Goal: Entertainment & Leisure: Consume media (video, audio)

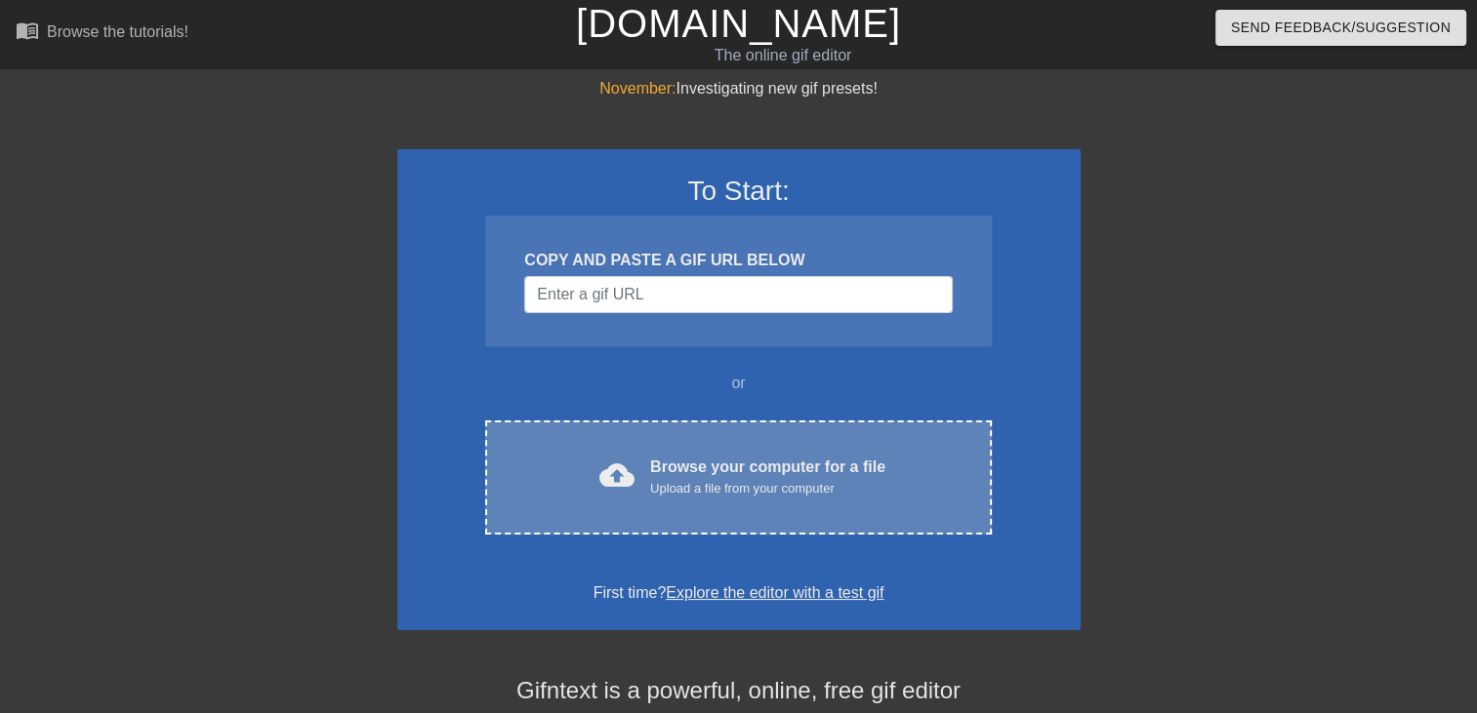
click at [675, 466] on div "Browse your computer for a file Upload a file from your computer" at bounding box center [767, 477] width 235 height 43
click at [724, 467] on div "Browse your computer for a file Upload a file from your computer" at bounding box center [767, 477] width 235 height 43
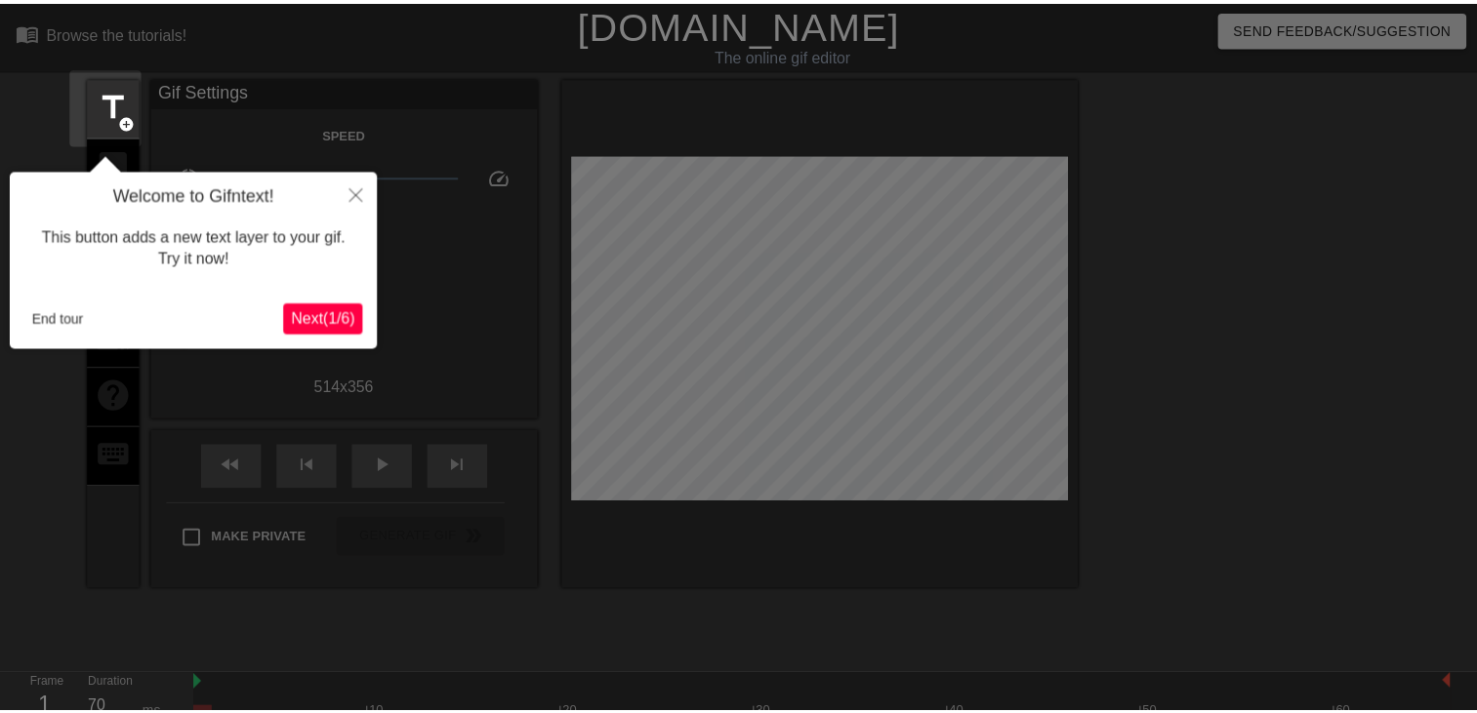
scroll to position [47, 0]
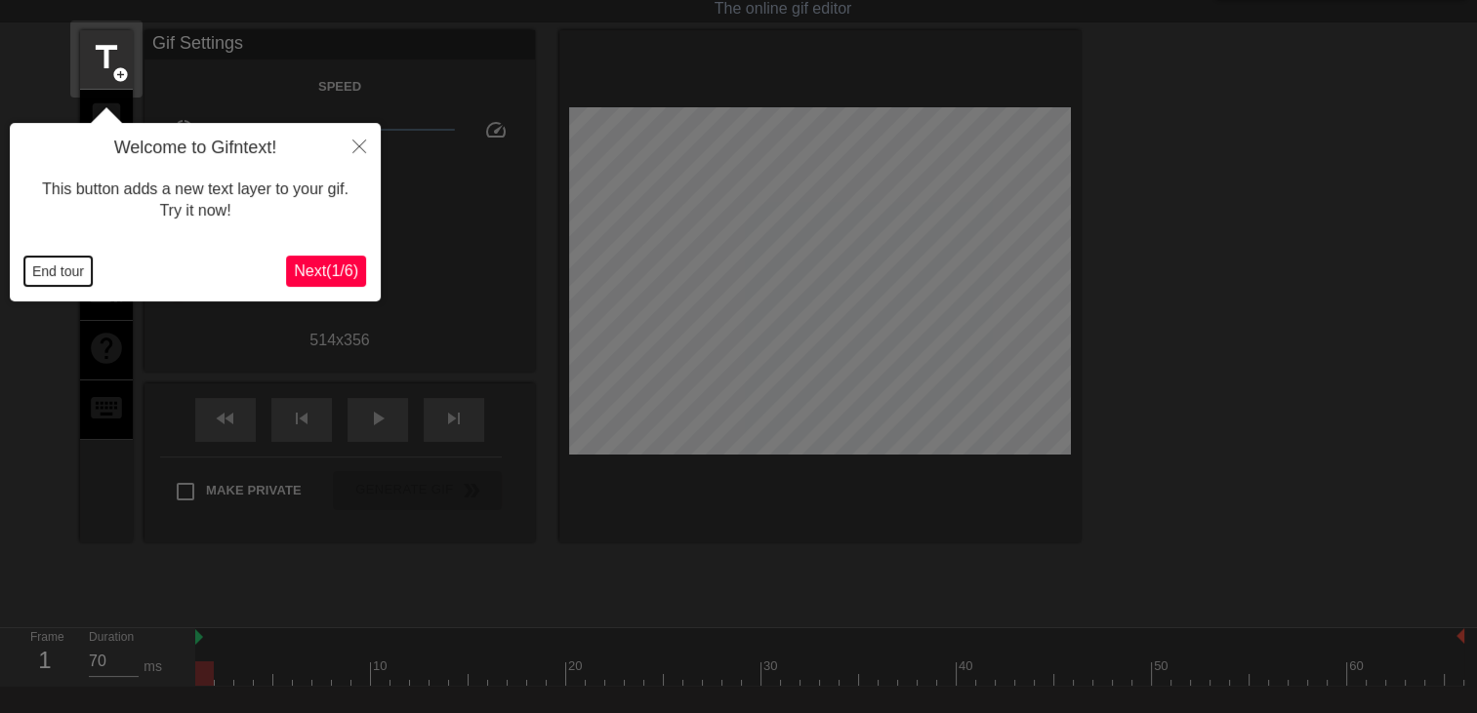
click at [66, 277] on button "End tour" at bounding box center [57, 271] width 67 height 29
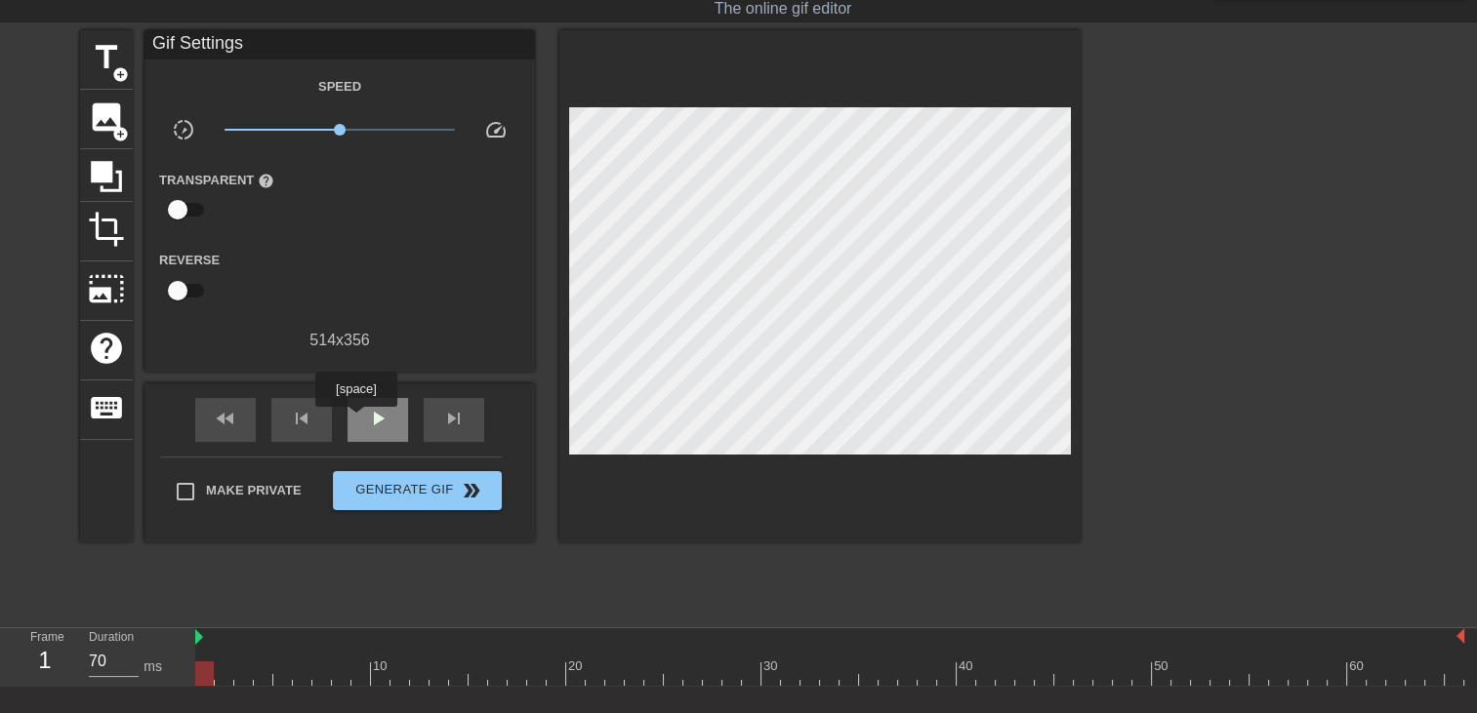
click at [355, 421] on div "play_arrow" at bounding box center [377, 420] width 61 height 44
click at [106, 72] on span "title" at bounding box center [106, 57] width 37 height 37
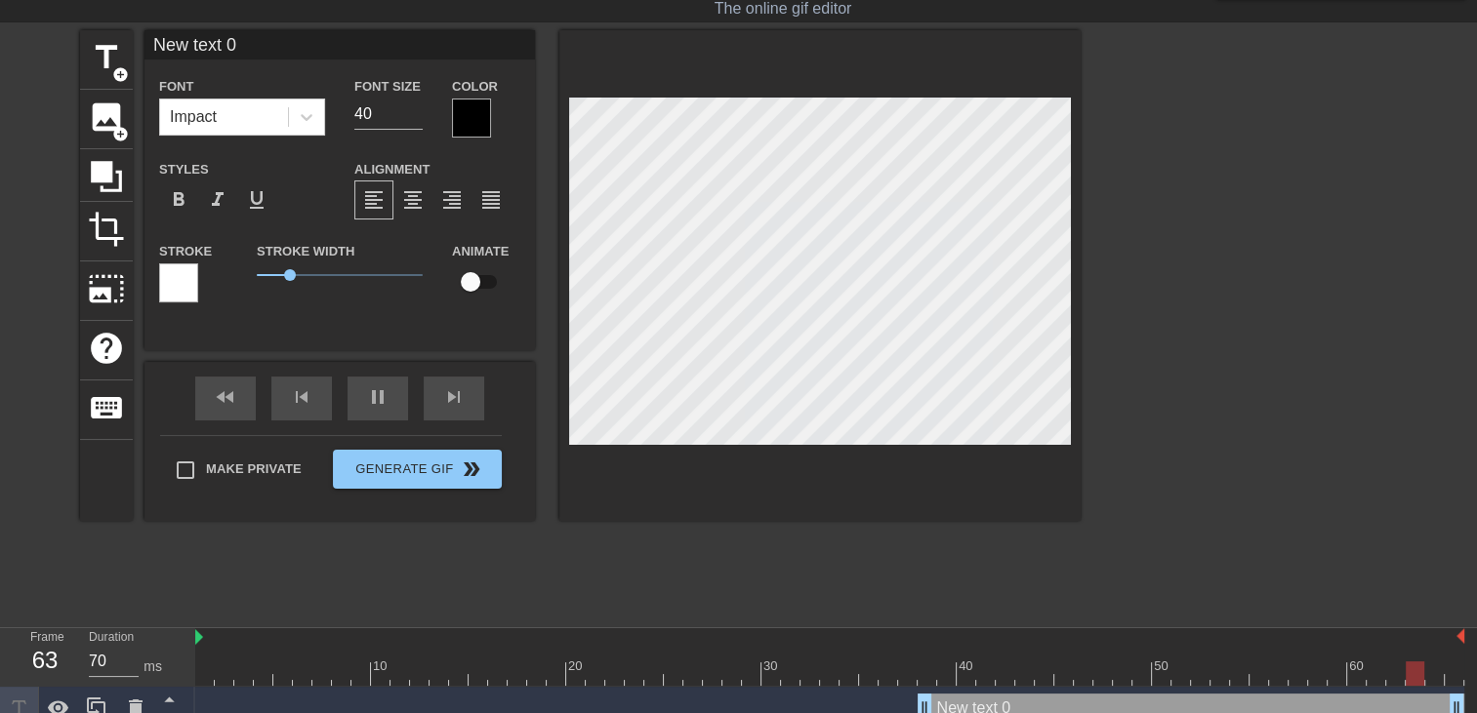
scroll to position [2, 5]
type input "New text"
type textarea "New text"
type input "New text"
type textarea "New text"
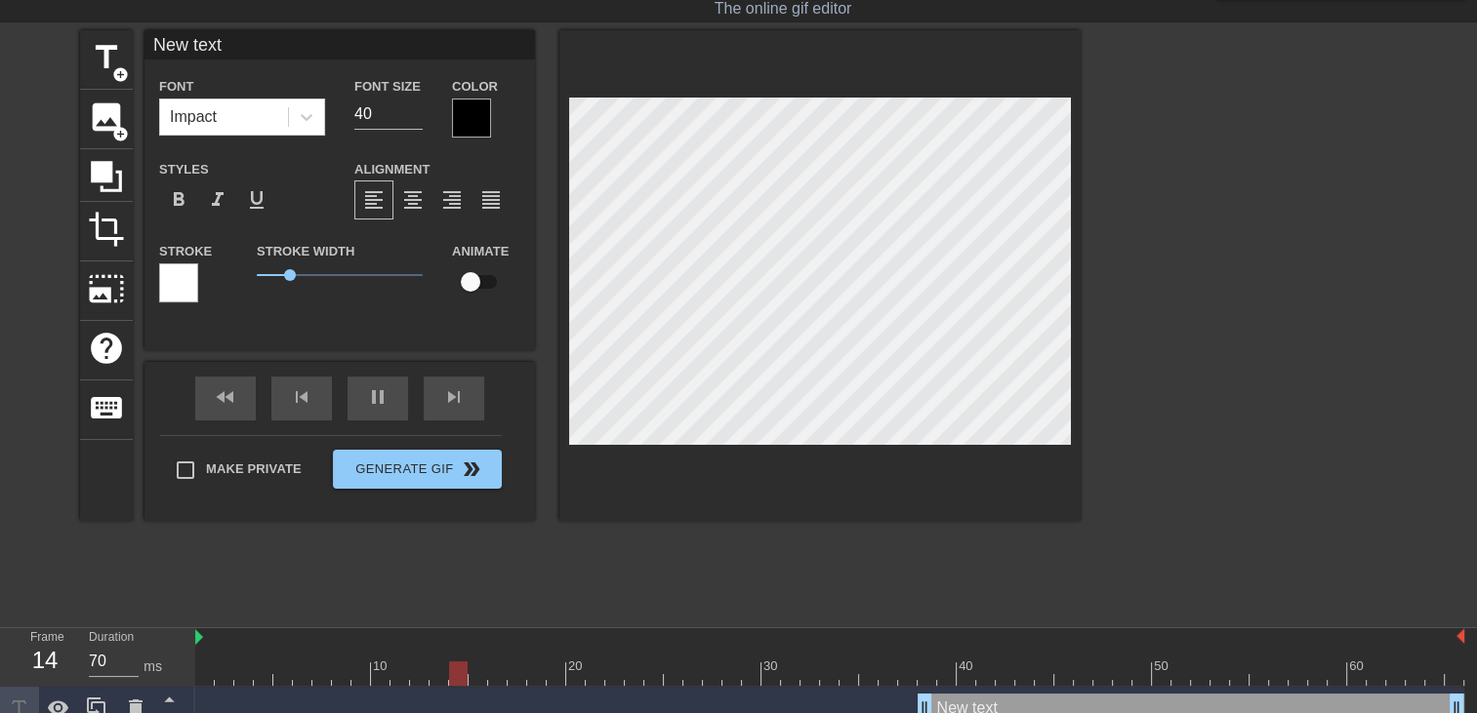
type input "New tex"
type textarea "New tex"
type input "New te"
type textarea "New te"
type input "New t"
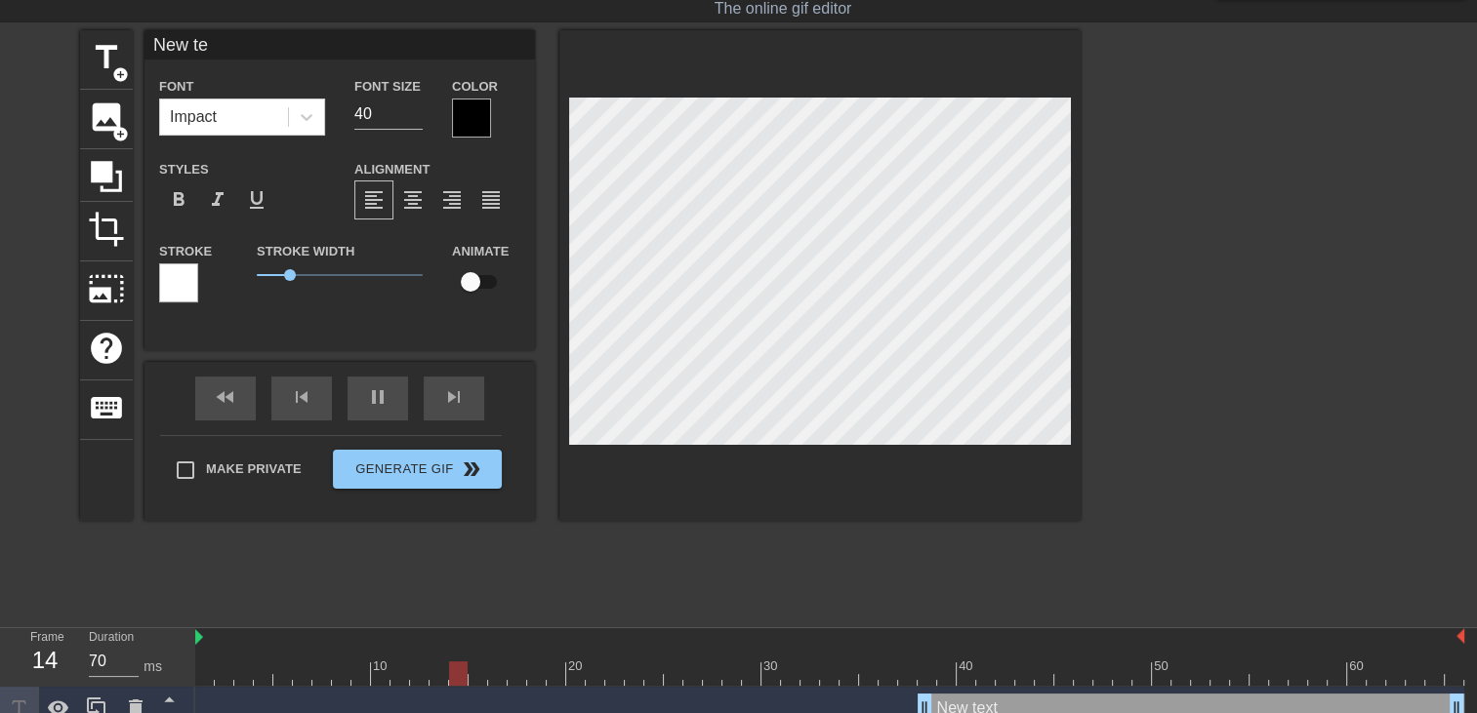
type textarea "New t"
type input "New"
type textarea "New"
type input "New"
type textarea "New"
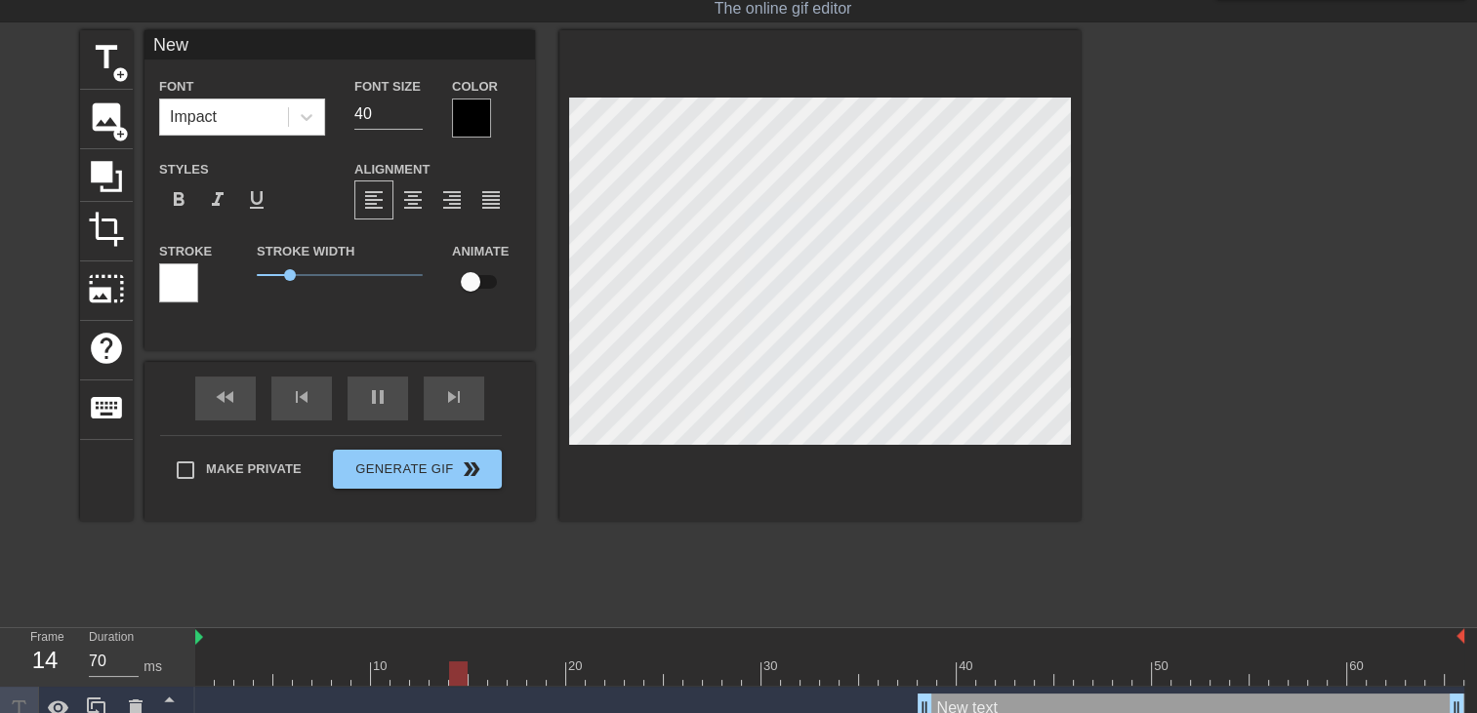
type input "Ne"
type textarea "Ne"
type input "N"
type textarea "N"
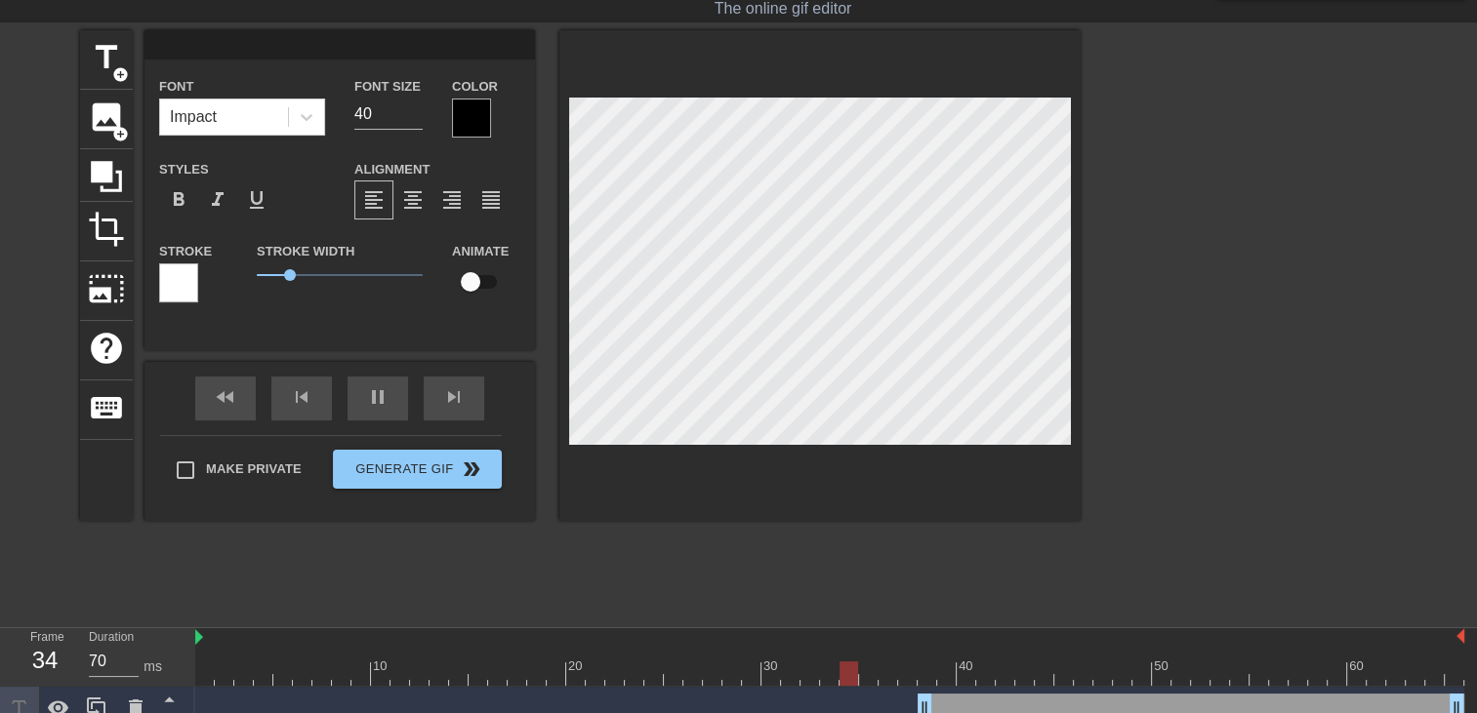
type input "O"
type textarea "O"
type input "OH"
type textarea "OH"
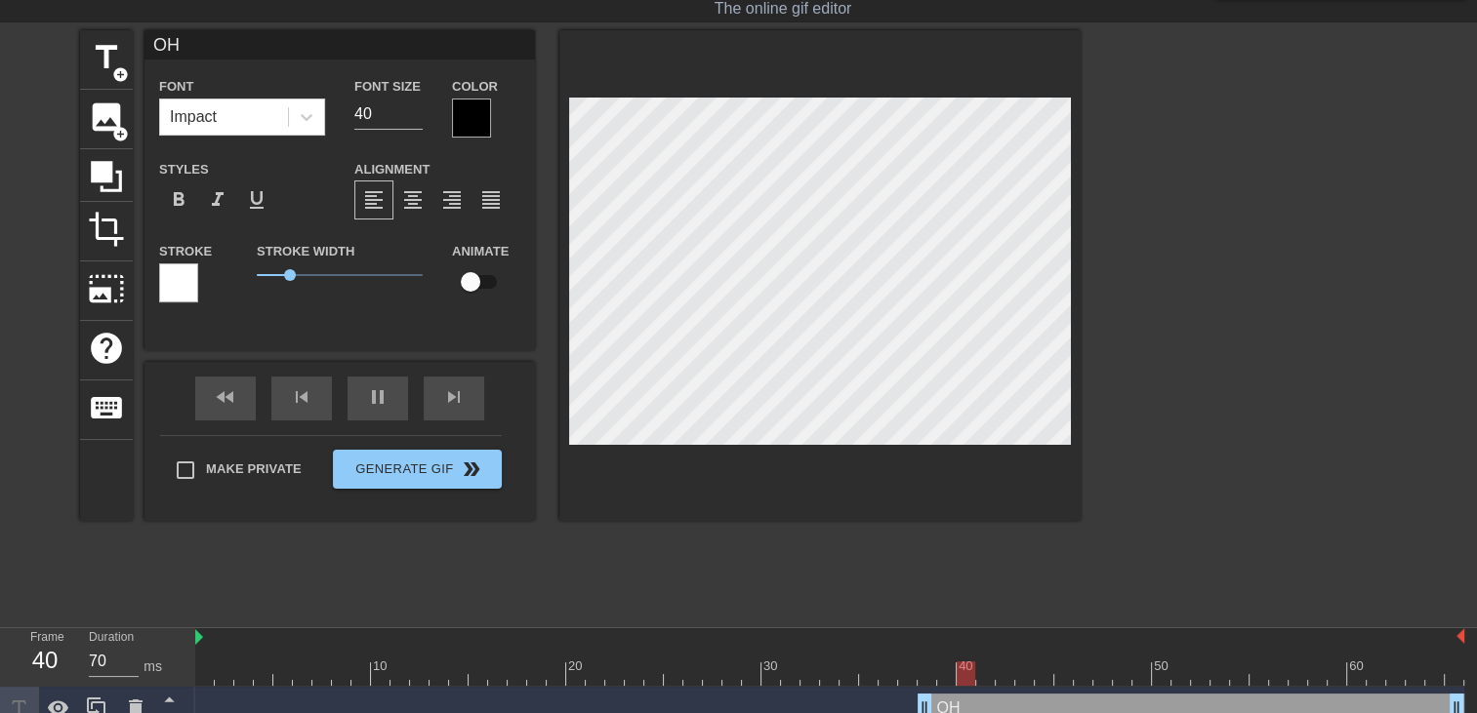
type input "OHH"
type textarea "OHH"
type input "OHH"
type textarea "OHH"
type input "OHH P"
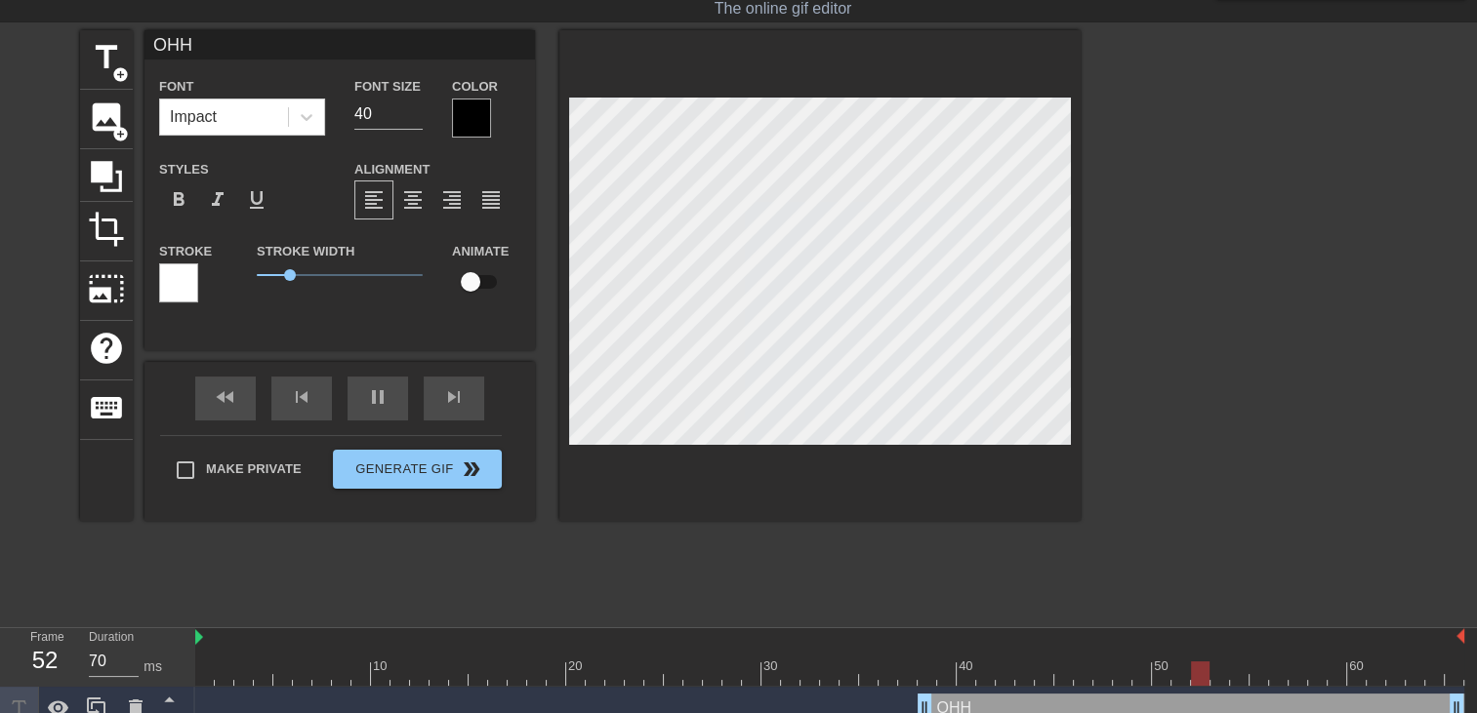
type textarea "OHH P"
type input "OHH"
type textarea "OHH"
type input "OHH p"
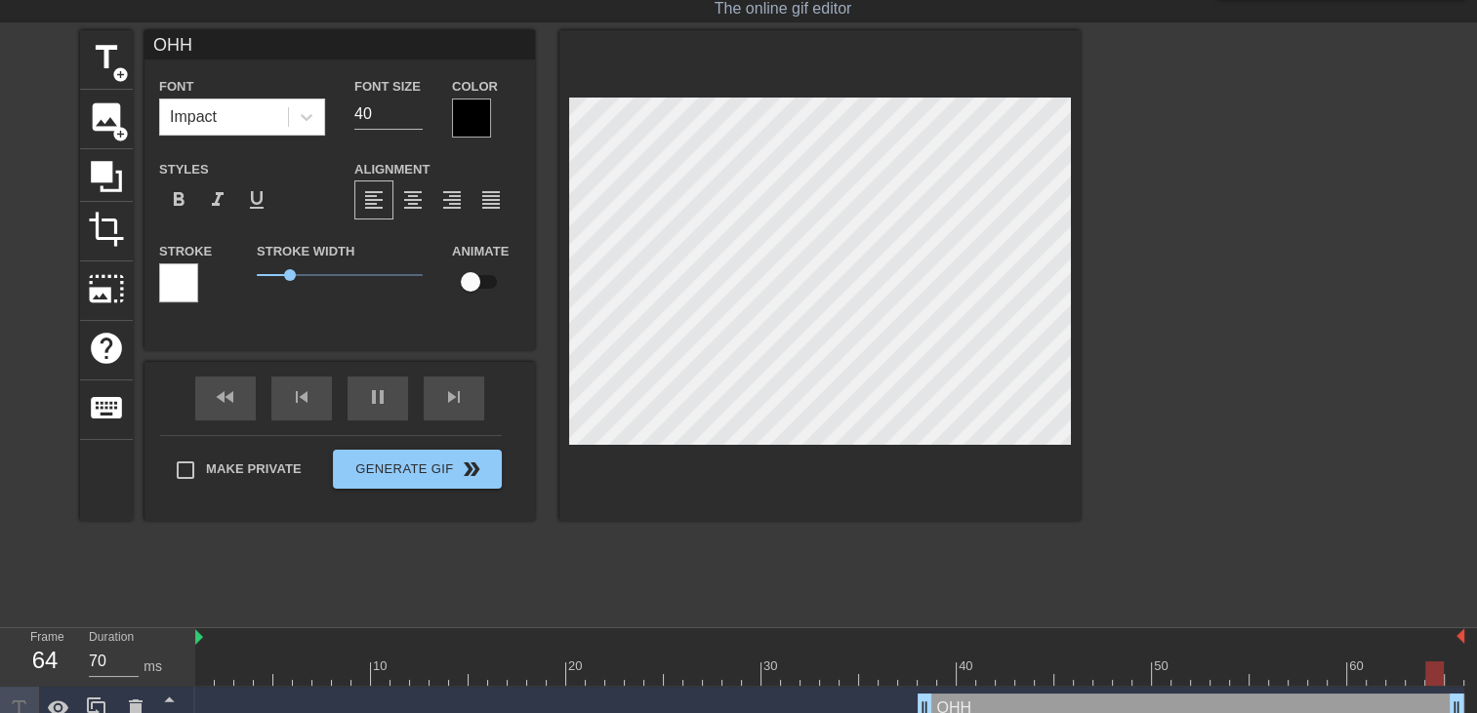
type textarea "OHH p"
type input "OHH pU"
type textarea "OHH pU"
type input "OHH pUT"
type textarea "OHH pUT"
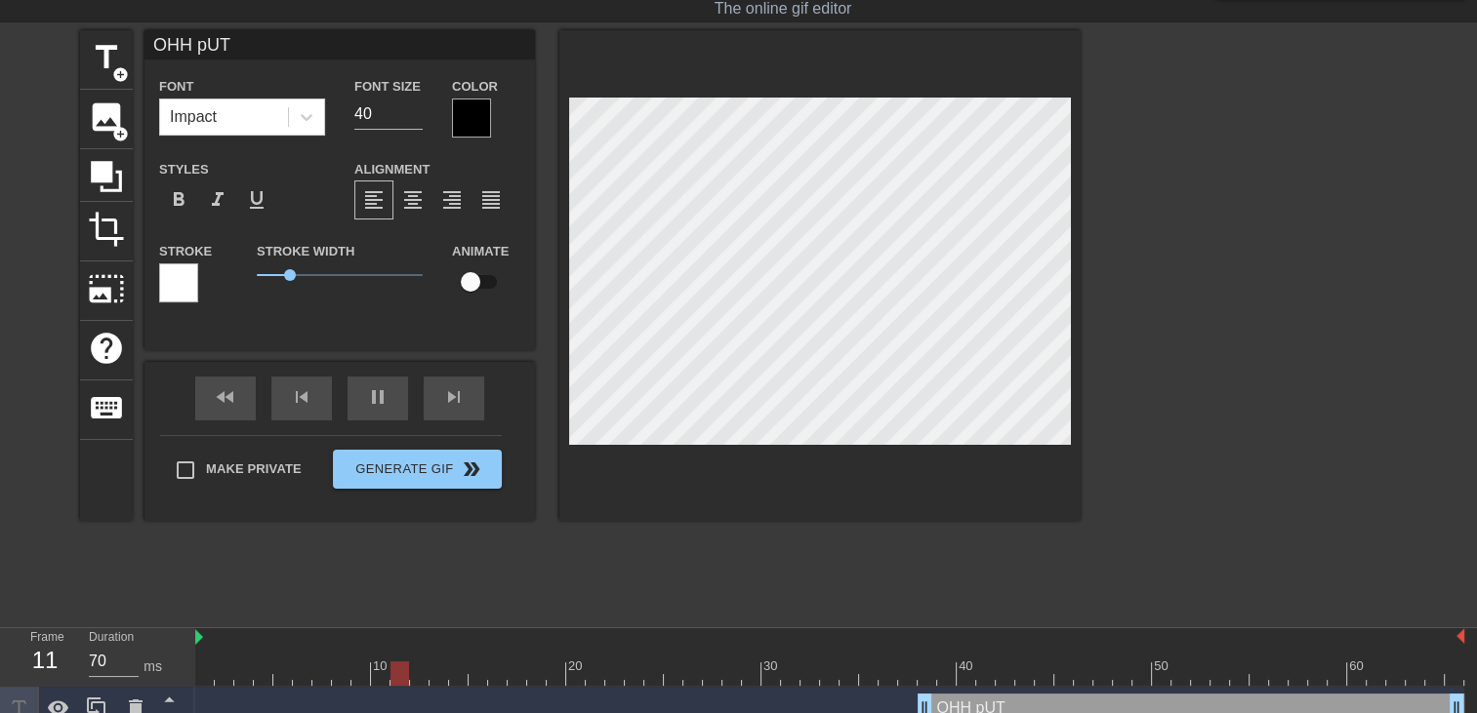
type input "OHH pUTA"
type textarea "OHH pUTA"
type input "OHH pUTAI"
type textarea "OHH pUTAI"
type input "OHH pUTAIN"
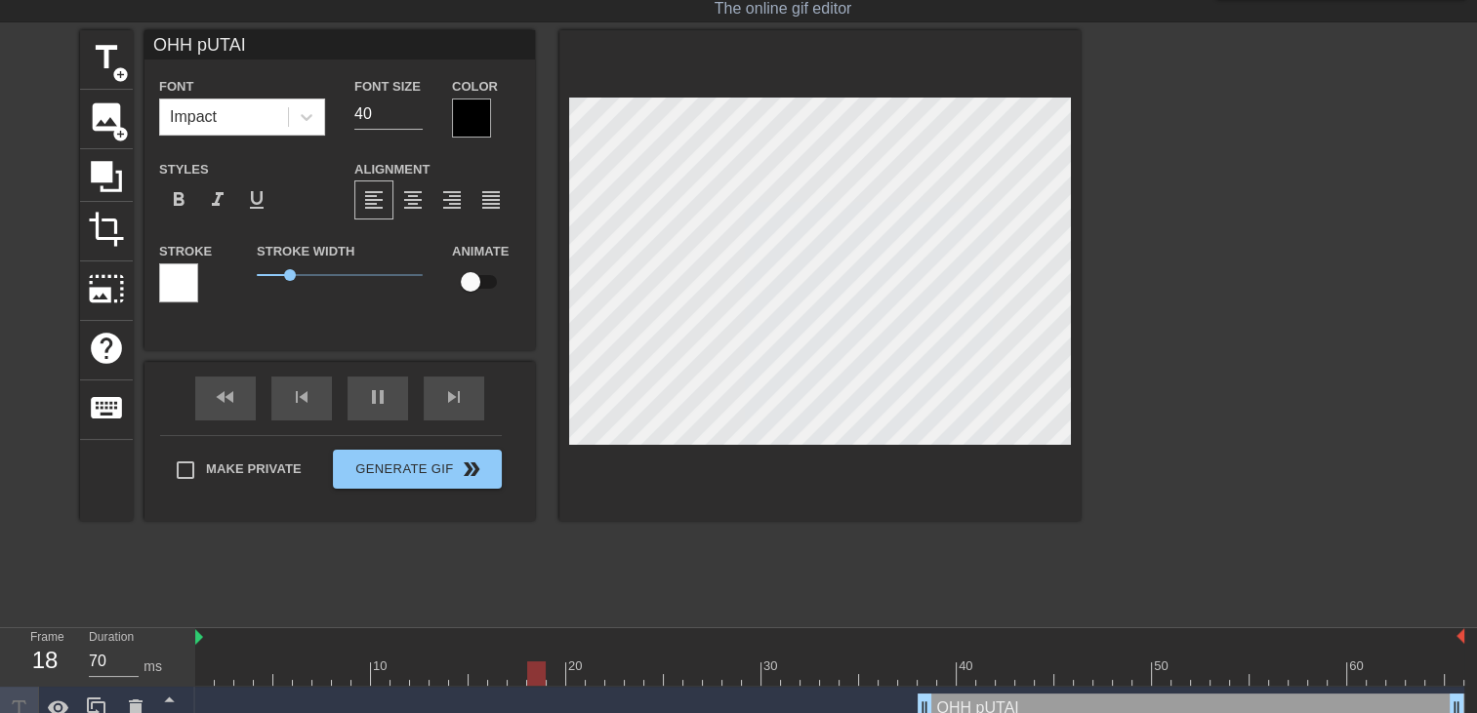
type textarea "OHH pUTAIN"
type input "OHH pUTAIN"
type textarea "OHH pUTAIN"
type input "OHH pUTAIN C"
type textarea "OHH pUTAIN C"
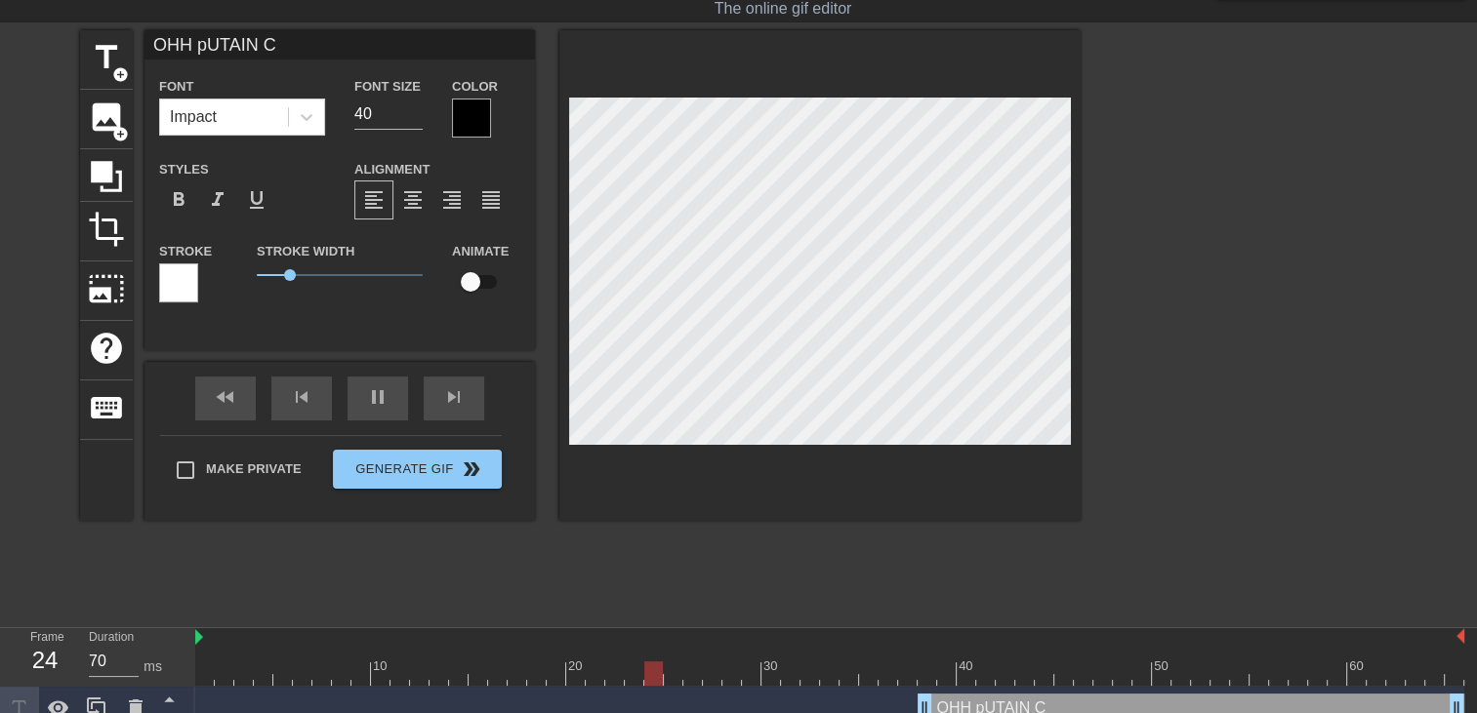
type input "OHH pUTAIN CE"
type textarea "OHH pUTAIN CE"
type input "OHH pUTAIN CE"
type textarea "OHH pUTAIN CE"
type input "OHH pUTAIN CE T"
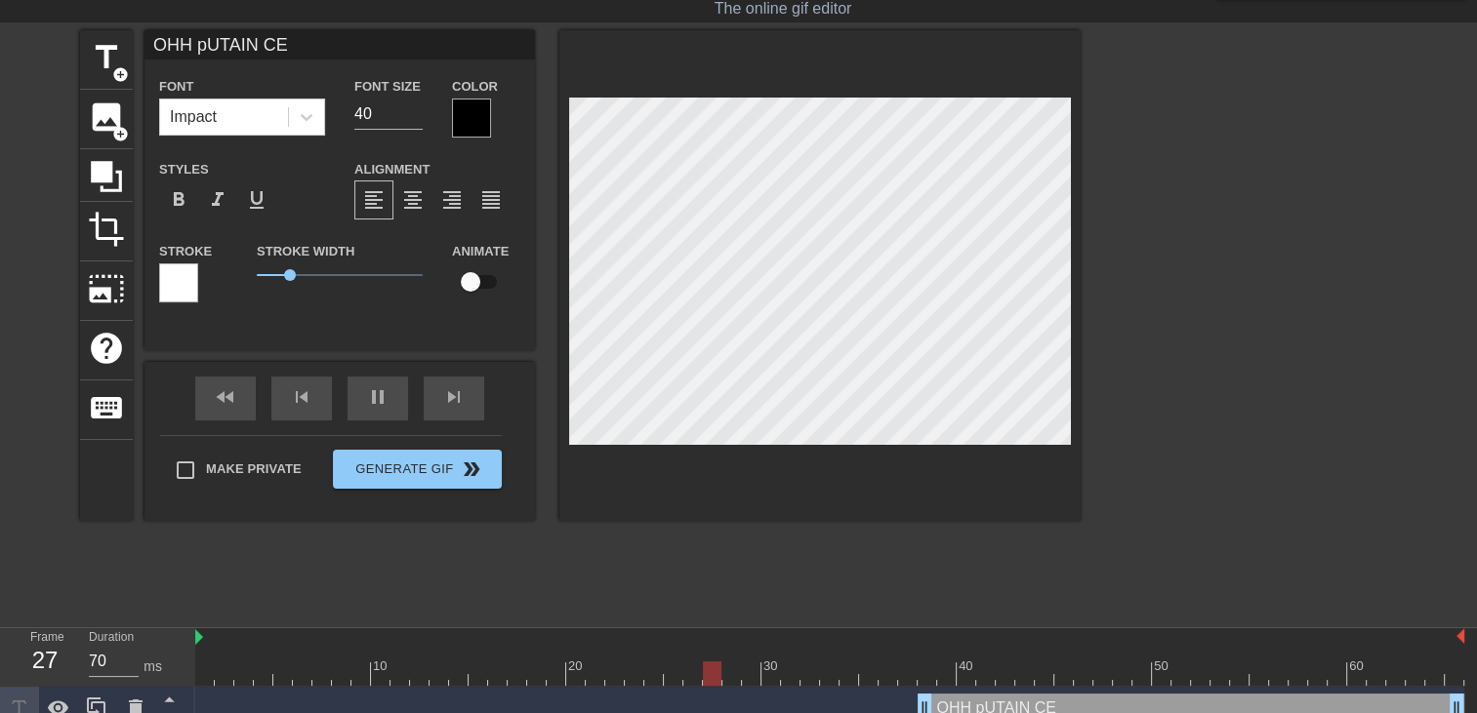
type textarea "OHH pUTAIN CE T"
type input "OHH pUTAIN CE TR"
type textarea "OHH pUTAIN CE TR"
type input "OHH pUTAIN CE TRO"
type textarea "OHH pUTAIN CE TRO"
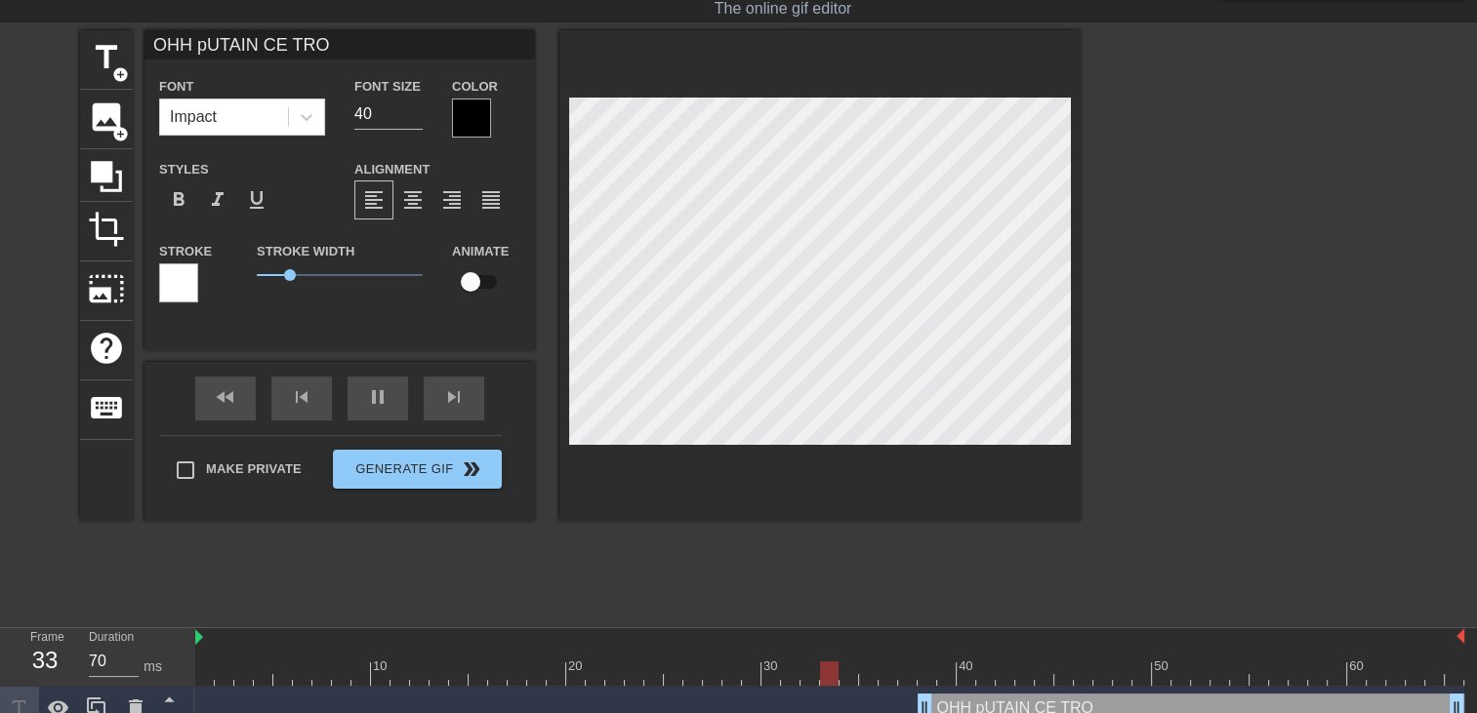
type input "OHH pUTAIN CE TROU"
type textarea "OHH pUTAIN CE TROU"
type input "OHH pUTAIN CE TROU"
type textarea "OHH pUTAIN CE TROU"
type input "OHH pUTAIN CE TROU D"
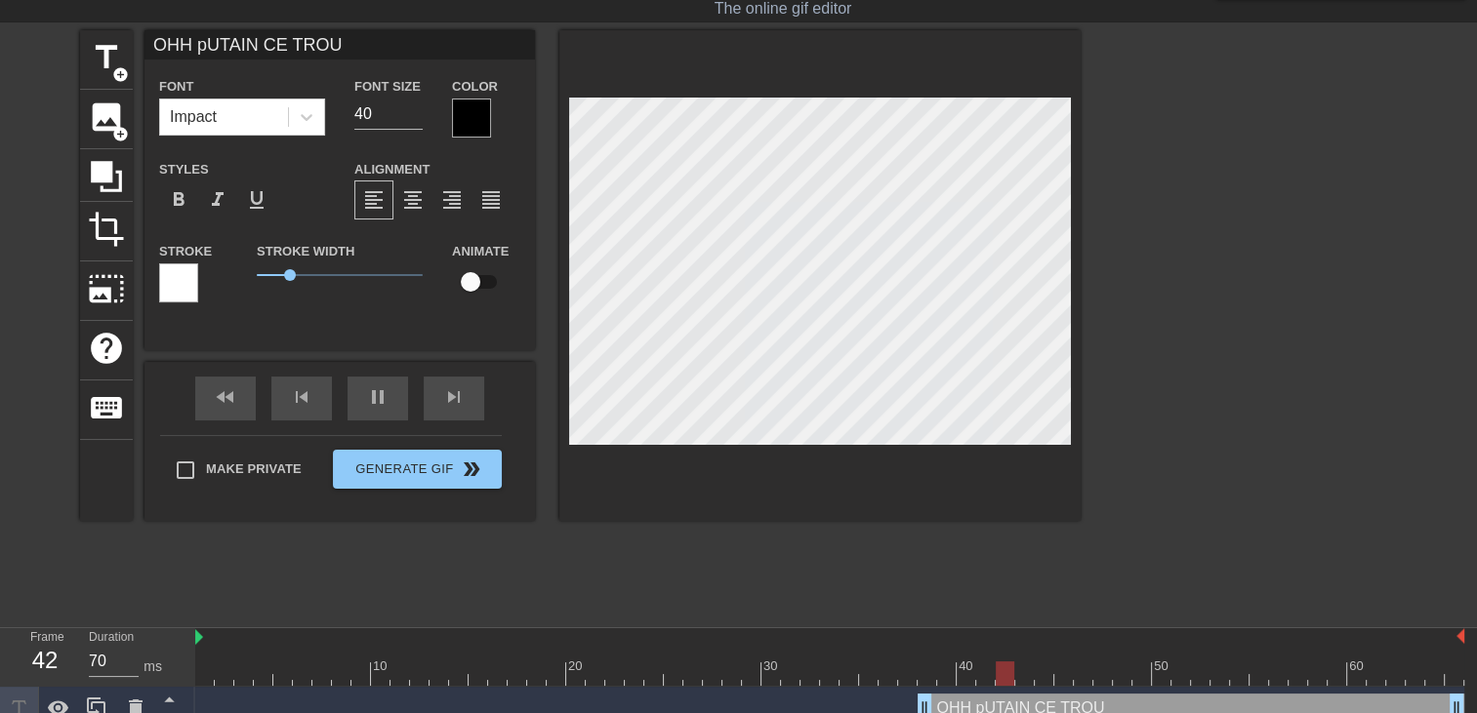
type textarea "OHH pUTAIN CE TROU D"
type input "OHH pUTAIN CE TROU DU"
type textarea "OHH pUTAIN CE TROU DU"
type input "OHH pUTAIN CE TROU DU"
type textarea "OHH pUTAIN CE TROU DU"
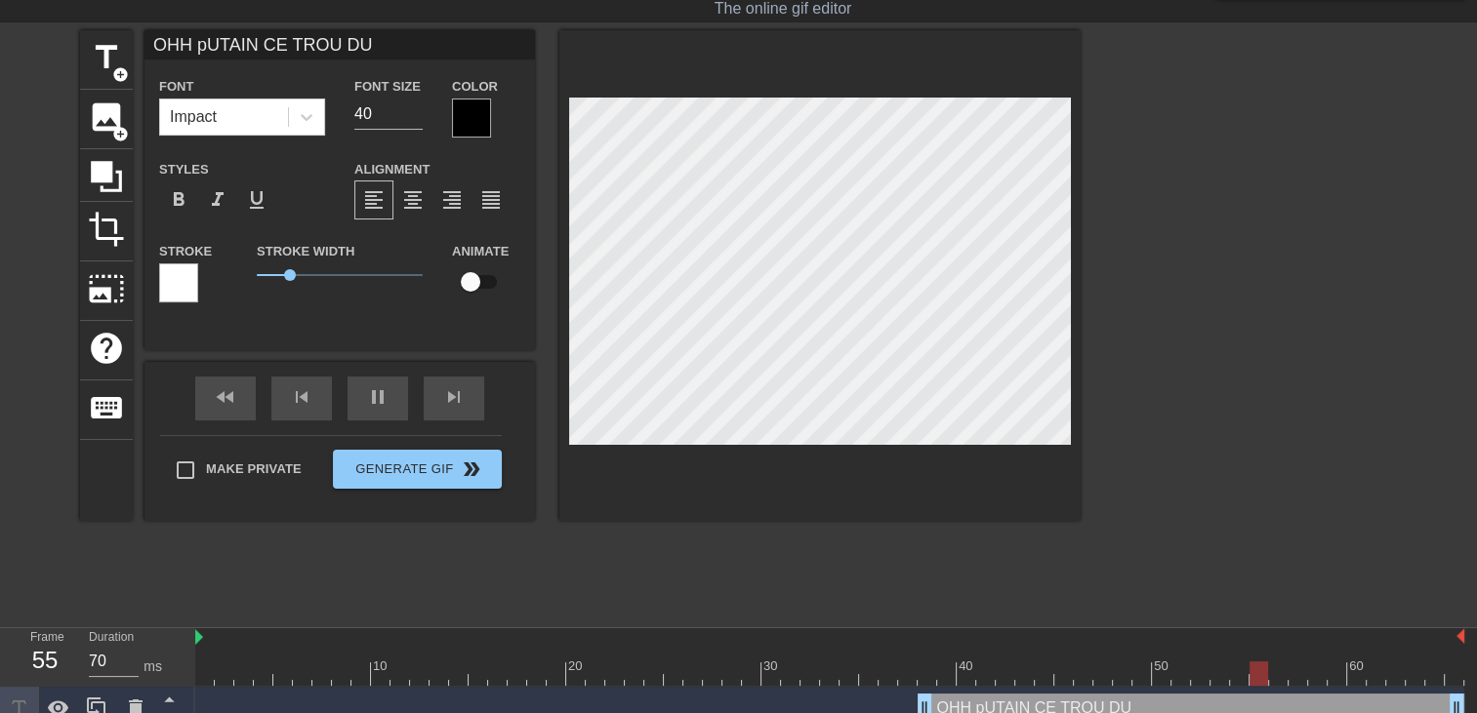
type input "OHH pUTAIN CE TROU DU C"
type textarea "OHH pUTAIN CE TROU DU C"
type input "OHH pUTAIN CE TROU DU CU"
type textarea "OHH pUTAIN CE TROU DU CU"
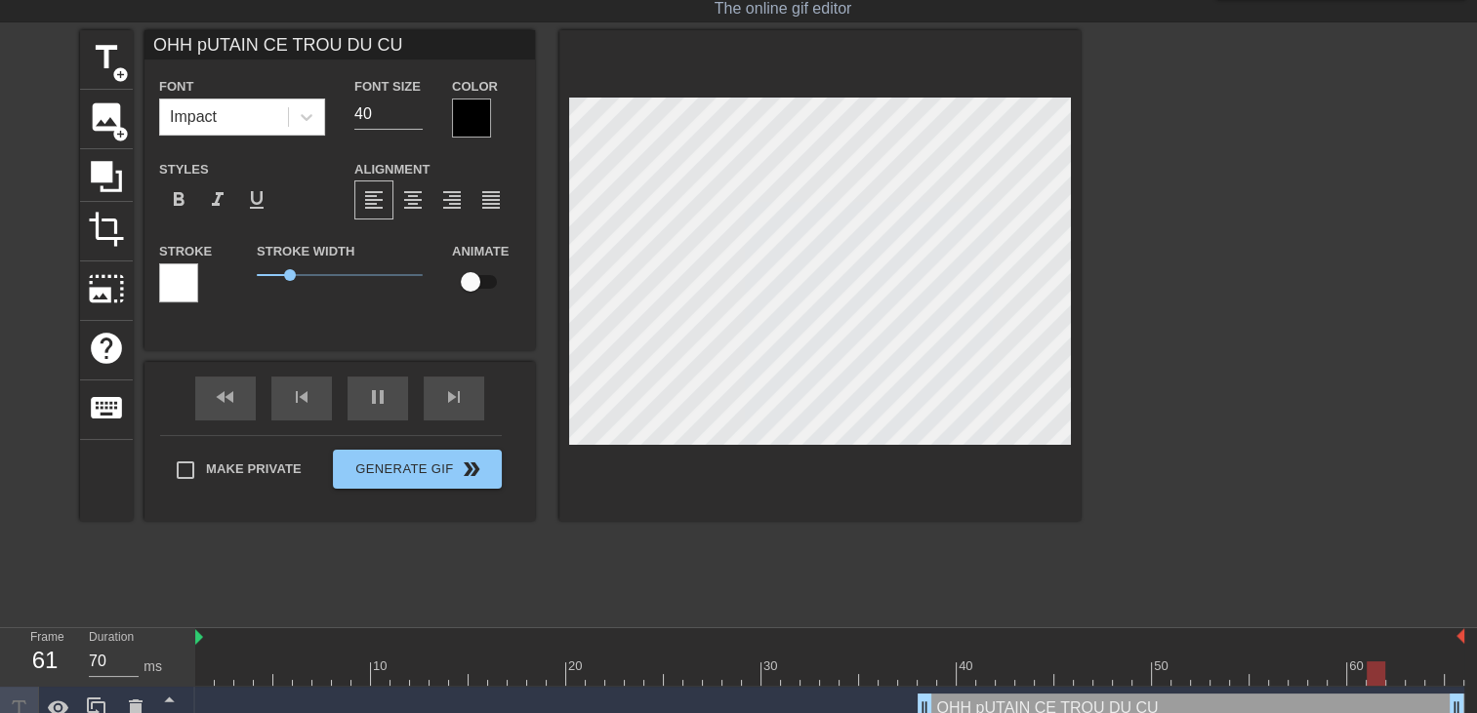
type input "OHH pUTAIN CE TROU DU CUL"
type textarea "OHH pUTAIN CE TROU DU CUL"
type input "OHH pUTAIN CE TROU DU CUL!"
type textarea "OHH pUTAIN CE TROU DU CUL!"
type input "OHH pUTAIN CE TROU DU CUL!!"
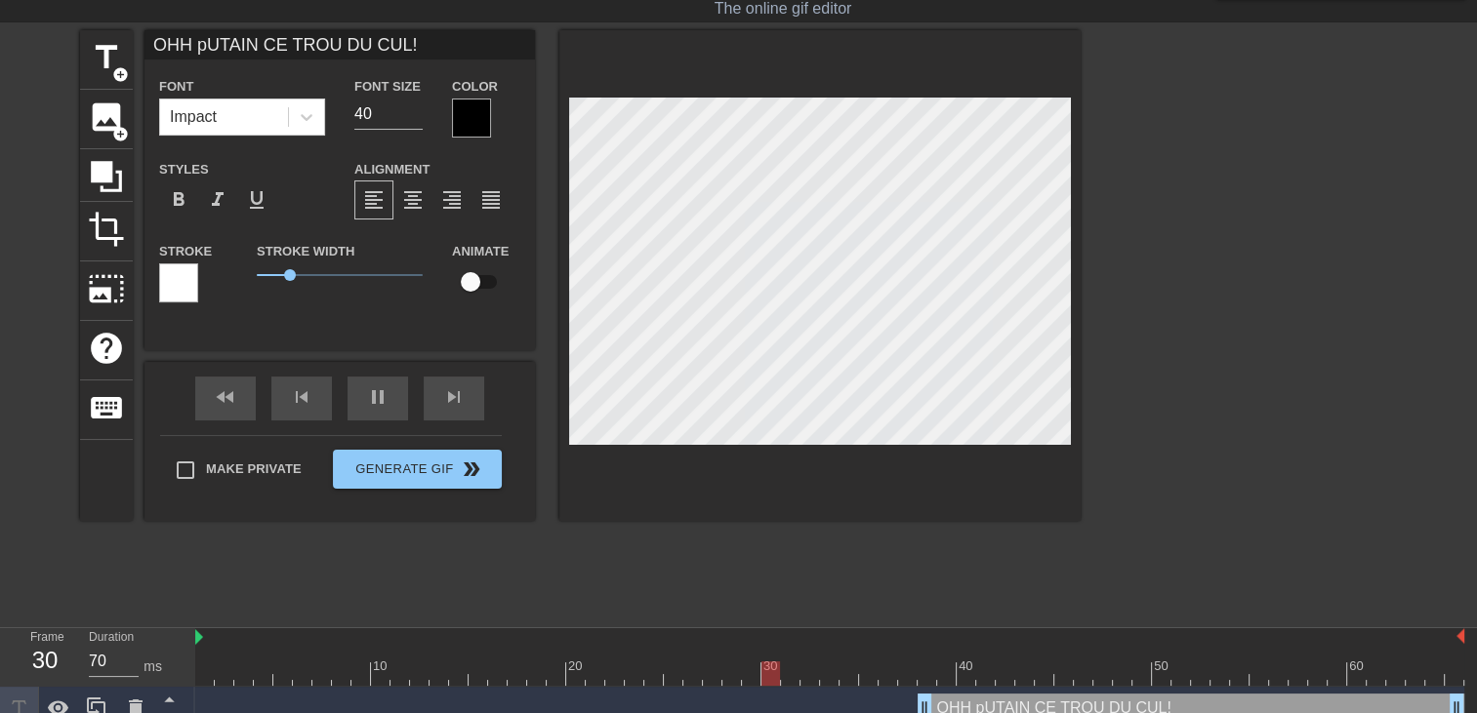
type textarea "OHH pUTAIN CE TROU DU CUL!!"
type input "OHH pUTAIN CE TROU DU CUL!!!"
type textarea "OHH pUTAIN CE TROU DU CUL!!!"
type input "OHH pUTAIN CE TROU DU CUL!!!"
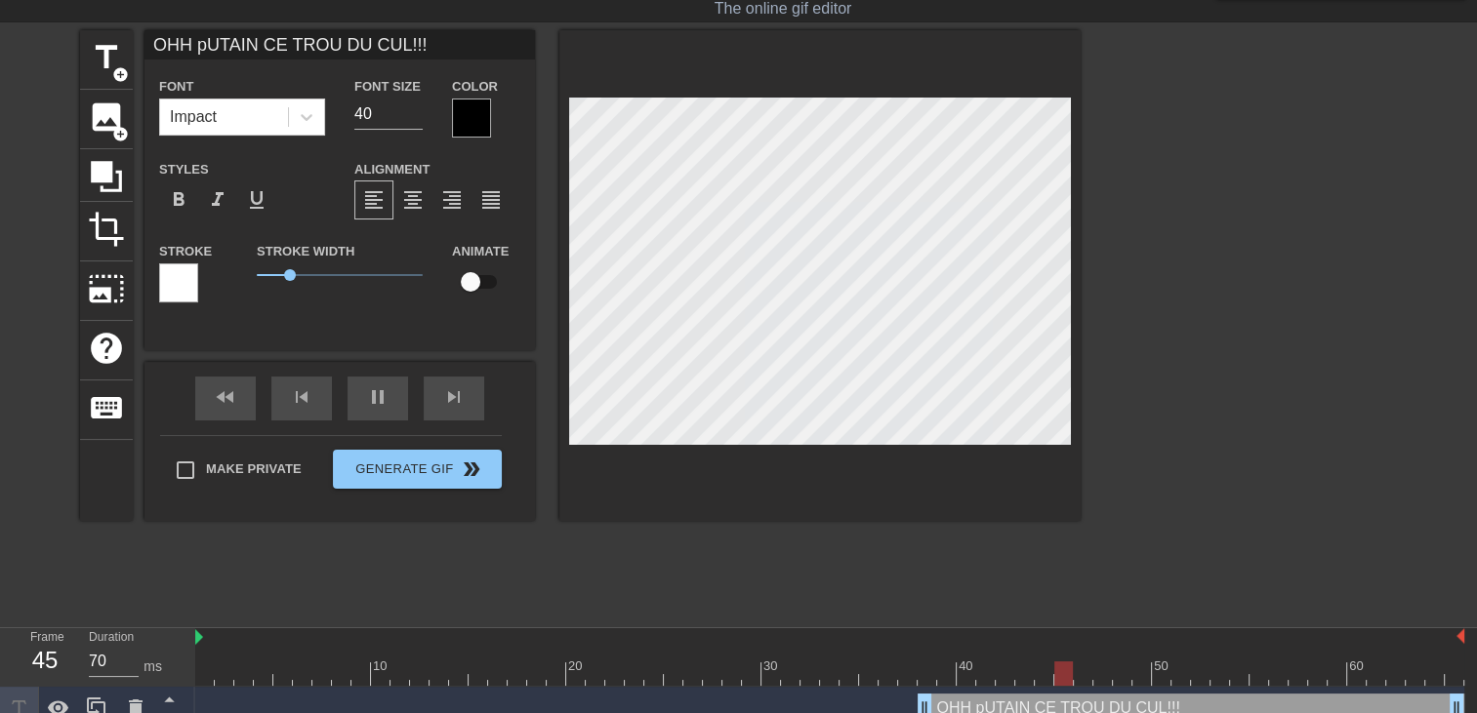
type textarea "OHH pUTAIN CE TROU DU CUL!!!"
type input "OHH pUTAIN CE TROU DU CUL!!!J"
type textarea "OHH pUTAIN CE TROU DU CUL!!! J"
type input "OHH pUTAIN CE TROU DU CUL!!!JE"
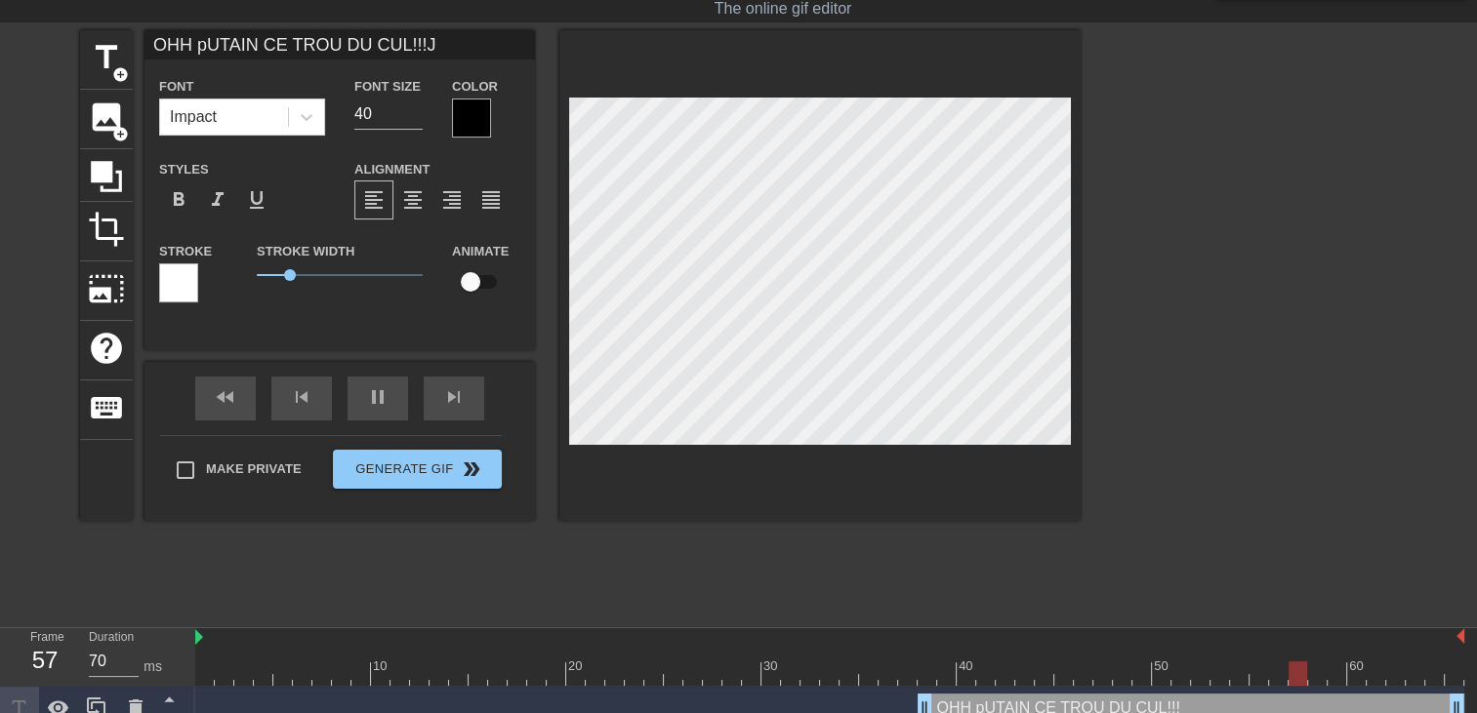
type textarea "OHH pUTAIN CE TROU DU CUL!!! JE"
type input "OHH pUTAIN CE TROU DU CUL!!!JE"
type textarea "OHH pUTAIN CE TROU DU CUL!!! JE"
type input "OHH pUTAIN CE TROU DU CUL!!!JE"
type textarea "OHH pUTAIN CE TROU DU CUL!!! JE"
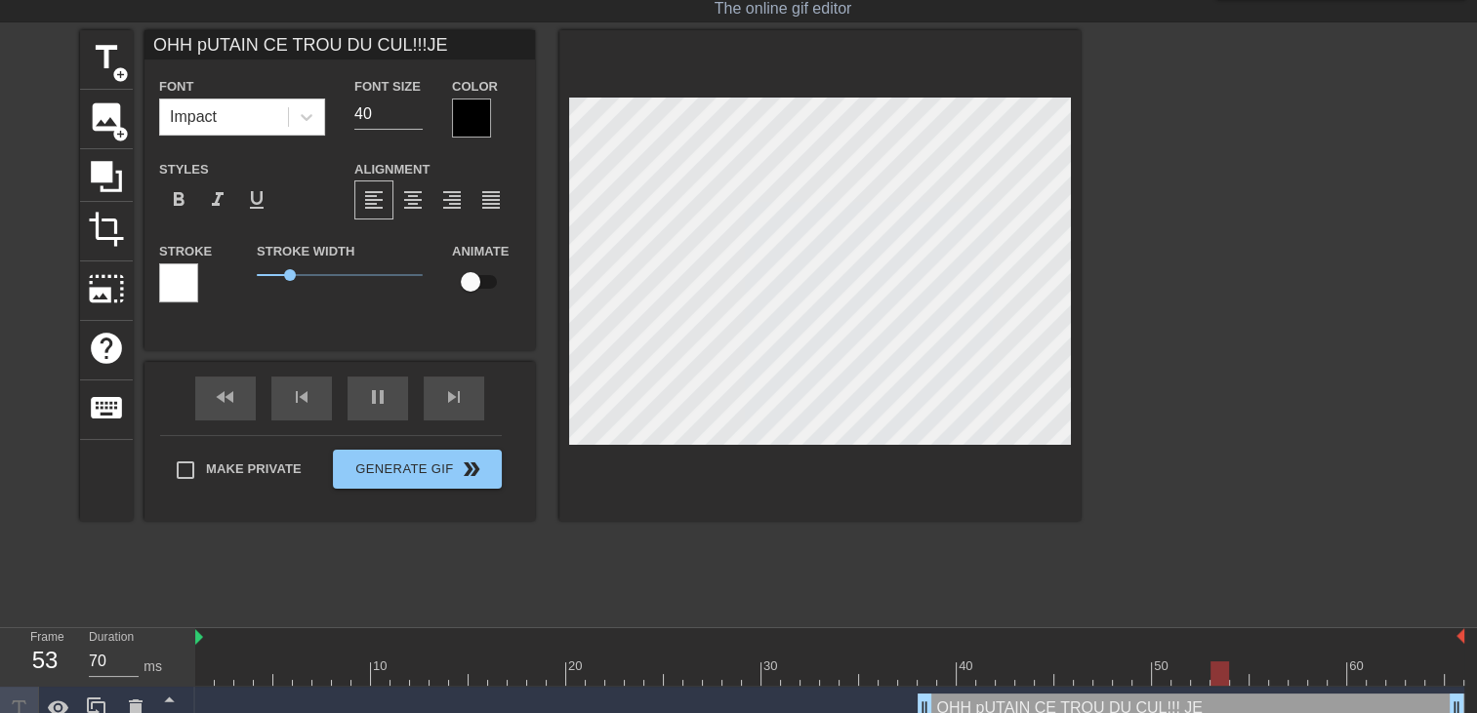
type input "OHH pUTAIN CE TROU DU CUL!!!J"
type textarea "OHH pUTAIN CE TROU DU CUL!!! J"
type input "OHH pUTAIN CE TROU DU CUL!!!Je"
type textarea "OHH pUTAIN CE TROU DU CUL!!! Je"
type input "OHH pUTAIN CE TROU DU CUL!!!Je"
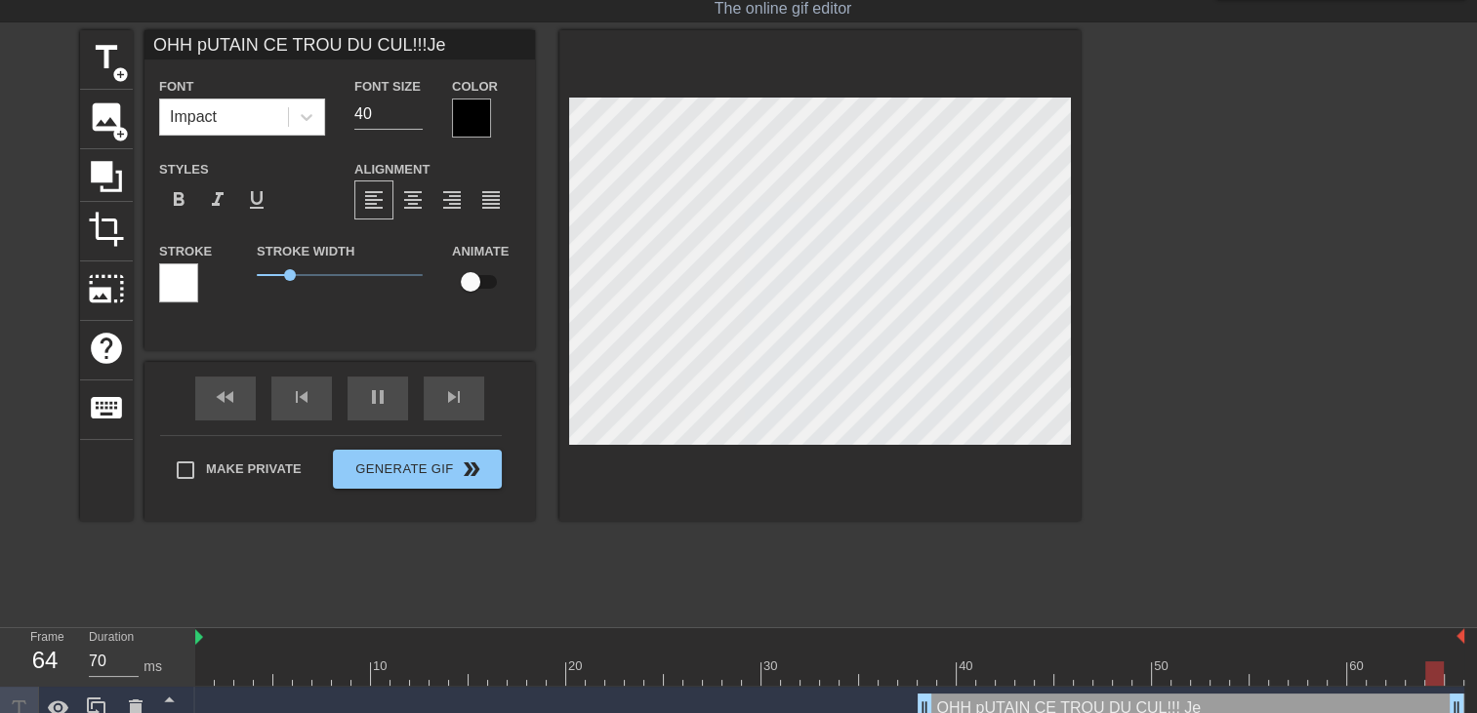
type textarea "OHH pUTAIN CE TROU DU CUL!!! Je"
type input "OHH pUTAIN CE TROU DU CUL!!!Je v"
type textarea "OHH pUTAIN CE TROU DU CUL!!! Je v"
type input "OHH pUTAIN CE TROU DU CUL!!!Je va"
type textarea "OHH pUTAIN CE TROU DU CUL!!! Je va"
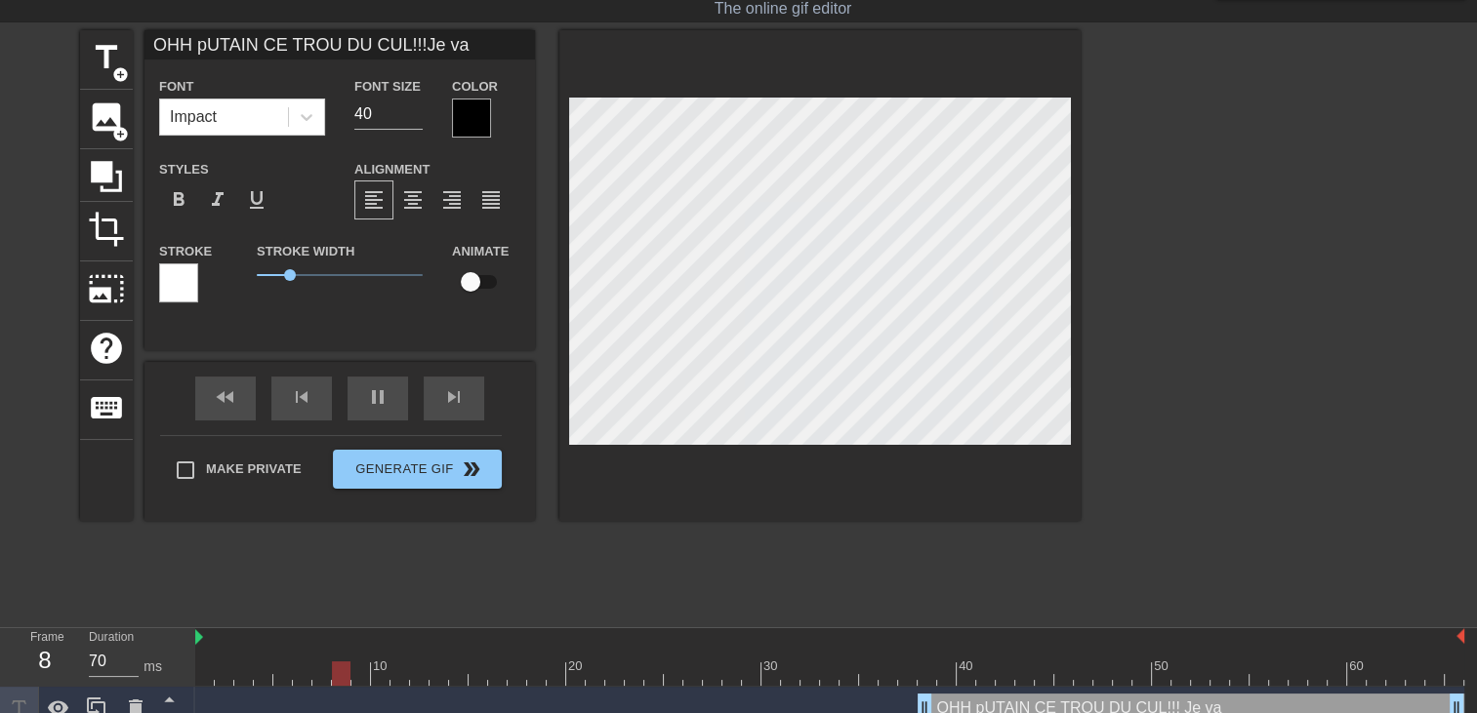
type input "OHH pUTAIN CE TROU DU CUL!!!Je vai"
type textarea "OHH pUTAIN CE TROU DU CUL!!! Je vai"
type input "OHH pUTAIN CE TROU DU CUL!!!Je vais"
type textarea "OHH pUTAIN CE TROU DU CUL!!! Je vais"
type input "OHH pUTAIN CE TROU DU CUL!!!Je vais"
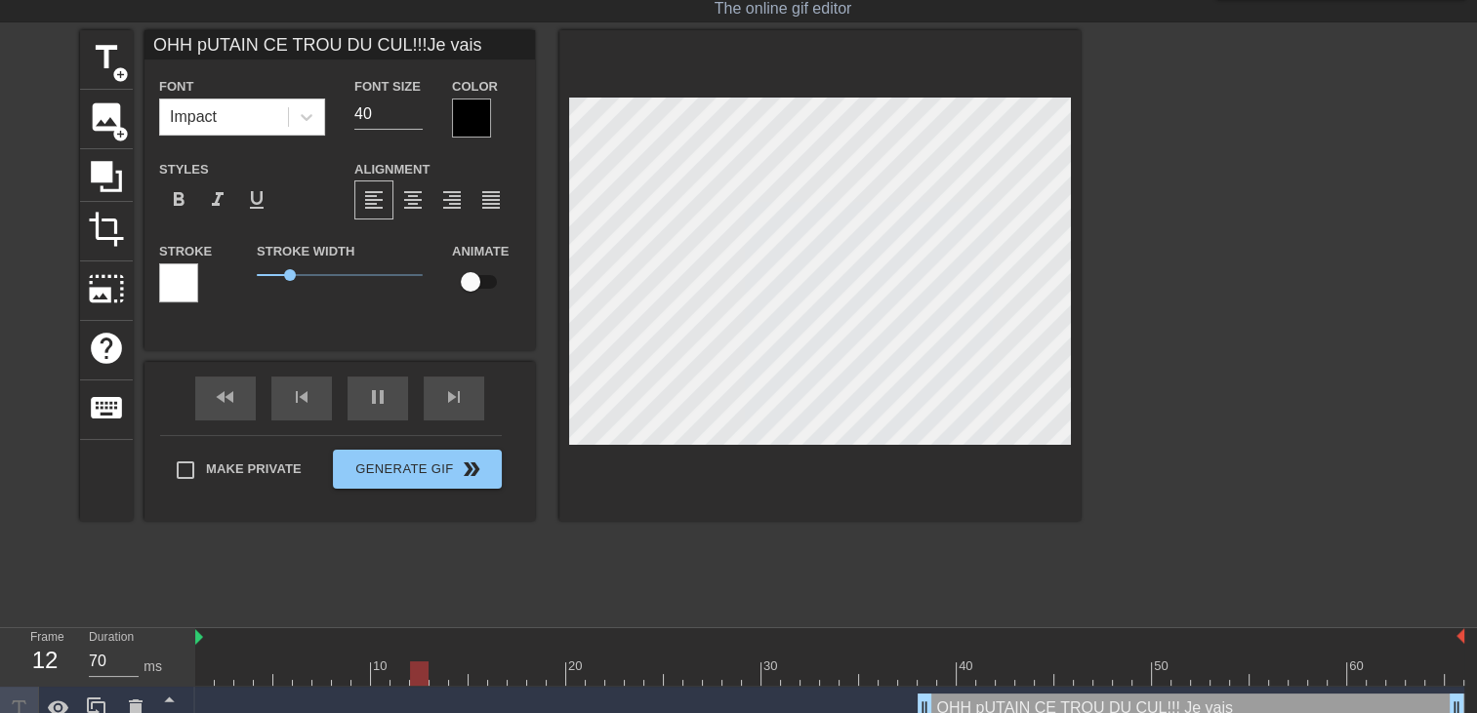
type textarea "OHH pUTAIN CE TROU DU CUL!!! Je vais"
type input "OHH pUTAIN CE TROU DU CUL!!!Je vais t"
type textarea "OHH pUTAIN CE TROU DU CUL!!! Je vais t"
type input "OHH pUTAIN CE TROU DU CUL!!!Je vais te"
type textarea "OHH pUTAIN CE TROU DU CUL!!! Je vais te"
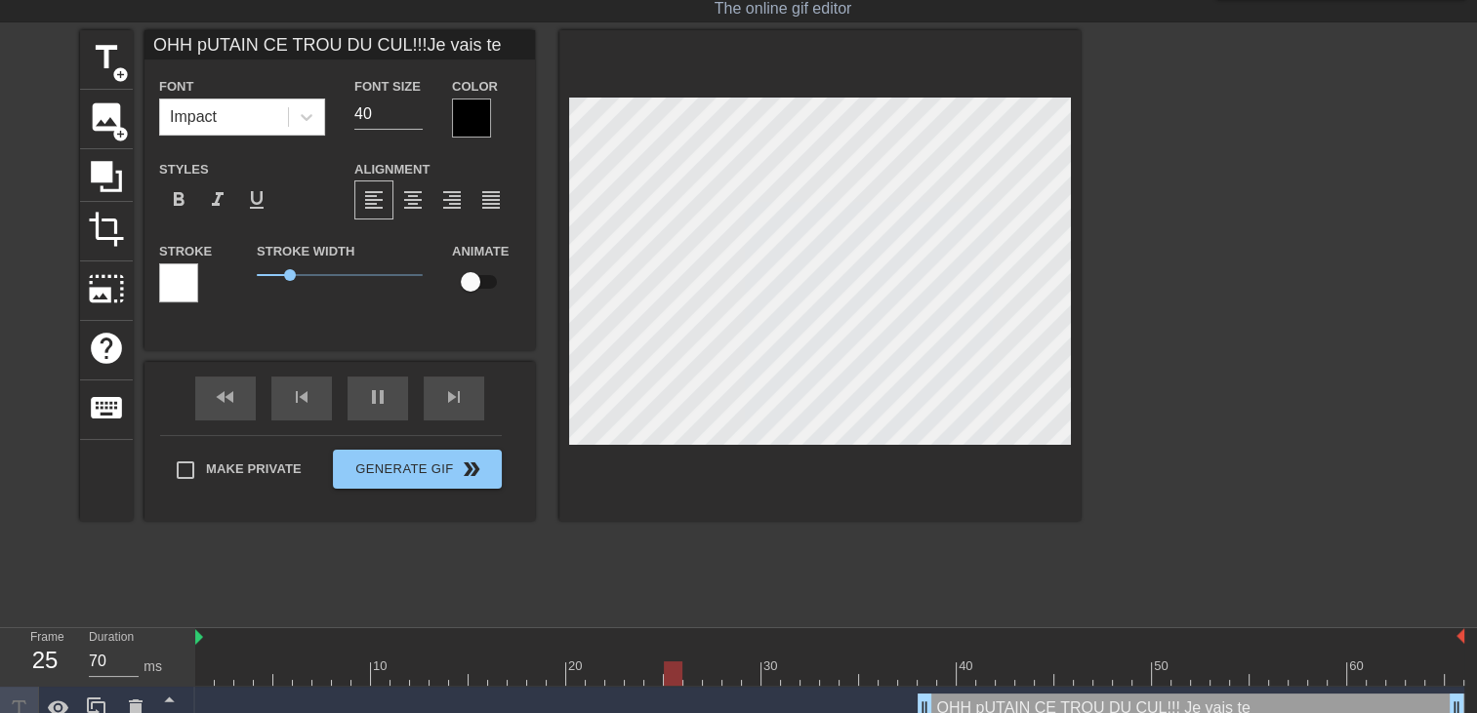
type input "OHH pUTAIN CE TROU DU CUL!!!Je vais te"
type textarea "OHH pUTAIN CE TROU DU CUL!!! Je vais te"
type input "OHH pUTAIN CE TROU DU CUL!!!Je vais te l"
type textarea "OHH pUTAIN CE TROU DU CUL!!! Je vais te l"
type input "OHH pUTAIN CE TROU DU CUL!!!Je vais te le"
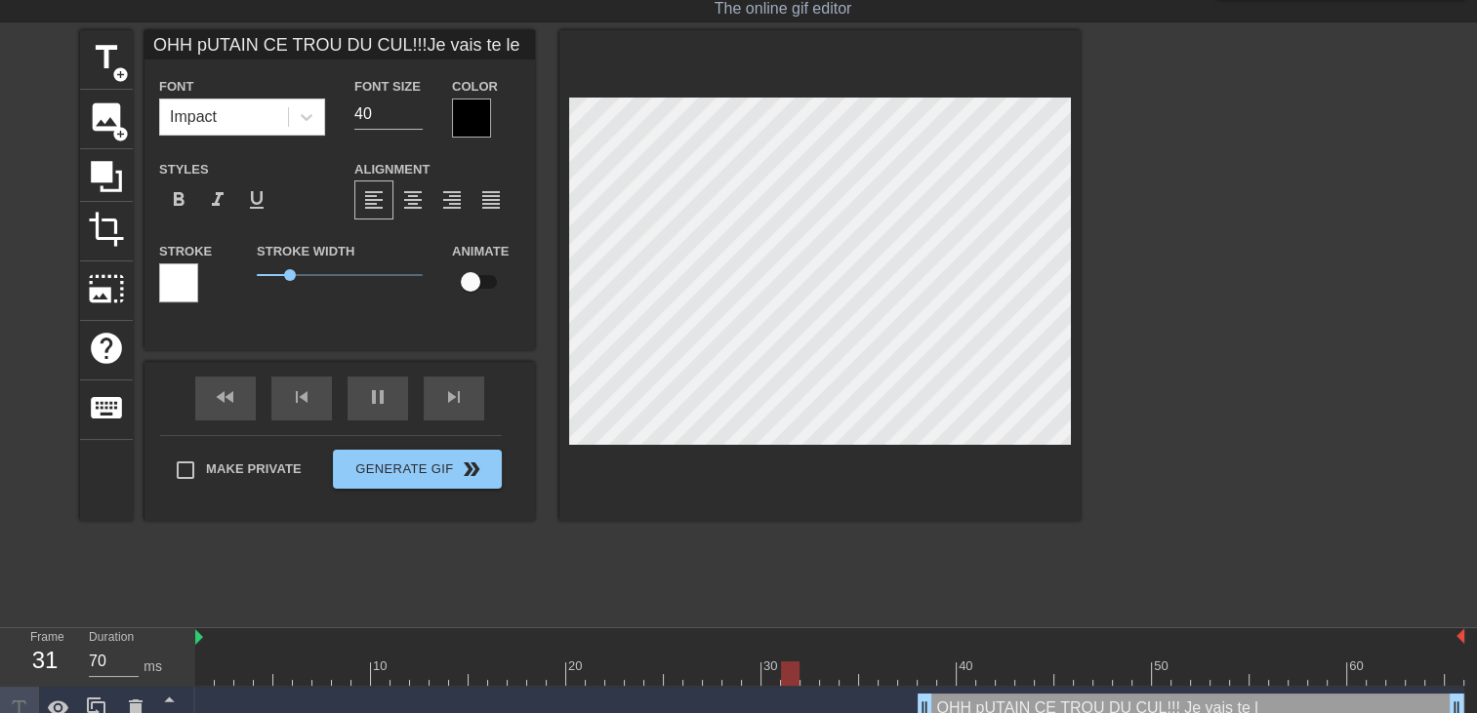
type textarea "OHH pUTAIN CE TROU DU CUL!!! Je vais te le"
type input "OHH pUTAIN CE TROU DU CUL!!!Je vais te le"
type textarea "OHH pUTAIN CE TROU DU CUL!!! Je vais te le"
type input "OHH pUTAIN CE TROU DU CUL!!!Je vais te le d"
type textarea "OHH pUTAIN CE TROU DU CUL!!! Je vais te le d"
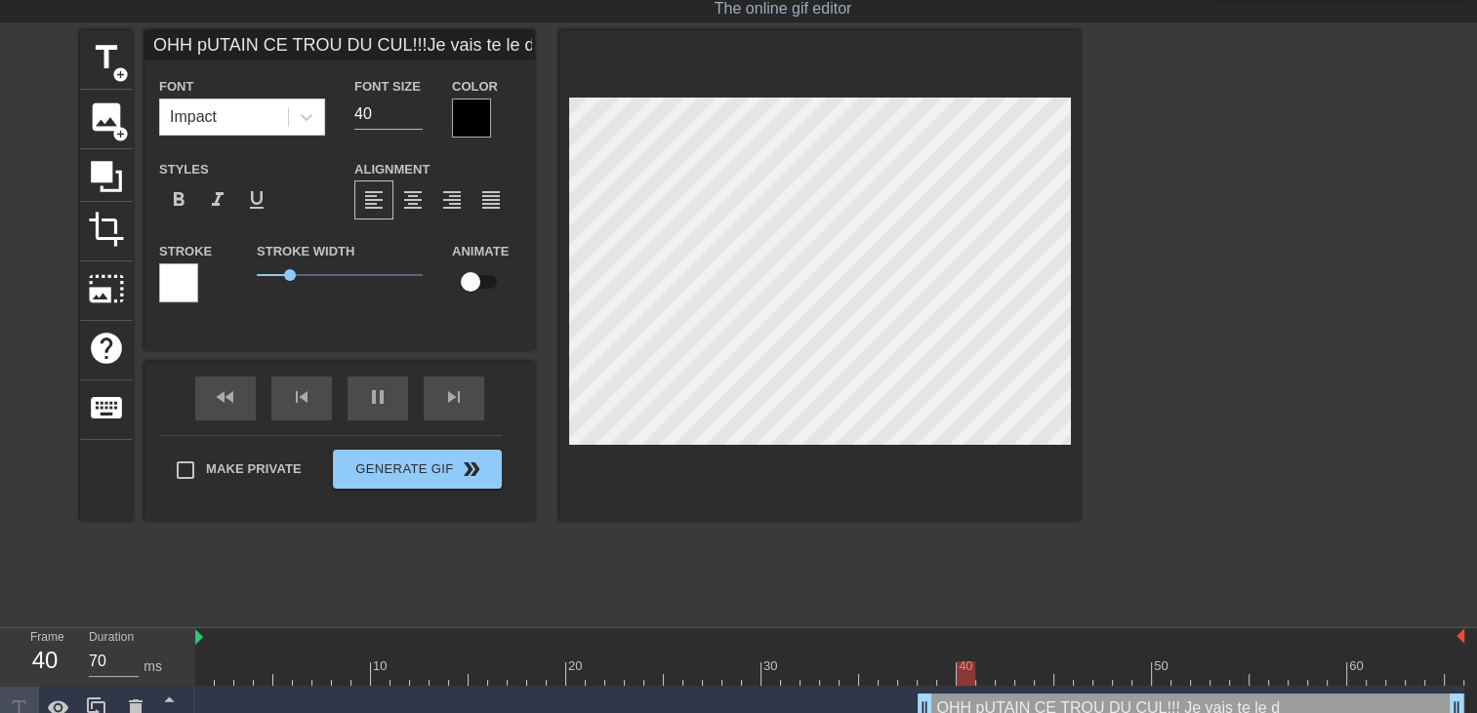
type input "OHH pUTAIN CE TROU DU CUL!!!Je vais te le de"
type textarea "OHH pUTAIN CE TROU DU CUL!!! Je vais te le de"
type input "OHH pUTAIN CE TROU DU CUL!!!Je vais te le dec"
type textarea "OHH pUTAIN CE TROU DU CUL!!! Je vais te le dec"
type input "OHH pUTAIN CE TROU DU CUL!!!Je vais te le dech"
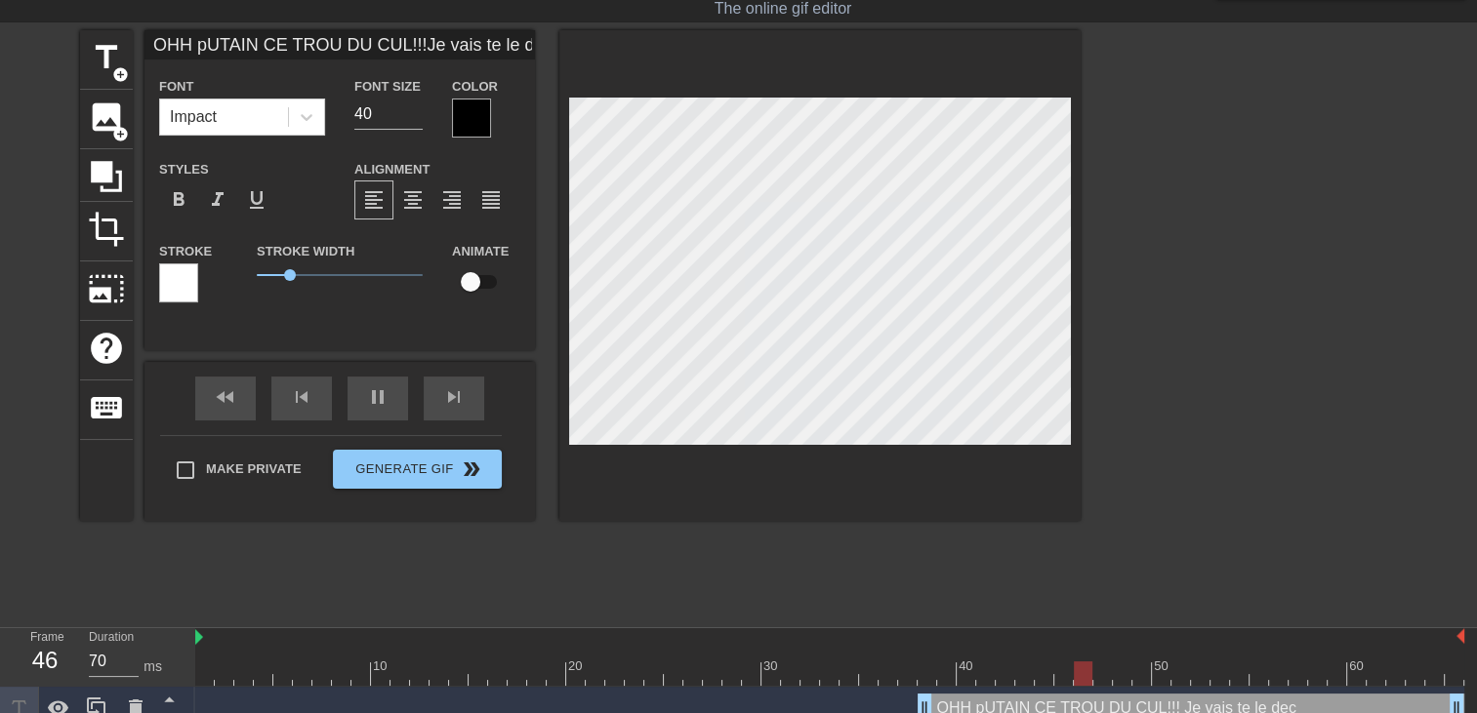
type textarea "OHH pUTAIN CE TROU DU CUL!!! Je vais te le dech"
type input "OHH pUTAIN CE TROU DU CUL!!!Je vais te le dechi"
type textarea "OHH pUTAIN CE TROU DU CUL!!! Je vais te le dechi"
type input "OHH pUTAIN CE TROU DU CUL!!!Je vais te le dechir"
type textarea "OHH pUTAIN CE TROU DU CUL!!! Je vais te le dechir"
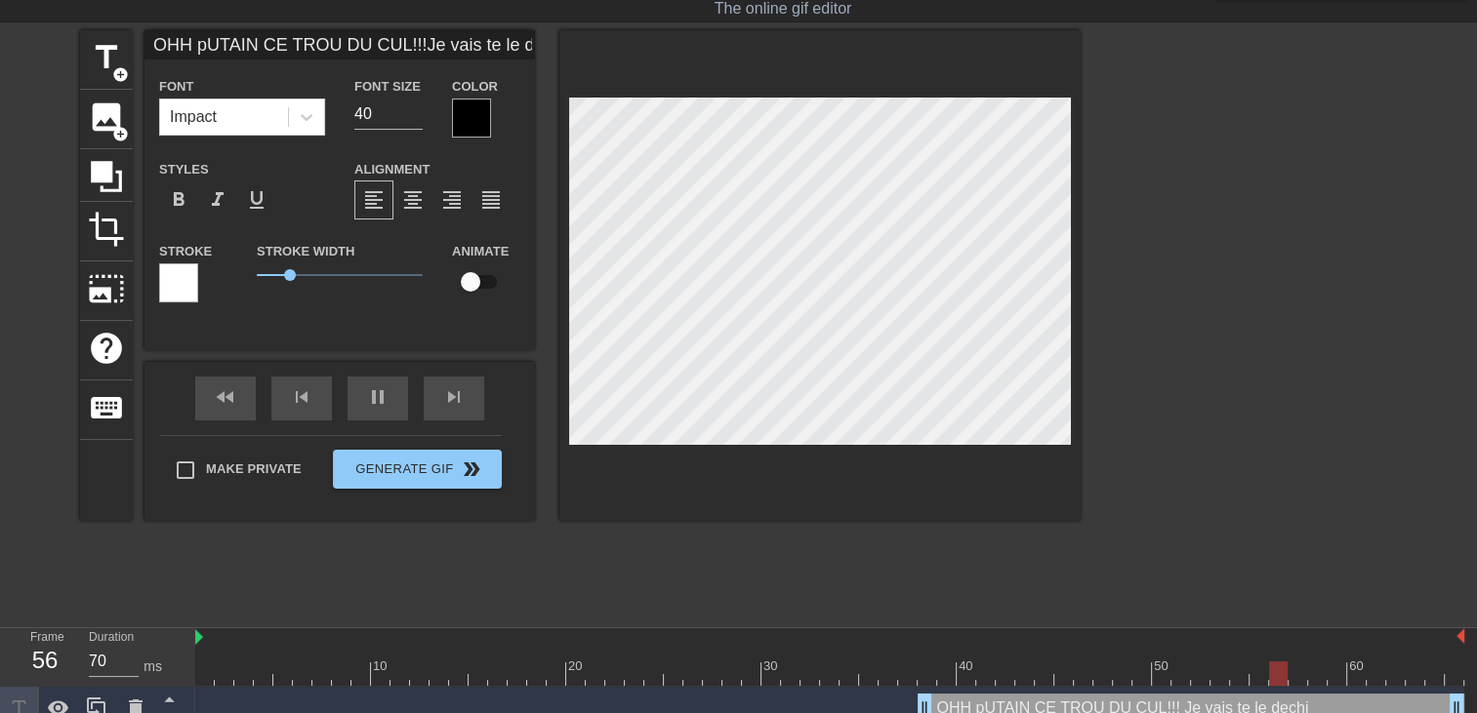
type input "OHH pUTAIN CE TROU DU CUL!!!Je vais te le dechire"
type textarea "OHH pUTAIN CE TROU DU CUL!!! Je vais te le dechire"
type input "OHH pUTAIN CE TROU DU CUL!!!Je vais te le dechirer"
type textarea "OHH pUTAIN CE TROU DU CUL!!! Je vais te le dechirer"
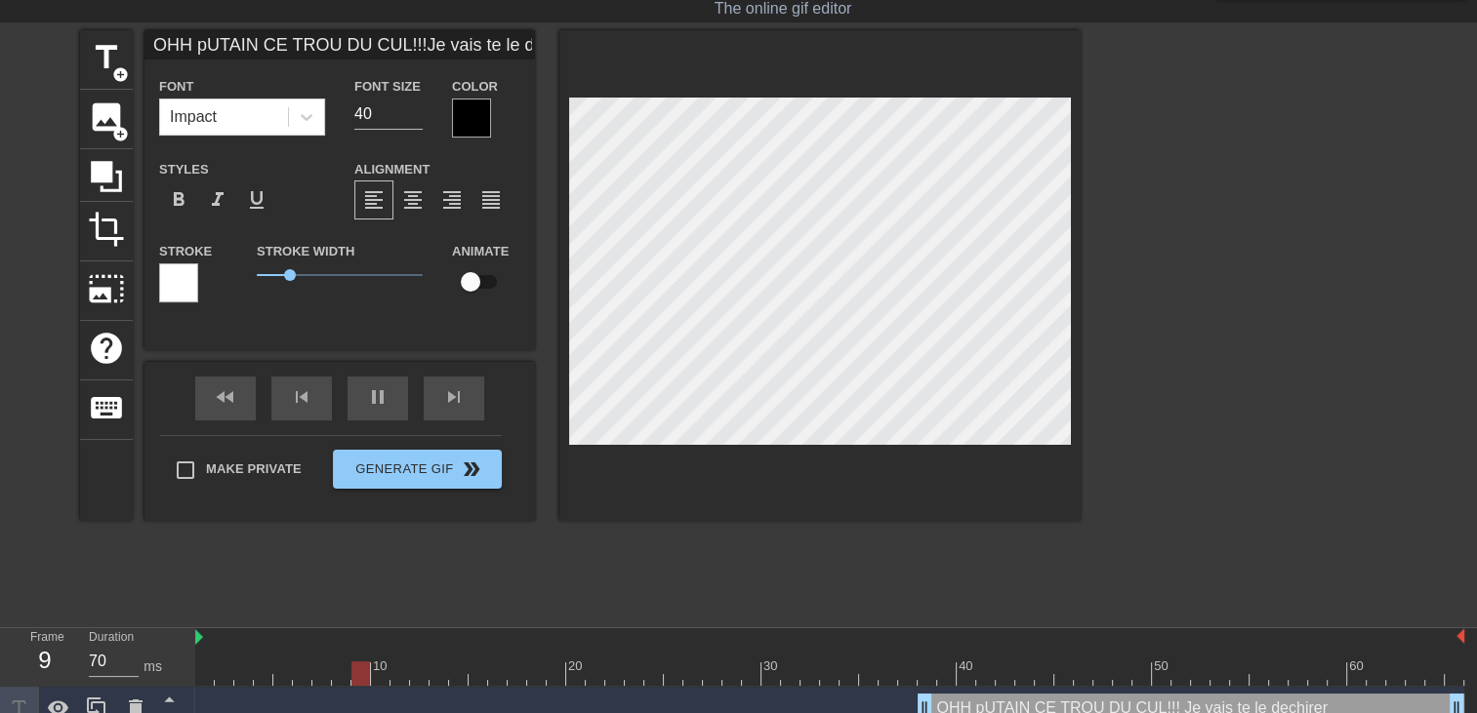
type input "OHH pUTAIN CE TROU DU CUL!!!Je vais te le dechirer"
type textarea "OHH pUTAIN CE TROU DU CUL!!! Je vais te le dechirer"
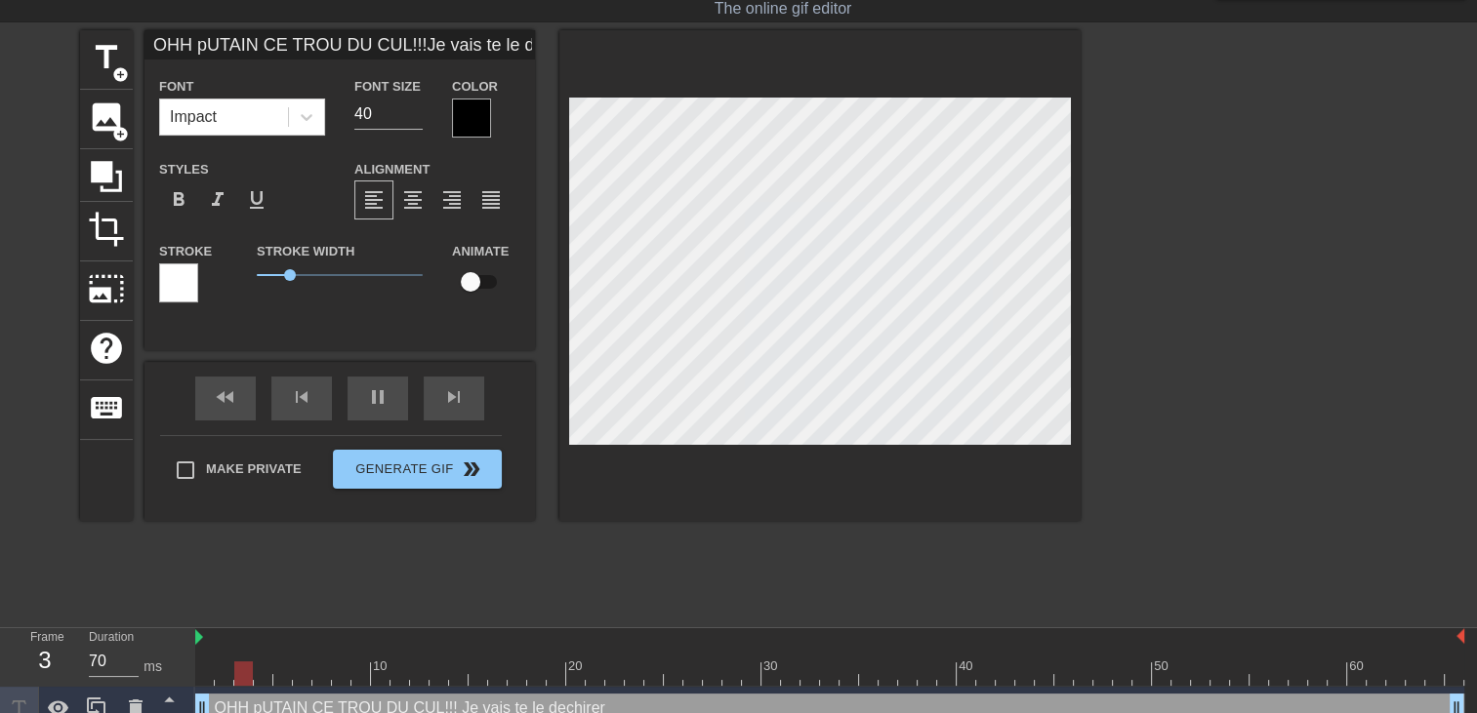
drag, startPoint x: 919, startPoint y: 707, endPoint x: 218, endPoint y: 581, distance: 712.9
click at [89, 664] on div "Frame 3 Duration 70 ms 10 20 30 40 50 60 OHH pUTAIN CE TROU DU CUL!!! Je vais t…" at bounding box center [738, 679] width 1477 height 102
type input "OHH UTAIN CE TROU DU CUL!!!Je vais te le dechirer"
type textarea "OHH UTAIN CE TROU DU CUL!!! Je vais te le dechirer"
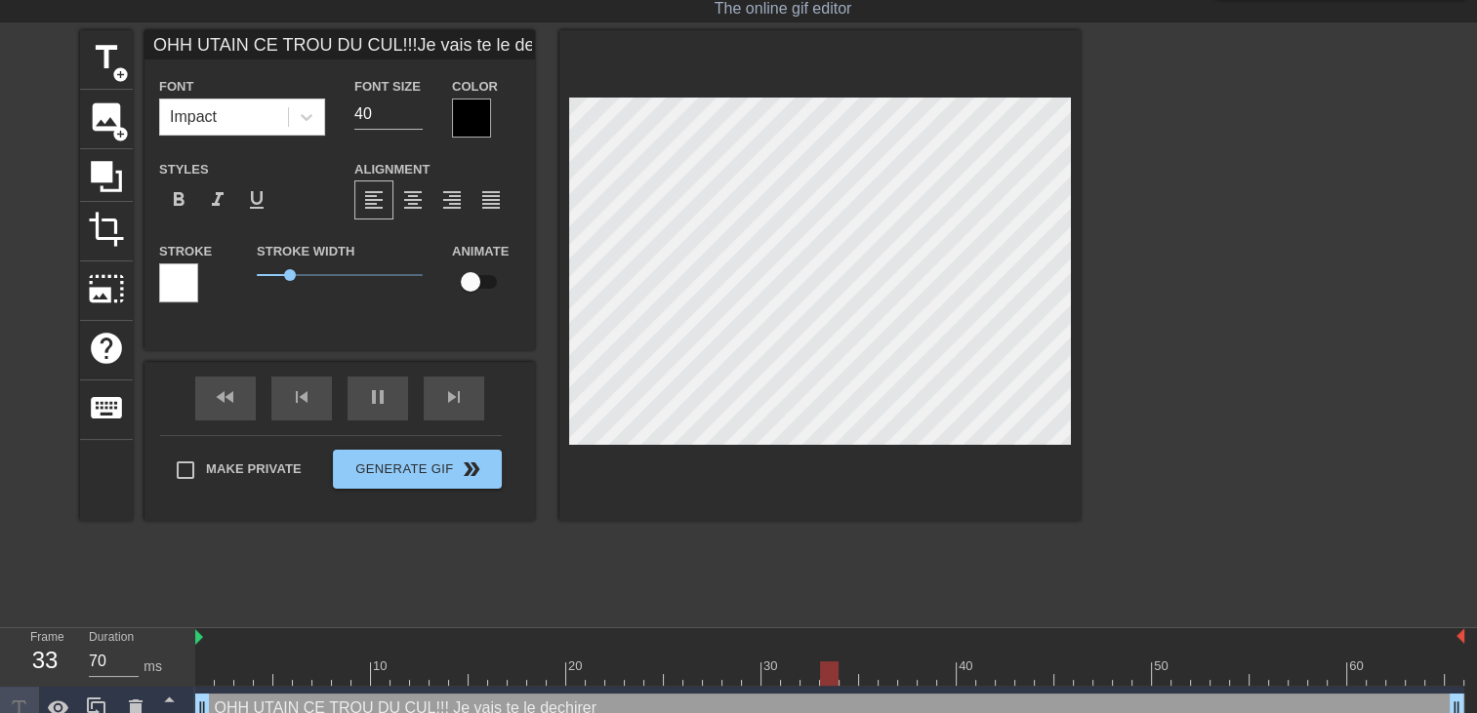
type input "OHH PUTAIN CE TROU DU CUL!!!Je vais te le dechirer"
type textarea "OHH PUTAIN CE TROU DU CUL!!! Je vais te le dechirer"
click at [1079, 206] on div at bounding box center [819, 275] width 521 height 491
click at [484, 130] on div at bounding box center [471, 118] width 39 height 39
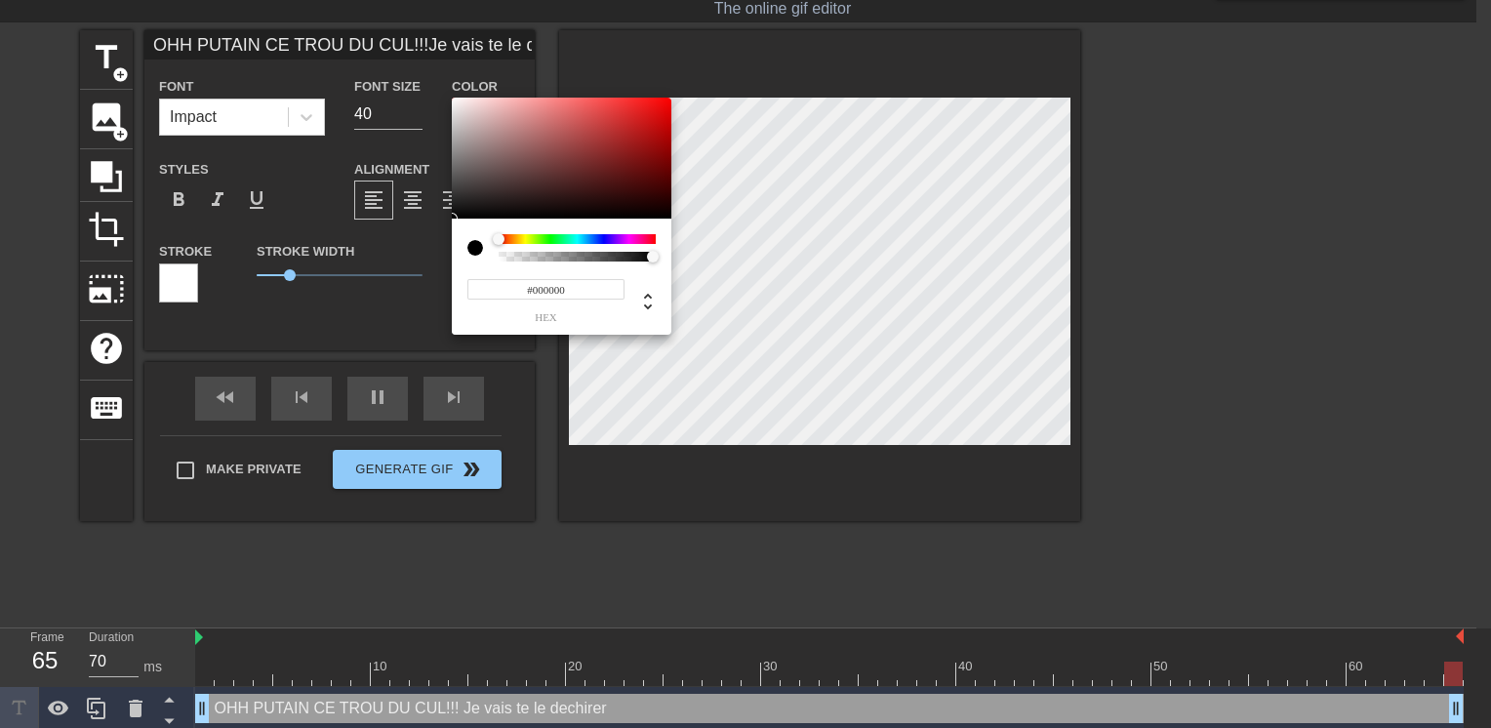
type input "OHH PUTAIN CE TROU DU CUL!!!Je vais te le dechirer"
type input "#DF0707"
click at [665, 112] on div at bounding box center [562, 158] width 220 height 121
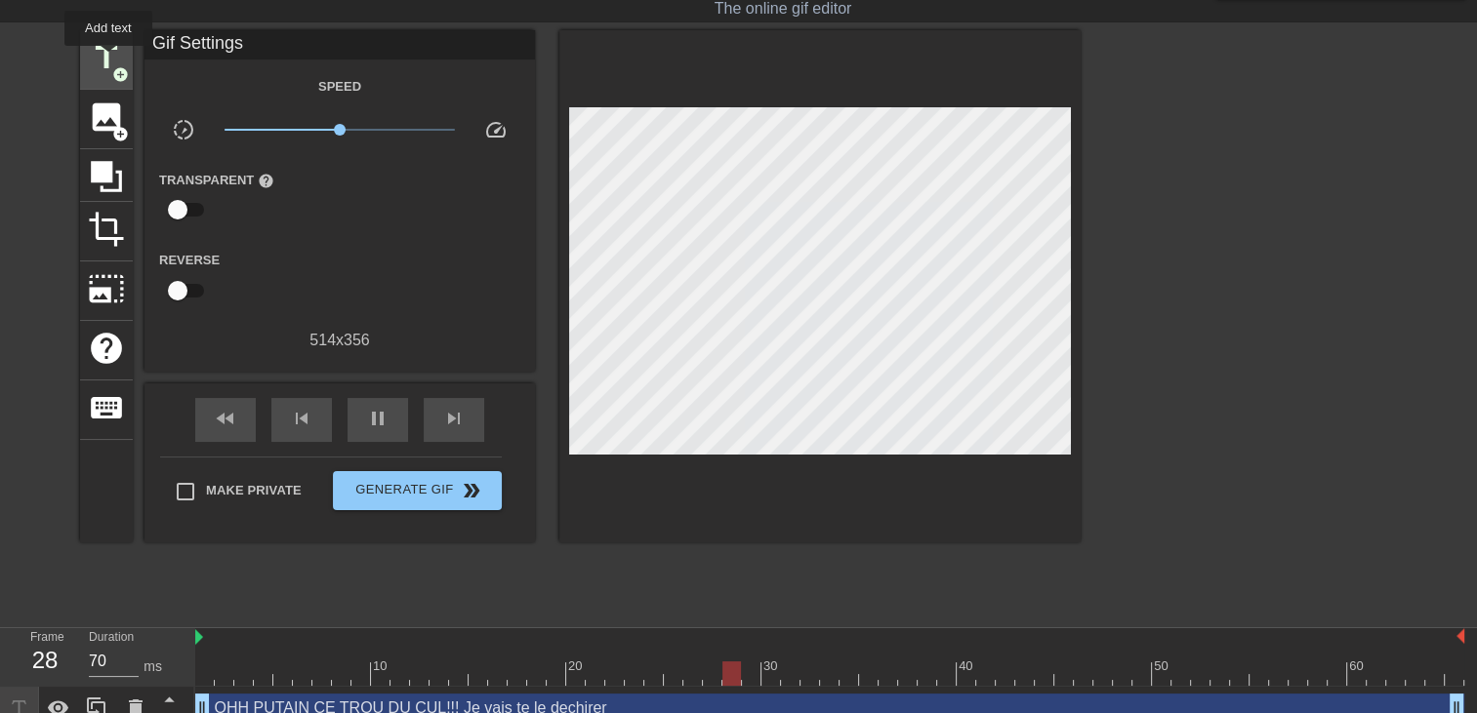
click at [108, 60] on span "title" at bounding box center [106, 57] width 37 height 37
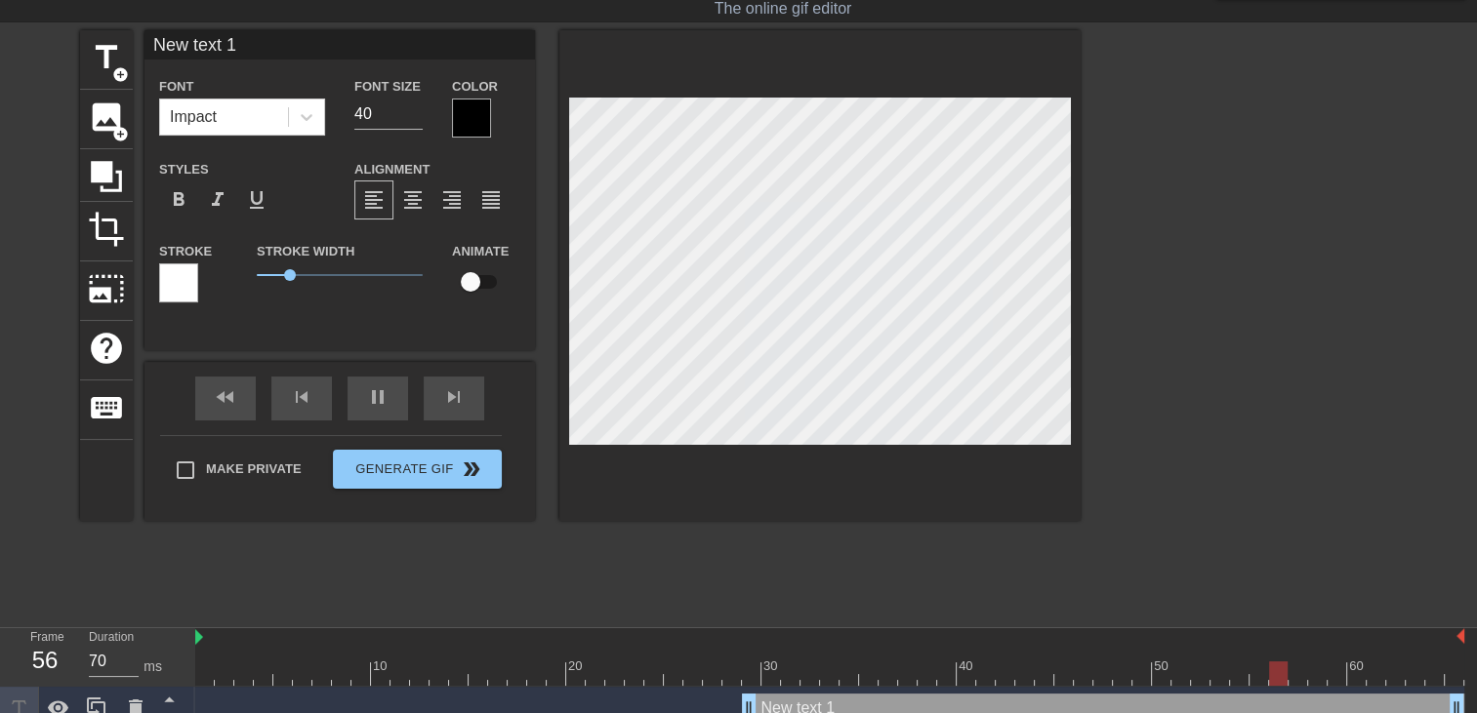
scroll to position [2, 5]
type input "New text"
type textarea "New text"
type input "New text"
type textarea "New text"
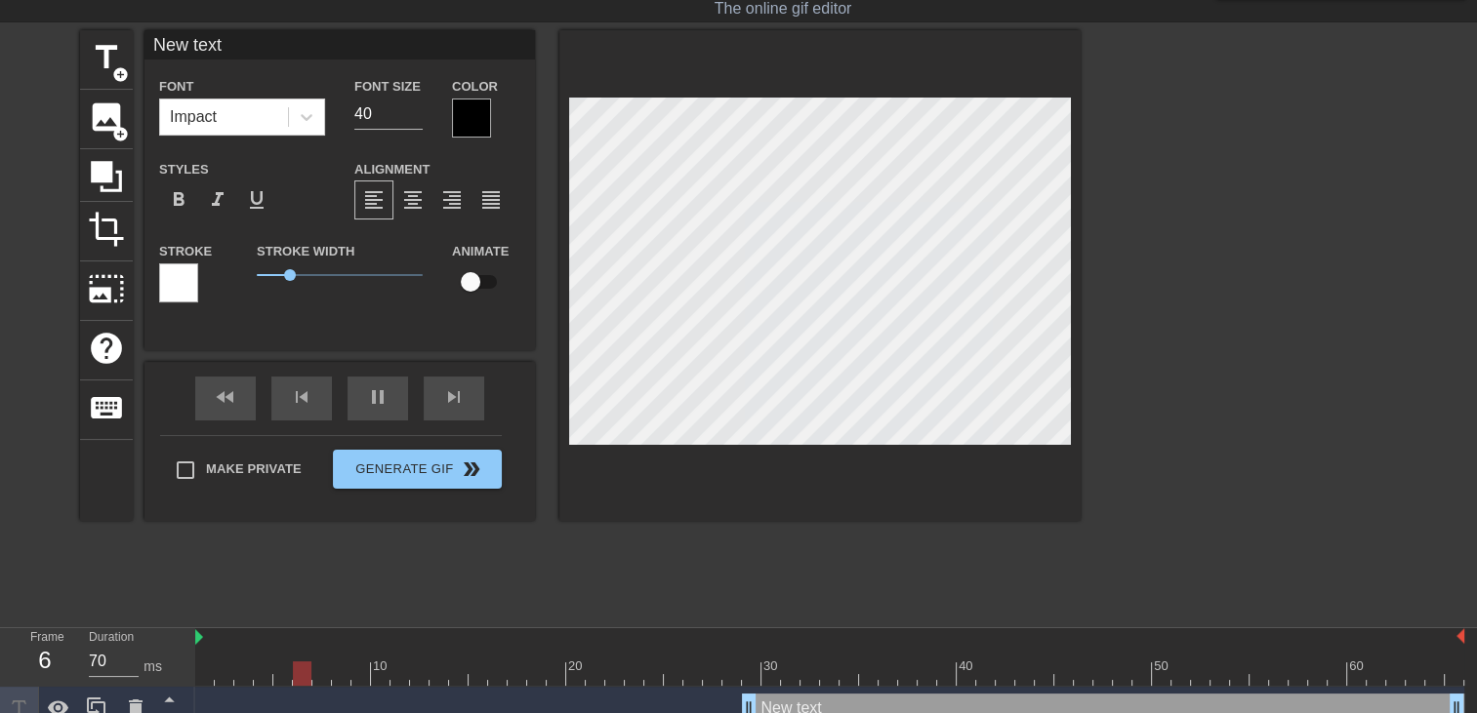
type input "New tex"
type textarea "New tex"
type input "New te"
type textarea "New te"
type input "New t"
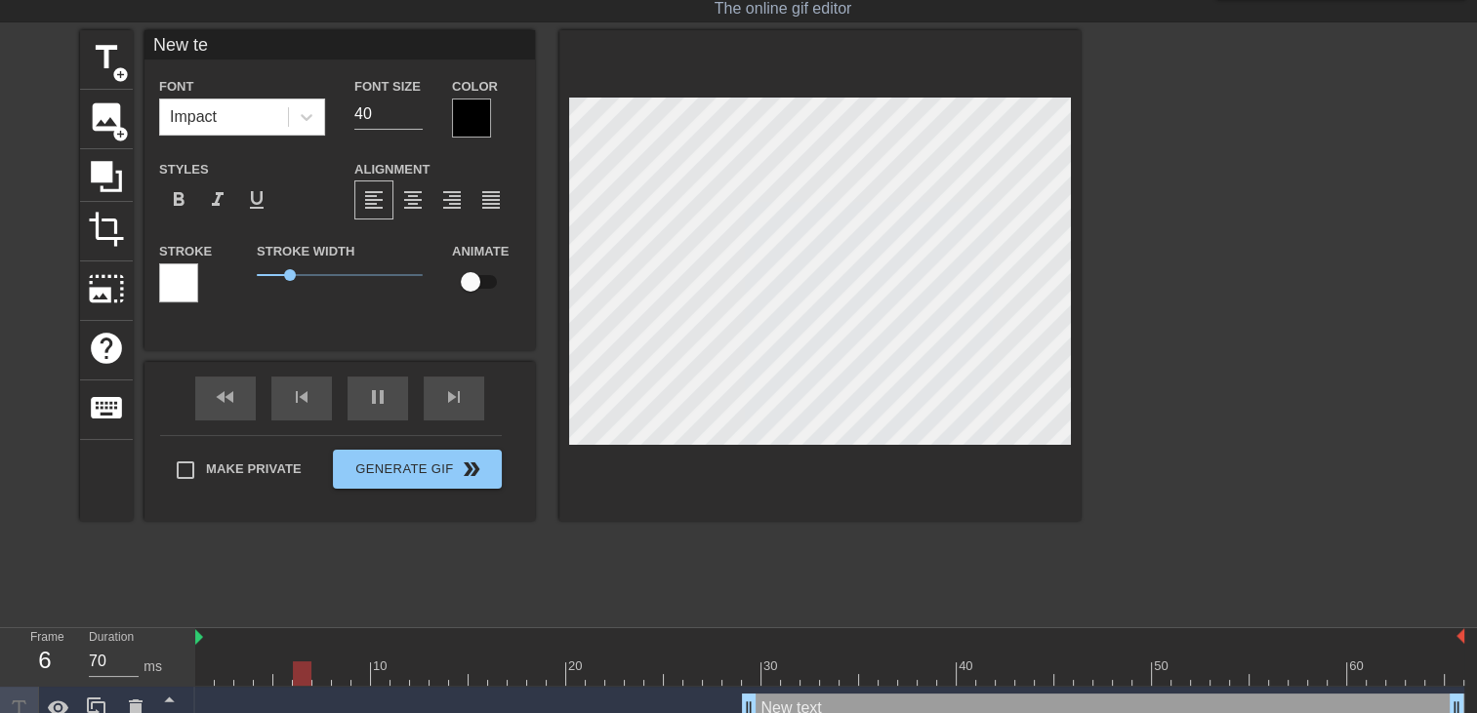
type textarea "New t"
type input "New"
type textarea "New"
type input "New"
type textarea "New"
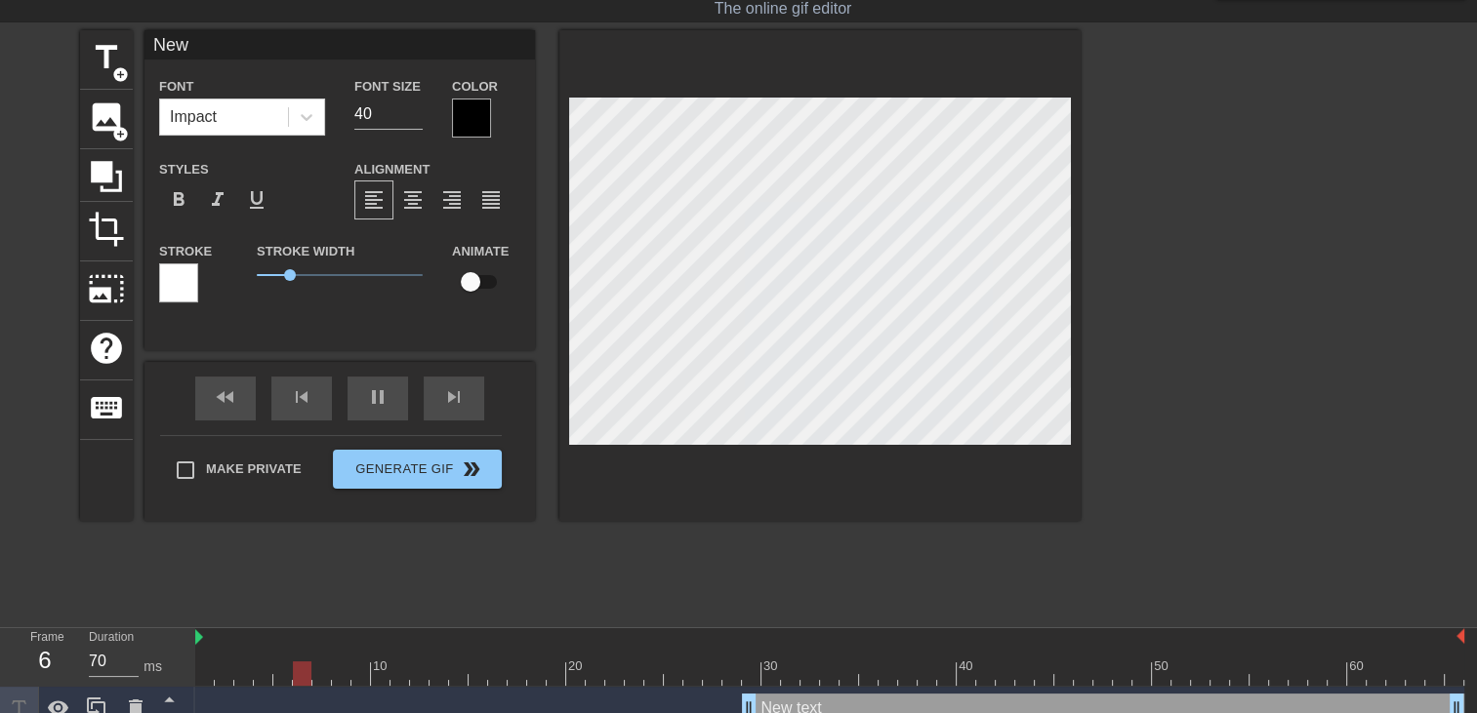
type input "Ne"
type textarea "Ne"
type input "N"
type textarea "N"
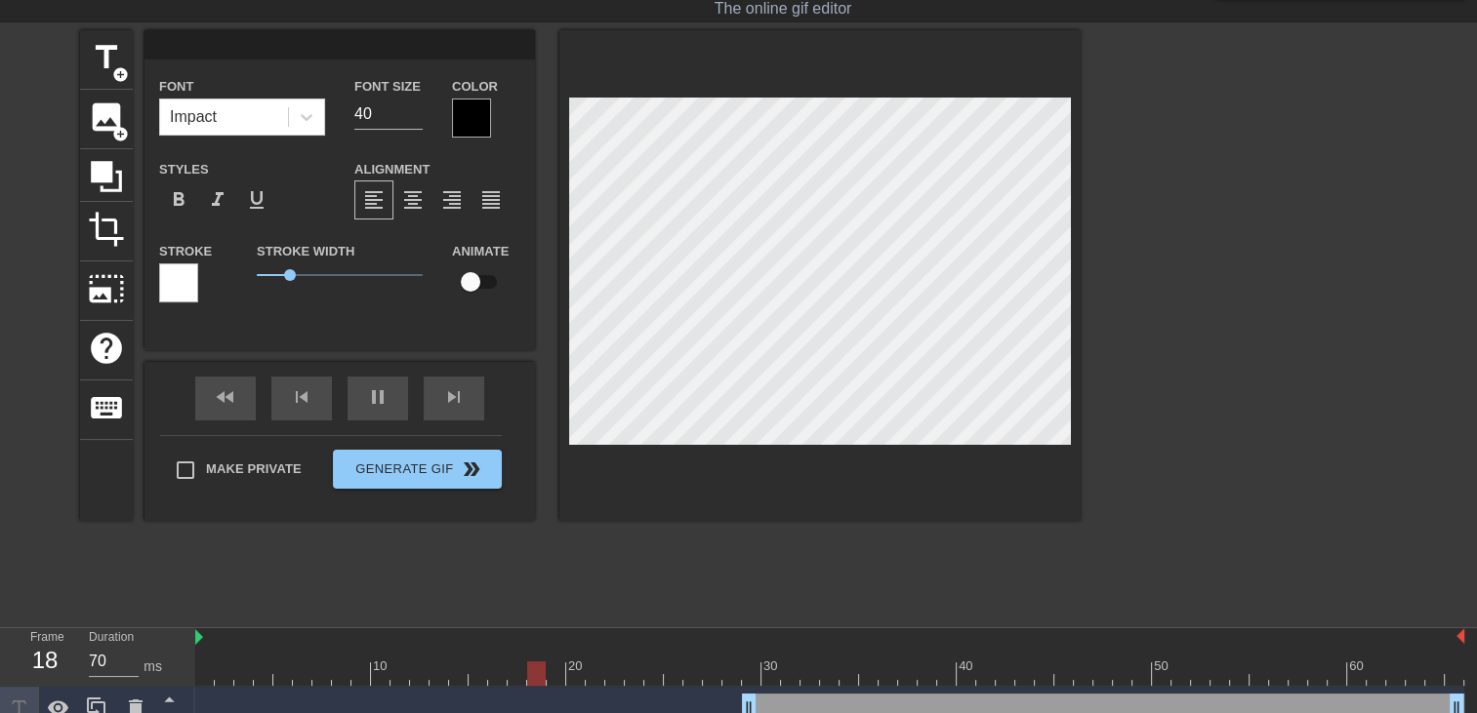
type input "V"
type textarea "V"
type input "Va"
type textarea "Va"
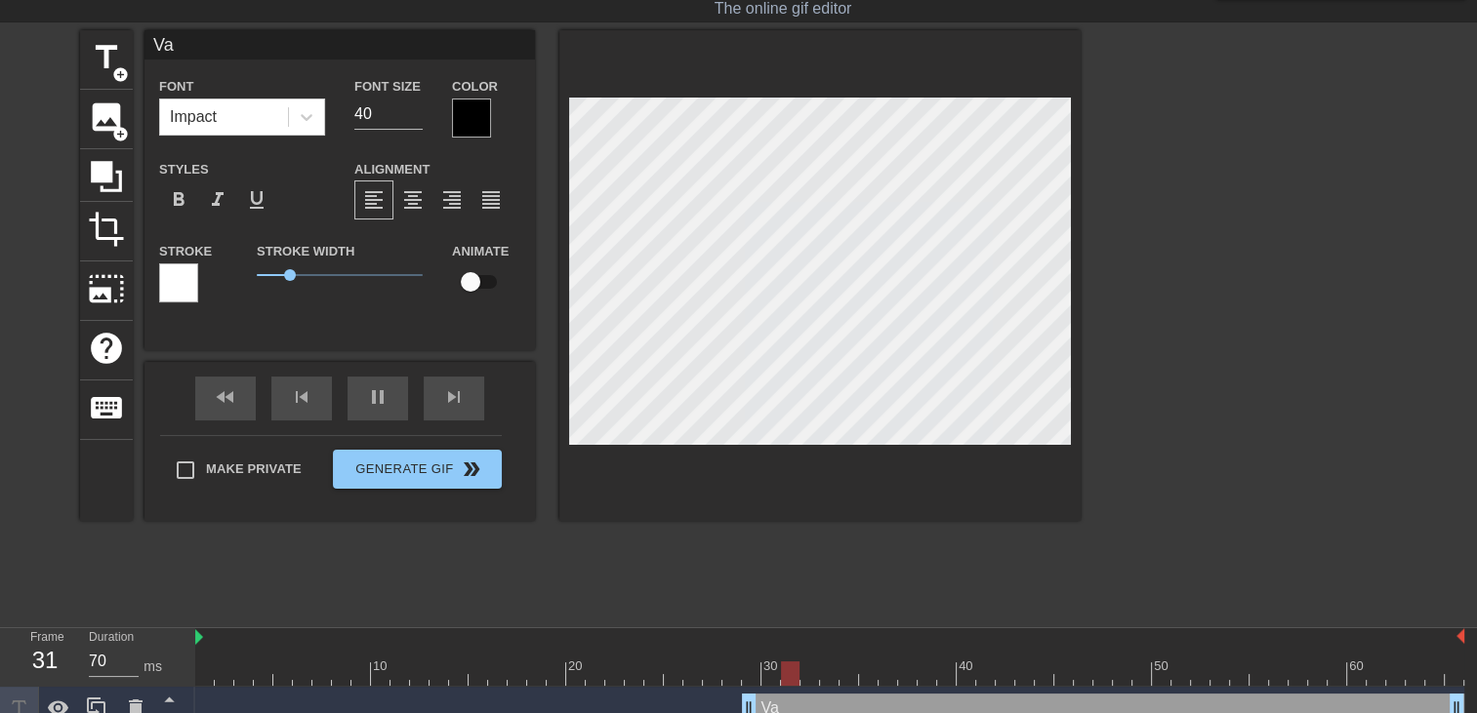
type input "Vas"
type textarea "Vas"
type input "Vas"
type textarea "Vas"
type input "Vas y"
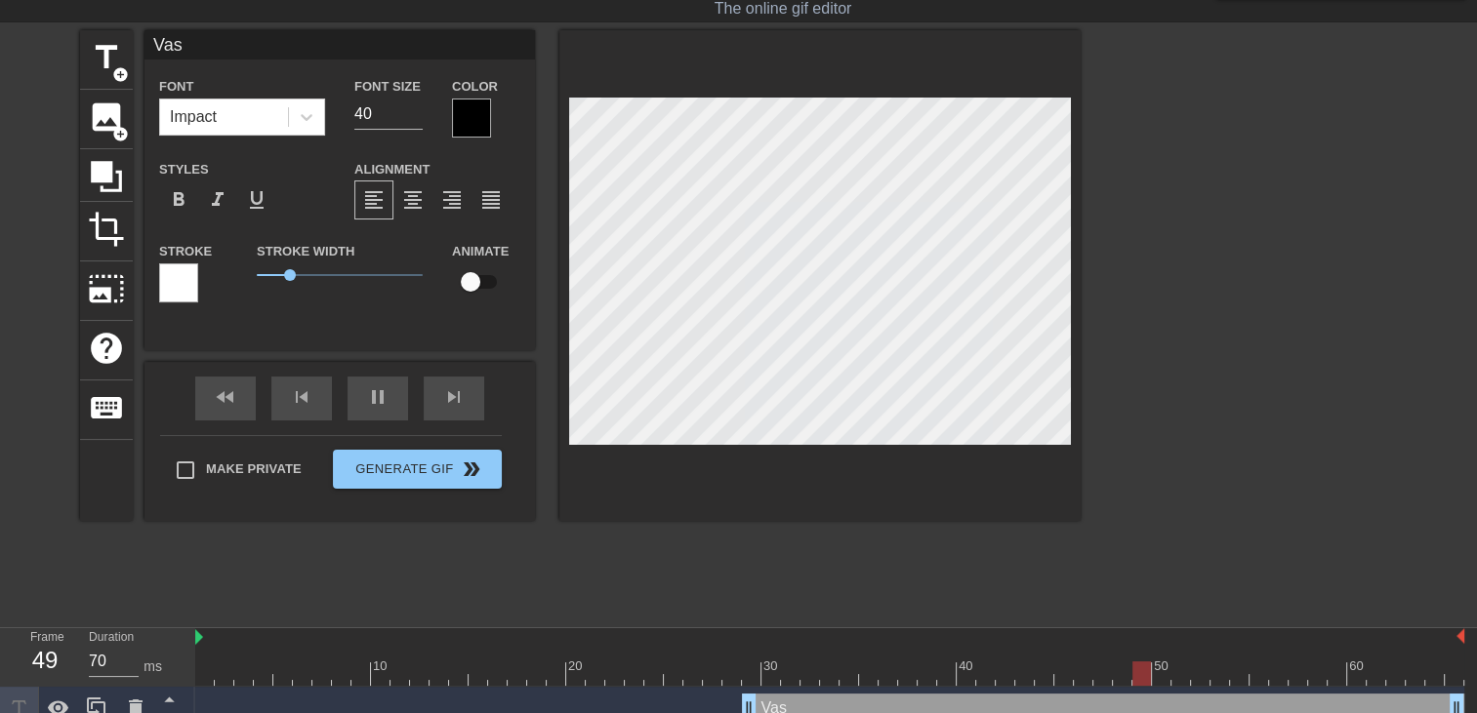
type textarea "Vas y"
type input "Vas y"
type textarea "Vas y"
type input "Vas y j"
type textarea "Vas y j"
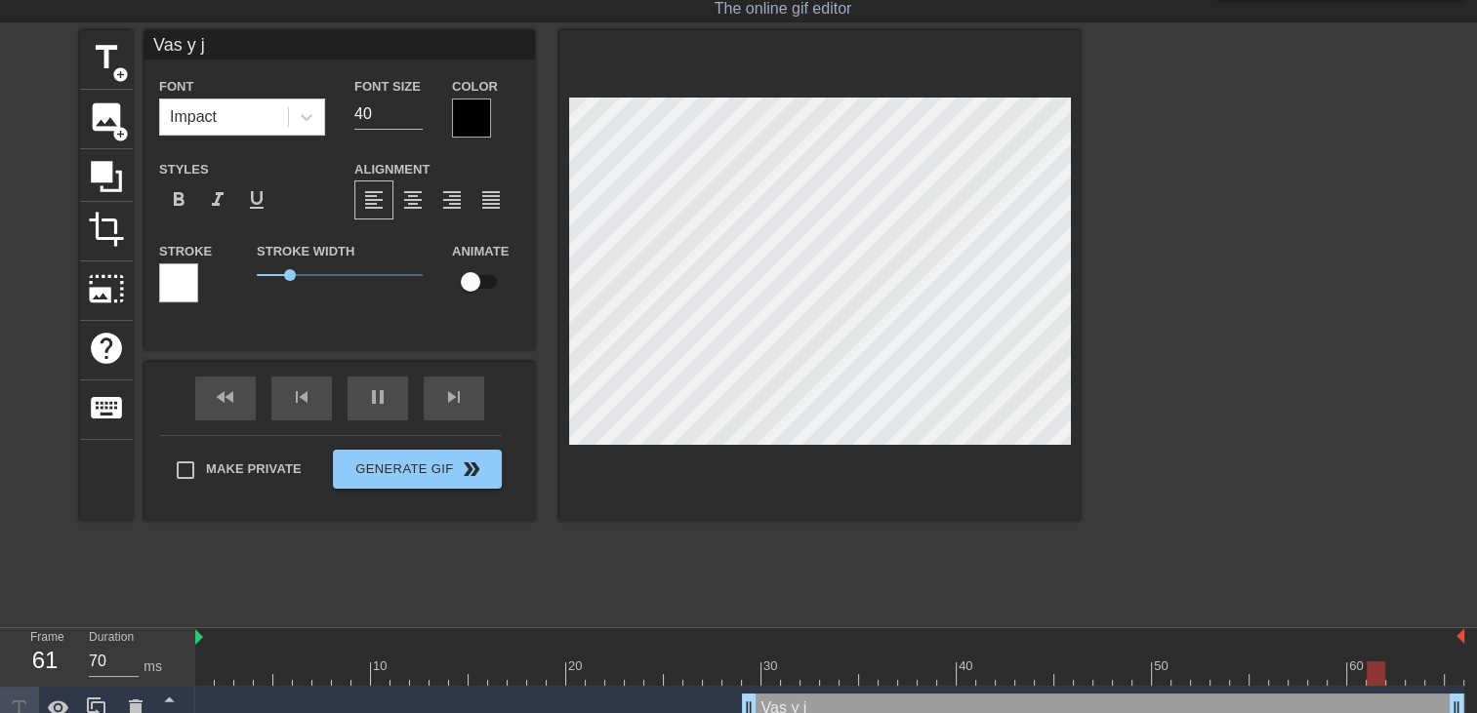
scroll to position [2, 3]
type input "Vas y jE"
type textarea "Vas y jE"
type input "Vas y jEA"
type textarea "Vas y jEA"
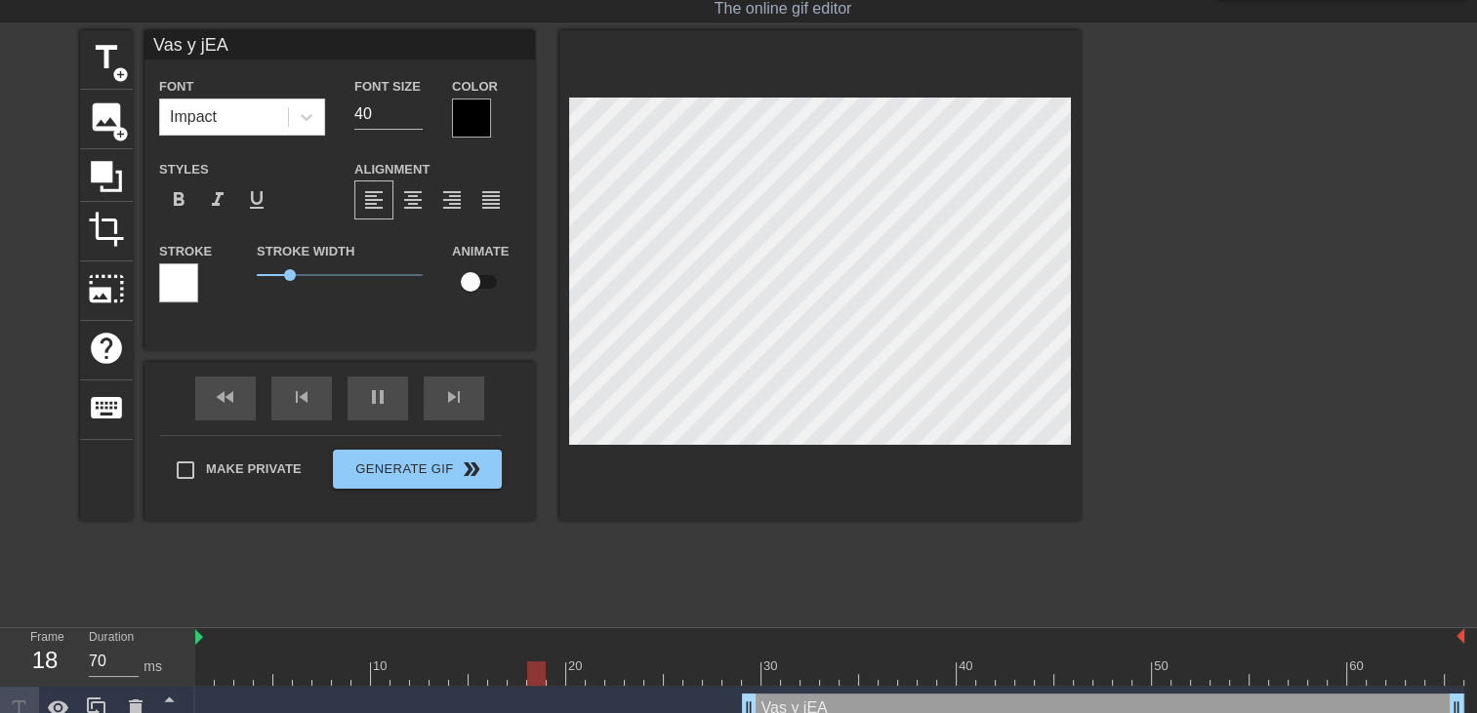
scroll to position [2, 4]
type input "Vas y jEAN"
type textarea "Vas y jEAN"
type input "Vas y jEAN"
type textarea "Vas y jEAN"
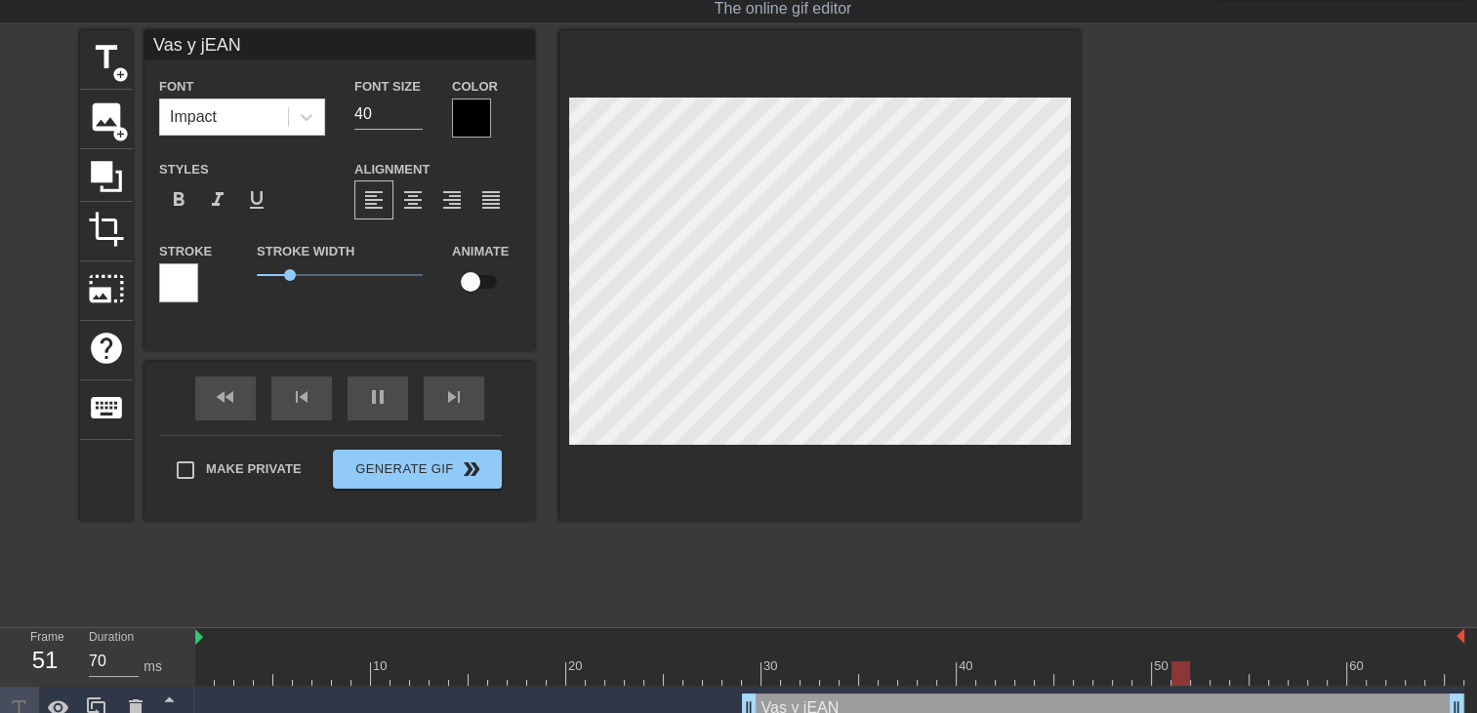
type input "Vas y jEAN"
type textarea "Vas y jEAN"
type input "Vas y jEAN M"
type textarea "Vas y jEAN M"
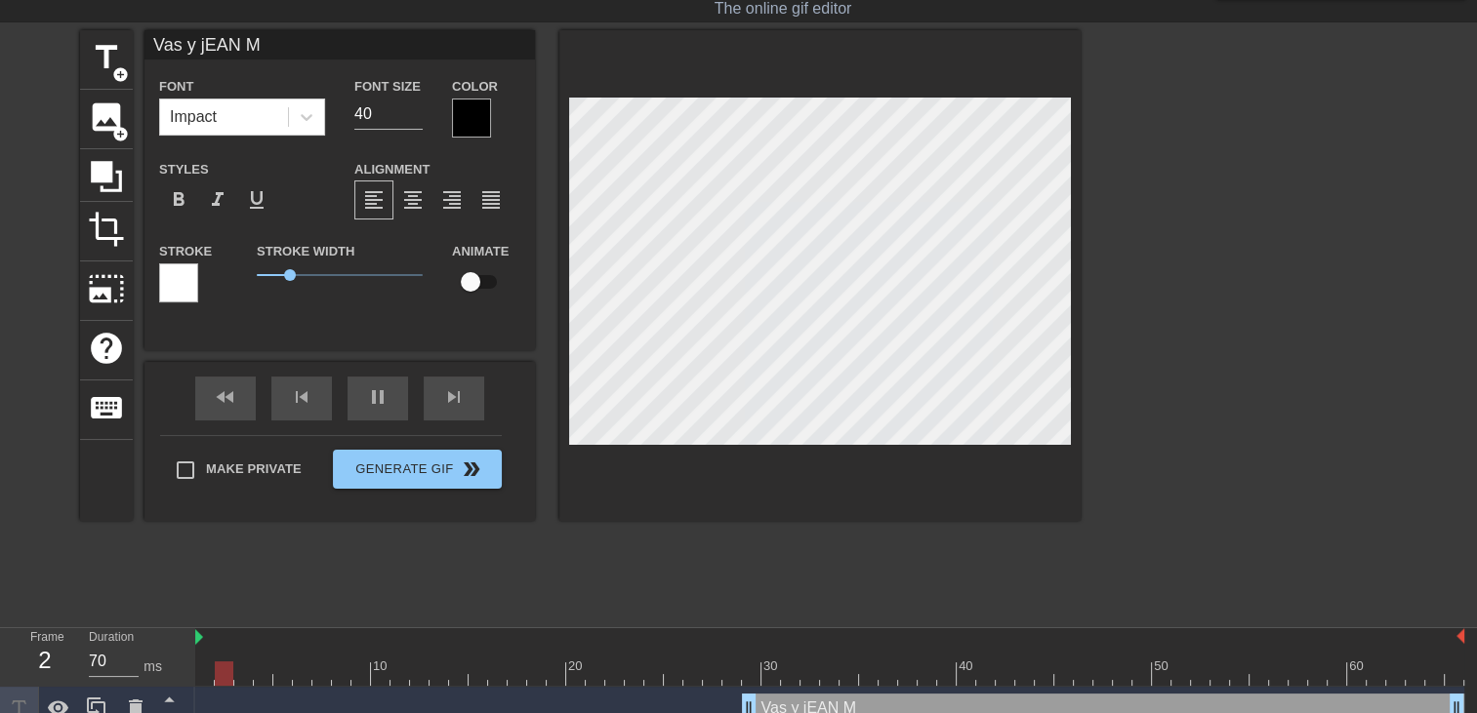
type input "Vas y jEAN MO"
type textarea "Vas y jEAN MO"
type input "Vas y jEAN MON"
type textarea "Vas y jEAN MON"
type input "Vas y jEAN MON"
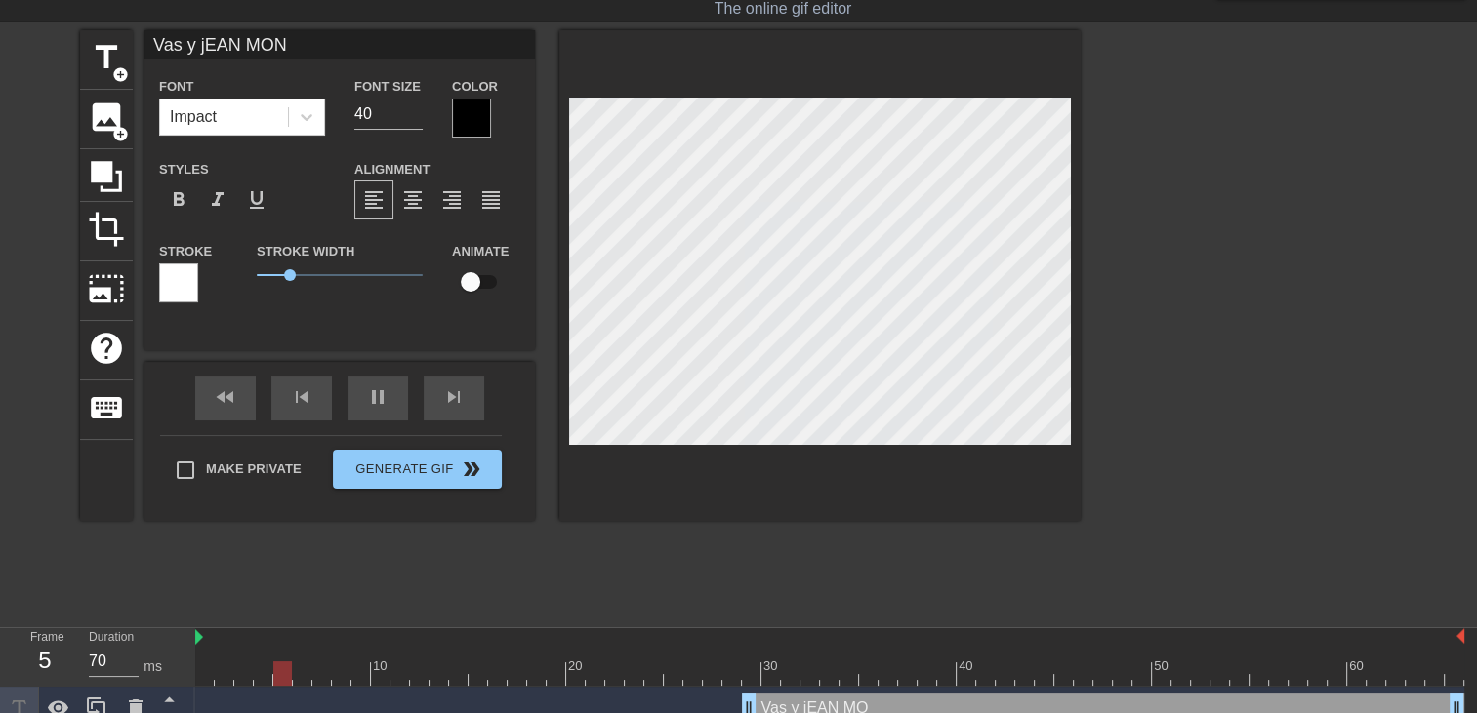
type textarea "Vas y jEAN MON"
type input "Vas y jEAN MON M"
type textarea "Vas y jEAN MON M"
type input "Vas y jEAN MON MA"
type textarea "Vas y jEAN MON MA"
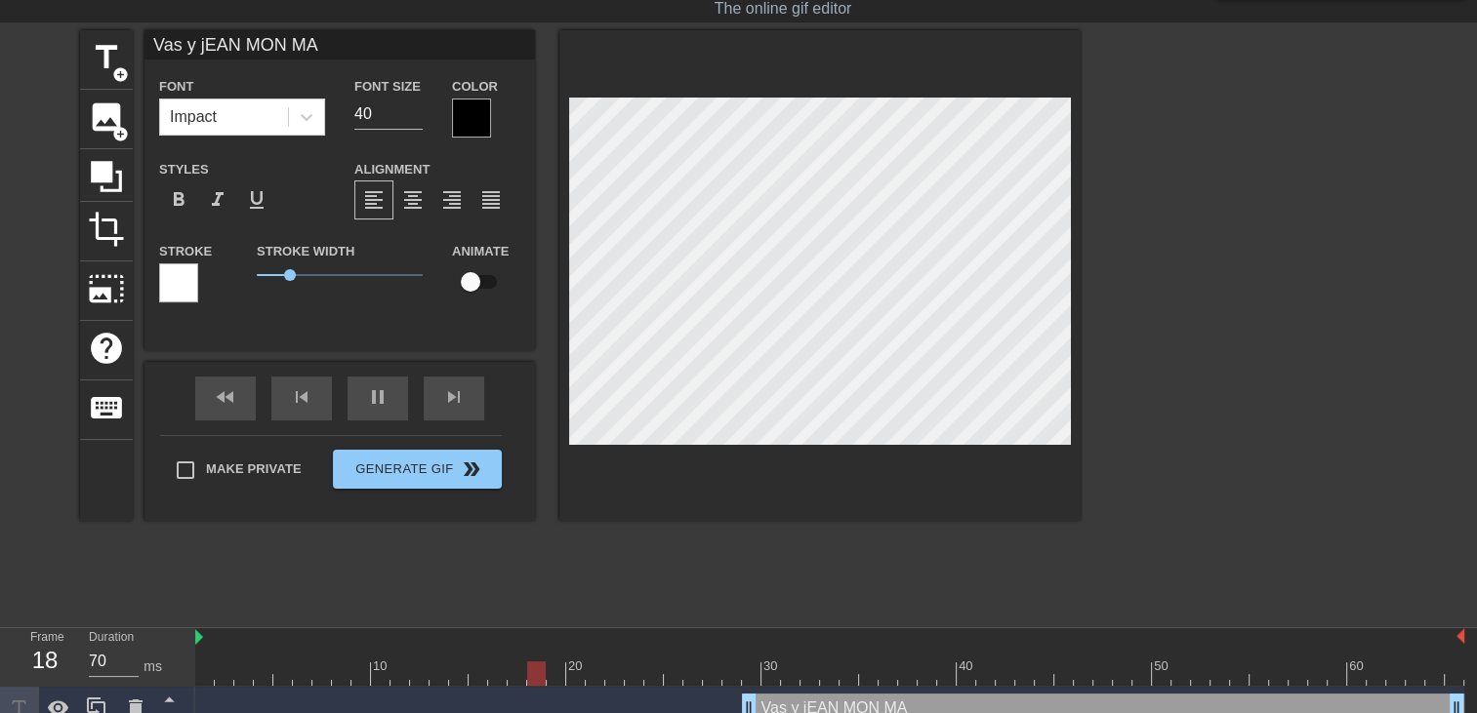
type input "Vas y jEAN MON MAR"
type textarea "Vas y jEAN MON MAR"
drag, startPoint x: 746, startPoint y: 700, endPoint x: 589, endPoint y: 690, distance: 156.5
click at [589, 690] on div "Vas y jEAN Min mari n'aime pas m'enculer drag_handle drag_handle" at bounding box center [829, 709] width 1269 height 44
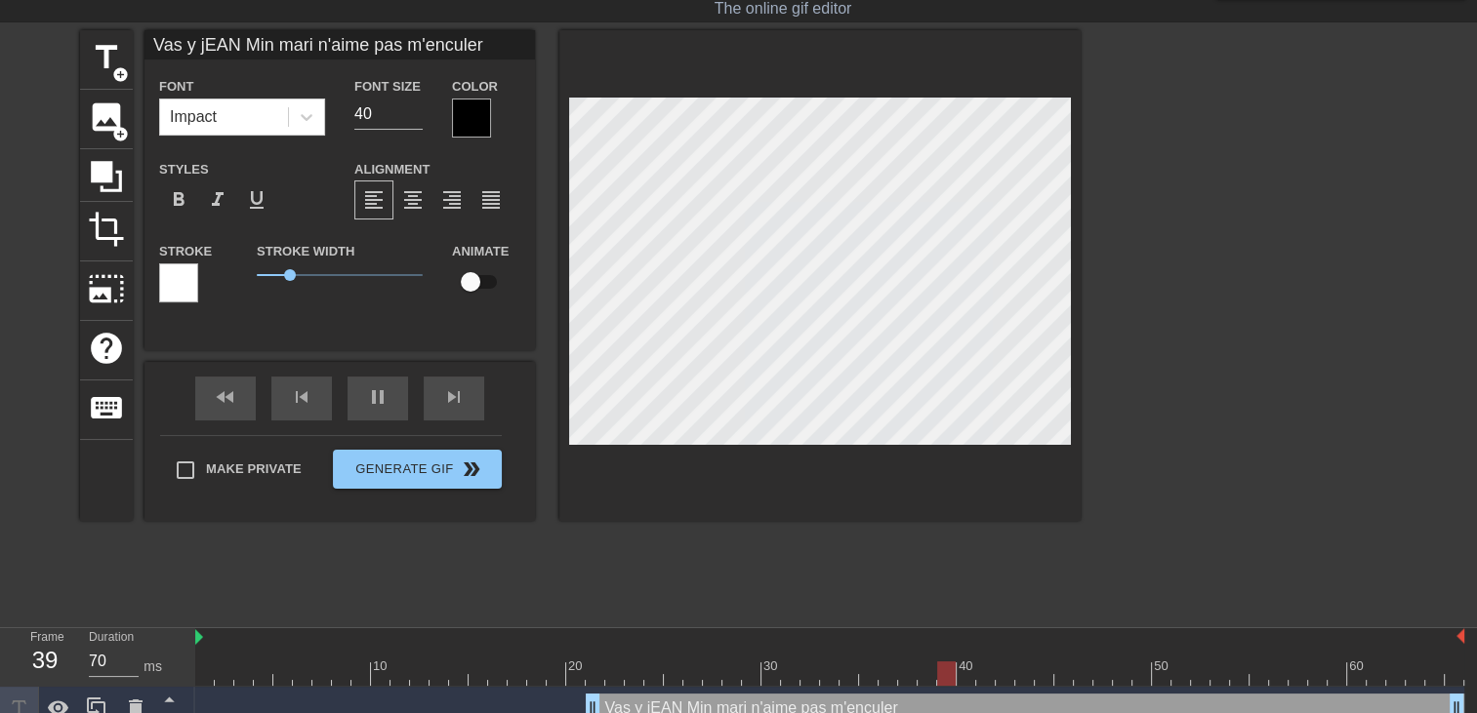
click at [467, 114] on div at bounding box center [471, 118] width 39 height 39
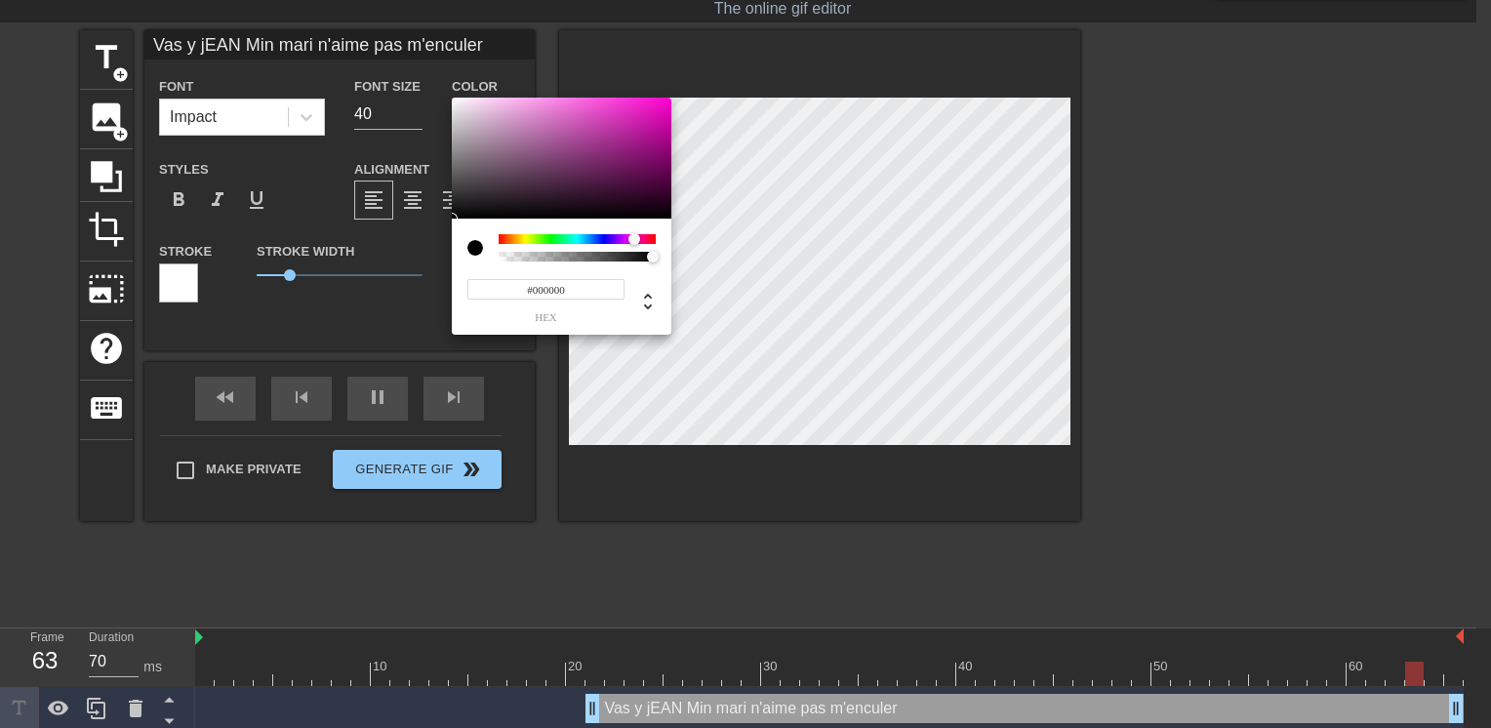
click at [634, 236] on div at bounding box center [577, 239] width 157 height 10
click at [655, 120] on div at bounding box center [562, 158] width 220 height 121
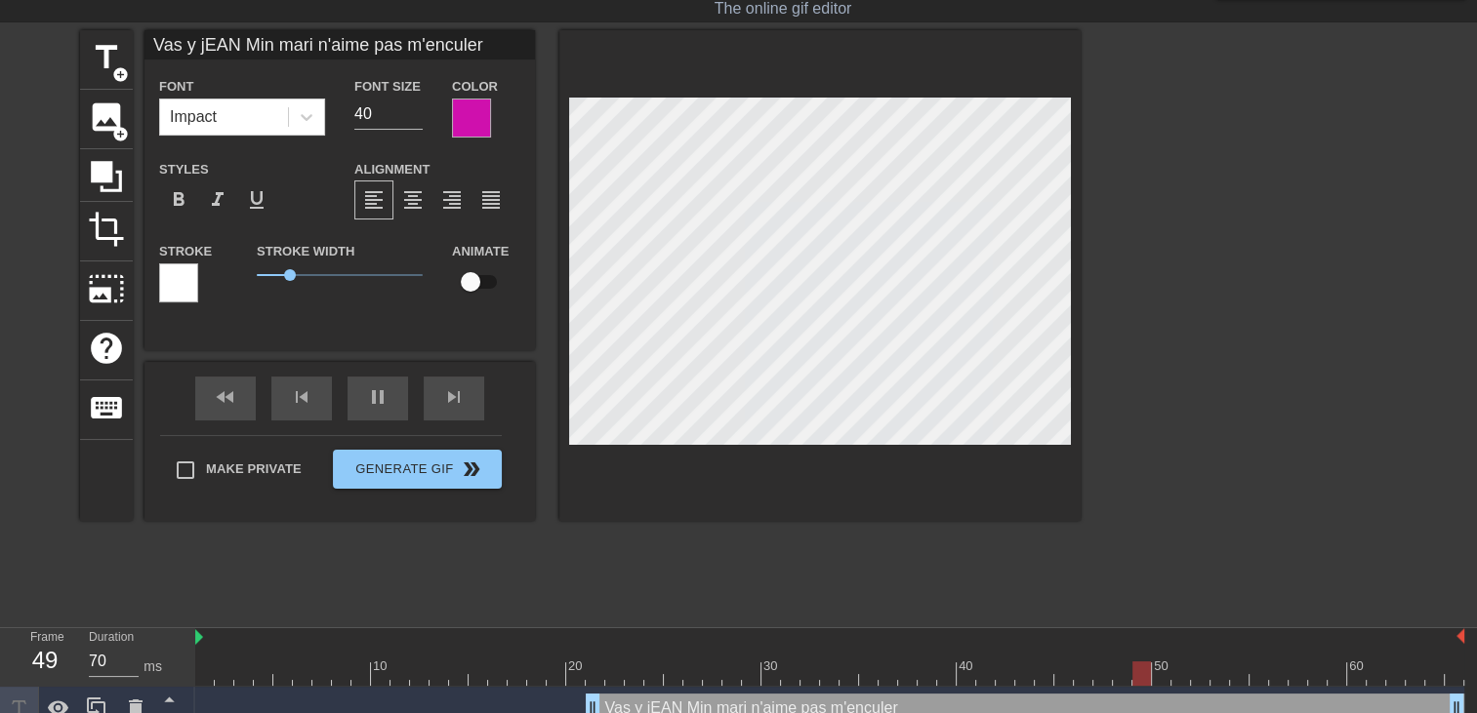
scroll to position [3, 2]
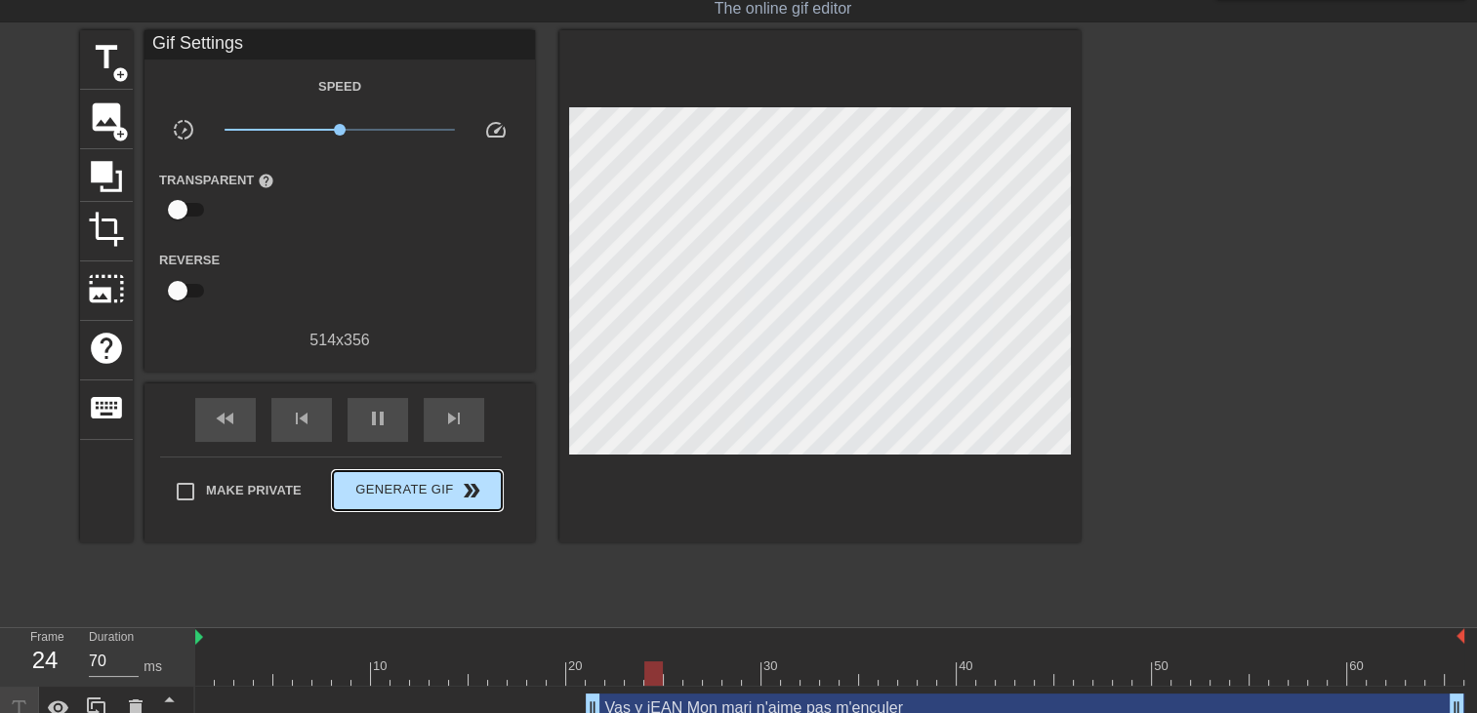
click at [401, 464] on div "Make Private Generate Gif double_arrow" at bounding box center [331, 495] width 342 height 77
click at [391, 496] on span "Generate Gif double_arrow" at bounding box center [417, 490] width 153 height 23
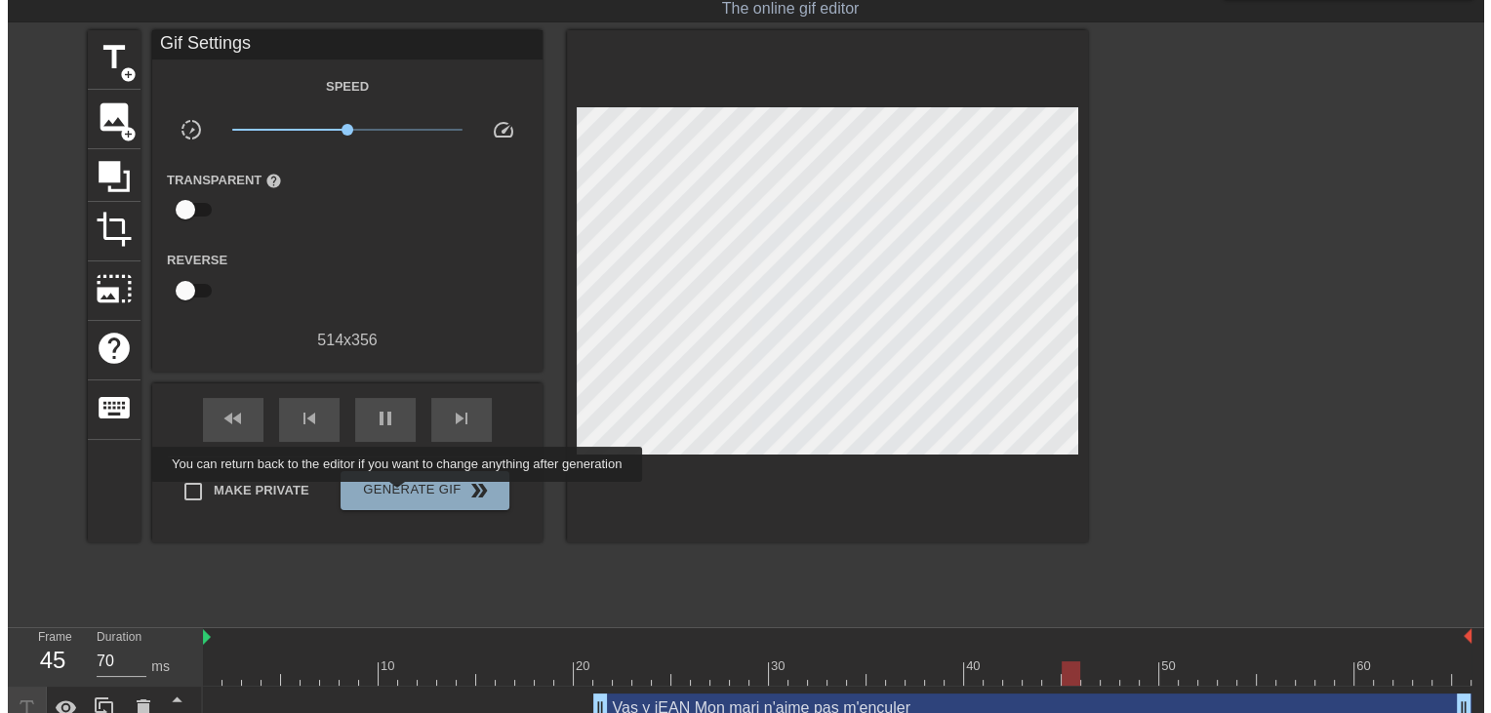
scroll to position [0, 0]
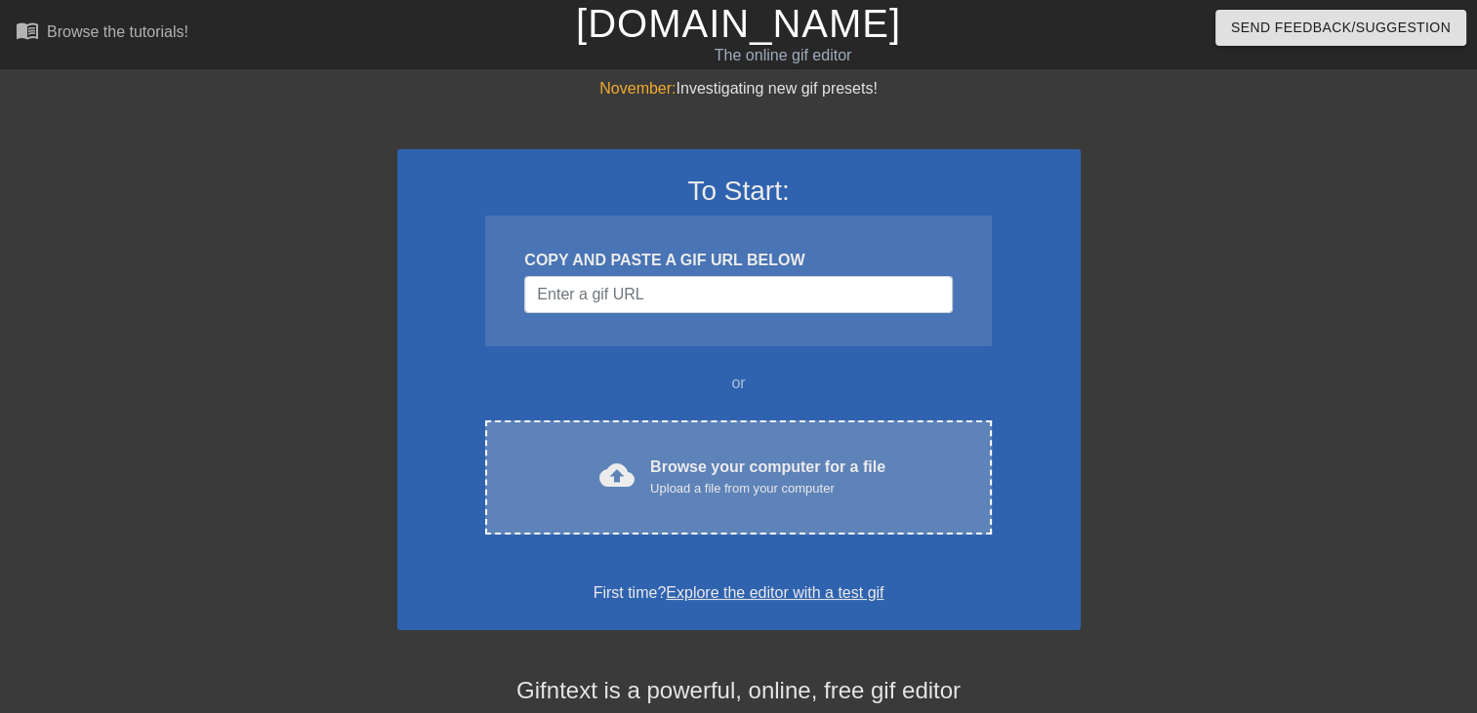
click at [738, 458] on div "Browse your computer for a file Upload a file from your computer" at bounding box center [767, 477] width 235 height 43
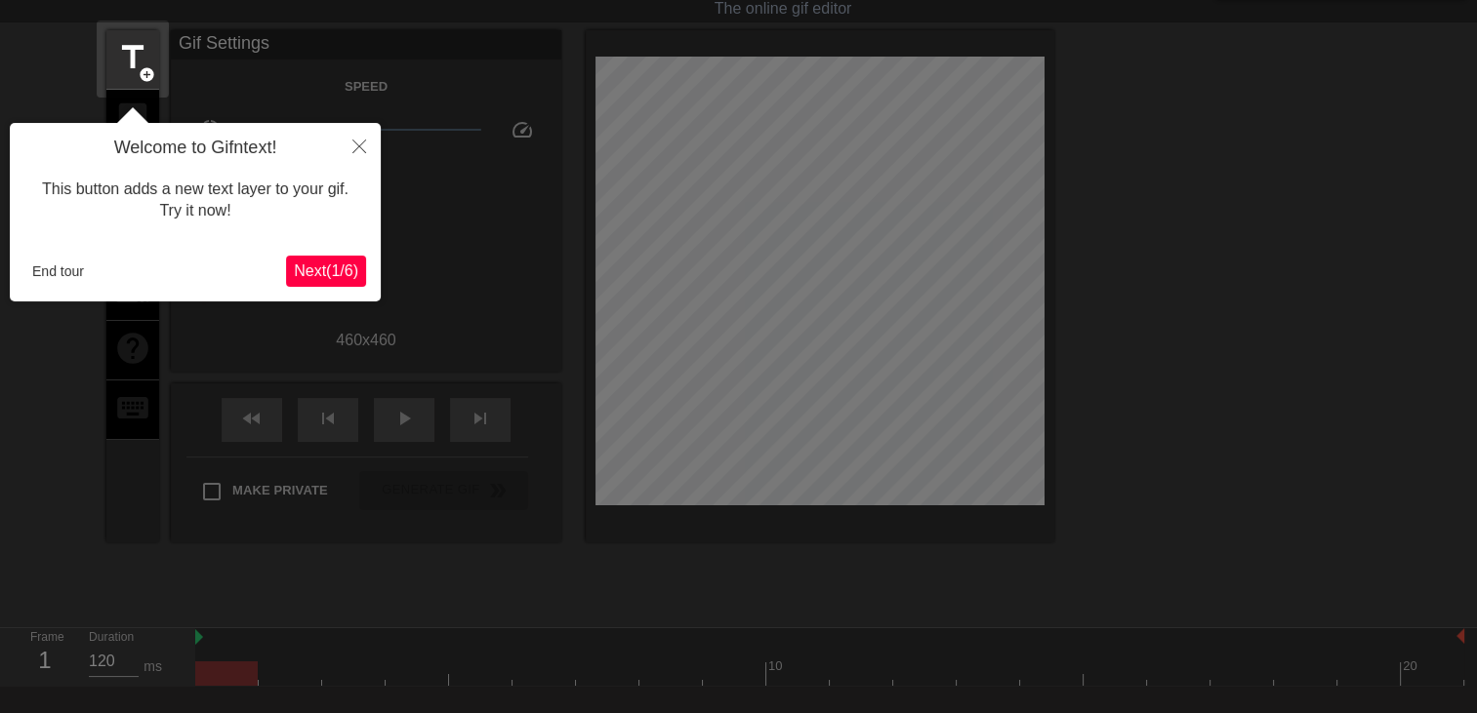
scroll to position [47, 0]
click at [73, 264] on button "End tour" at bounding box center [57, 271] width 67 height 29
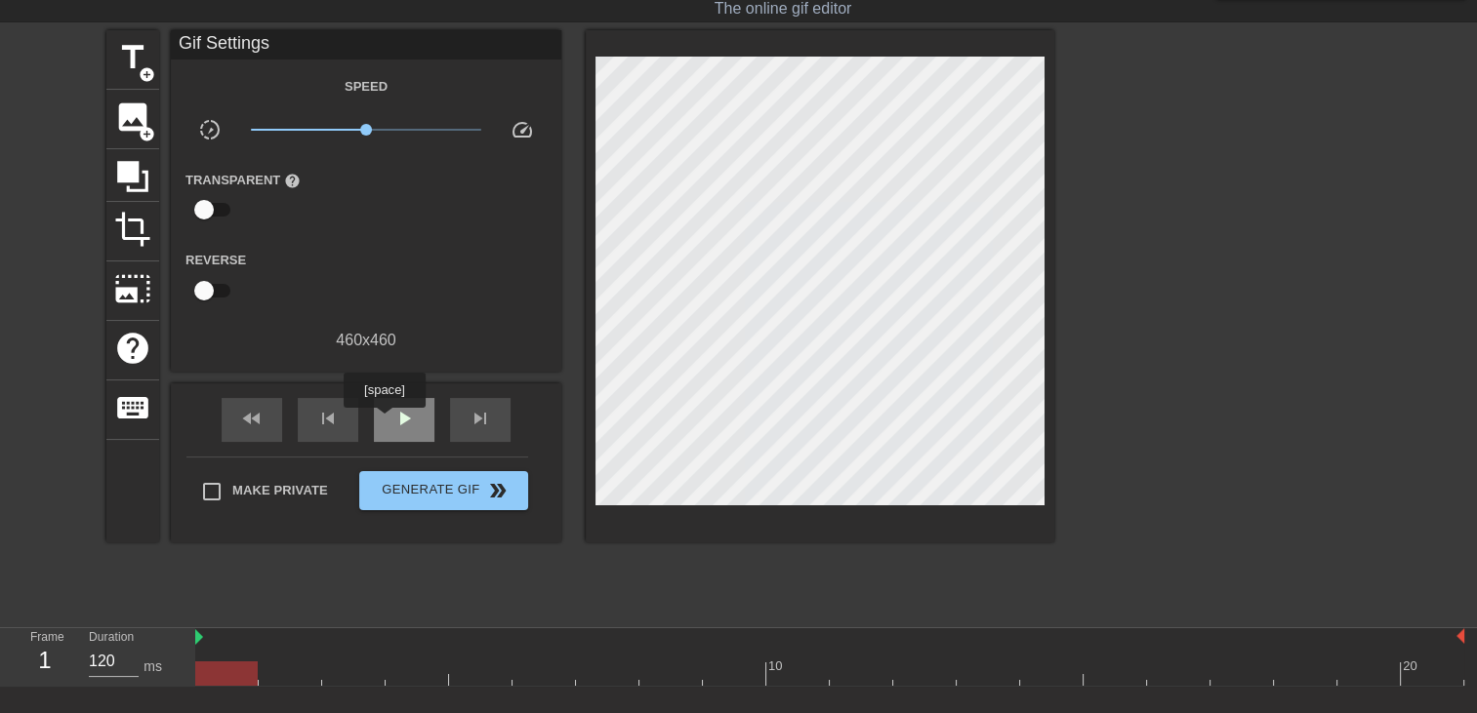
click at [384, 422] on div "play_arrow" at bounding box center [404, 420] width 61 height 44
click at [134, 76] on div "title add_circle" at bounding box center [132, 60] width 53 height 60
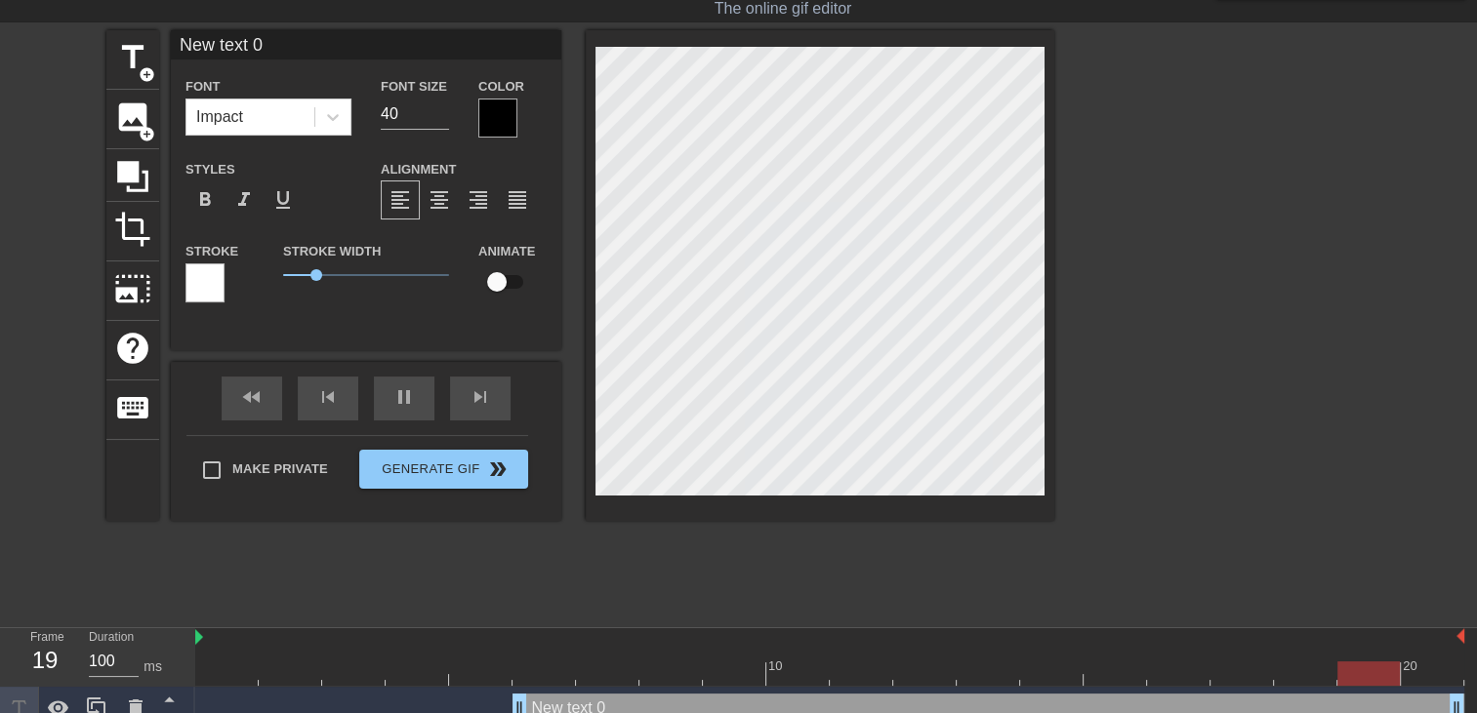
type input "120"
type input "New text"
type textarea "New text"
type input "100"
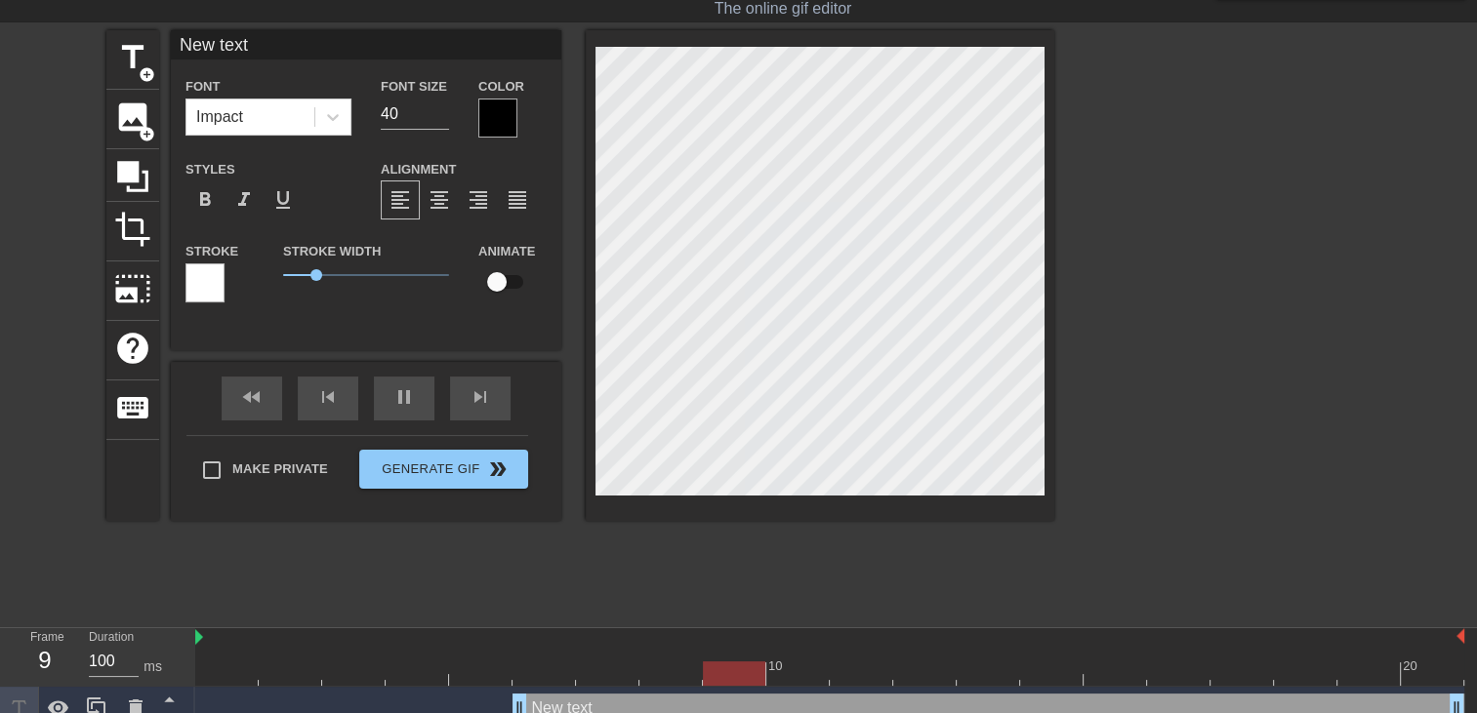
type input "New text"
type textarea "New text"
type input "New tex"
type textarea "New tex"
type input "110"
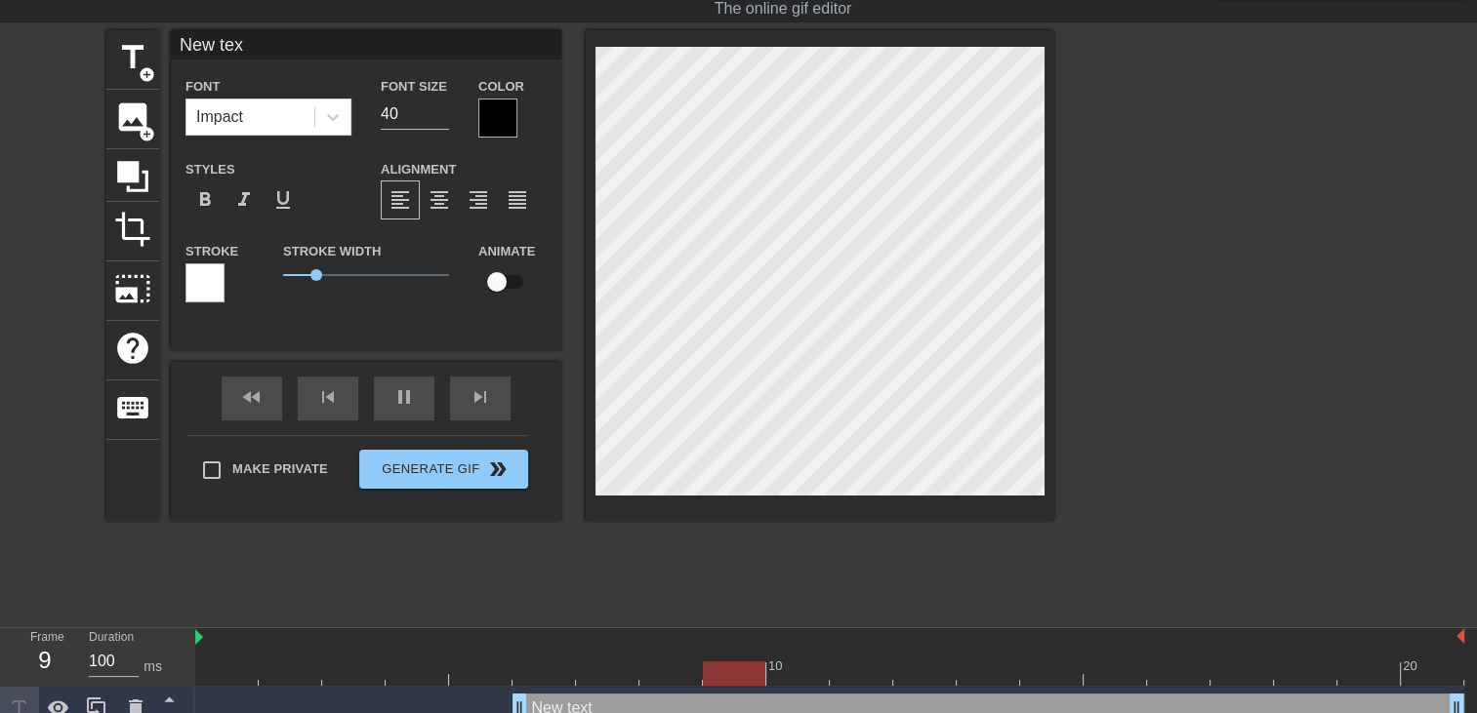
type input "New te"
type textarea "New te"
type input "New t"
type textarea "New t"
type input "New"
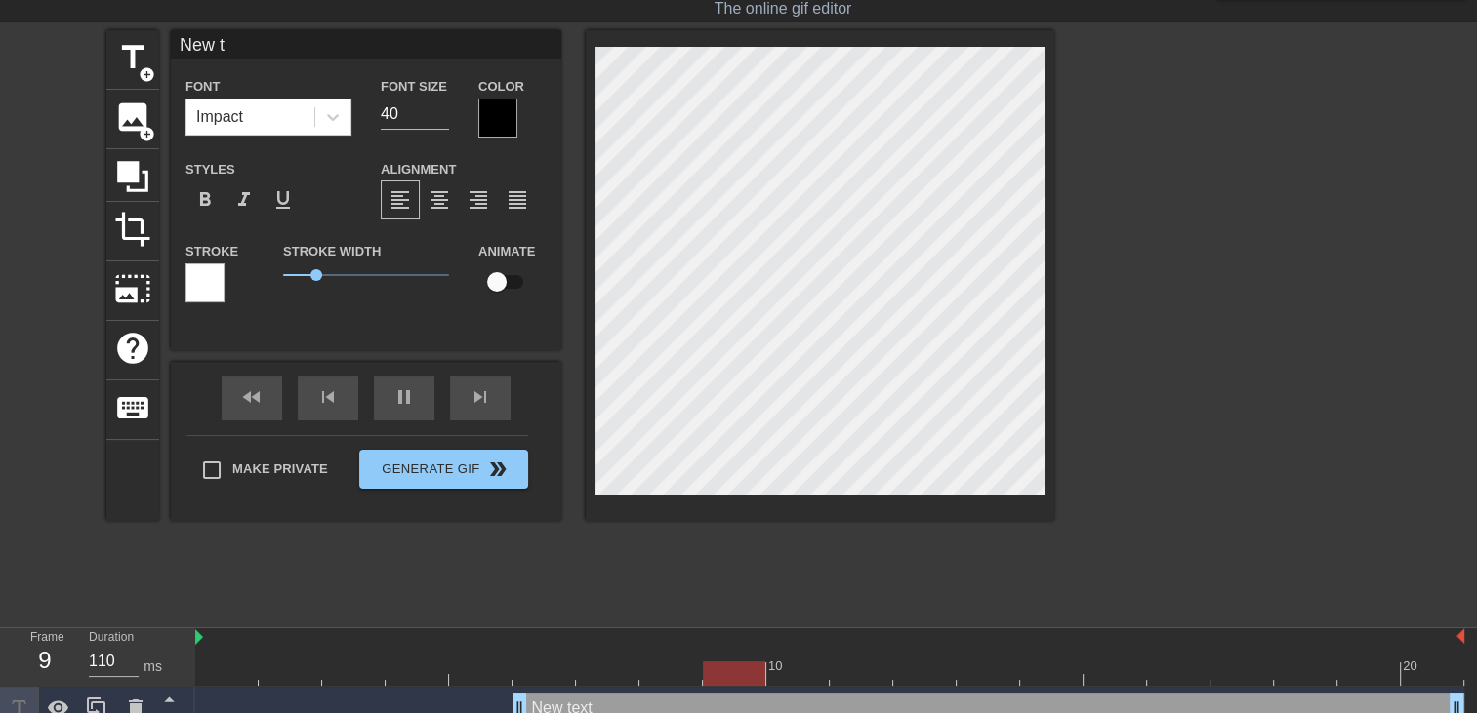
type textarea "New"
type input "New"
type textarea "New"
type input "Ne"
type textarea "Ne"
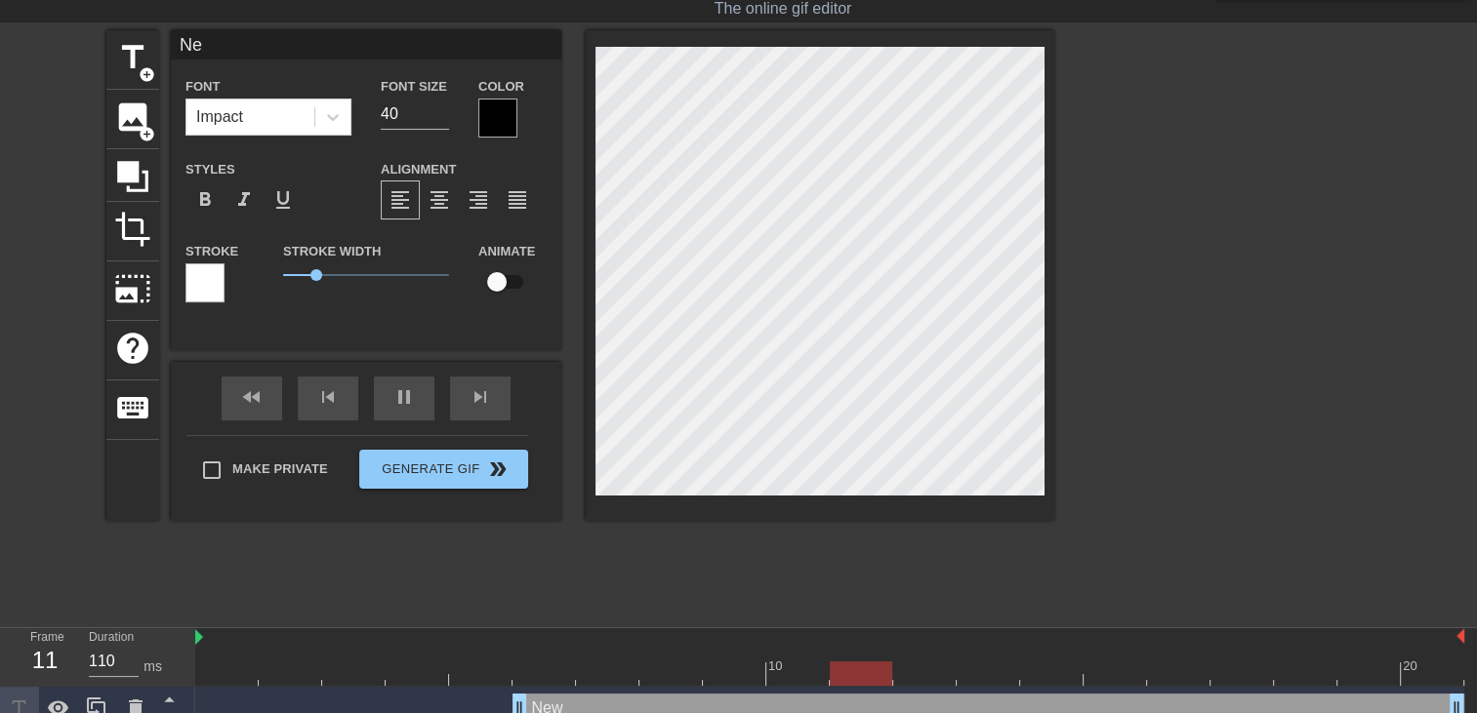
type input "100"
type input "N"
type textarea "N"
type input "110"
type input "J"
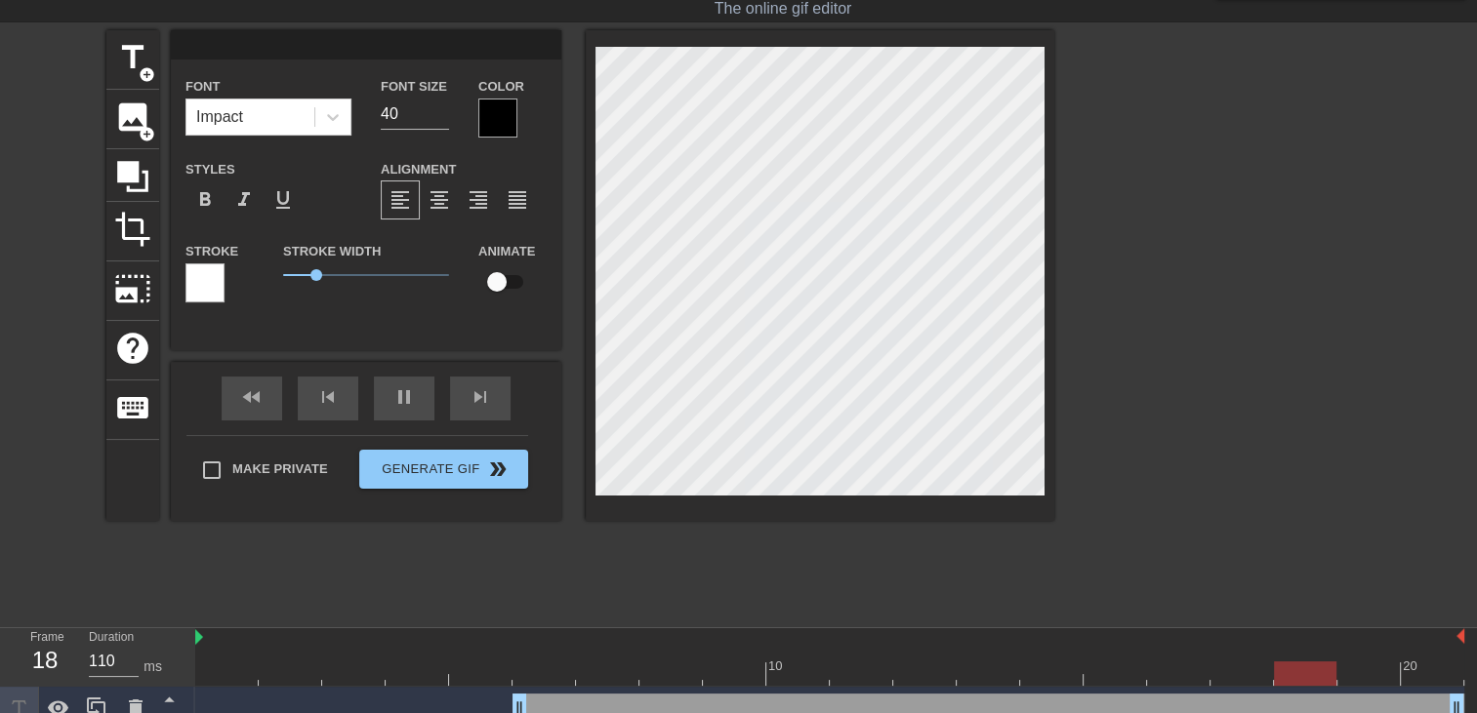
type textarea "J"
type input "100"
type input "J'"
type textarea "J'"
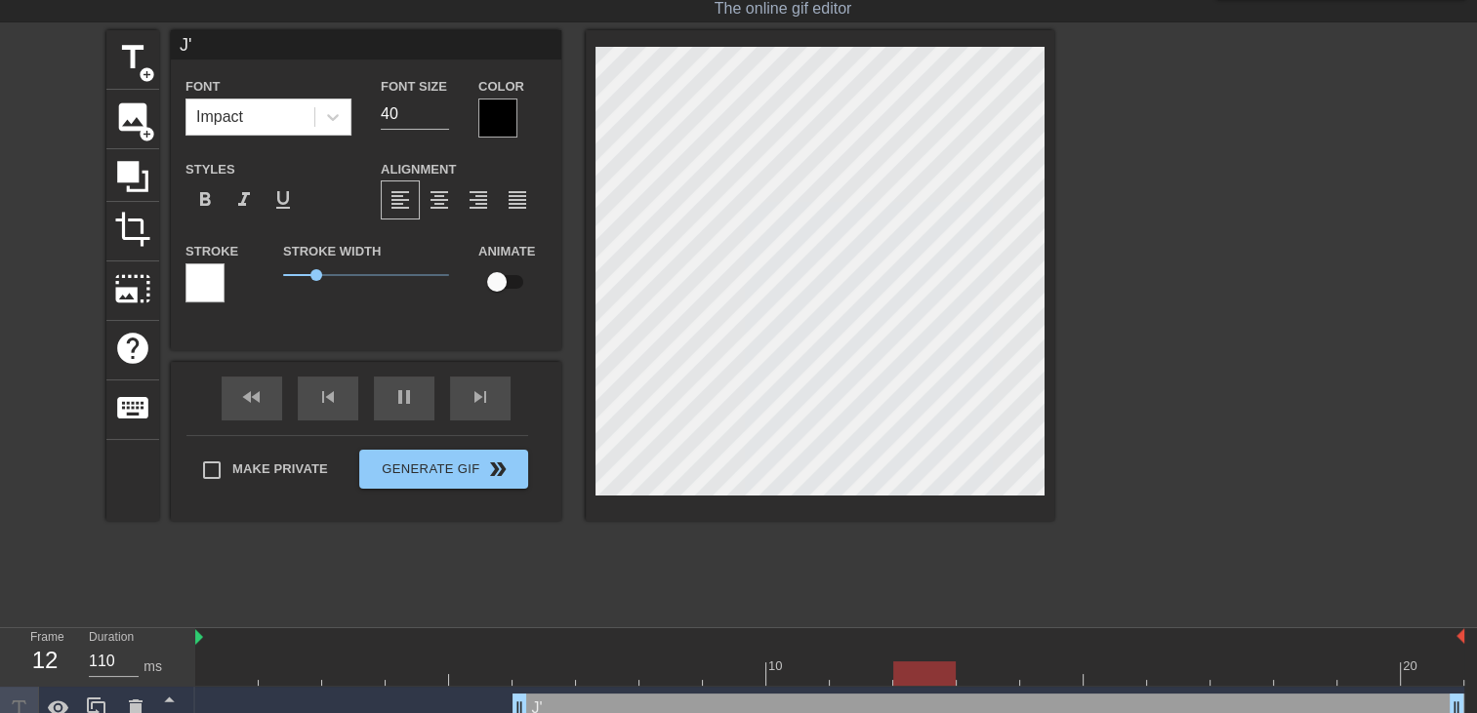
type input "100"
type input "J'a"
type textarea "J'a"
type input "100"
type input "J'ai"
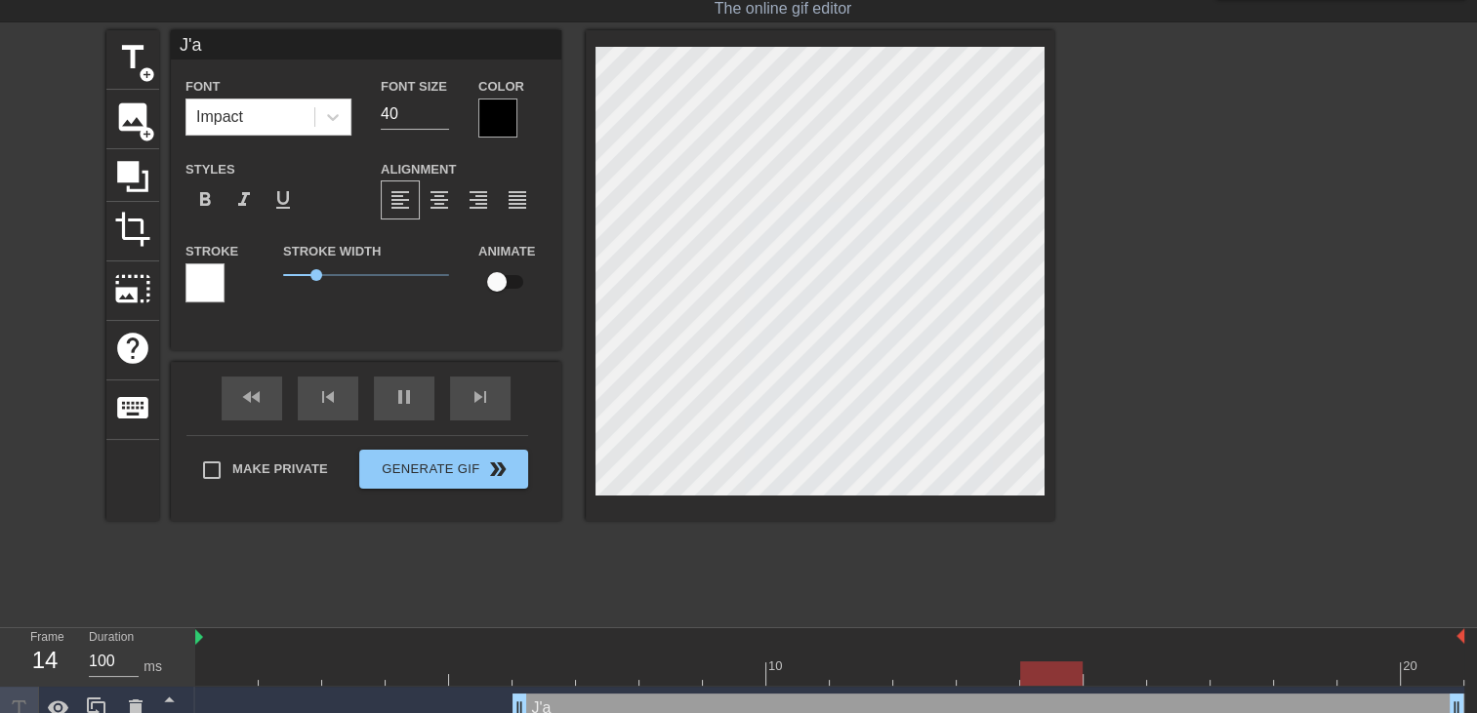
type textarea "J'ai"
type input "100"
type input "J'ai"
type textarea "J'ai"
type input "120"
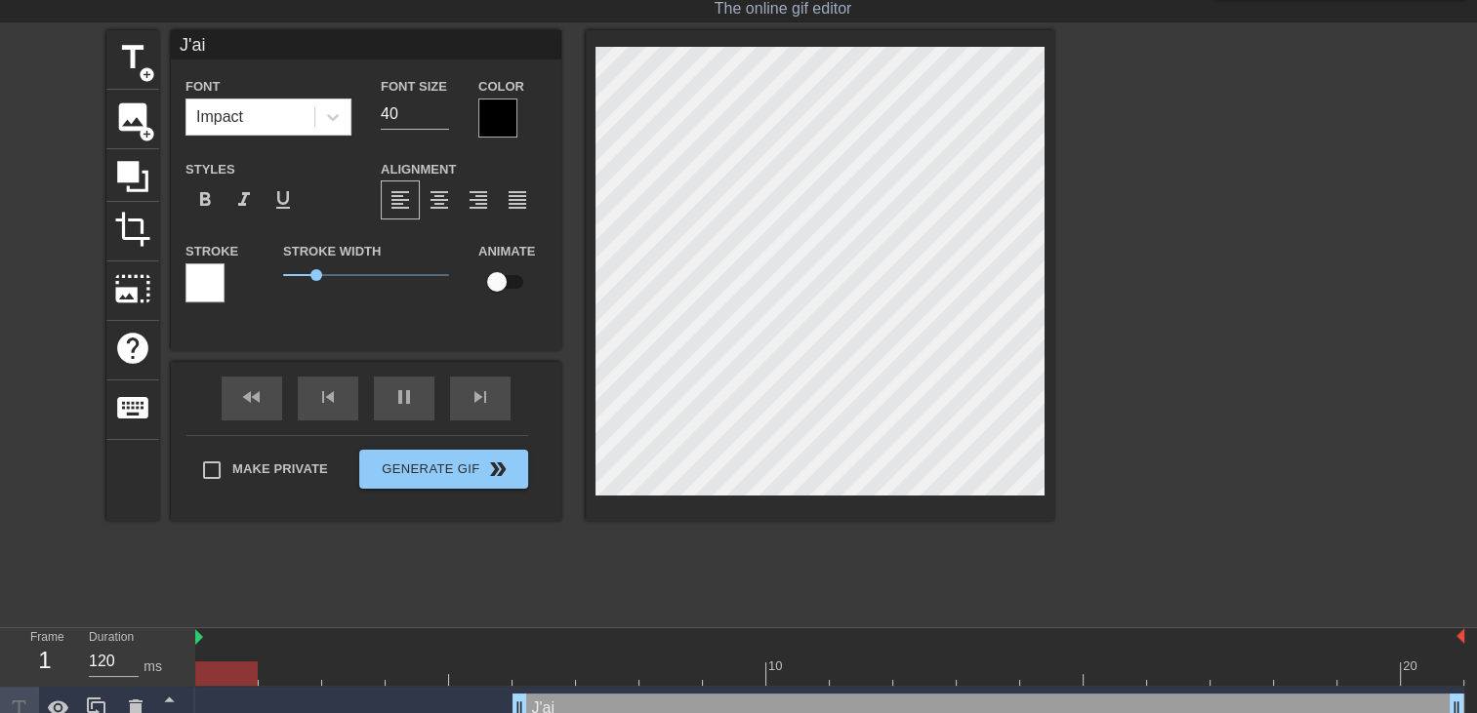
type input "J'ai a"
type textarea "J'ai a"
type input "J'ai ap"
type textarea "J'ai ap"
type input "J'ai app"
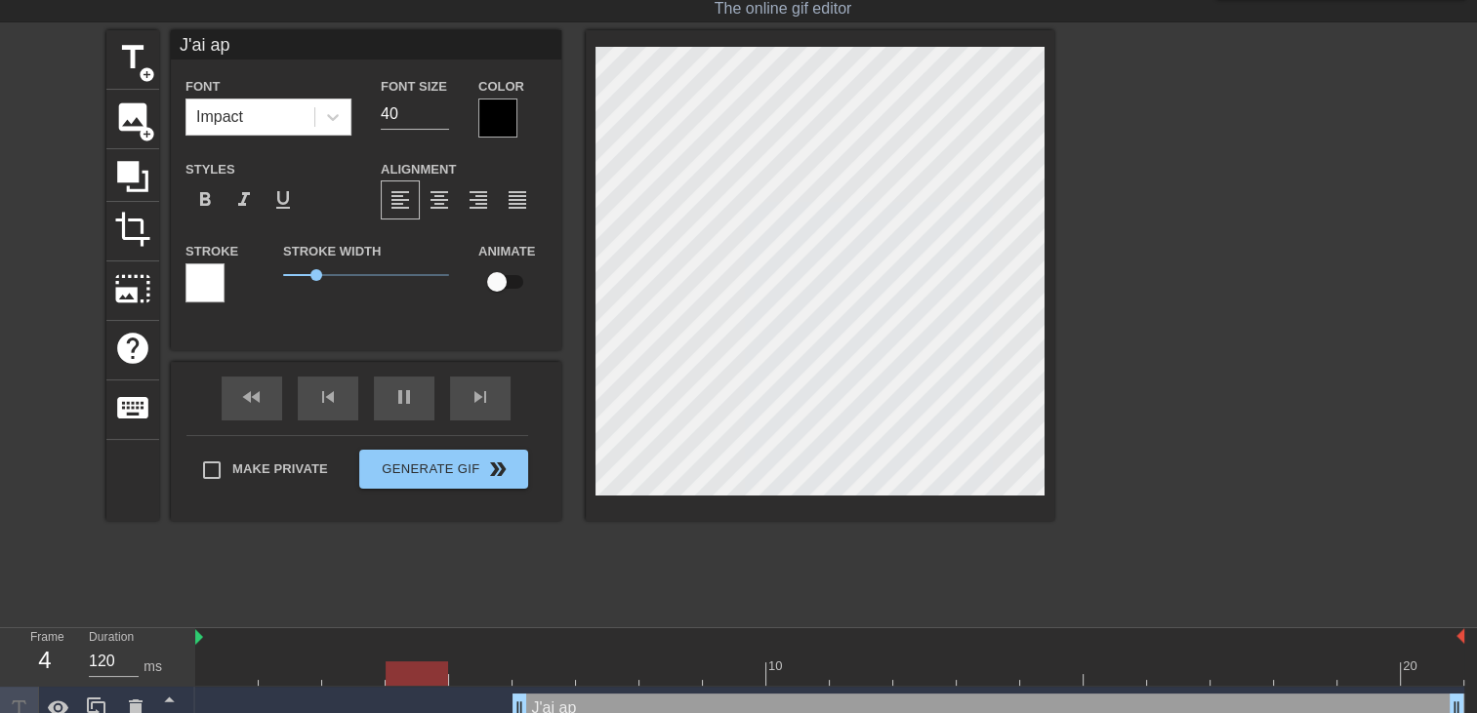
type textarea "J'ai app"
type input "J'ai appr"
type textarea "J'ai appr"
type input "J'ai appri"
type textarea "J'ai appri"
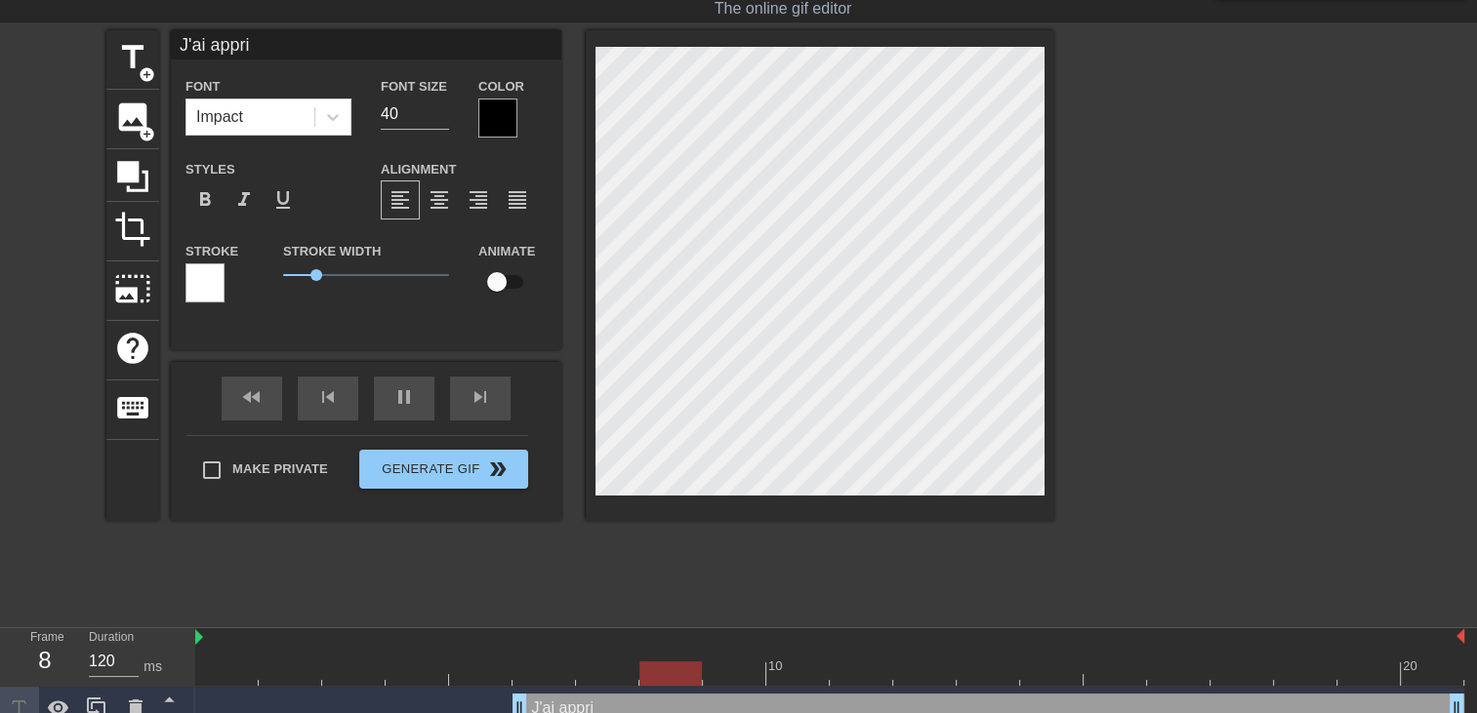
type input "J'ai appris"
type textarea "J'ai appris"
type input "100"
type input "J'ai appris"
type textarea "J'ai appris"
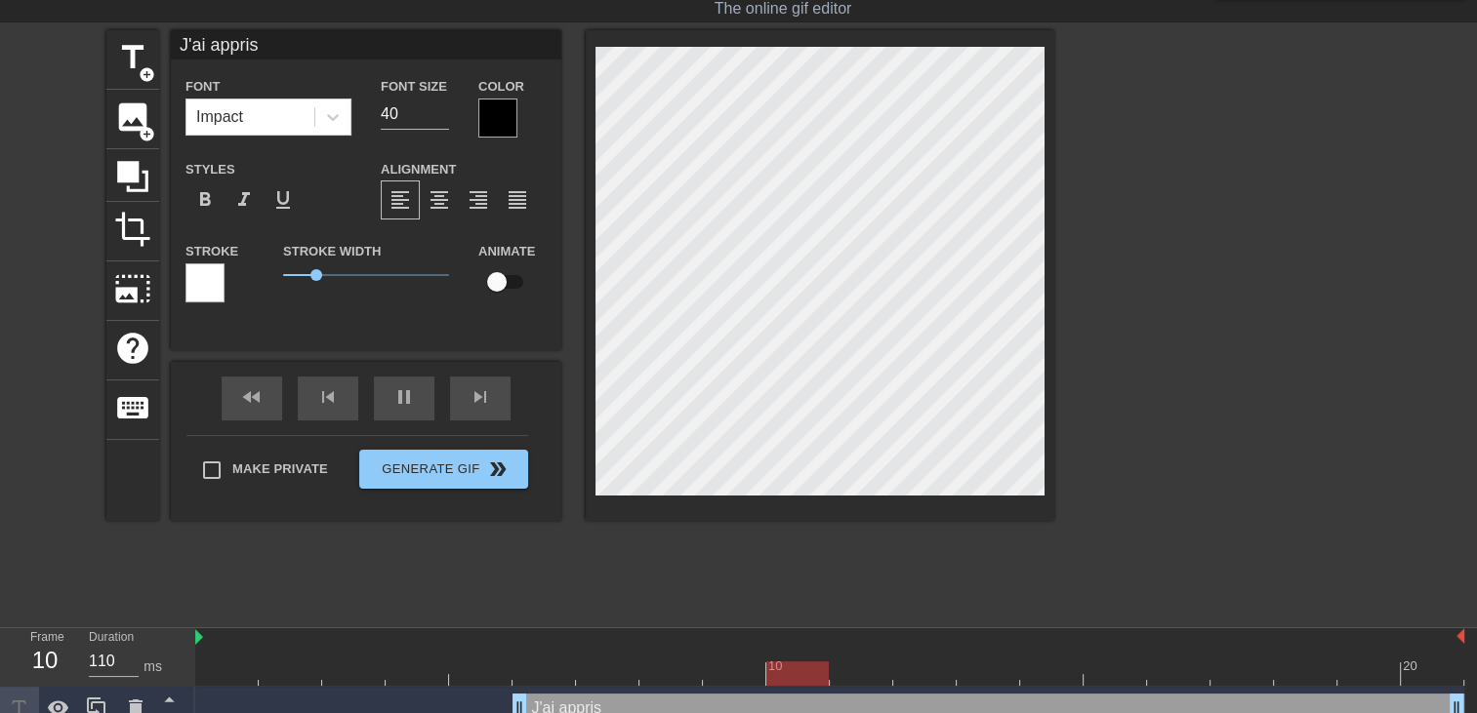
type input "100"
type input "J'ai appris a"
type textarea "J'ai appris a"
type input "110"
type input "J'ai appris a"
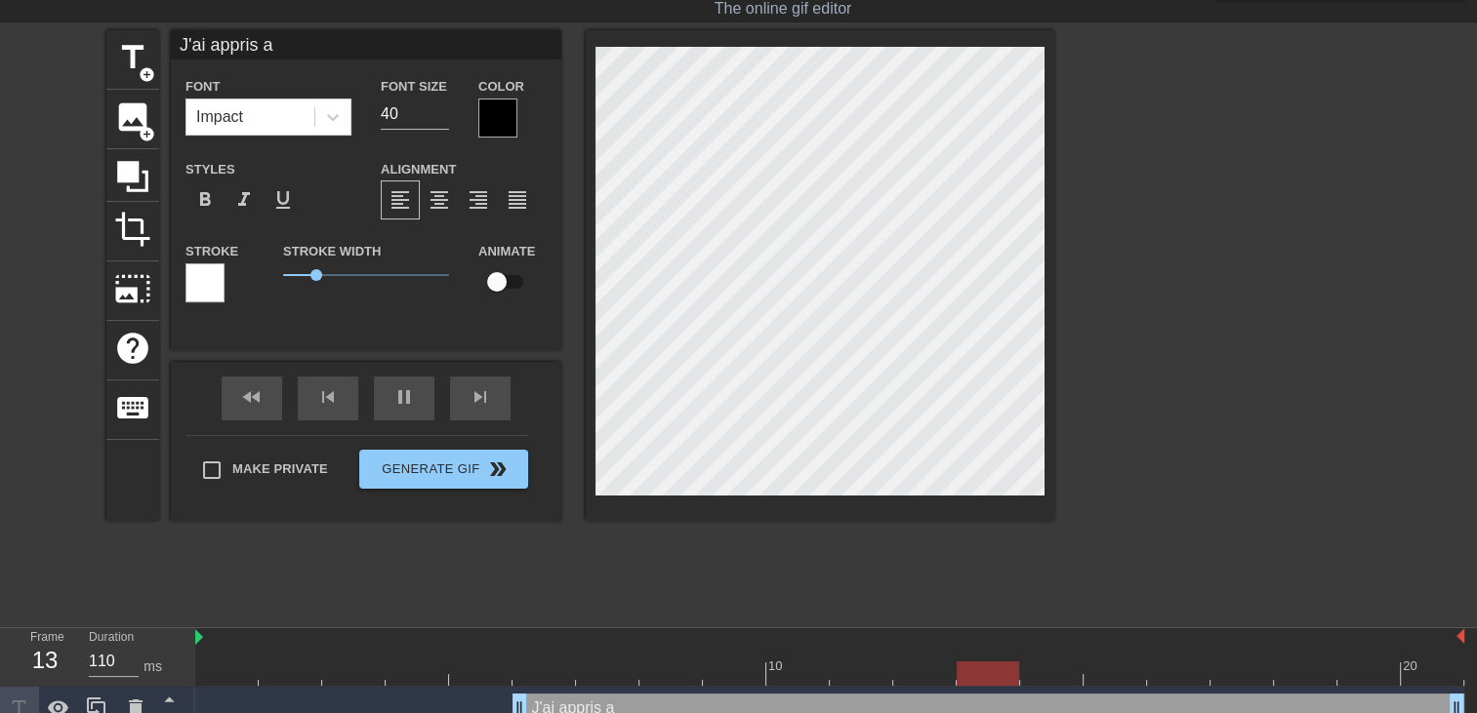
type textarea "J'ai appris a"
type input "100"
type input "J'ai appris a b"
type textarea "J'ai appris a b"
type input "110"
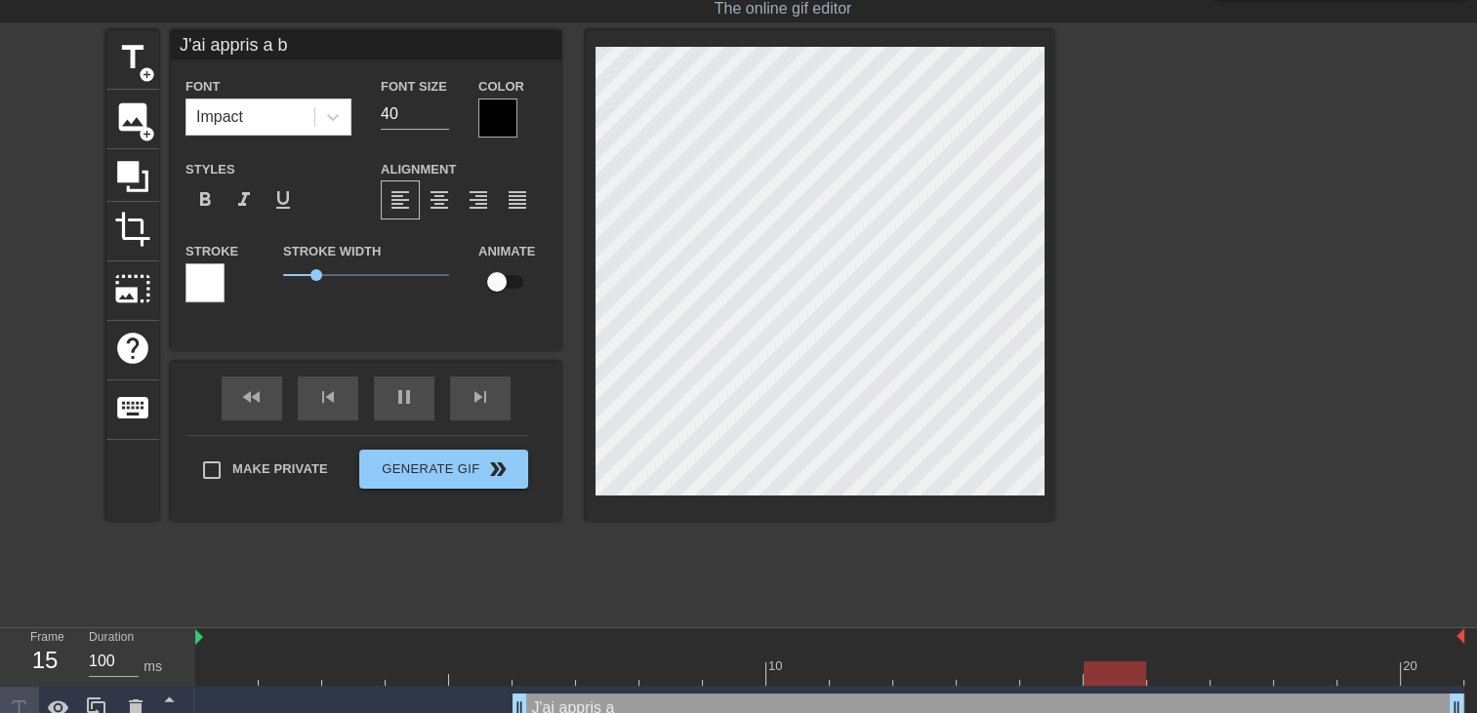
type input "J'ai appris a bo"
type textarea "J'ai appris a bo"
type input "110"
type input "J'ai appris a bou"
type textarea "J'ai appris a bou"
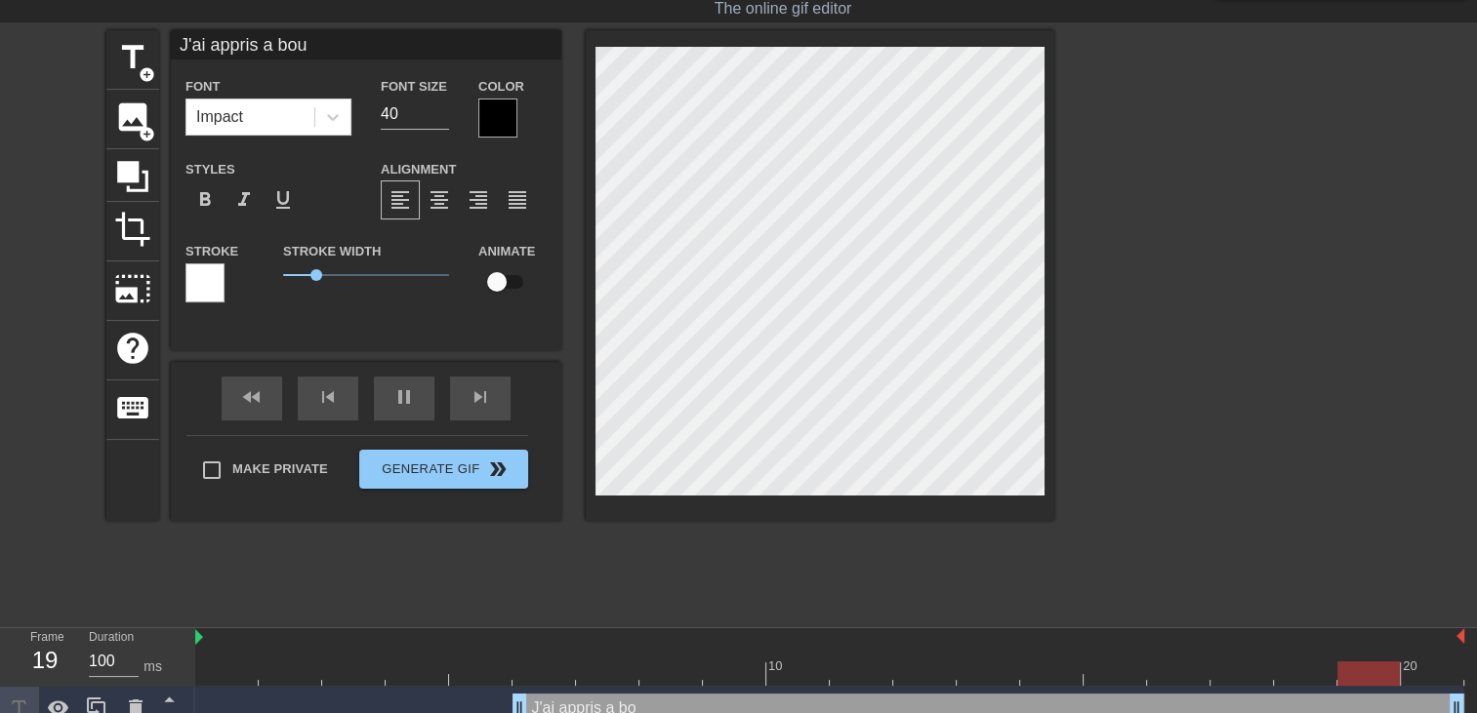
type input "120"
type input "J'ai appris a bouf"
type textarea "J'ai appris a bouf"
type input "J'ai appris a bouff"
type textarea "J'ai appris a bouff"
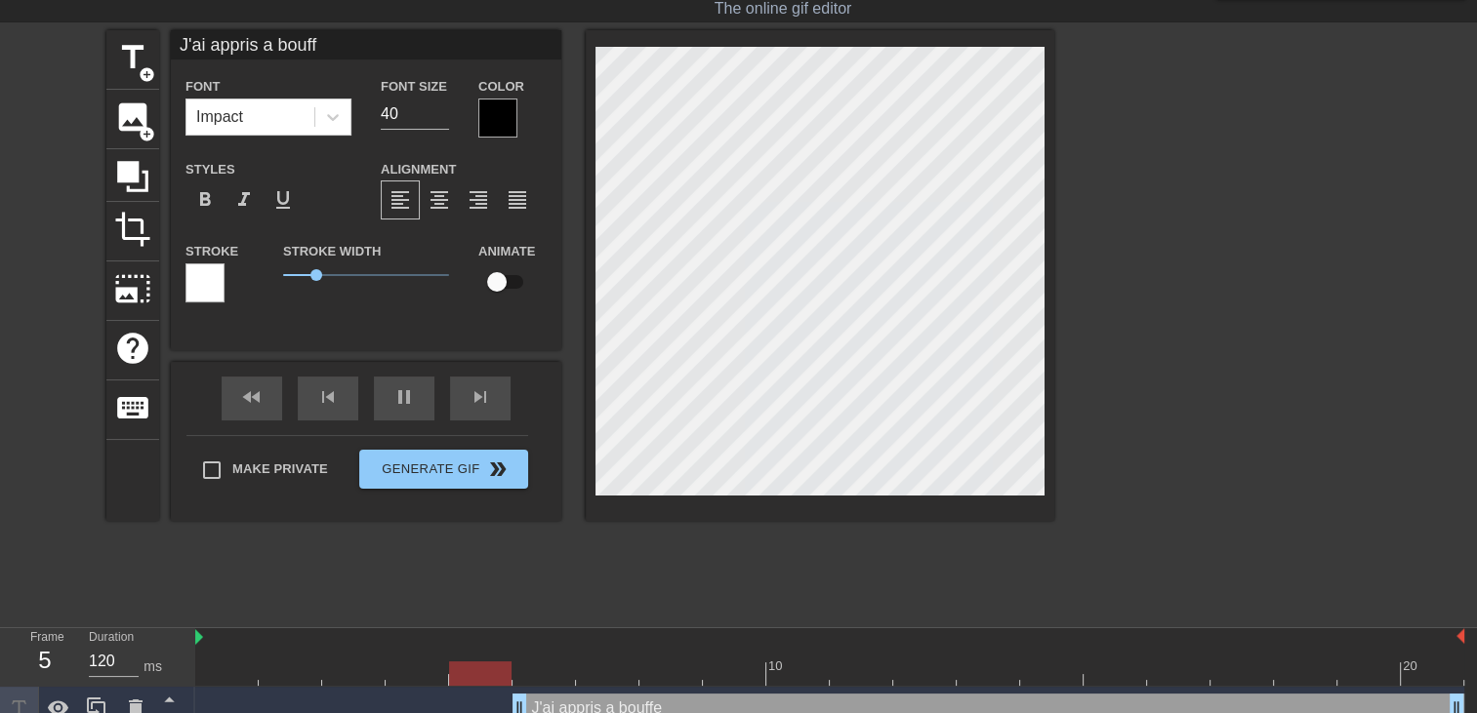
type input "J'ai appris a bouffe"
type textarea "J'ai appris a bouffe"
type input "J'ai appris a bouffer"
type textarea "J'ai appris a bouffer"
type input "J'ai appris a bouffer"
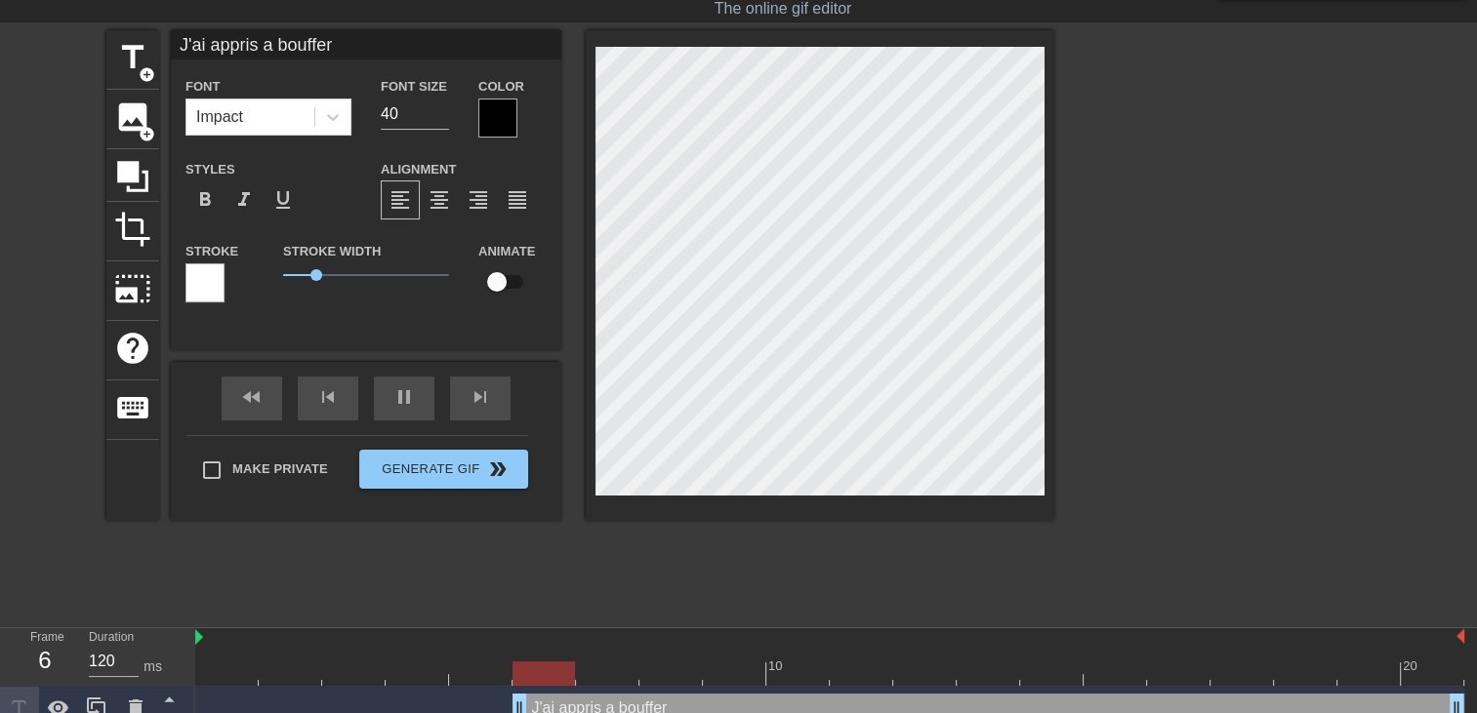
type textarea "J'ai appris a bouffer"
type input "J'ai appris a bouffer l"
type textarea "J'ai appris a bouffer l"
type input "J'ai appris a bouffer le"
type textarea "J'ai appris a bouffer le"
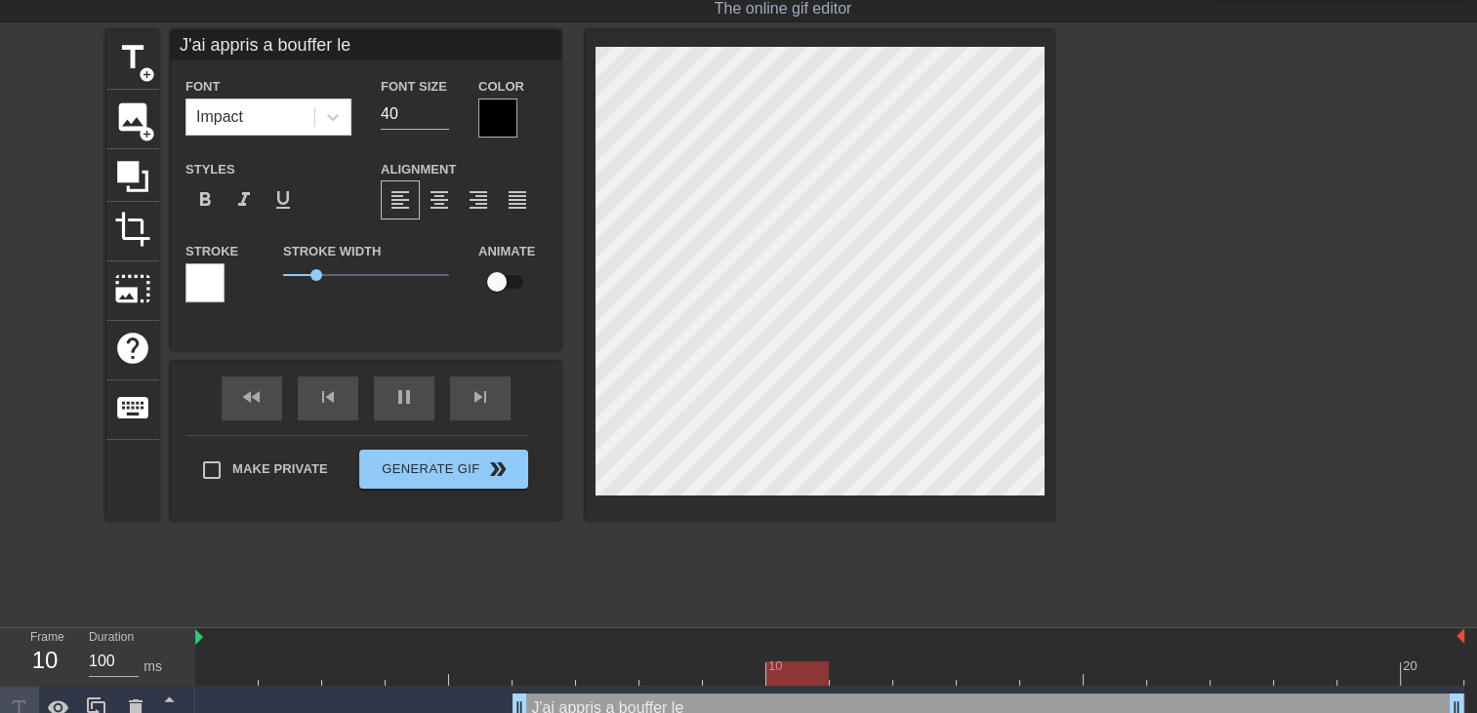
type input "110"
type input "J'ai appris a bouffer les"
type textarea "J'ai appris a bouffer les"
type input "100"
type input "J'ai appris a bouffer les"
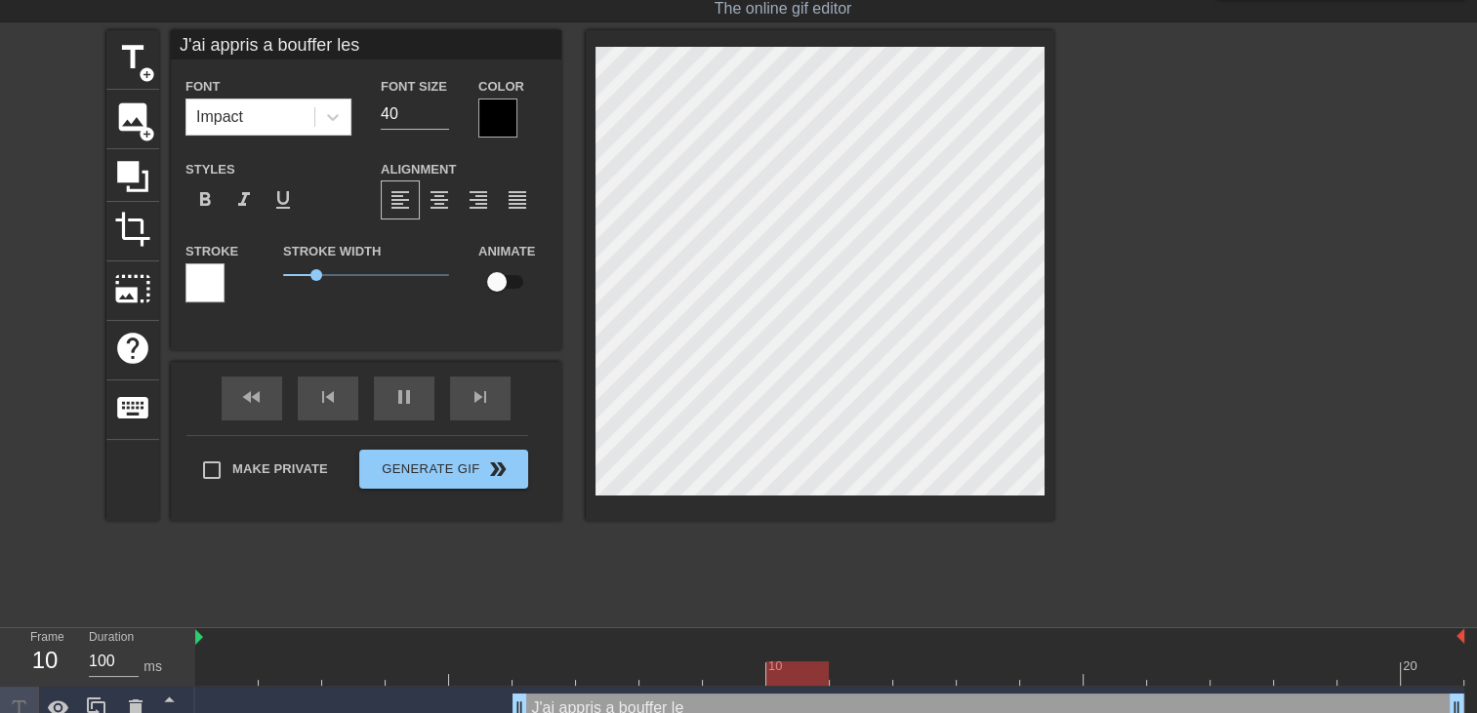
type textarea "J'ai appris a bouffer les"
type input "100"
type input "J'ai appris a bouffer les v"
type textarea "J'ai appris a bouffer les v"
type input "100"
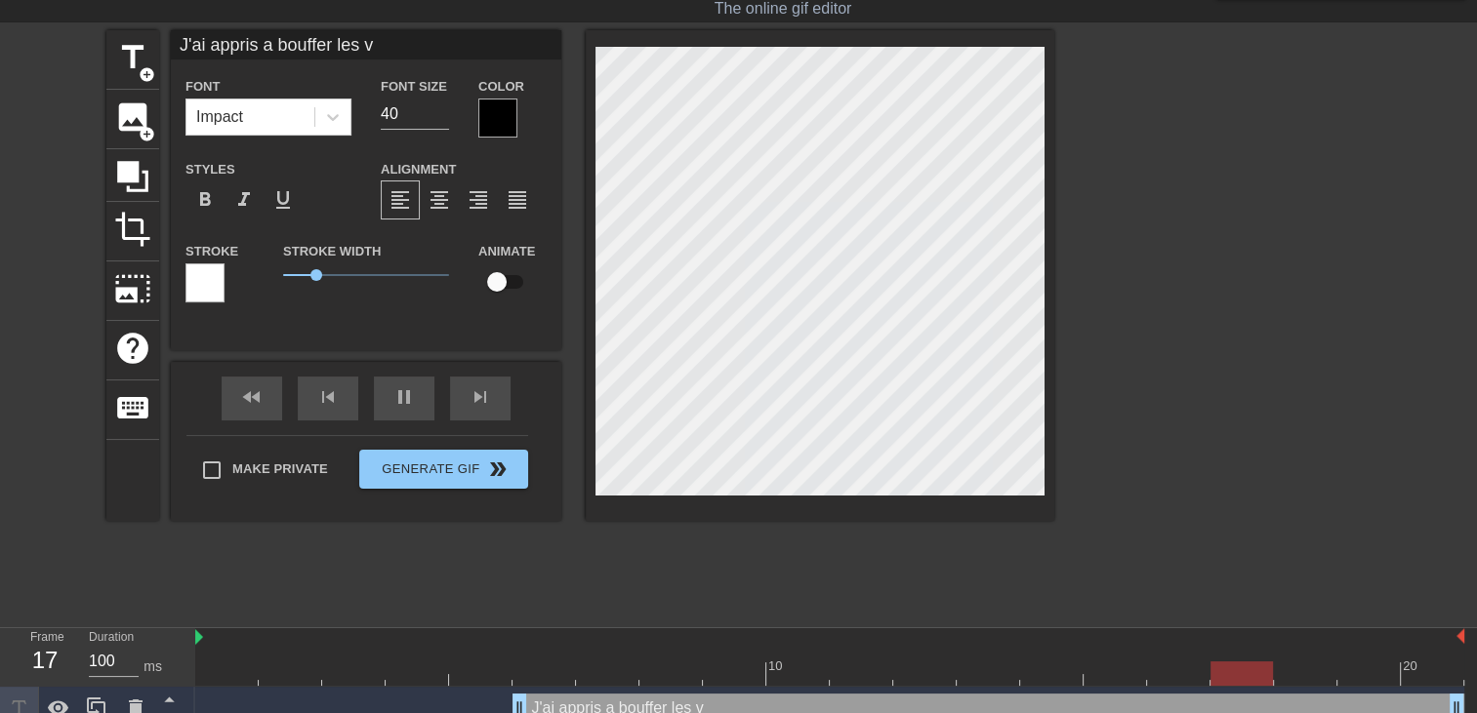
type input "J'ai appris a bouffer les vh"
type textarea "J'ai appris a bouffer les vh"
type input "100"
type input "J'ai appris a bouffer les vha"
type textarea "J'ai appris a bouffer les vha"
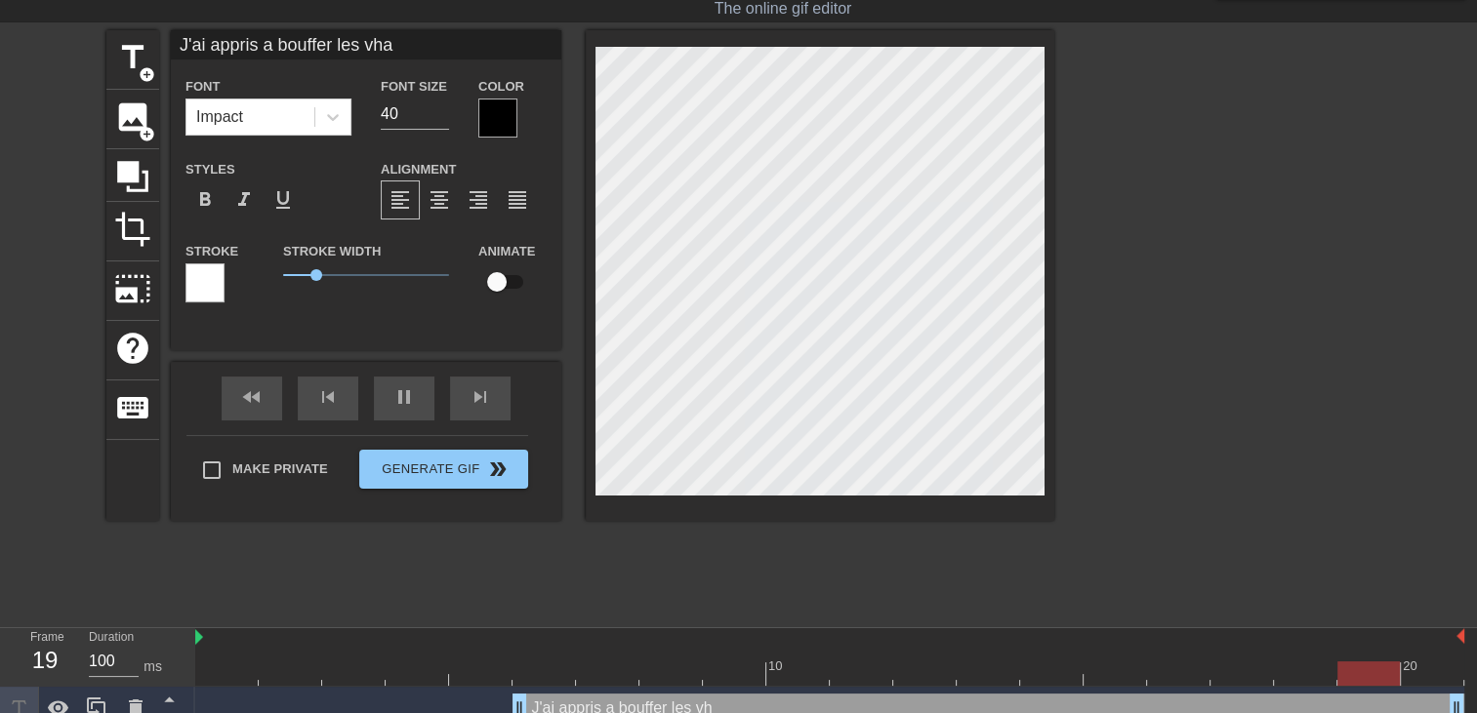
type input "120"
type input "J'ai appris a bouffer les vh"
type textarea "J'ai appris a bouffer les vh"
type input "J'ai appris a bouffer les v"
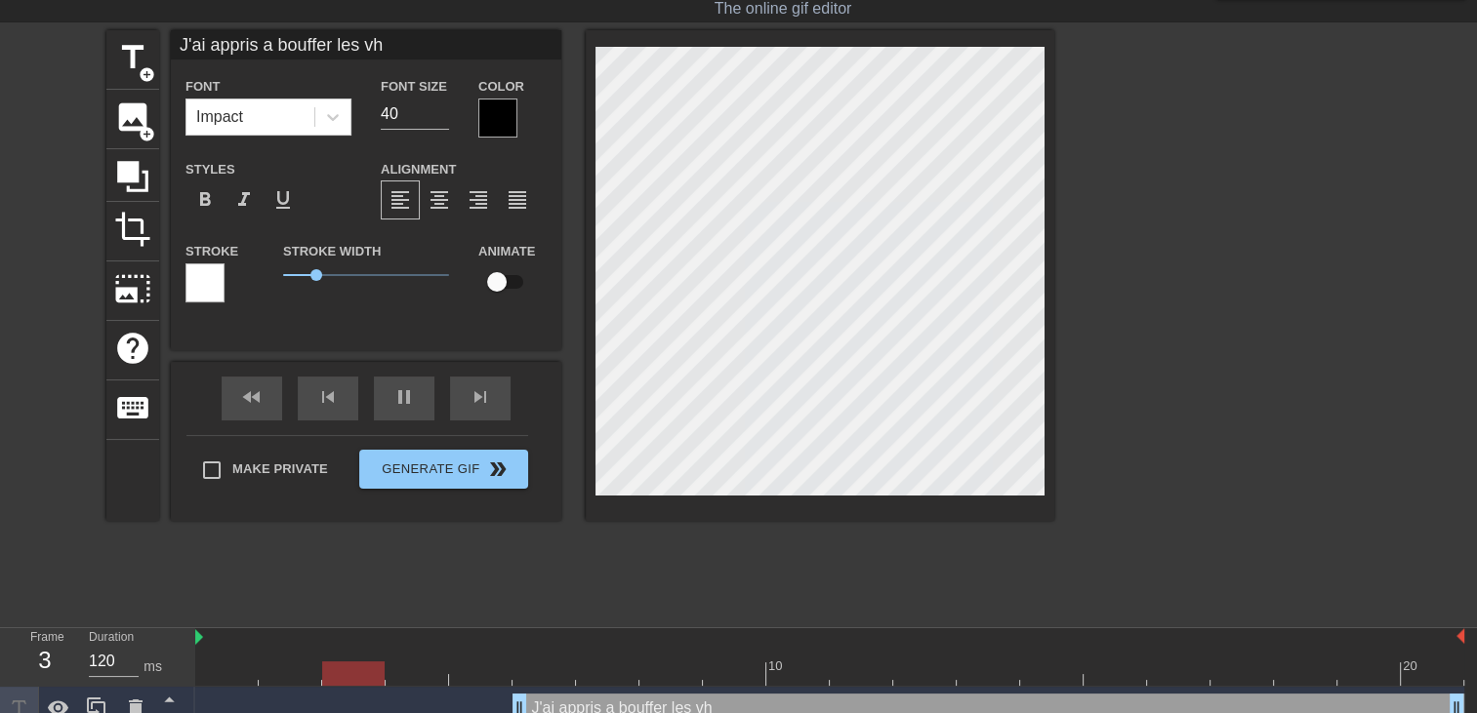
type textarea "J'ai appris a bouffer les v"
type input "J'ai appris a bouffer les"
type textarea "J'ai appris a bouffer les"
type input "100"
type input "J'ai appris a bouffer les c"
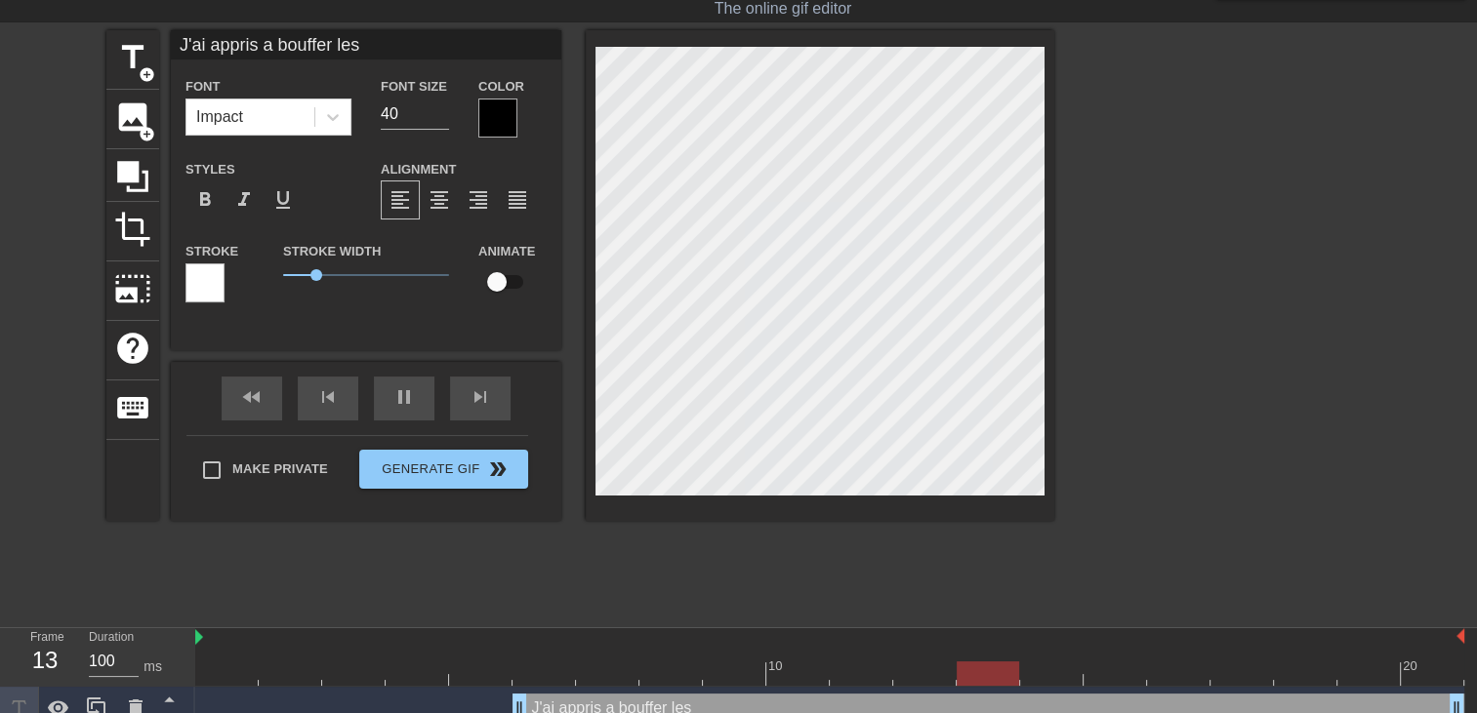
type textarea "J'ai appris a bouffer les c"
type input "100"
type input "J'ai appris a bouffer les ch"
type textarea "J'ai appris a bouffer les ch"
type input "110"
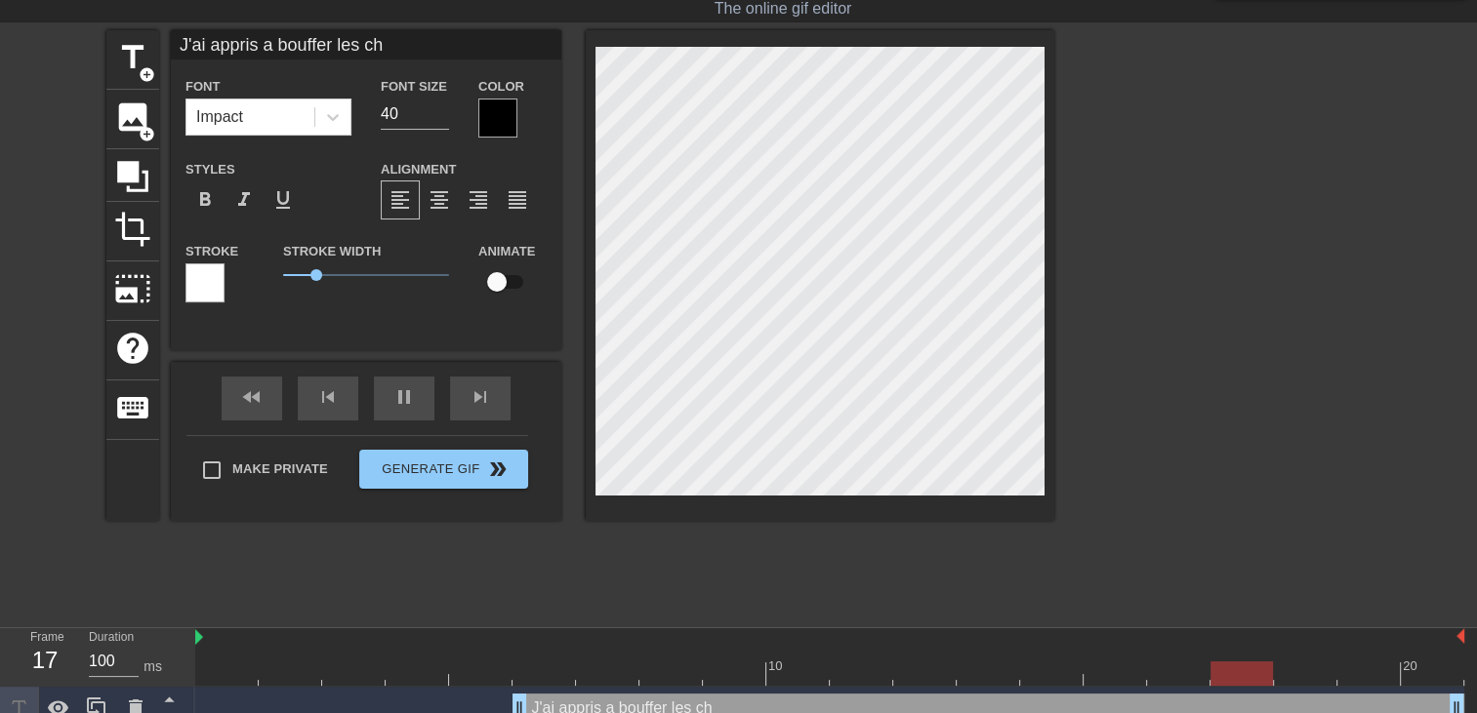
type input "J'ai appris a bouffer les cha"
type textarea "J'ai appris a bouffer les cha"
type input "120"
type input "J'ai appris a bouffer les chat"
type textarea "J'ai appris a bouffer les chat"
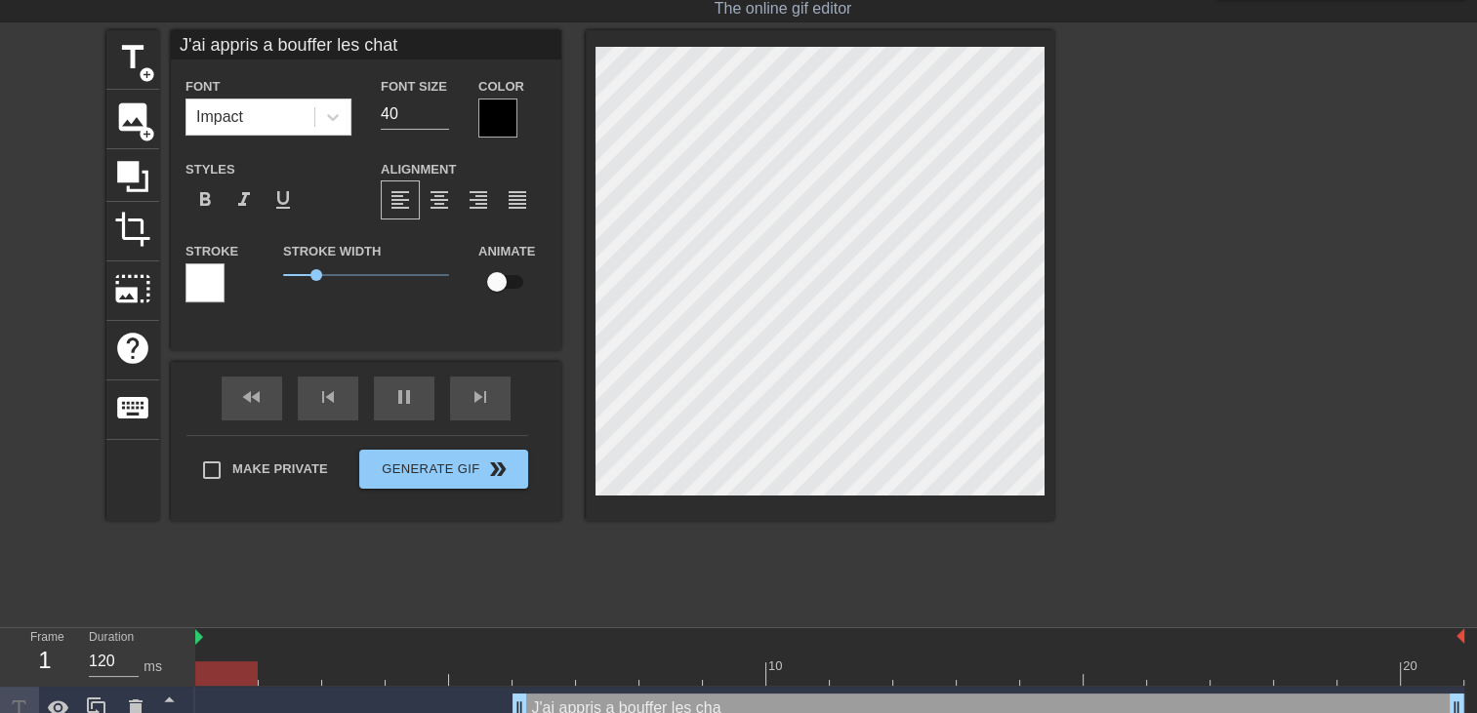
type input "J'ai appris a bouffer les chatt"
type textarea "J'ai appris a bouffer les chatt"
type input "J'ai appris a bouffer les chatte"
type textarea "J'ai appris a bouffer les chatte"
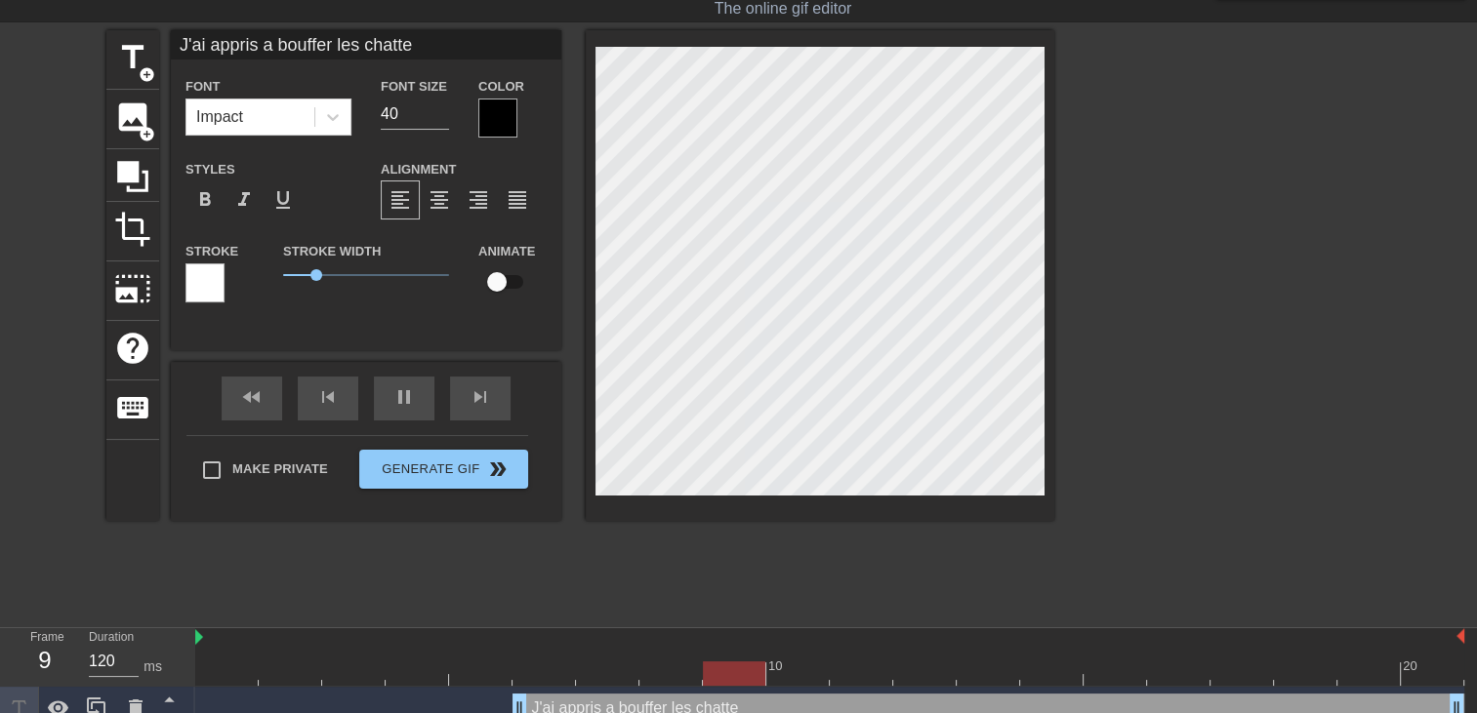
type input "100"
type input "J'ai appris a bouffer les chattes"
type textarea "J'ai appris a bouffer les chattes"
type input "110"
type input "J'ai appris a bouffer les chattes"
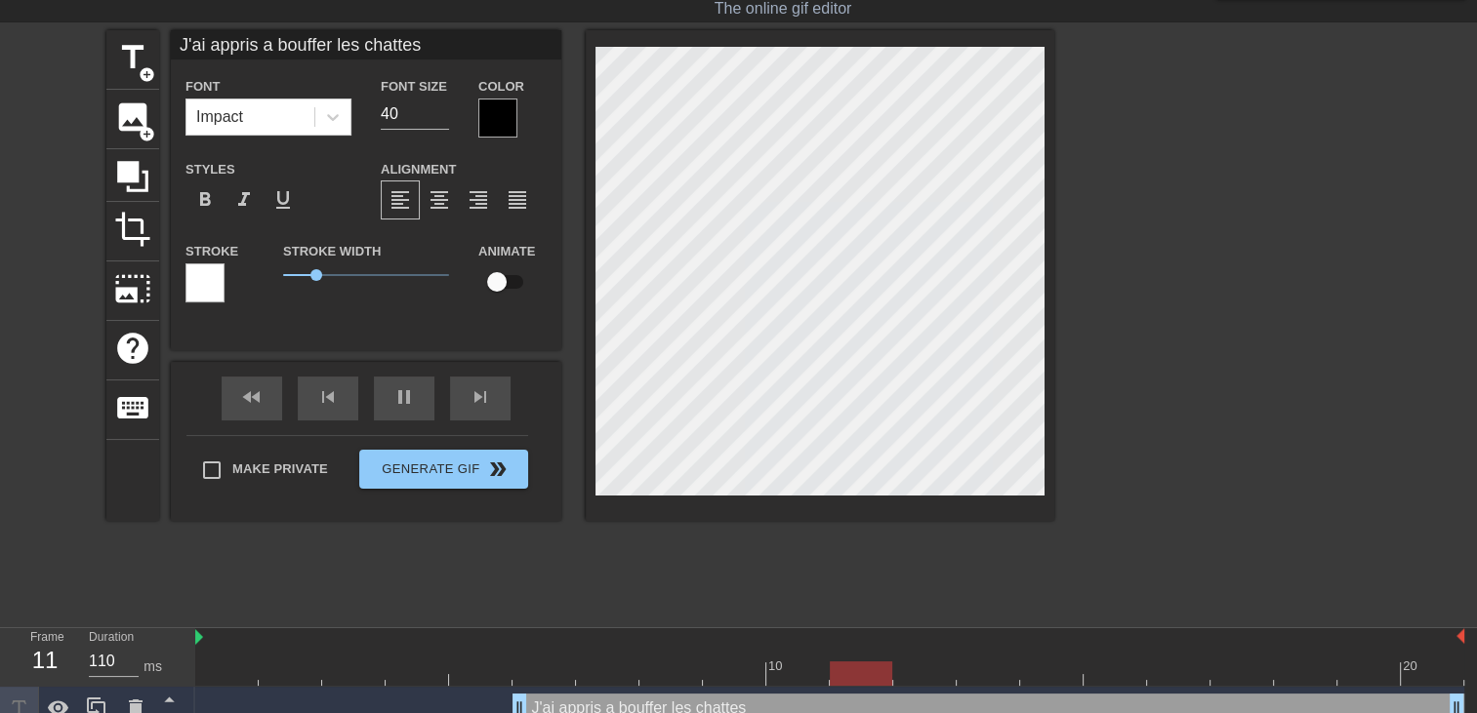
type textarea "J'ai appris a bouffer les chattes"
type input "110"
type input "J'ai appris a bouffer les chattesa"
type textarea "J'ai appris a bouffer les chattes a"
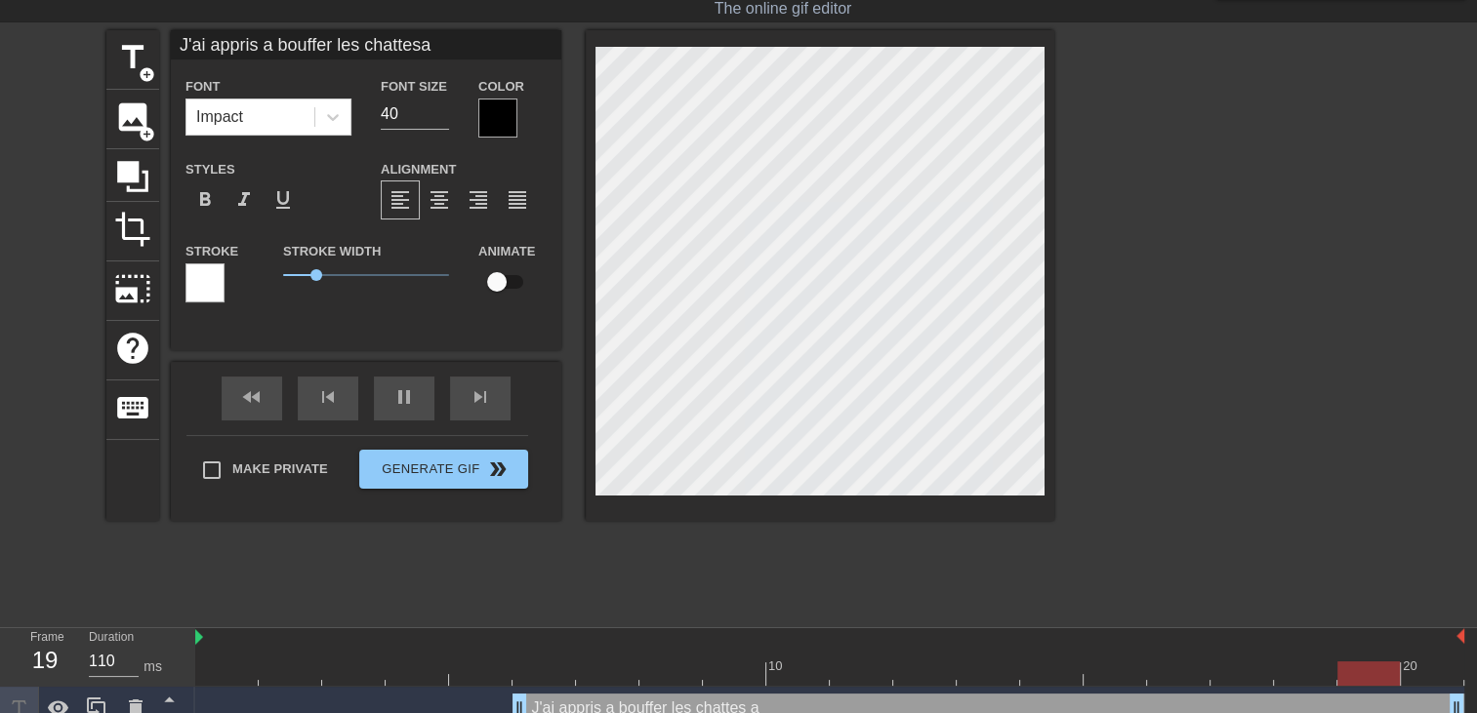
type input "100"
type input "J'ai appris a bouffer les chattesav"
type textarea "J'ai appris a bouffer les chattes av"
type input "120"
type input "J'ai appris a bouffer les chattesave"
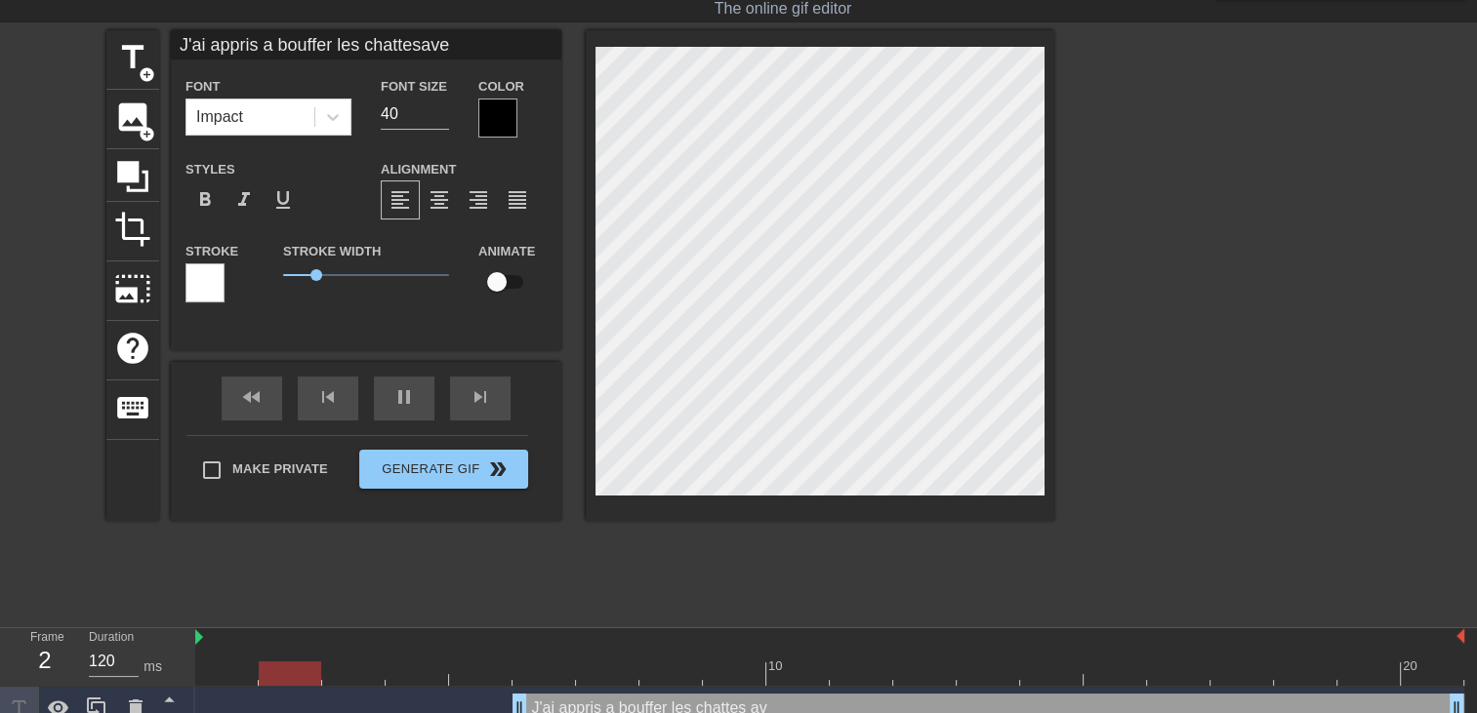
type textarea "J'ai appris a bouffer les chattes ave"
type input "J'ai appris a bouffer les chattesavec"
type textarea "J'ai appris a bouffer les chattes avec"
type input "J'ai appris a bouffer les chattesavec"
type textarea "J'ai appris a bouffer les chattes avec"
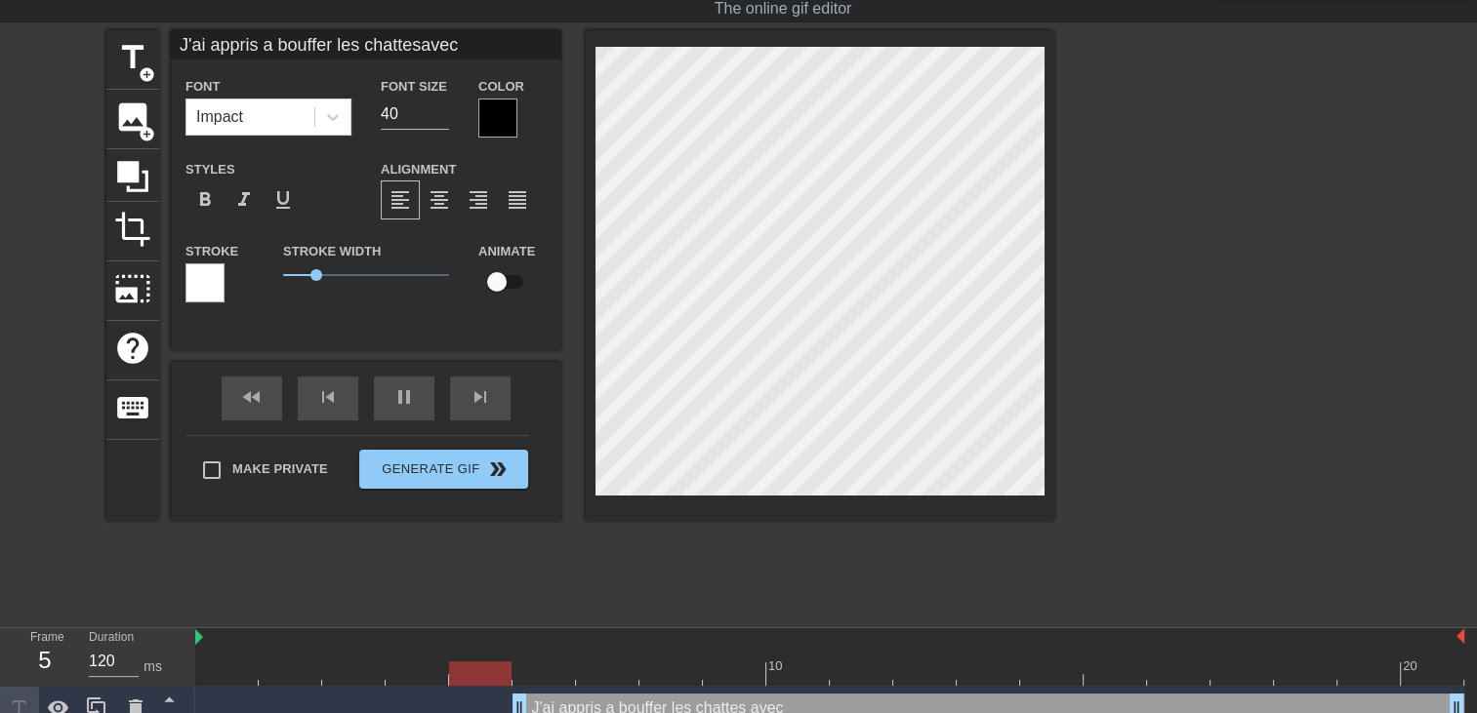
type input "J'ai appris a bouffer les chattesavec m"
type textarea "J'ai appris a bouffer les chattes avec m"
type input "100"
type input "J'ai appris a bouffer les chattesavec"
type textarea "J'ai appris a bouffer les chattes avec"
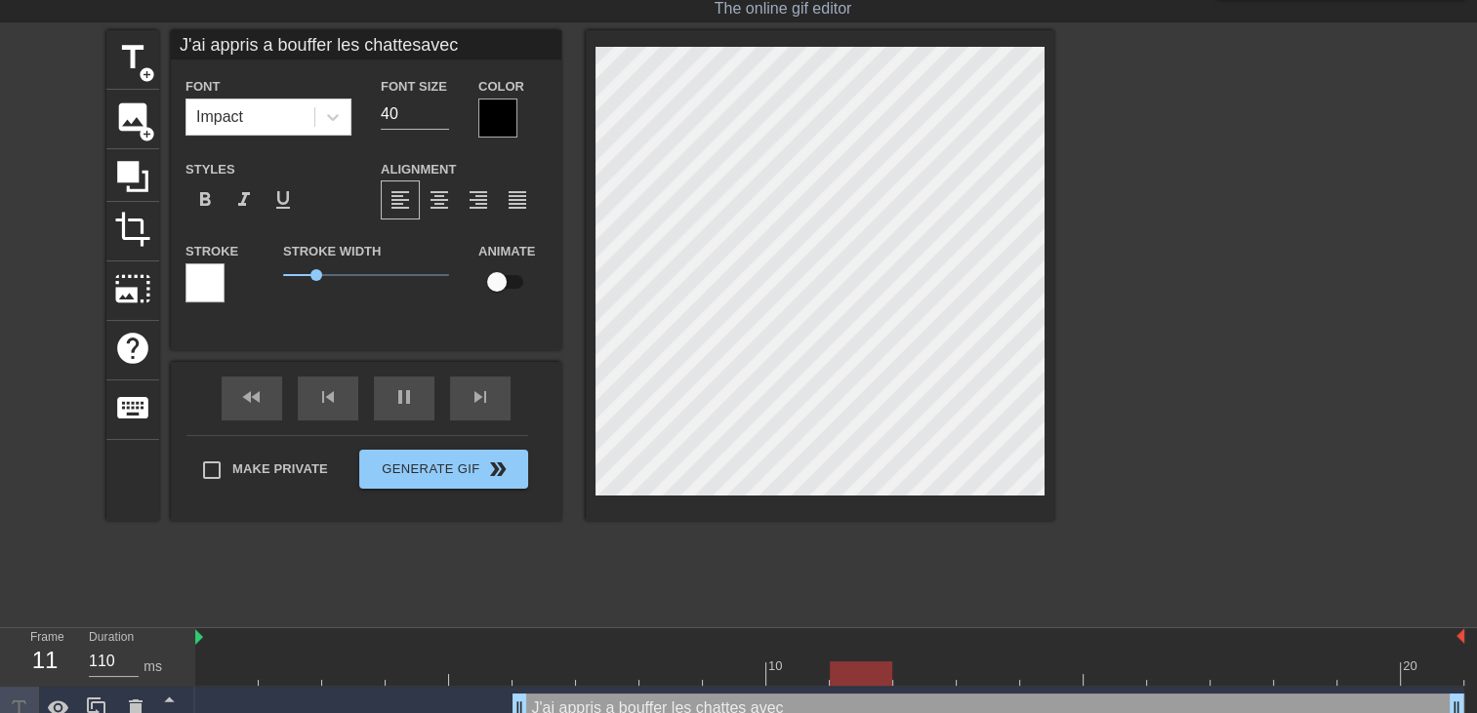
type input "100"
type input "J'ai appris a bouffer les chattesavec c"
type textarea "J'ai appris a bouffer les chattes avec c"
type input "100"
type input "J'ai appris a bouffer les chattesavec ce"
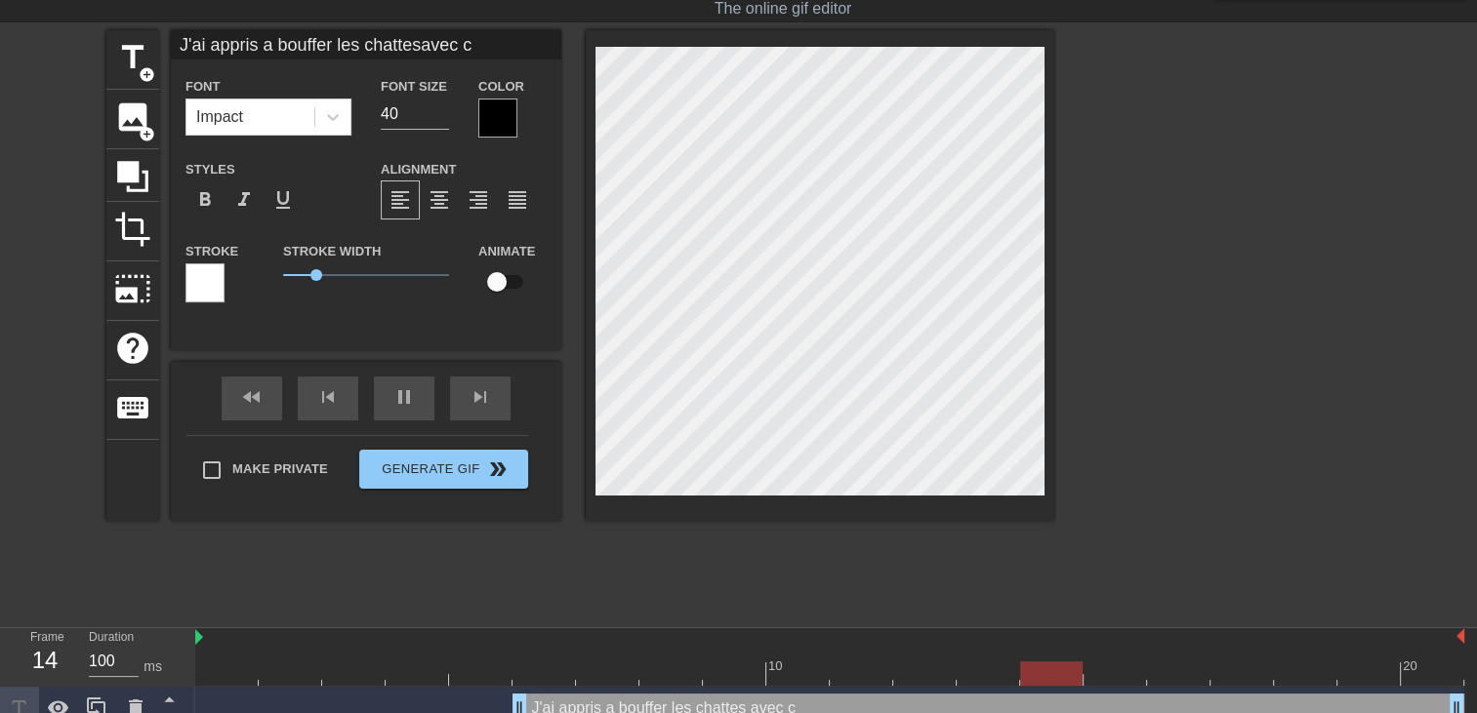
type textarea "J'ai appris a bouffer les chattes avec ce"
type input "110"
type input "J'ai appris a bouffer les chattesavec cel"
type textarea "J'ai appris a bouffer les chattes avec cel"
type input "110"
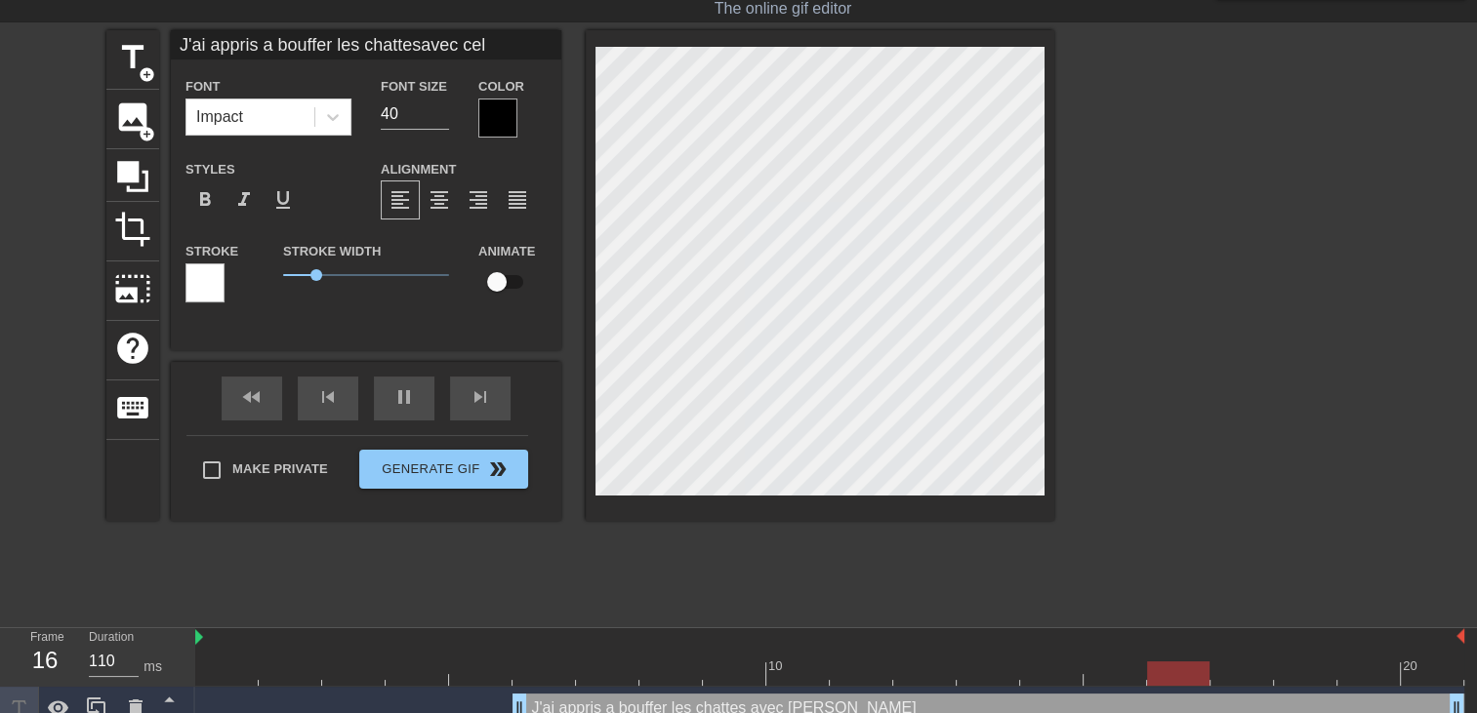
type input "J'ai appris a bouffer les chattesavec cell"
type textarea "J'ai appris a bouffer les chattes avec cell"
type input "J'ai appris a bouffer les chattesavec celle"
type textarea "J'ai appris a bouffer les chattes avec celle"
type input "110"
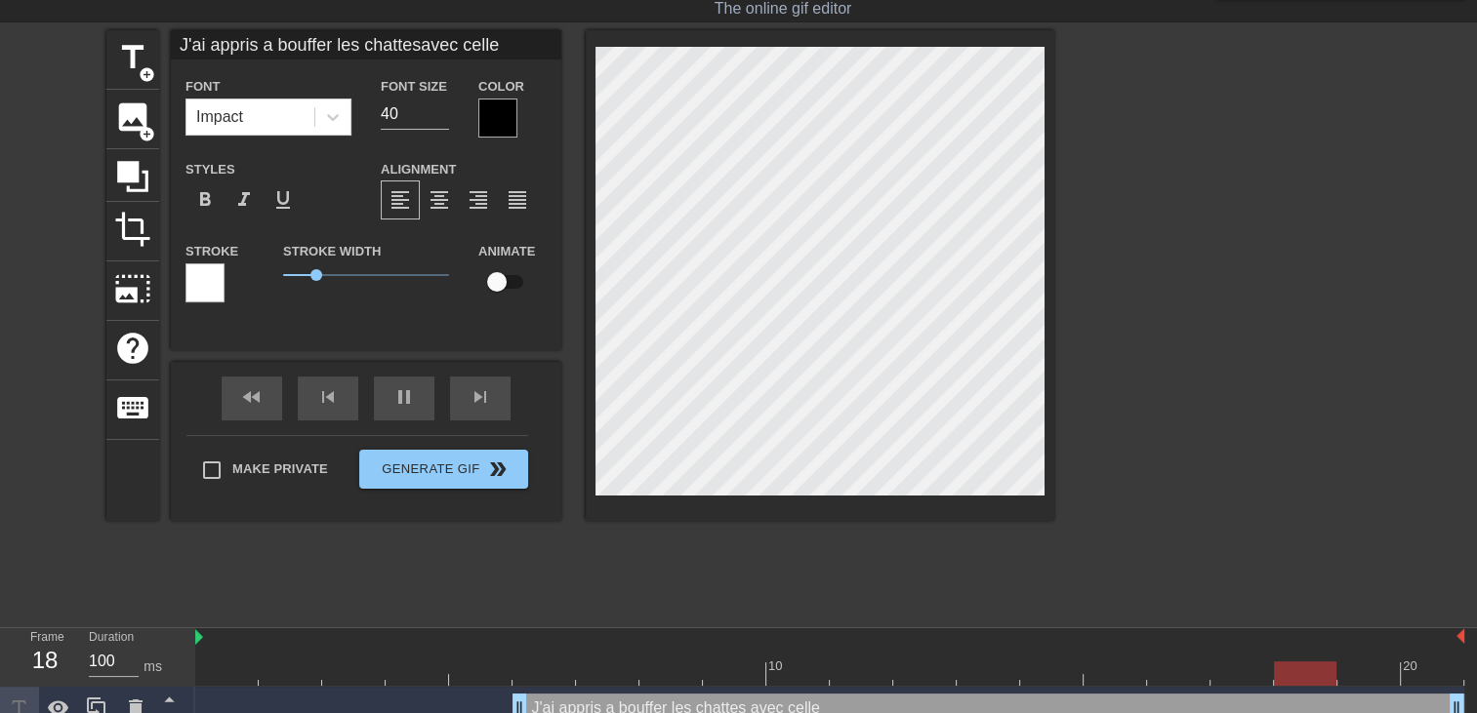
type input "J'ai appris a bouffer les chattesavec celle"
type textarea "J'ai appris a bouffer les chattes avec celle"
type input "100"
type input "J'ai appris a bouffer les chattesavec celle d"
type textarea "J'ai appris a bouffer les chattes avec celle d"
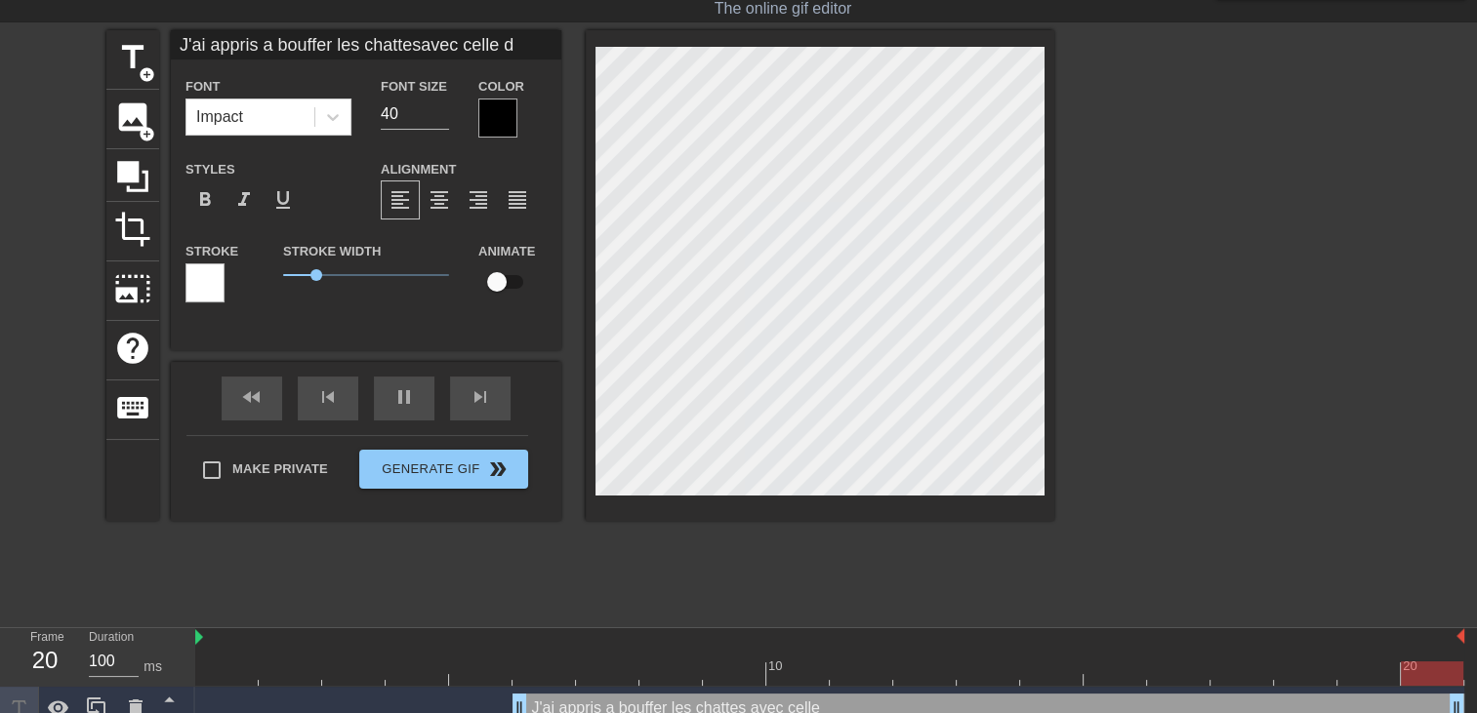
type input "120"
type input "J'ai appris a bouffer les chattesavec celle de"
type textarea "J'ai appris a bouffer les chattes avec celle de"
type input "J'ai appris a bouffer les chattesavec celle de"
type textarea "J'ai appris a bouffer les chattes avec celle de"
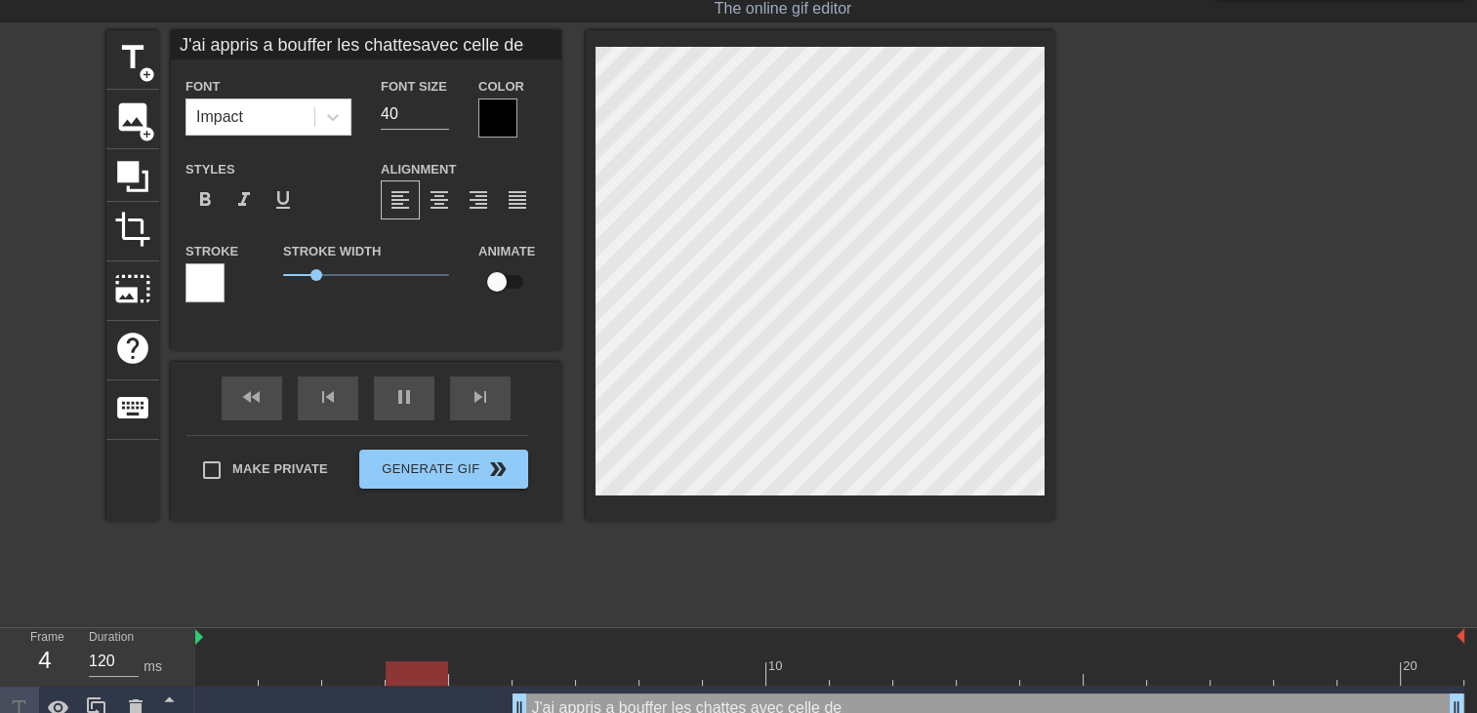
type input "J'ai appris a bouffer les chattesavec celle de m"
type textarea "J'ai appris a bouffer les chattes avec celle de m"
type input "J'ai appris a bouffer les chattesavec celle de ma"
type textarea "J'ai appris a bouffer les chattes avec celle de ma"
type input "J'ai appris a bouffer les chattesavec celle de ma"
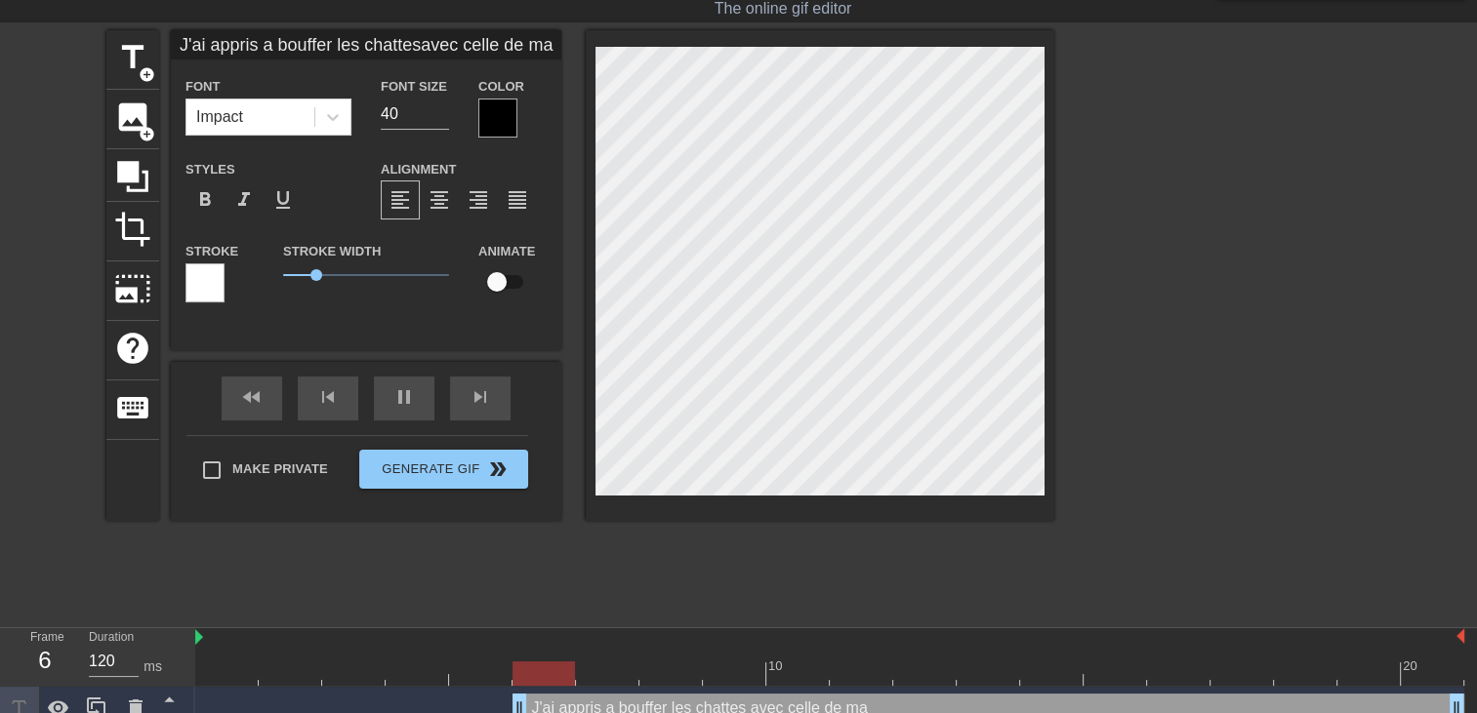
type textarea "J'ai appris a bouffer les chattes avec celle de ma"
type input "J'ai appris a bouffer les chattesavec celle de ma s"
type textarea "J'ai appris a bouffer les chattes avec celle de ma s"
type input "J'ai appris a bouffer les chattesavec celle de ma so"
type textarea "J'ai appris a bouffer les chattes avec celle de ma so"
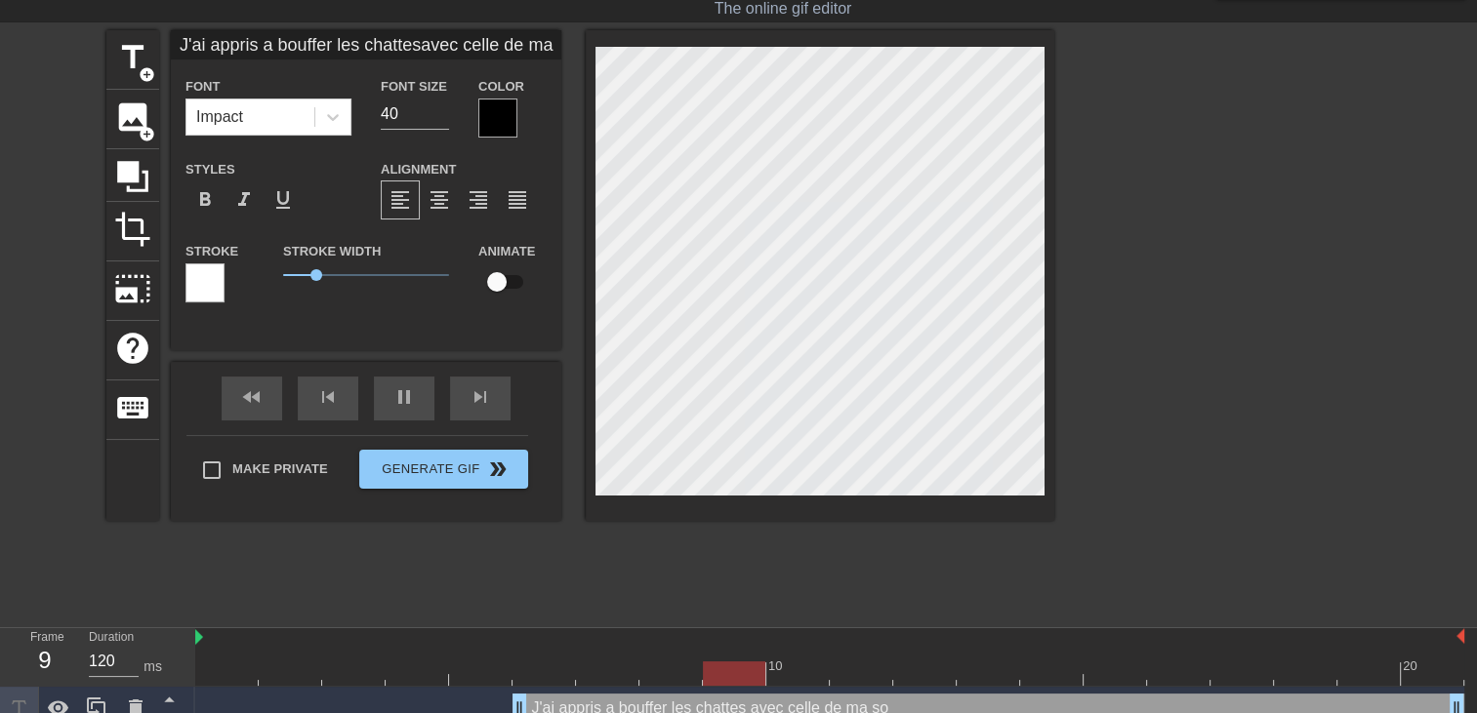
type input "100"
type input "J'ai appris a bouffer les chattesavec celle de ma soe"
type textarea "J'ai appris a bouffer les chattes avec celle de ma soe"
type input "110"
type input "J'ai appris a bouffer les chattesavec celle de ma soeu"
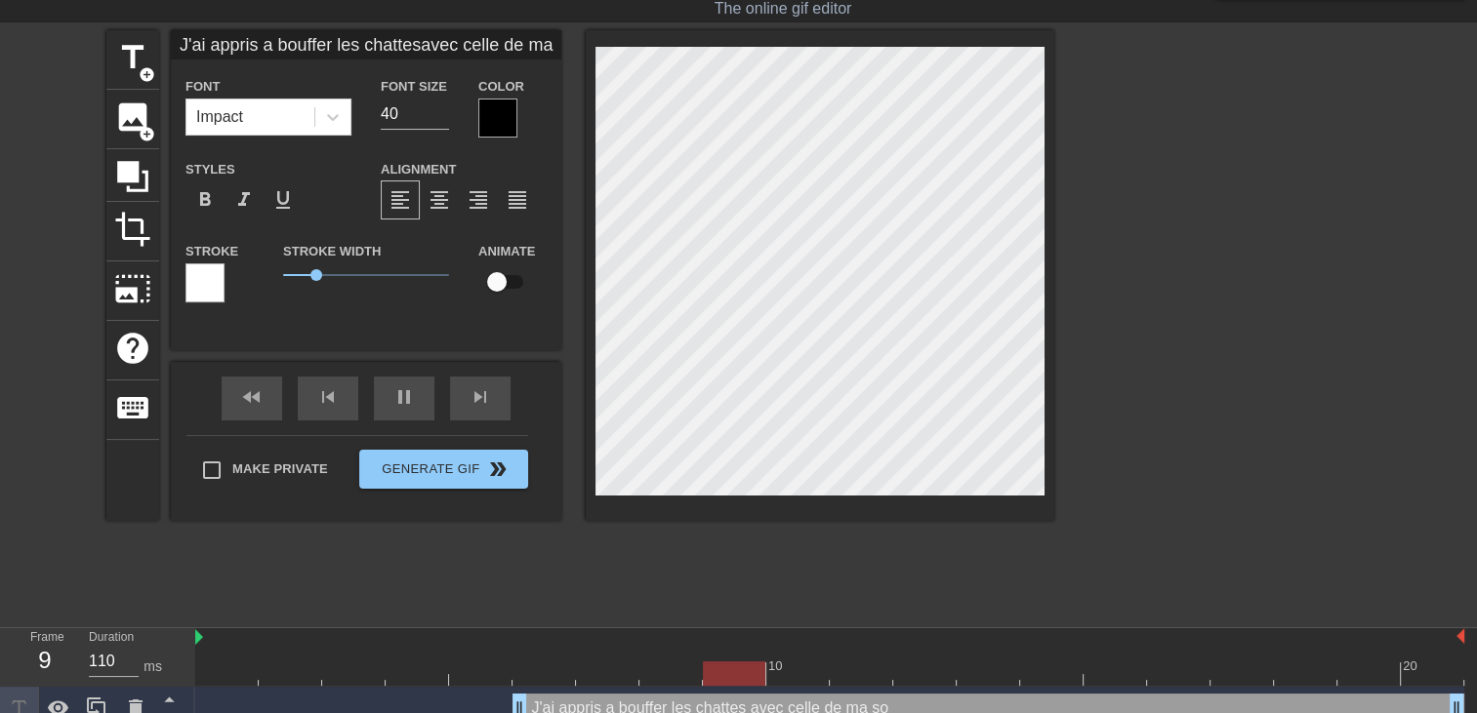
type textarea "J'ai appris a bouffer les chattes avec celle de ma soeu"
type input "100"
type input "J'ai appris a bouffer les chattesavec celle de ma soeur"
type textarea "J'ai appris a bouffer les chattes avec celle de ma soeur"
type input "100"
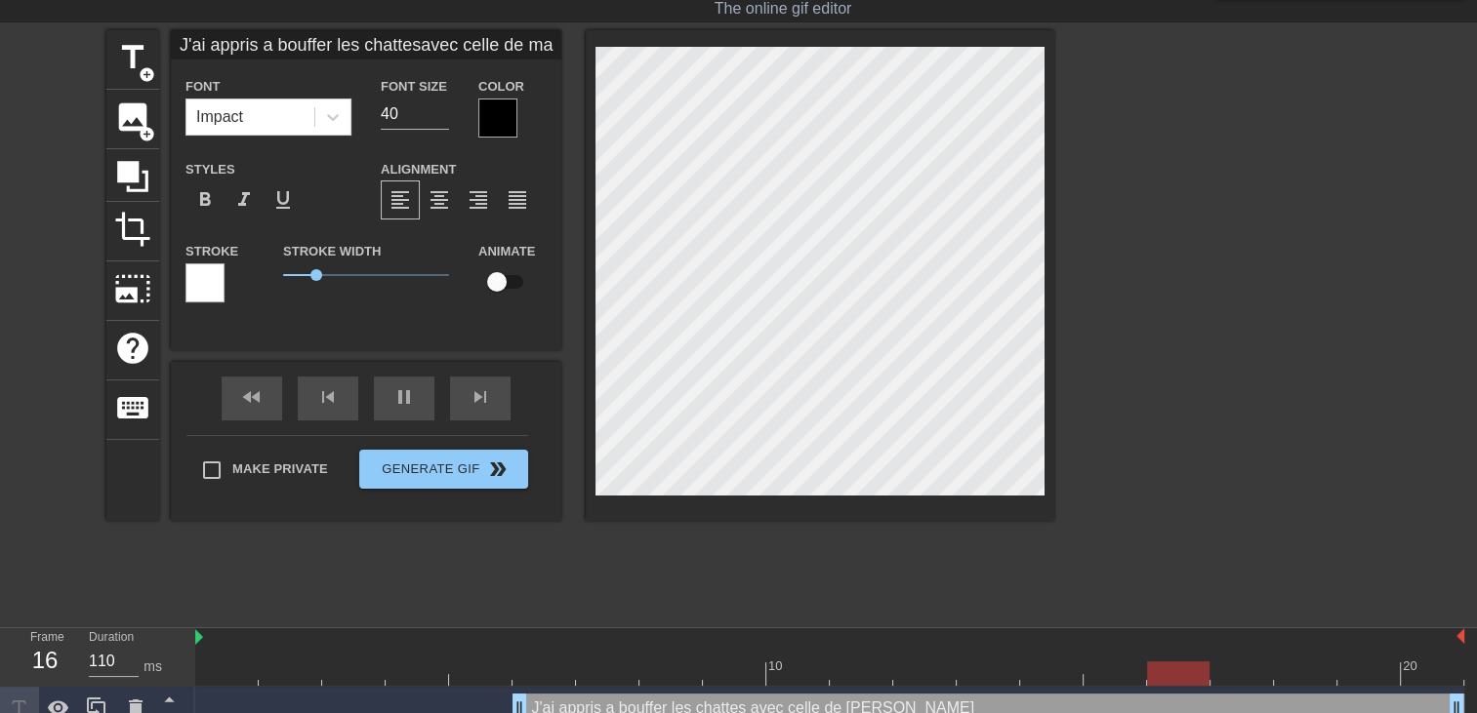
type input "J'ai appris a bouffer les chattesavec celle de ma soeur"
type textarea "J'ai appris a bouffer les chattes avec celle de ma soeur"
type input "120"
type input "J'ai appris a bouffer les chattesavec celle de ma soeurt"
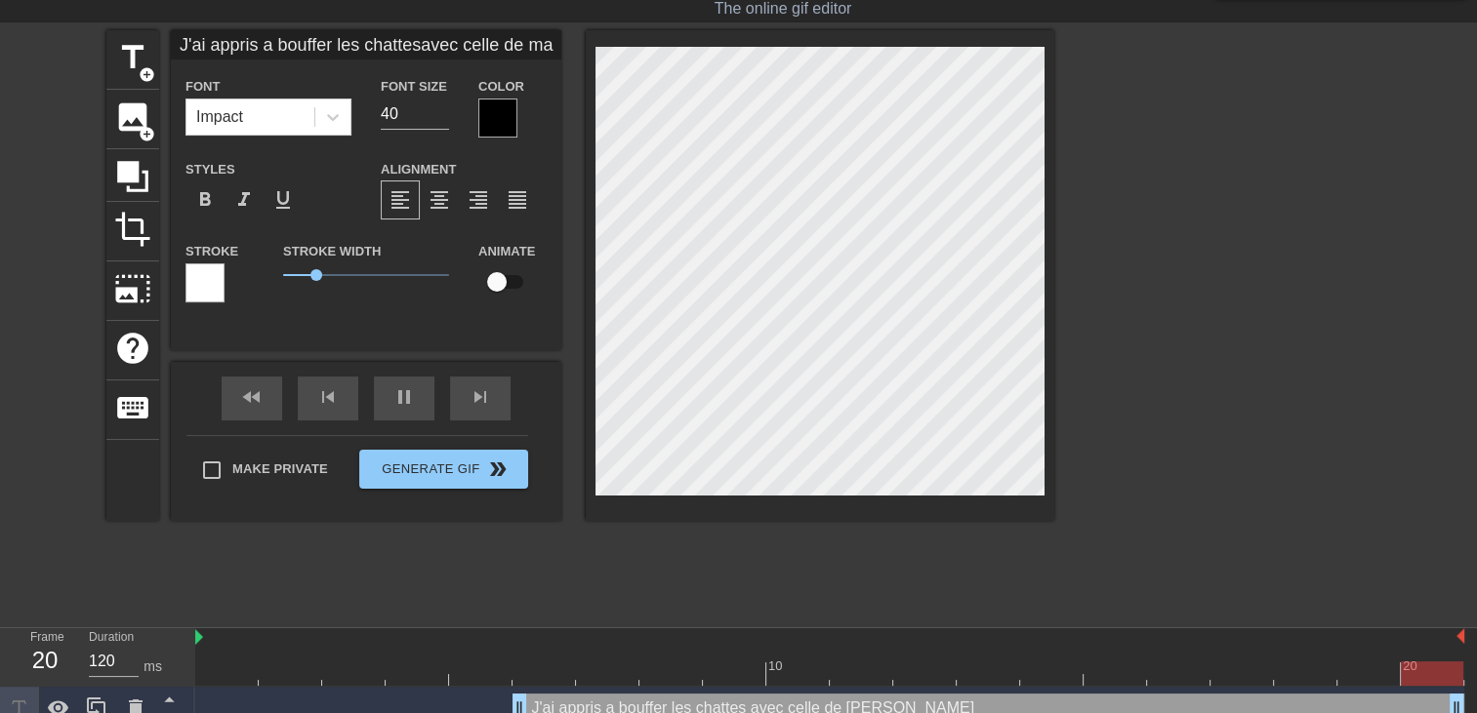
type textarea "J'ai appris a bouffer les chattes avec celle de ma soeur t"
type input "J'ai appris a bouffer les chattesavec celle de ma soeurto"
type textarea "J'ai appris a bouffer les chattes avec celle de ma soeur to"
type input "J'ai appris a bouffer les chattesavec celle de ma soeurtou"
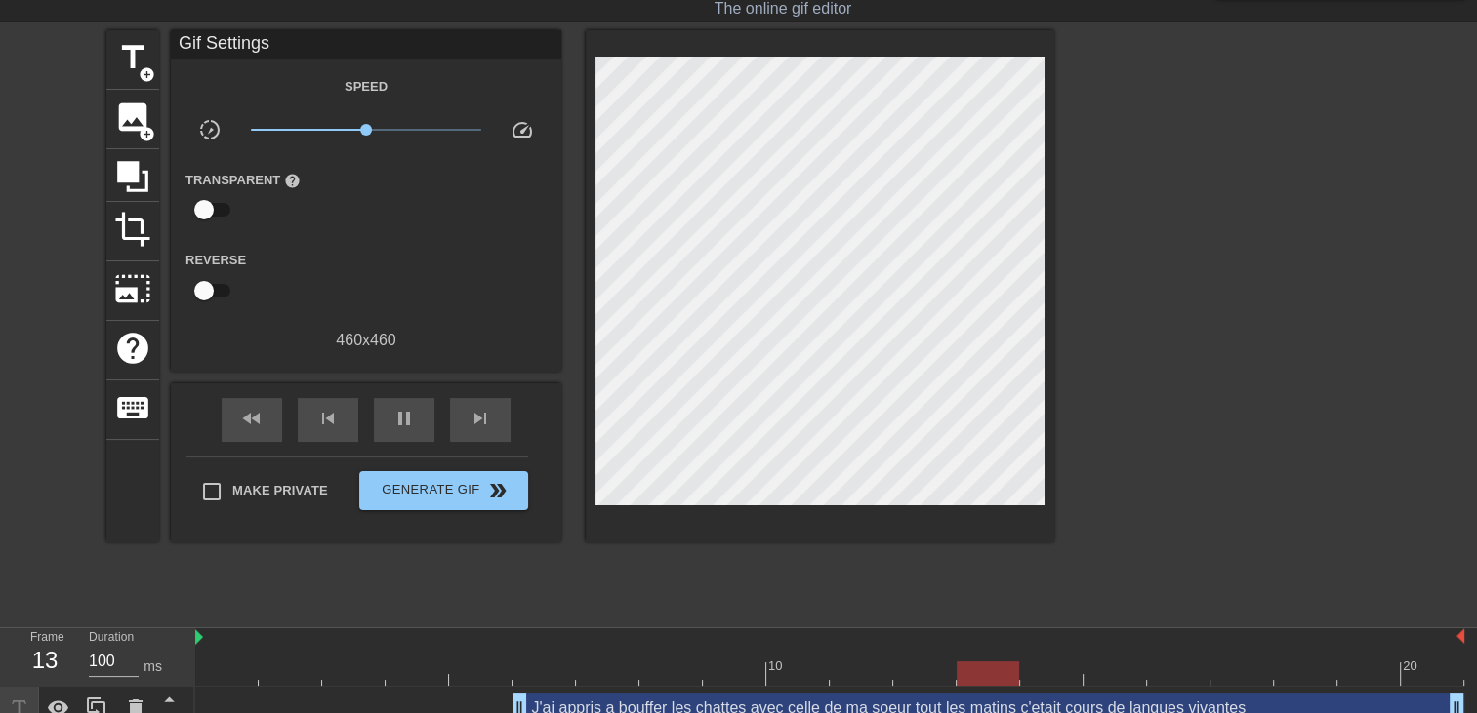
click at [1085, 513] on div at bounding box center [1223, 323] width 293 height 586
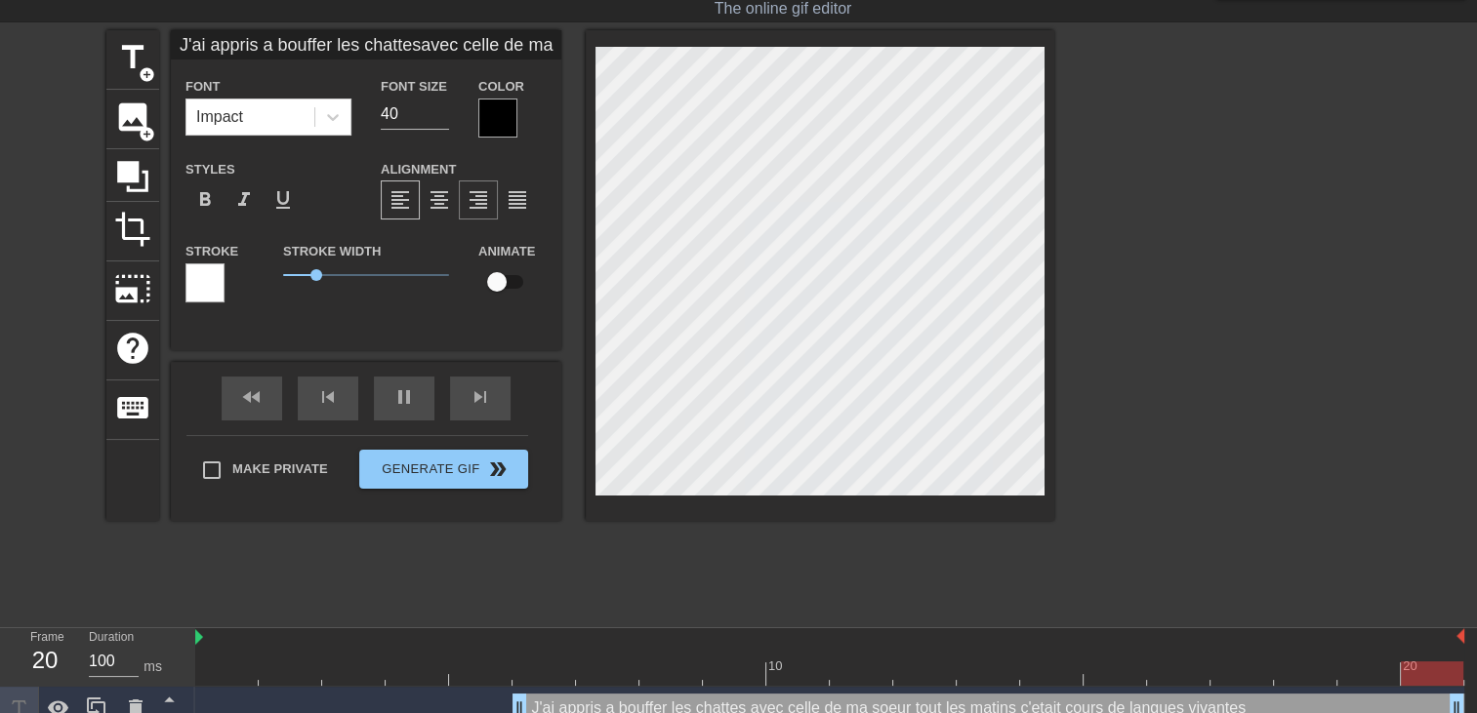
click at [478, 208] on span "format_align_right" at bounding box center [477, 199] width 23 height 23
click at [495, 126] on div at bounding box center [497, 118] width 39 height 39
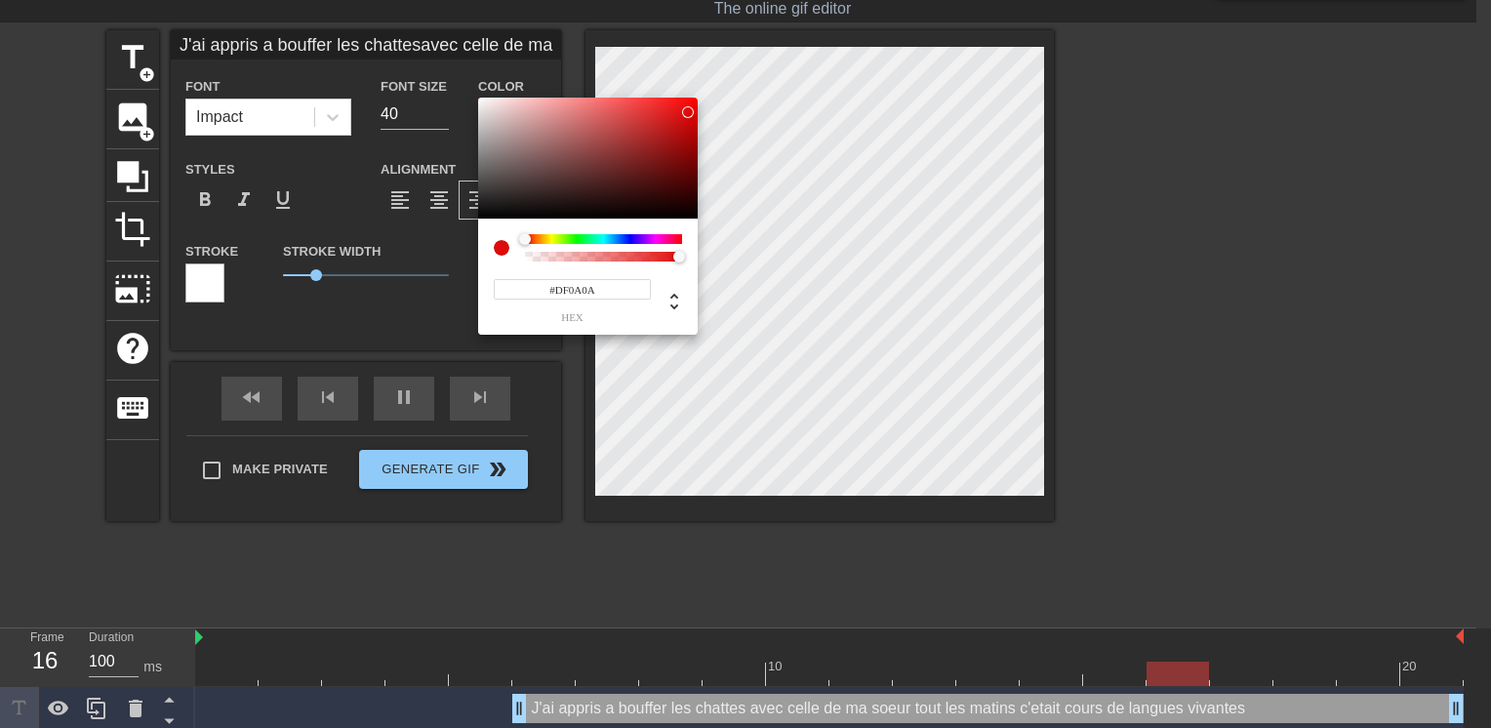
click at [688, 112] on div at bounding box center [588, 158] width 220 height 121
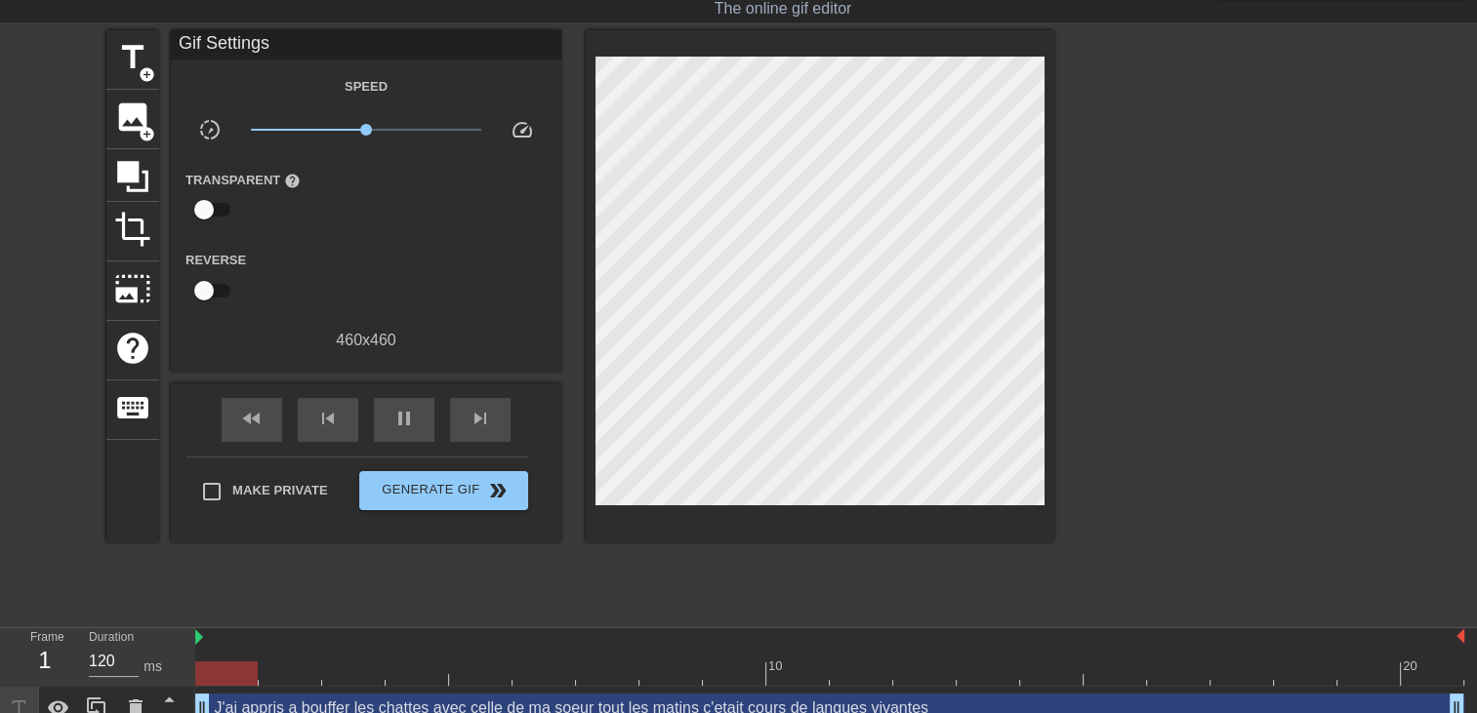
drag, startPoint x: 515, startPoint y: 706, endPoint x: 31, endPoint y: 706, distance: 484.1
click at [31, 706] on div "Frame 1 Duration 120 ms 10 20 J'ai appris a bouffer les chattes avec celle de m…" at bounding box center [738, 679] width 1477 height 102
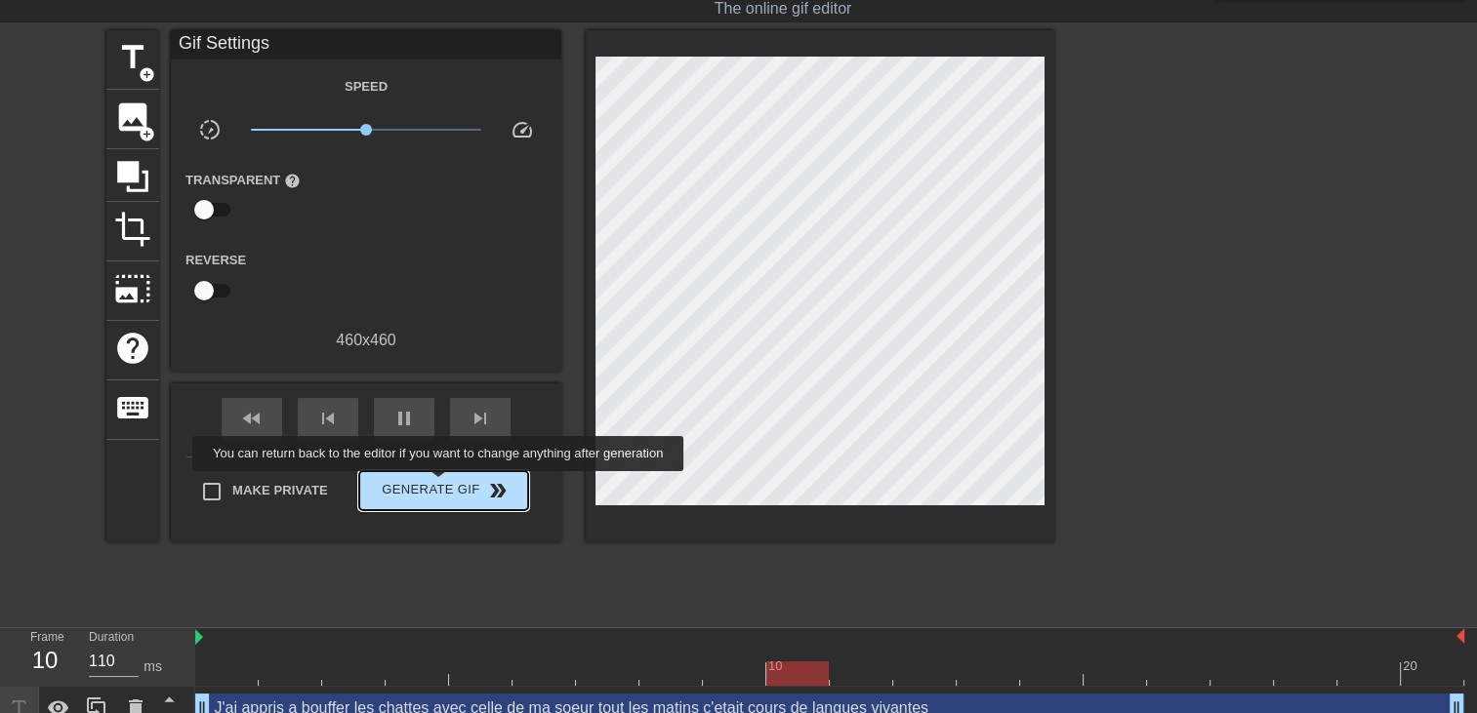
click at [440, 485] on span "Generate Gif double_arrow" at bounding box center [443, 490] width 153 height 23
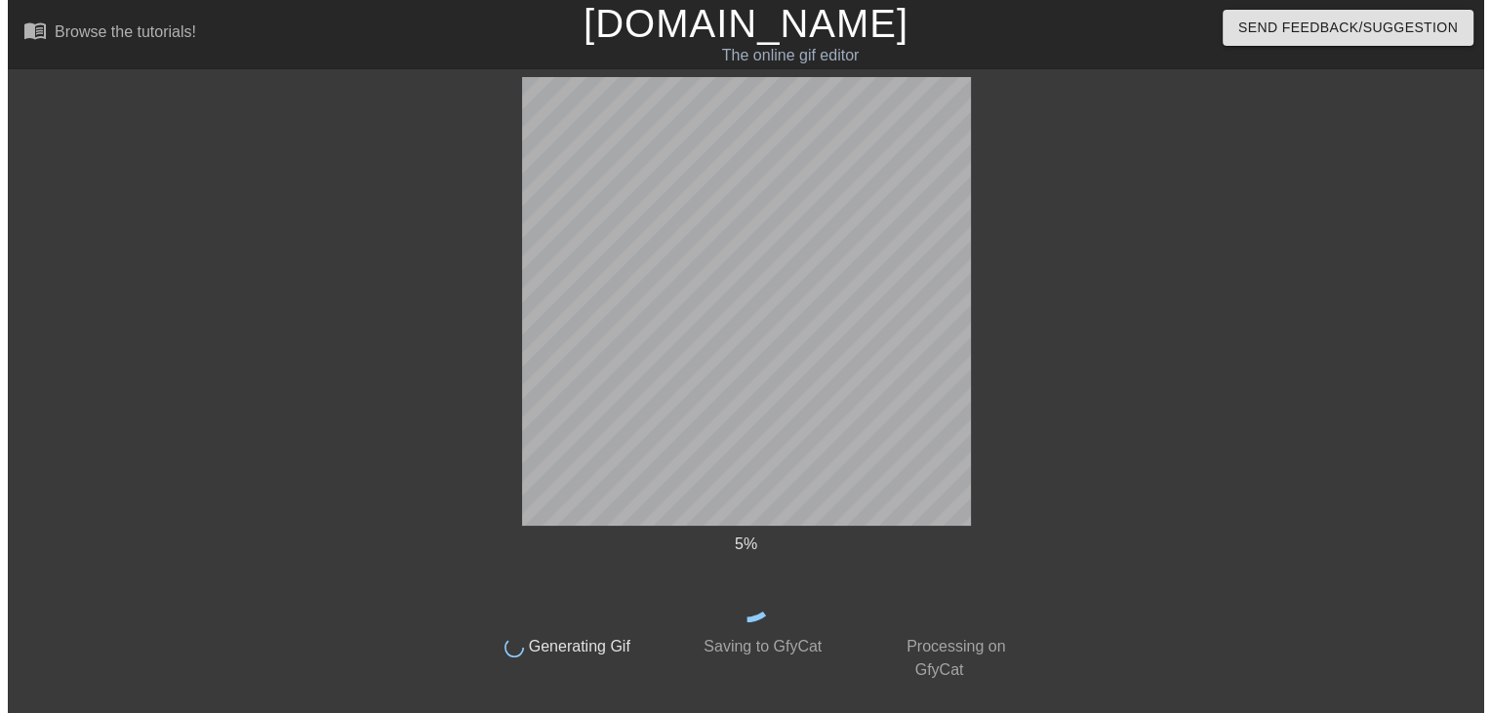
scroll to position [0, 0]
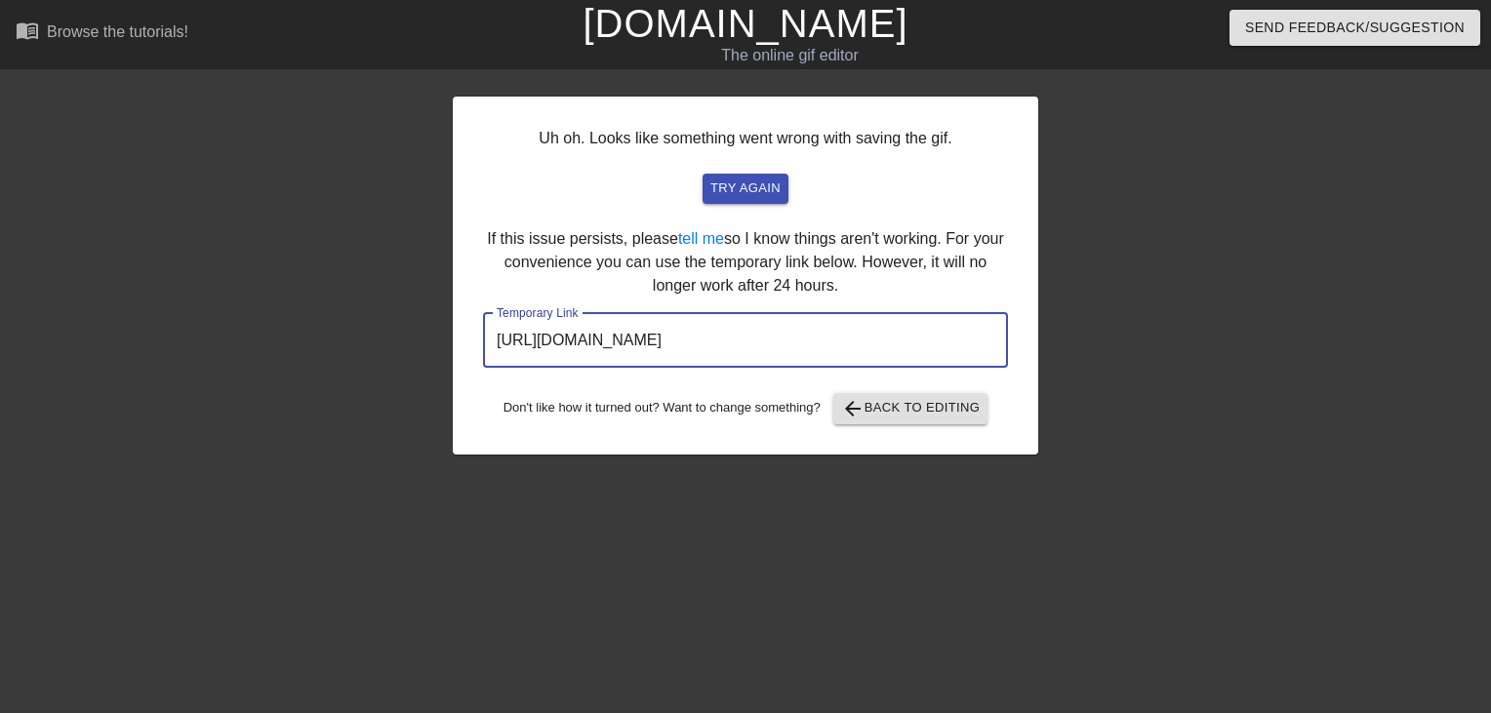
drag, startPoint x: 933, startPoint y: 330, endPoint x: 433, endPoint y: 308, distance: 500.1
click at [433, 308] on div "Uh oh. Looks like something went wrong with saving the gif. try again If this i…" at bounding box center [745, 370] width 1491 height 586
drag, startPoint x: 433, startPoint y: 308, endPoint x: 575, endPoint y: 345, distance: 146.0
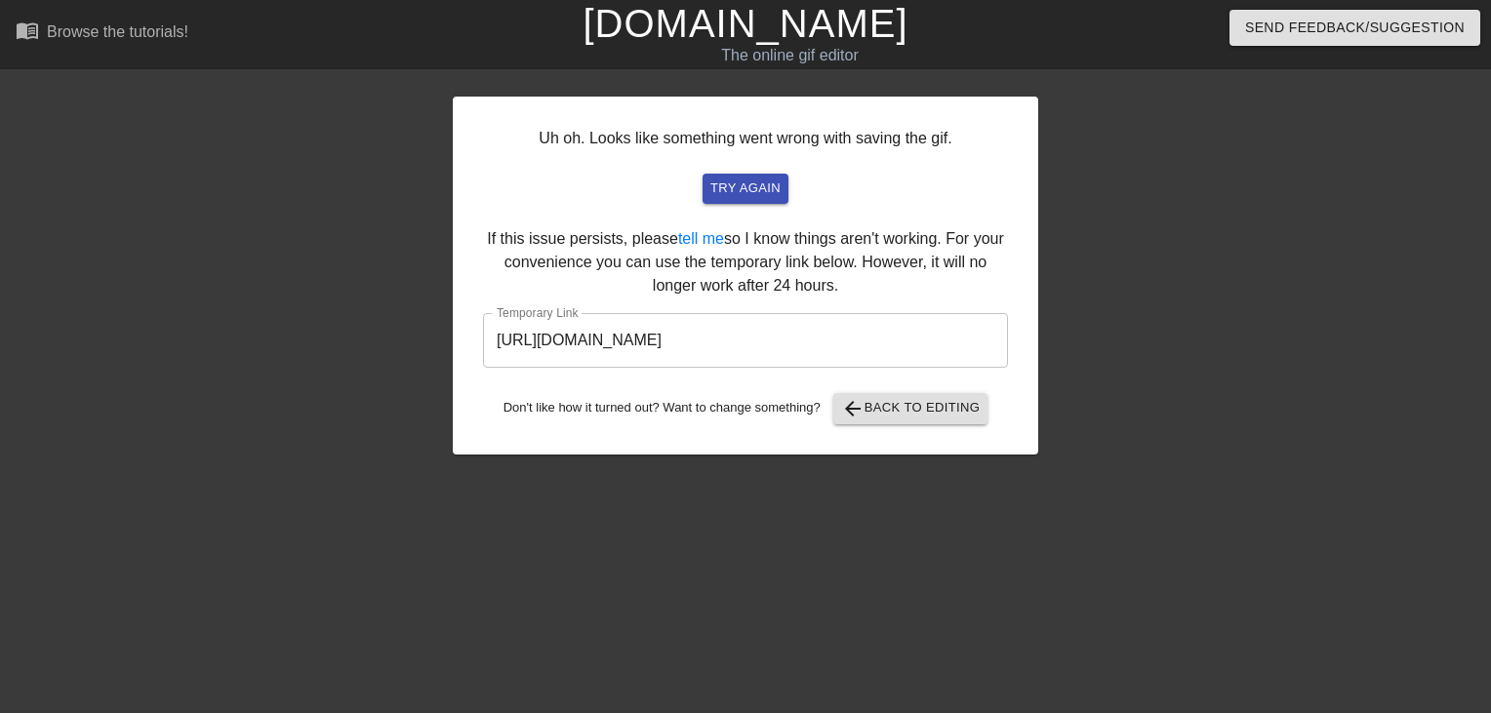
click at [730, 34] on link "[DOMAIN_NAME]" at bounding box center [745, 23] width 325 height 43
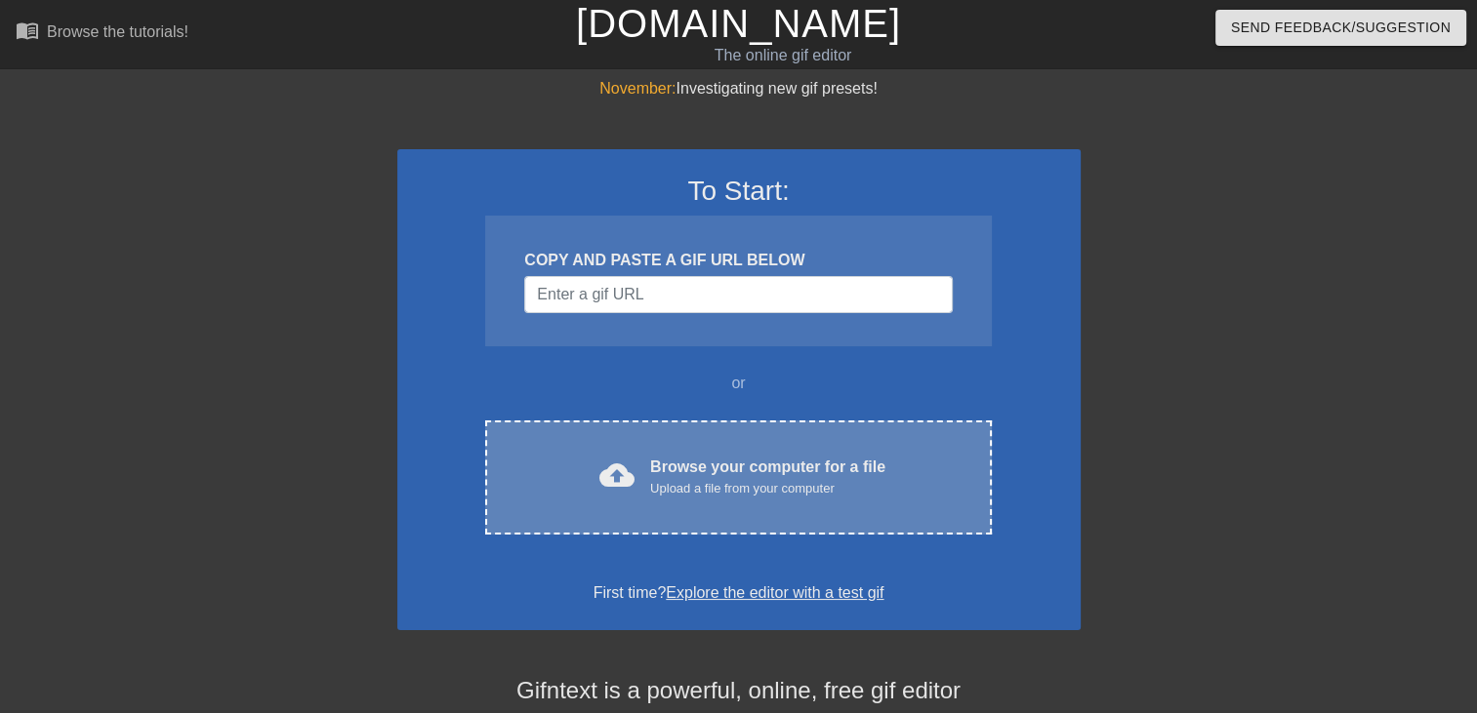
click at [626, 434] on div "cloud_upload Browse your computer for a file Upload a file from your computer C…" at bounding box center [738, 478] width 506 height 114
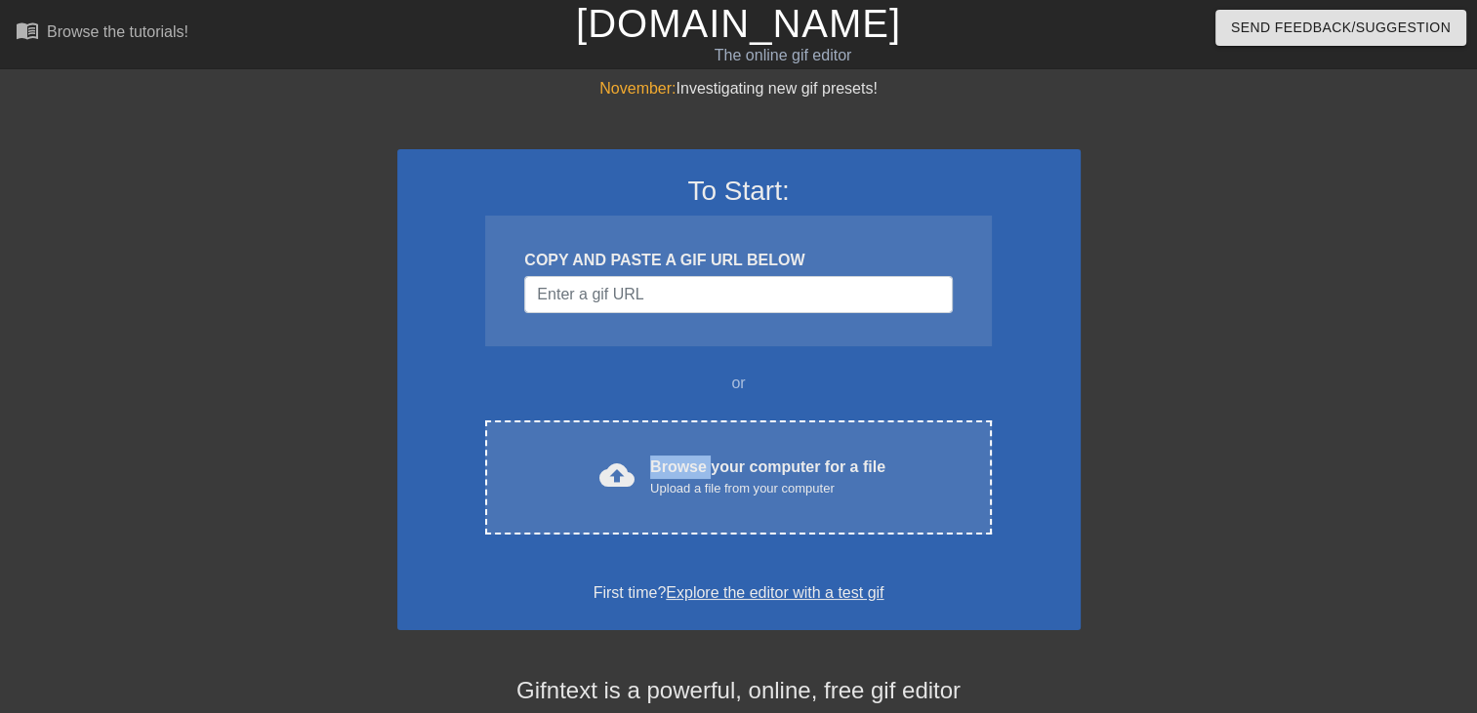
drag, startPoint x: 626, startPoint y: 434, endPoint x: 692, endPoint y: 215, distance: 229.4
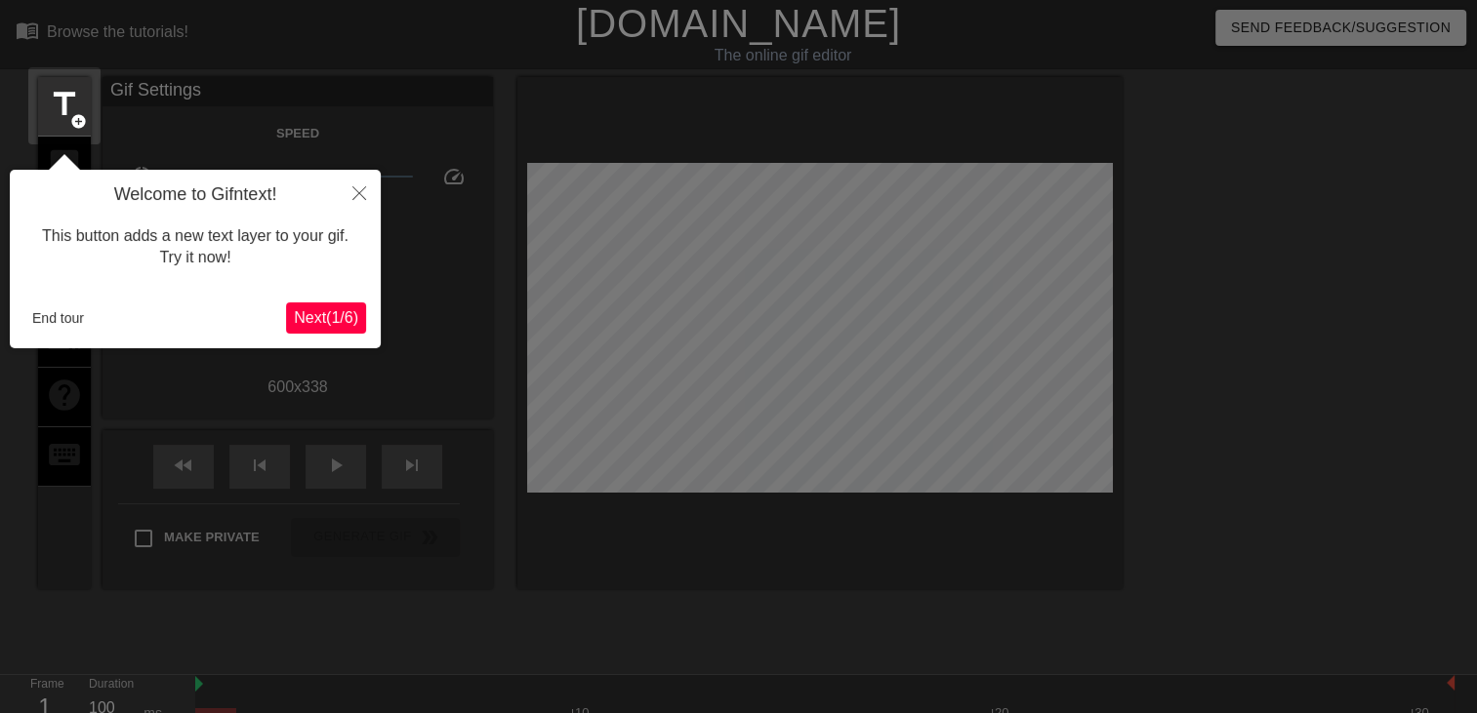
scroll to position [47, 0]
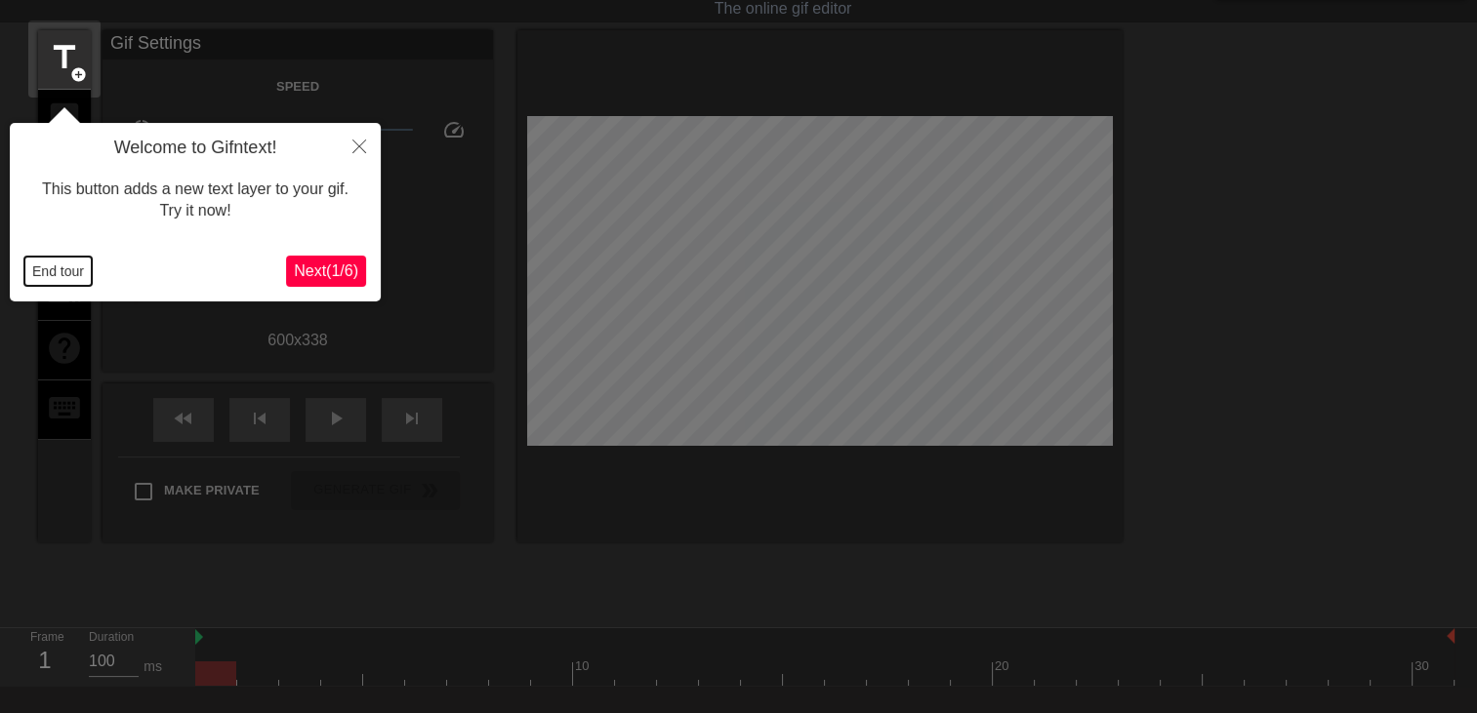
click at [67, 276] on button "End tour" at bounding box center [57, 271] width 67 height 29
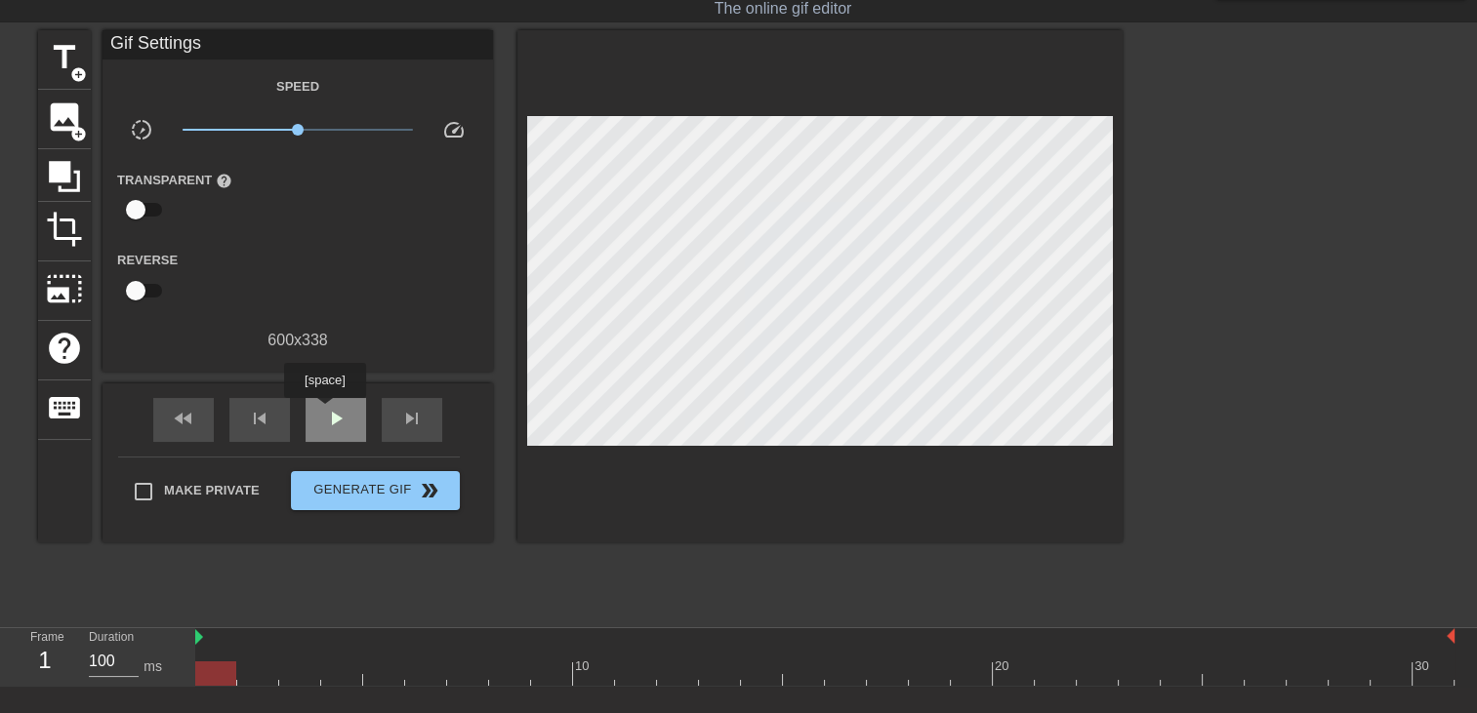
click at [324, 412] on span "play_arrow" at bounding box center [335, 418] width 23 height 23
click at [73, 75] on span "add_circle" at bounding box center [78, 74] width 17 height 17
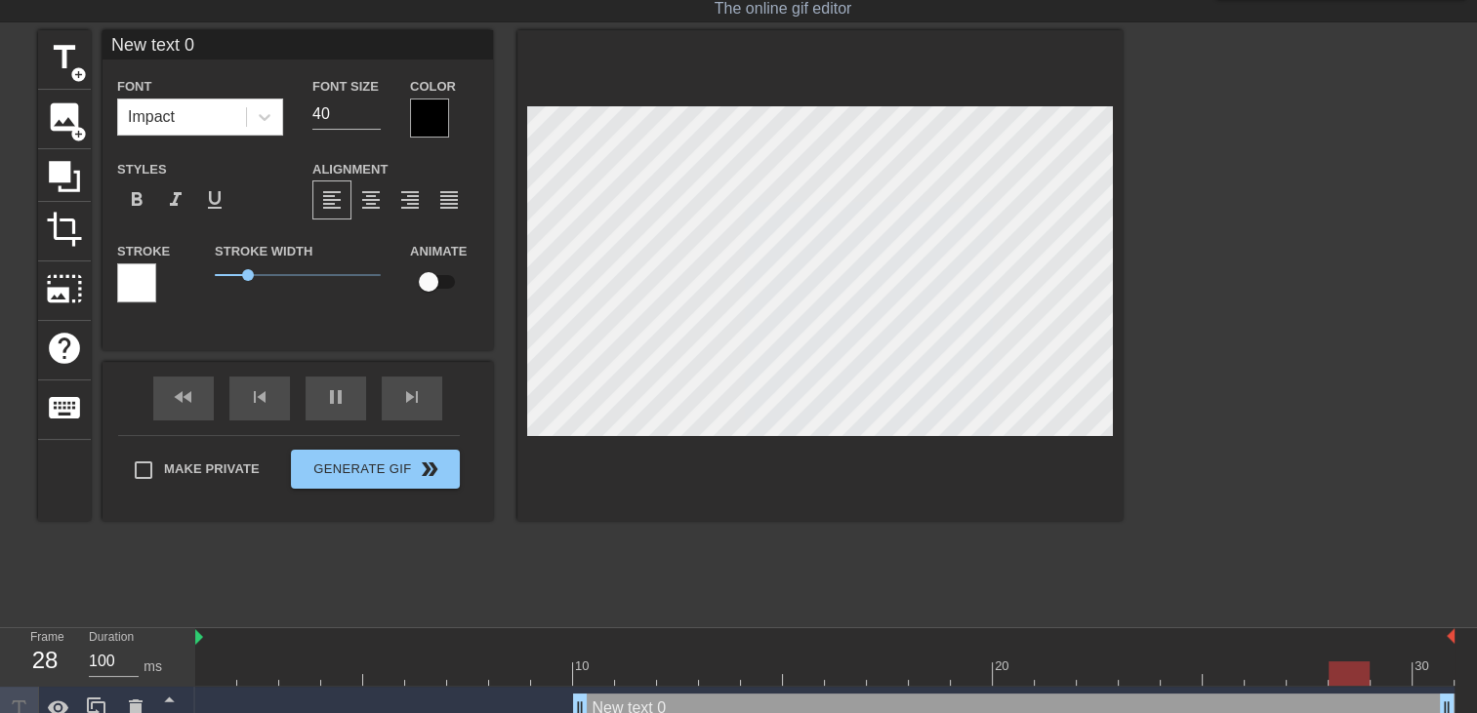
scroll to position [2, 5]
type input "New text"
type textarea "New text"
type input "New text"
type textarea "New text"
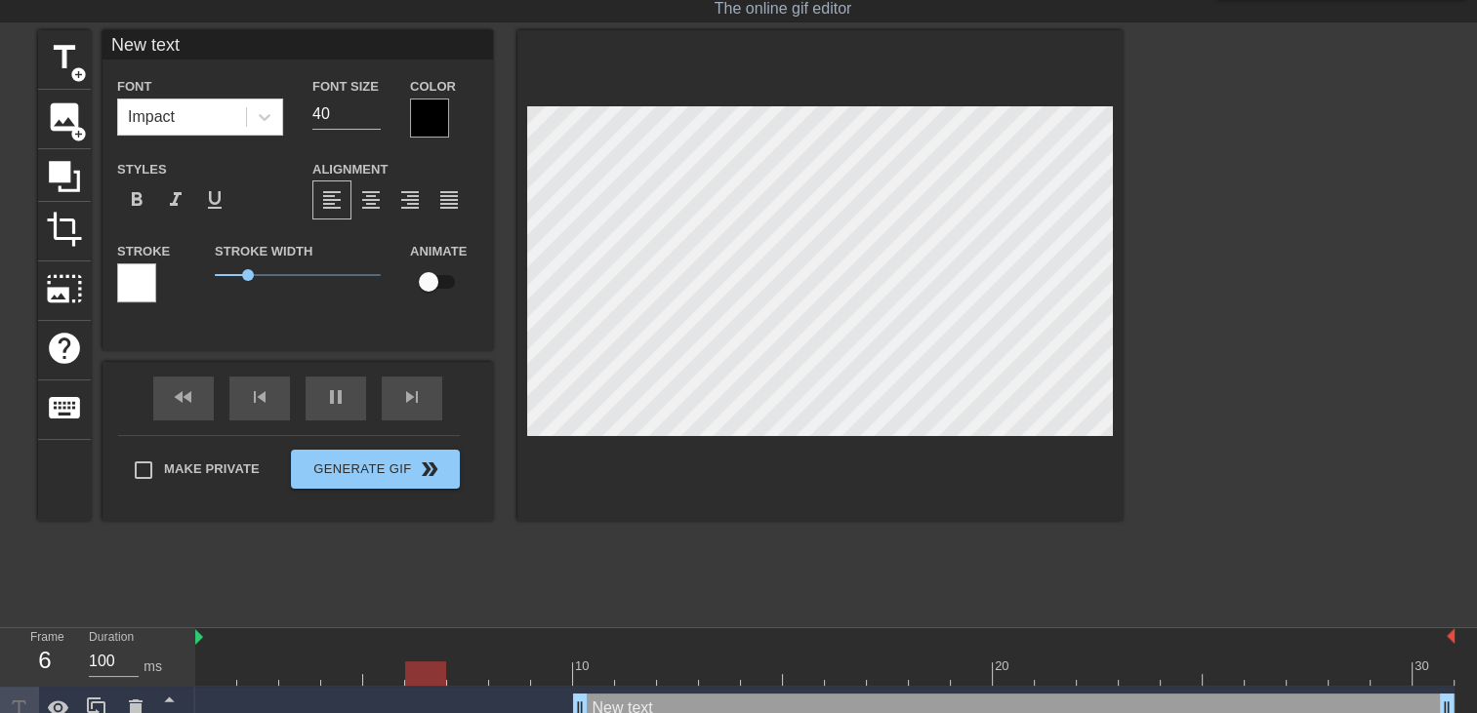
type input "New tex"
type textarea "New tex"
type input "New te"
type textarea "New te"
type input "New t"
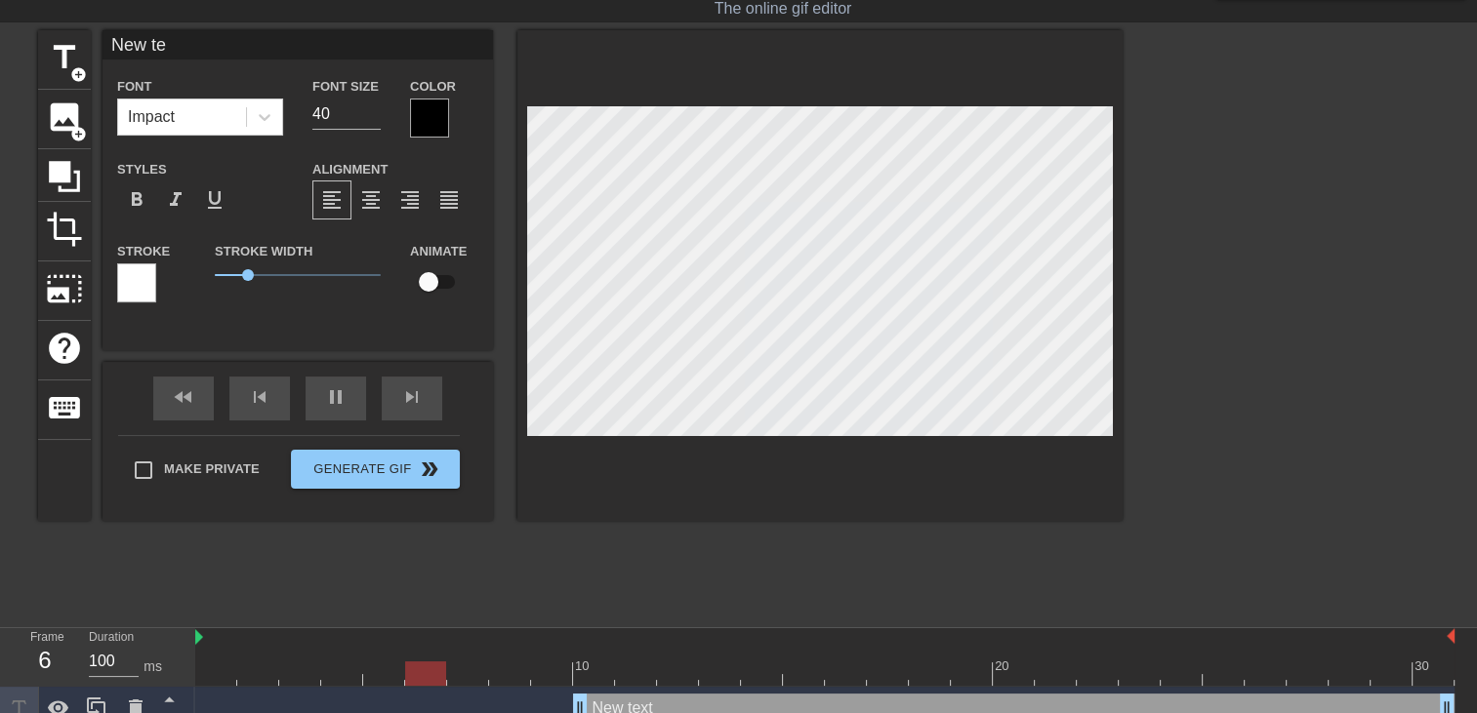
type textarea "New t"
type input "New"
type textarea "New"
type input "New"
type textarea "New"
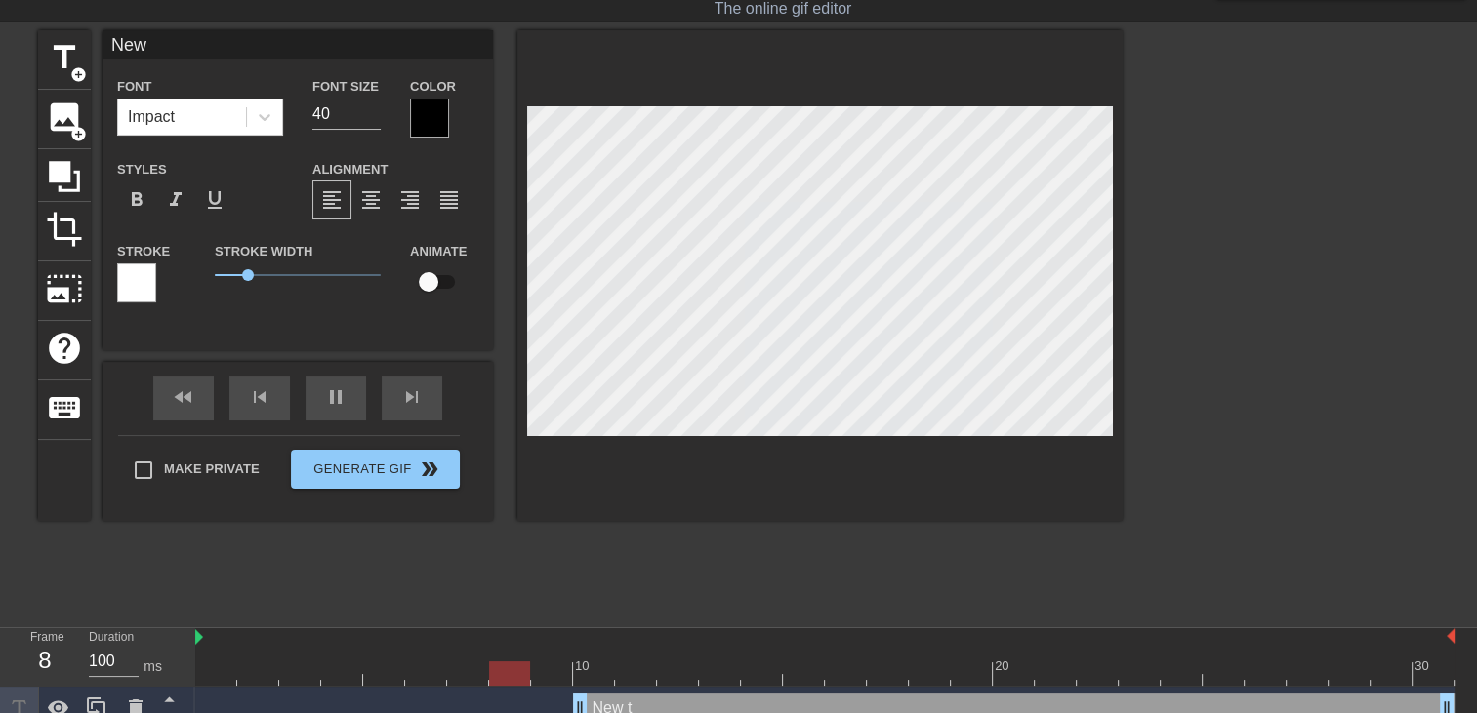
type input "Ne"
type textarea "Ne"
type input "N"
type textarea "N"
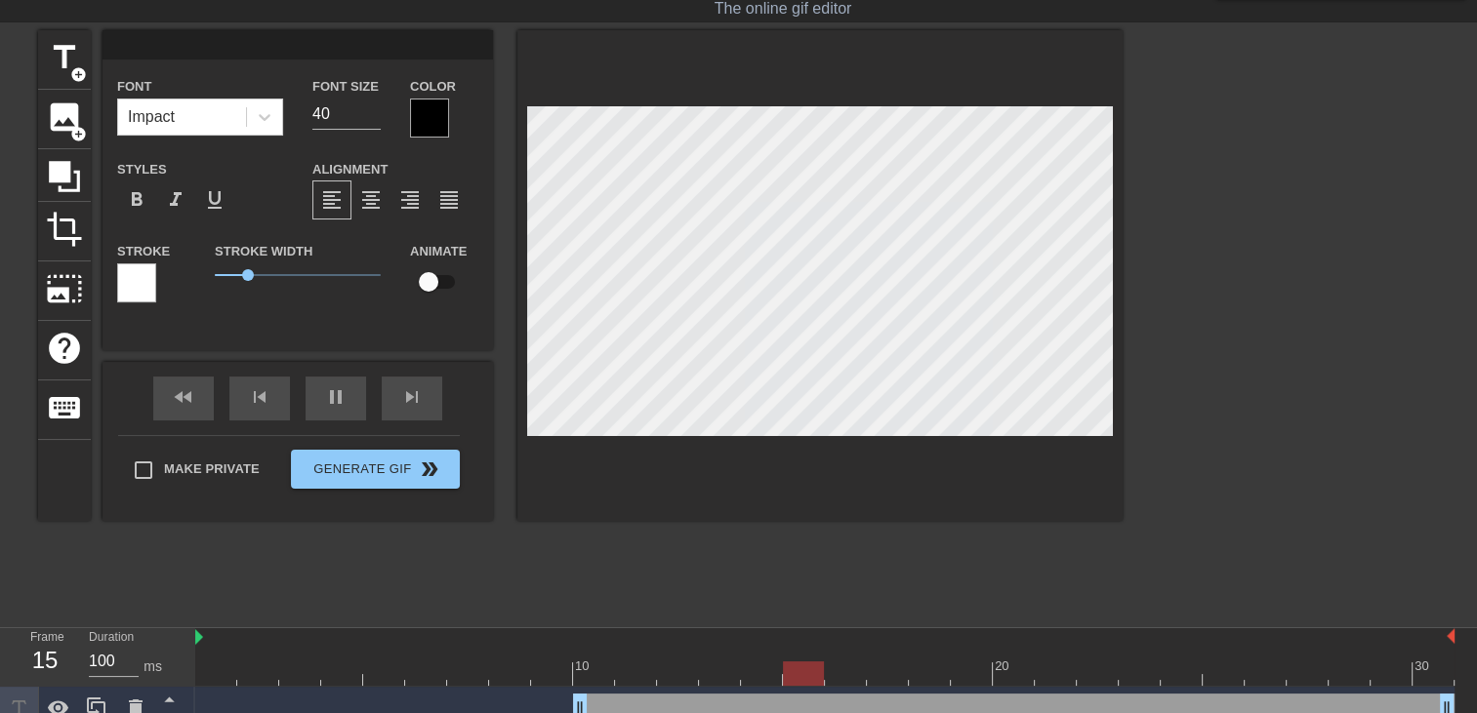
type input "T"
type textarea "T"
type input "Ta"
type textarea "Ta"
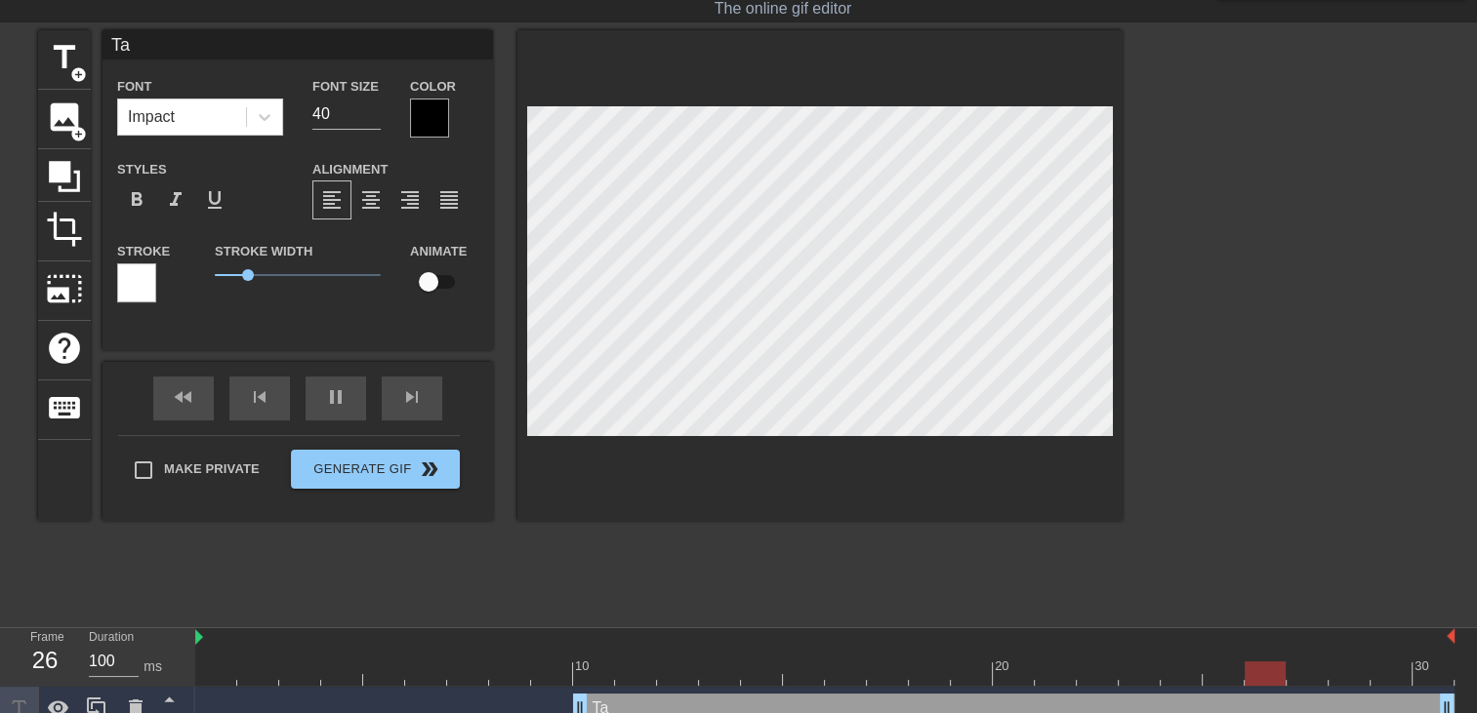
type input "Tat"
type textarea "Tat"
type input "Tati"
type textarea "Tati"
type input "Tatir"
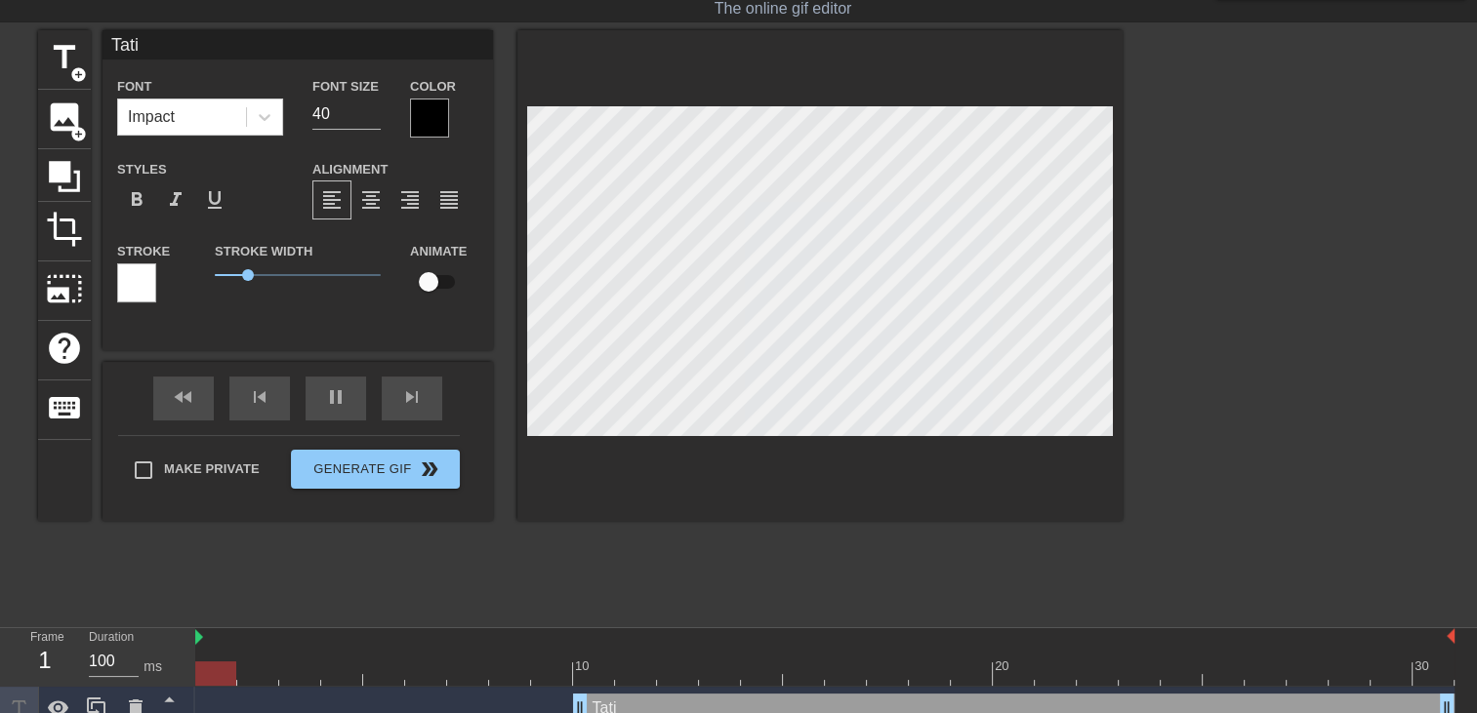
type textarea "Tatir"
type input "Tatir"
type textarea "Tatir"
type input "Tatir s"
type textarea "Tatir s"
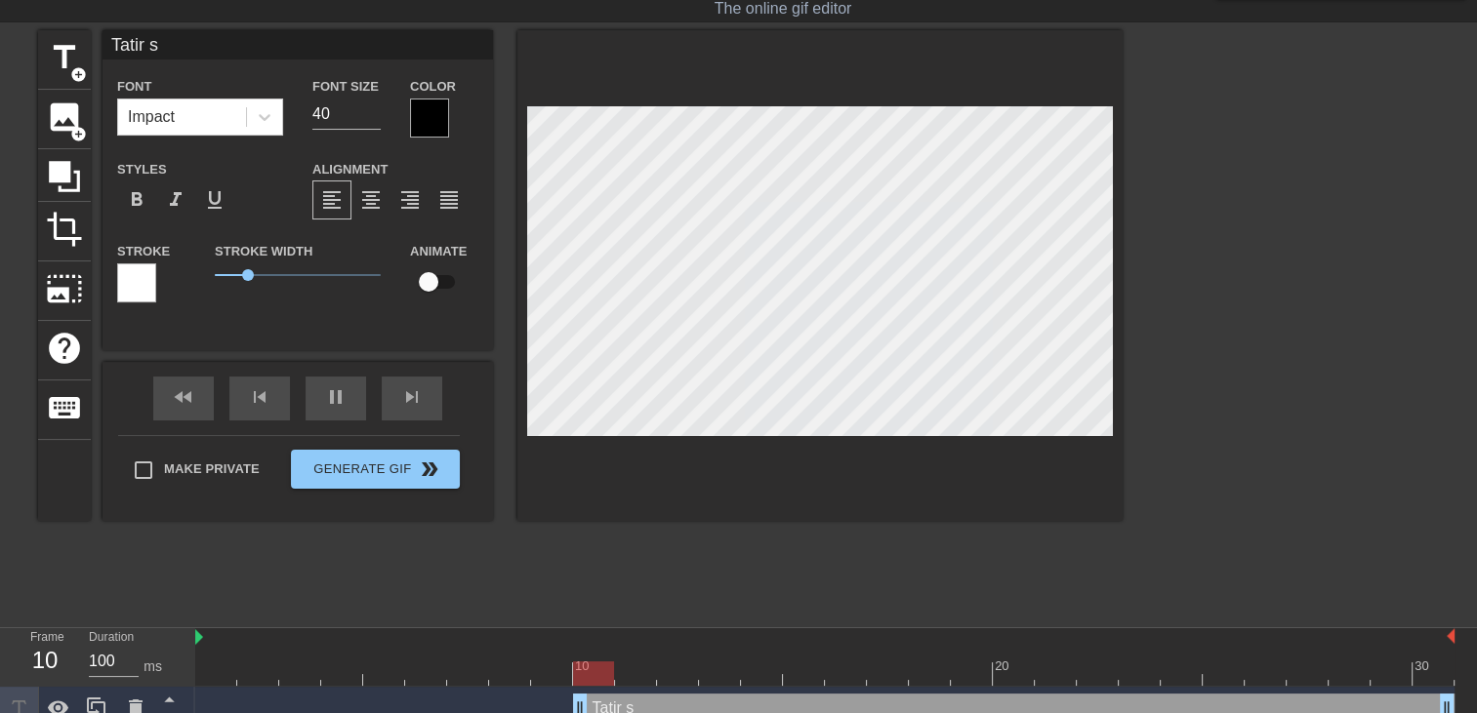
type input "Tatir si"
type textarea "Tatir si"
type input "Tatir si"
type textarea "Tatir si"
type input "Tatir si e"
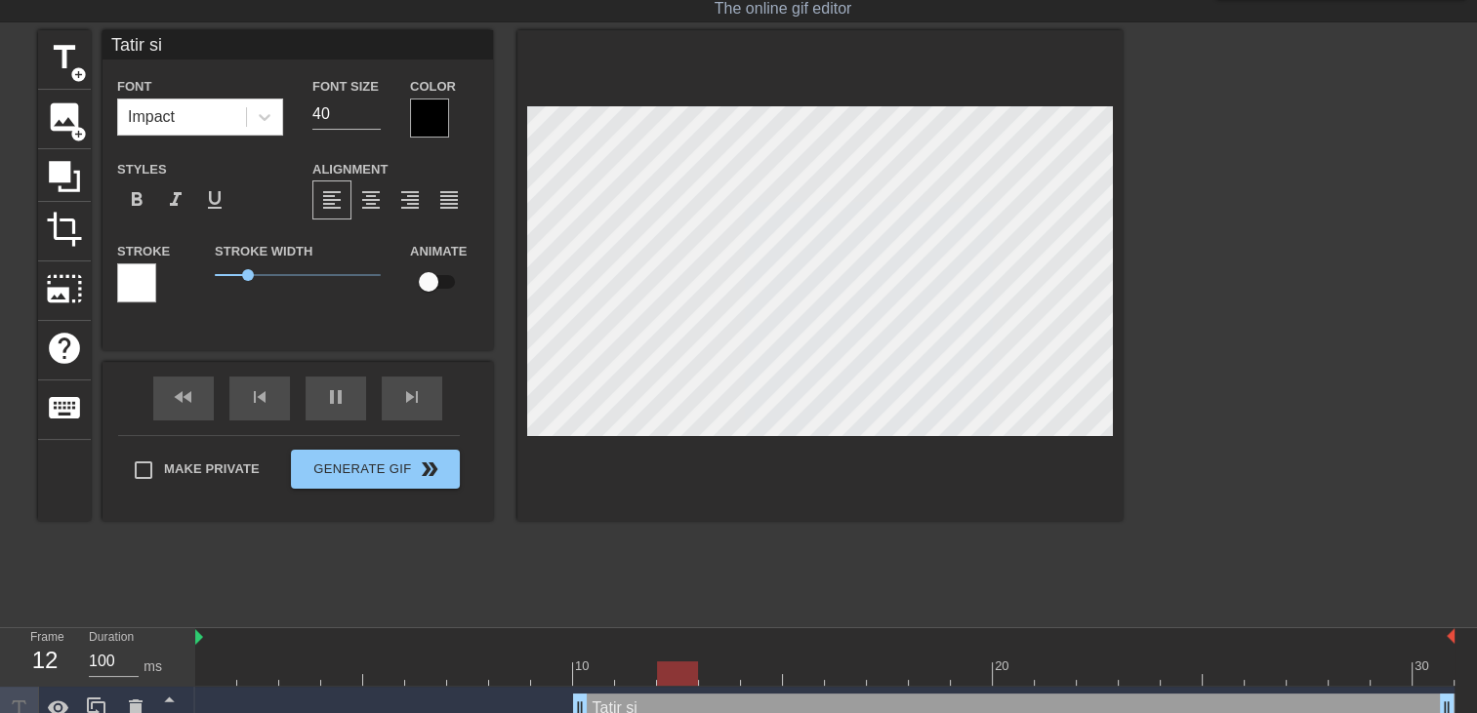
type textarea "Tatir si e"
type input "Tatir si el"
type textarea "Tatir si el"
type input "Tatir si ell"
type textarea "Tatir si elle"
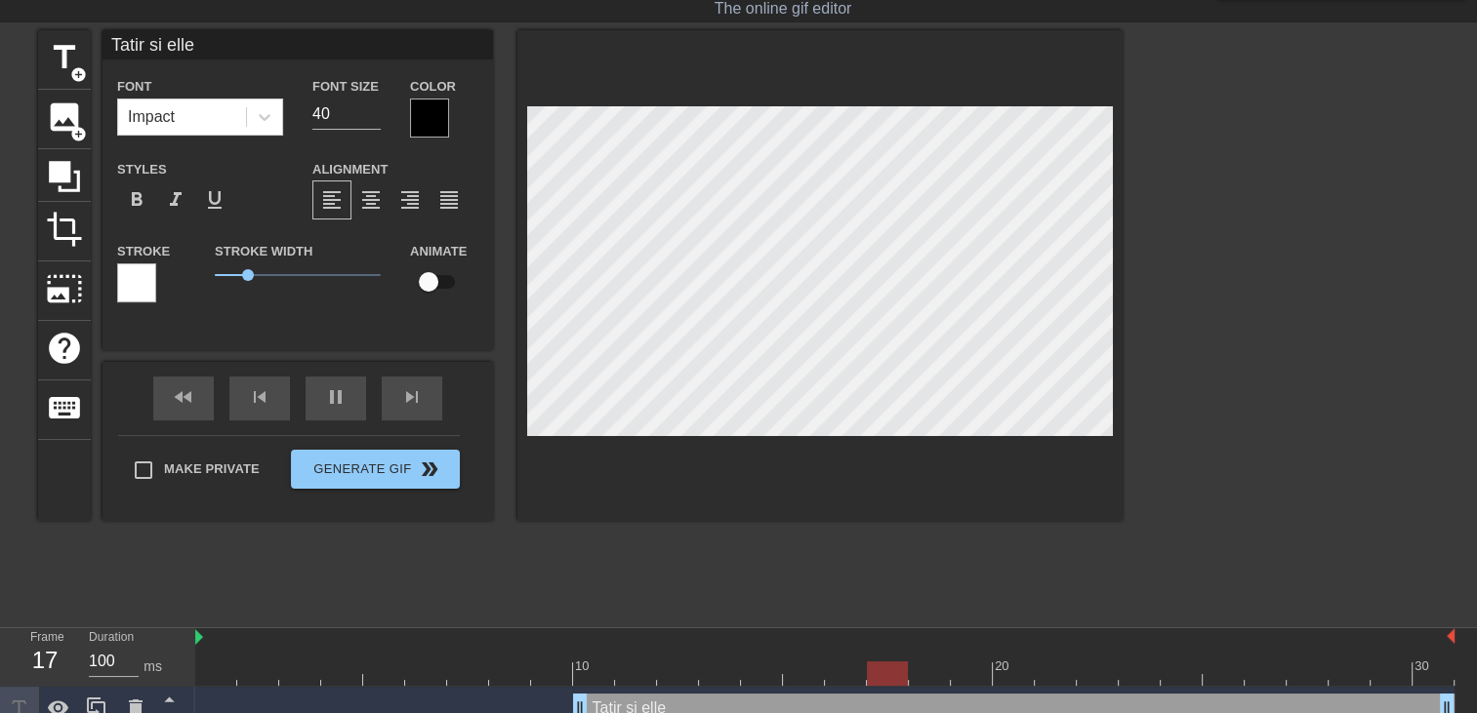
type input "Tatir si elle"
type textarea "Tatir si elle"
type input "Tatir si elle t"
type textarea "Tatir si elle t"
type input "Tatir si elle tr"
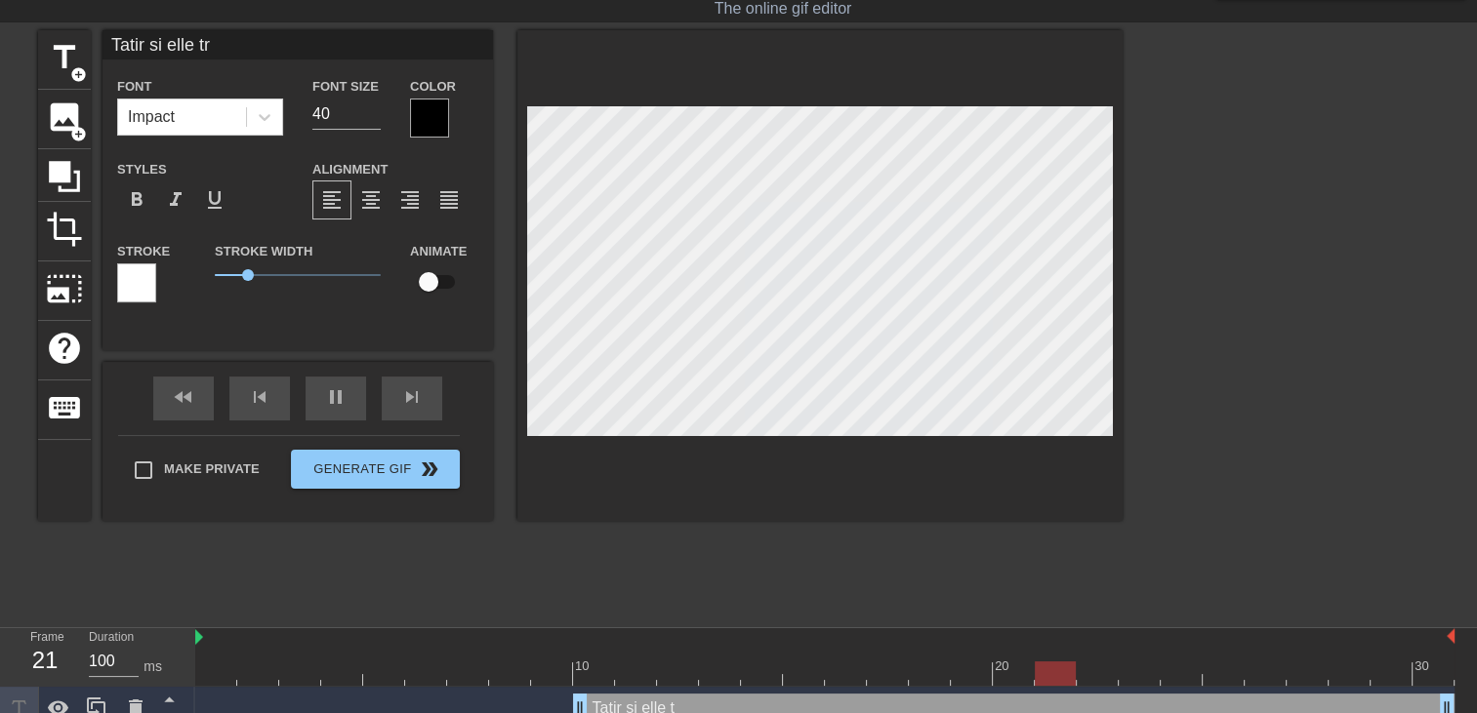
type textarea "Tatir si elle tr"
type input "Tatir si elle tro"
type textarea "Tatir si elle tro"
type input "Tatir si elle trou"
type textarea "Tatir si elle trou"
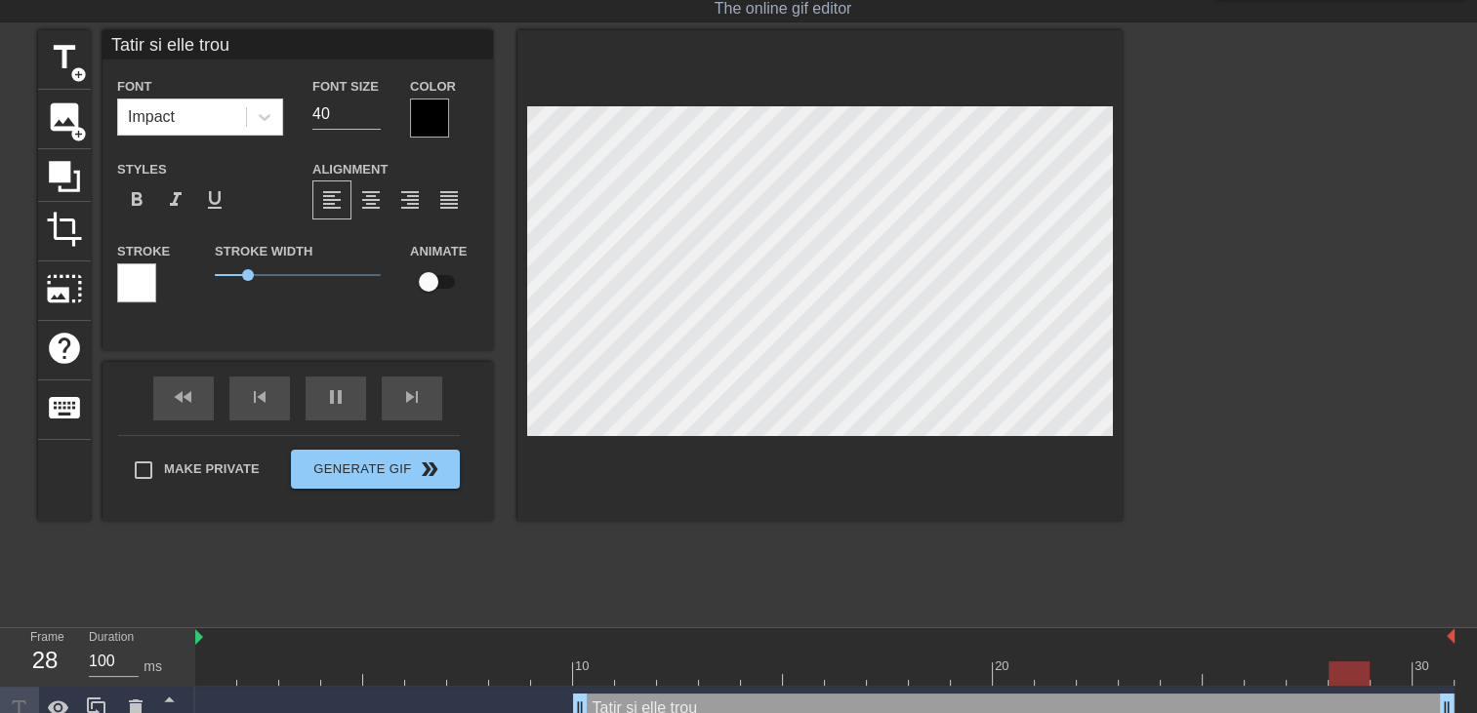
type input "Tatir si elle trouv"
type textarea "Tatir si elle trouv"
type input "Tatir si elle trouve"
type textarea "Tatir si elle trouve"
type input "Tatir si elle trouve"
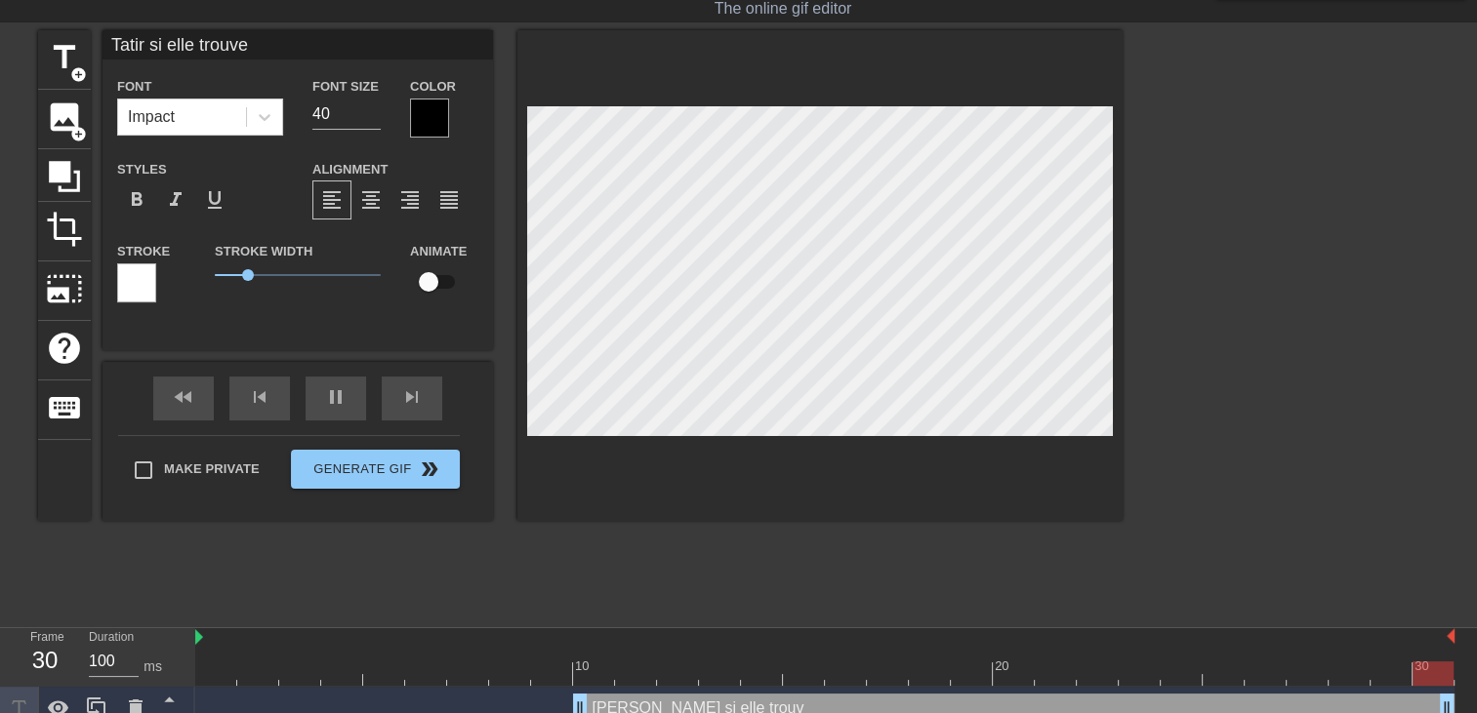
type textarea "Tatir si elle trouve"
type input "Tatir si elle trouve"
type textarea "Tatir si elle trouve"
type input "Tatir si elle trouve u"
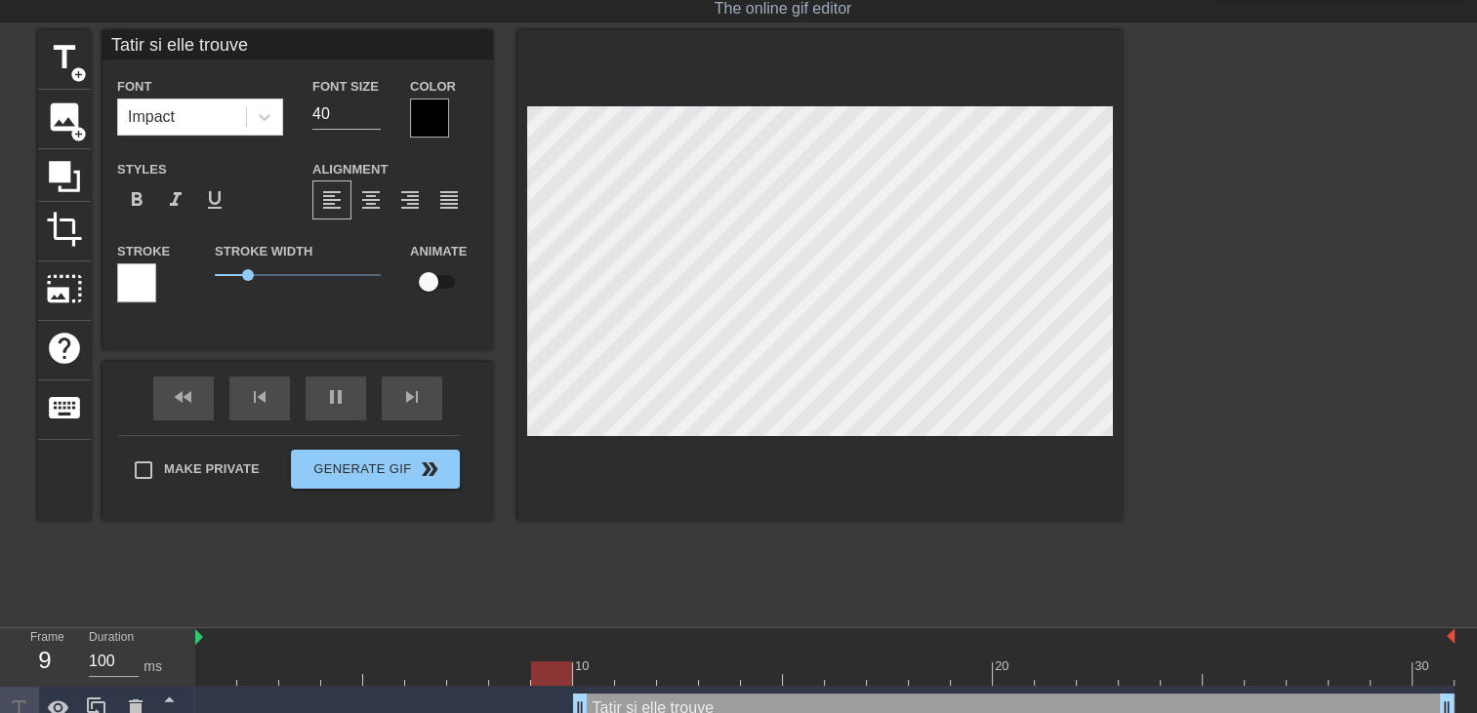
type textarea "Tatir si elle trouve u"
type input "Tatir si elle trouve un"
type textarea "Tatir si elle trouve un"
type input "Tatir si elle trouve un"
type textarea "Tatir si elle trouve un"
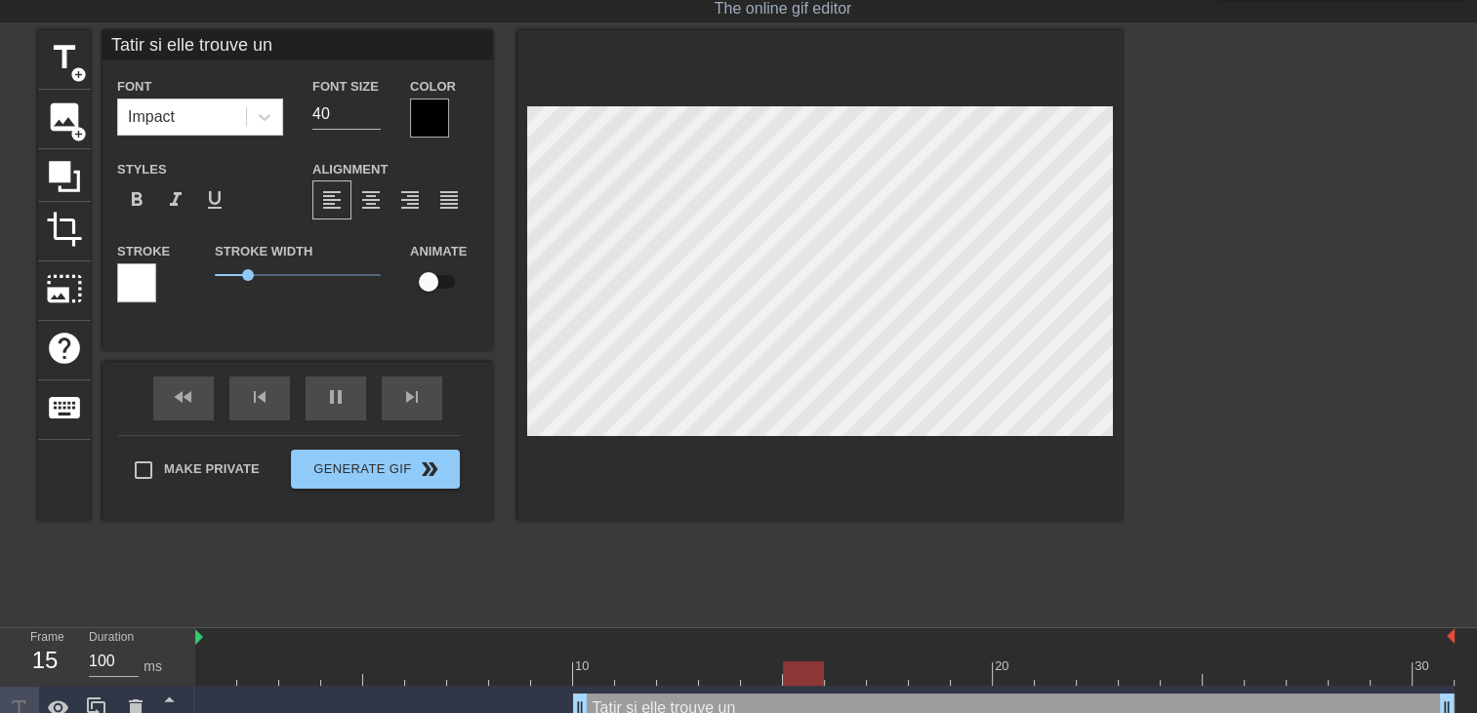
type input "Tatir si elle trouve un b"
type textarea "Tatir si elle trouve un b"
type input "Tatir si elle trouve un bo"
type textarea "Tatir si elle trouve un bo"
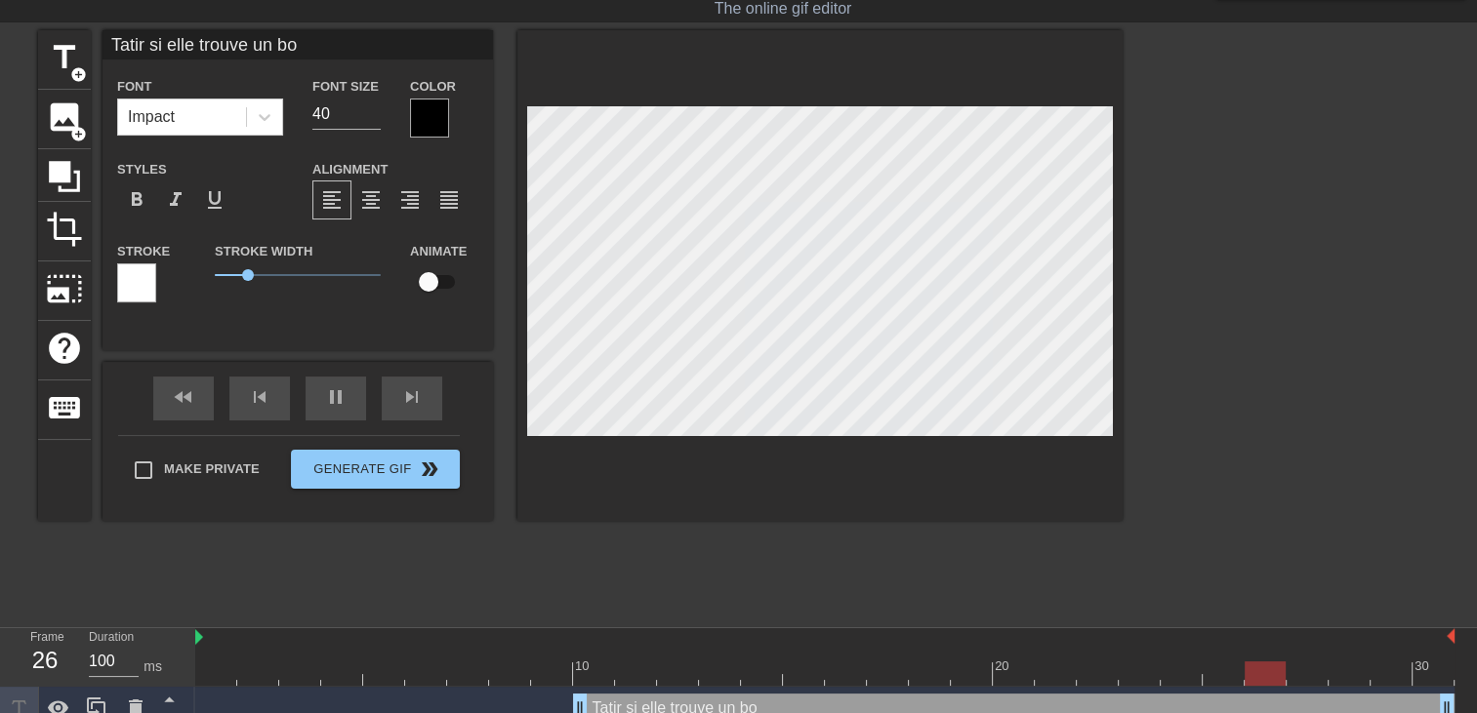
type input "Tatir si elle trouve un bo"
type textarea "Tatir si elle trouve un bo"
type input "Tatir si elle trouve un bo g"
type textarea "Tatir si elle trouve un bo g"
type input "Tatir si elle trouve un bo go"
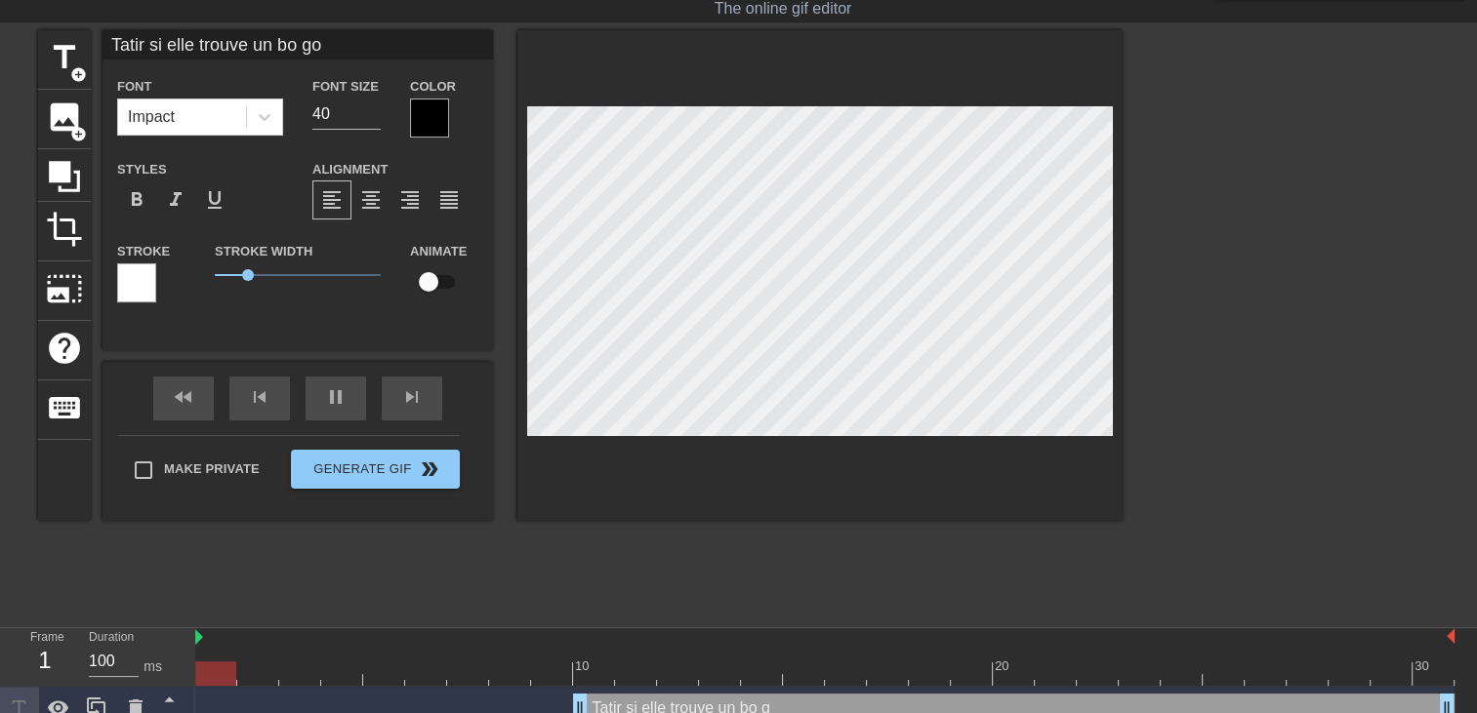
type textarea "Tatir si elle trouve un bo go"
type input "Tatir si elle trouve un bo gos"
type textarea "Tatir si elle trouve un bo gos"
type input "Tatir si elle trouve un bo goss"
type textarea "Tatir si elle trouve un bo goss"
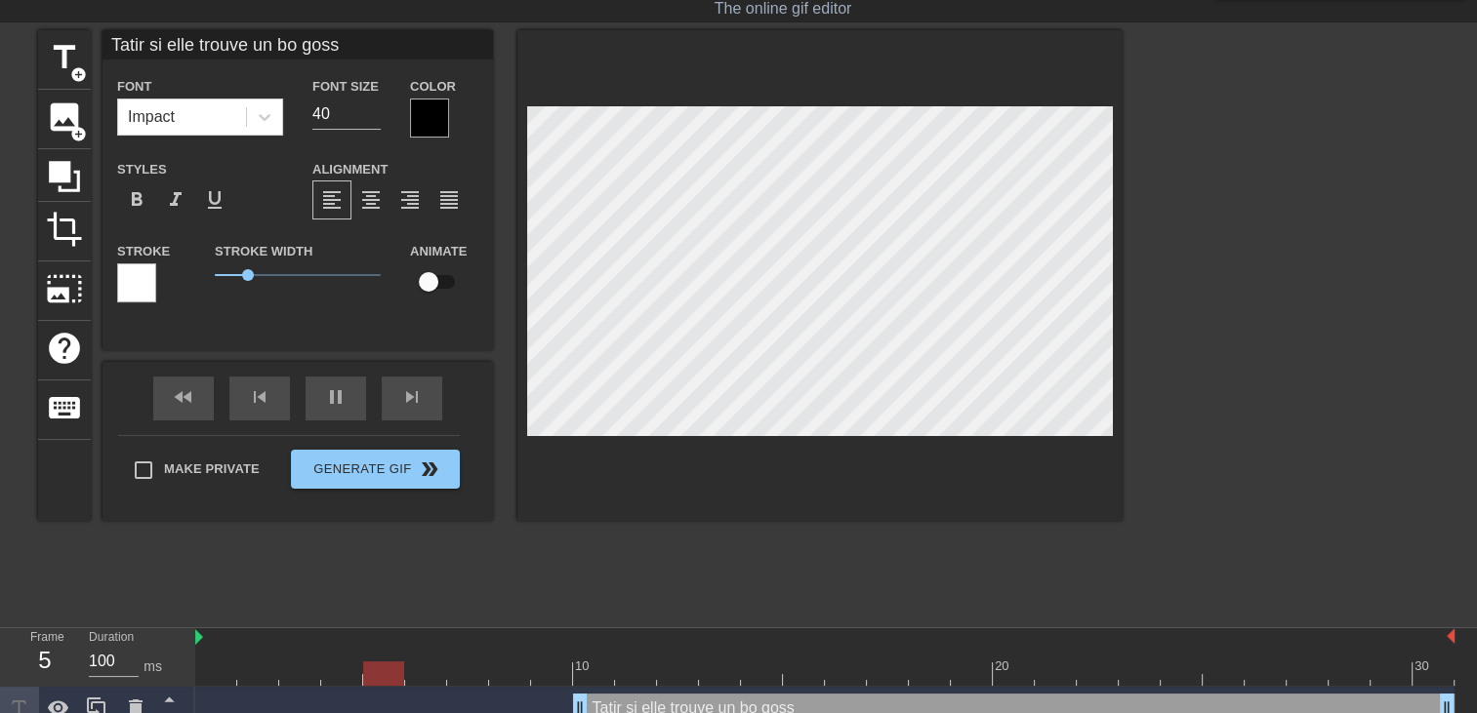
type input "Tatir si elle trouve un bo gosse"
type textarea "Tatir si elle trouve un bo gosse"
type input "Tatir si elle trouve un bo gosse"
type textarea "Tatir si elle trouve un bo gosse"
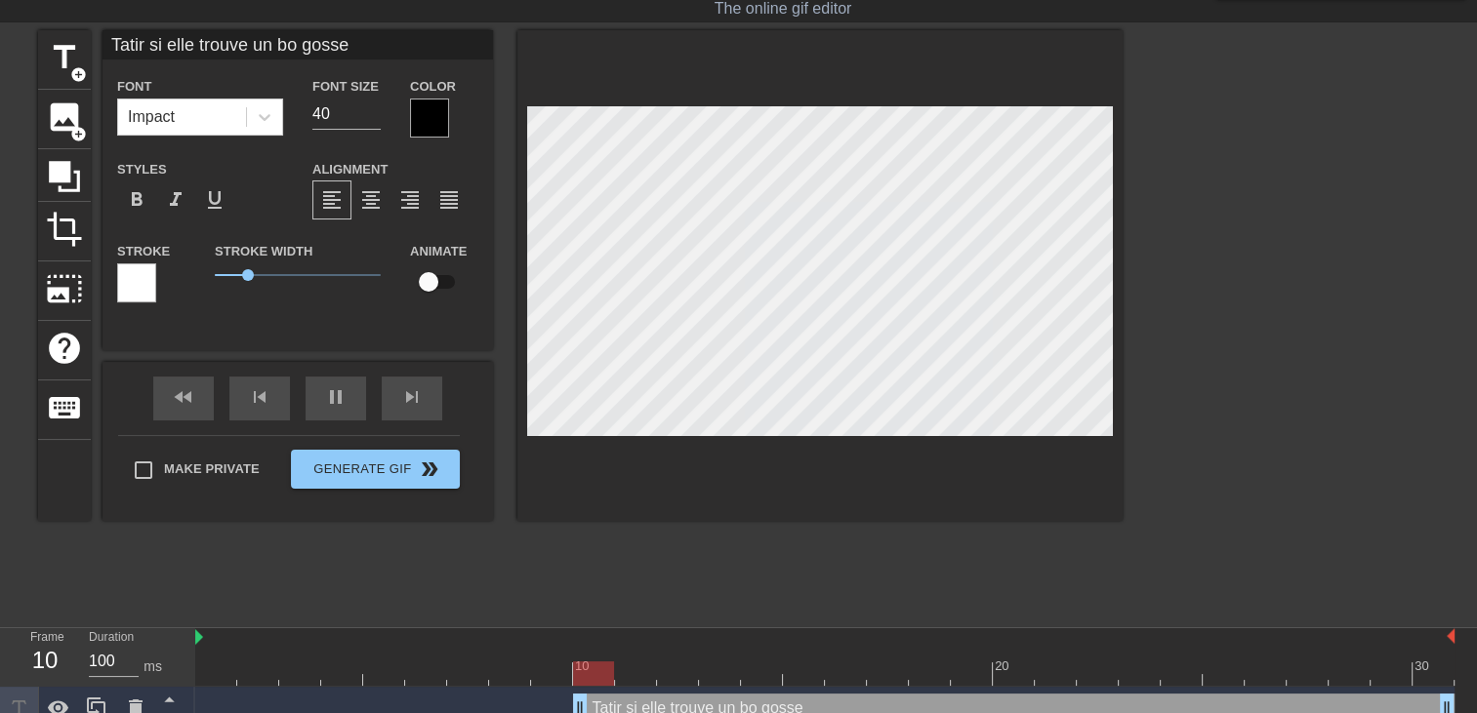
type input "Tatir si elle trouve un bo gosse"
type textarea "Tatir si elle trouve un bo gosse"
type input "Tatir si elle trouve un bo goss"
type textarea "Tatir si elle trouve un bo goss"
type input "Tatir si elle trouve un bo goss"
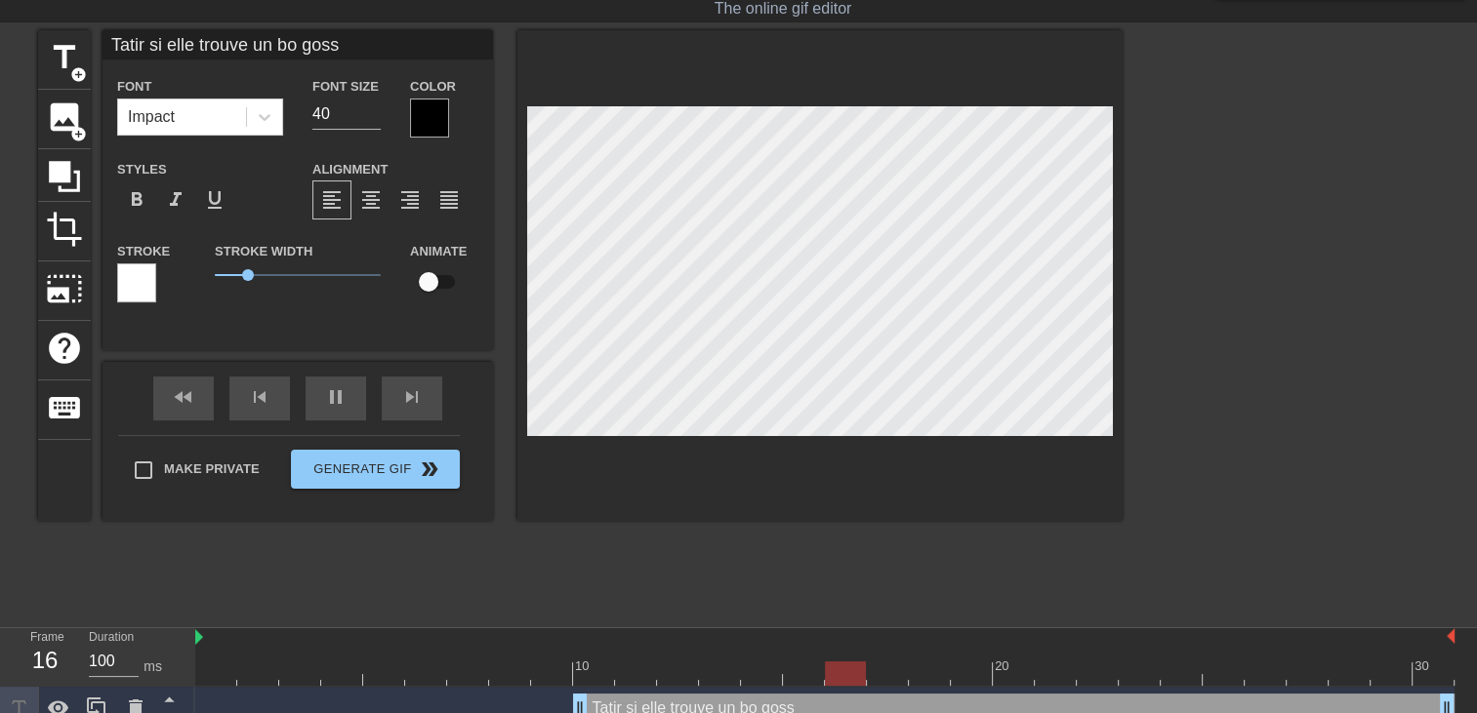
type textarea "Tatir si elle trouve un bo goss"
type input "Tatir si elle trouve un bo goss e"
type textarea "Tatir si elle trouve un bo goss e"
type input "Tatir si elle trouve un bo goss el"
type textarea "Tatir si elle trouve un bo goss el"
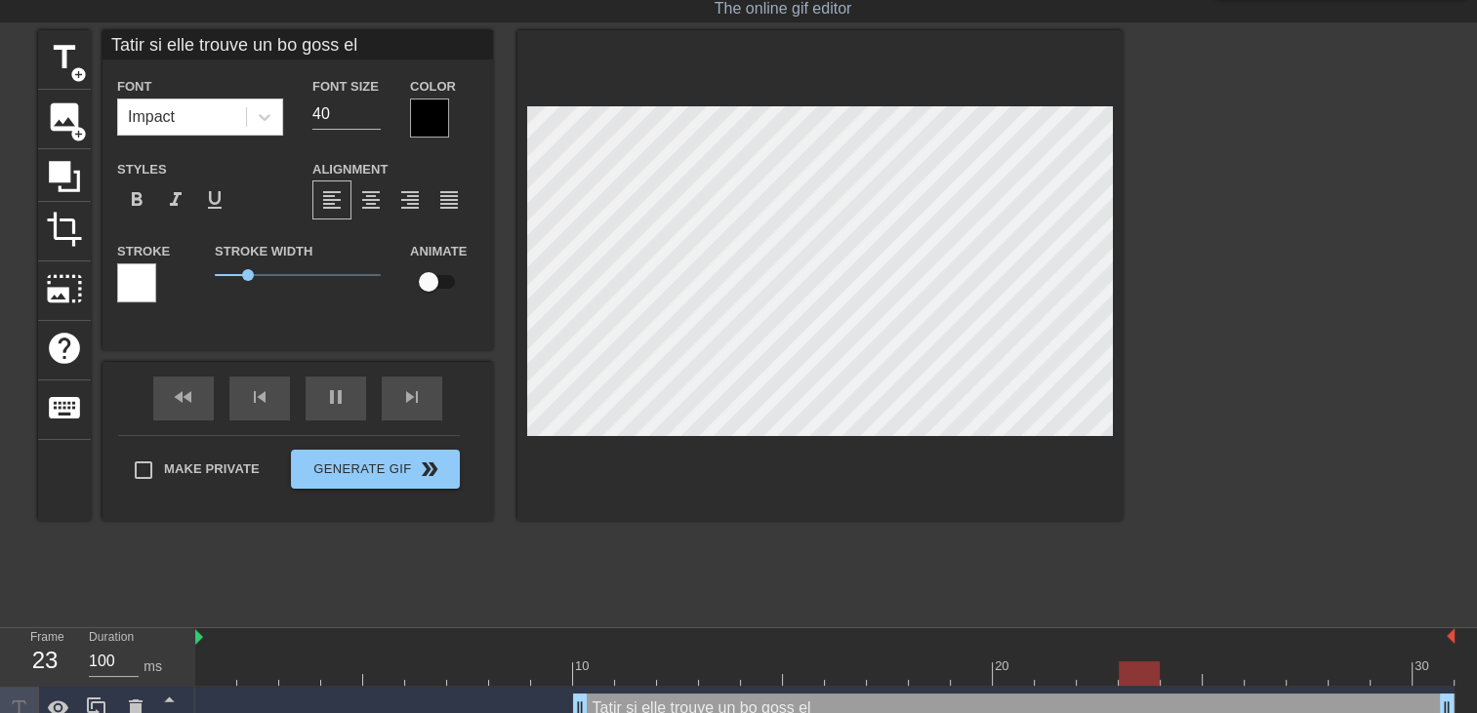
type input "Tatir si elle trouve un bo goss ell"
type textarea "Tatir si elle trouve un bo goss ell"
type input "Tatir si elle trouve un bo goss elle"
type textarea "Tatir si elle trouve un bo goss elle"
type input "Tatir si elle trouve un bo goss ellee"
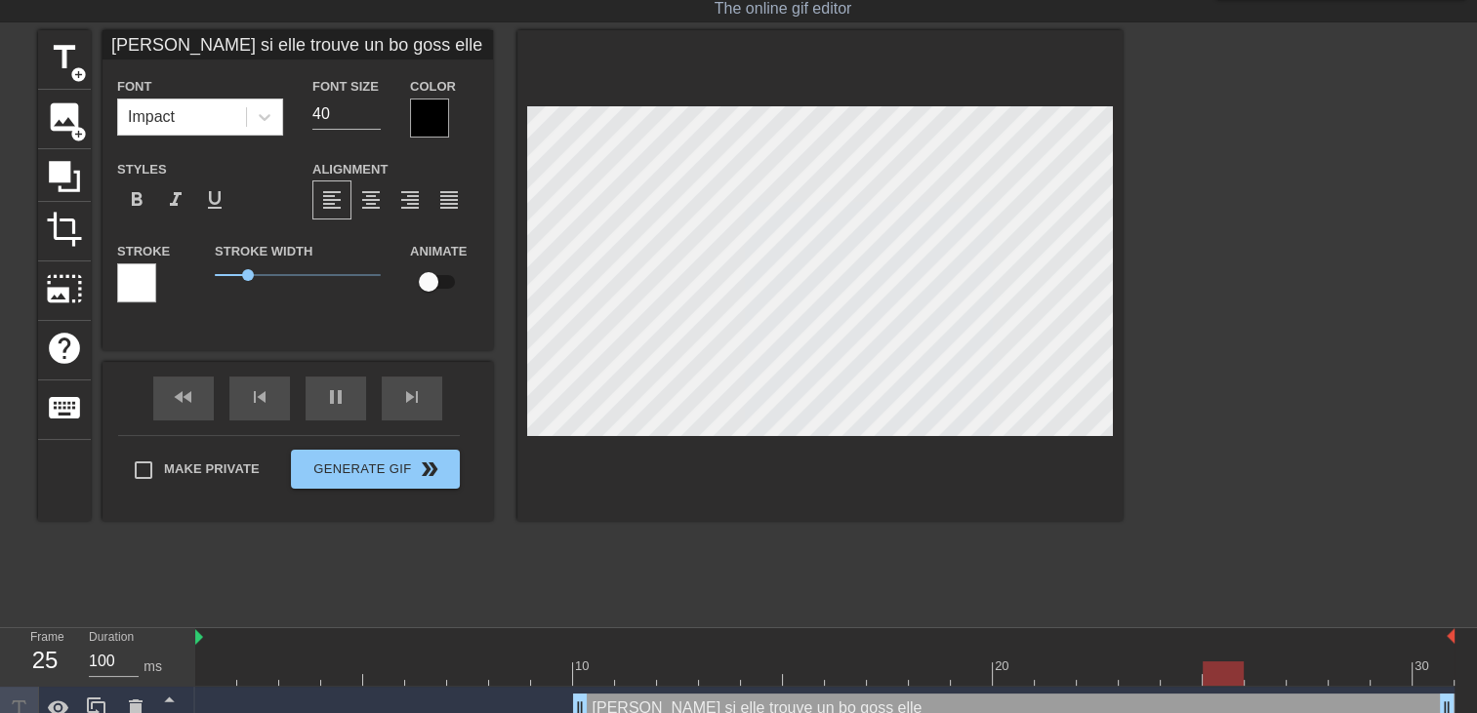
type textarea "Tatir si elle trouve un bo goss ellee"
type input "Tatir si elle trouve un bo goss elle"
type textarea "Tatir si elle trouve un bo goss elle"
type input "Tatir si elle trouve un bo goss elle"
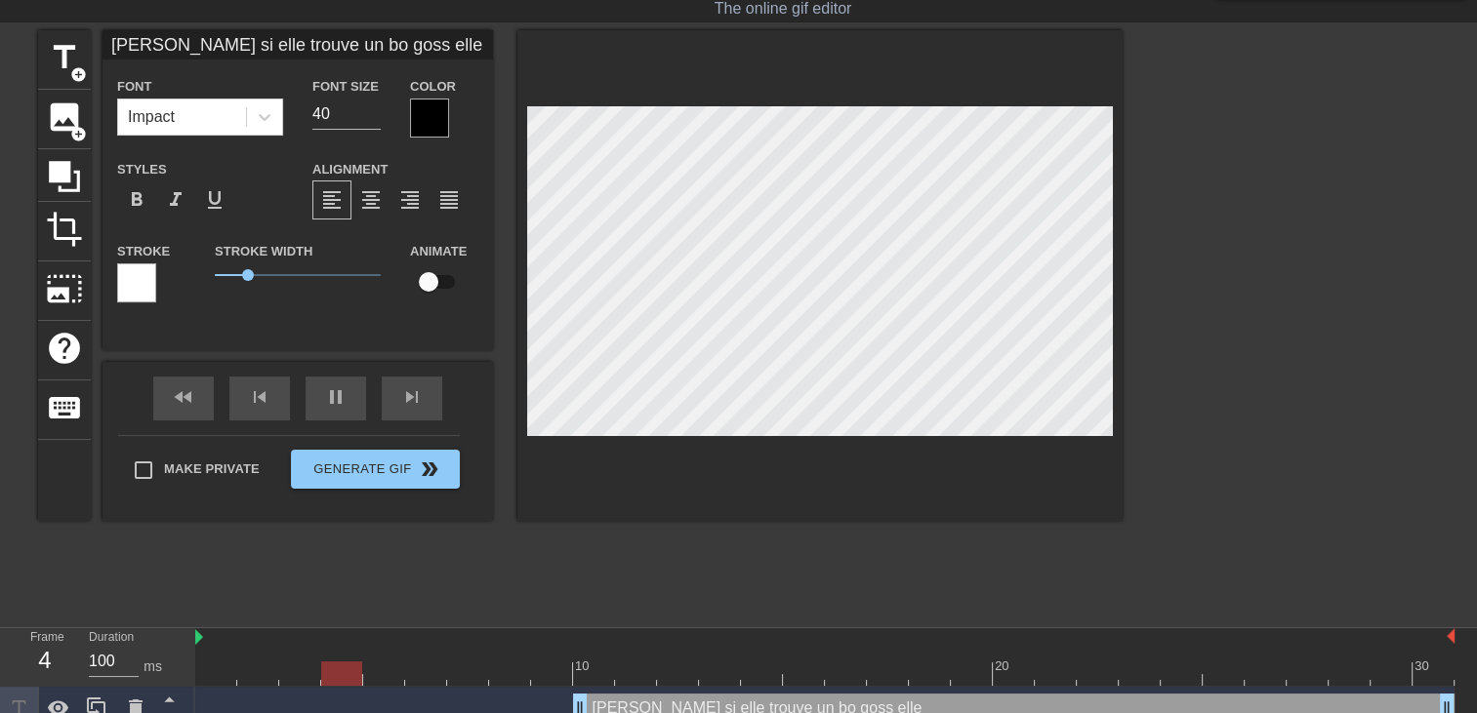
type textarea "Tatir si elle trouve un bo goss elle"
type input "Tatir si elle trouve un bo goss ellee"
type textarea "Tatir si elle trouve un bo goss elle e"
type input "Tatir si elle trouve un bo goss elleen"
type textarea "Tatir si elle trouve un bo goss elle en"
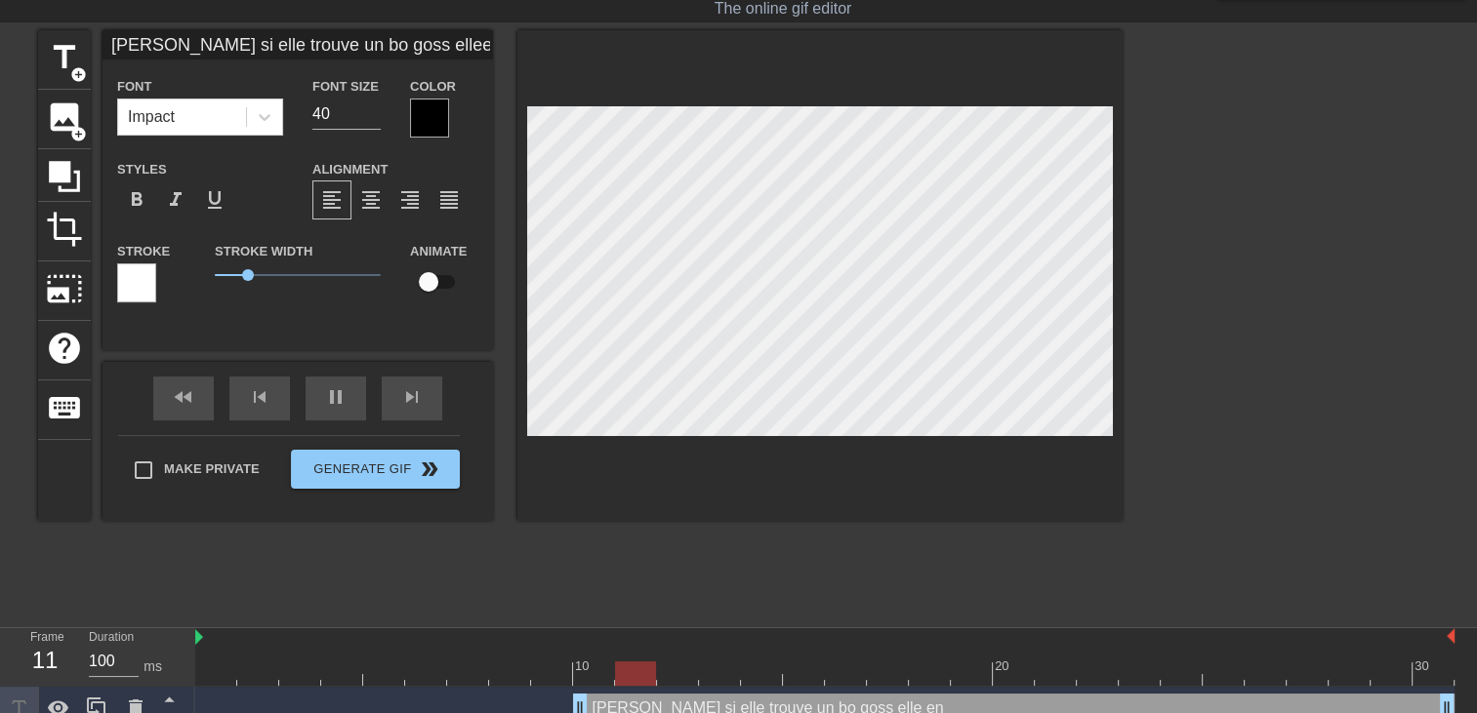
type input "Tatir si elle trouve un bo goss elleenm"
type textarea "Tatir si elle trouve un bo goss elle enm"
type input "Tatir si elle trouve un bo goss elleenme"
type textarea "Tatir si elle trouve un bo goss elle enme"
type input "Tatir si elle trouve un bo goss elleenmen"
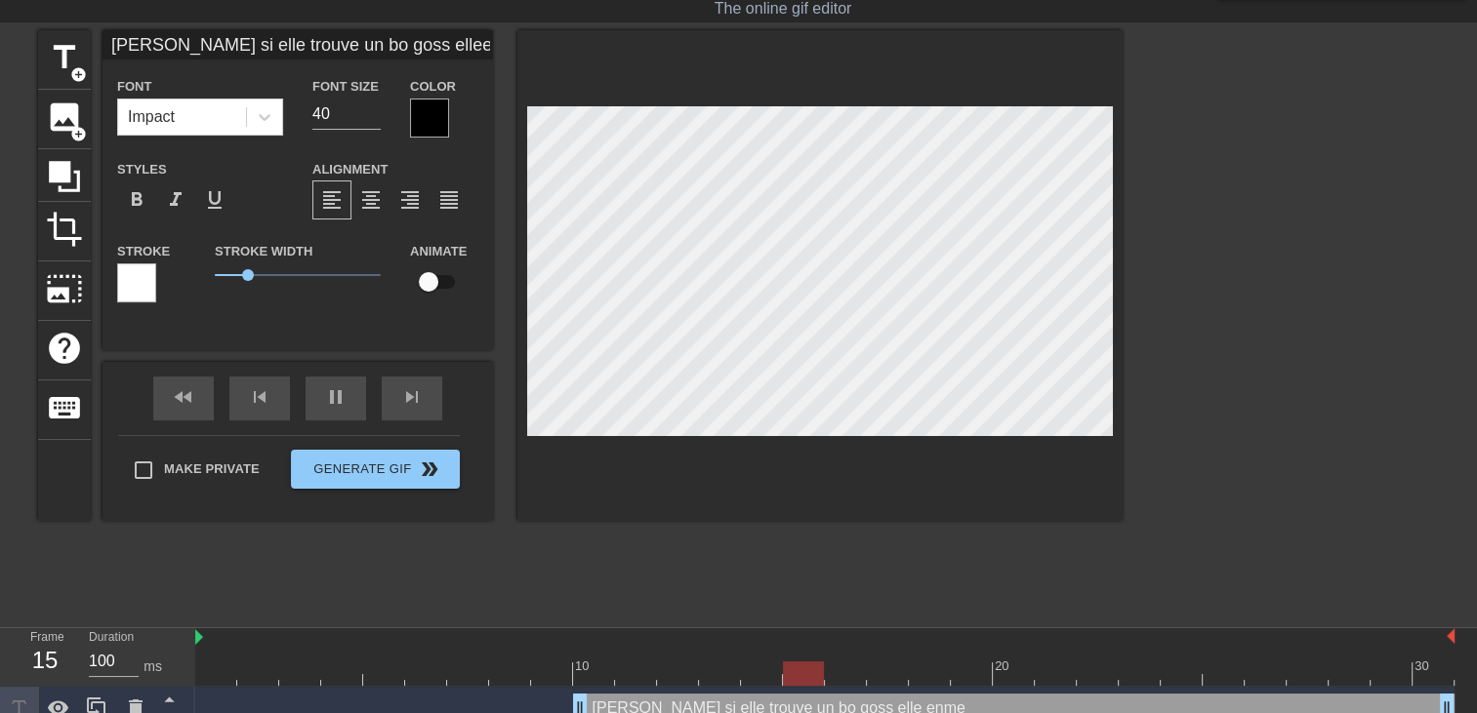
type textarea "Tatir si elle trouve un bo goss elle enmen"
type input "Tatir si elle trouve un bo goss elleenmene"
type textarea "Tatir si elle trouve un bo goss elle enmene"
type input "Tatir si elle trouve un bo goss elleenmene"
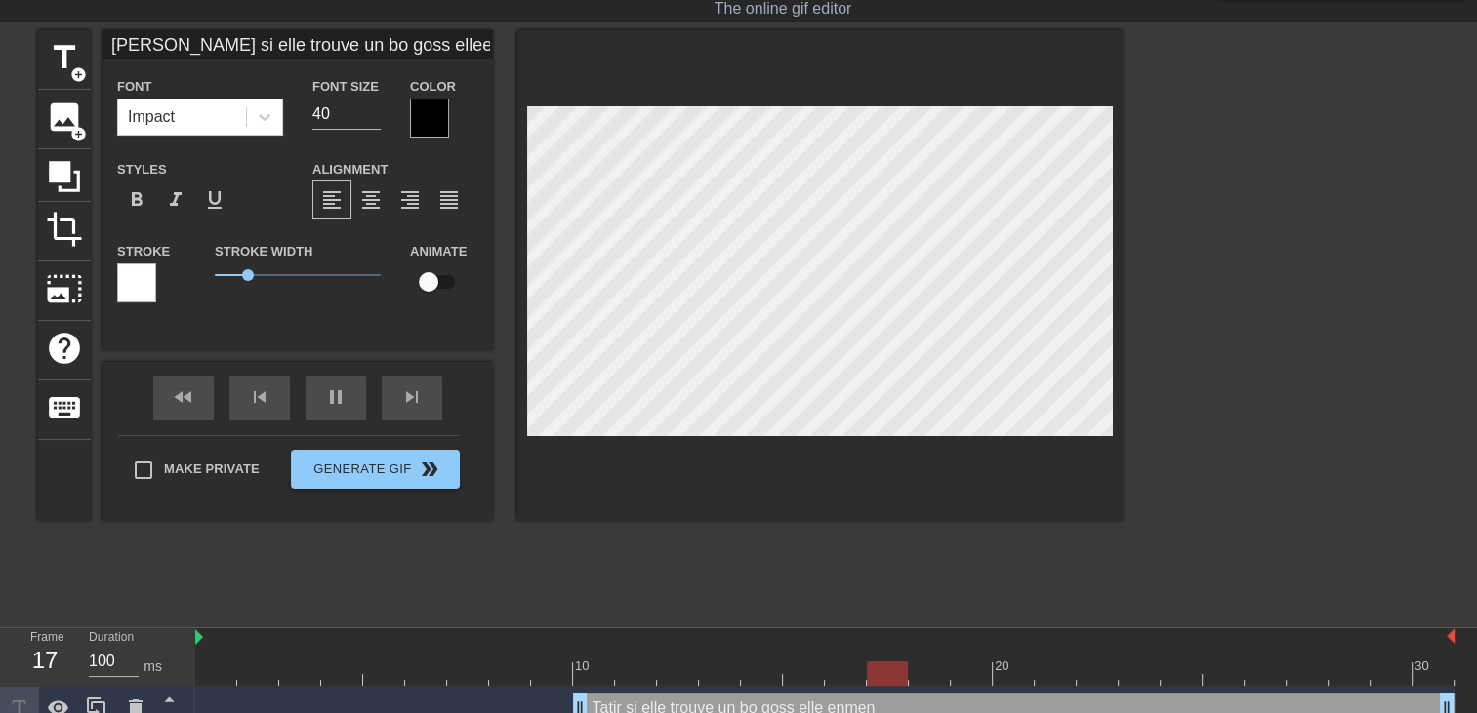
type textarea "Tatir si elle trouve un bo goss elle enmene"
type input "Tatir si elle trouve un bo goss elleenmene t"
type textarea "Tatir si elle trouve un bo goss elle enmene t"
type input "Tatir si elle trouve un bo goss elleenmene tj"
type textarea "Tatir si elle trouve un bo goss elle enmene tj"
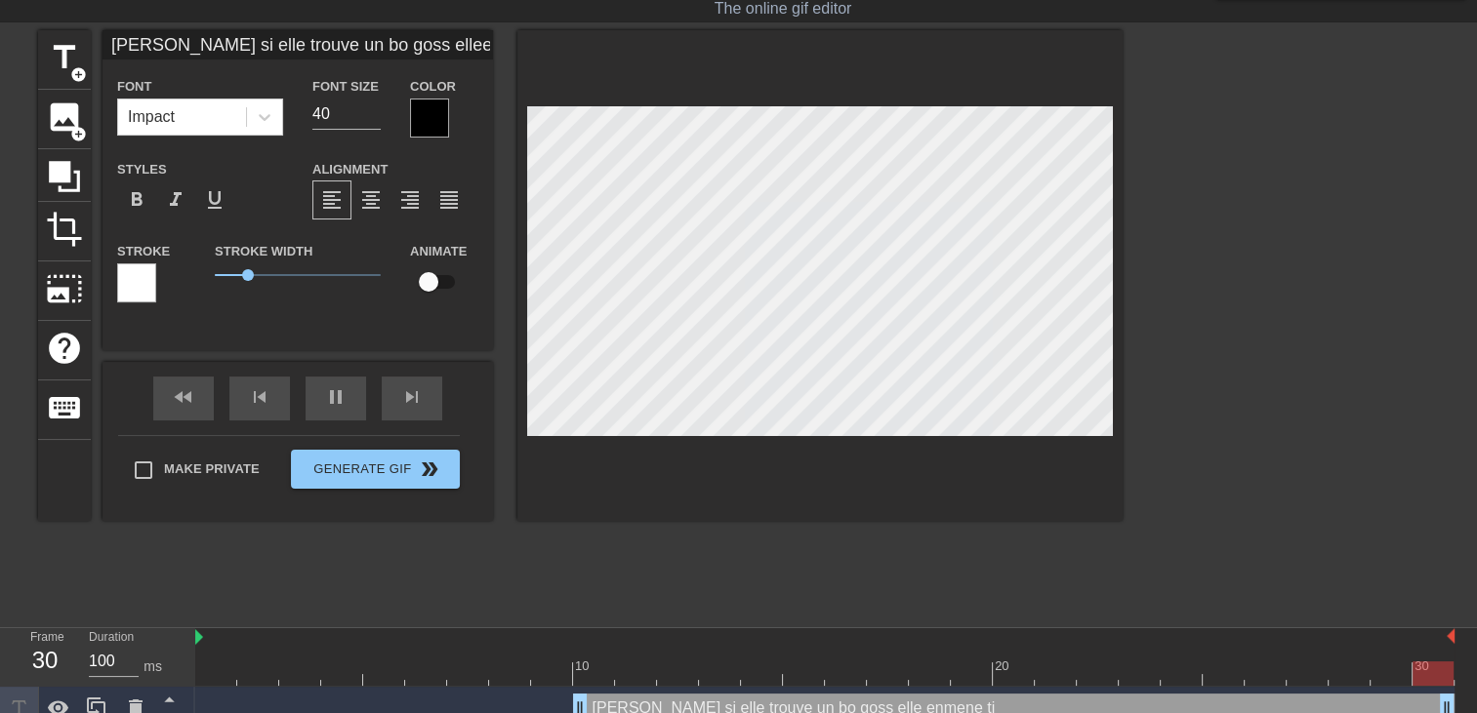
type input "Tatir si elle trouve un bo goss elleenmene tjr"
type textarea "Tatir si elle trouve un bo goss elle enmene tjr"
type input "Tatir si elle trouve un bo goss elleenmene tjr"
type textarea "Tatir si elle trouve un bo goss elle enmene tjr"
type input "Tatir si elle trouve un bo goss elleenmene tjr p"
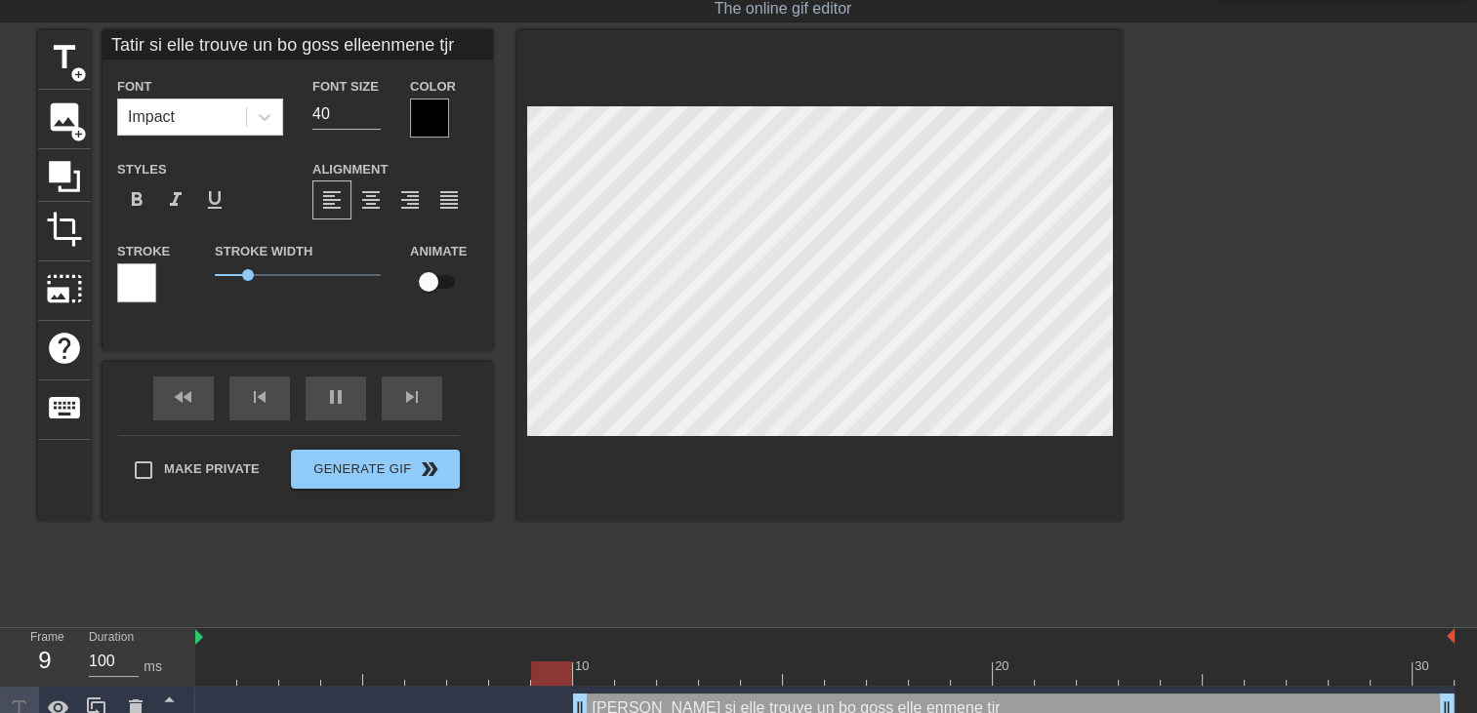
type textarea "Tatir si elle trouve un bo goss elle enmene tjr p"
type input "Tatir si elle trouve un bo goss elleenmene tjr pr"
type textarea "Tatir si elle trouve un bo goss elle enmene tjr pr"
type input "Tatir si elle trouve un bo goss elleenmene tjr pre"
type textarea "Tatir si elle trouve un bo goss elle enmene tjr pre"
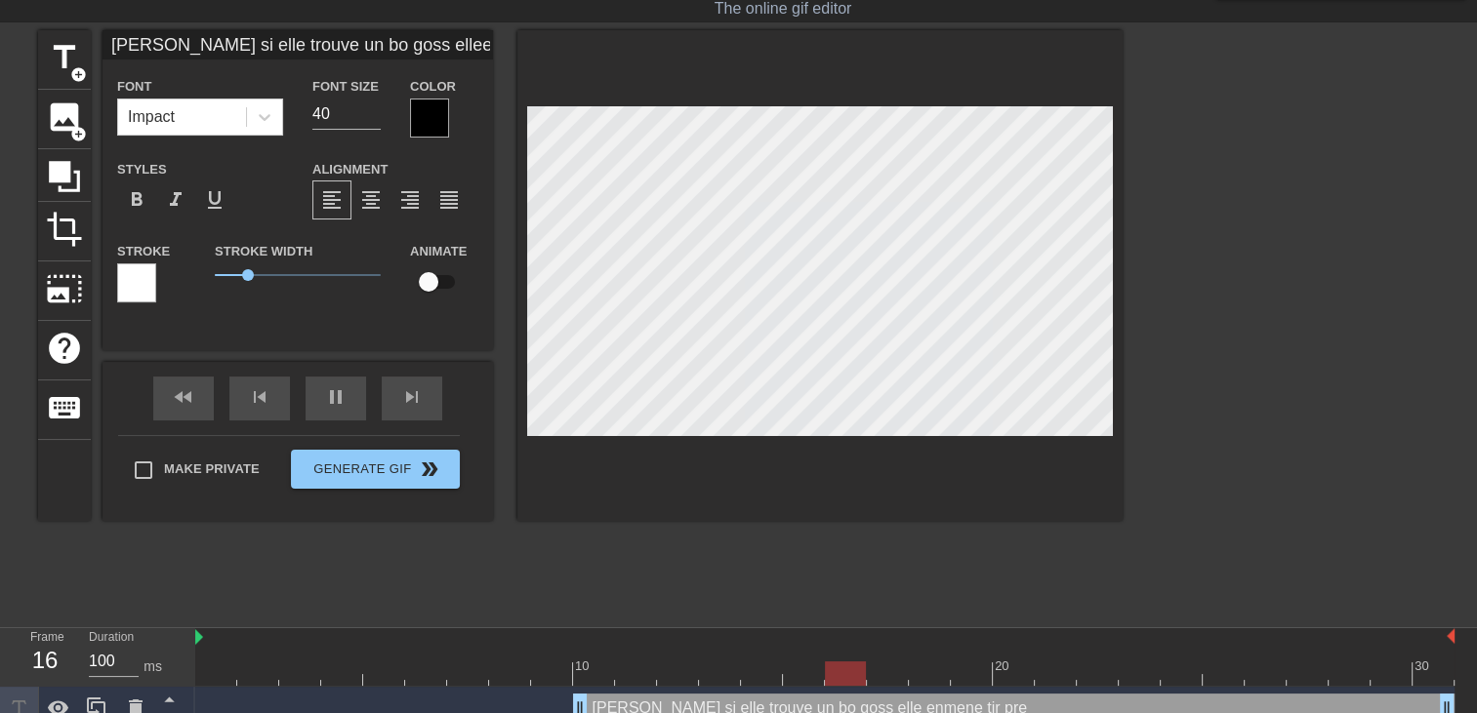
type input "Tatir si elle trouve un bo goss elleenmene tjr pren"
type textarea "Tatir si elle trouve un bo goss elle enmene tjr pren"
type input "Tatir si elle trouve un bo goss elleenmene tjr prend"
type textarea "Tatir si elle trouve un bo goss elle enmene tjr prend"
type input "Tatir si elle trouve un bo goss elleenmene tjr prendr"
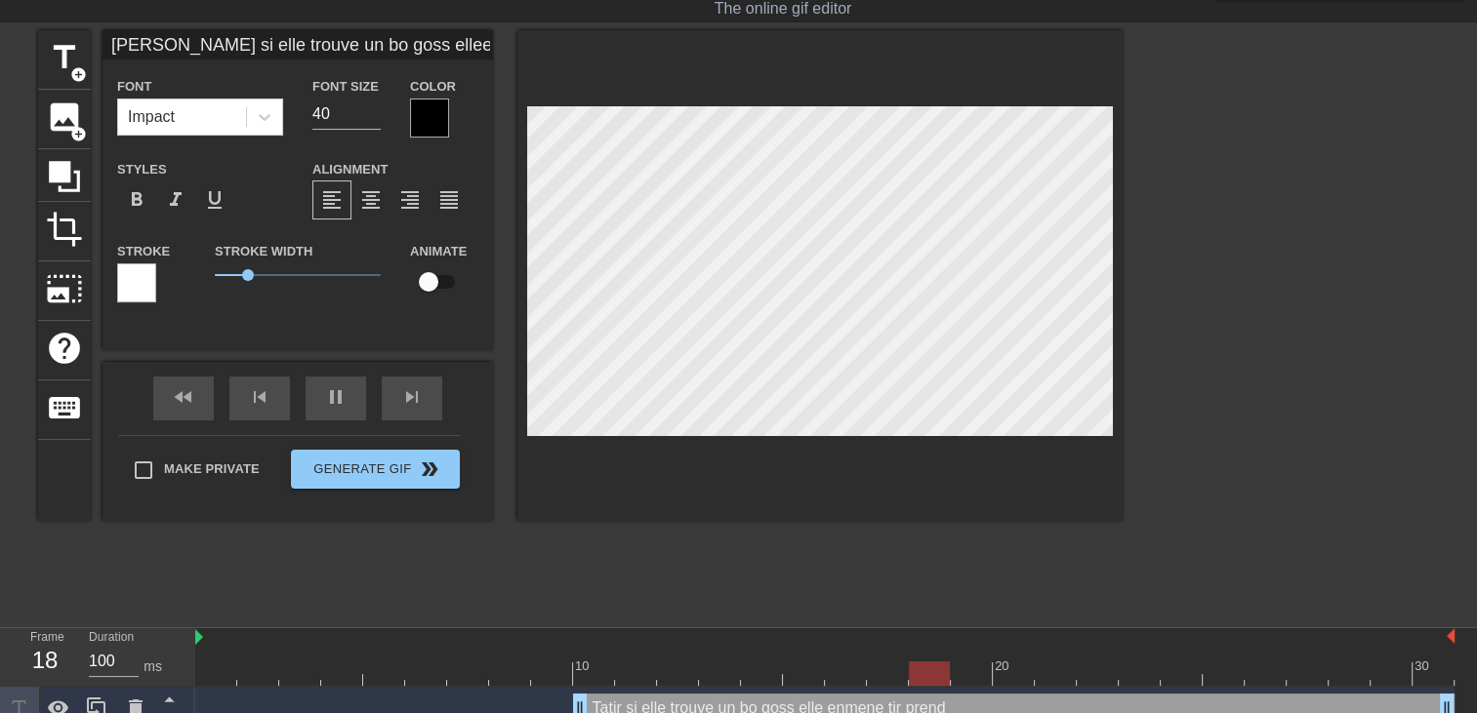
type textarea "Tatir si elle trouve un bo goss elle enmene tjr prendr"
type input "Tatir si elle trouve un bo goss elleenmene tjr prendre"
type textarea "Tatir si elle trouve un bo goss elle enmene tjr prendre"
type input "Tatir si elle trouve un bo goss elleenmene tjr prendre"
type textarea "Tatir si elle trouve un bo goss elle enmene tjr prendre"
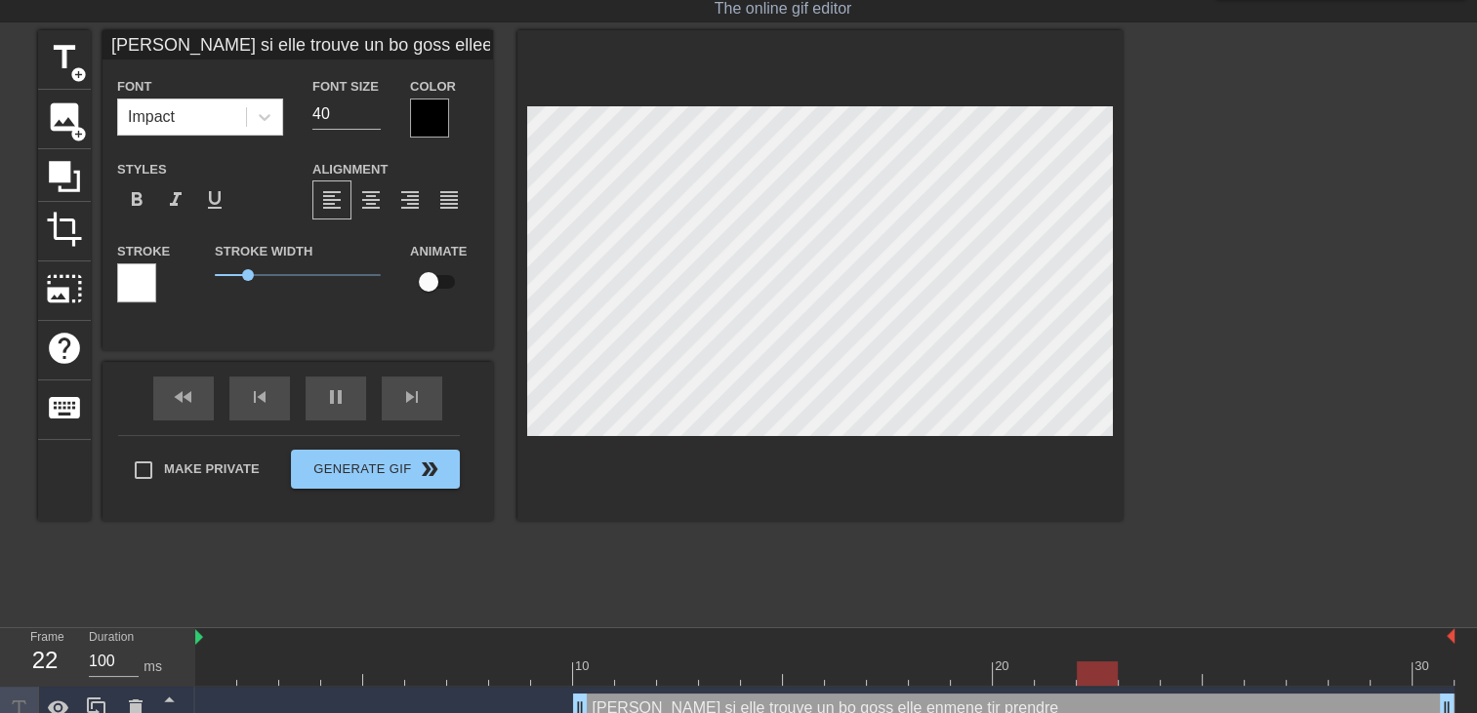
type input "Tatir si elle trouve un bo goss elleenmene tjr prendre u"
type textarea "Tatir si elle trouve un bo goss elle enmene tjr prendre u"
type input "Tatir si elle trouve un bo goss elleenmene tjr prendre un"
type textarea "Tatir si elle trouve un bo goss elle enmene tjr prendre un"
type input "Tatir si elle trouve un bo goss elleenmene tjr prendre une"
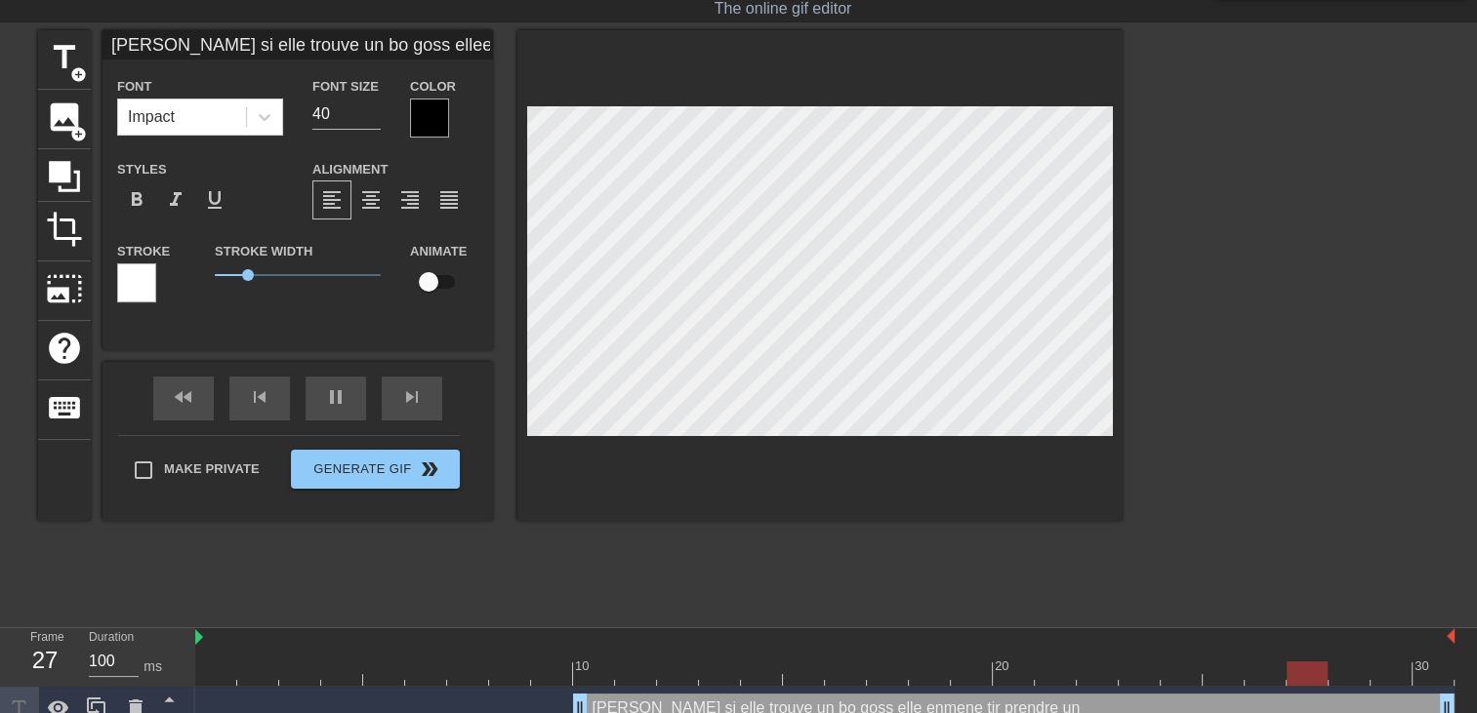
type textarea "Tatir si elle trouve un bo goss elle enmene tjr prendre une"
type input "Tatir si elle trouve un bo goss elleenmene tjr prendre une"
type textarea "Tatir si elle trouve un bo goss elle enmene tjr prendre une"
type input "Tatir si elle trouve un bo goss elleenmene tjr prendre une d"
type textarea "Tatir si elle trouve un bo goss elle enmene tjr prendre une d"
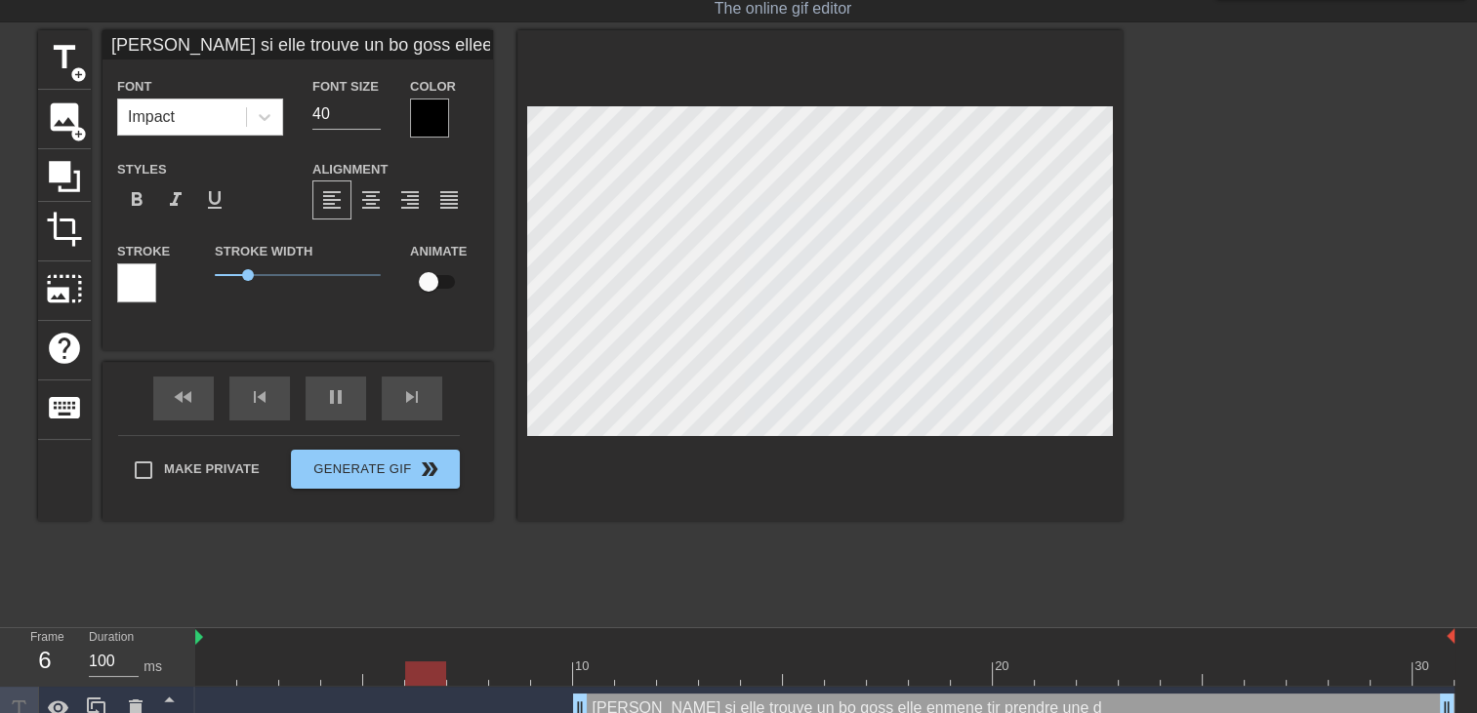
type input "Tatir si elle trouve un bo goss elleenmene tjr prendre une do"
type textarea "Tatir si elle trouve un bo goss elle enmene tjr prendre une do"
type input "Tatir si elle trouve un bo goss elleenmene tjr prendre une dou"
type textarea "Tatir si elle trouve un bo goss elle enmene tjr prendre une dou"
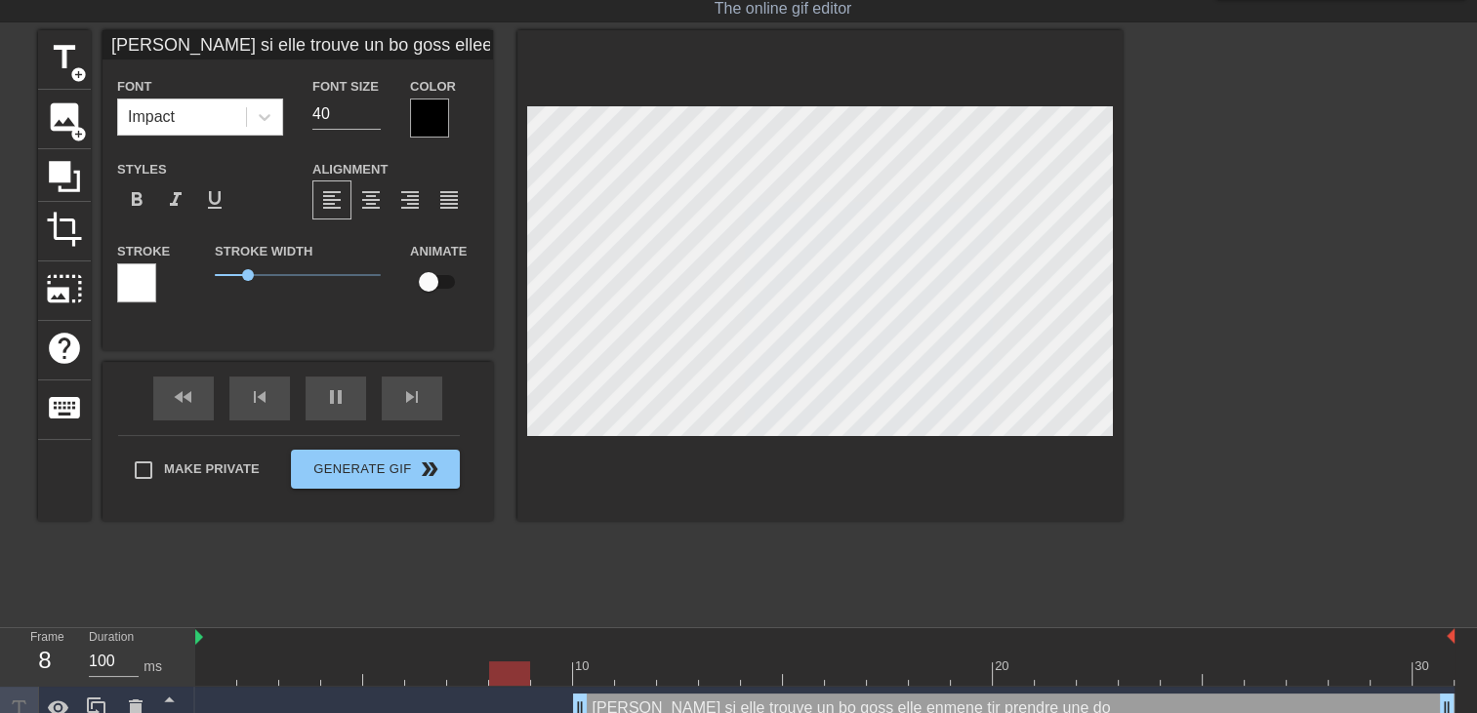
type input "Tatir si elle trouve un bo goss elleenmene tjr prendre une douc"
type textarea "Tatir si elle trouve un bo goss elle enmene tjr prendre une douc"
type input "Tatir si elle trouve un bo goss elleenmene tjr prendre une douch"
type textarea "Tatir si elle trouve un bo goss elle enmene tjr prendre une douch"
type input "Tatir si elle trouve un bo goss elleenmene tjr prendre une douche"
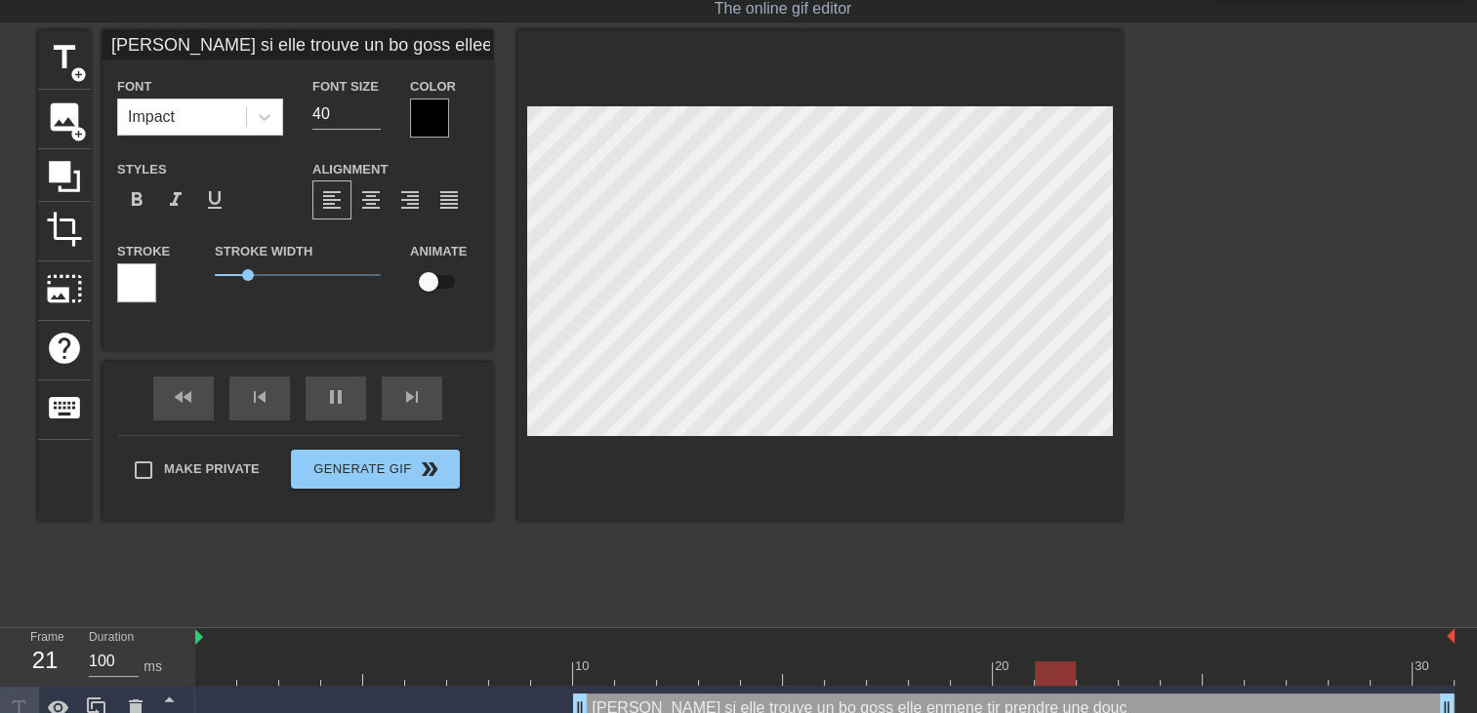
type textarea "Tatir si elle trouve un bo goss elle enmene tjr prendre une douche"
type input "Tatir si elle trouve un bo goss elleenmene tjr prendre une douche"
type textarea "Tatir si elle trouve un bo goss elle enmene tjr prendre une douche"
type input "Tatir si elle trouve un bo goss elleenmene tjr prendre une douche"
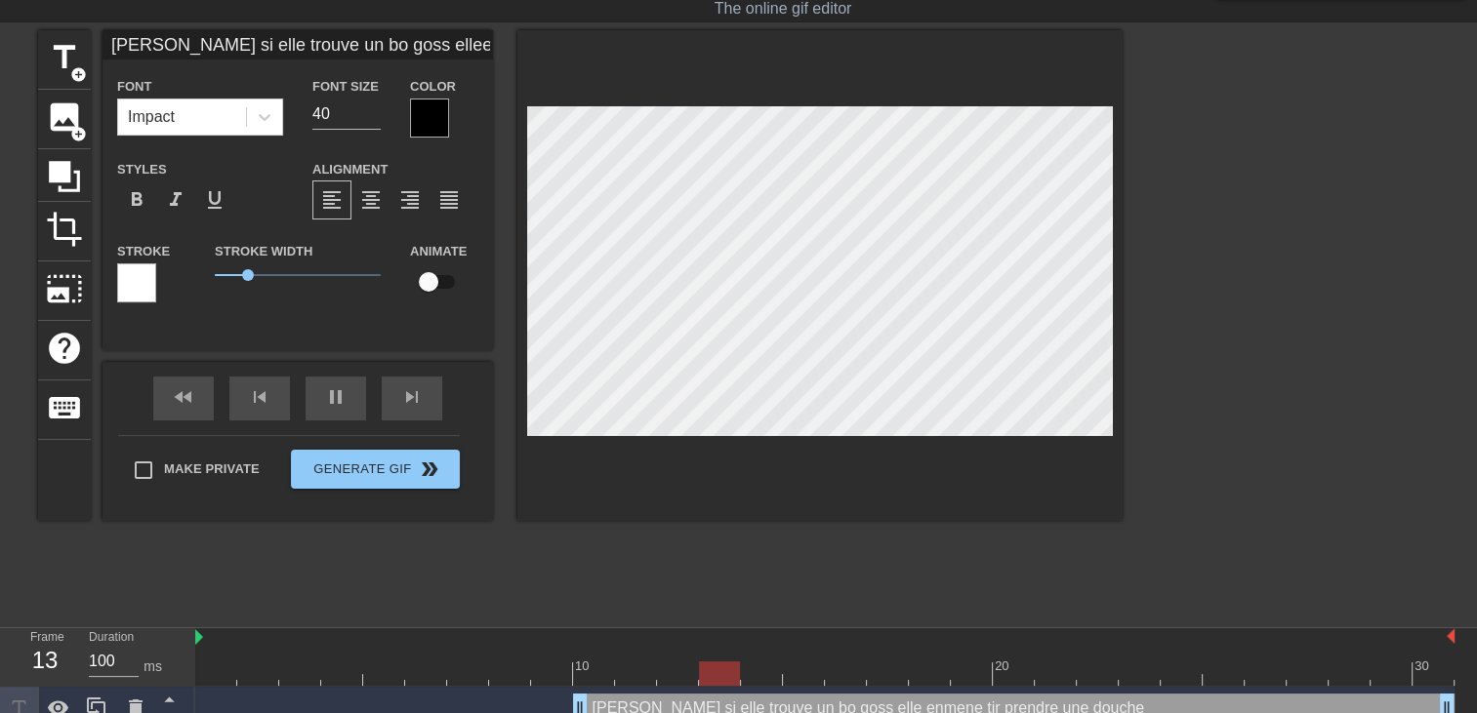
type textarea "Tatir si elle trouve un bo goss elle enmene tjr prendre une douche"
type input "Tatir si elle trouve un bo goss elleenmene tjr prendre une douche q"
type textarea "Tatir si elle trouve un bo goss elle enmene tjr prendre une douche q"
type input "Tatir si elle trouve un bo goss elleenmene tjr prendre une douche qu"
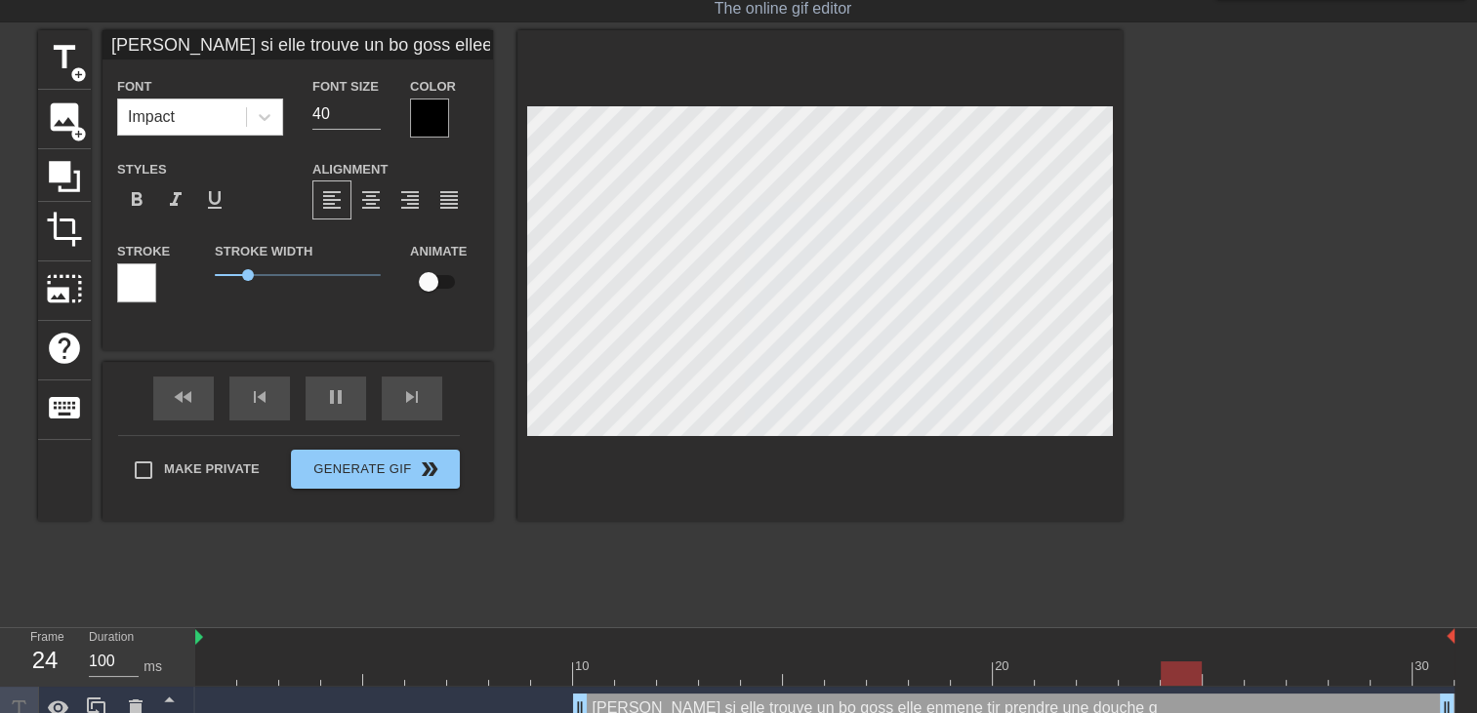
type textarea "Tatir si elle trouve un bo goss elle enmene tjr prendre une douche qu"
type input "Tatir si elle trouve un bo goss elleenmene tjr prendre une douche qua"
type textarea "Tatir si elle trouve un bo goss elle enmene tjr prendre une douche qua"
type input "Tatir si elle trouve un bo goss elleenmene tjr prendre une douche quan"
type textarea "Tatir si elle trouve un bo goss elle enmene tjr prendre une douche quan"
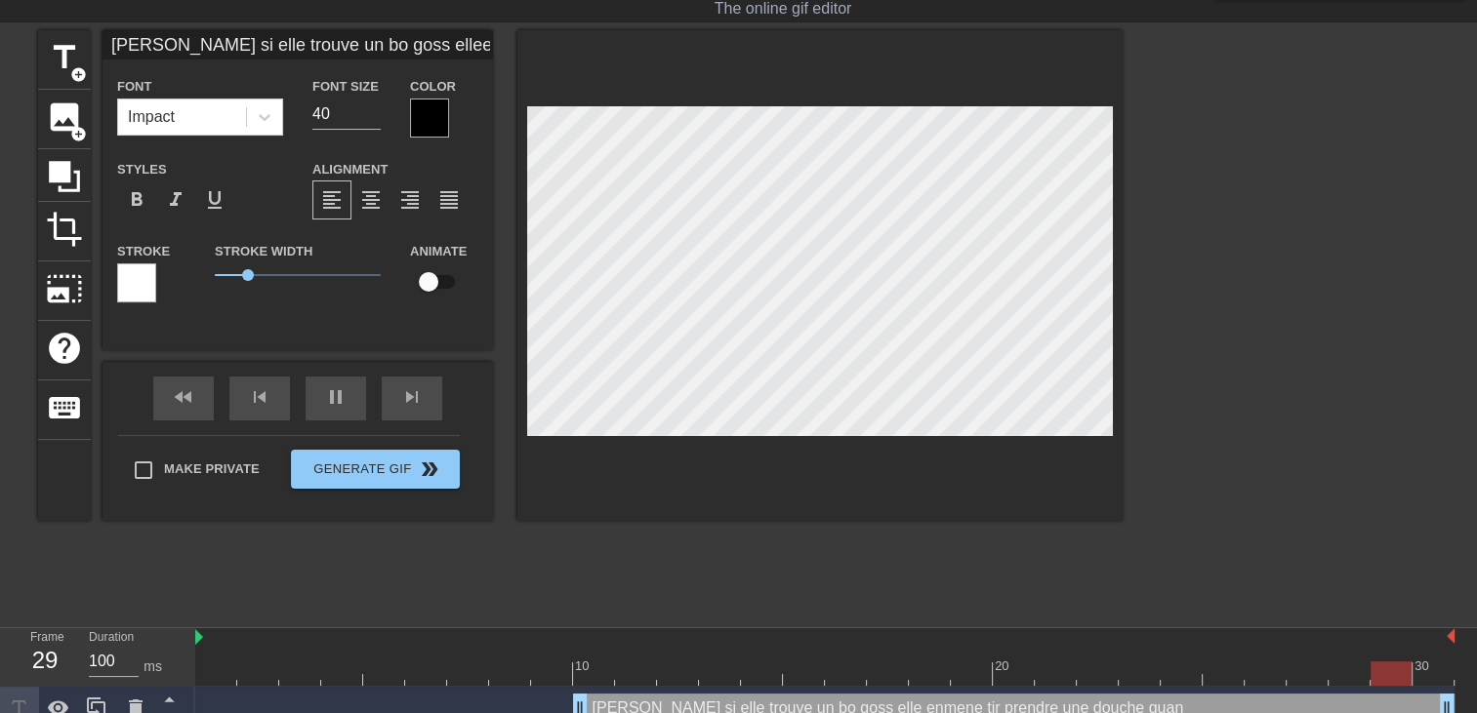
type input "Tatir si elle trouve un bo goss elleenmene tjr prendre une douche quand"
type textarea "Tatir si elle trouve un bo goss elle enmene tjr prendre une douche quand"
type input "Tatir si elle trouve un bo goss elleenmene tjr prendre une douche quand"
type textarea "Tatir si elle trouve un bo goss elle enmene tjr prendre une douche quand"
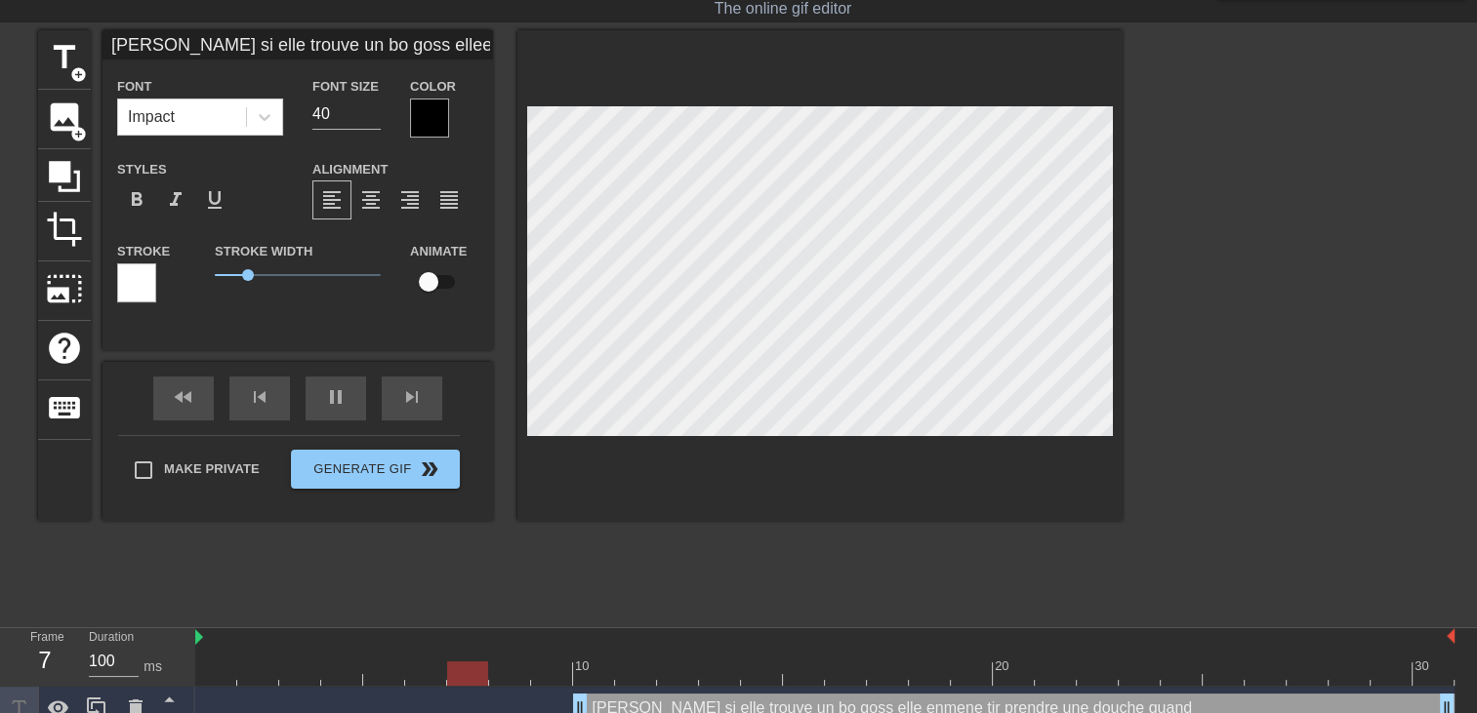
type input "Tatir si elle trouve un bo goss elleenmene tjr prendre une douche quand t"
type textarea "Tatir si elle trouve un bo goss elle enmene tjr prendre une douche quand t"
type input "Tatir si elle trouve un bo goss elleenmene tjr prendre une douche quand to"
type textarea "Tatir si elle trouve un bo goss elle enmene tjr prendre une douche quand to"
type input "Tatir si elle trouve un bo goss elleenmene tjr prendre une douche quand ton"
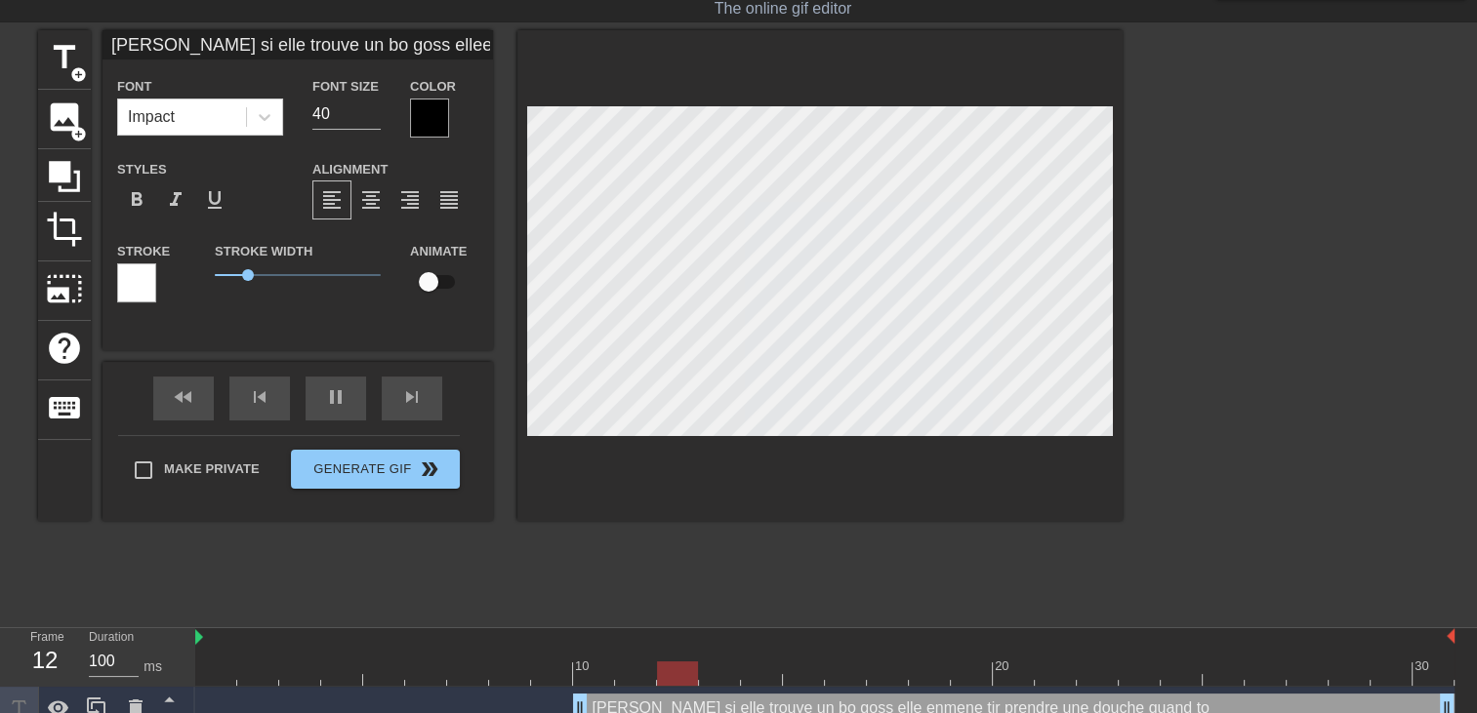
type textarea "Tatir si elle trouve un bo goss elle enmene tjr prendre une douche quand ton"
type input "Tatir si elle trouve un bo goss elleenmene tjr prendre une douche quand tont"
type textarea "Tatir si elle trouve un bo goss elle enmene tjr prendre une douche quand tont"
type input "Tatir si elle trouve un bo goss elleenmene tjr prendre une douche quand tonto"
type textarea "Tatir si elle trouve un bo goss elle enmene tjr prendre une douche quand tonto"
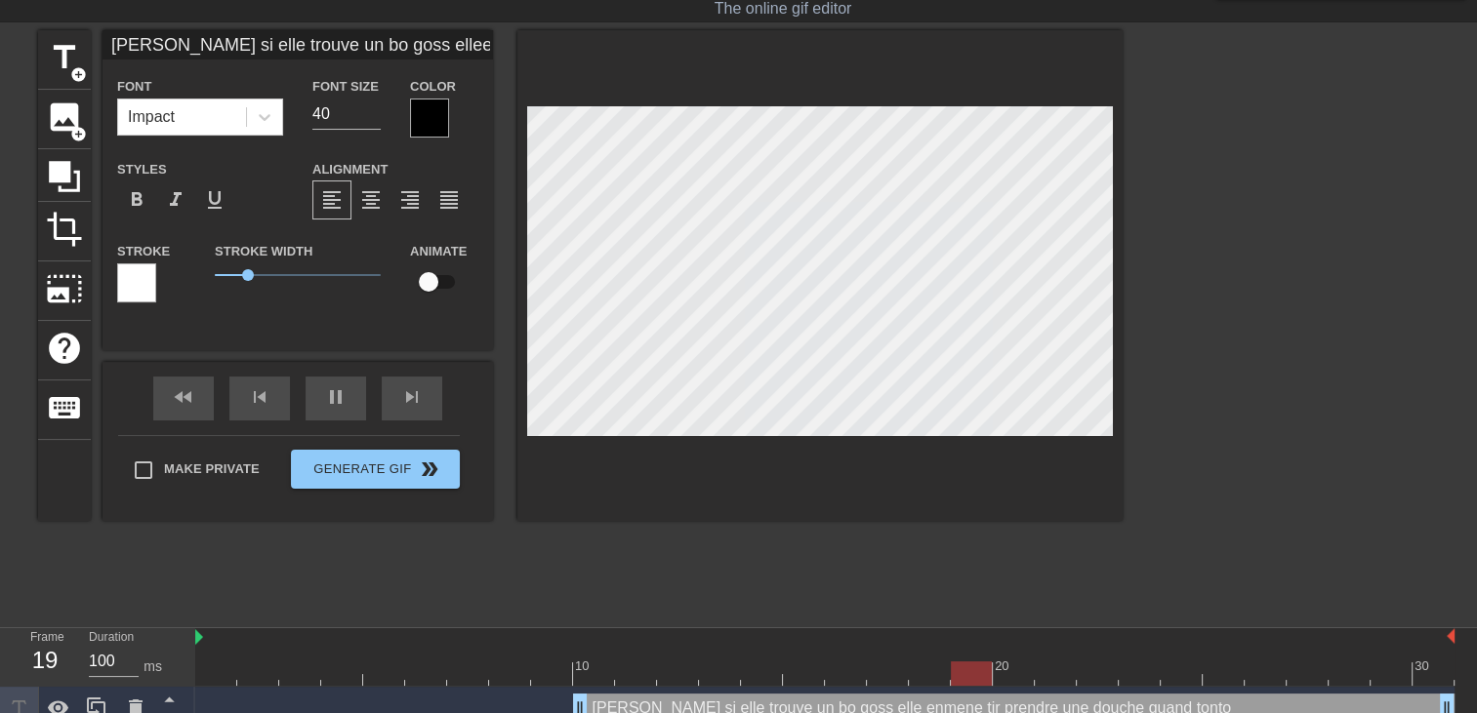
type input "Tatir si elle trouve un bo goss elleenmene tjr prendre une douche quand tonton"
type textarea "Tatir si elle trouve un bo goss elle enmene tjr prendre une douche quand tonton"
type input "Tatir si elle trouve un bo goss elleenmene tjr prendre une douche quand tonton"
type textarea "Tatir si elle trouve un bo goss elle enmene tjr prendre une douche quand tonton"
type input "Tatir si elle trouve un bo goss elleenmene tjr prendre une douche quand tonton e"
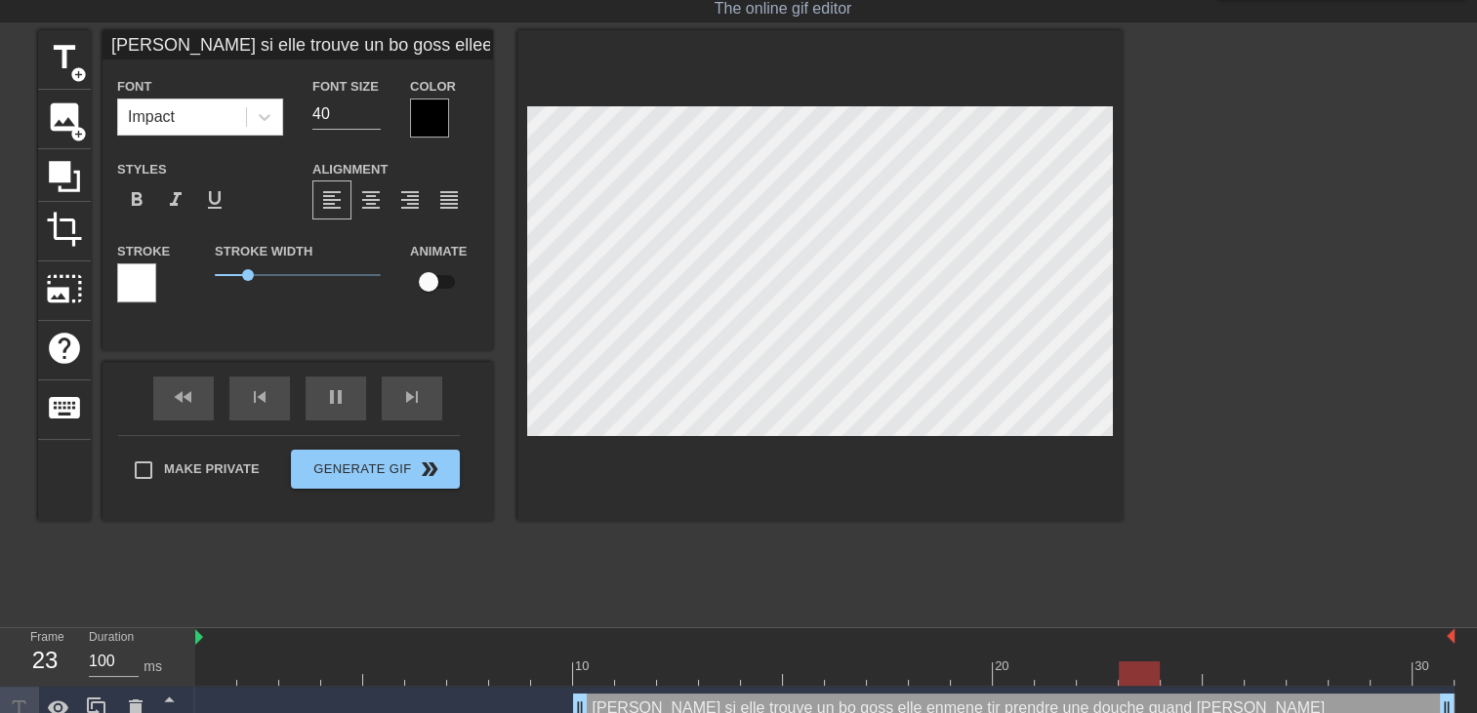
type textarea "Tatir si elle trouve un bo goss elle enmene tjr prendre une douche quand tonton…"
type input "Tatir si elle trouve un bo goss elleenmene tjr prendre une douche quand tonton …"
type textarea "Tatir si elle trouve un bo goss elle enmene tjr prendre une douche quand tonton…"
type input "Tatir si elle trouve un bo goss elleenmene tjr prendre une douche quand tonton …"
type textarea "Tatir si elle trouve un bo goss elle enmene tjr prendre une douche quand tonton…"
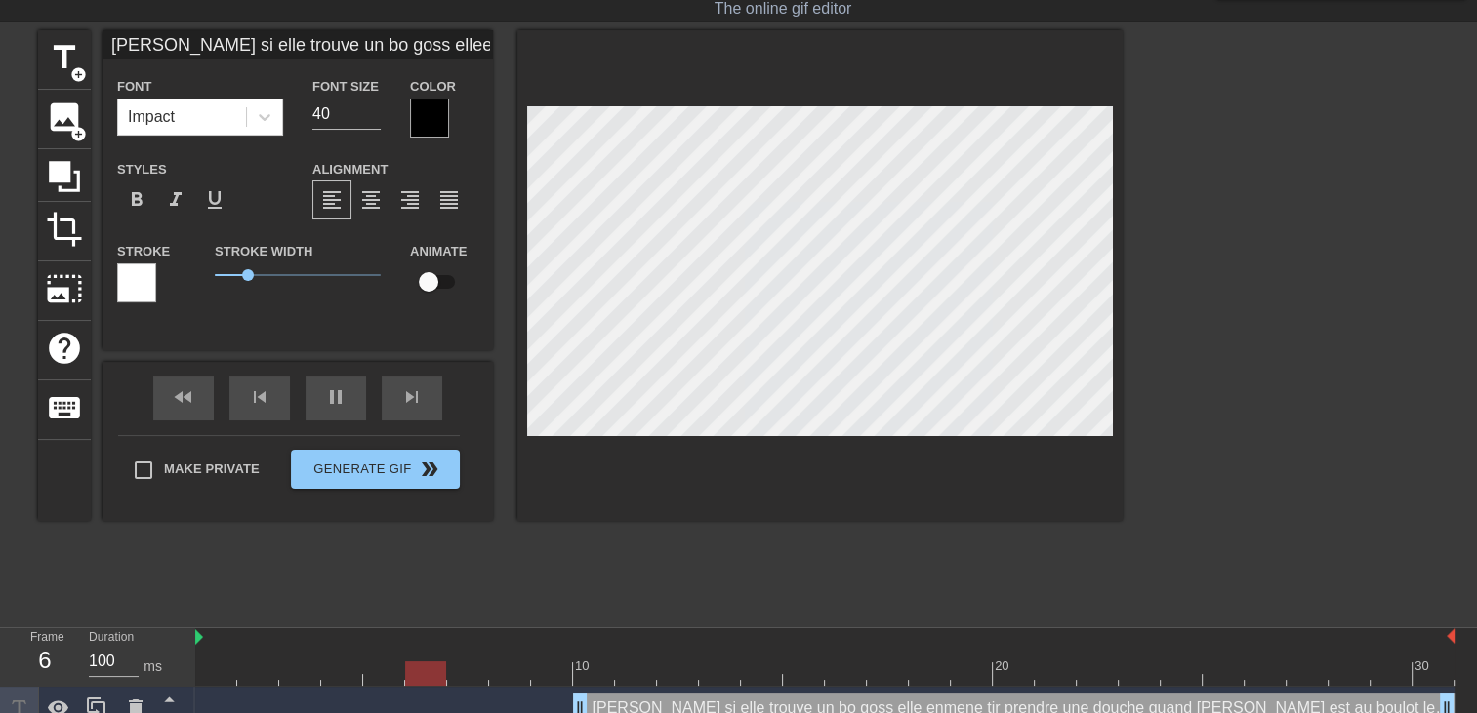
scroll to position [6, 16]
click at [435, 126] on div at bounding box center [429, 118] width 39 height 39
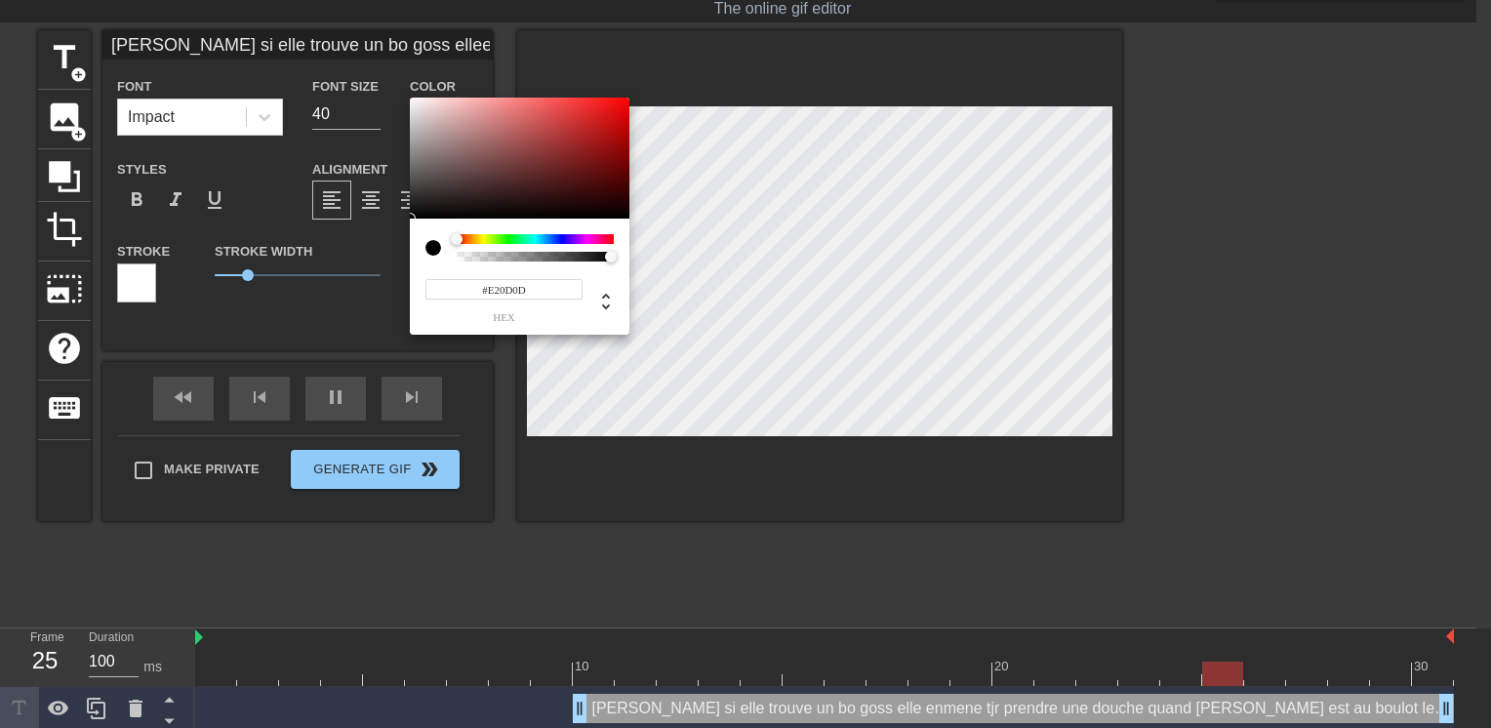
click at [617, 111] on div at bounding box center [520, 158] width 220 height 121
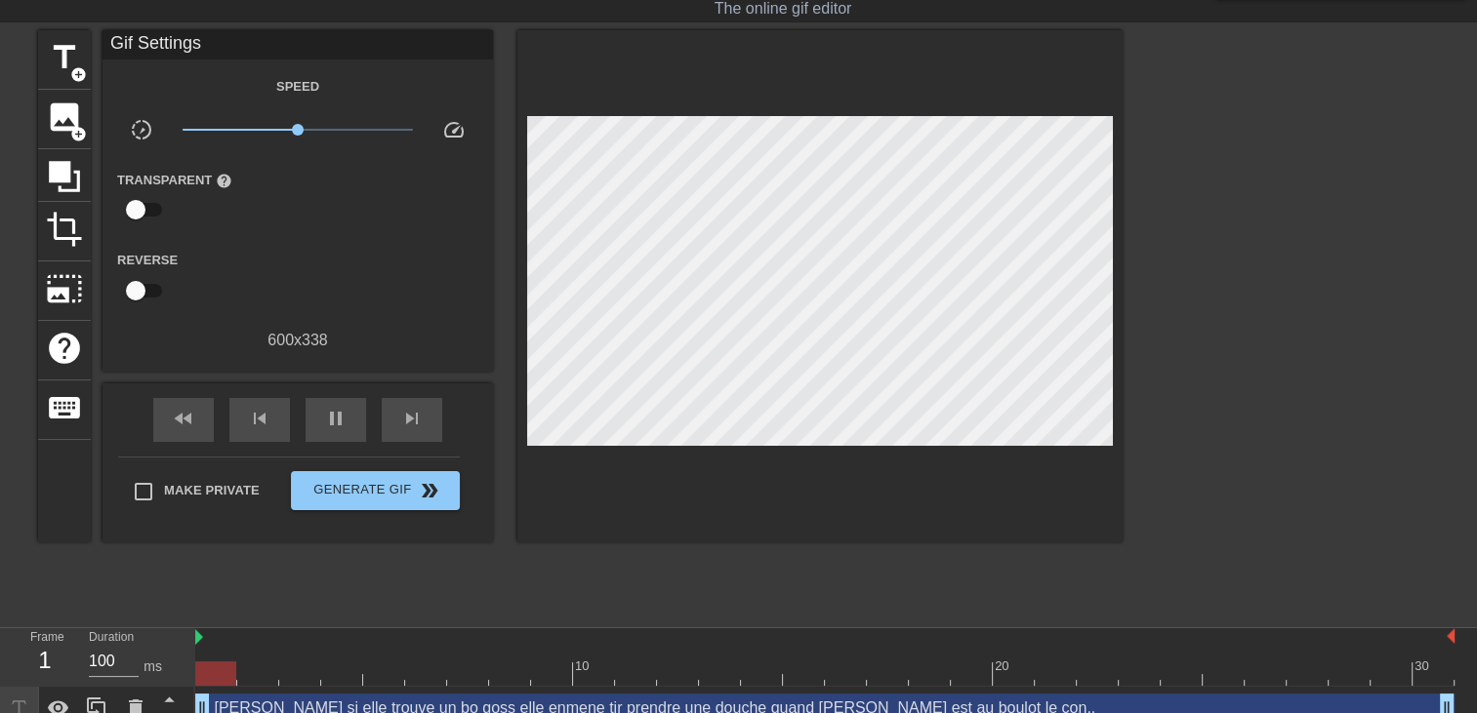
drag, startPoint x: 578, startPoint y: 704, endPoint x: -4, endPoint y: 689, distance: 581.8
click at [0, 689] on html "menu_book Browse the tutorials! Gifntext.com The online gif editor Send Feedbac…" at bounding box center [738, 342] width 1477 height 778
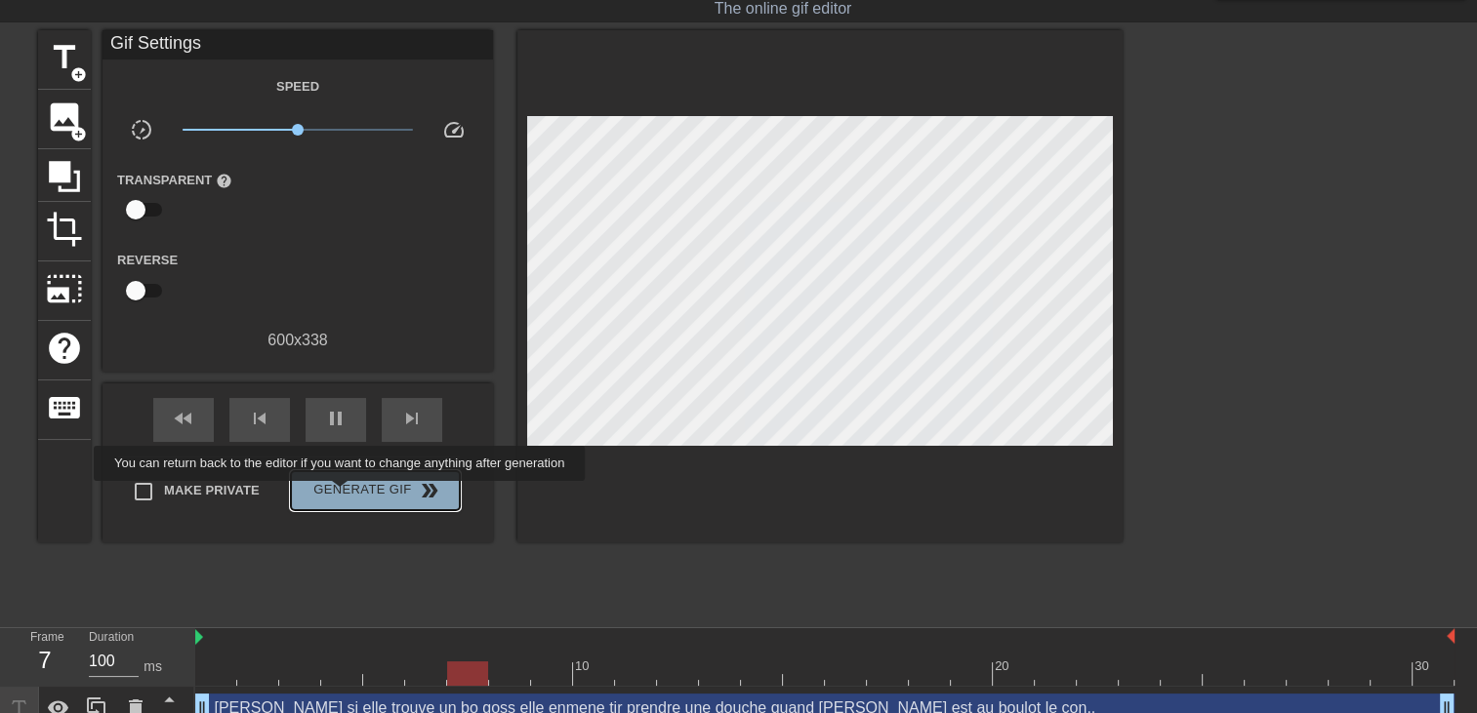
click at [342, 495] on span "Generate Gif double_arrow" at bounding box center [375, 490] width 153 height 23
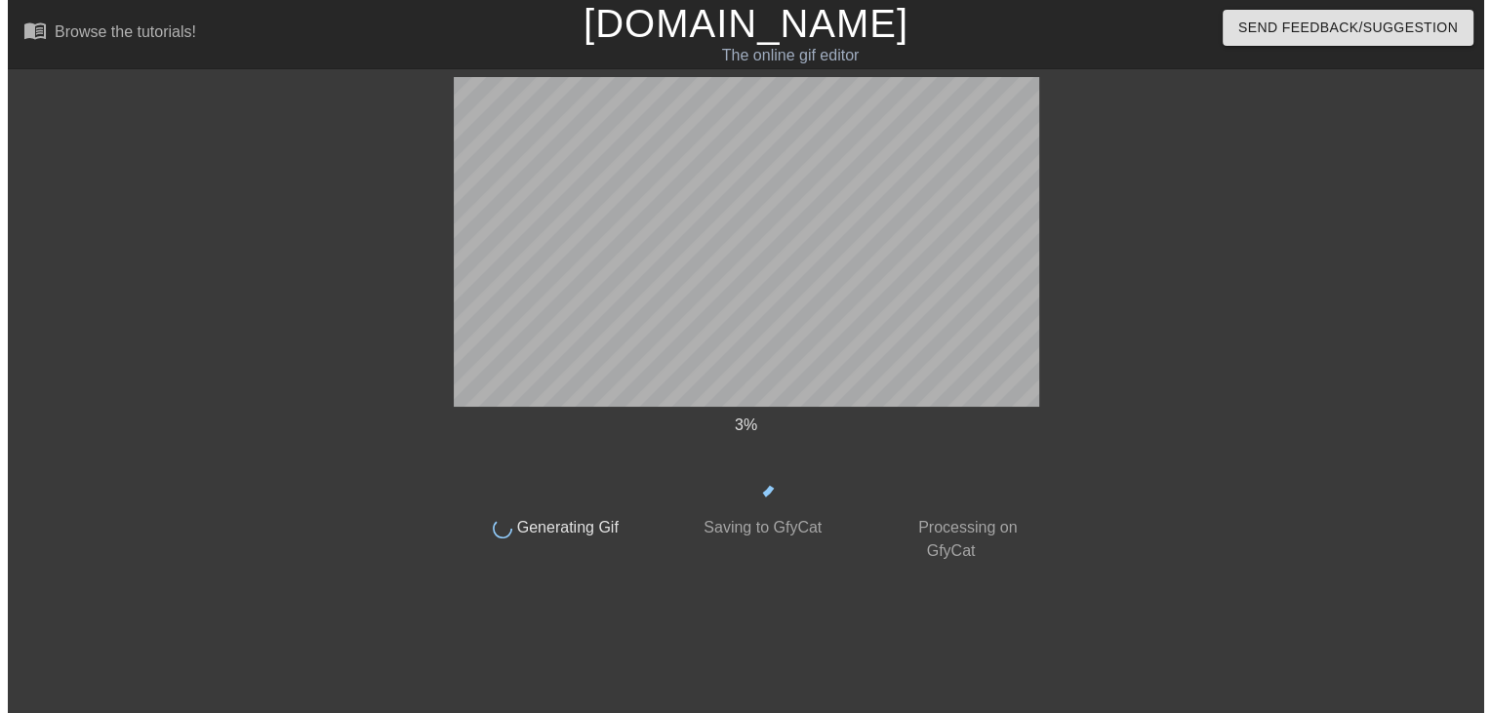
scroll to position [0, 0]
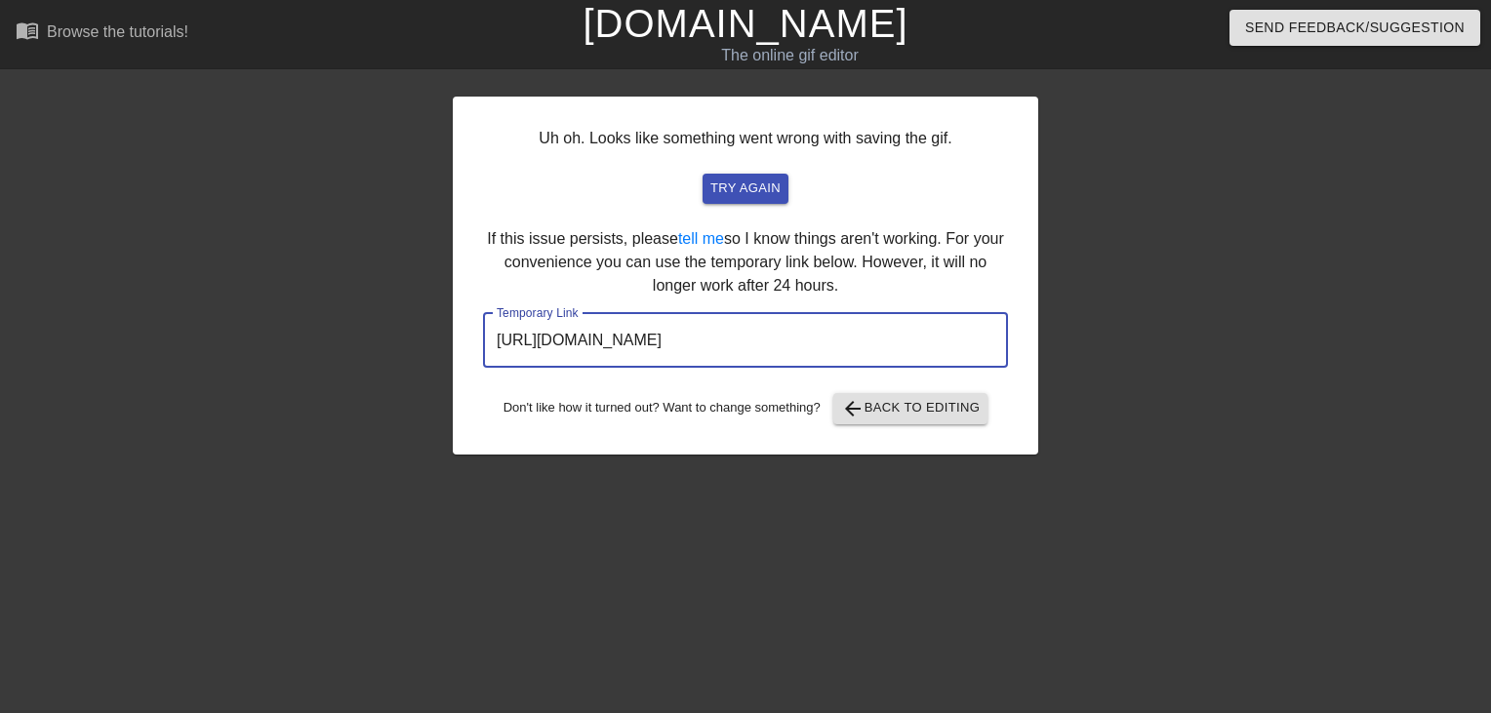
drag, startPoint x: 966, startPoint y: 344, endPoint x: 304, endPoint y: 378, distance: 662.6
click at [304, 378] on div "Uh oh. Looks like something went wrong with saving the gif. try again If this i…" at bounding box center [745, 370] width 1491 height 586
click at [679, 11] on link "[DOMAIN_NAME]" at bounding box center [745, 23] width 325 height 43
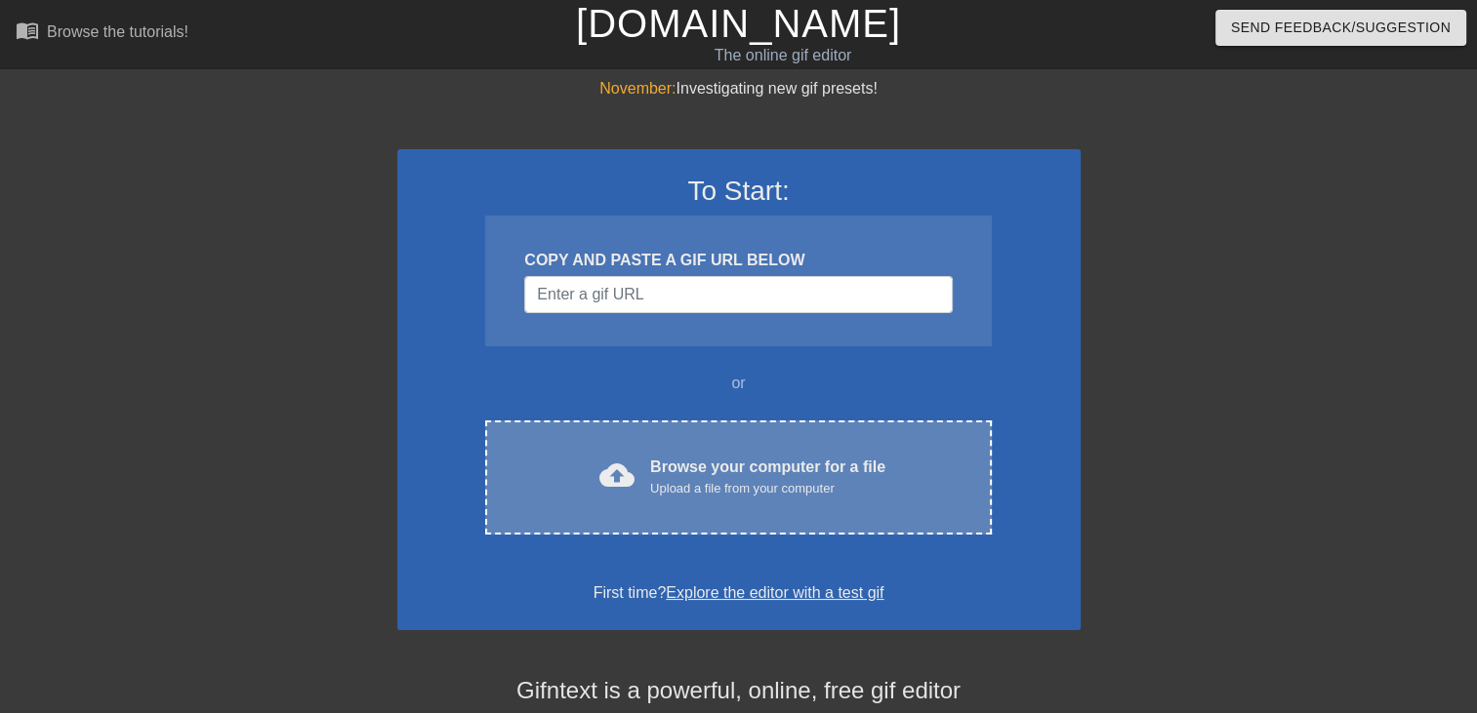
click at [633, 492] on span "cloud_upload" at bounding box center [616, 475] width 35 height 35
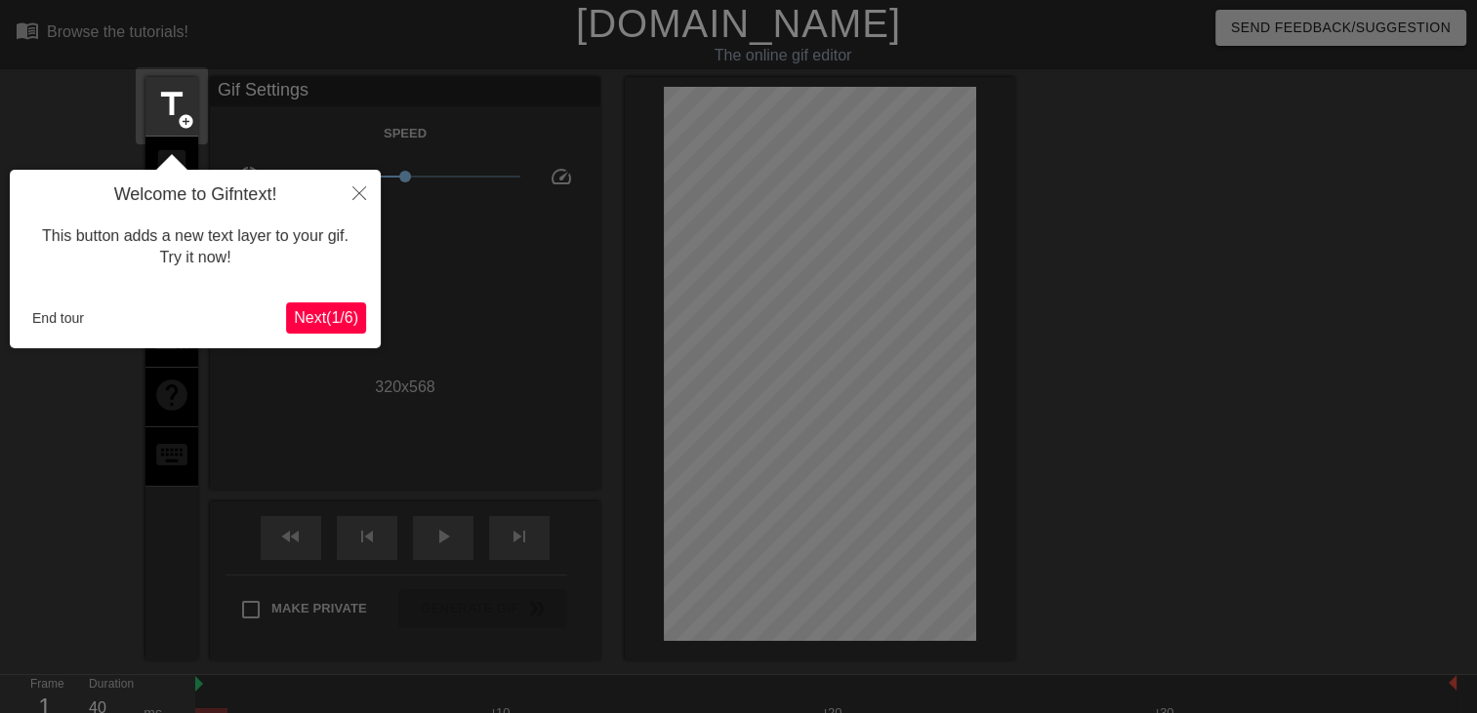
scroll to position [47, 0]
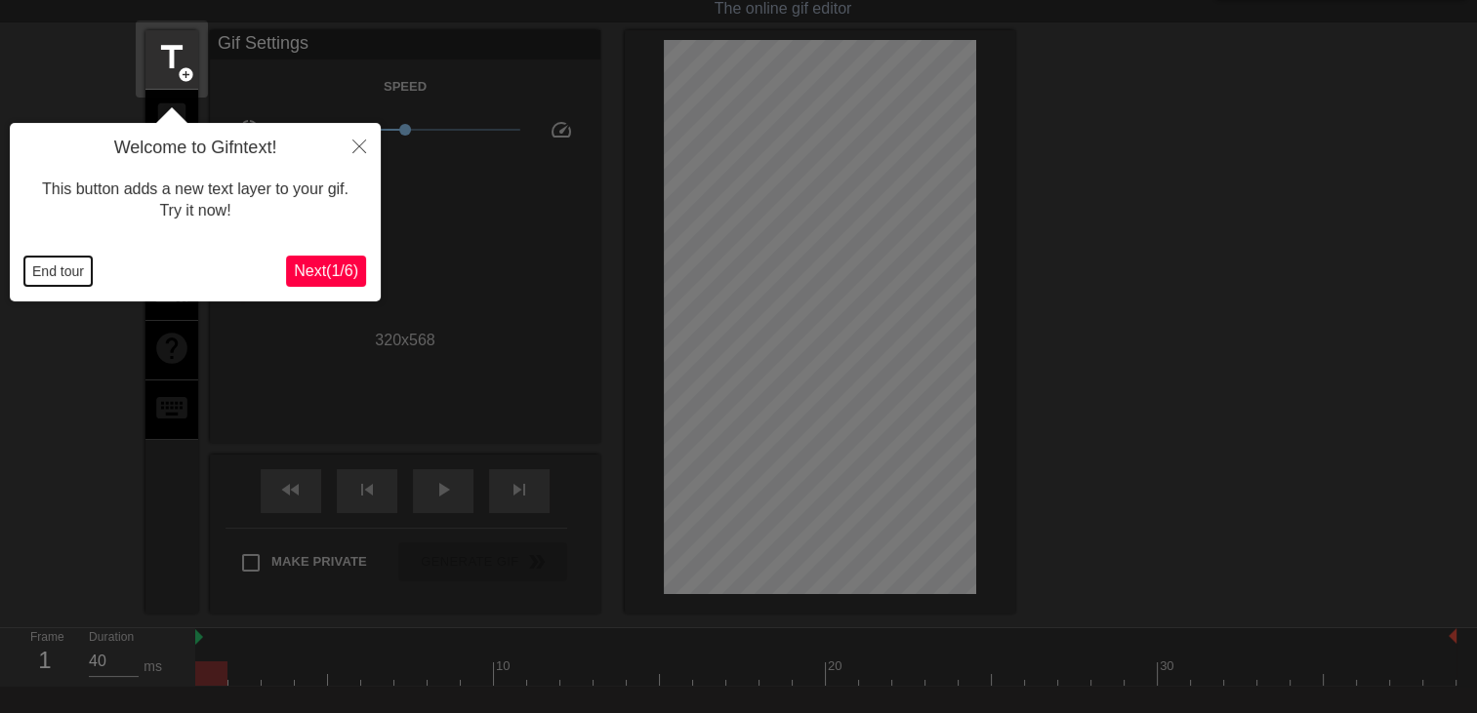
click at [61, 262] on button "End tour" at bounding box center [57, 271] width 67 height 29
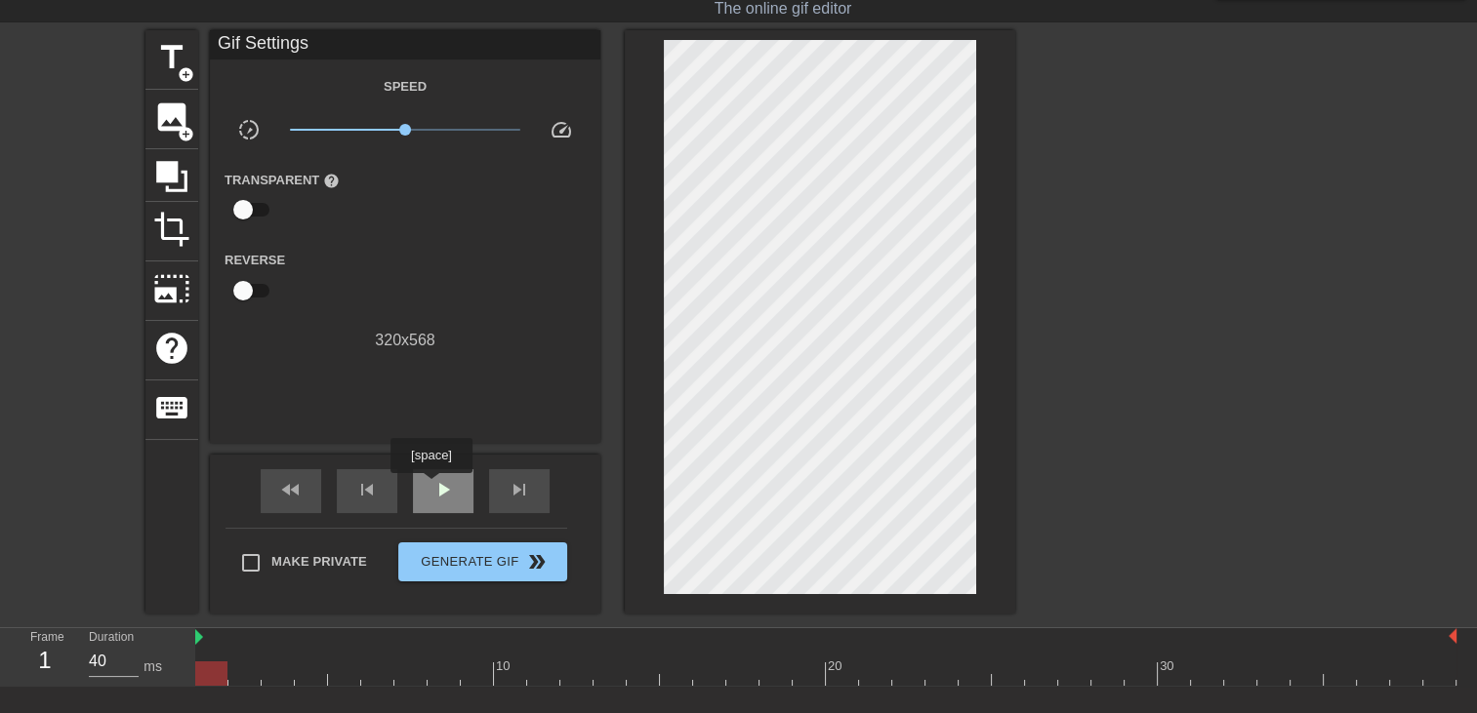
click at [431, 486] on span "play_arrow" at bounding box center [442, 489] width 23 height 23
click at [157, 41] on span "title" at bounding box center [171, 57] width 37 height 37
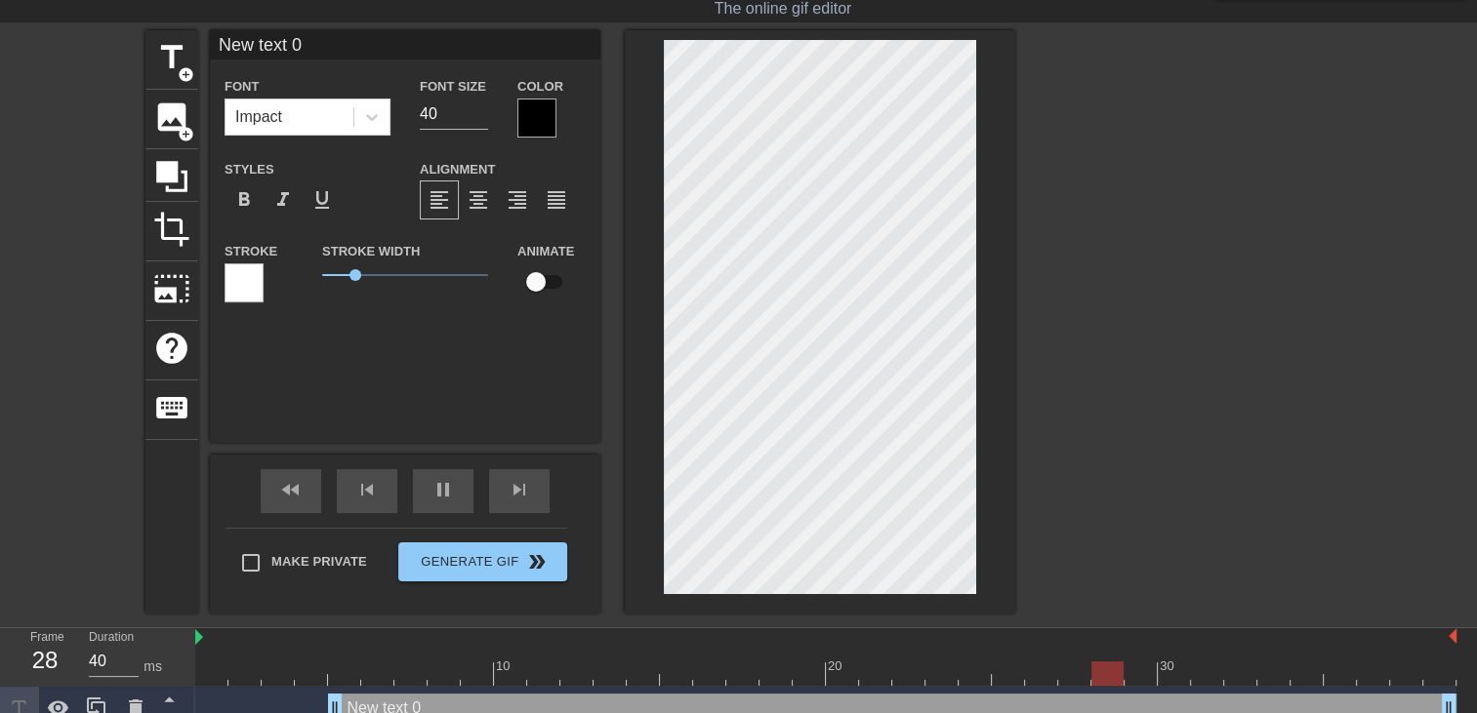
type input "New text"
type textarea "New text"
type input "New text"
type textarea "New text"
type input "New tex"
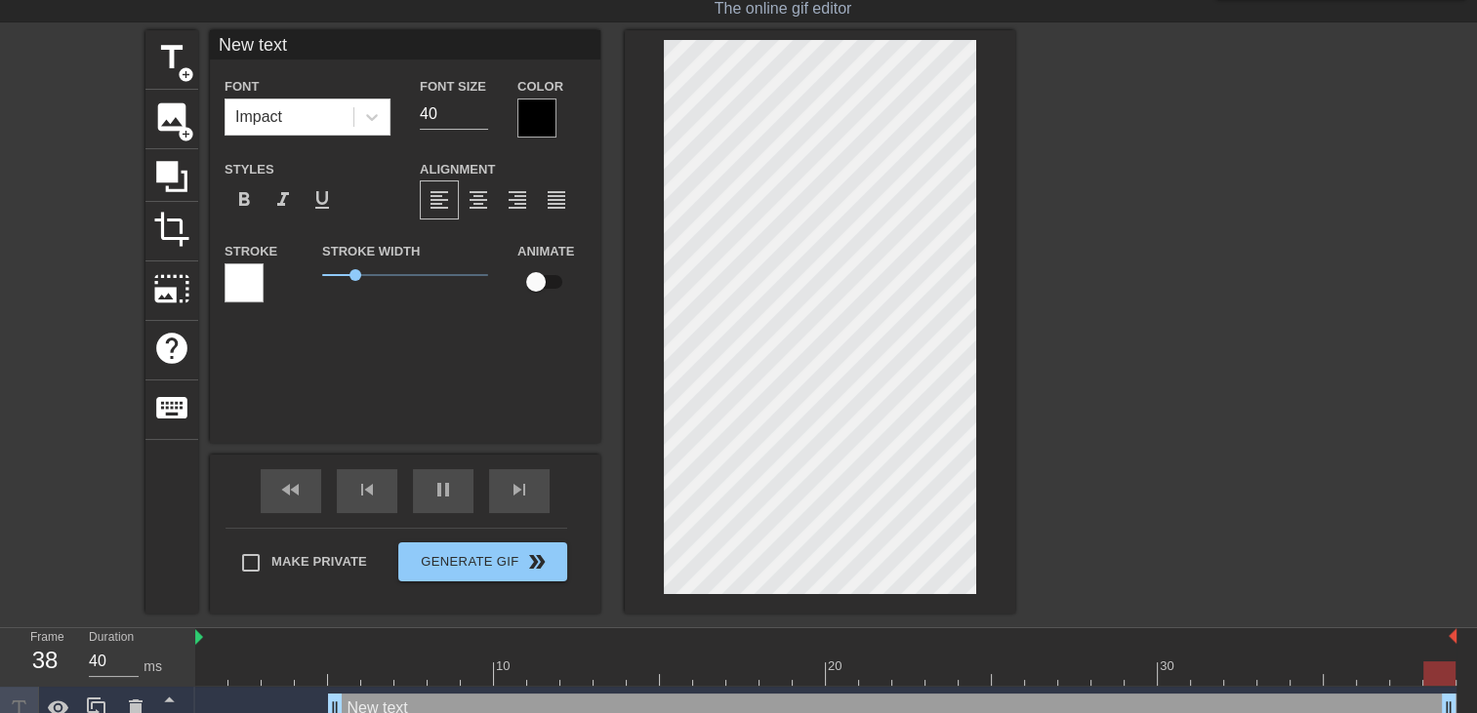
type textarea "New tex"
type input "New te"
type textarea "New te"
type input "New t"
type textarea "New t"
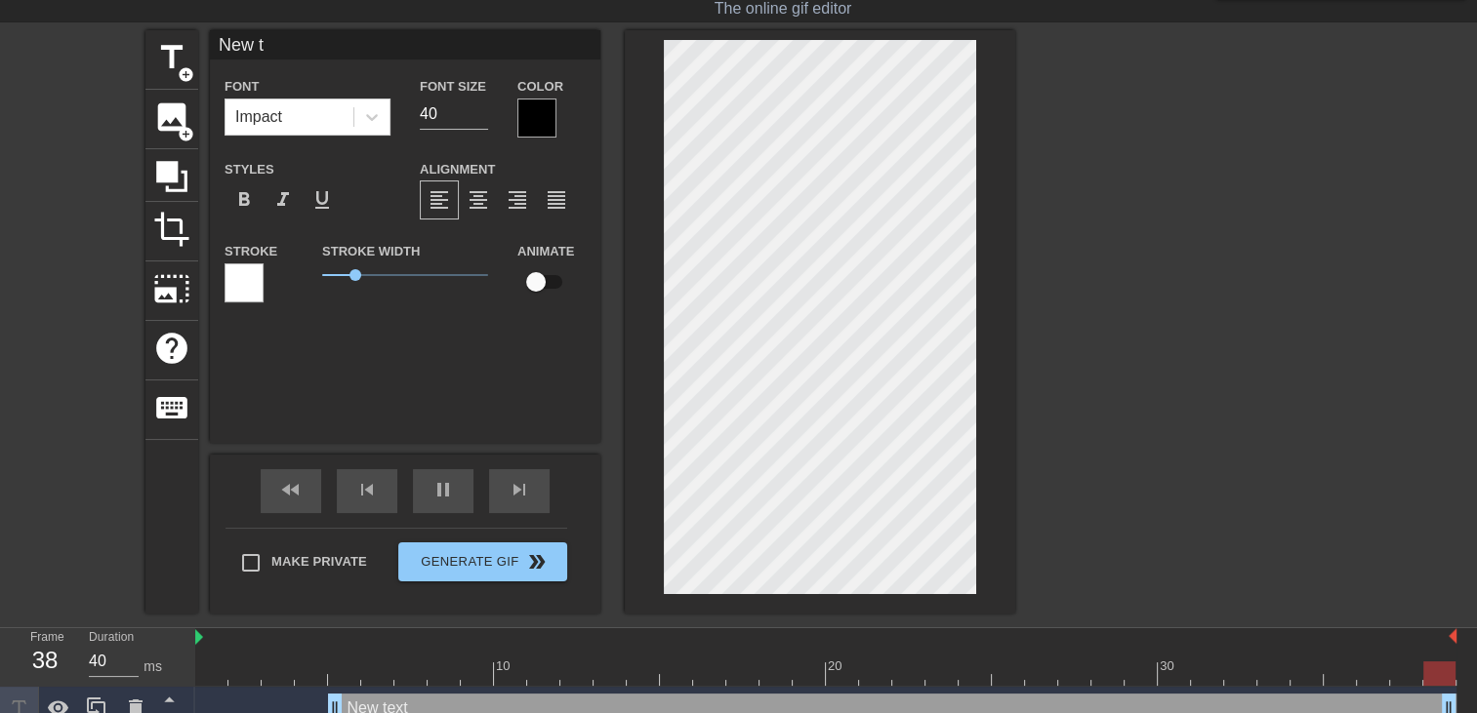
type input "New"
type textarea "New"
type input "New"
type textarea "New"
type input "Ne"
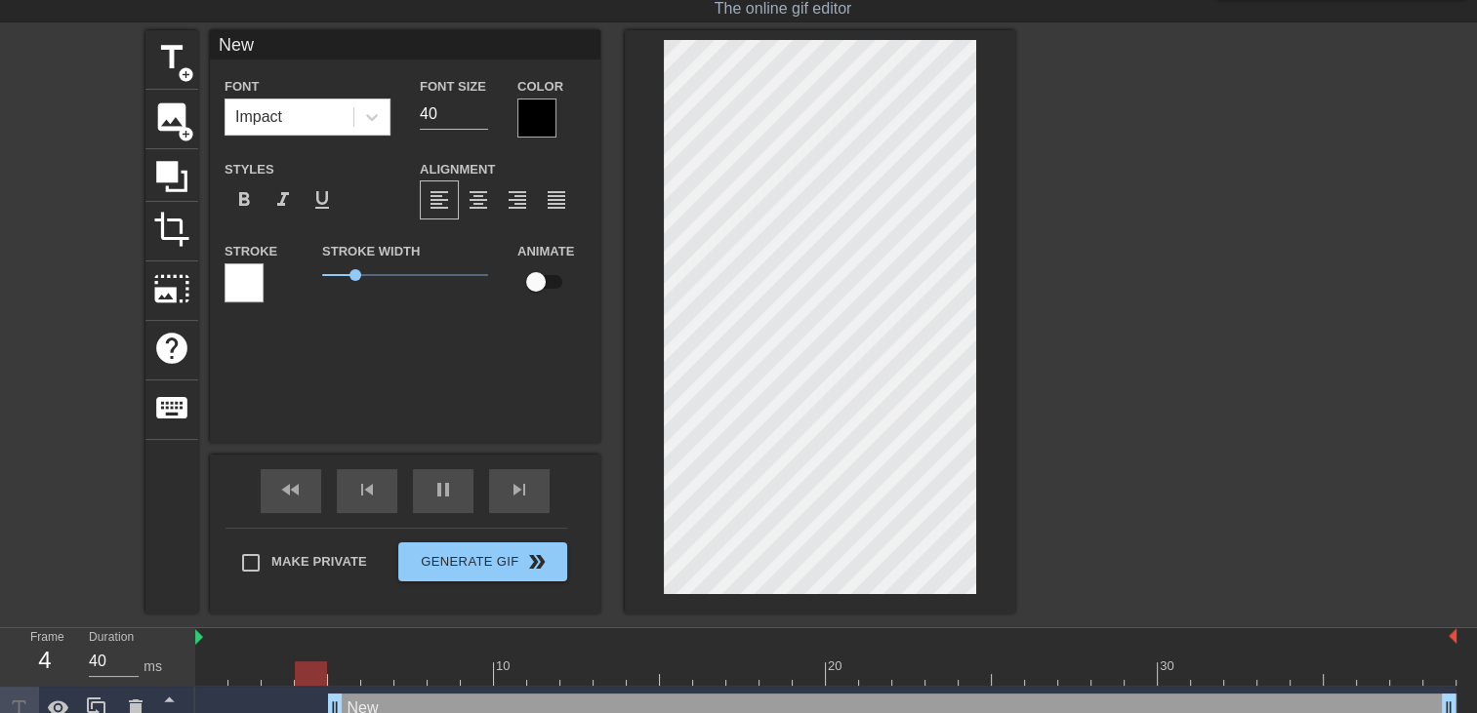
type textarea "Ne"
type input "N"
type textarea "N"
type input "P"
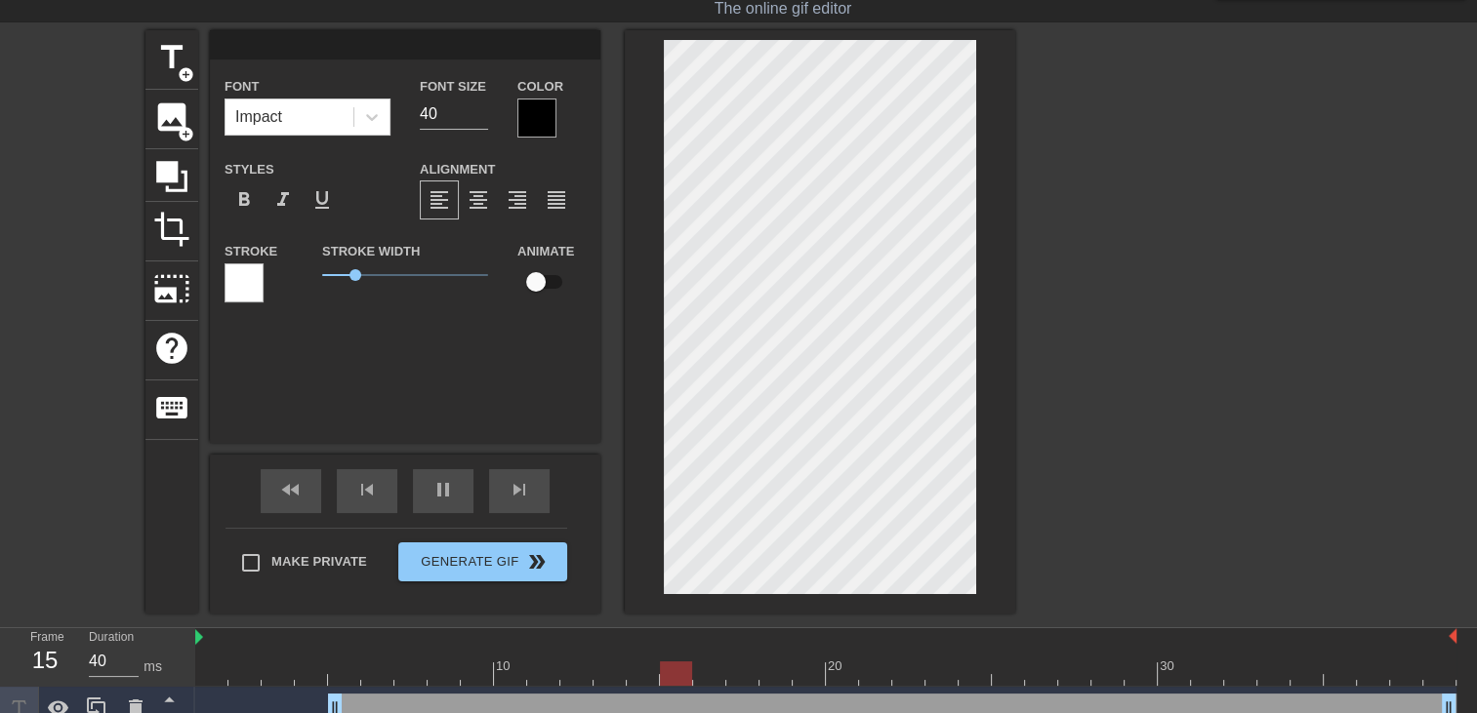
type textarea "P"
type input "Pa"
type textarea "Pa"
type input "Pap"
type textarea "Pap"
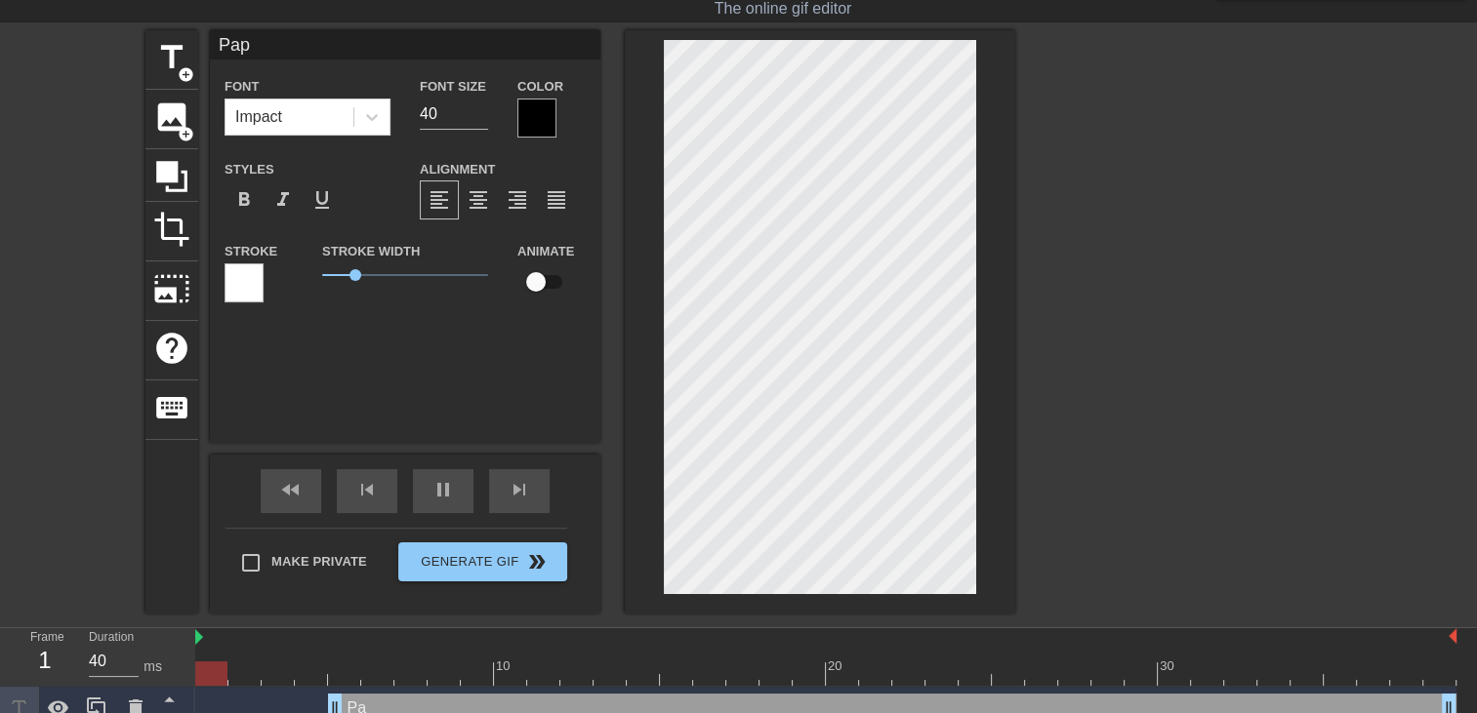
type input "Papa"
type textarea "Papa"
type input "Papa"
type textarea "Papa"
type input "Papa j"
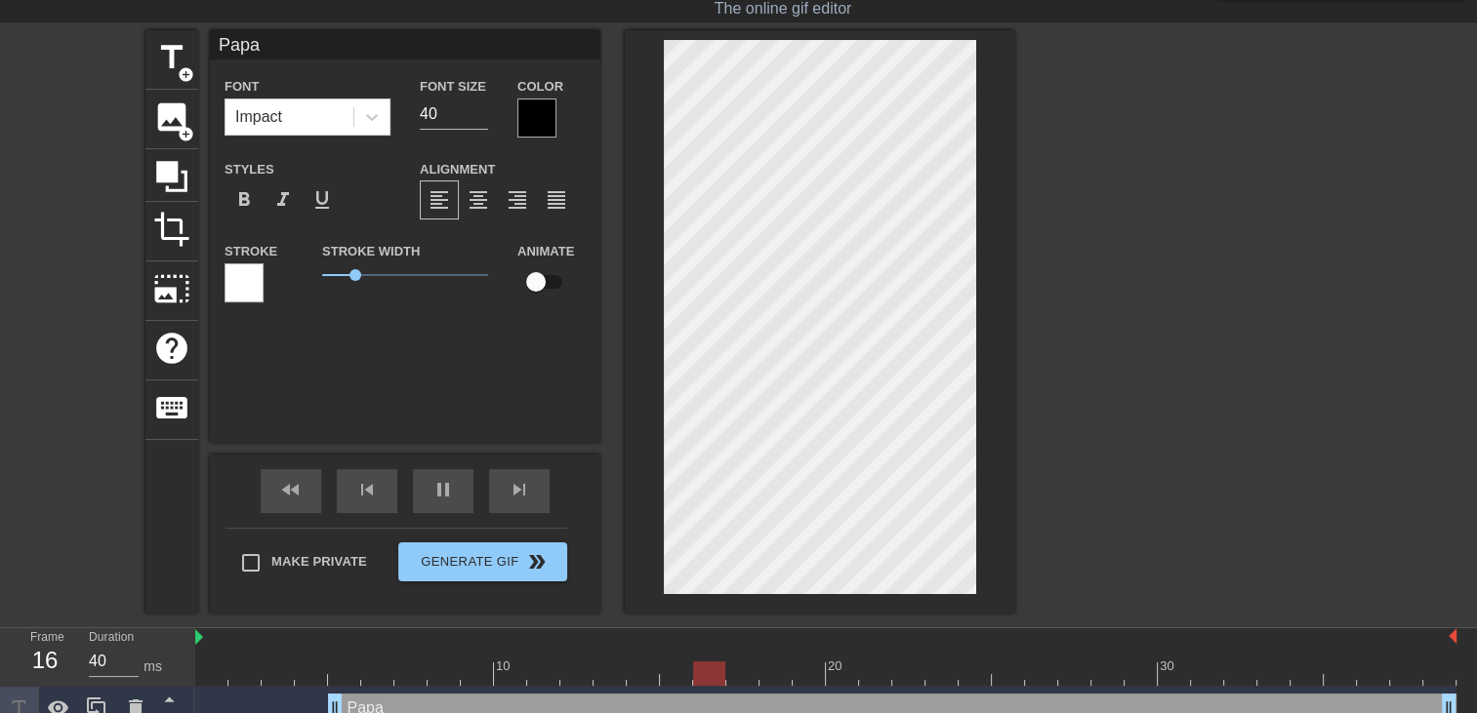
type textarea "Papa j"
type input "Papa je"
type textarea "Papa je"
type input "Papa je"
type textarea "Papa je"
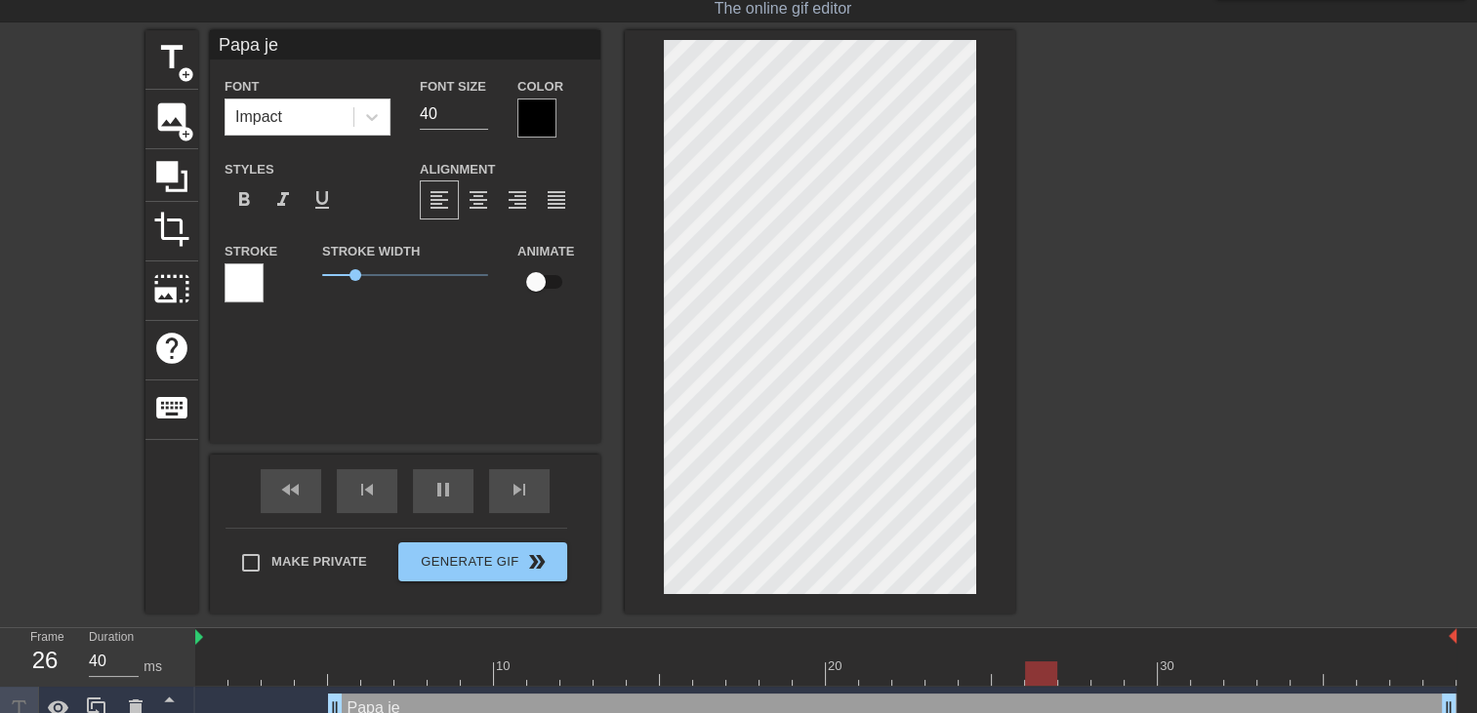
type input "Papa je t"
type textarea "Papa je t"
type input "Papa je ta"
type textarea "Papa je ta"
type input "Papa je ta"
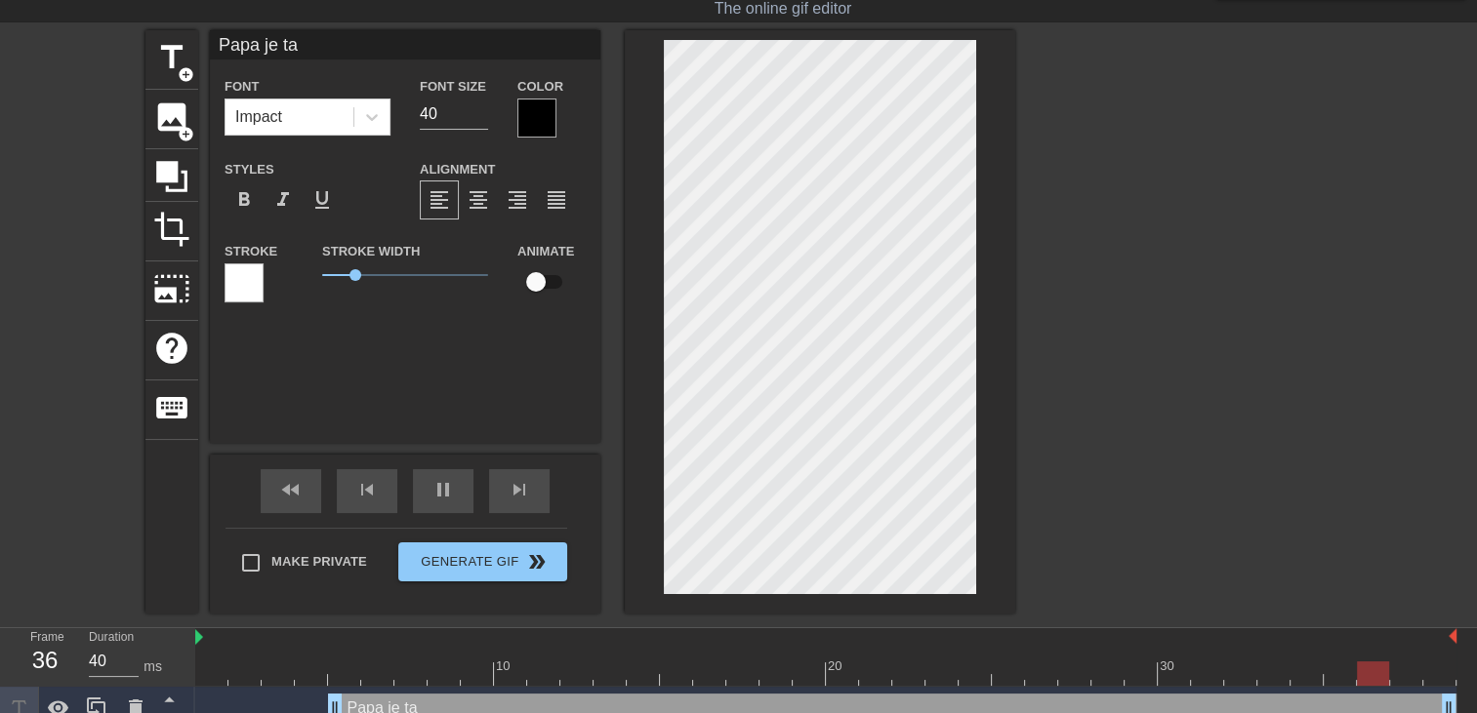
type textarea "Papa je ta"
type input "Papa je ta f"
type textarea "Papa je ta f"
type input "Papa je ta fa"
type textarea "Papa je ta fa"
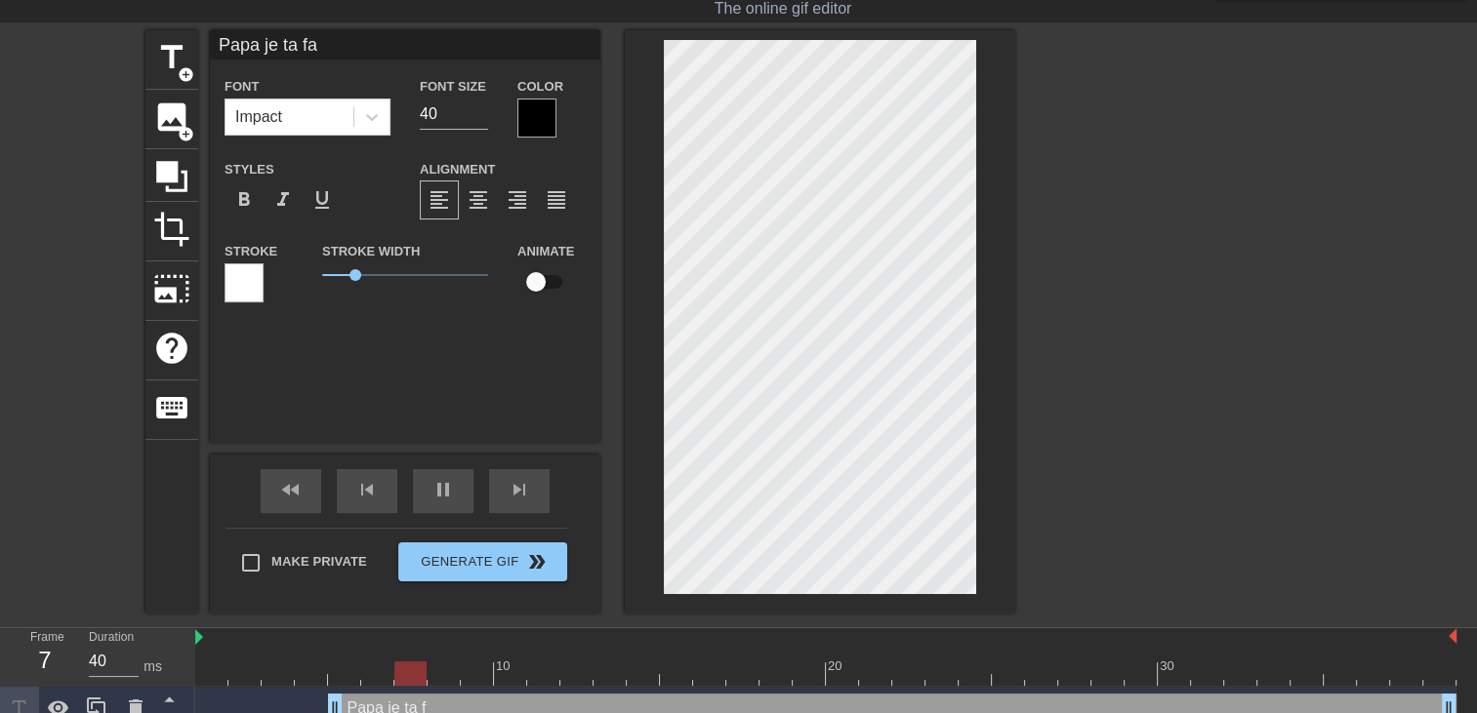
type input "Papa je ta fai"
type textarea "Papa je ta fai"
type input "Papa je ta fais"
type textarea "Papa je ta fais"
type input "Papa je ta fais"
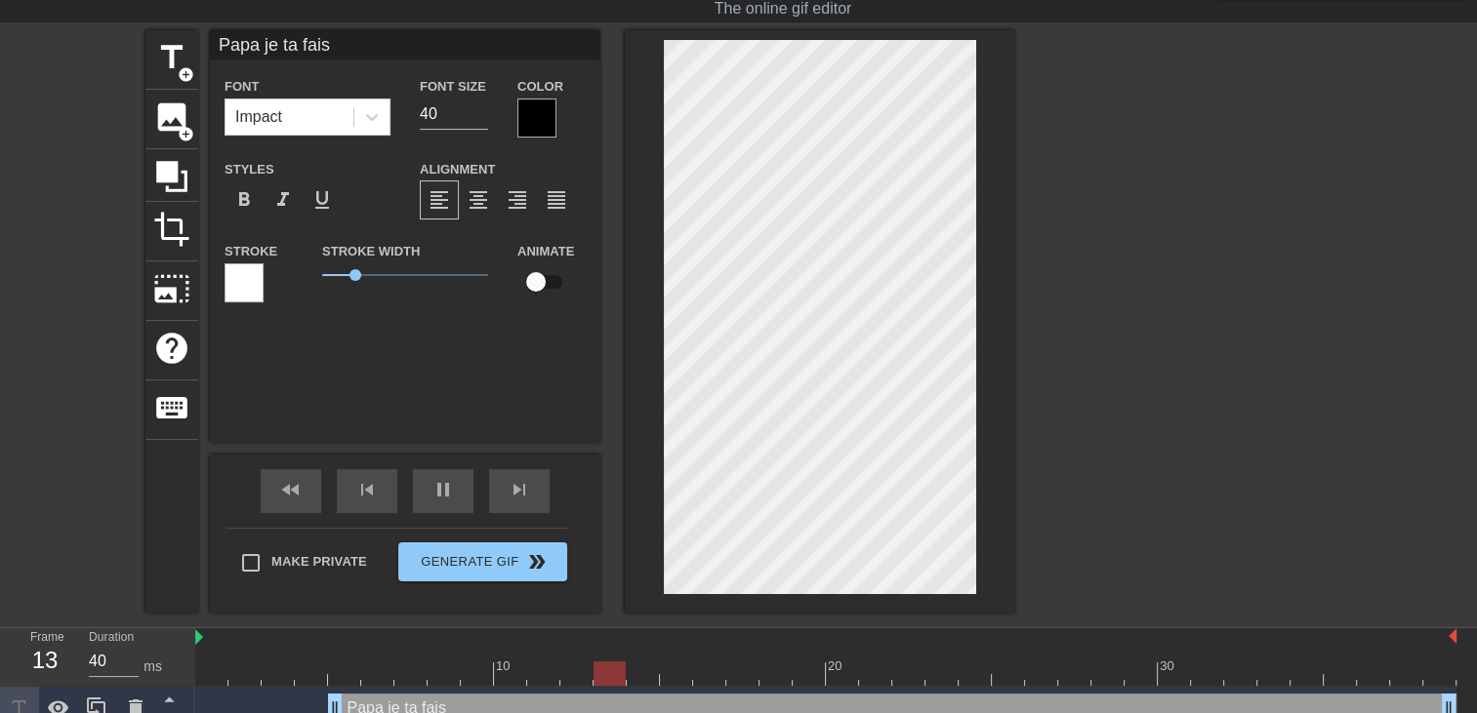
type textarea "Papa je ta fais"
type input "[DEMOGRAPHIC_DATA] je ta fais d"
type textarea "[DEMOGRAPHIC_DATA] je ta fais d"
type input "Papa je ta fais de"
type textarea "Papa je ta fais de"
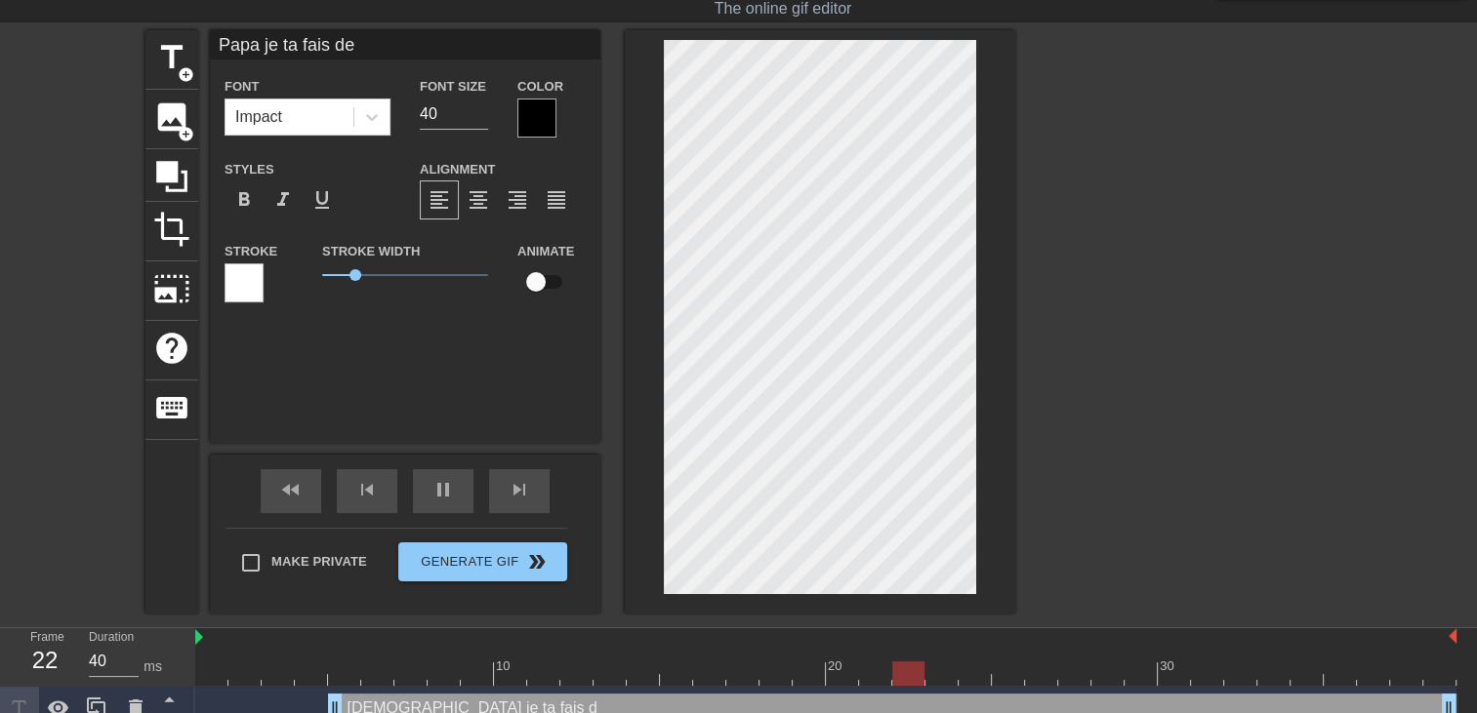
scroll to position [2, 8]
type input "[DEMOGRAPHIC_DATA] je ta fais d"
type textarea "[DEMOGRAPHIC_DATA] je ta fais d"
type input "Papa je ta fais"
type textarea "Papa je ta fais"
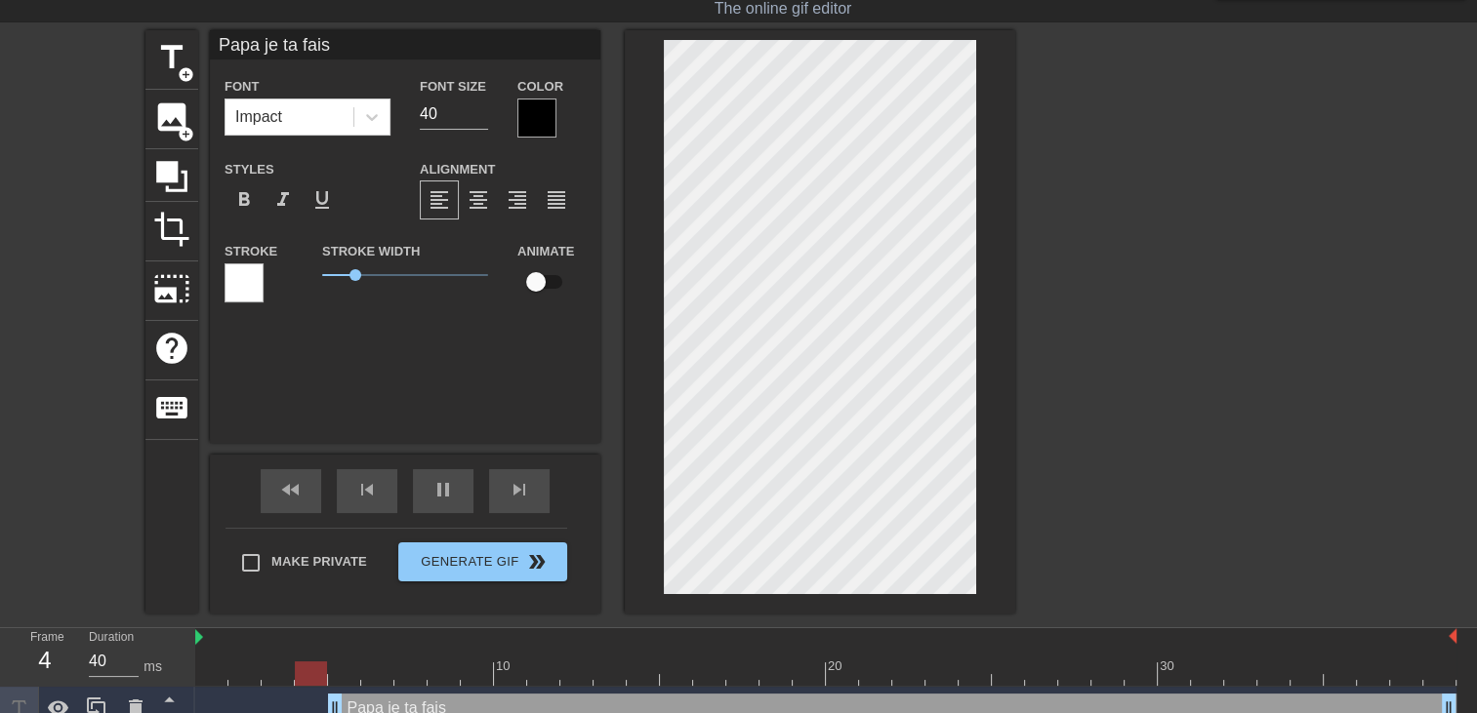
type input "Papa je ta fais"
type textarea "Papa je ta fais"
type input "[DEMOGRAPHIC_DATA] je ta fais d"
type textarea "[DEMOGRAPHIC_DATA] je ta fais d"
type input "Papa je ta fais de"
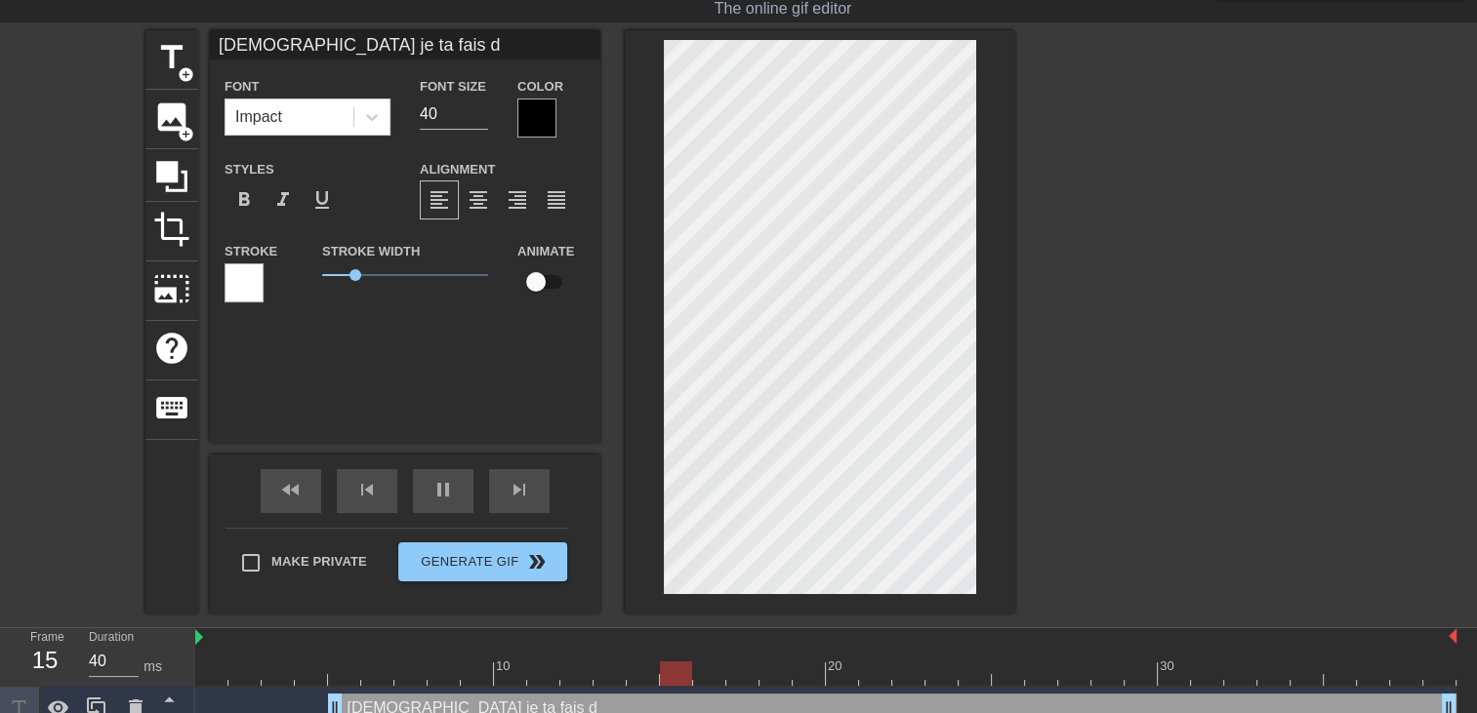
type textarea "Papa je ta fais de"
type input "[DEMOGRAPHIC_DATA] je ta fais des"
type textarea "[DEMOGRAPHIC_DATA] je ta fais des"
type input "[DEMOGRAPHIC_DATA] je ta fais des"
type textarea "[DEMOGRAPHIC_DATA] je ta fais des"
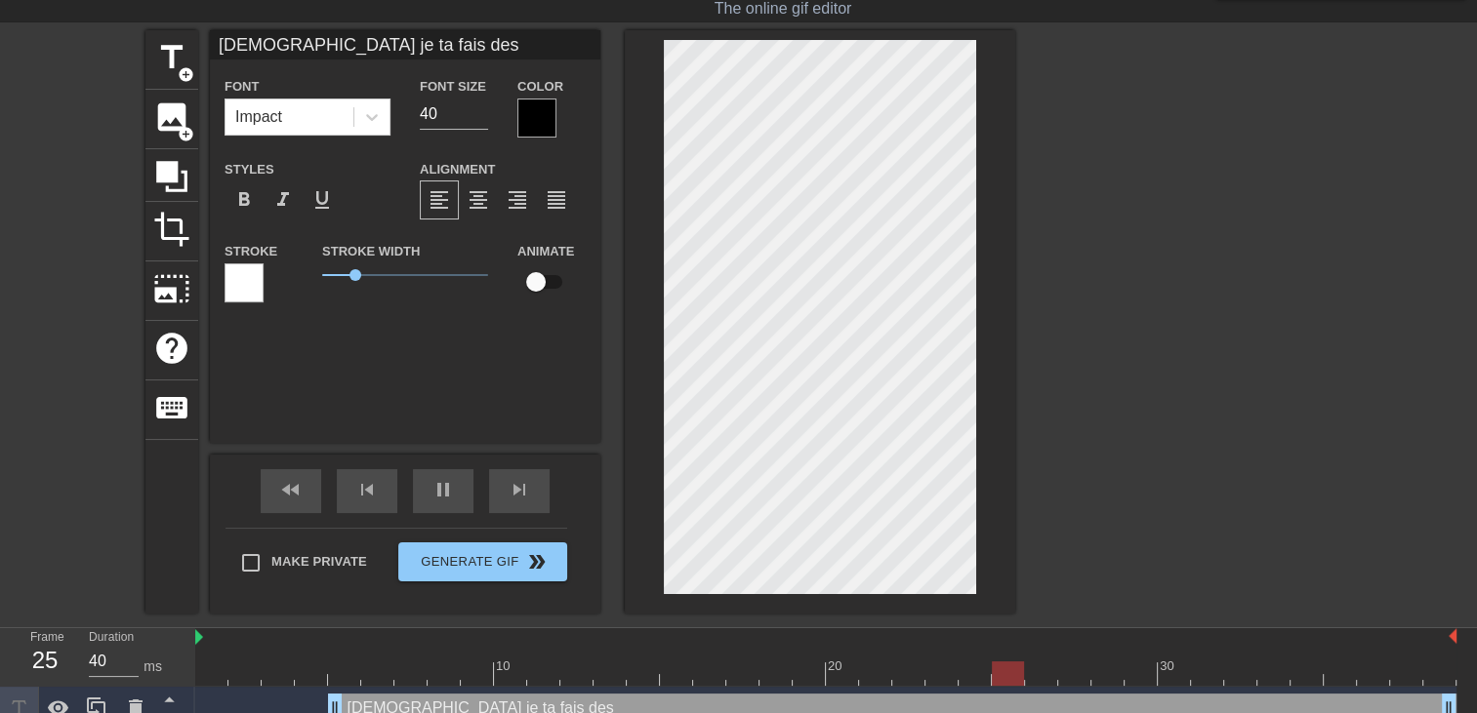
type input "[DEMOGRAPHIC_DATA] je ta fais des c"
type textarea "[DEMOGRAPHIC_DATA] je ta fais des c"
type input "Papa je ta fais des cr"
type textarea "Papa je ta fais des cr"
type input "Papa je ta fais des cre"
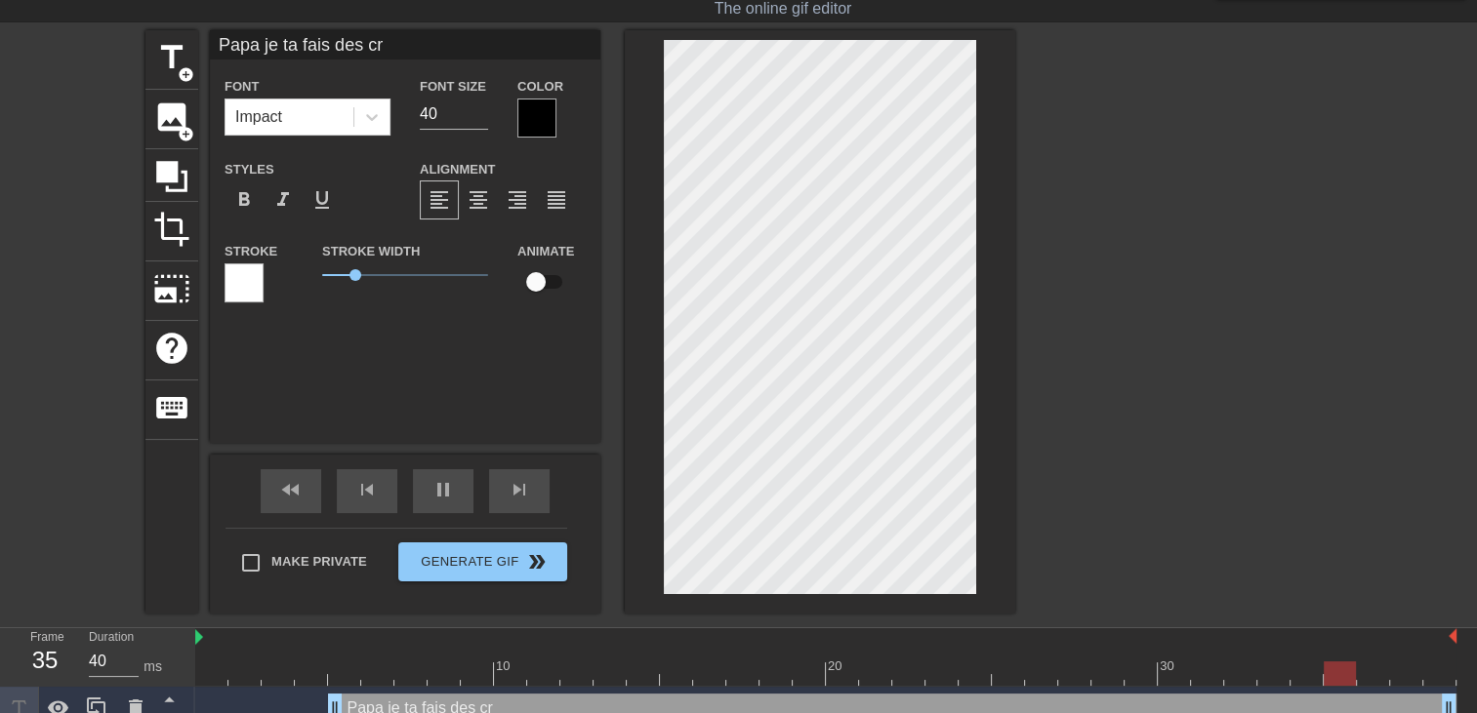
type textarea "Papa je ta fais des cre"
type input "Papa je ta fais des crep"
type textarea "Papa je ta fais des crep"
type input "Papa je ta fais des creps"
type textarea "Papa je ta fais des creps"
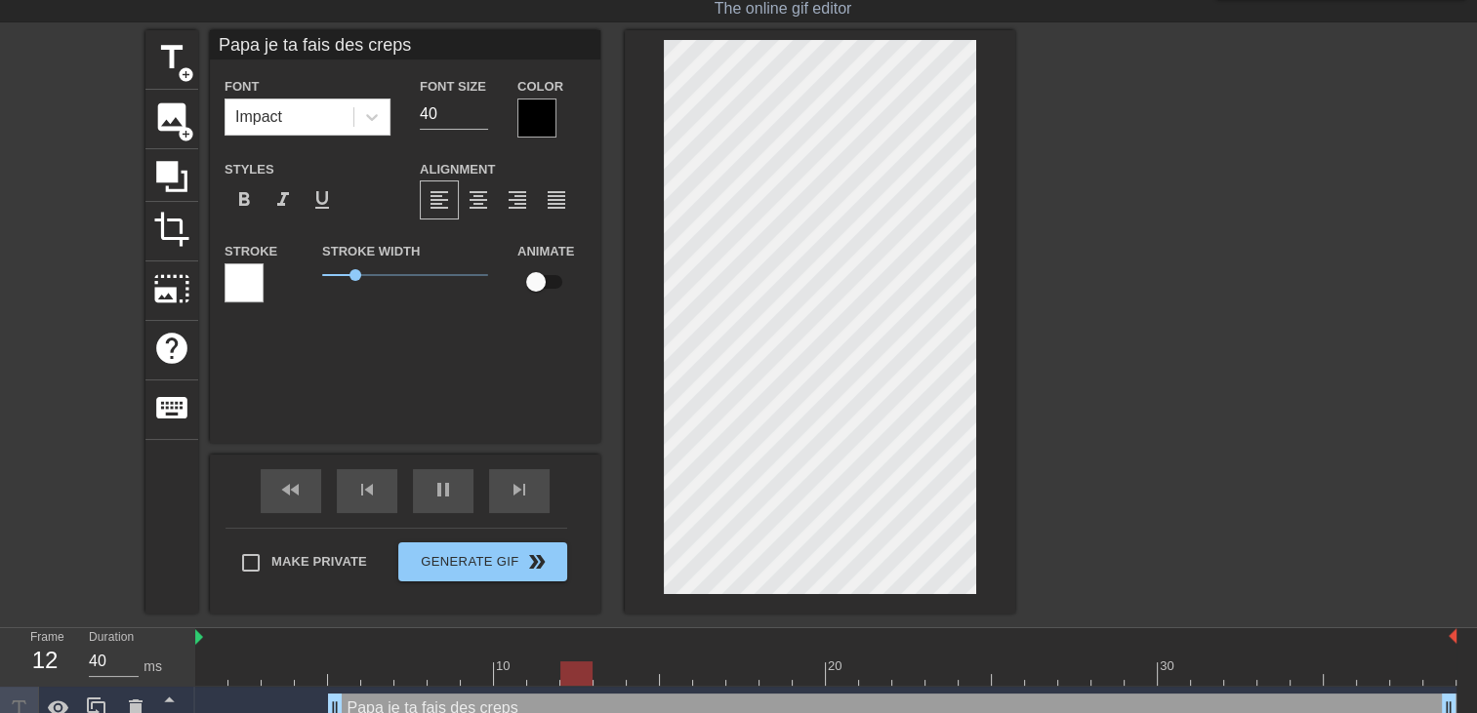
type input "Papa je ta fais des crep"
type textarea "Papa je ta fais des crep"
type input "Papa je ta fais des crepe"
type textarea "Papa je ta fais des crepe"
type input "[DEMOGRAPHIC_DATA] je ta fais des crepes"
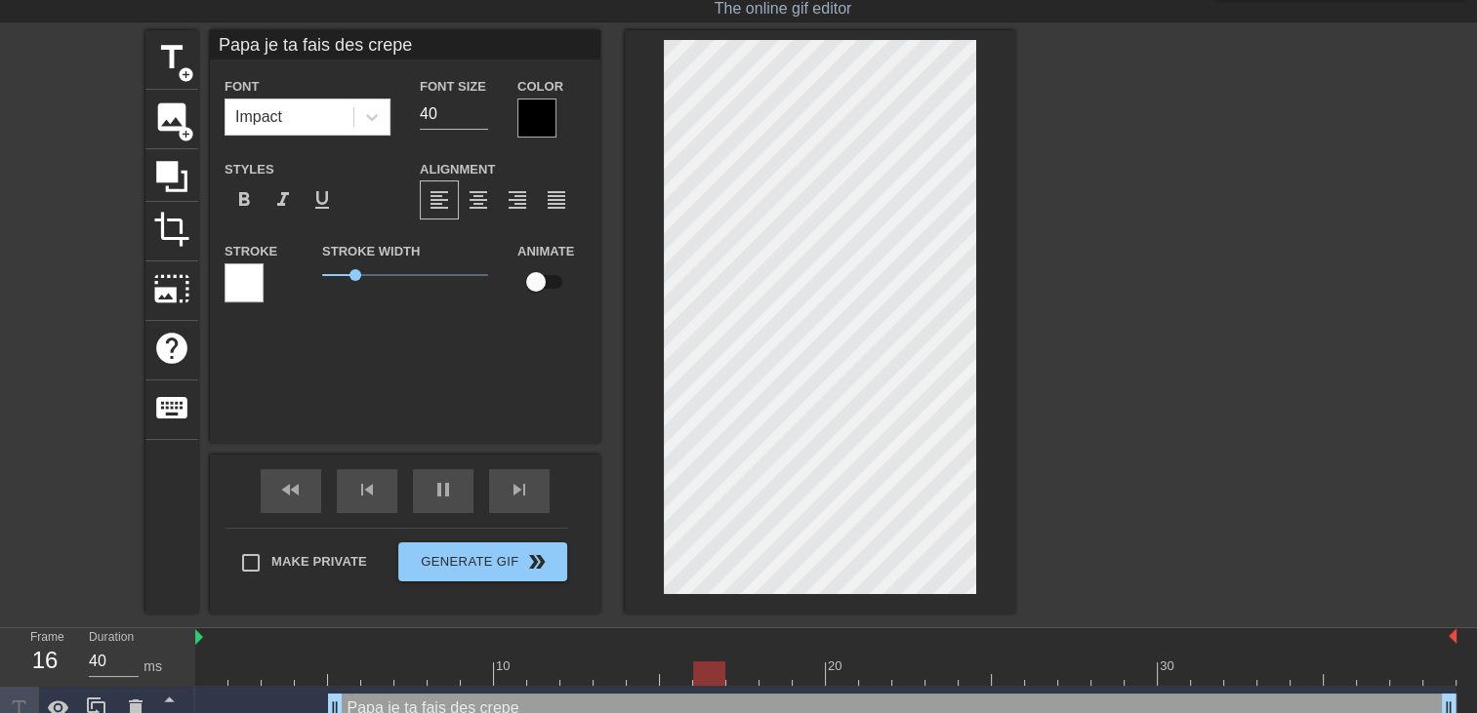
type textarea "[DEMOGRAPHIC_DATA] je ta fais des crepes"
type input "[DEMOGRAPHIC_DATA] je ta fais des crepes"
type textarea "[DEMOGRAPHIC_DATA] je ta fais des crepes"
type input "[DEMOGRAPHIC_DATA] je ta fais des crepes"
type textarea "[DEMOGRAPHIC_DATA] je ta fais des crepes"
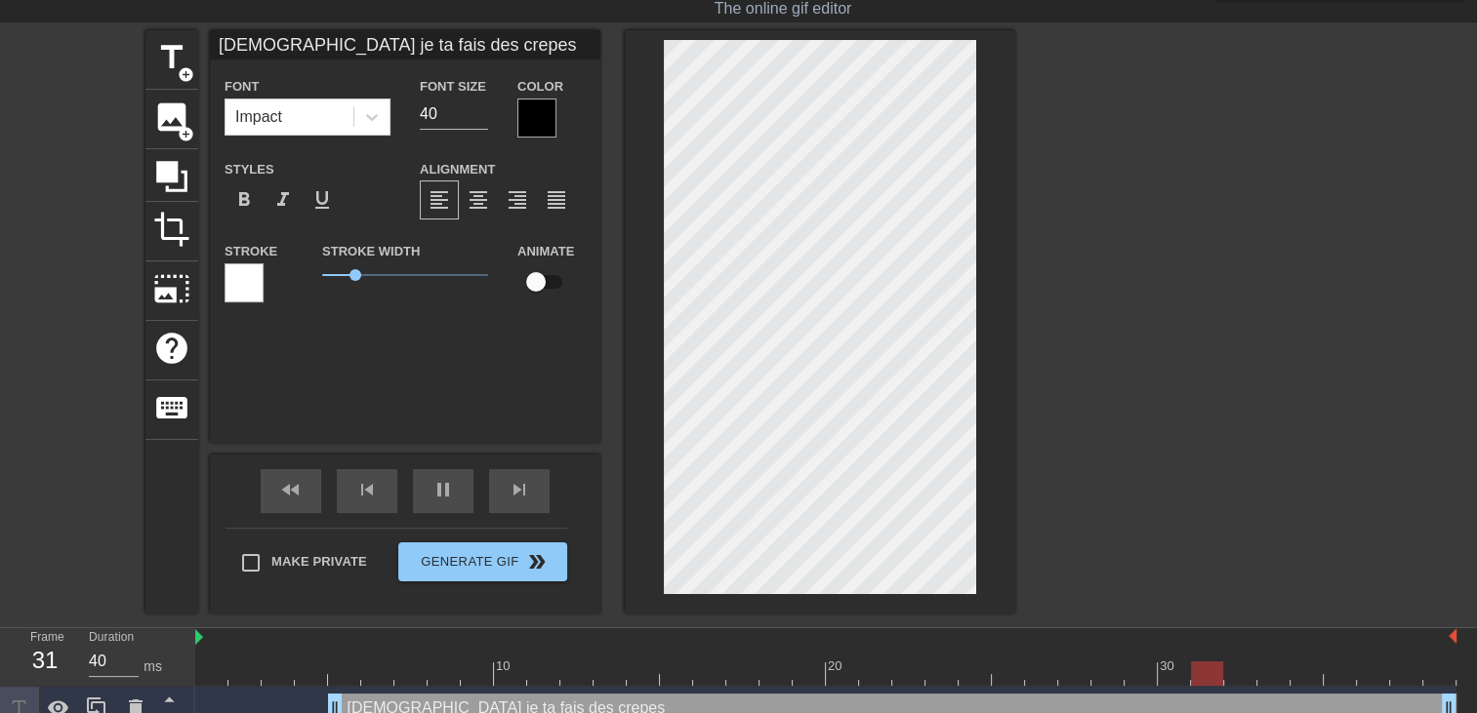
scroll to position [4, 1]
type input "Papa je ta fais des crepes c"
type textarea "Papa je ta fais des crepes c"
type input "Papa je ta fais des crepes ca"
type textarea "Papa je ta fais des crepes ca"
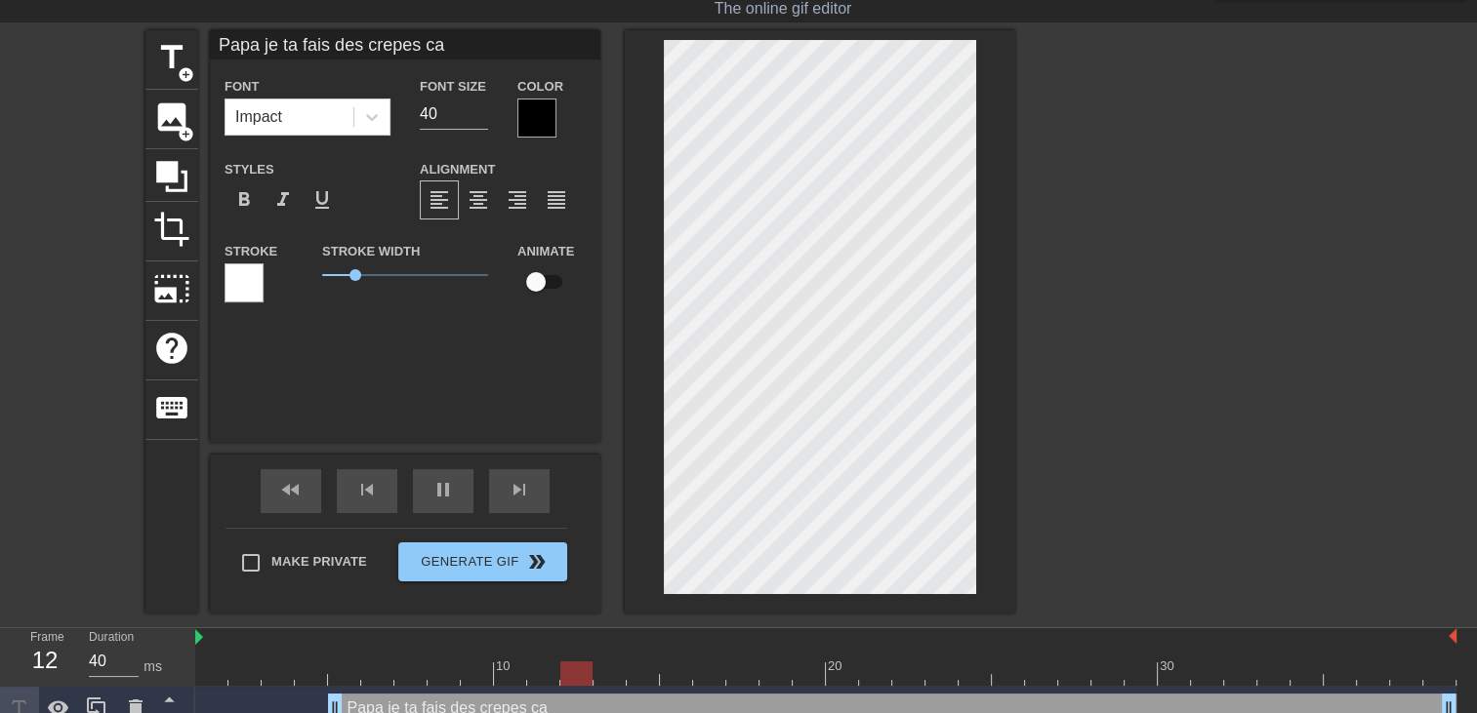
type input "Papa je ta fais des crepes ca"
type textarea "Papa je ta fais des crepes ca"
type input "[DEMOGRAPHIC_DATA] je ta fais des crepes ca f"
type textarea "[DEMOGRAPHIC_DATA] je ta fais des crepes ca f"
type input "Papa je ta fais des crepes ca fa"
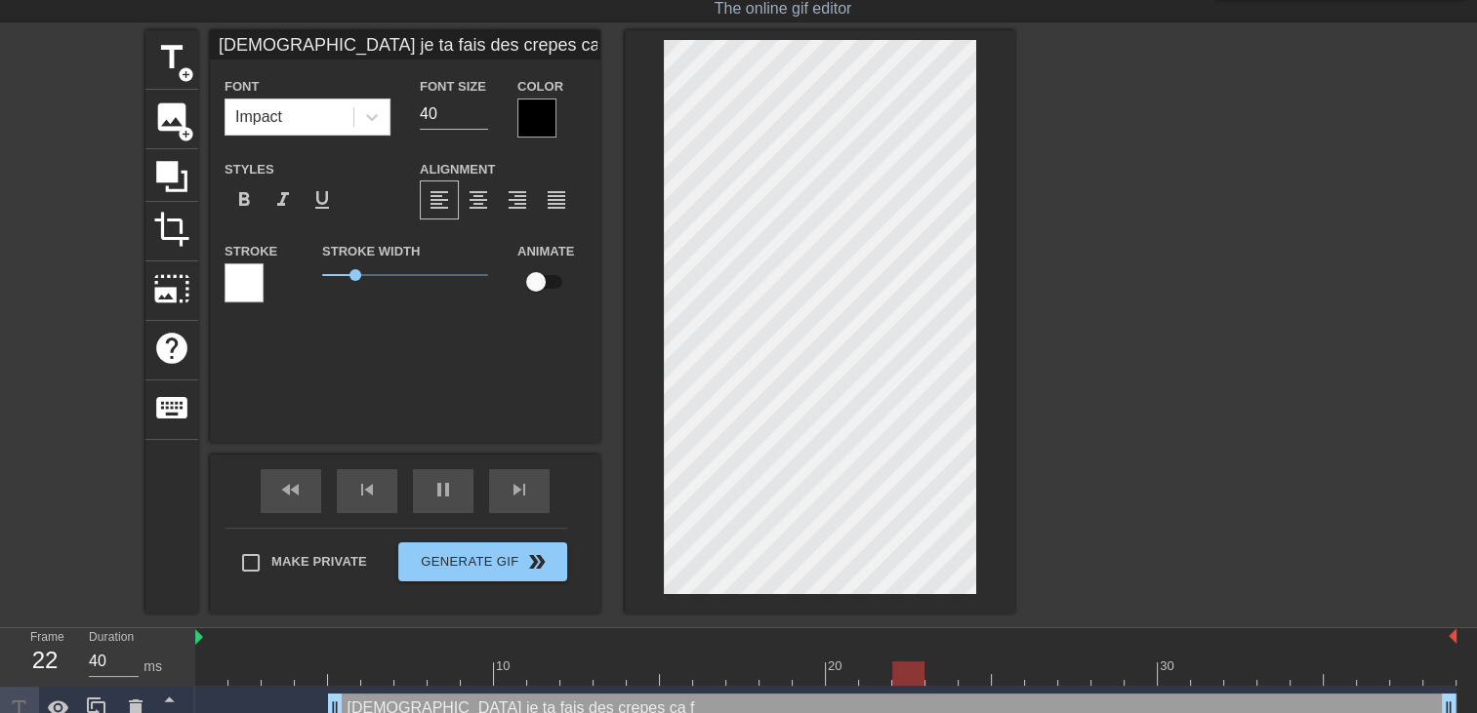
type textarea "Papa je ta fais des crepes ca fa"
type input "Papa je ta fais des crepes ca fai"
type textarea "Papa je ta fais des crepes ca fai"
type input "Papa je ta fais des crepes ca fait"
type textarea "Papa je ta fais des crepes ca fait"
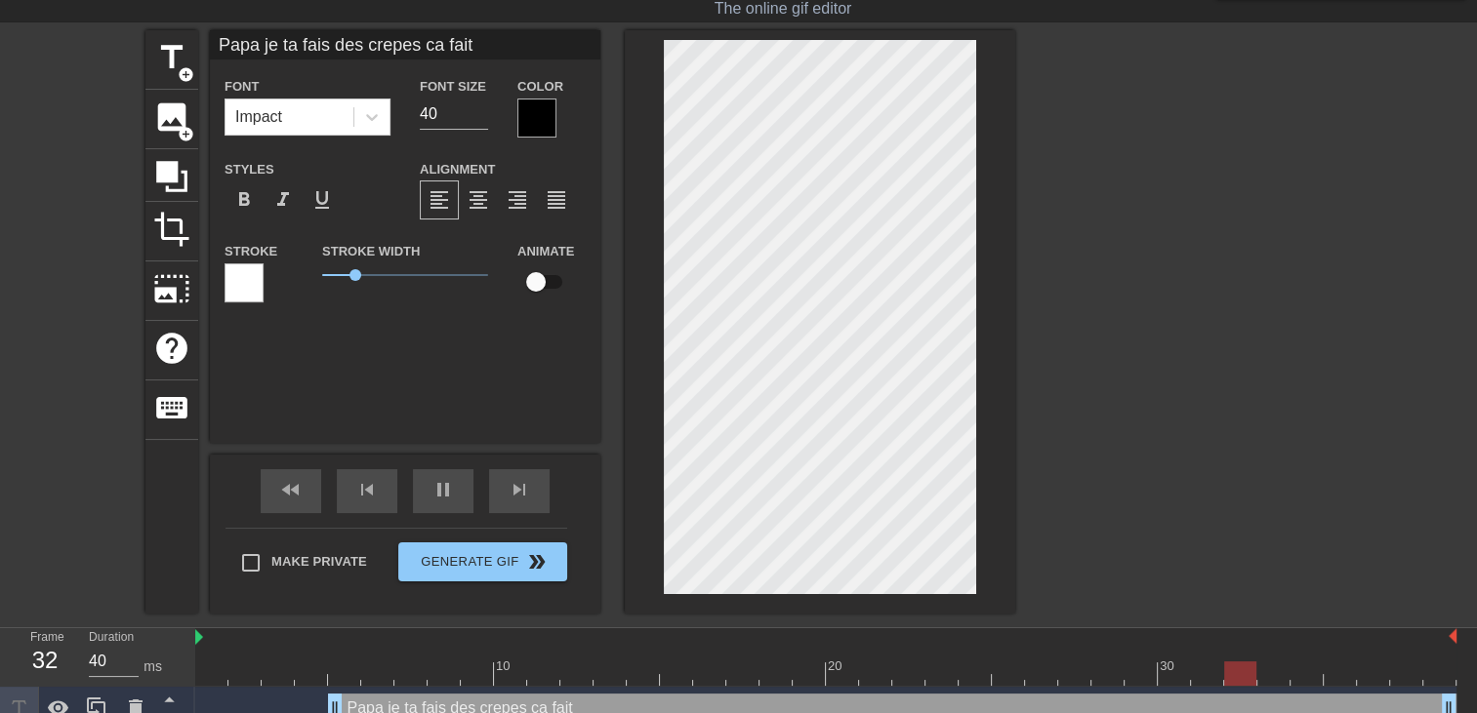
type input "Papa je ta fais des crepes ca fait"
type textarea "Papa je ta fais des crepes ca fait"
type input "[DEMOGRAPHIC_DATA] je ta fais des crepes ca fait l"
type textarea "[DEMOGRAPHIC_DATA] je ta fais des crepes ca fait l"
type input "[DEMOGRAPHIC_DATA] je ta fais des crepes ca fait lo"
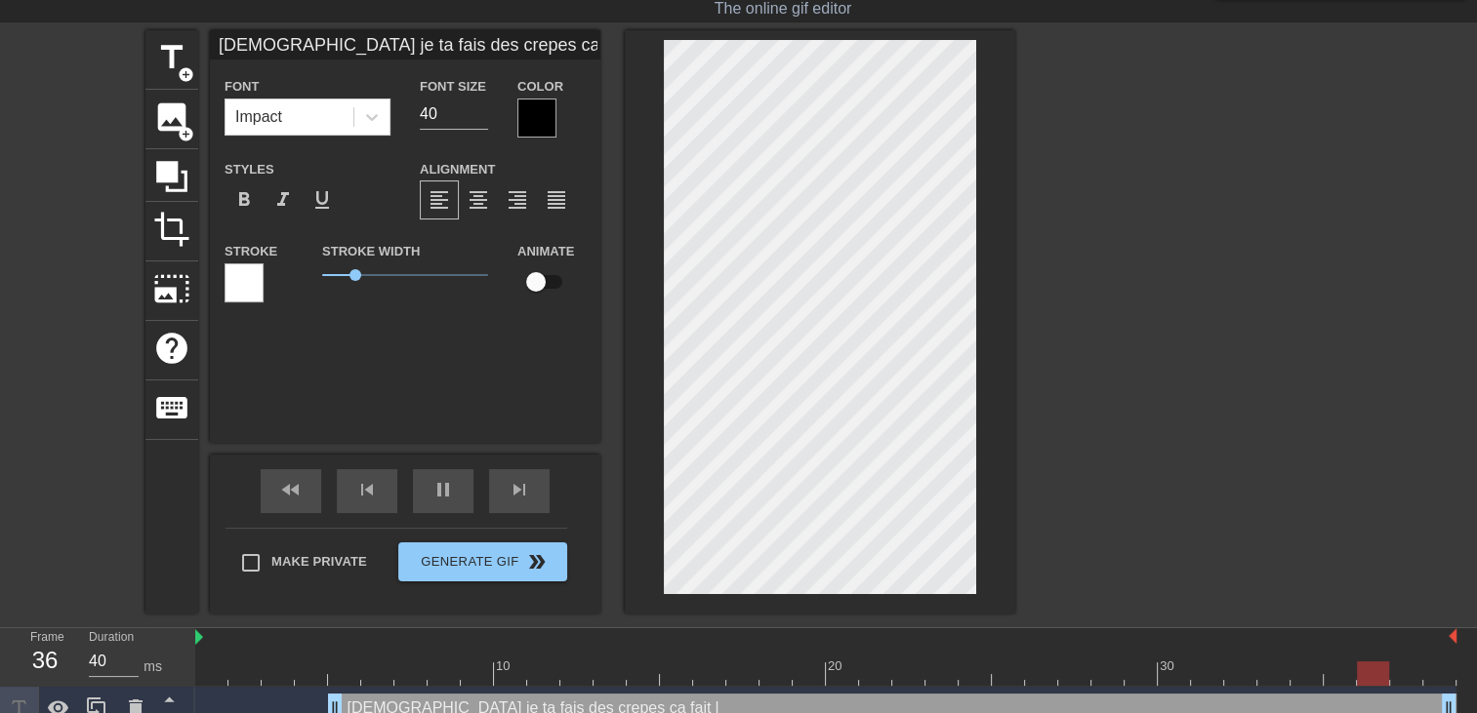
type textarea "[DEMOGRAPHIC_DATA] je ta fais des crepes ca fait lo"
type input "[DEMOGRAPHIC_DATA] je ta fais des crepes ca fait lon"
type textarea "[DEMOGRAPHIC_DATA] je ta fais des crepes ca fait lon"
type input "[DEMOGRAPHIC_DATA] je ta fais des crepes ca fait long"
type textarea "[DEMOGRAPHIC_DATA] je ta fais des crepes ca fait long"
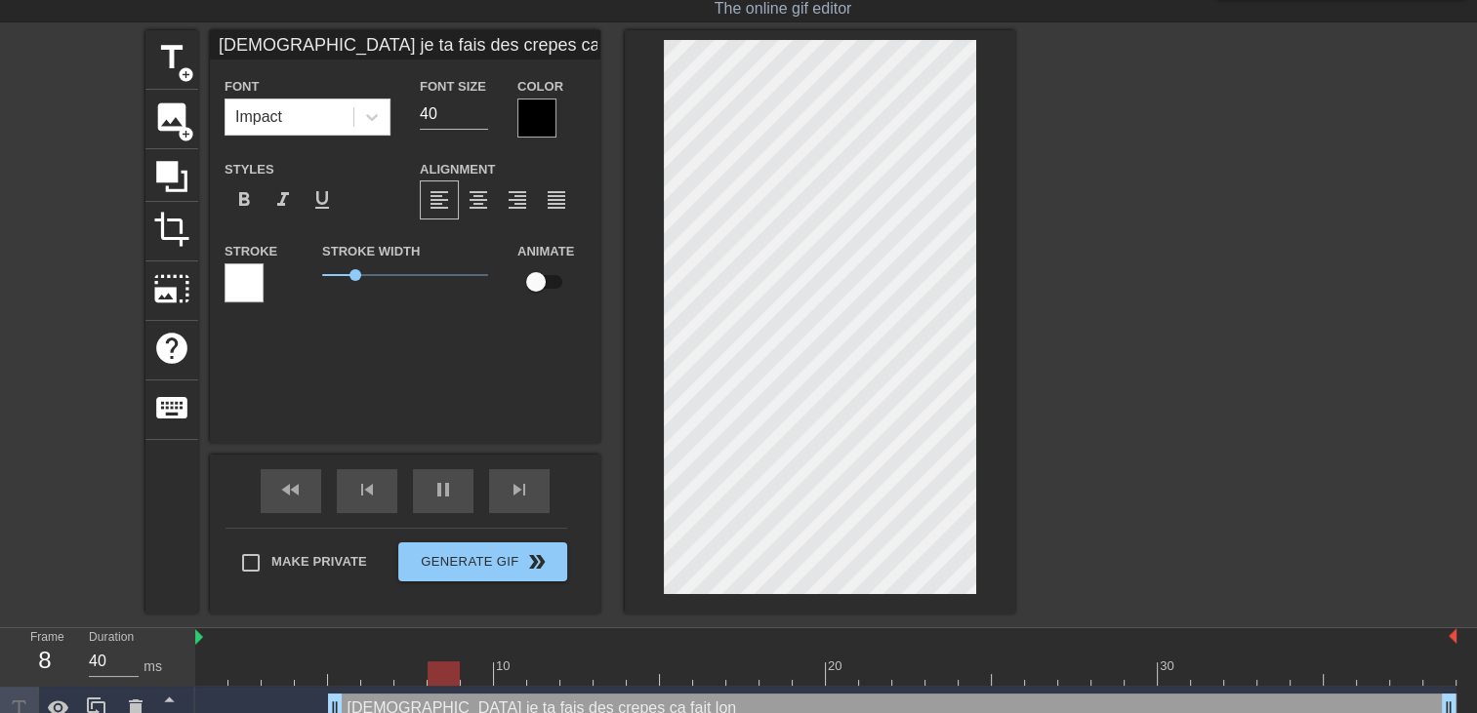
type input "[DEMOGRAPHIC_DATA] je ta fais des crepes ca fait longt"
type textarea "[DEMOGRAPHIC_DATA] je ta fais des crepes ca fait longt"
type input "[DEMOGRAPHIC_DATA] je ta fais des crepes ca fait longta"
type textarea "[DEMOGRAPHIC_DATA] je ta fais des crepes ca fait longta"
type input "[DEMOGRAPHIC_DATA] je ta fais des crepes ca fait longtam"
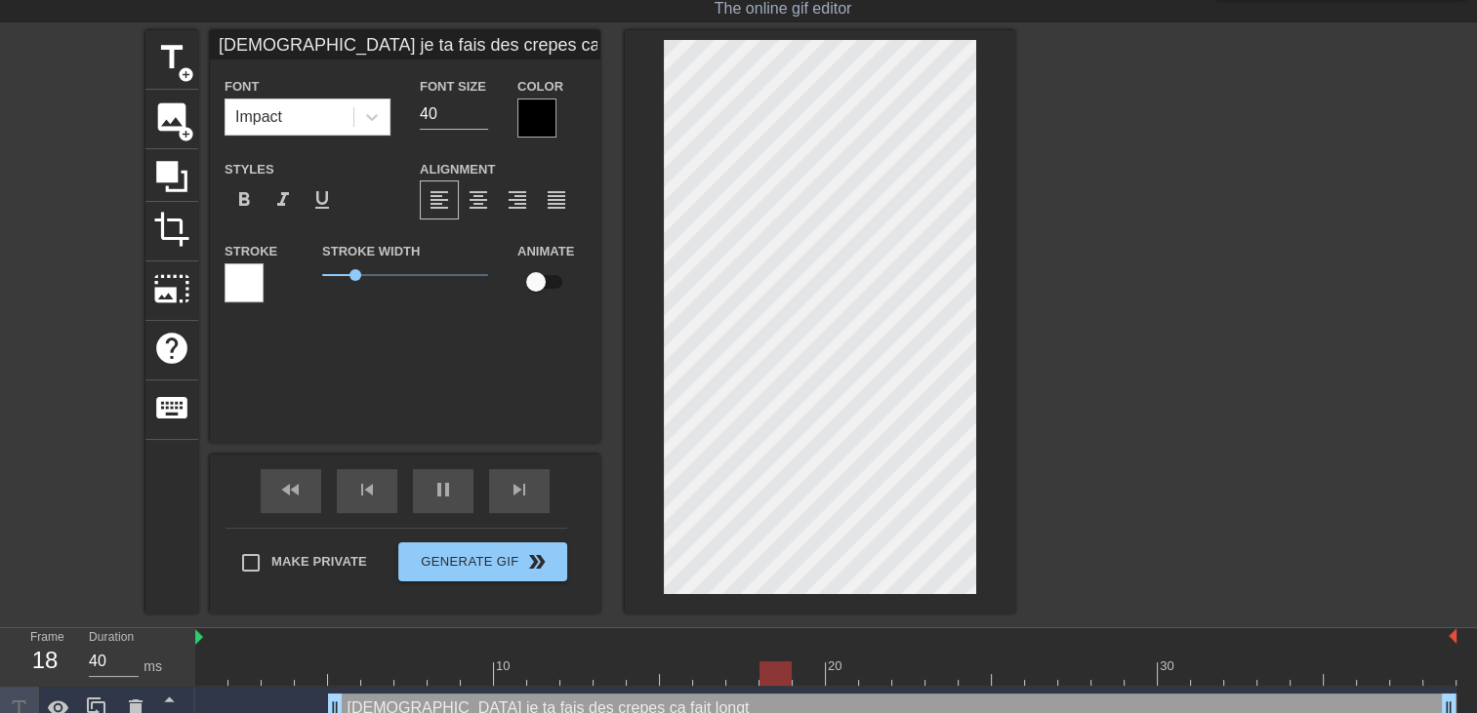
type textarea "[DEMOGRAPHIC_DATA] je ta fais des crepes ca fait longtam"
type input "[DEMOGRAPHIC_DATA] je ta fais des crepes ca fait longtamp"
type textarea "[DEMOGRAPHIC_DATA] je ta fais des crepes ca fait longtamp"
type input "[DEMOGRAPHIC_DATA] je ta fais des crepes ca fait longtamp"
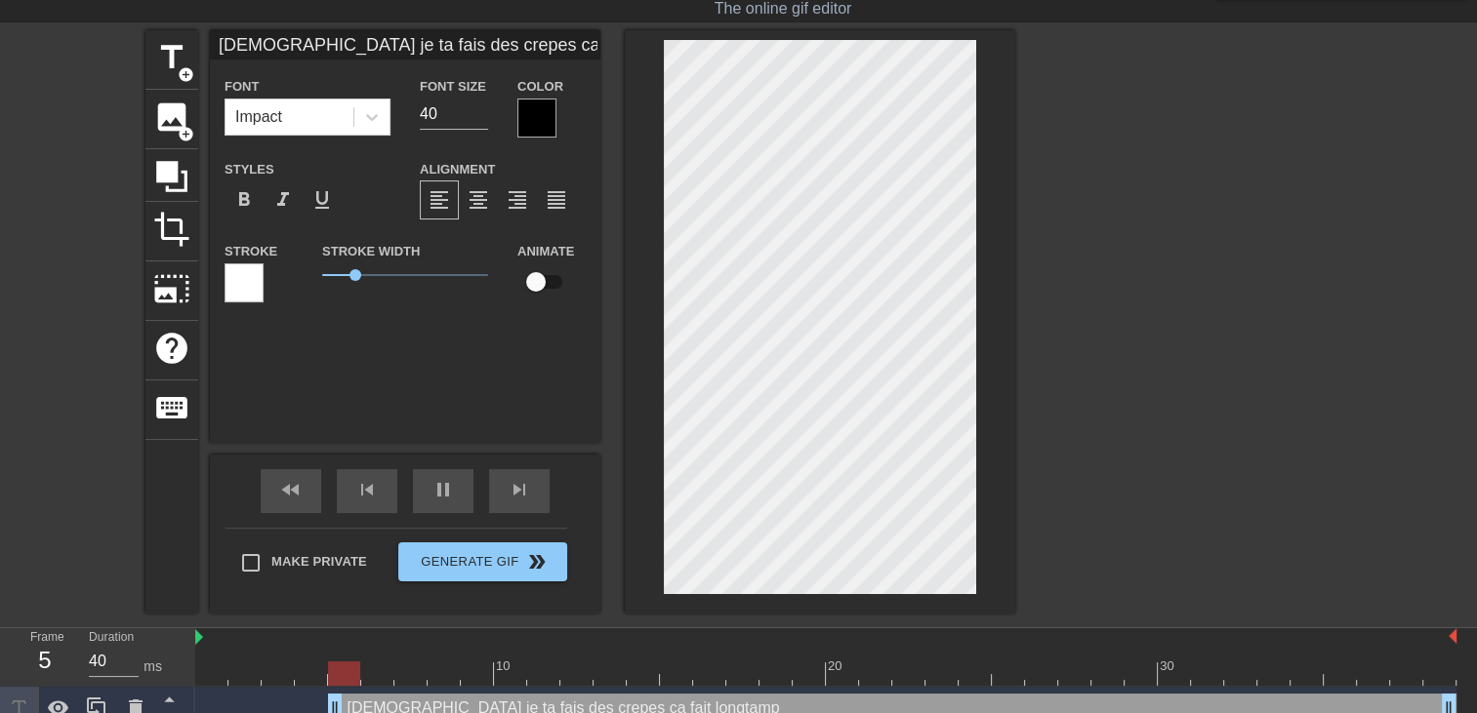
type textarea "[DEMOGRAPHIC_DATA] je ta fais des crepes ca fait longtamp"
type input "[DEMOGRAPHIC_DATA] je ta fais des crepes ca fait longtamp"
type textarea "[DEMOGRAPHIC_DATA] je ta fais des crepes ca fait longtamp"
type input "[DEMOGRAPHIC_DATA] je ta fais des crepes ca fait longtam"
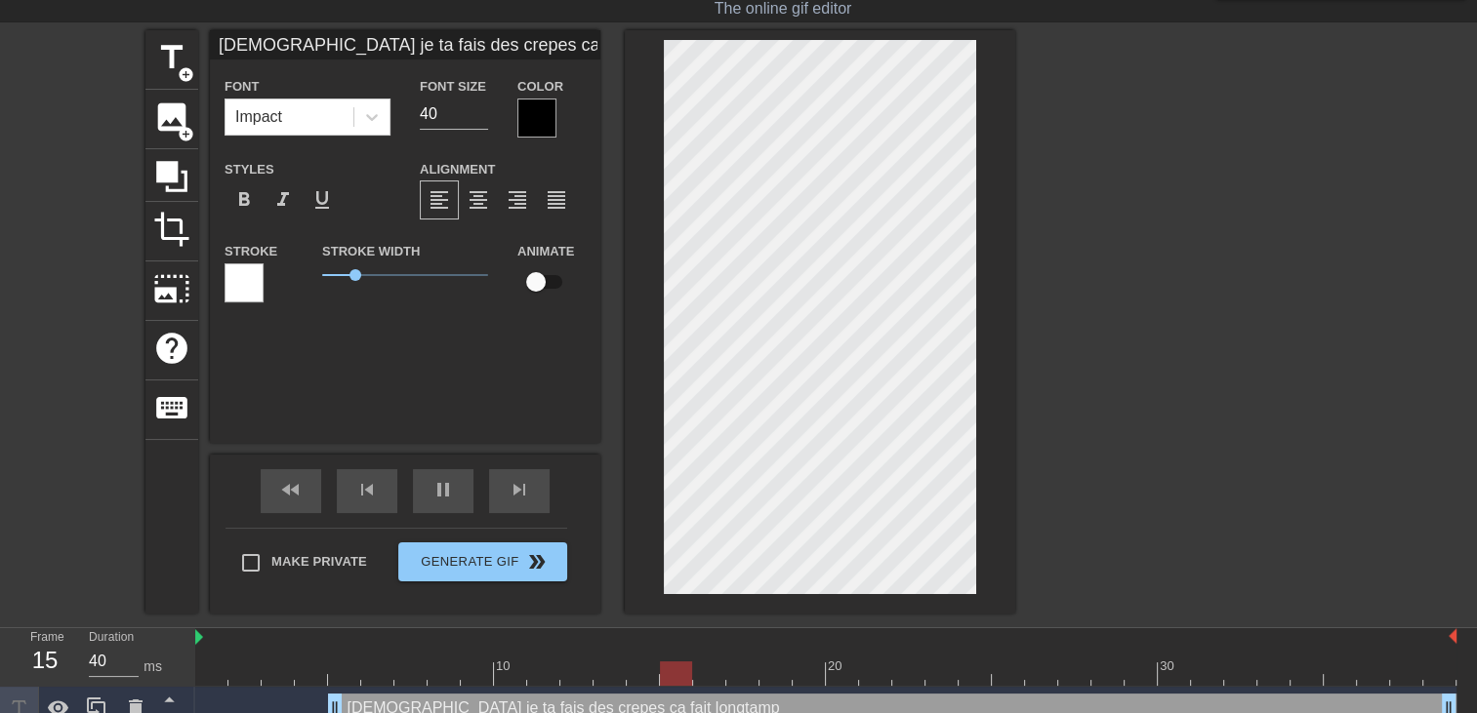
type textarea "[DEMOGRAPHIC_DATA] je ta fais des crepes ca fait longtam"
type input "[DEMOGRAPHIC_DATA] je ta fais des crepes ca fait longta"
type textarea "[DEMOGRAPHIC_DATA] je ta fais des crepes ca fait longta"
type input "[DEMOGRAPHIC_DATA] je ta fais des crepes ca fait longt"
type textarea "[DEMOGRAPHIC_DATA] je ta fais des crepes ca fait longt"
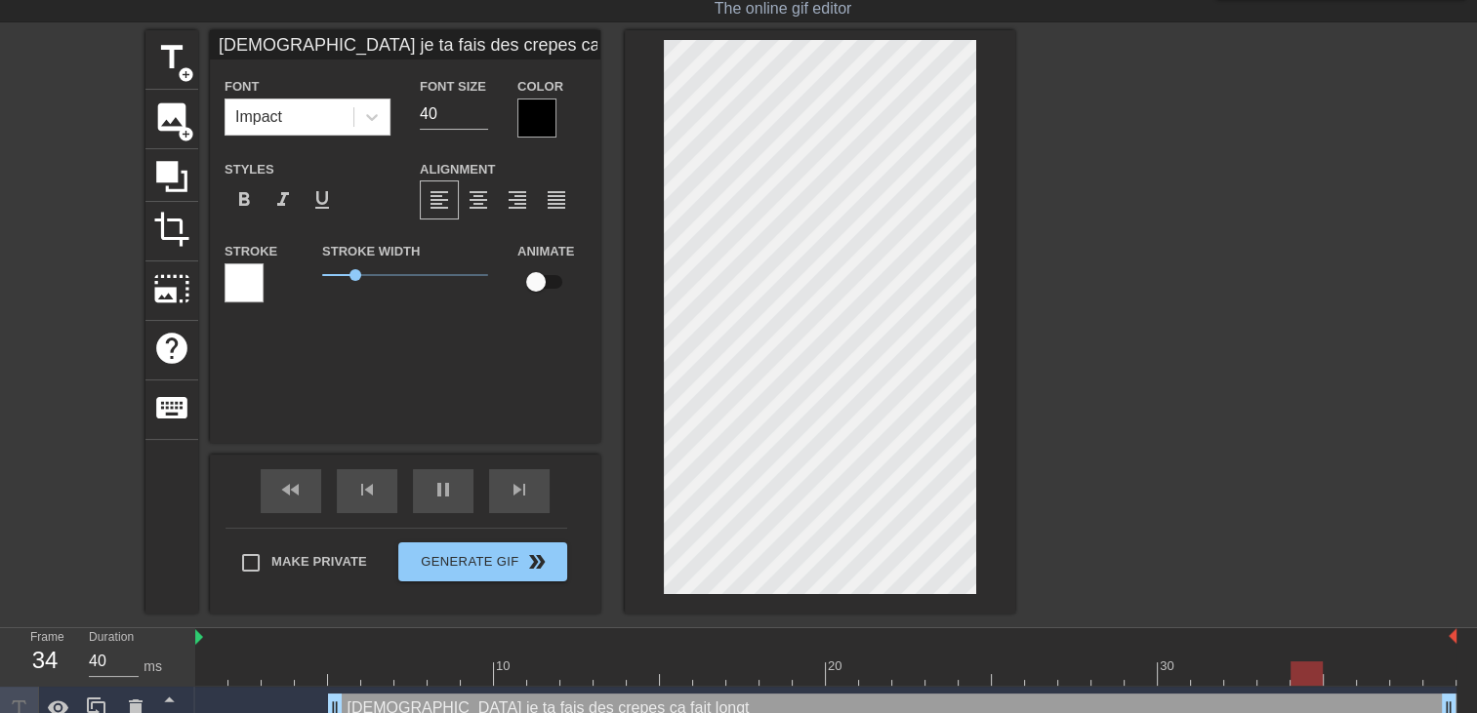
type input "[DEMOGRAPHIC_DATA] je ta fais des crepes ca fait longte"
type textarea "[DEMOGRAPHIC_DATA] je ta fais des crepes ca fait longte"
type input "[DEMOGRAPHIC_DATA] je ta fais des crepes ca fait longtem"
type textarea "Papa je ta fais des crepes ca fait longtem"
type input "Papa je ta fais des crepes ca fait longtemp"
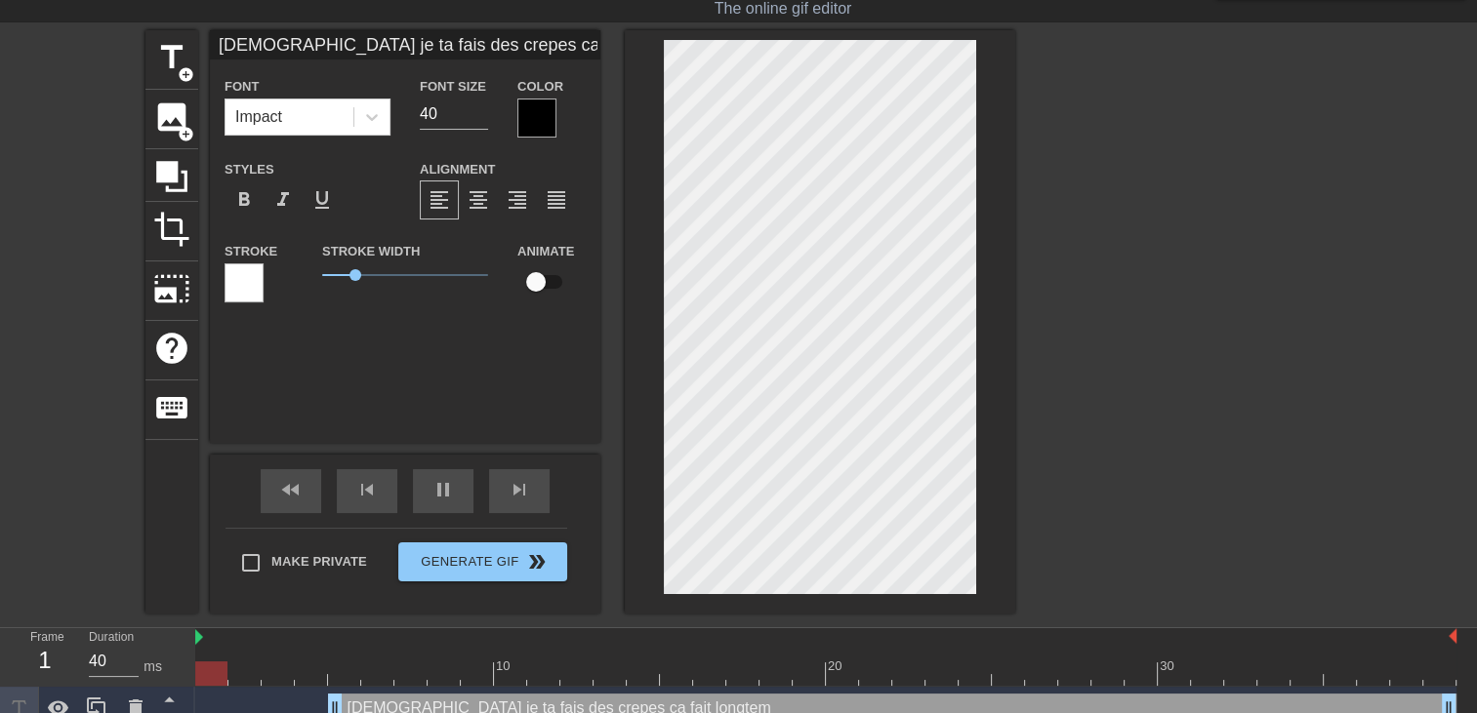
type textarea "Papa je ta fais des crepes ca fait longtemp"
type input "Papa je ta fais des crepes ca fait longtemp"
type textarea "Papa je ta fais des crepes ca fait longtemp"
type input "Papa je ta fais des crepes ca fait longtempq"
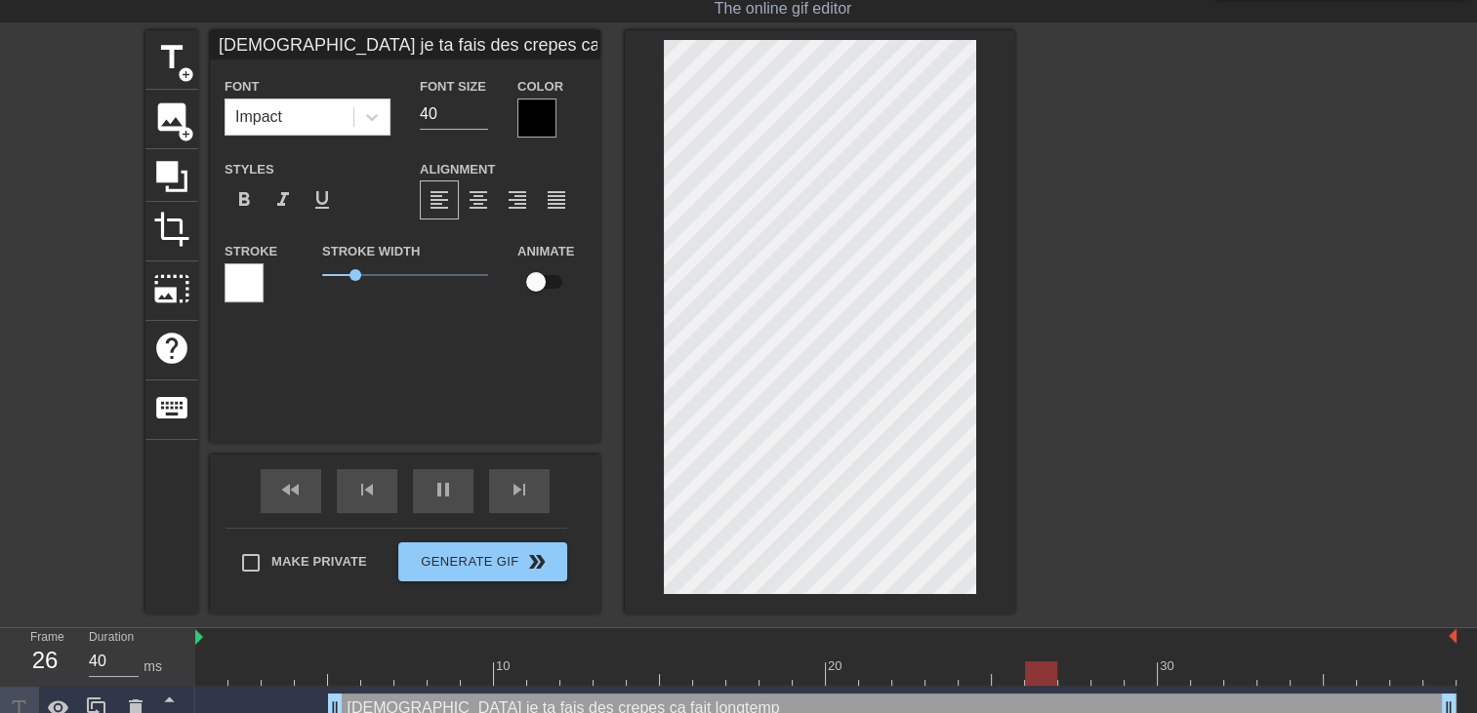
type textarea "Papa je ta fais des crepes ca fait longtemp q"
type input "Papa je ta fais des crepes ca fait longtempqu"
type textarea "Papa je ta fais des crepes ca fait longtemp qu"
type input "Papa je ta fais des crepes ca fait longtempque"
type textarea "Papa je ta fais des crepes ca fait longtemp que"
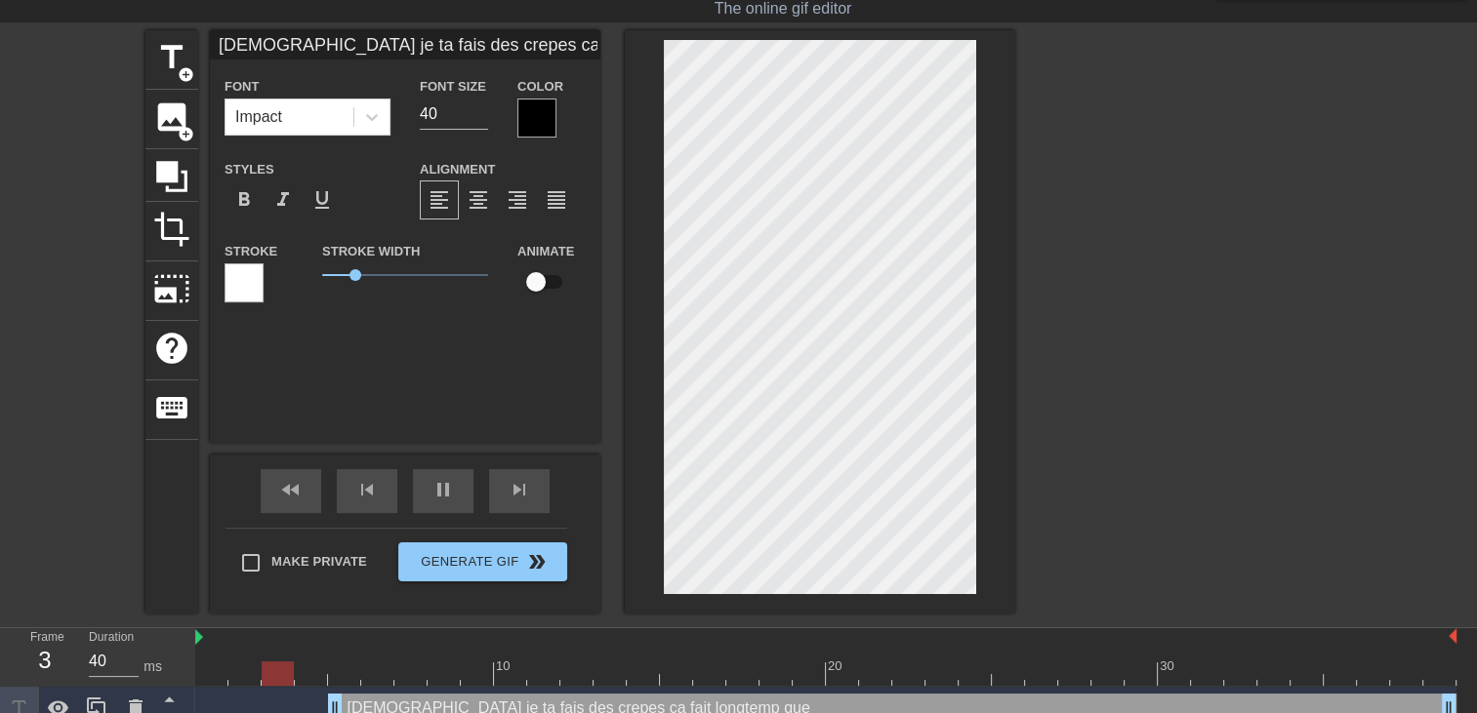
type input "Papa je ta fais des crepes ca fait longtempque"
type textarea "Papa je ta fais des crepes ca fait longtemp que"
type input "Papa je ta fais des crepes ca fait longtempque m"
type textarea "Papa je ta fais des crepes ca fait longtemp que m"
type input "Papa je ta fais des crepes ca fait longtempque ma"
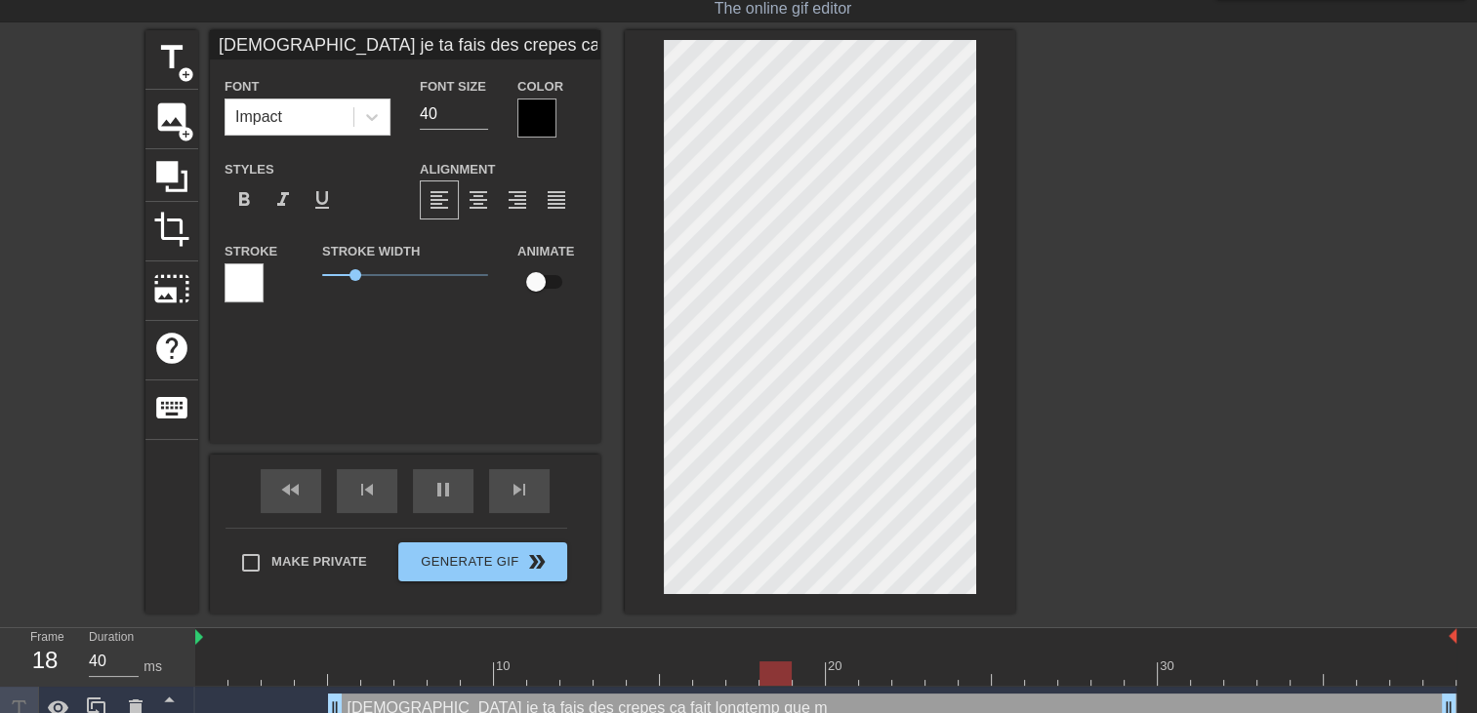
type textarea "Papa je ta fais des crepes ca fait longtemp que ma"
type input "Papa je ta fais des crepes ca fait longtempque mam"
type textarea "Papa je ta fais des crepes ca fait longtemp que mam"
type input "Papa je ta fais des crepes ca fait longtempque mama"
type textarea "Papa je ta fais des crepes ca fait longtemp que mama"
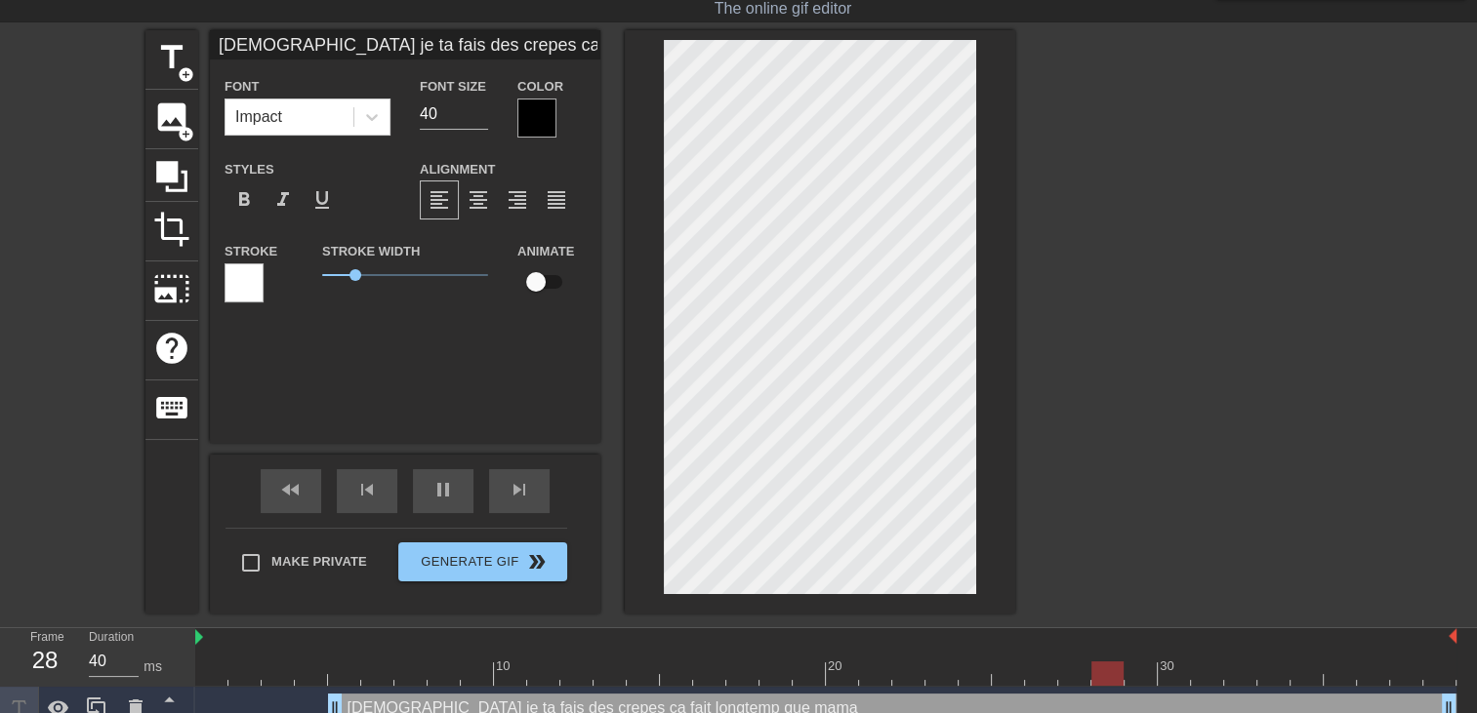
type input "Papa je ta fais des crepes ca fait longtempque maman"
type textarea "Papa je ta fais des crepes ca fait longtemp que maman"
type input "Papa je ta fais des crepes ca fait longtempque maman"
type textarea "Papa je ta fais des crepes ca fait longtemp que maman"
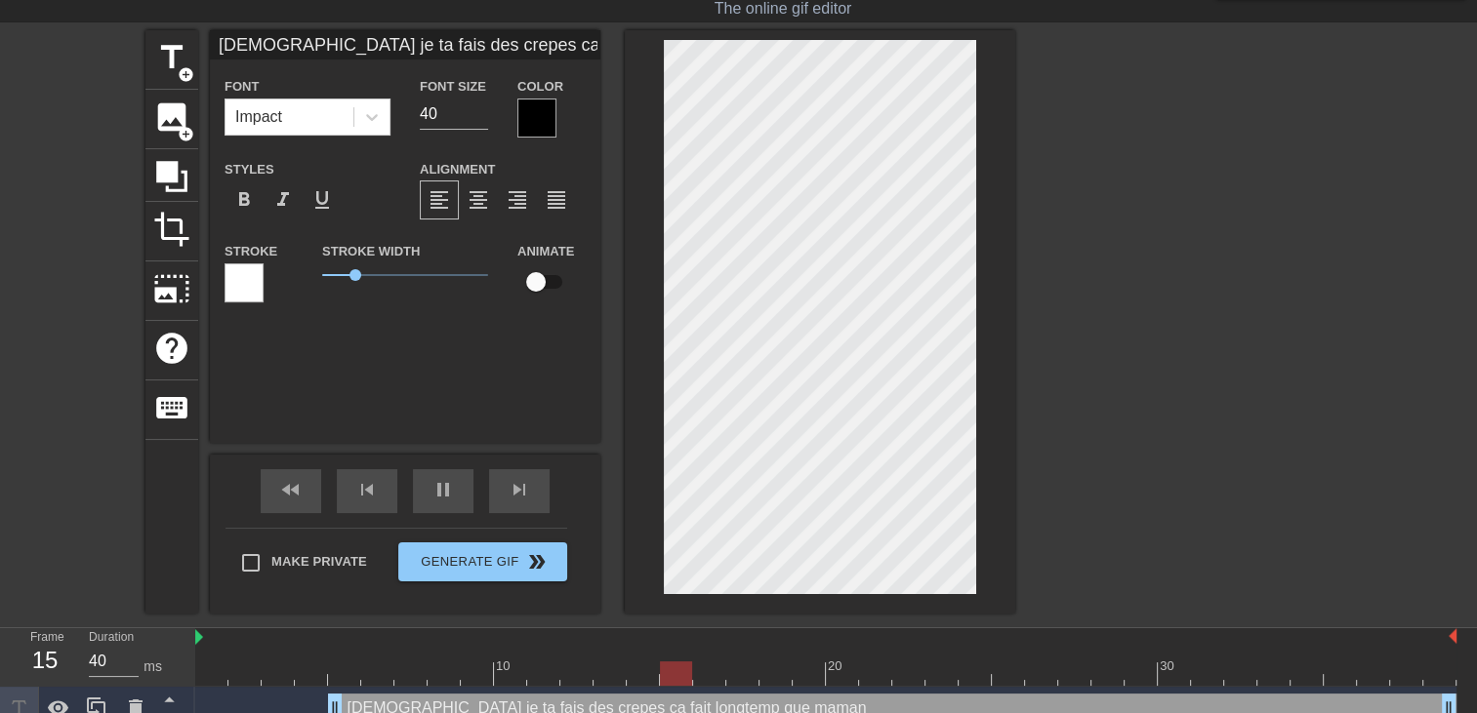
type input "Papa je ta fais des crepes ca fait longtempque maman n"
type textarea "Papa je ta fais des crepes ca fait longtemp que maman n"
type input "Papa je ta fais des crepes ca fait longtempque maman n'"
type textarea "Papa je ta fais des crepes ca fait longtemp que maman n'"
type input "Papa je ta fais des crepes ca fait longtempque maman n'e"
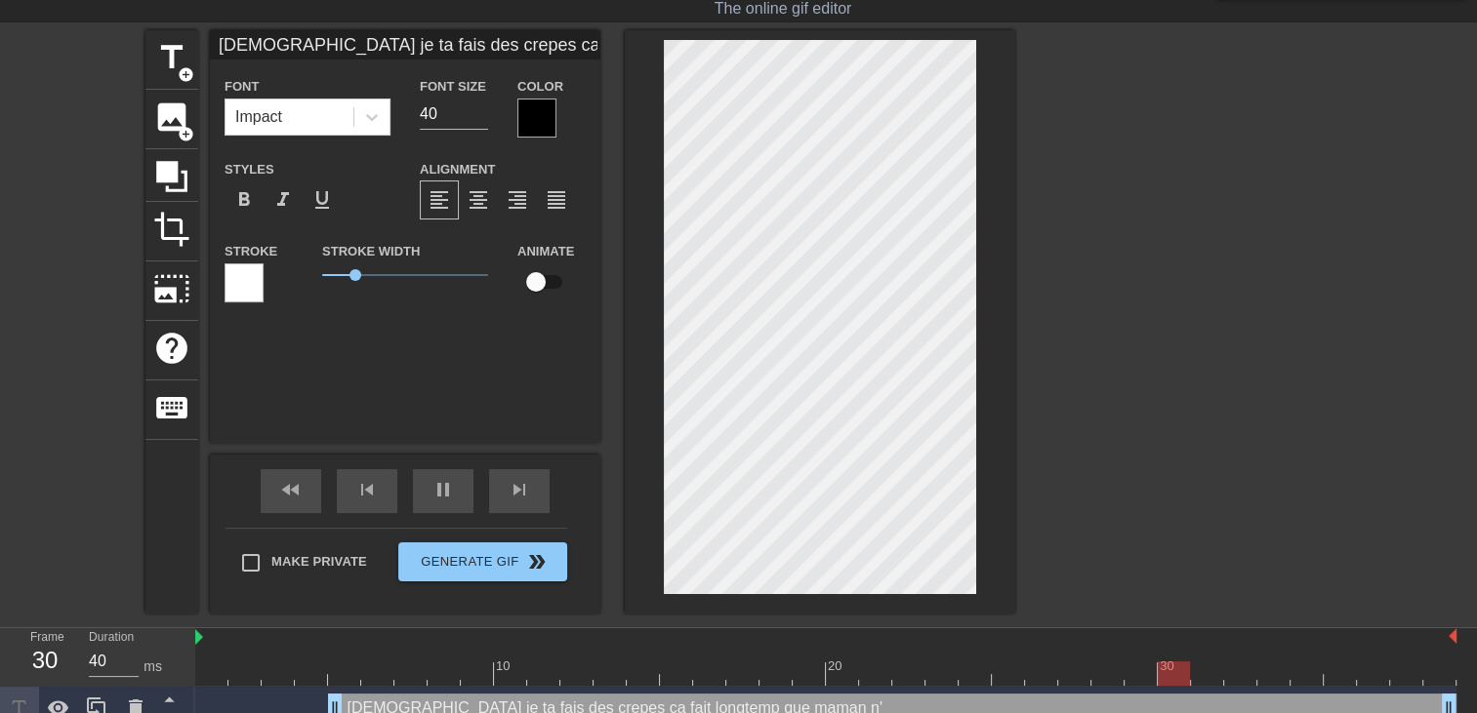
type textarea "Papa je ta fais des crepes ca fait longtemp que maman n'e"
type input "Papa je ta fais des crepes ca fait longtempque maman n'en"
type textarea "Papa je ta fais des crepes ca fait longtemp que maman n'en"
type input "Papa je ta fais des crepes ca fait longtempque maman n'en"
type textarea "Papa je ta fais des crepes ca fait longtemp que maman n'en"
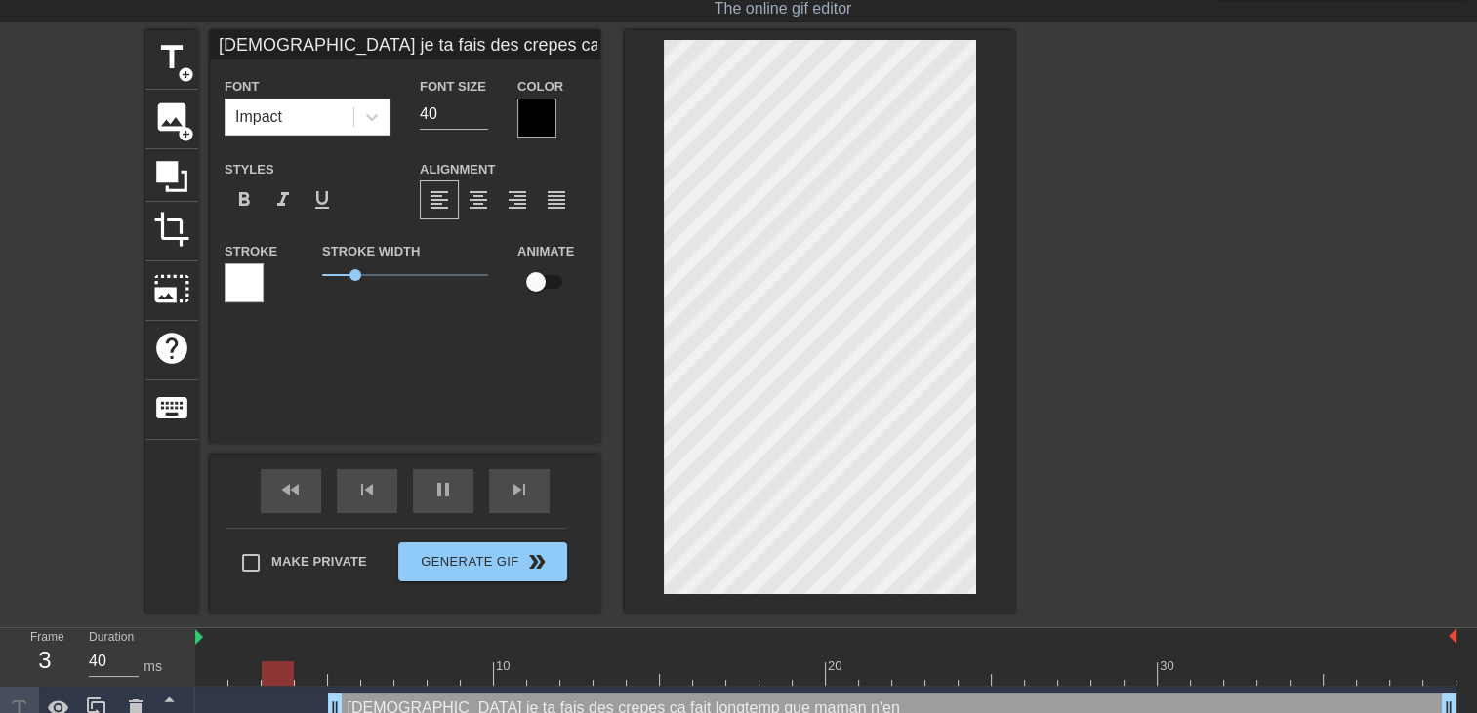
type input "Papa je ta fais des crepes ca fait longtempque maman n'en f"
type textarea "Papa je ta fais des crepes ca fait longtemp que maman n'en f"
type input "Papa je ta fais des crepes ca fait longtempque maman n'en fa"
type textarea "Papa je ta fais des crepes ca fait longtemp que maman n'en fa"
type input "Papa je ta fais des crepes ca fait longtempque maman n'en fai"
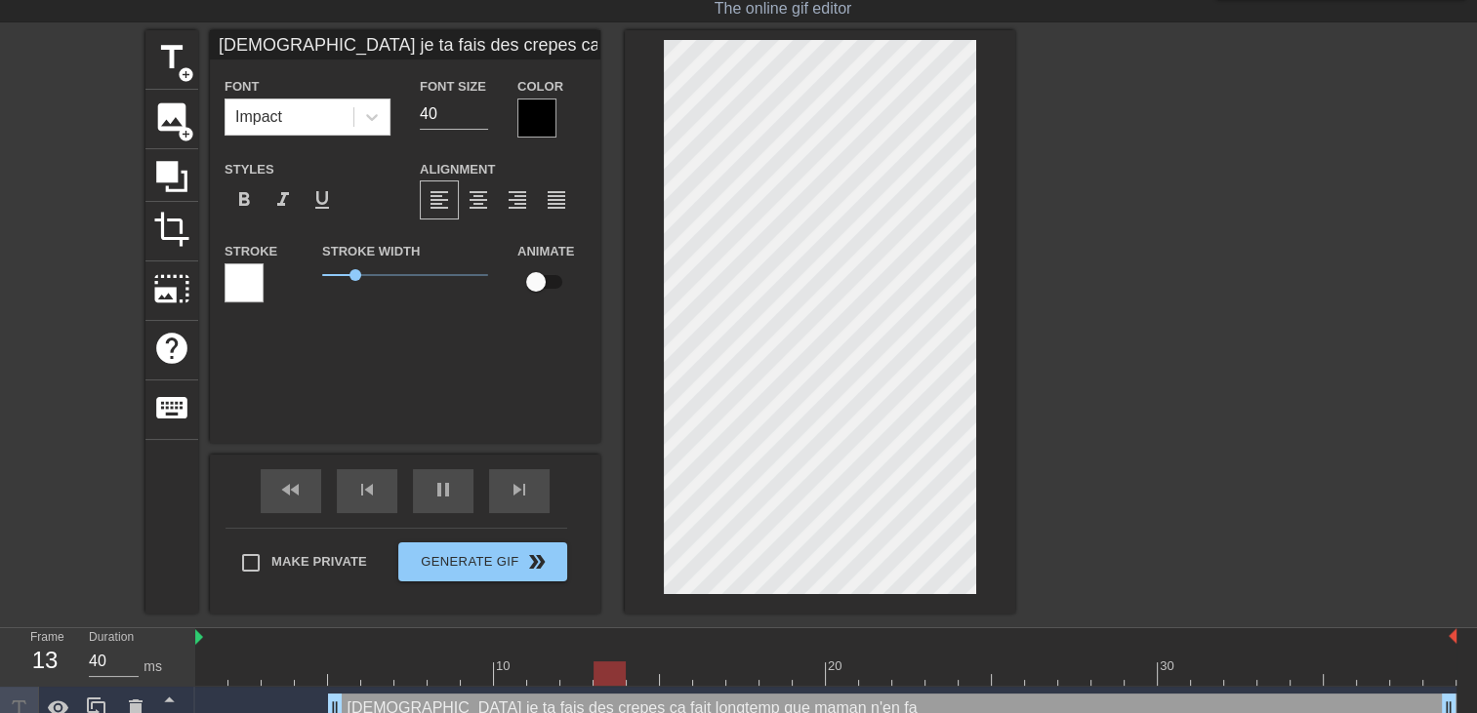
type textarea "Papa je ta fais des crepes ca fait longtemp que maman n'en fai"
type input "Papa je ta fais des crepes ca fait longtempque maman n'en fais"
type textarea "Papa je ta fais des crepes ca fait longtemp que maman n'en fais"
type input "Papa je ta fais des crepes ca fait longtempque maman n'en fais"
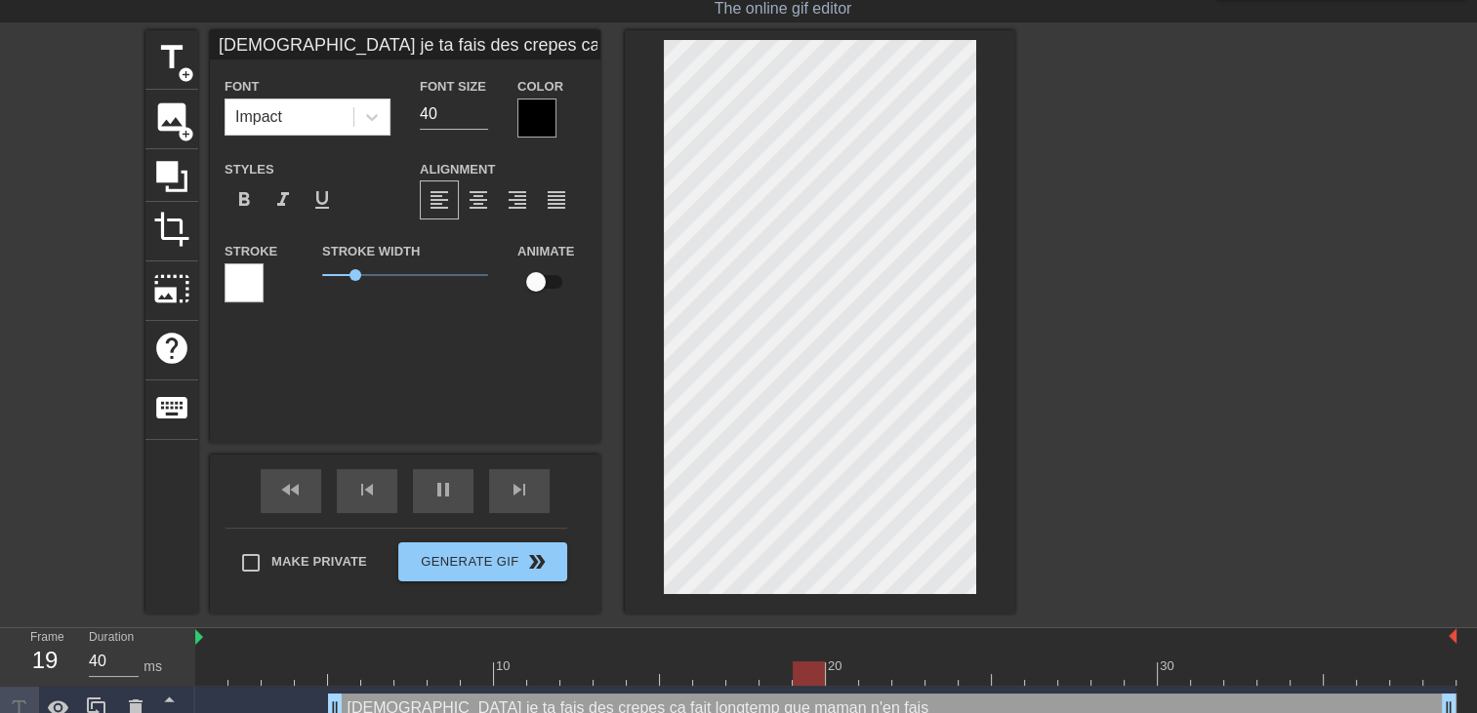
type textarea "Papa je ta fais des crepes ca fait longtemp que maman n'en fais"
type input "Papa je ta fais des crepes ca fait longtempque maman n'en fais p"
type textarea "Papa je ta fais des crepes ca fait longtemp que maman n'en fais p"
type input "Papa je ta fais des crepes ca fait longtempque maman n'en fais pl"
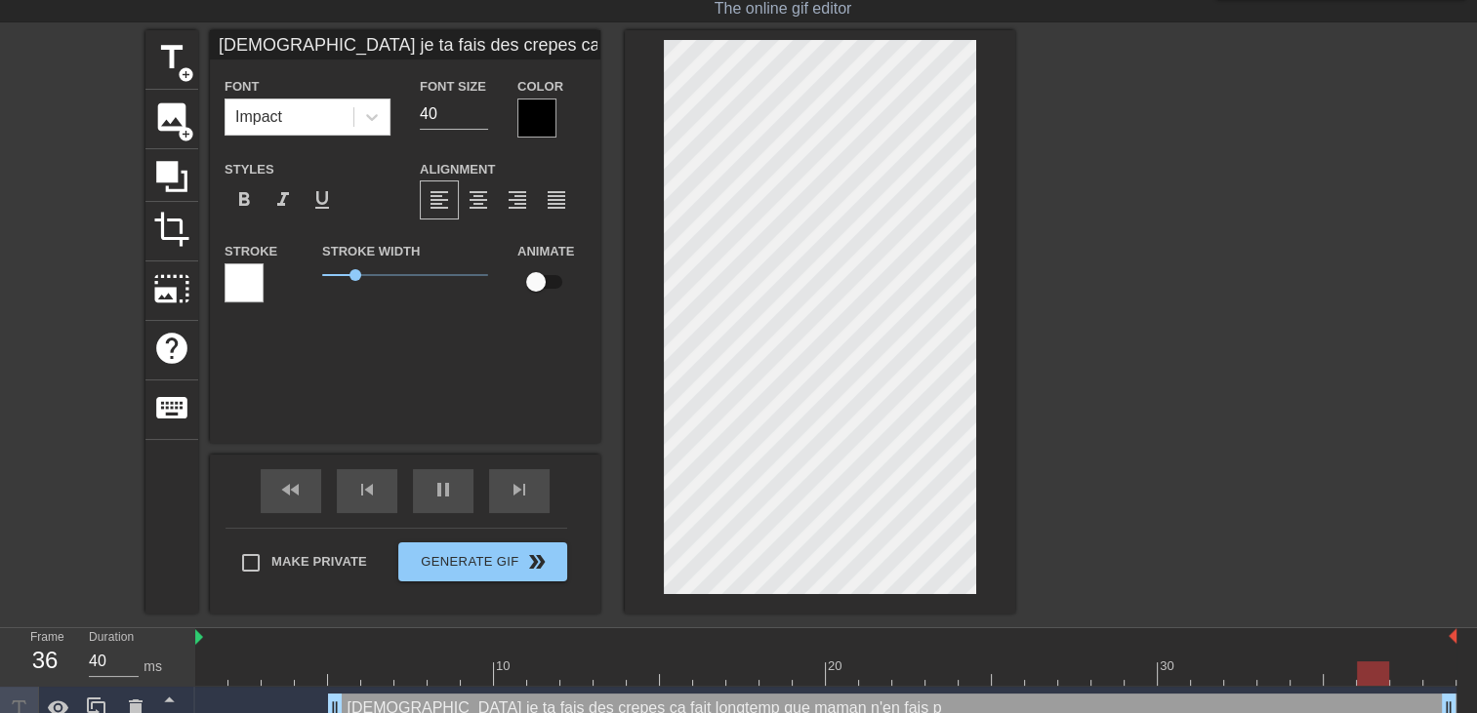
type textarea "Papa je ta fais des crepes ca fait longtemp que maman n'en fais pl"
type input "Papa je ta fais des crepes ca fait longtempque maman n'en fais plu"
type textarea "Papa je ta fais des crepes ca fait longtemp que maman n'en fais plu"
type input "Papa je ta fais des crepes ca fait longtempque maman n'en fais plus"
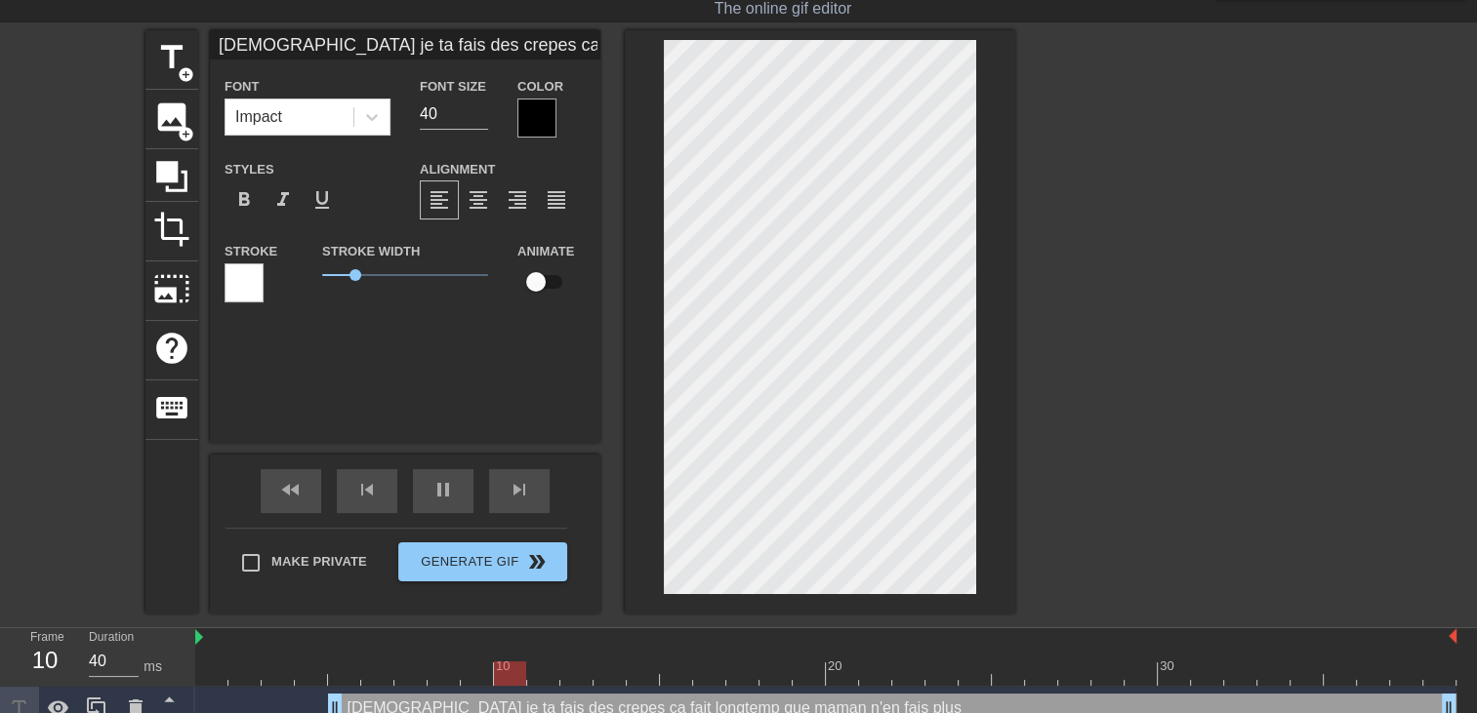
type textarea "Papa je ta fais des crepes ca fait longtemp que maman n'en fais plus"
type input "Papa je ta fais des crepes ca fait longtempque maman n'en fais plus"
type textarea "Papa je ta fais des crepes ca fait longtemp que maman n'en fais plus"
click at [535, 108] on div at bounding box center [536, 118] width 39 height 39
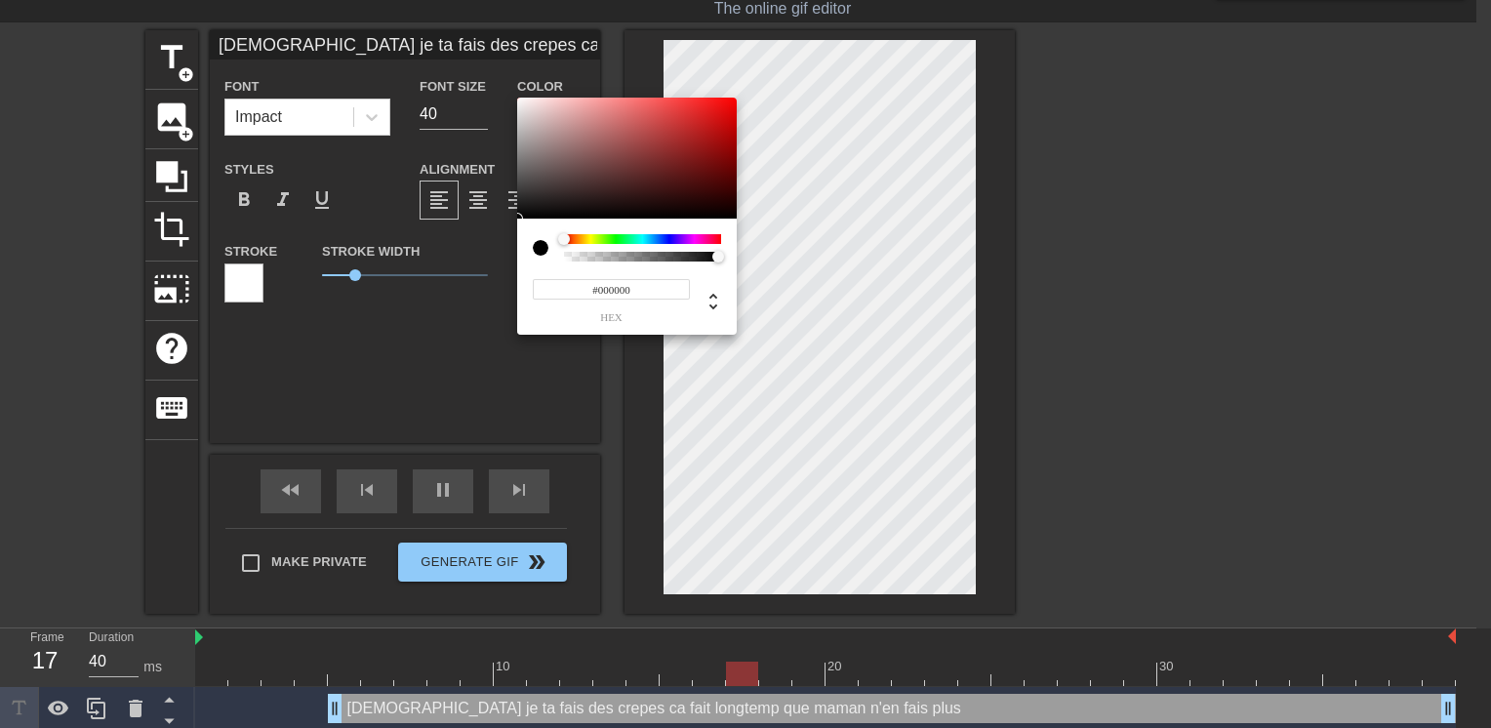
click at [700, 236] on div at bounding box center [642, 239] width 157 height 10
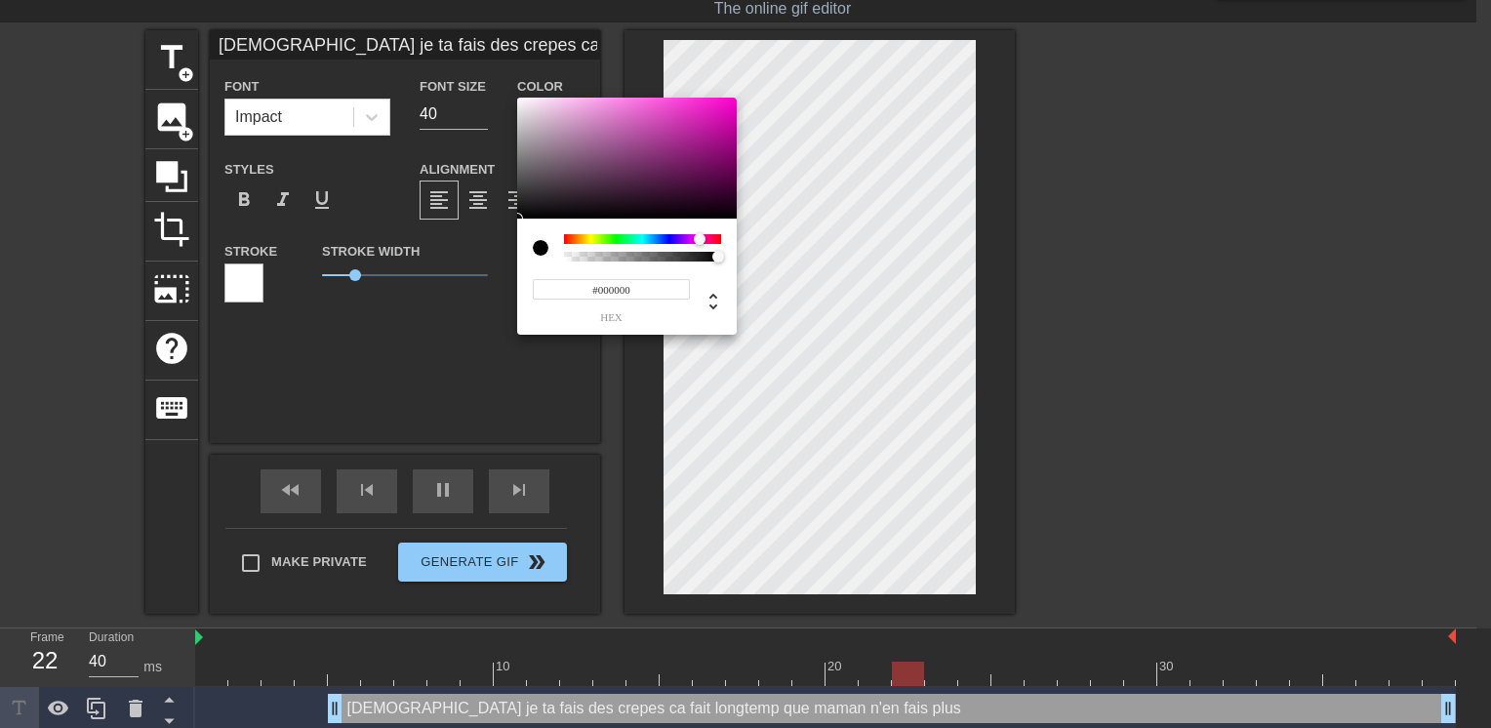
type input "Papa je ta fais des crepes ca fait longtempque maman n'en fais plus"
type input "#D90EB5"
click at [722, 115] on div at bounding box center [627, 158] width 220 height 121
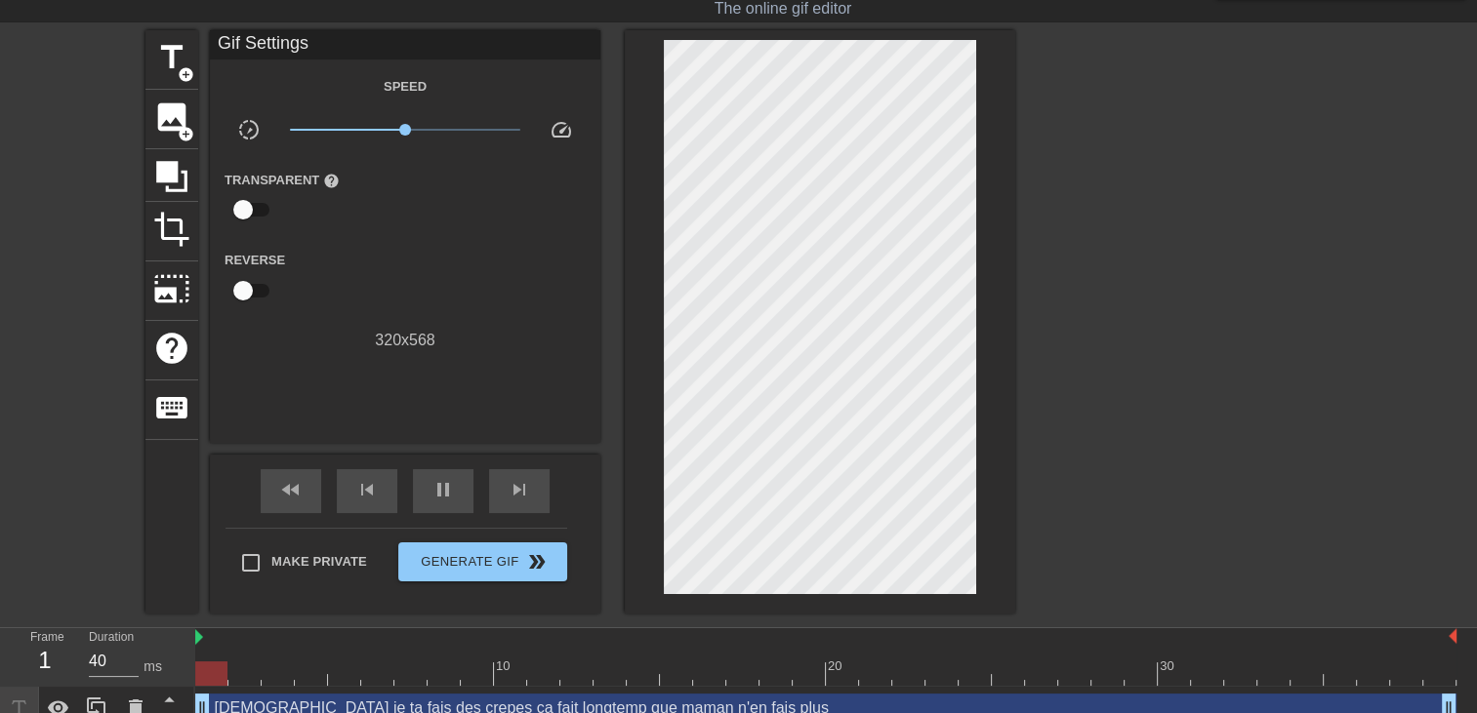
drag, startPoint x: 330, startPoint y: 699, endPoint x: 359, endPoint y: 586, distance: 116.9
click at [101, 678] on div "Frame 1 Duration 40 ms 10 20 30 Papa je ta fais des crepes ca fait longtemp que…" at bounding box center [738, 679] width 1477 height 102
click at [194, 57] on div "title add_circle" at bounding box center [171, 60] width 53 height 60
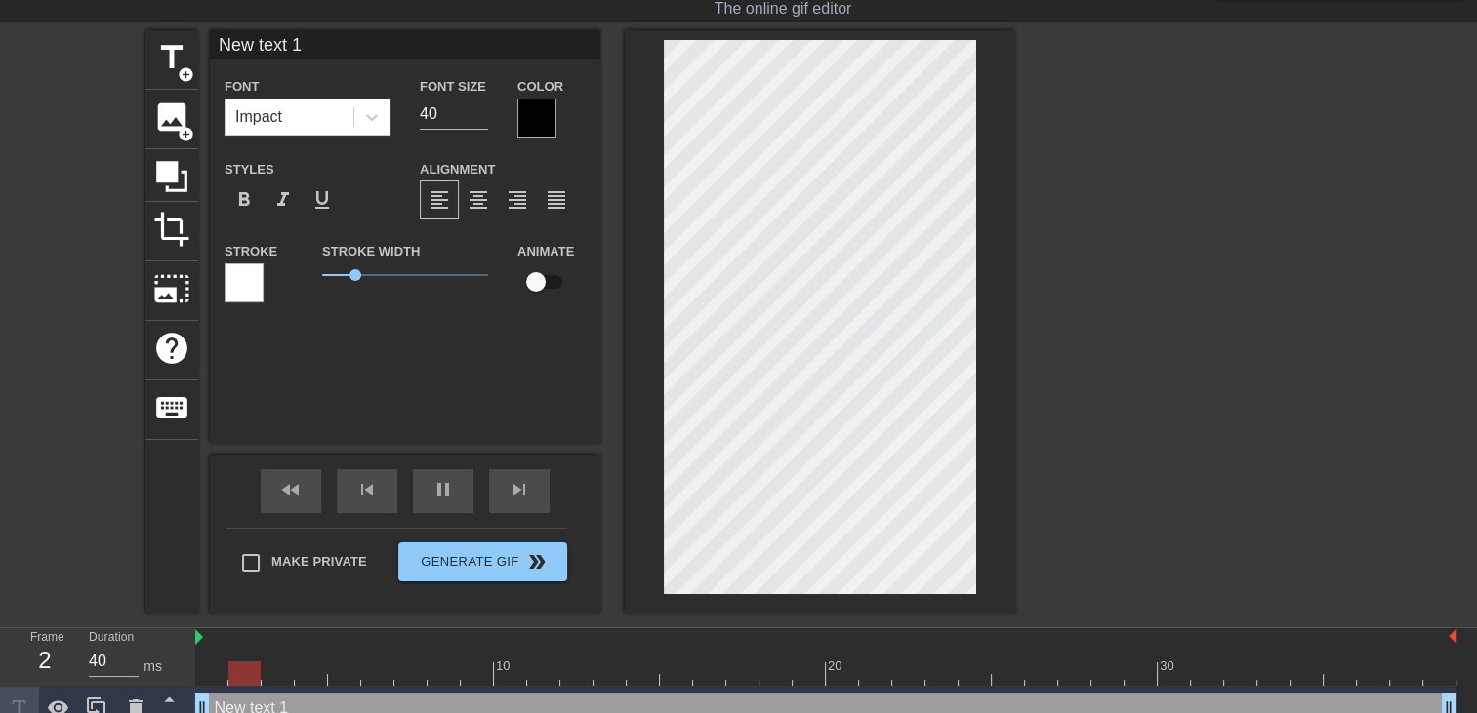
drag, startPoint x: 1429, startPoint y: 710, endPoint x: -3, endPoint y: 758, distance: 1432.5
click at [0, 712] on html "menu_book Browse the tutorials! Gifntext.com The online gif editor Send Feedbac…" at bounding box center [738, 364] width 1477 height 822
type input "New text"
type textarea "New text"
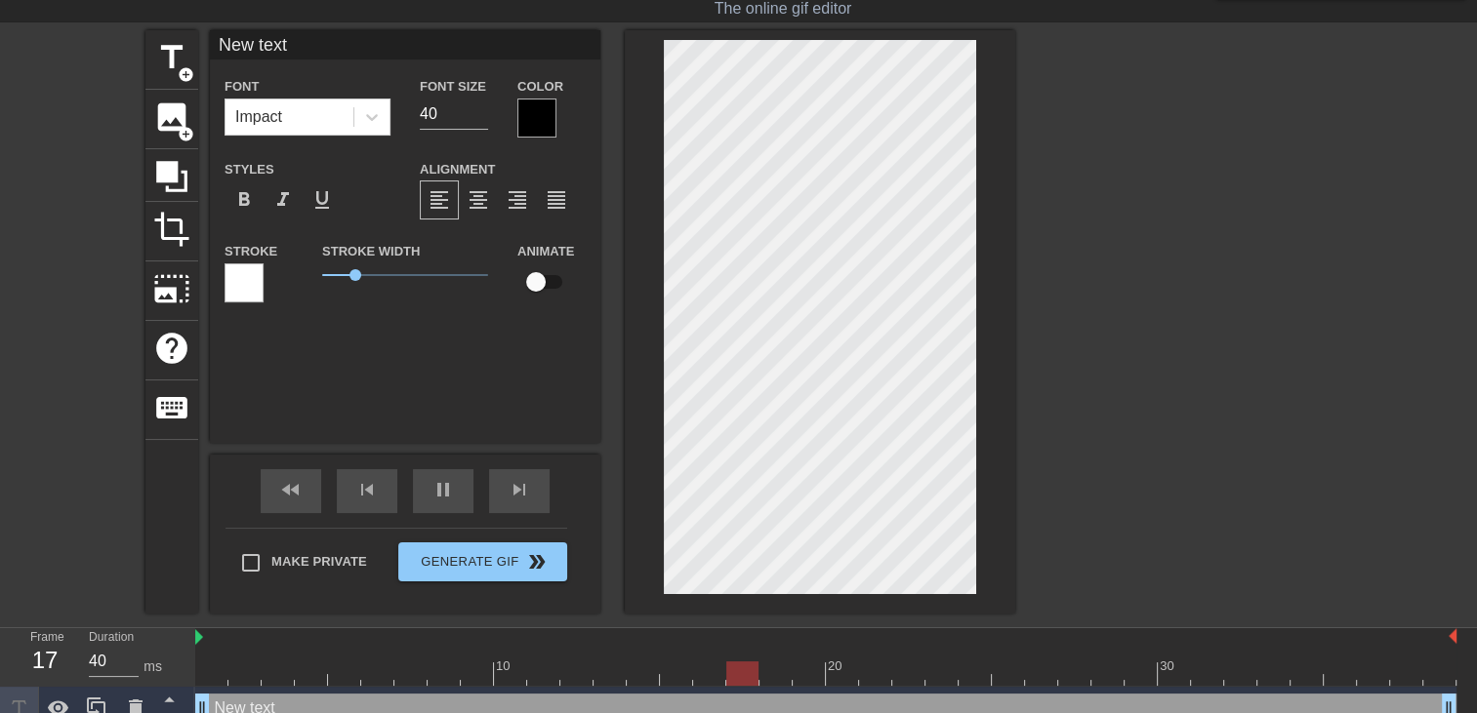
type input "New text"
type textarea "New text"
type input "New tex"
type textarea "New tex"
type input "New te"
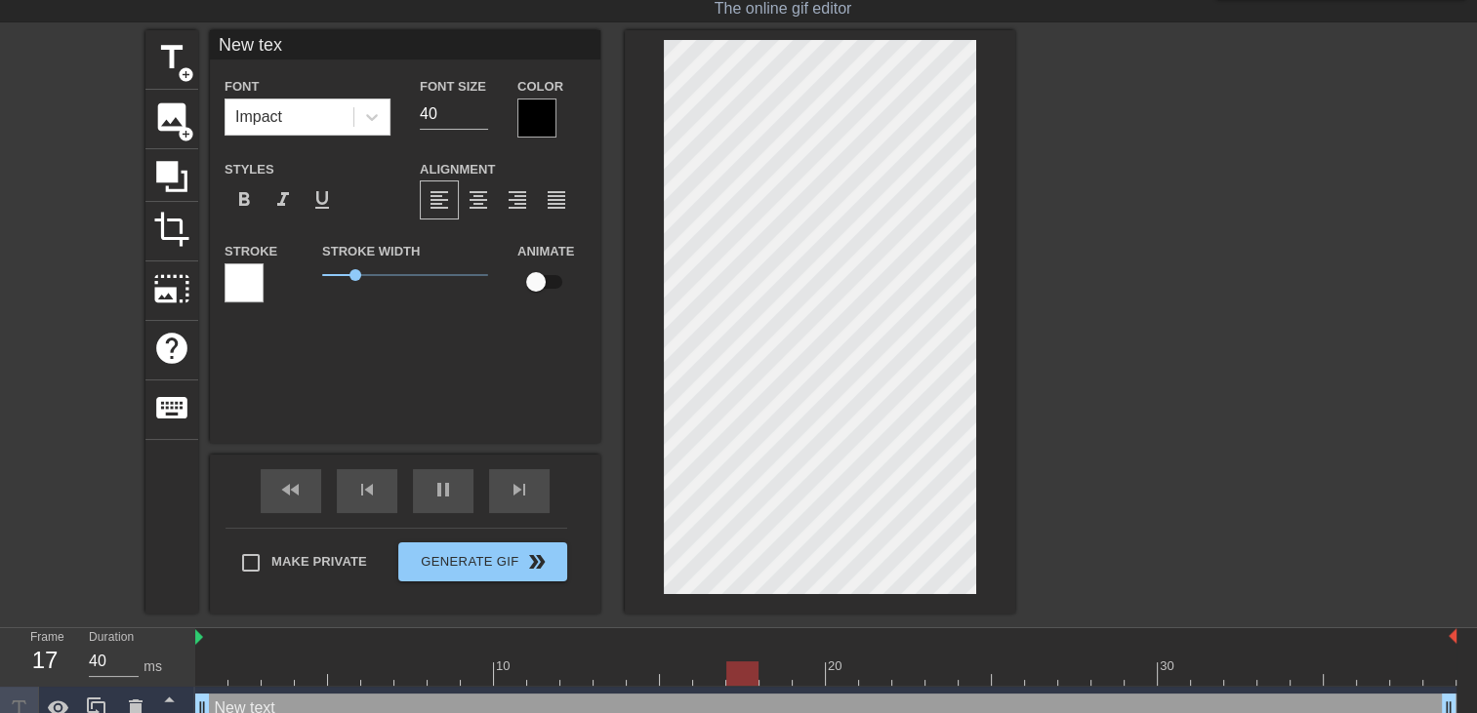
type textarea "New te"
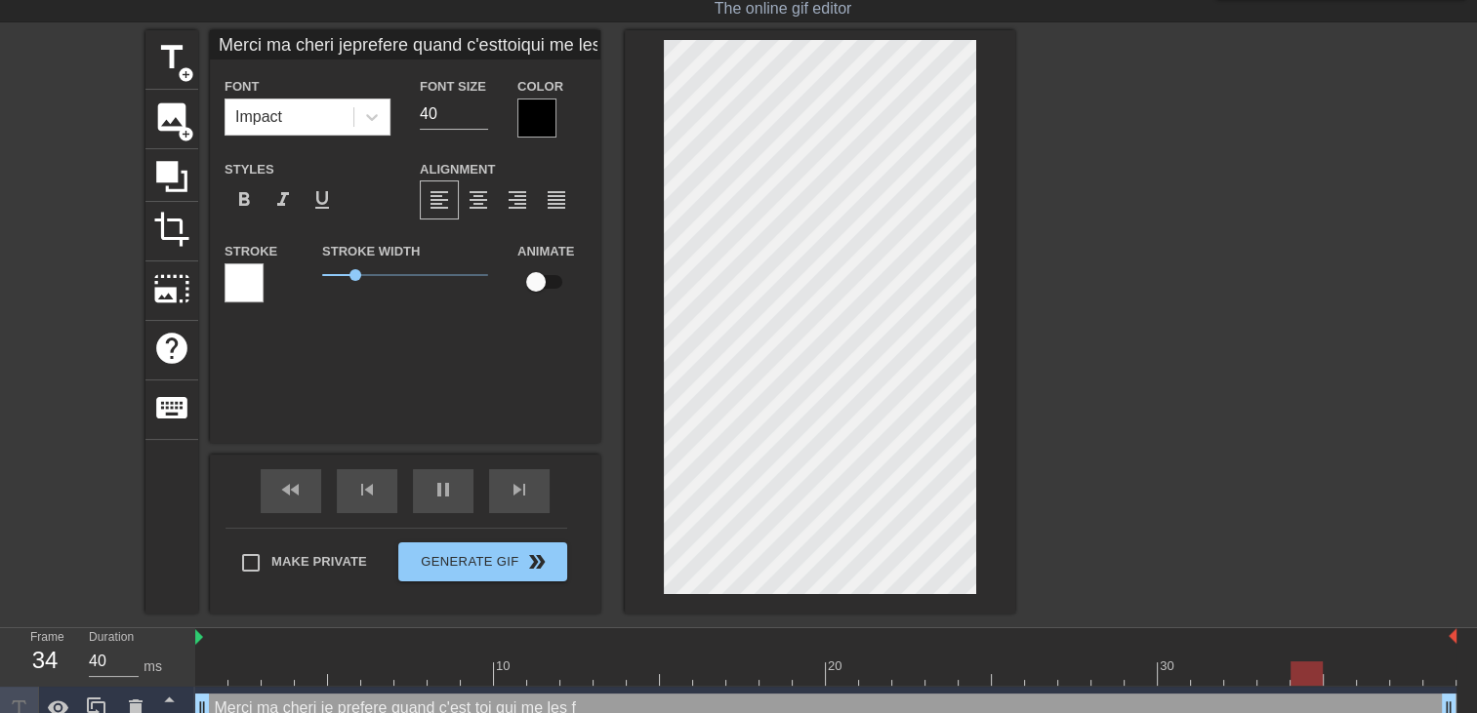
scroll to position [6, 6]
click at [658, 392] on div at bounding box center [820, 322] width 390 height 584
click at [546, 119] on div at bounding box center [536, 118] width 39 height 39
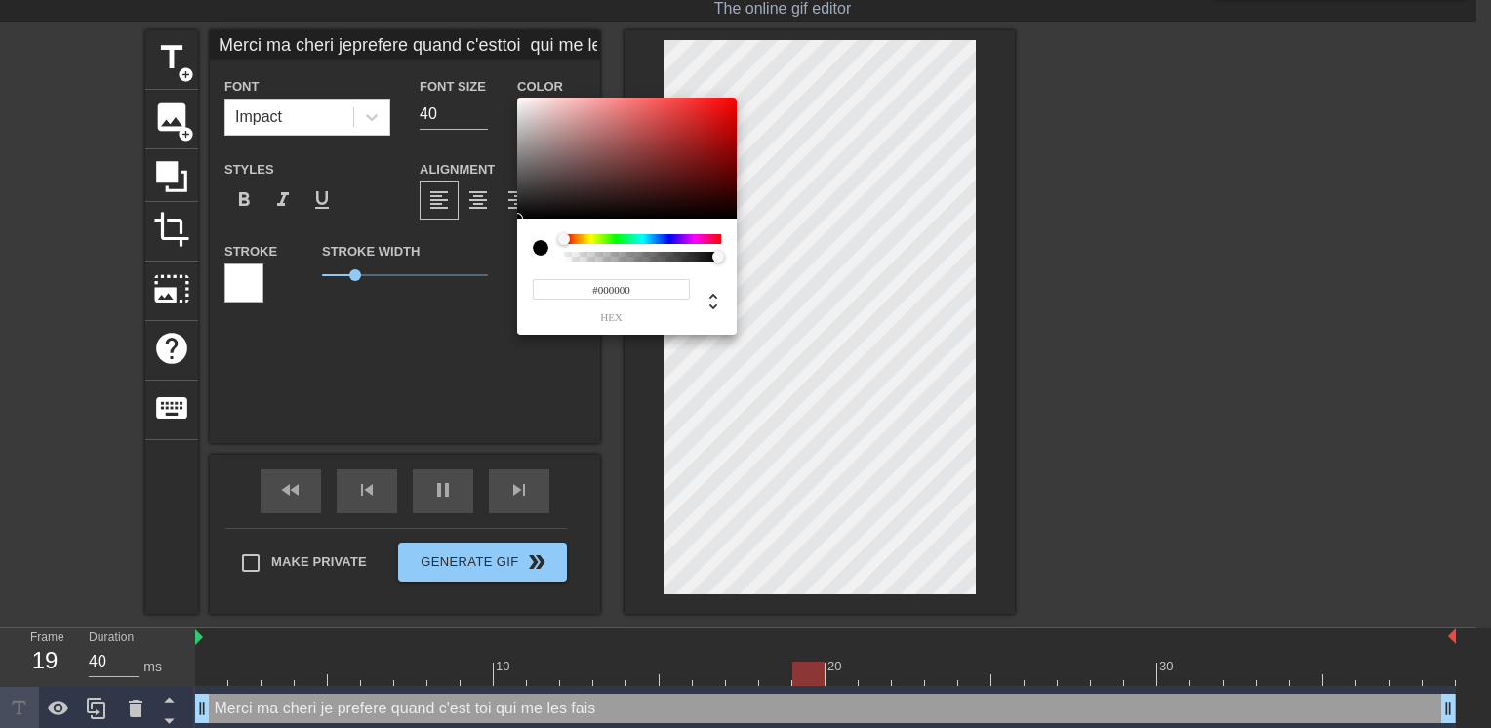
click at [666, 242] on div at bounding box center [642, 239] width 157 height 10
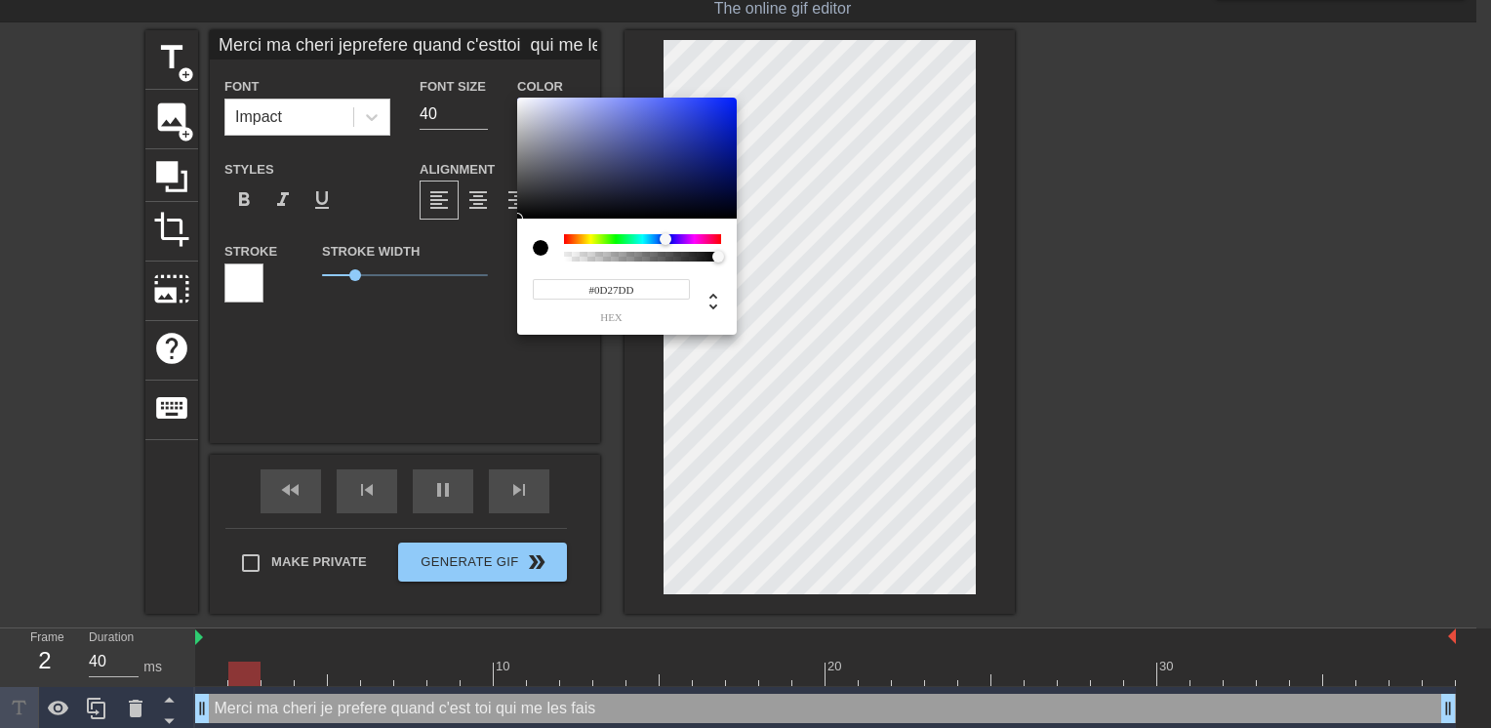
click at [724, 113] on div at bounding box center [627, 158] width 220 height 121
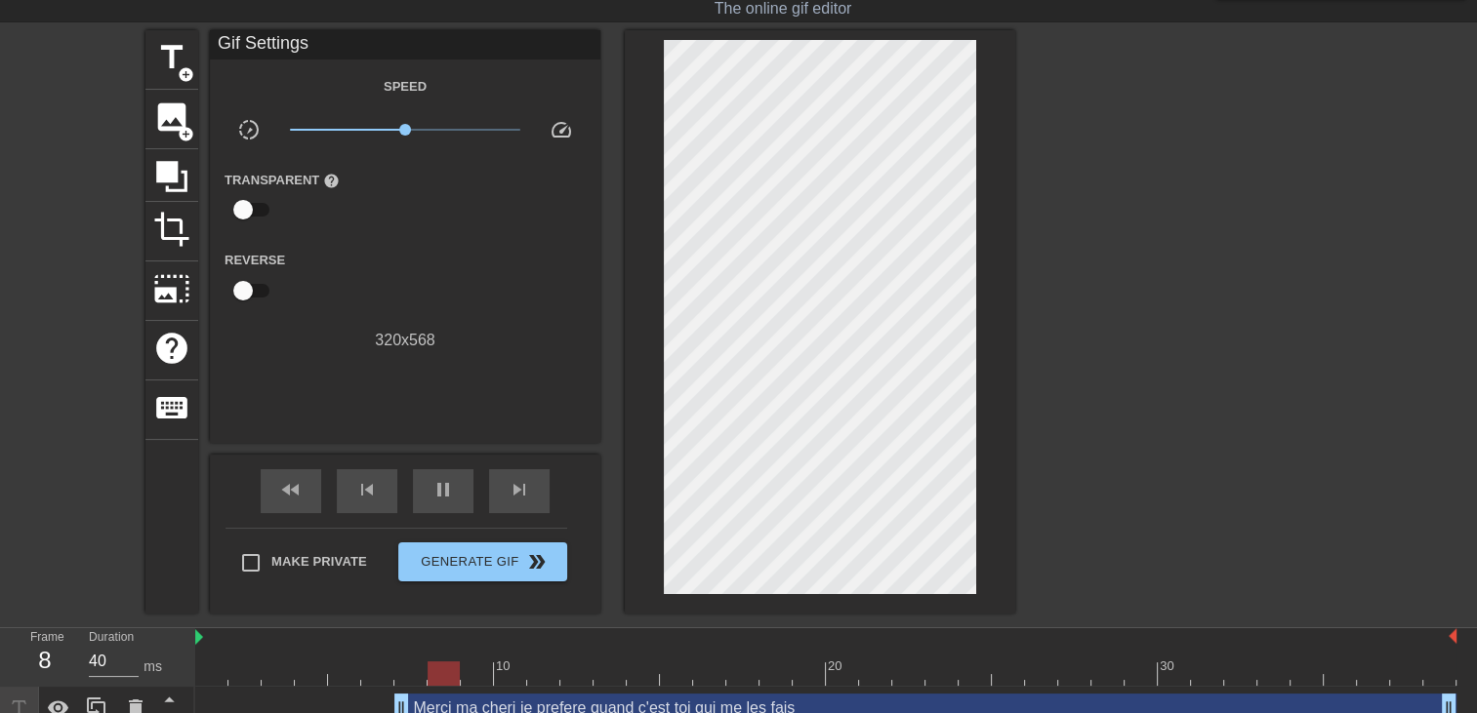
drag, startPoint x: 202, startPoint y: 704, endPoint x: 395, endPoint y: 671, distance: 195.9
click at [395, 671] on div "10 20 30 Merci ma cheri je prefere quand c'est toi qui me les fais drag_handle …" at bounding box center [835, 701] width 1281 height 146
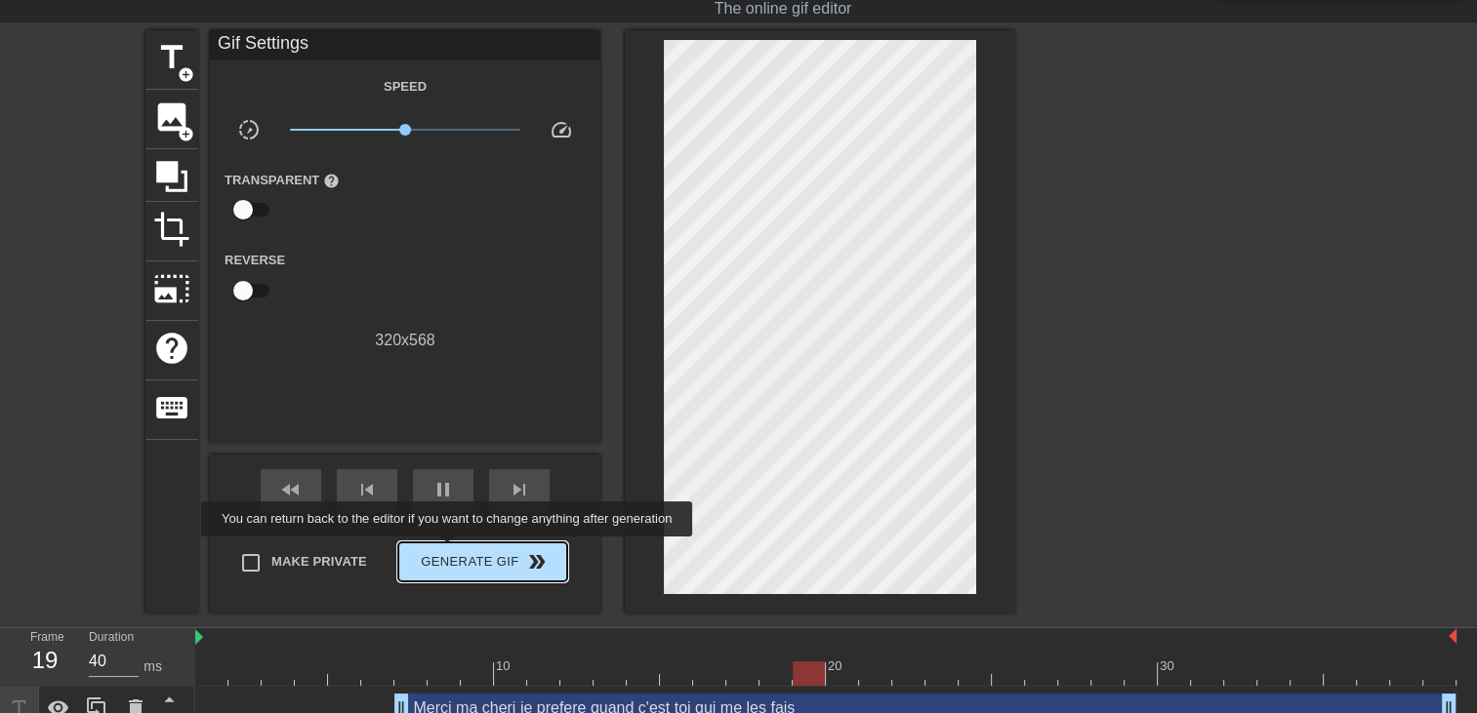
click at [449, 550] on span "Generate Gif double_arrow" at bounding box center [482, 561] width 153 height 23
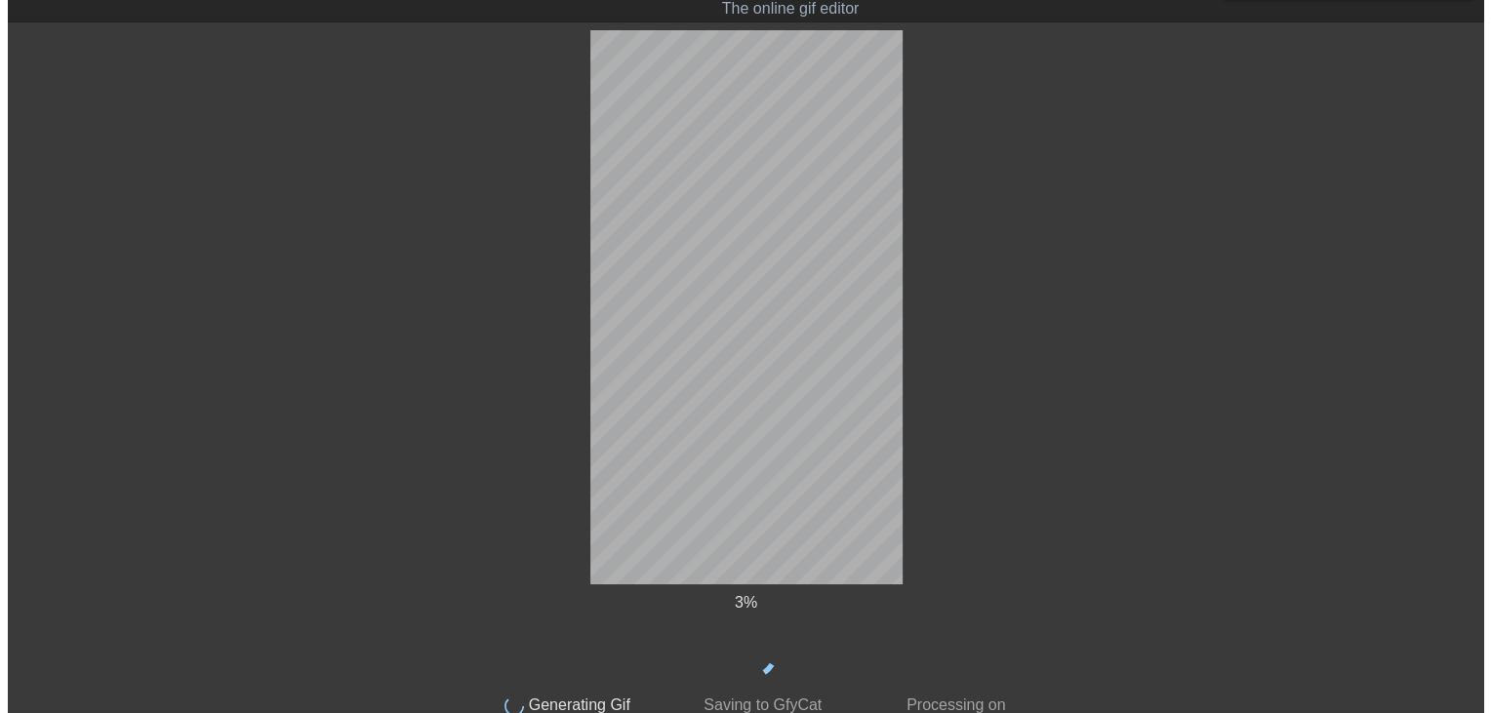
scroll to position [0, 0]
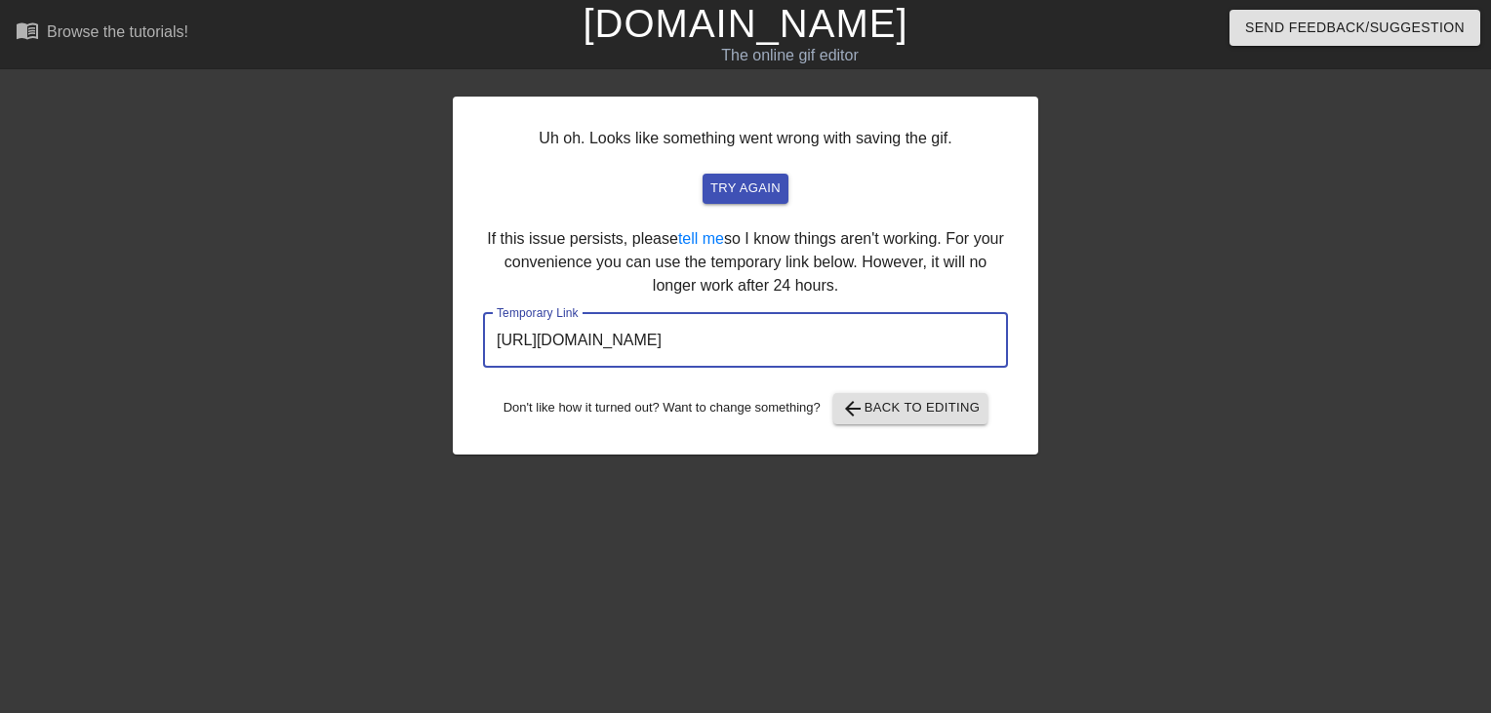
drag, startPoint x: 909, startPoint y: 349, endPoint x: 157, endPoint y: 365, distance: 751.6
click at [157, 365] on div "Uh oh. Looks like something went wrong with saving the gif. try again If this i…" at bounding box center [745, 370] width 1491 height 586
click at [642, 334] on input "https://www.gifntext.com/temp_generations/4fy28IQh.gif" at bounding box center [745, 340] width 525 height 55
drag, startPoint x: 914, startPoint y: 345, endPoint x: 333, endPoint y: 388, distance: 583.2
click at [333, 388] on div "Uh oh. Looks like something went wrong with saving the gif. try again If this i…" at bounding box center [745, 370] width 1491 height 586
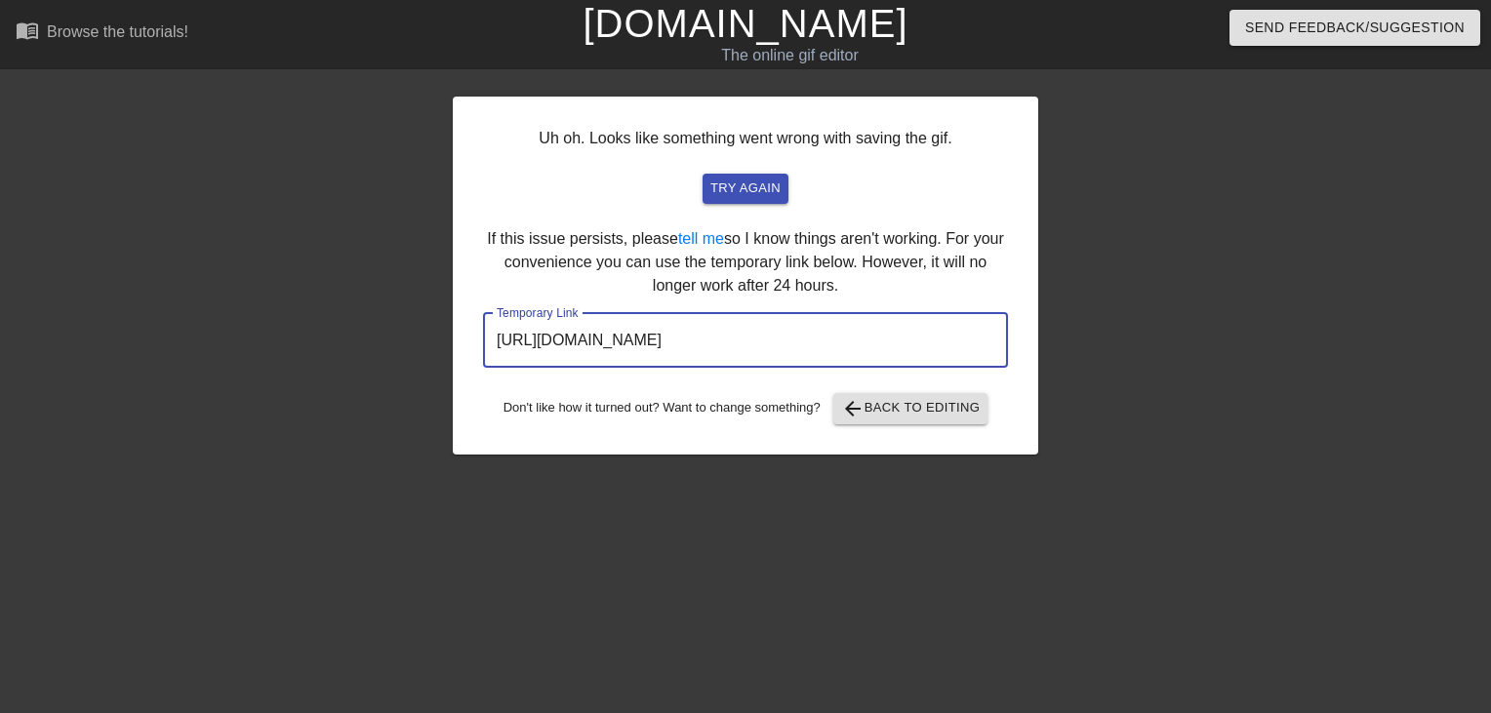
click at [694, 28] on link "[DOMAIN_NAME]" at bounding box center [745, 23] width 325 height 43
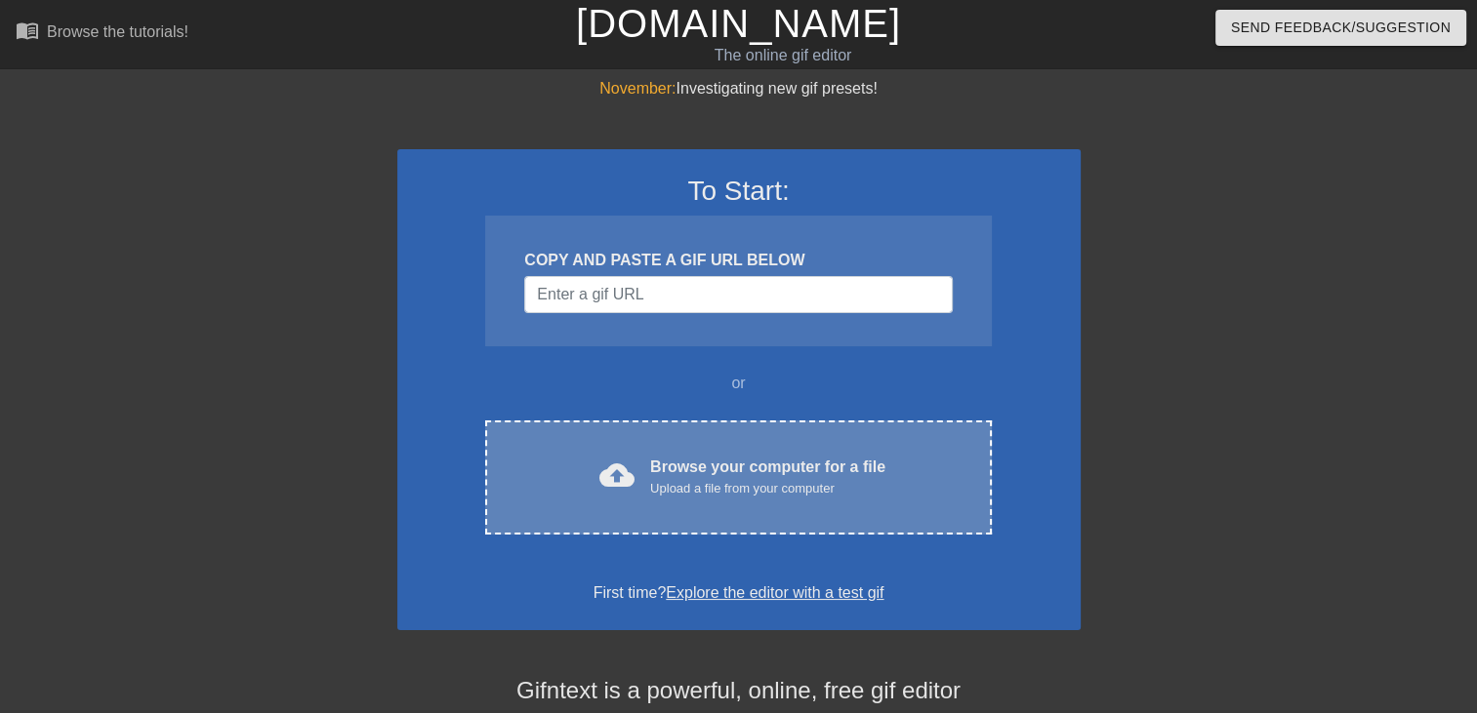
click at [660, 426] on div "cloud_upload Browse your computer for a file Upload a file from your computer C…" at bounding box center [738, 478] width 506 height 114
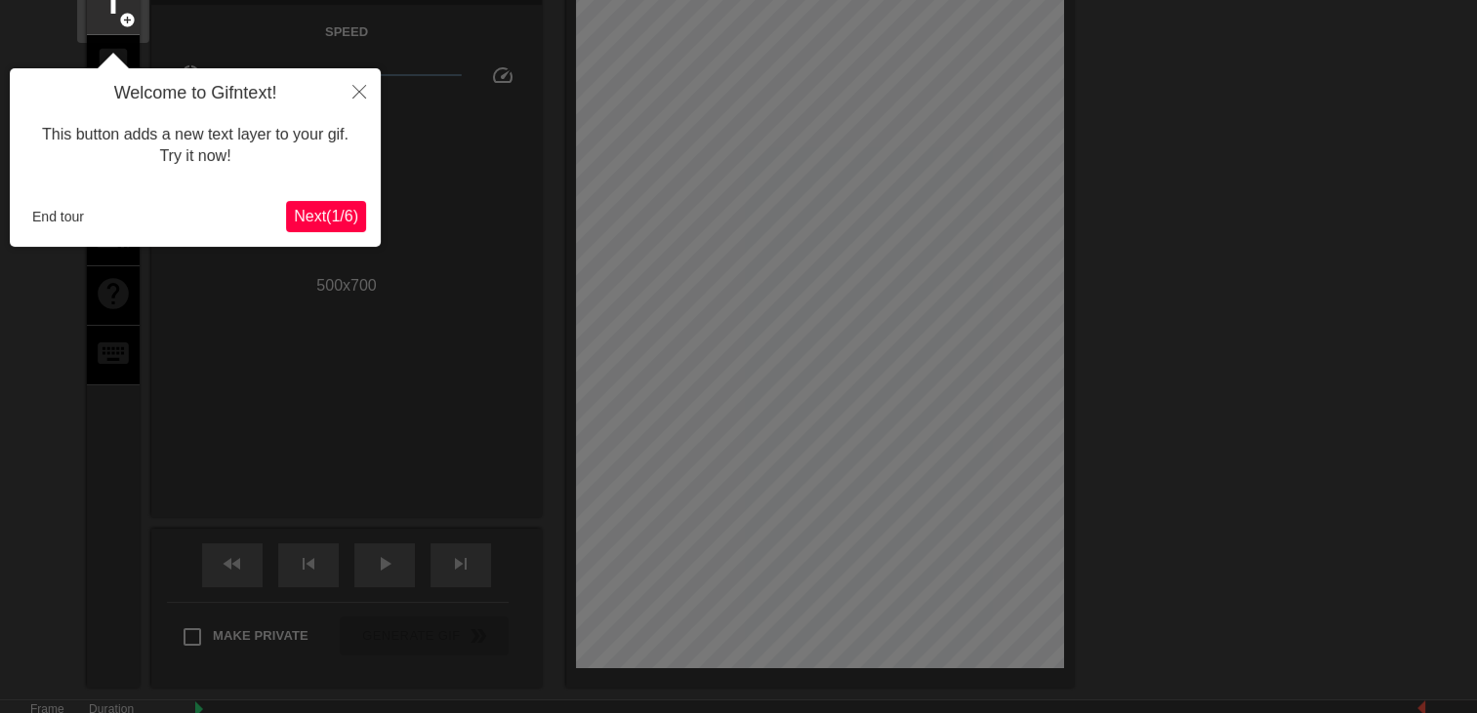
scroll to position [47, 0]
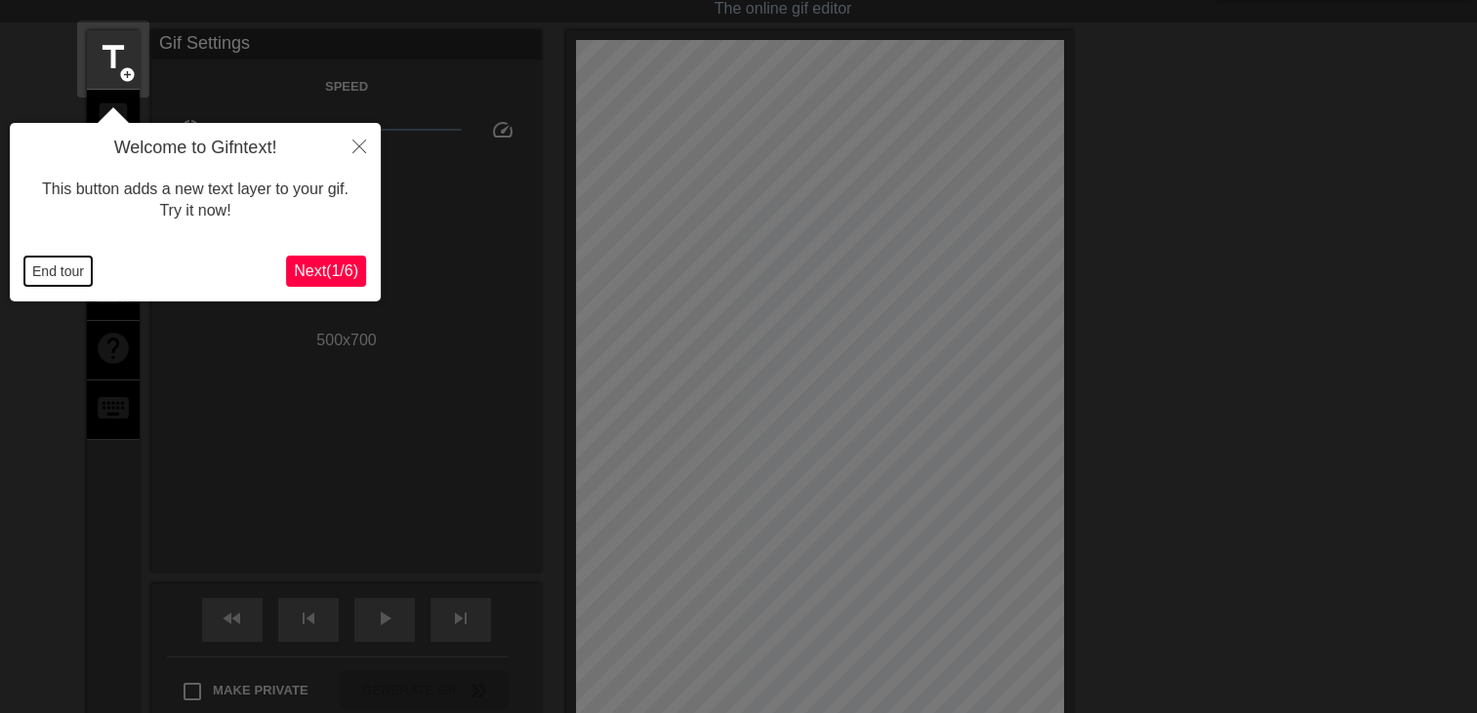
click at [59, 280] on button "End tour" at bounding box center [57, 271] width 67 height 29
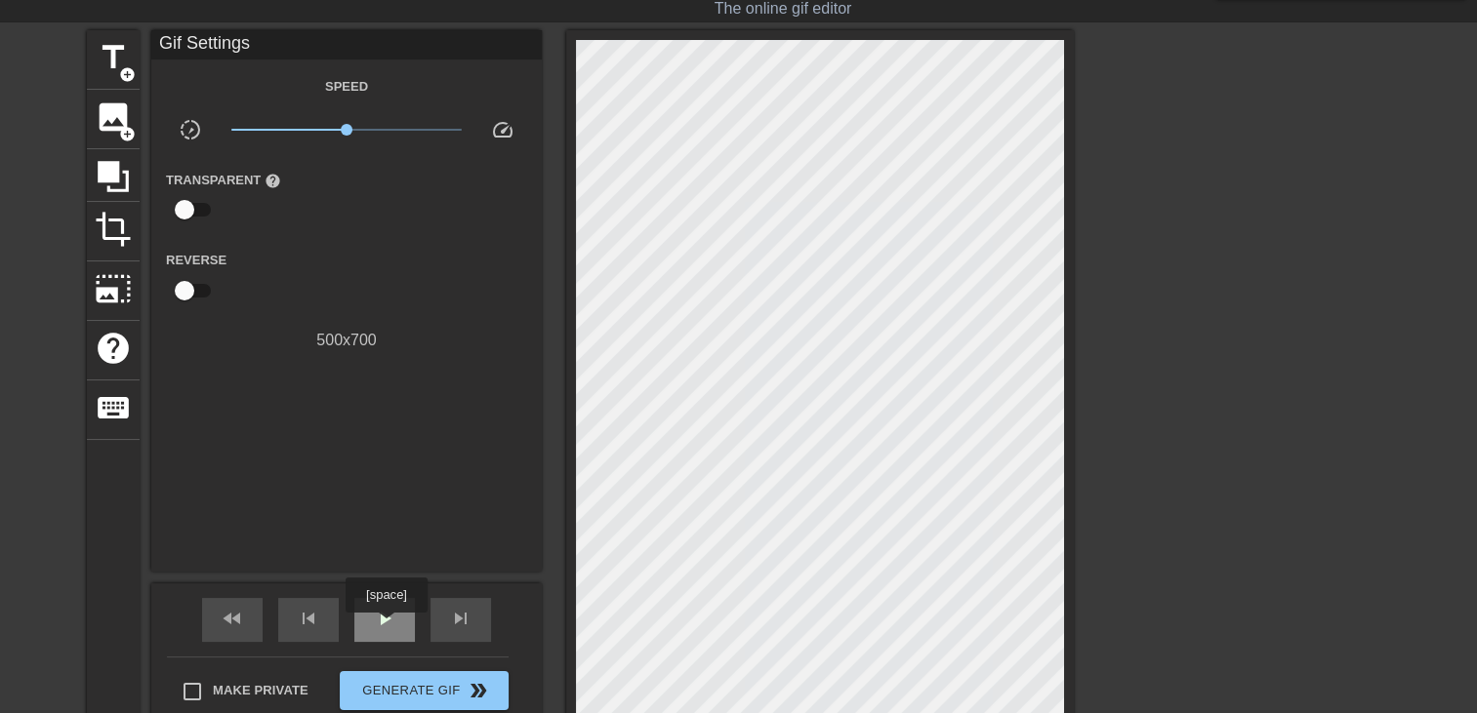
click at [385, 627] on span "play_arrow" at bounding box center [384, 618] width 23 height 23
click at [132, 68] on span "add_circle" at bounding box center [127, 74] width 17 height 17
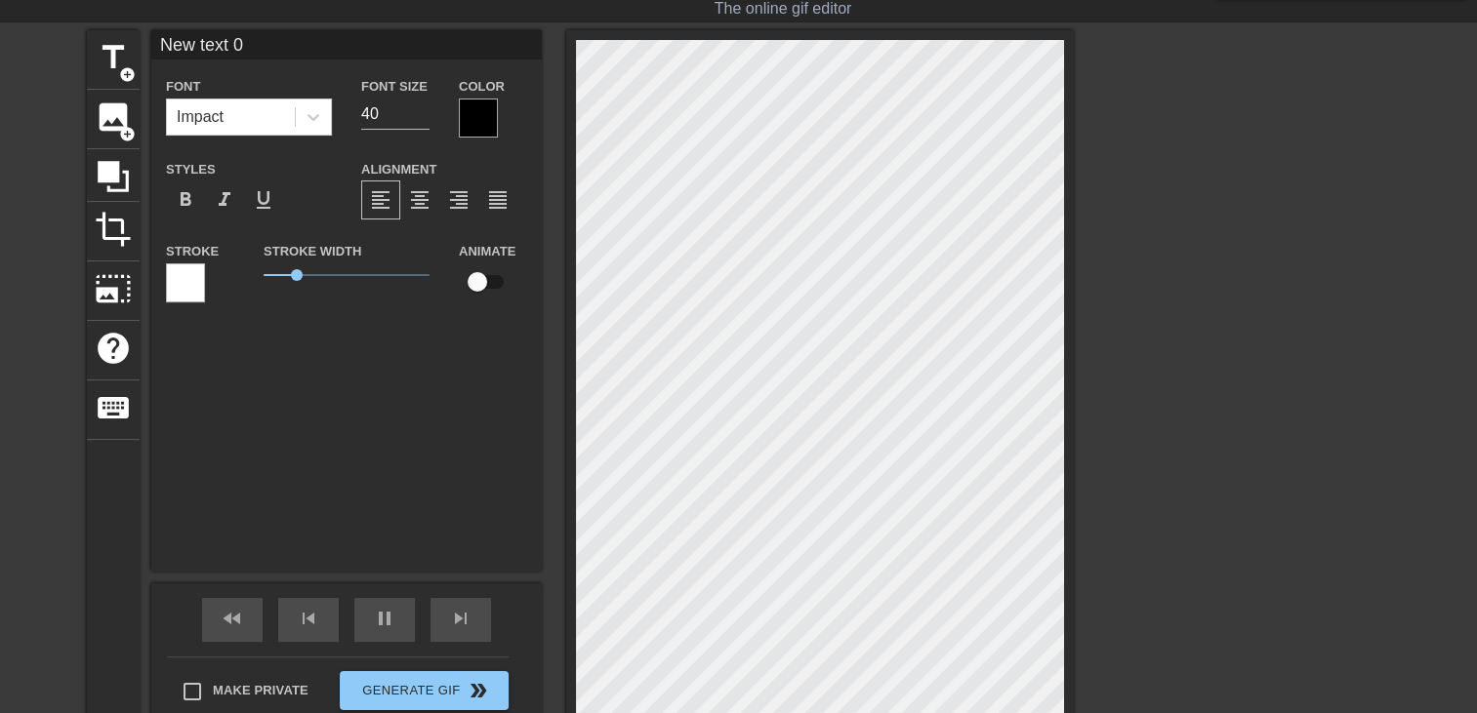
scroll to position [2, 5]
type input "New text"
type textarea "New text"
type input "New text"
type textarea "New text"
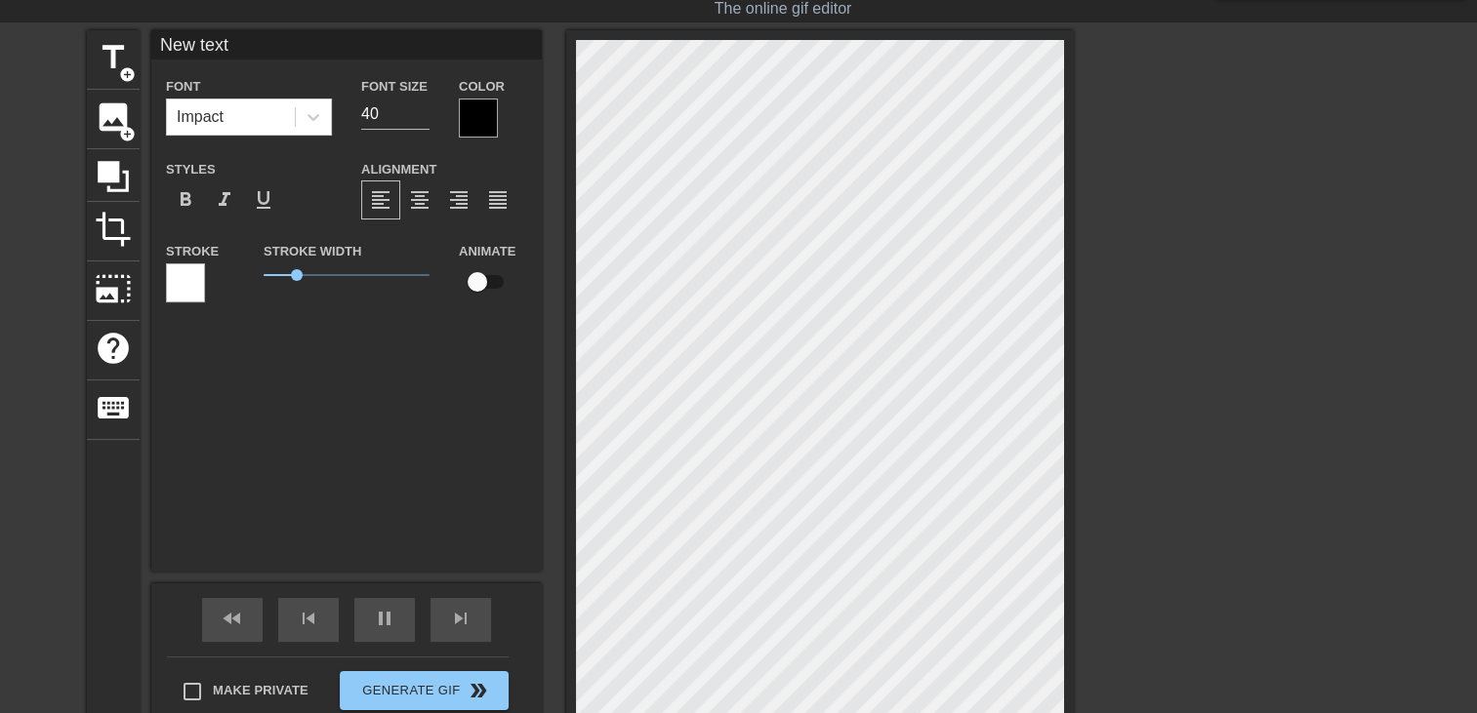
type input "New tex"
type textarea "New tex"
type input "New te"
type textarea "New te"
type input "New t"
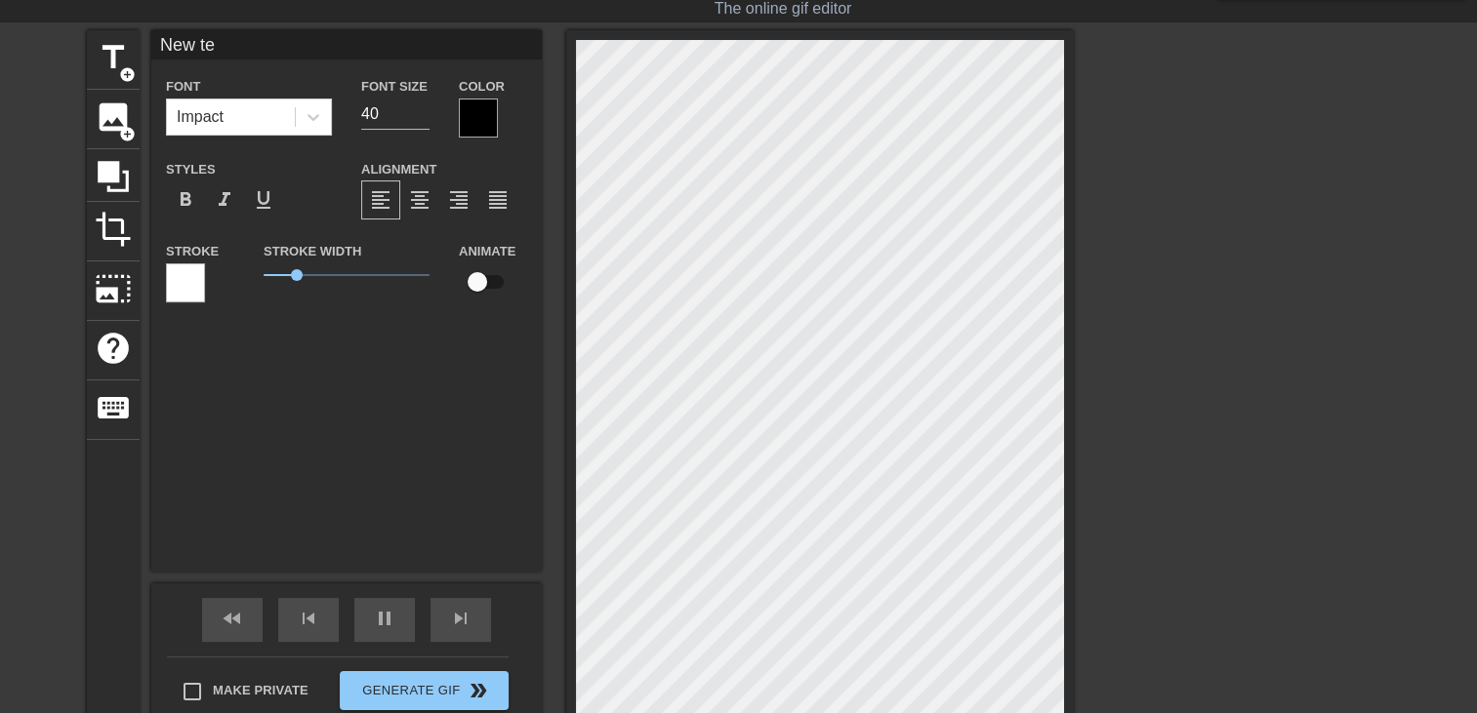
type textarea "New t"
type input "New"
type textarea "New"
type input "New"
type textarea "New"
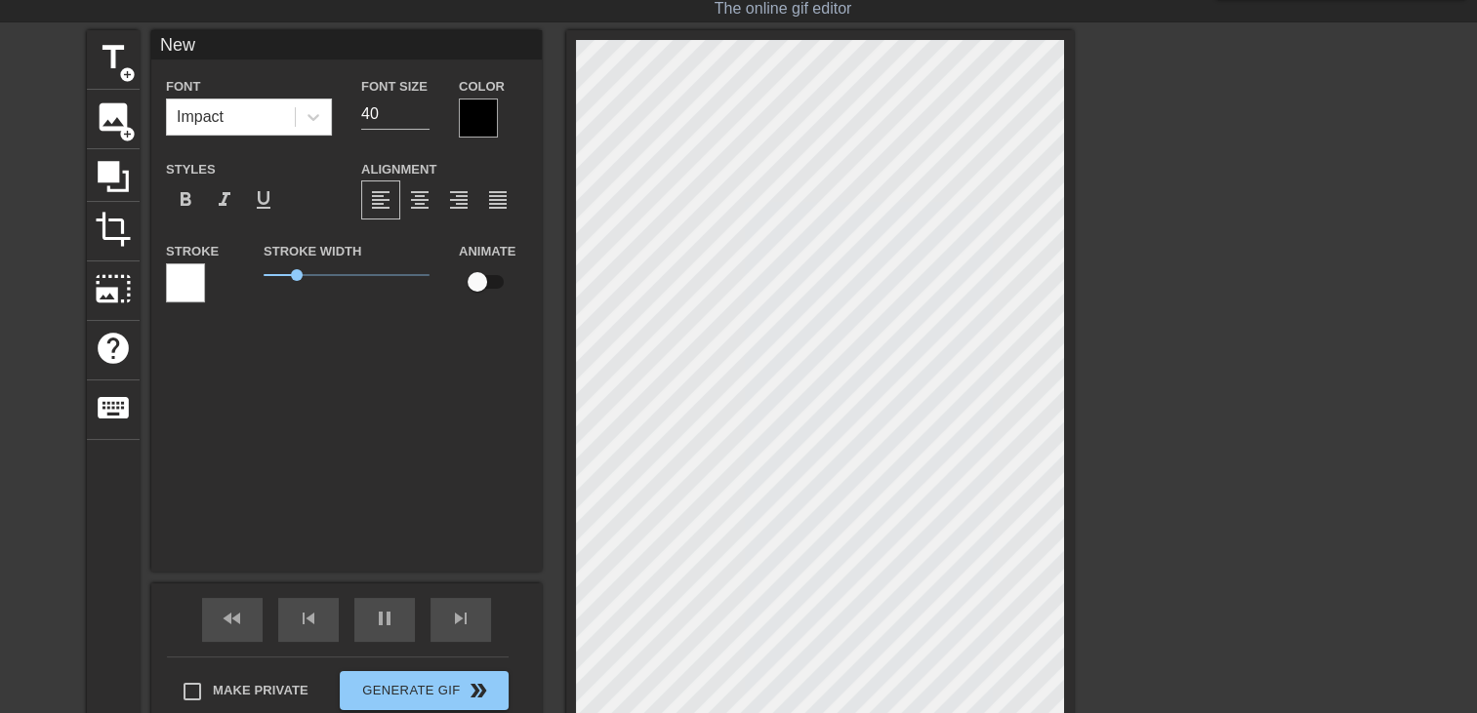
type input "Ne"
type textarea "Ne"
type input "N"
type textarea "N"
type input "M"
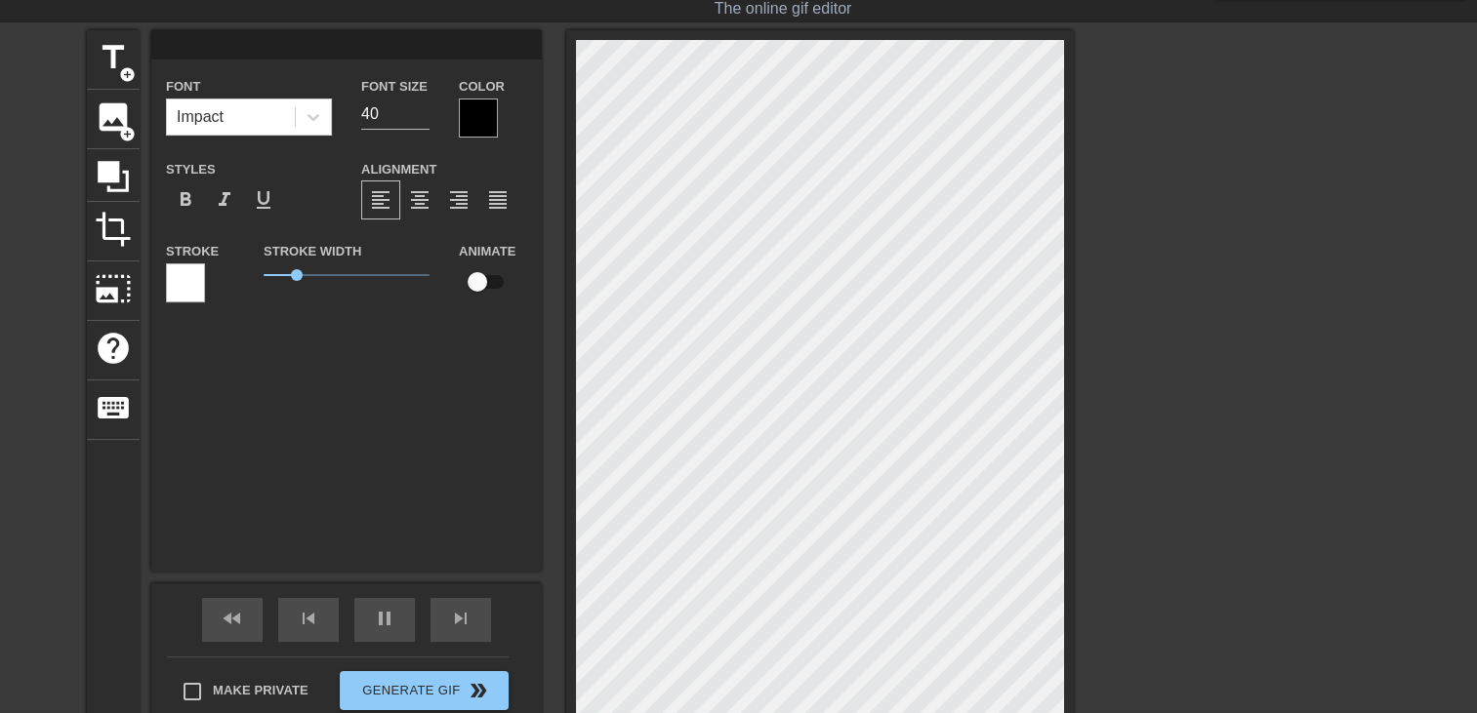
type textarea "M"
type input "Ma"
type textarea "Ma"
type input "Mam"
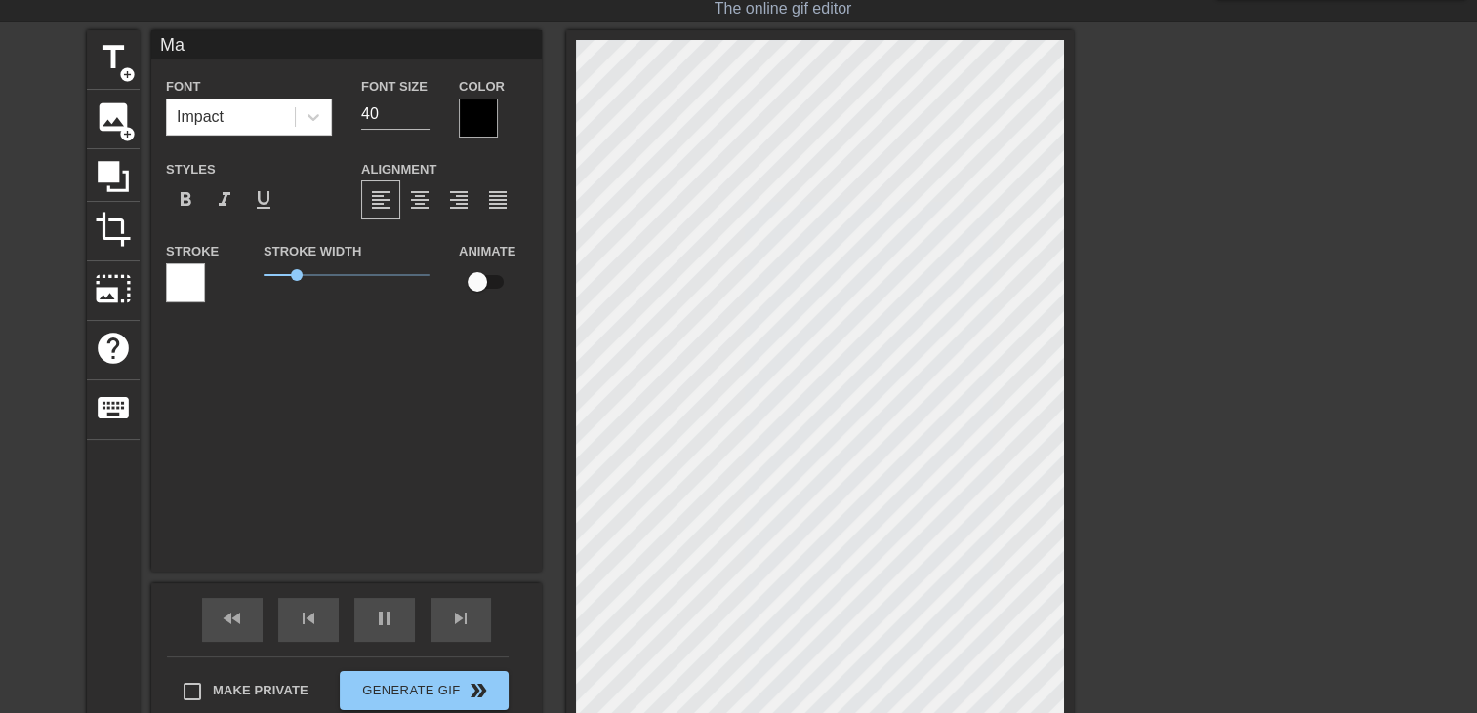
type textarea "Mam"
type input "Mamn"
type textarea "Mamn"
type input "Mam"
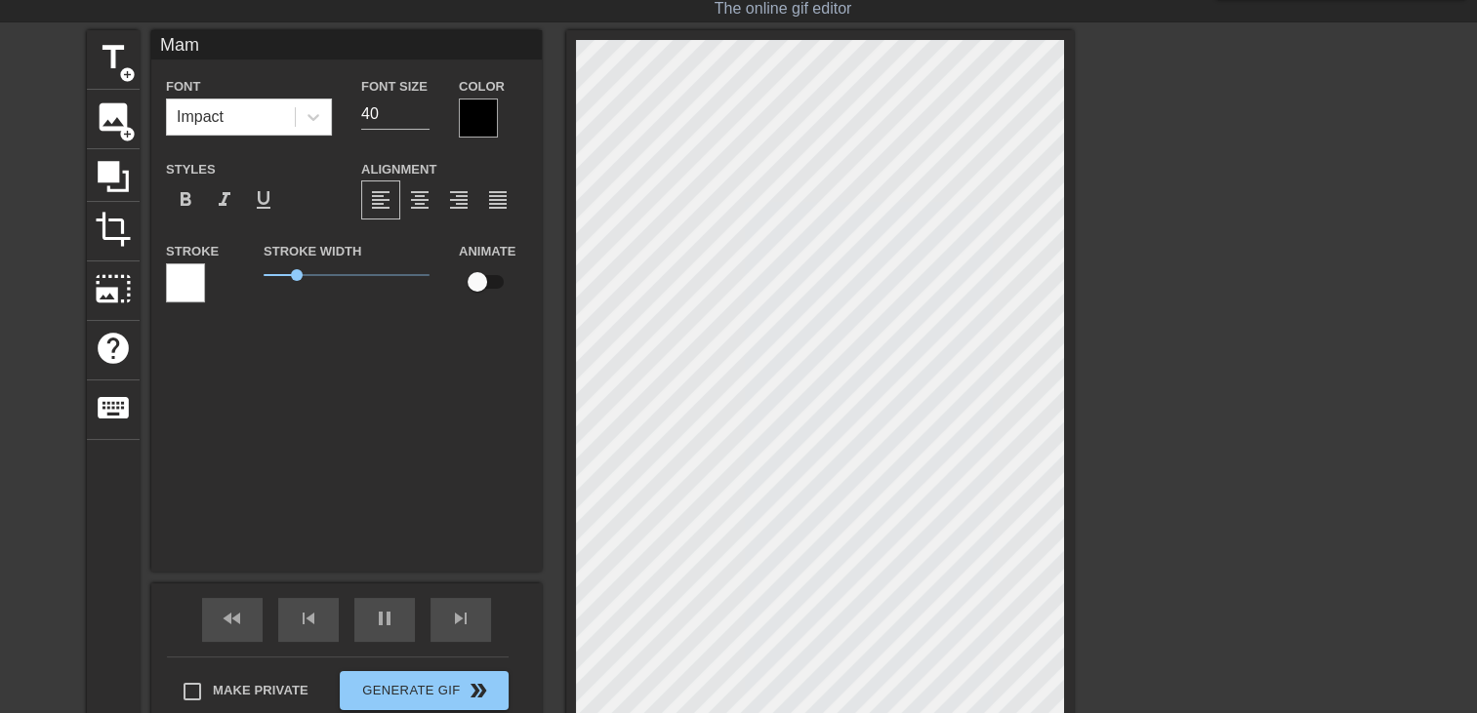
type textarea "Mam"
type input "Mama"
type textarea "Mama"
type input "Maman"
type textarea "Maman"
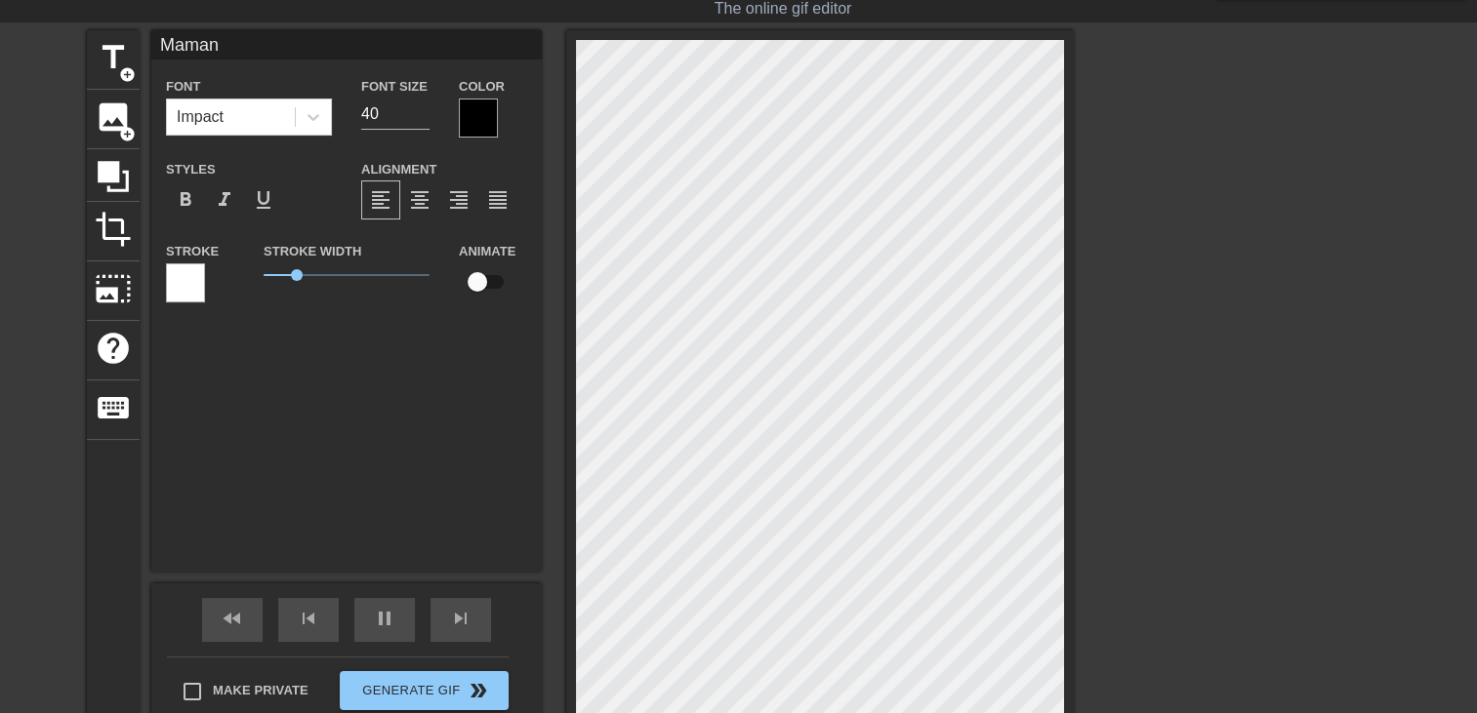
type input "Maman"
type textarea "Maman"
type input "Maman e"
type textarea "Maman e"
type input "Maman es"
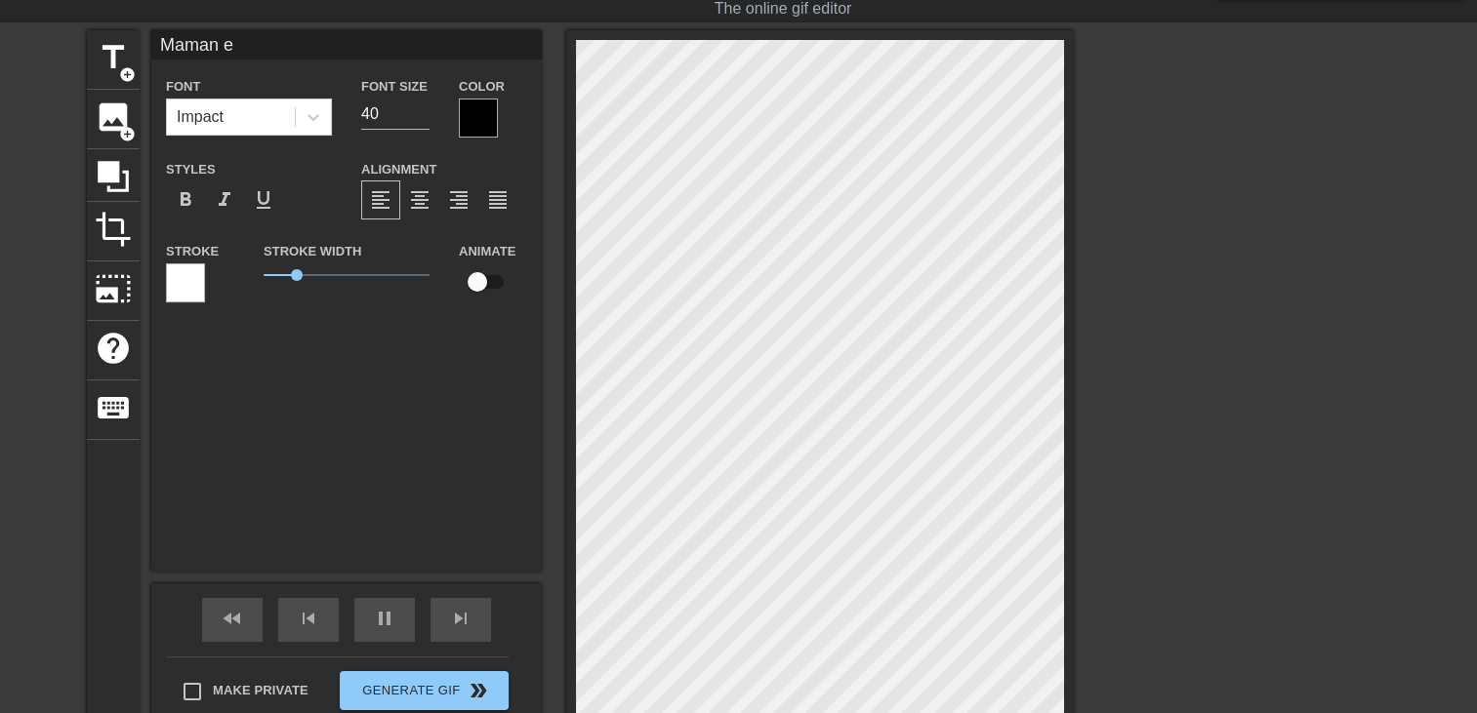
type textarea "Maman es"
type input "Maman est"
type textarea "Maman est"
type input "Maman est"
type textarea "Maman est"
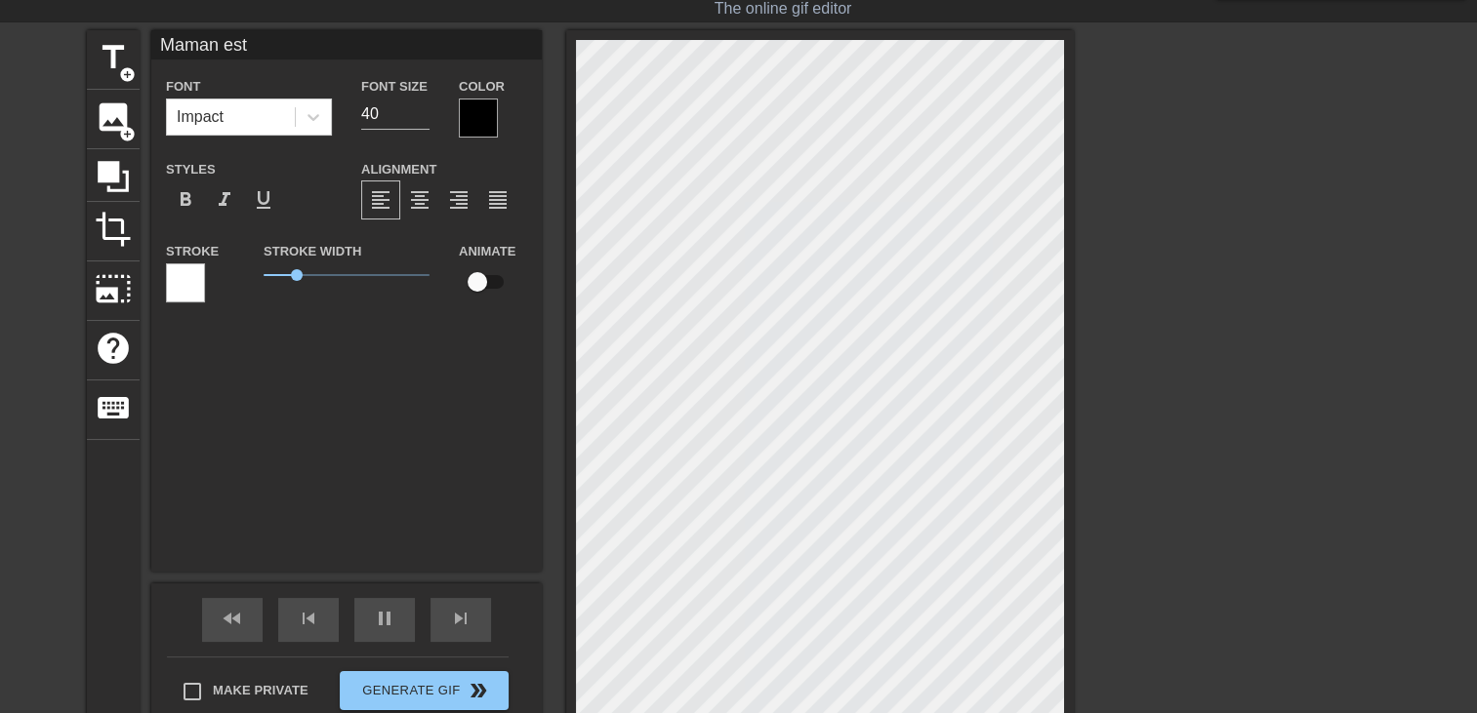
type input "Maman est o"
type textarea "Maman est o"
type input "Maman est ou"
type textarea "Maman est ou"
type input "Maman est ou"
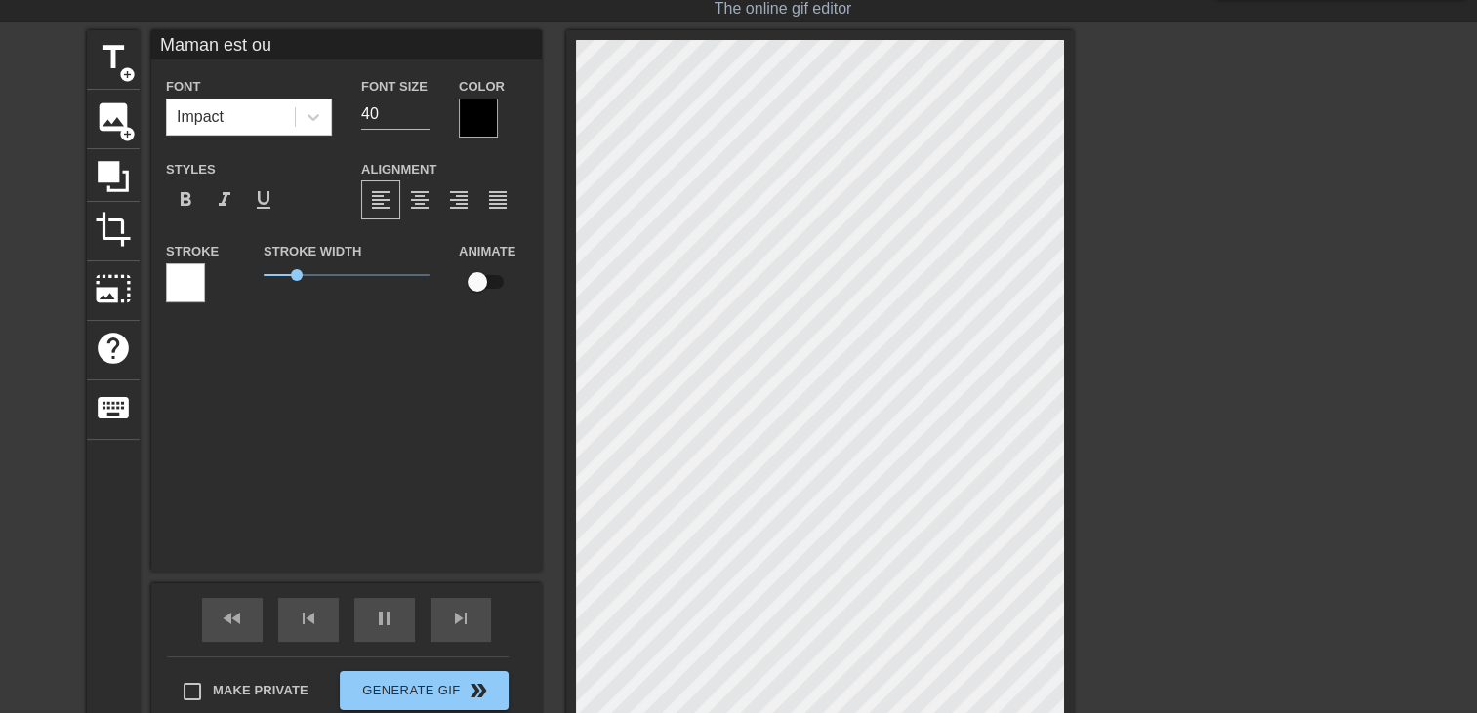
type textarea "Maman est ou"
type input "Maman est ou ?"
type textarea "Maman est ou ?"
type input "Maman est ou ??"
type textarea "Maman est ou ??"
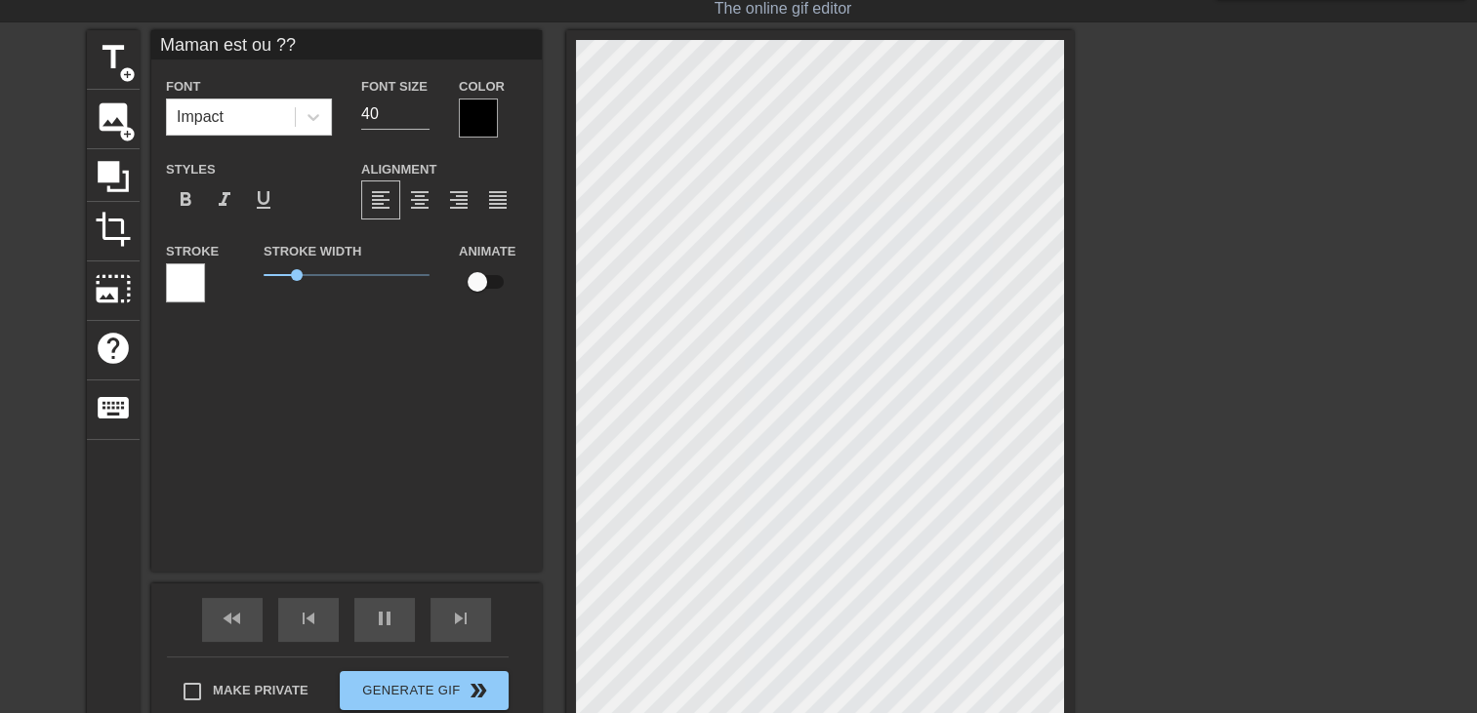
scroll to position [2, 8]
type input "Maman est ou ???"
type textarea "Maman est ou ???"
click at [478, 108] on div at bounding box center [478, 118] width 39 height 39
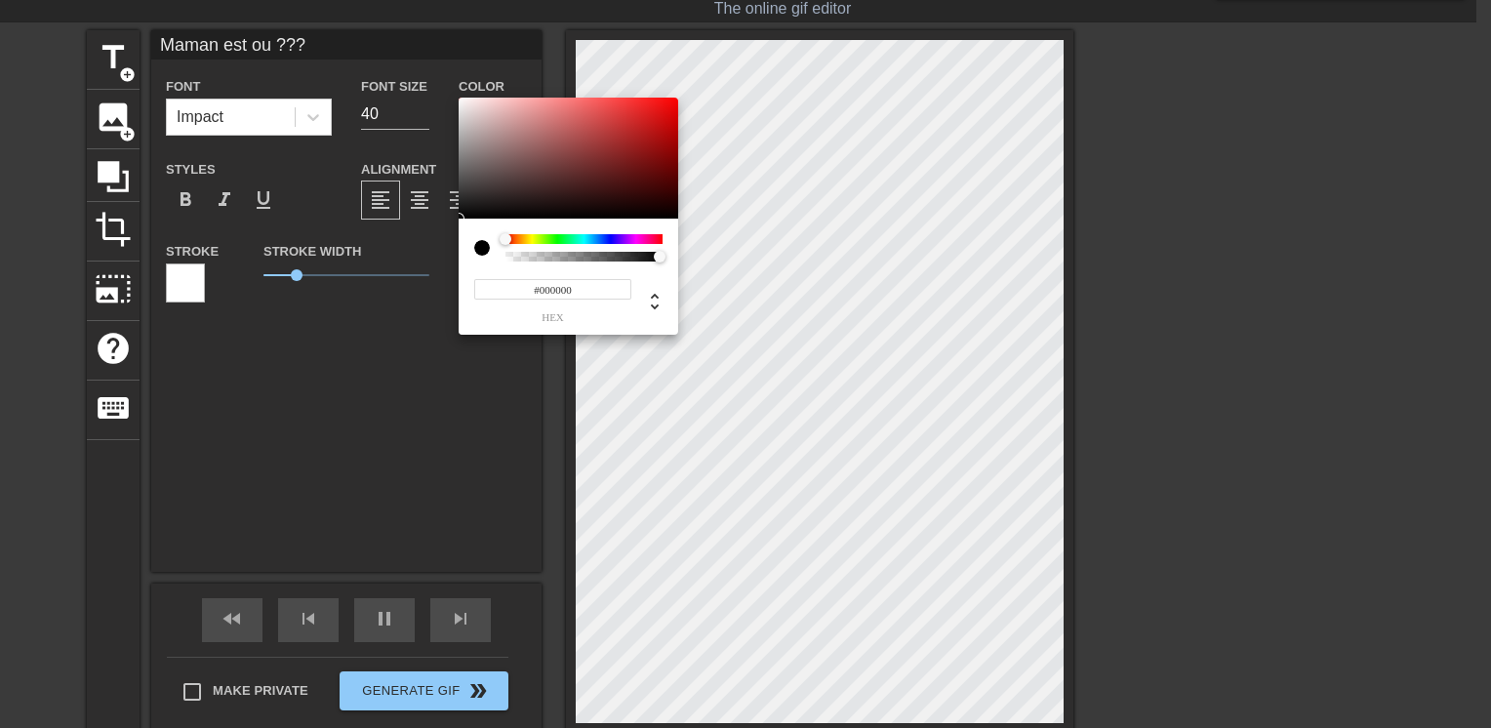
type input "#EE0B0B"
click at [669, 105] on div at bounding box center [569, 158] width 220 height 121
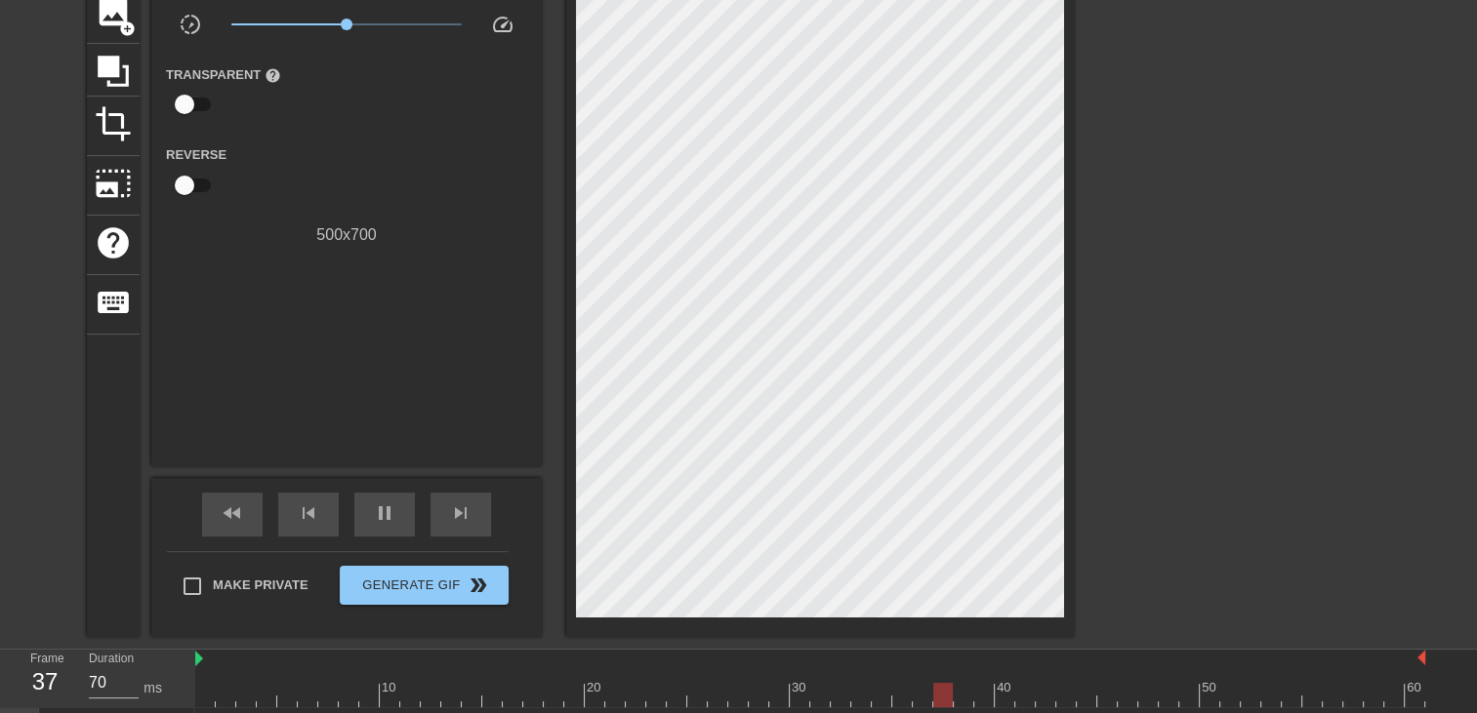
scroll to position [195, 0]
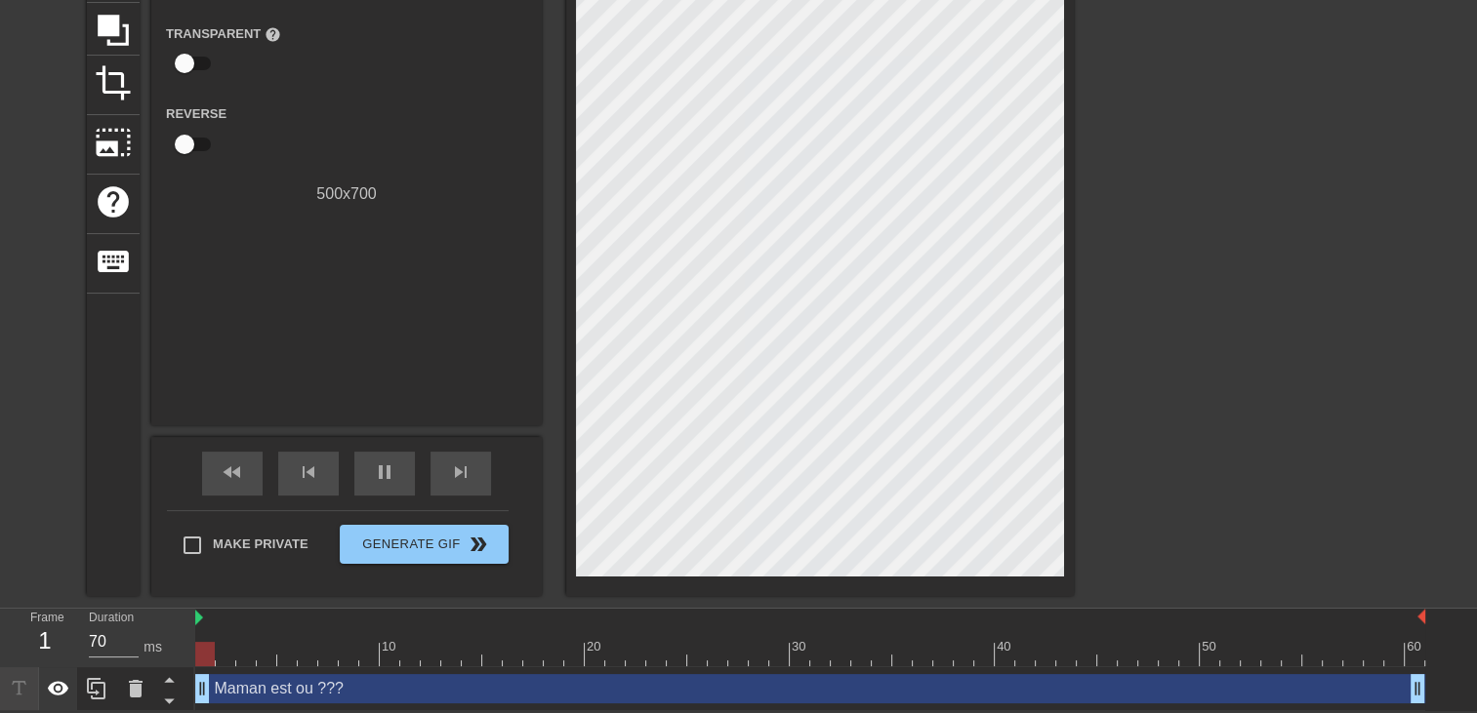
drag, startPoint x: 278, startPoint y: 685, endPoint x: 39, endPoint y: 689, distance: 239.1
click at [39, 689] on div "Frame 1 Duration 70 ms 10 20 30 40 50 60 Maman est ou ??? drag_handle drag_hand…" at bounding box center [738, 660] width 1477 height 102
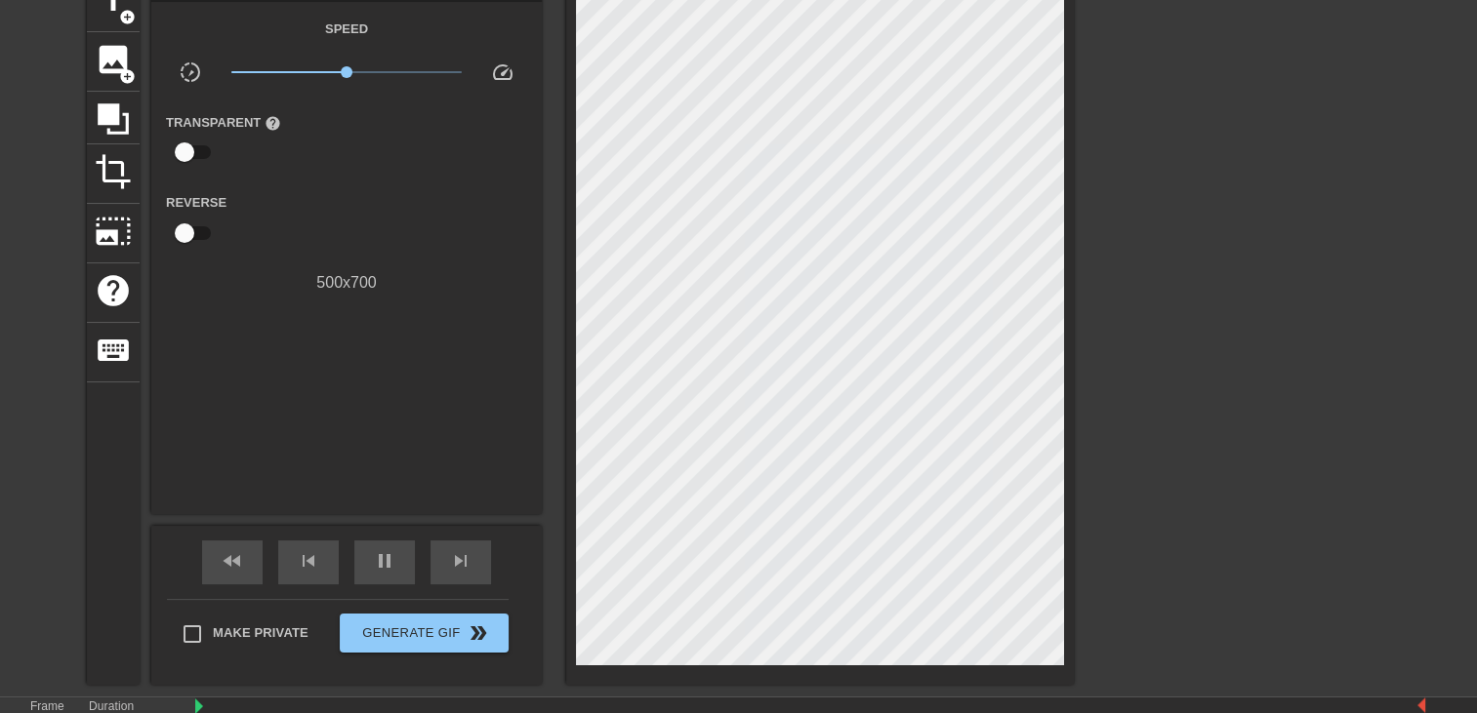
scroll to position [87, 0]
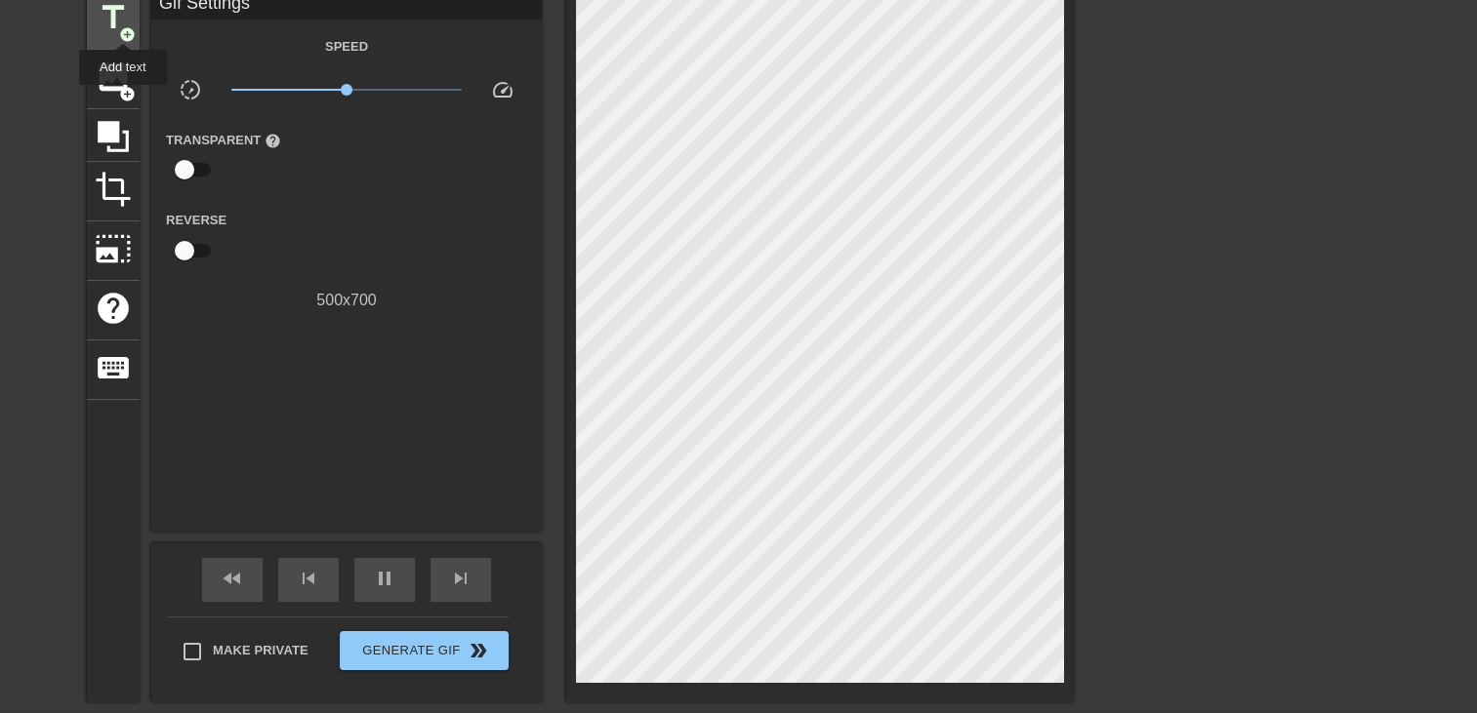
click at [125, 26] on span "add_circle" at bounding box center [127, 34] width 17 height 17
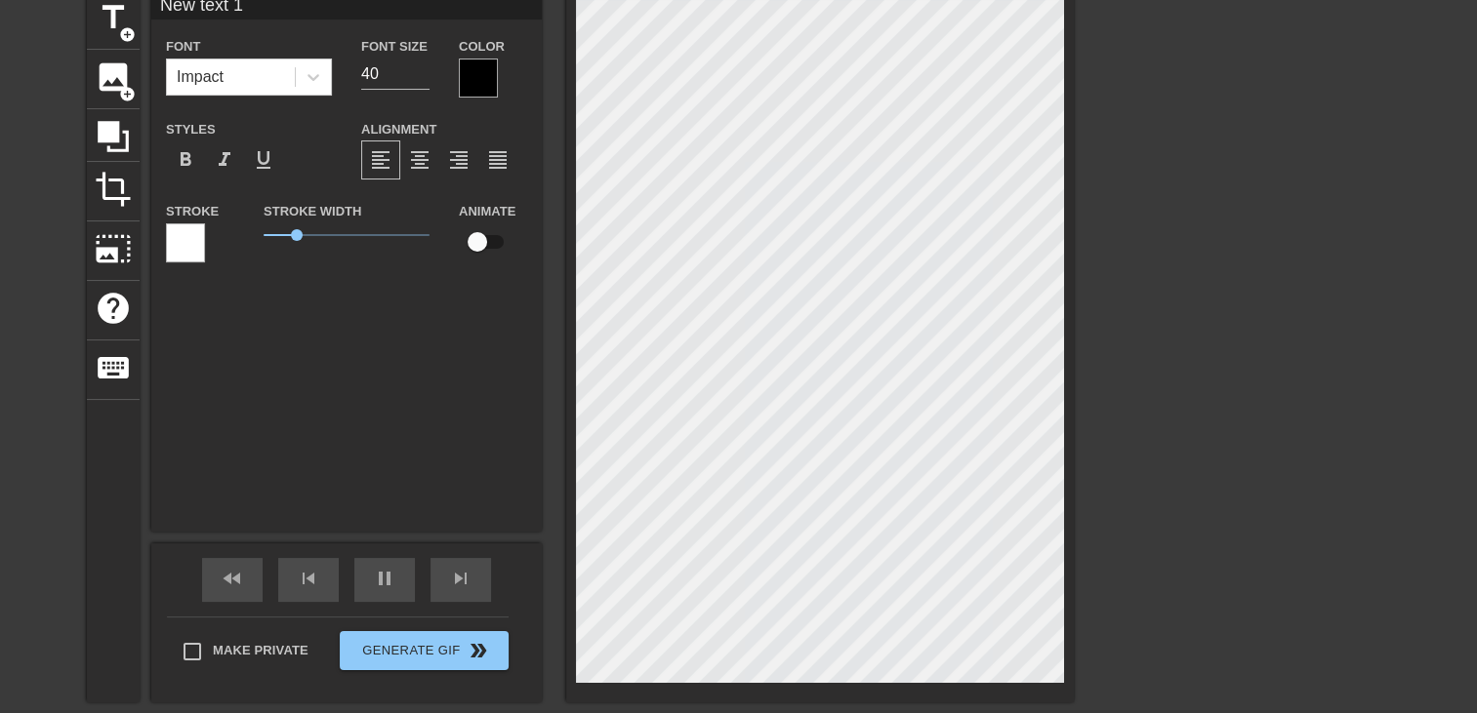
scroll to position [2, 5]
type input "New text"
type textarea "New text"
type input "New text"
type textarea "New text"
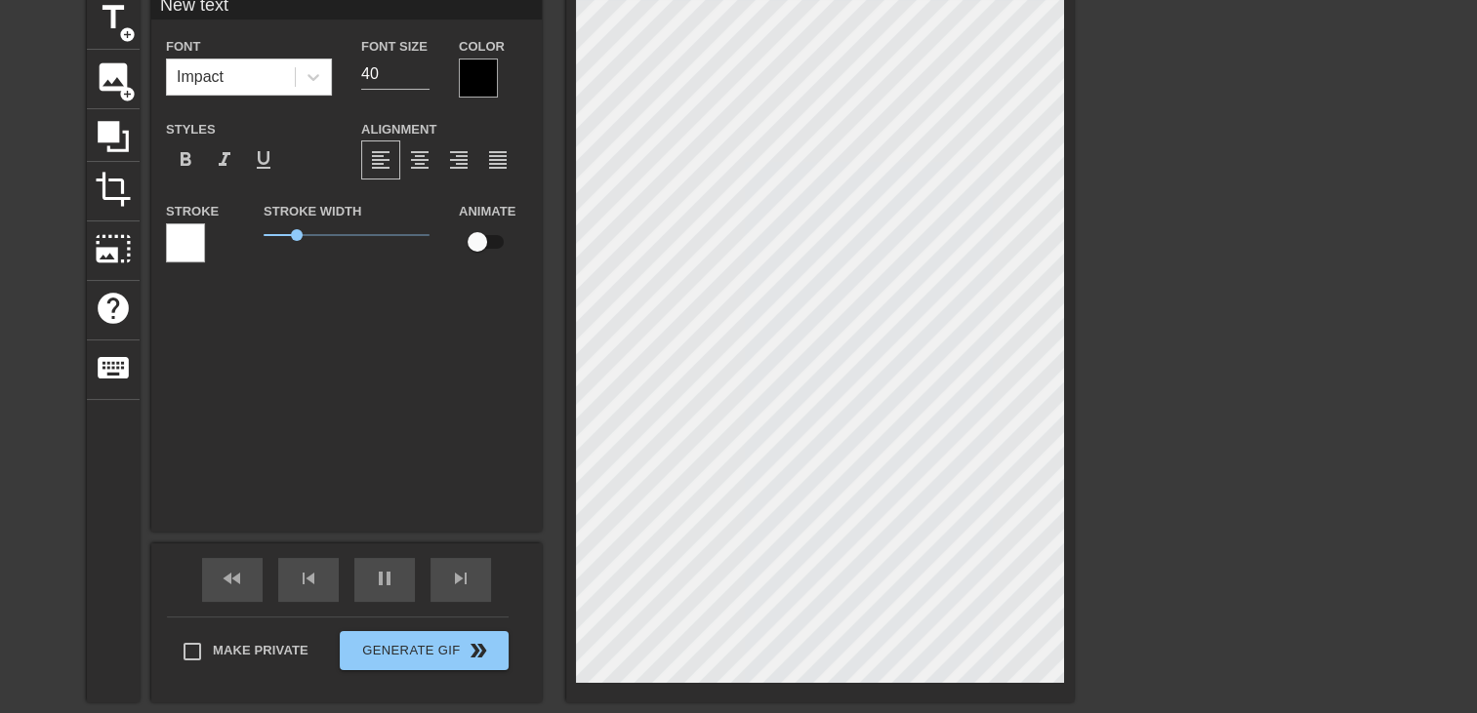
type input "New tex"
type textarea "New tex"
type input "New te"
type textarea "New te"
type input "New t"
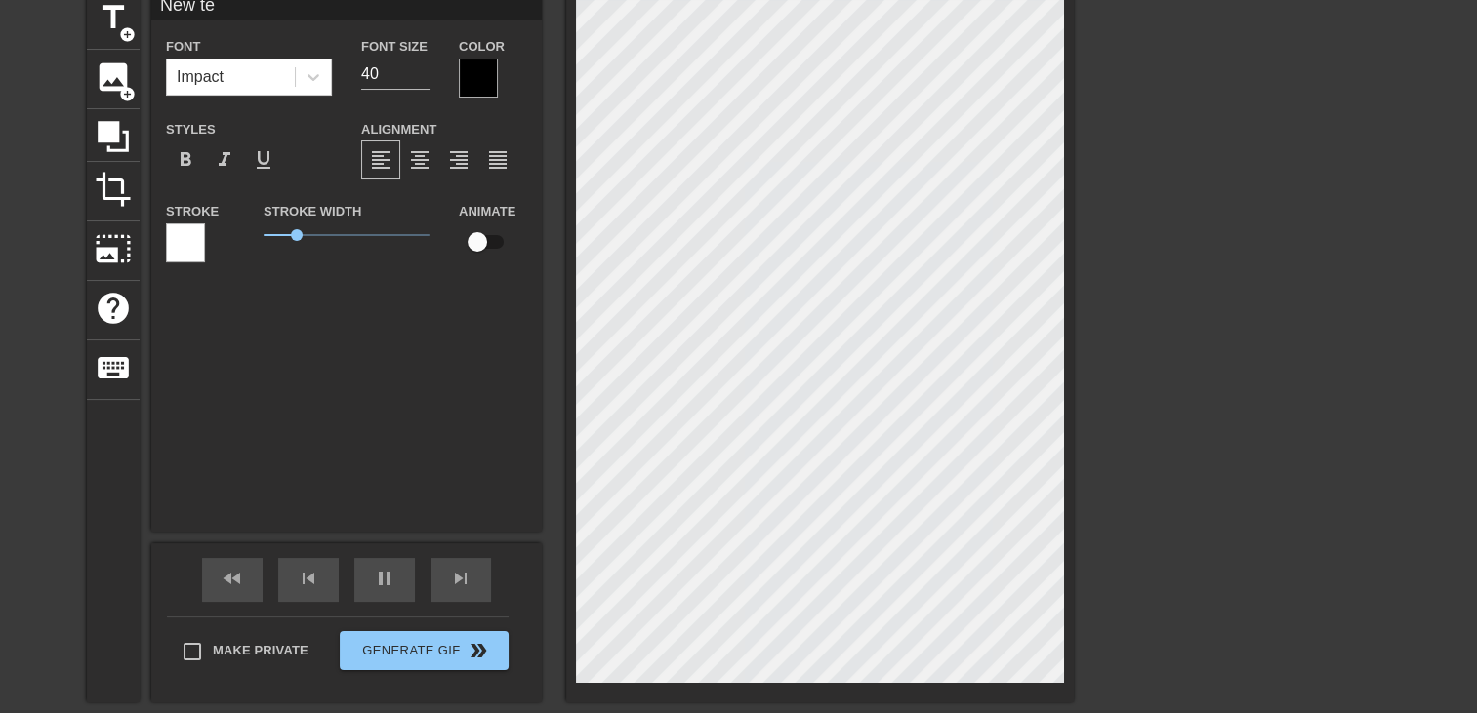
type textarea "New t"
type input "New"
type textarea "New"
type input "New"
type textarea "New"
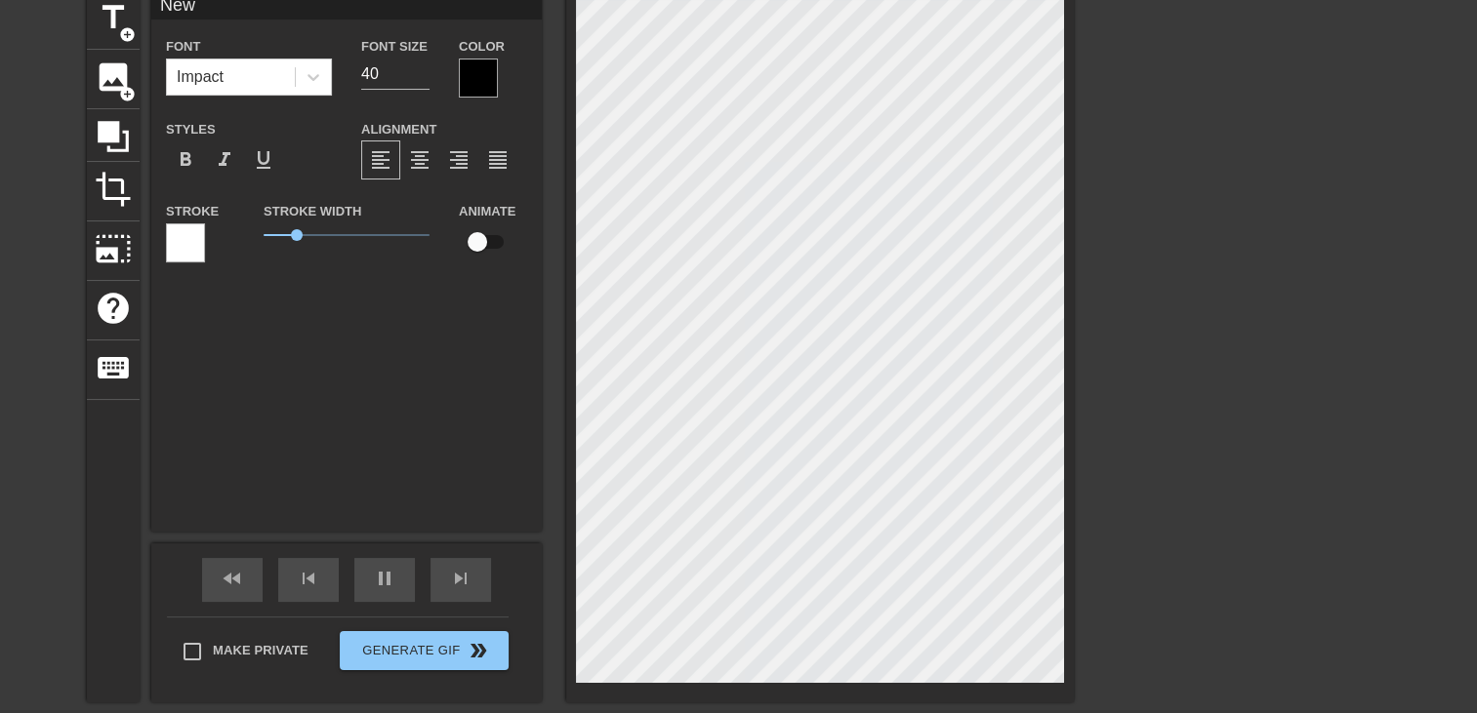
type input "Ne"
type textarea "Ne"
type input "N"
type textarea "N"
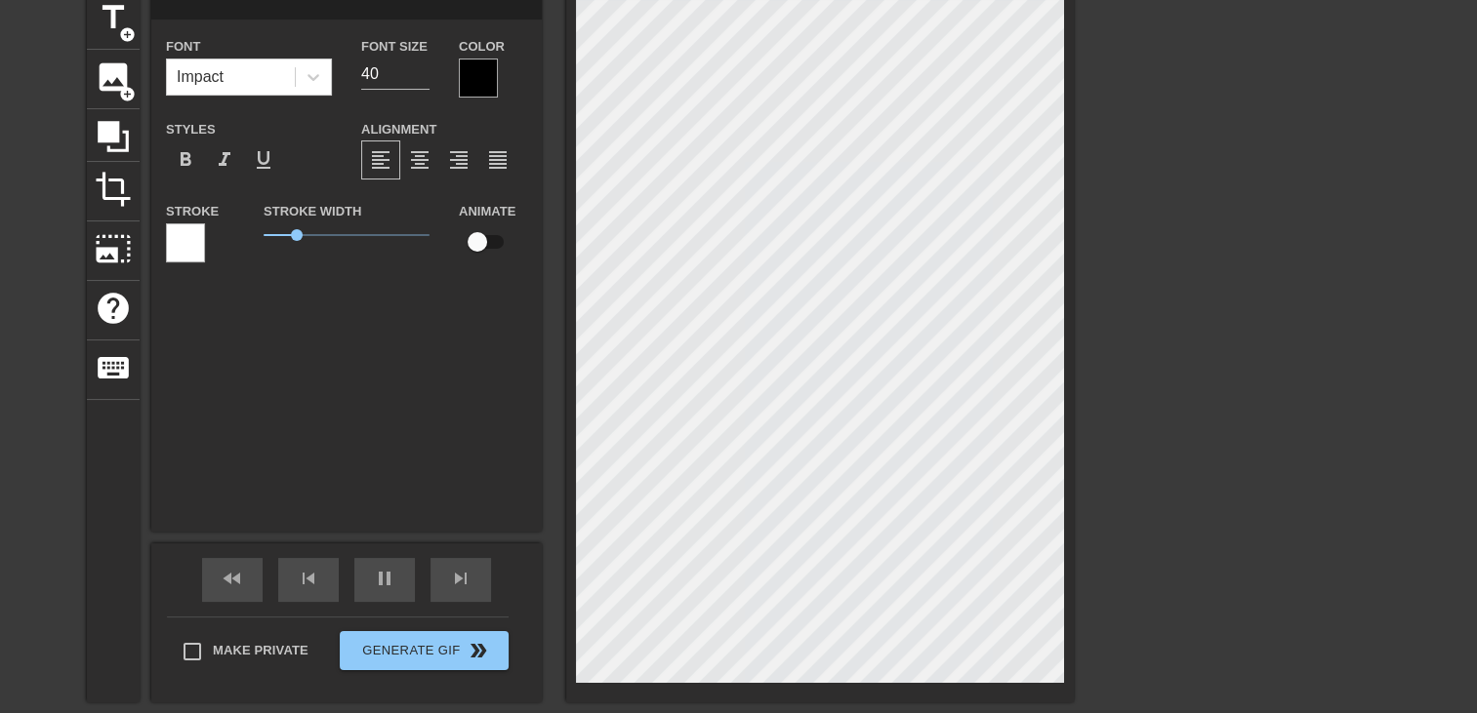
type input "e"
type textarea "e"
type input "el"
type textarea "el"
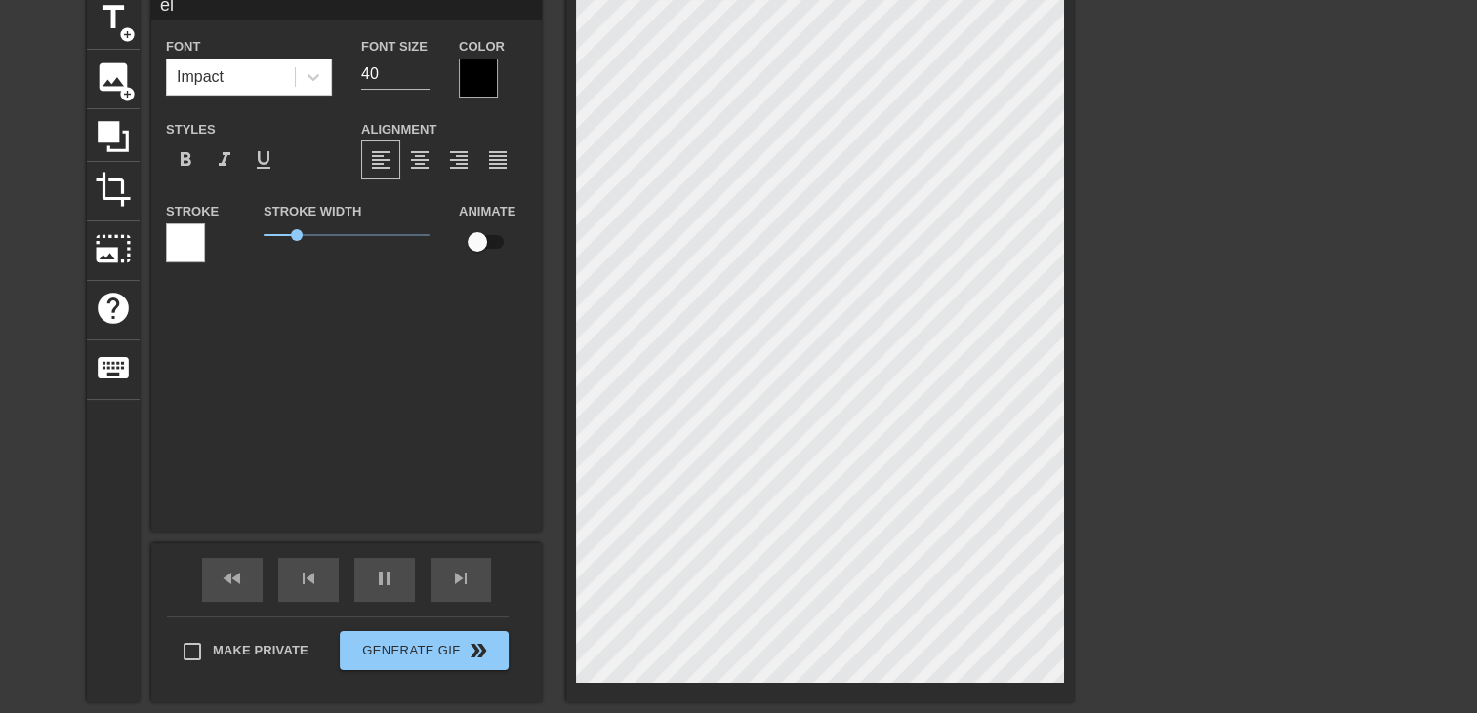
type input "ell"
type textarea "ell"
type input "el"
type textarea "el"
type input "e"
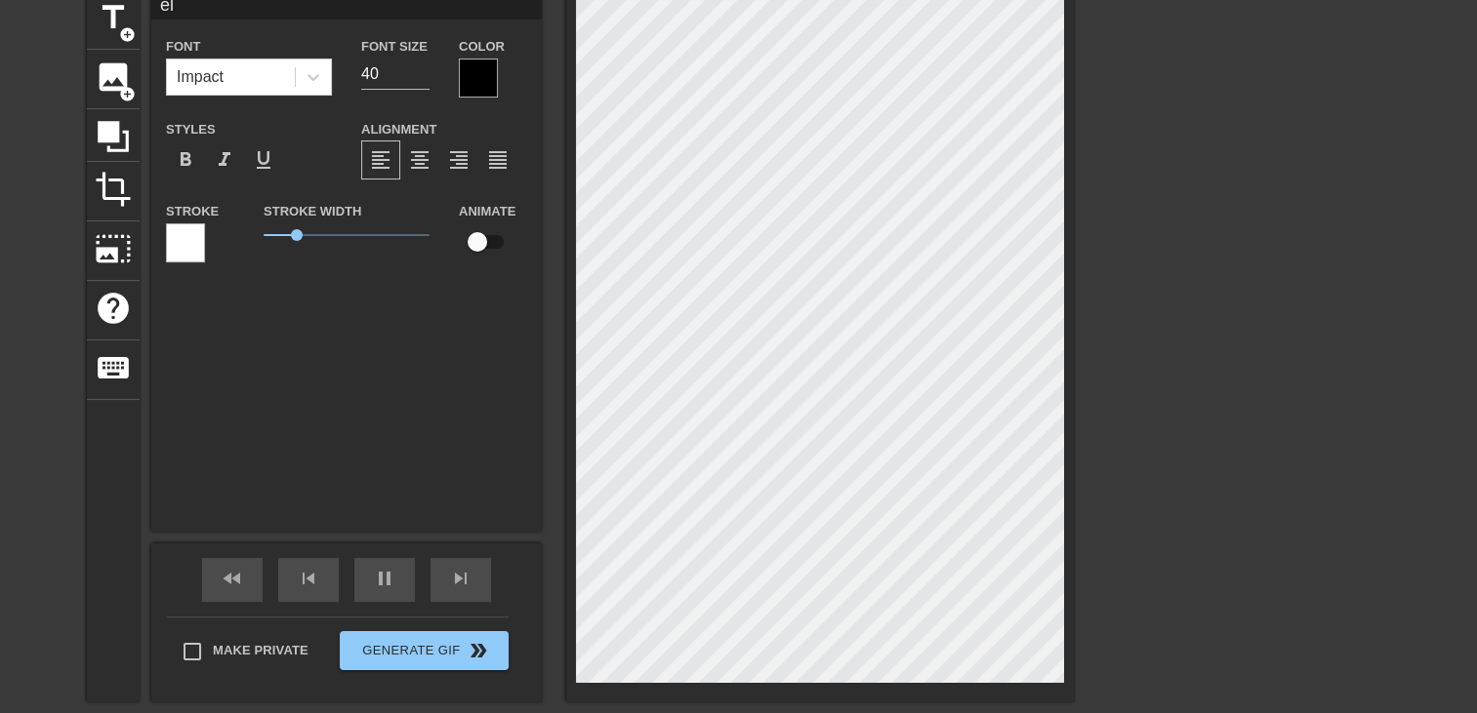
type textarea "e"
type input "E"
type textarea "E"
type input "El"
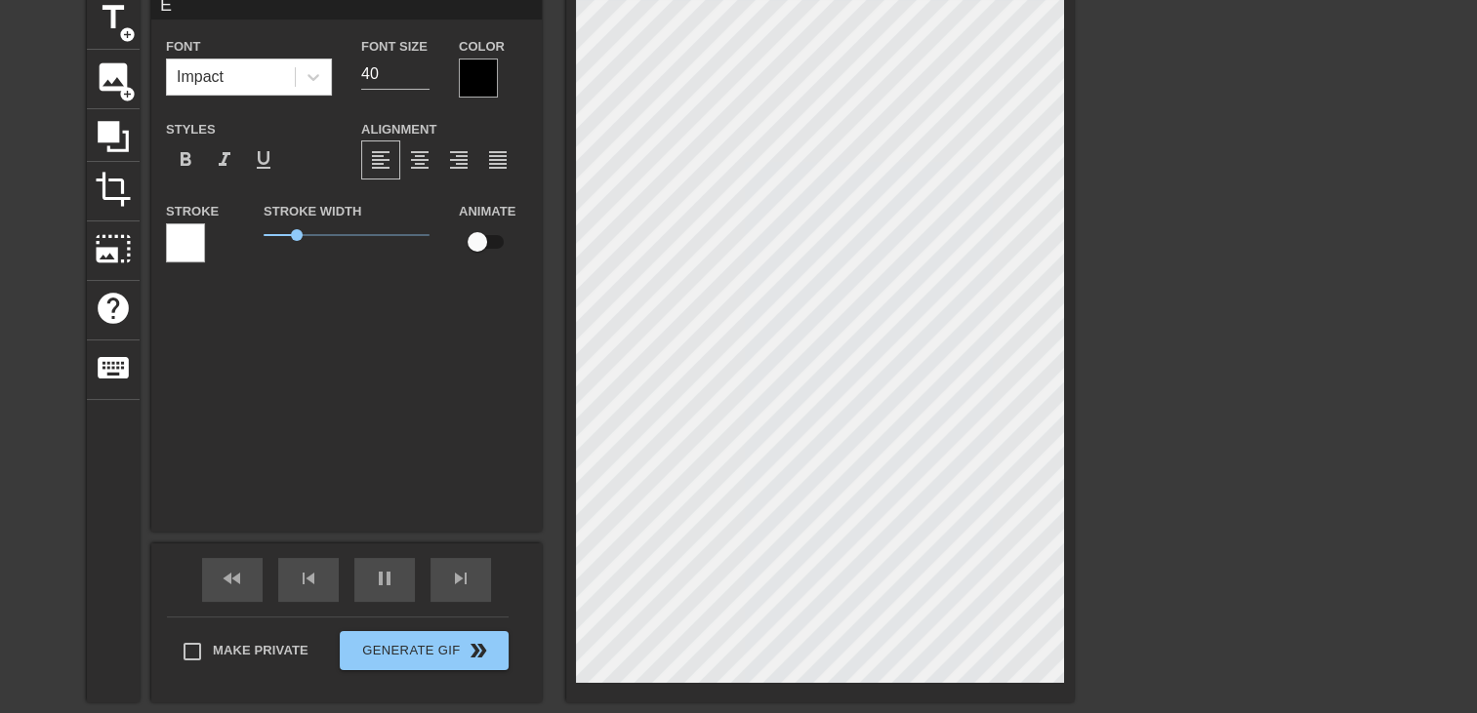
type textarea "El"
type input "Ell"
type textarea "Ell"
type input "Elle"
type textarea "Elle"
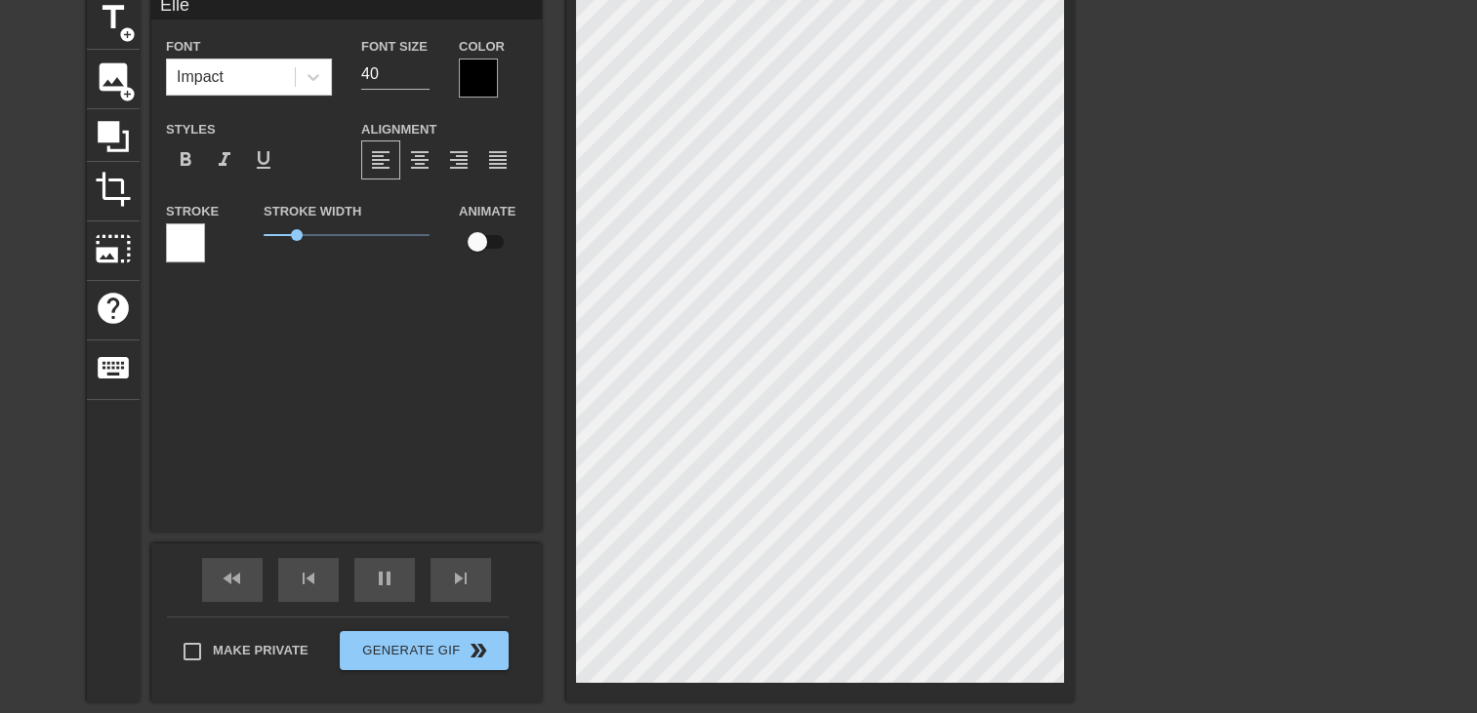
type input "Elle"
type textarea "Elle"
type input "Elle e"
type textarea "Elle e"
type input "Elle es"
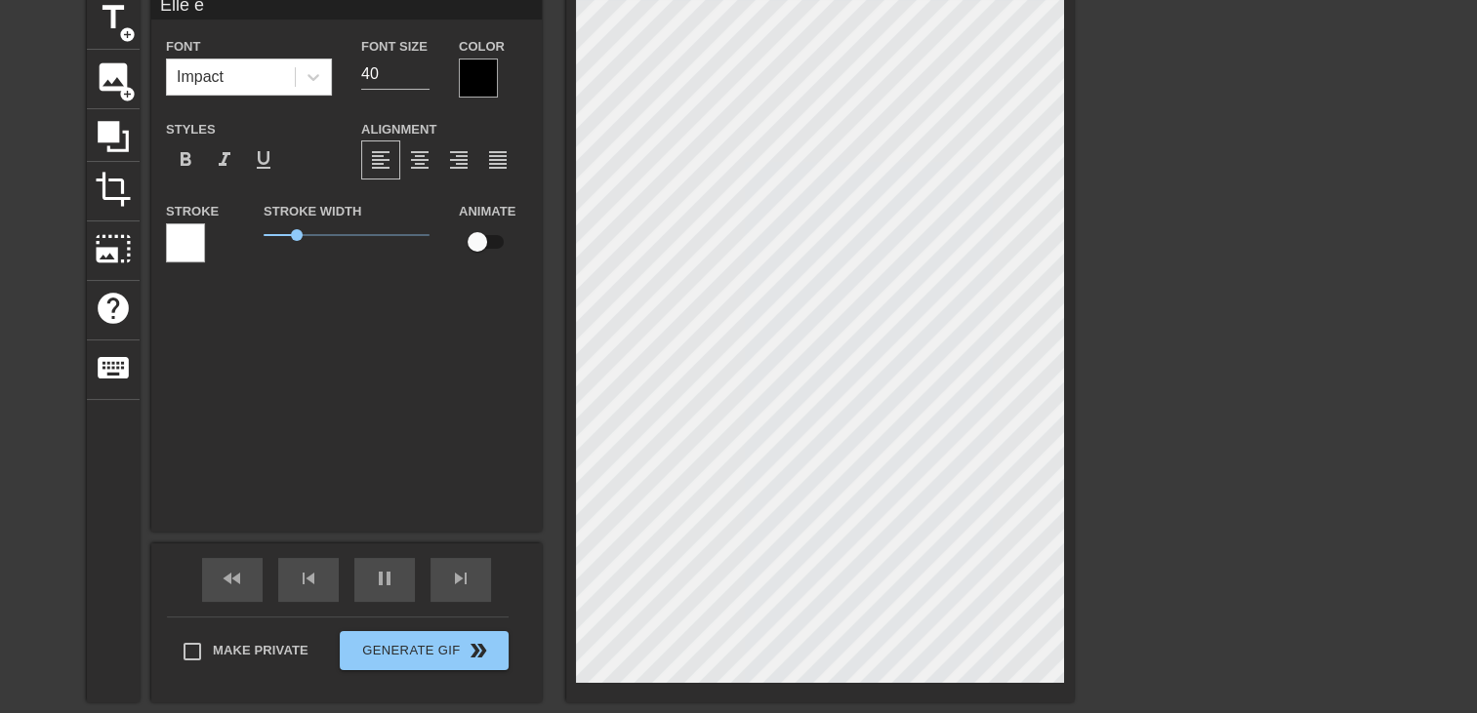
type textarea "Elle es"
type input "Elle est"
type textarea "Elle est"
type input "Elle est"
type textarea "Elle est"
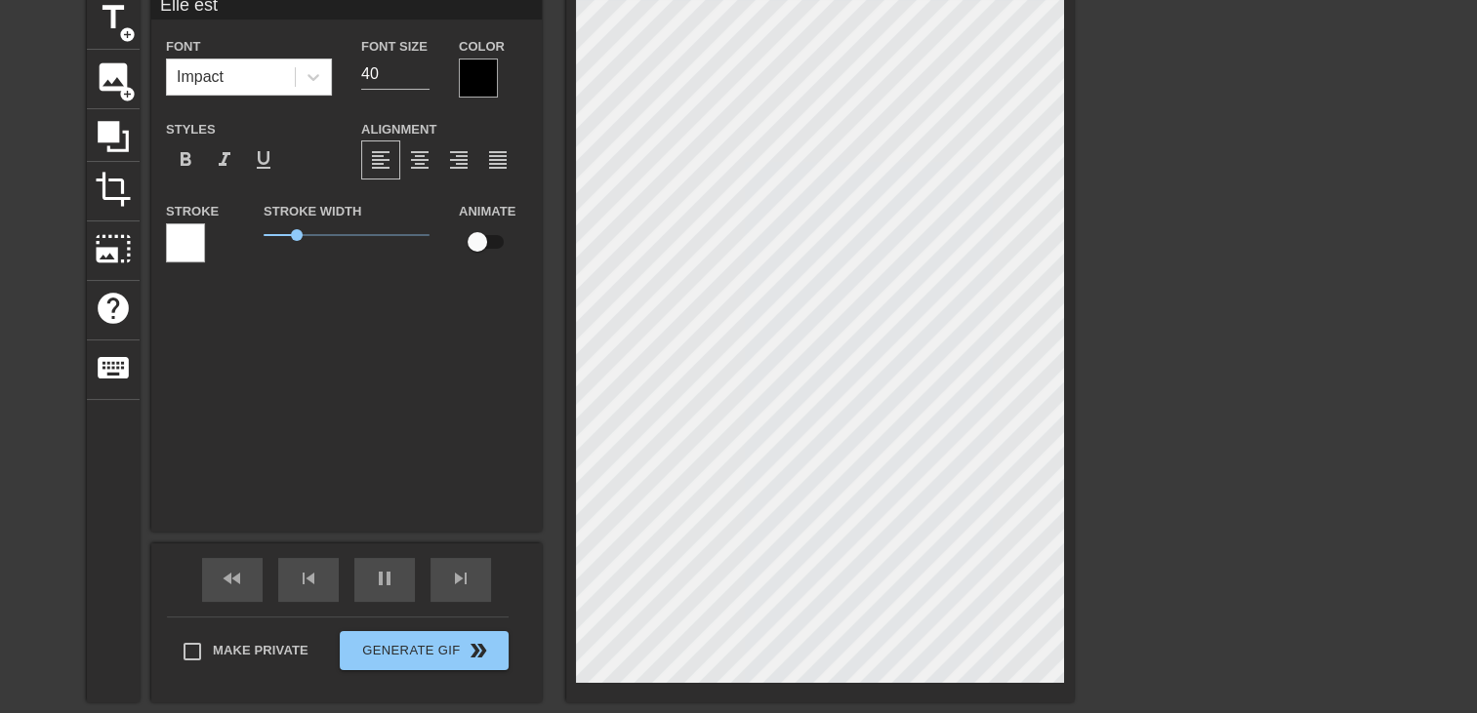
type input "Elle est d"
type textarea "Elle est d"
type input "Elle est de"
type textarea "Elle est de"
type input "Elle est des"
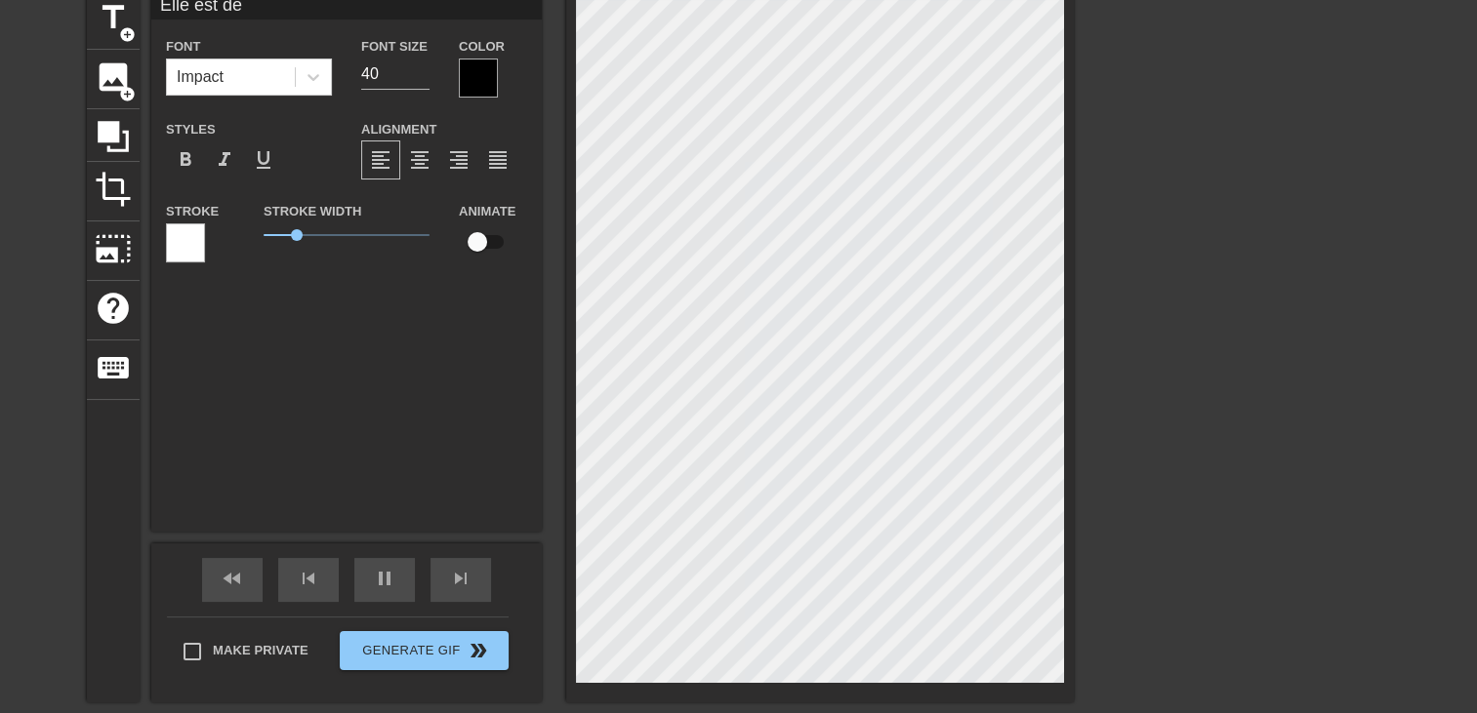
type textarea "Elle est des"
type input "Elle est desc"
type textarea "Elle est desc"
type input "Elle est desce"
type textarea "Elle est desce"
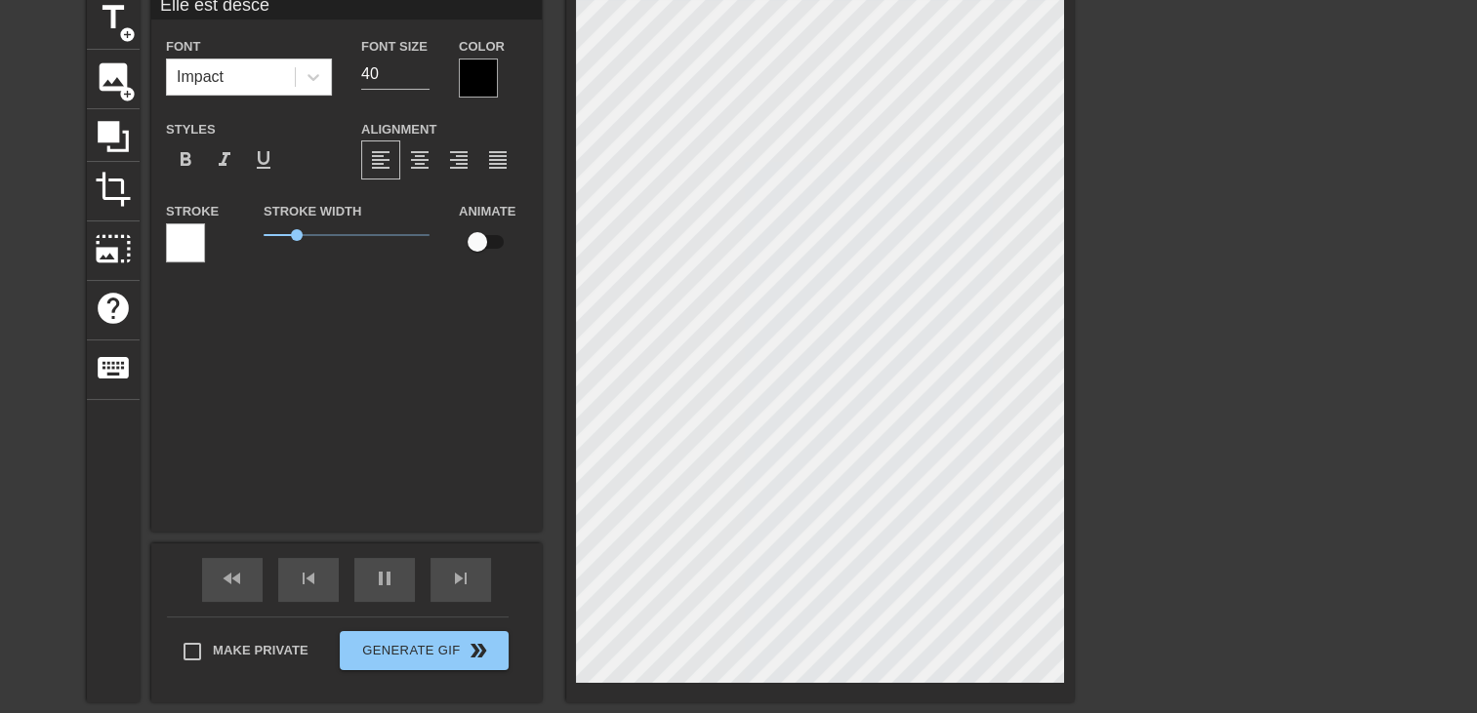
type input "Elle est descen"
type textarea "Elle est descen"
type input "Elle est descend"
type textarea "Elle est descend"
type input "Elle est descendu"
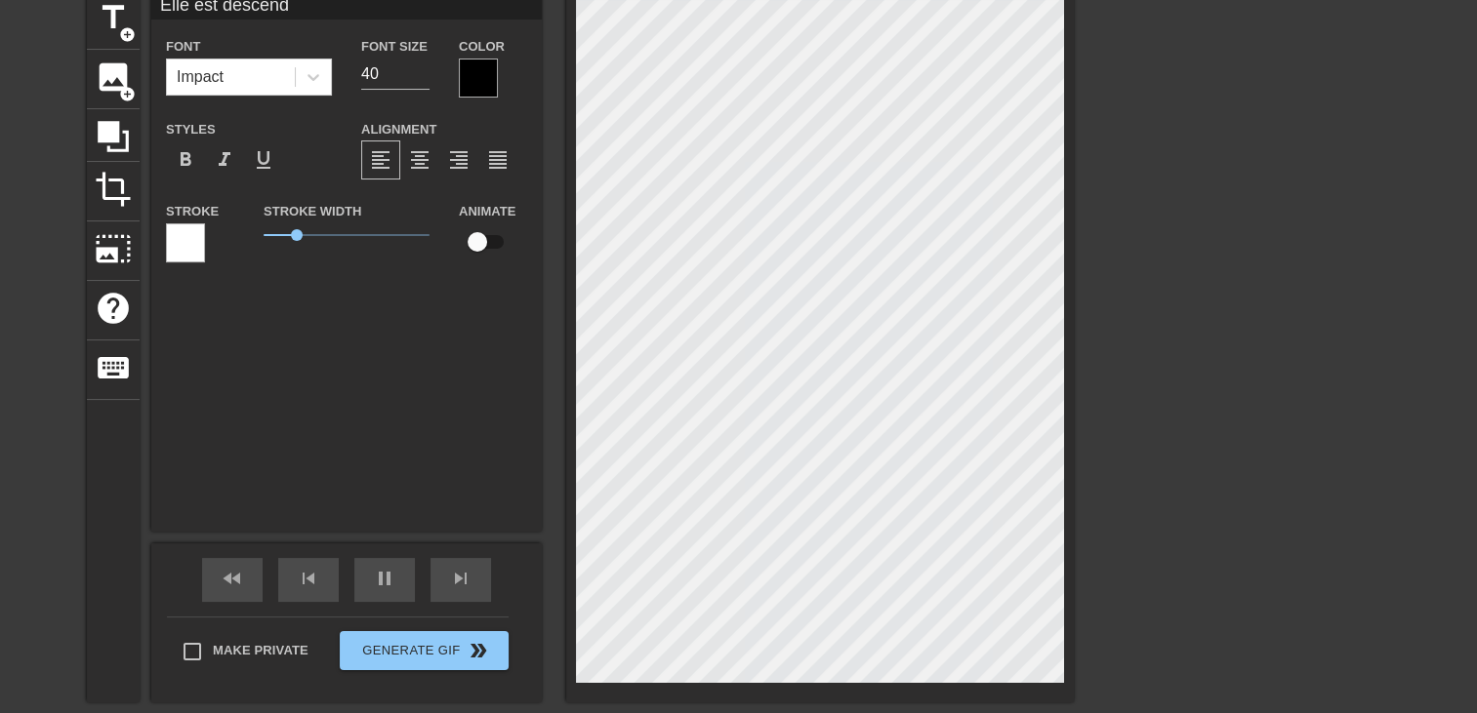
type textarea "Elle est descendu"
type input "Elle est descendu"
type textarea "Elle est descendu"
type input "Elle est descendu"
type textarea "Elle est descendu"
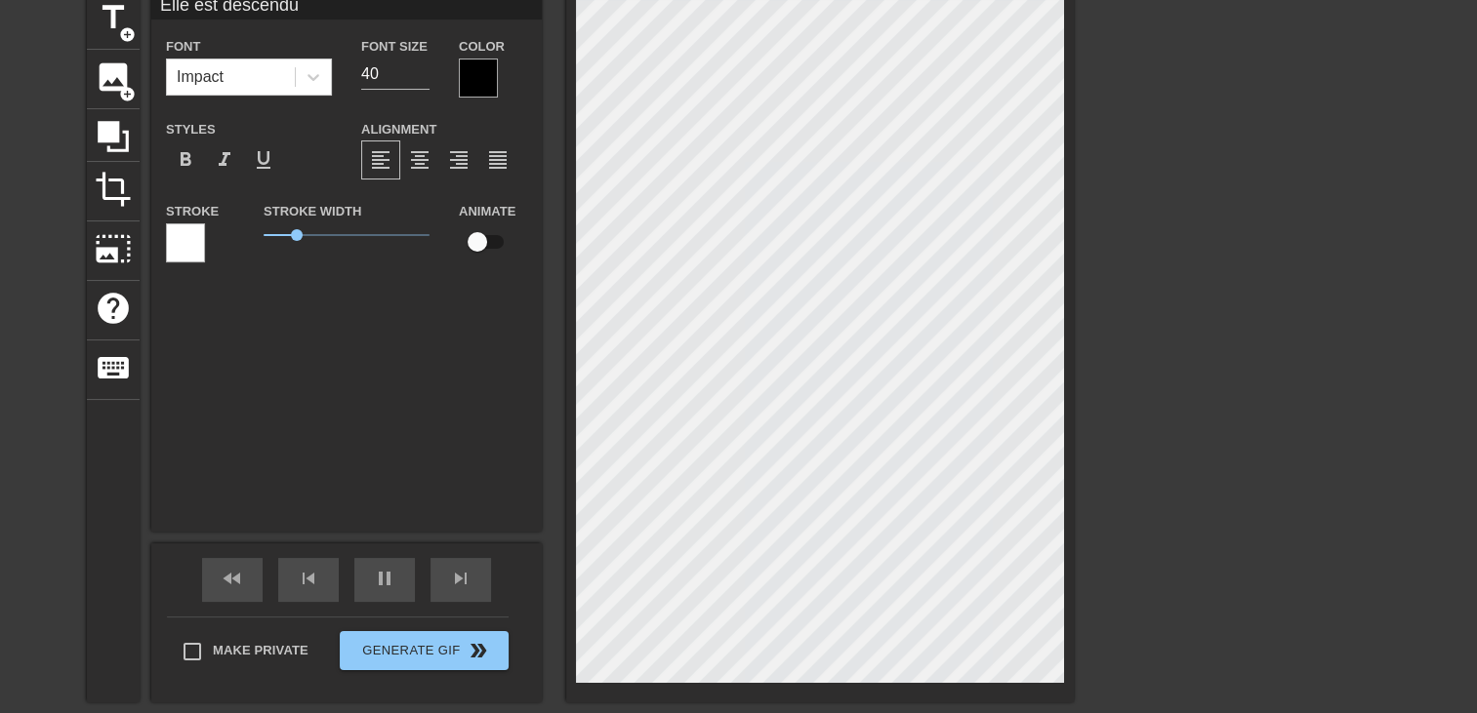
type input "Elle est descendu a"
type textarea "Elle est descendu a"
type input "Elle est descendu au"
type textarea "Elle est descendu au"
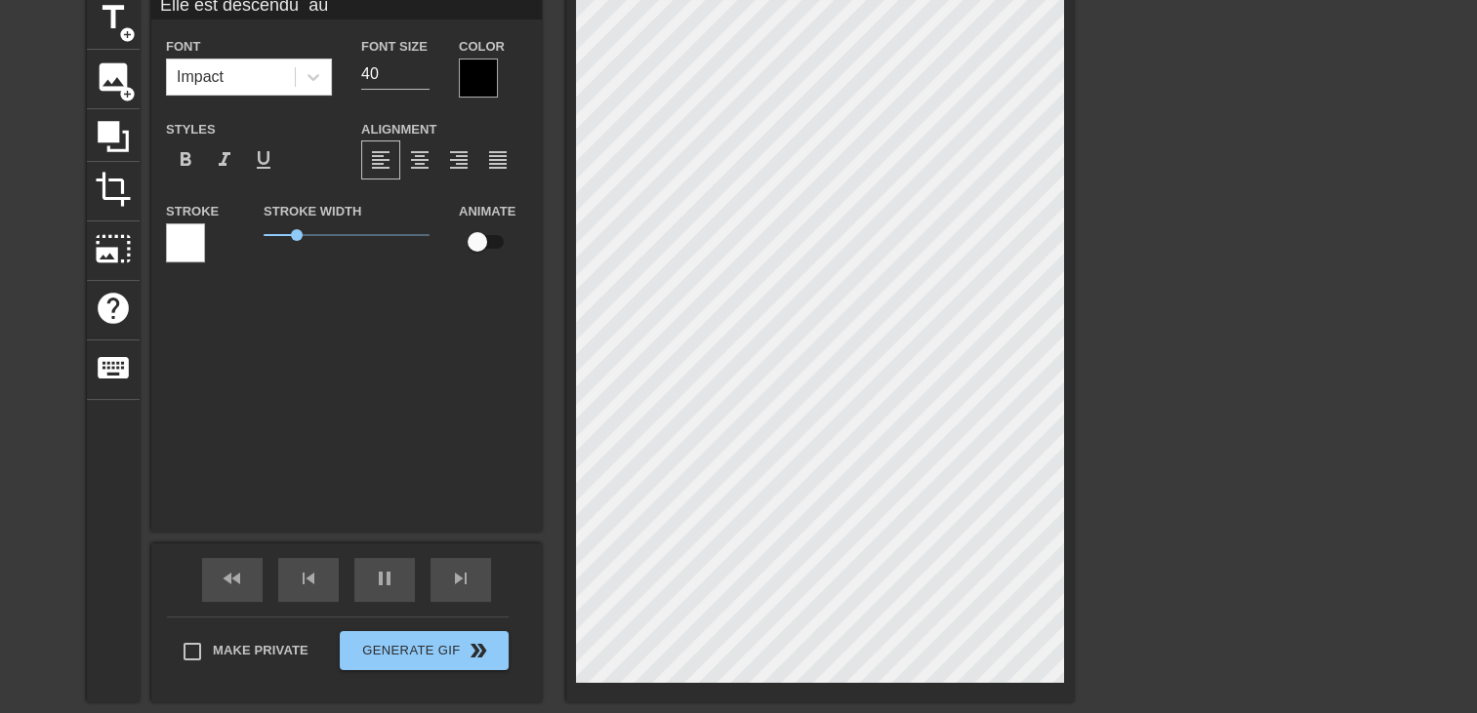
type input "Elle est descendu au"
type textarea "Elle est descendu au"
type input "Elle est descendu au S"
type textarea "Elle est descendu au S"
type input "Elle est descendu au Sa"
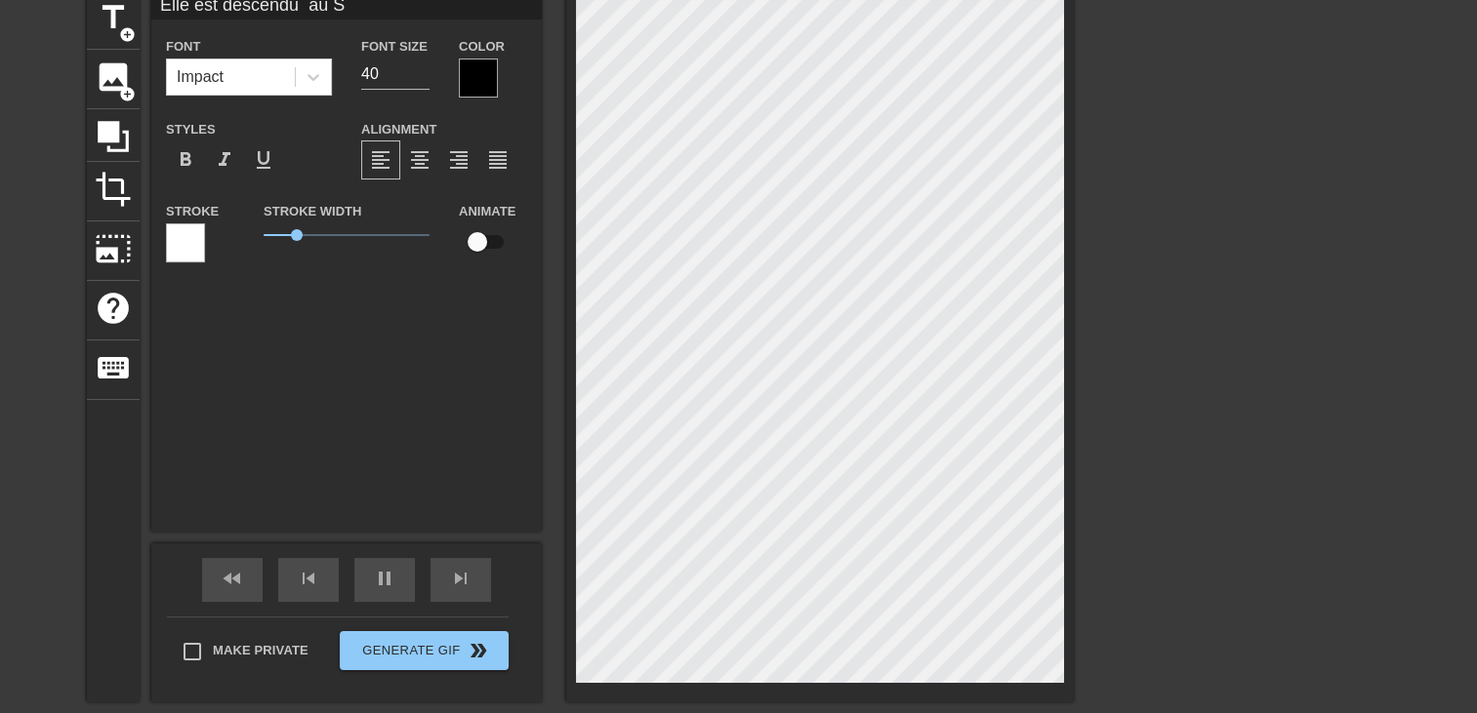
type textarea "Elle est descendu au Sa"
type input "Elle est descendu au Sau"
type textarea "Elle est descendu au Sau"
type input "Elle est descendu au Saun"
type textarea "Elle est descendu au Saun"
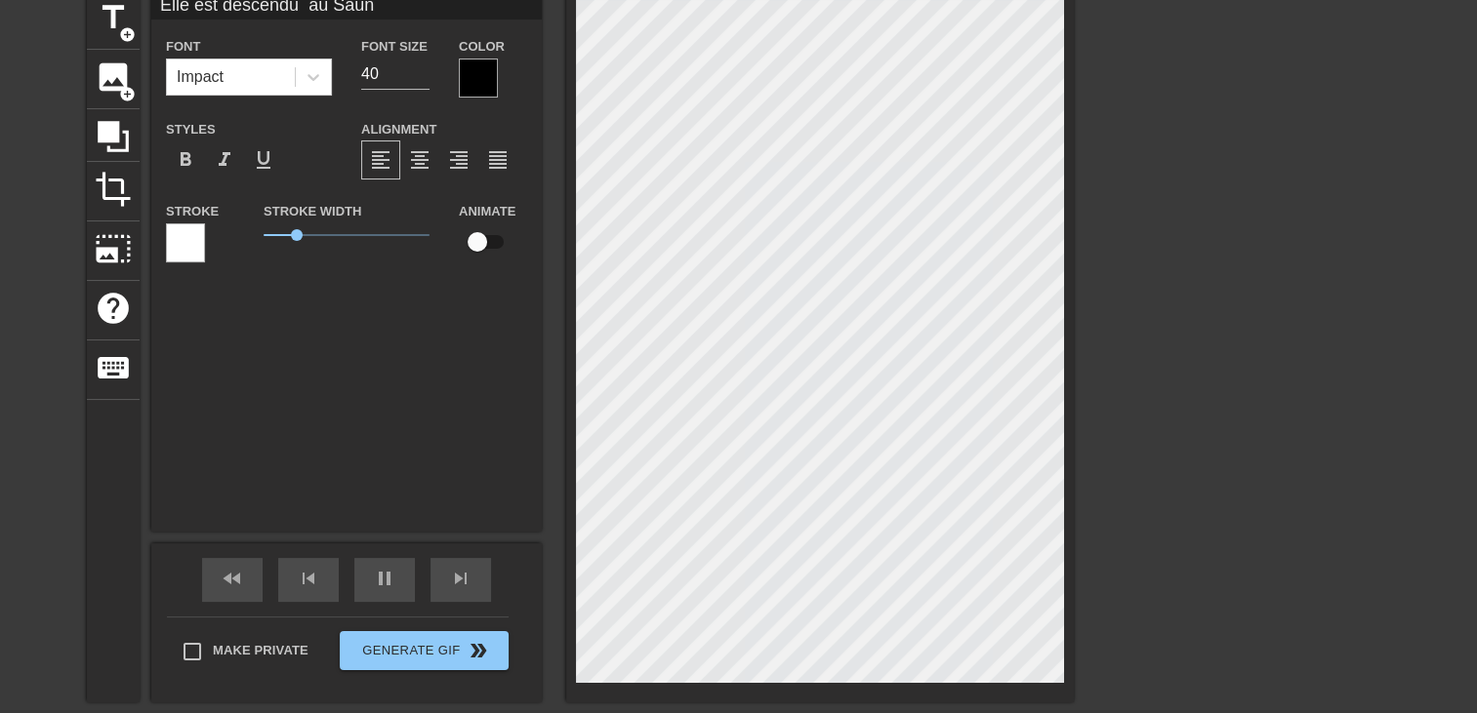
scroll to position [2, 12]
type input "Elle est descendu au Sauna"
type textarea "Elle est descendu au Sauna"
type input "Elle est descendu au Sauna."
type textarea "Elle est descendu au Sauna."
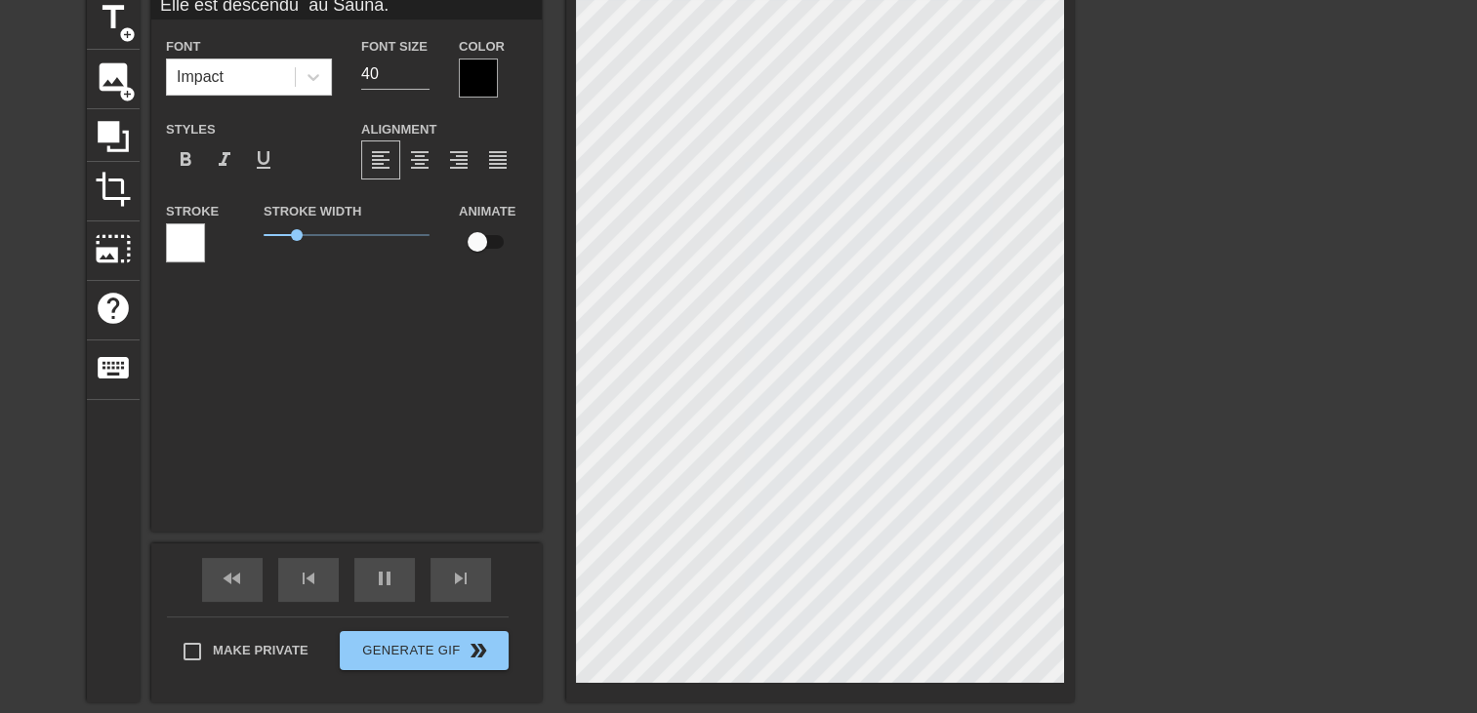
type input "Elle est descendu au Sauna.."
type textarea "Elle est descendu au Sauna.."
type input "Elle est descendu au Sauna..."
type textarea "Elle est descendu au Sauna..."
type input "Elle est descendu au Sauna...."
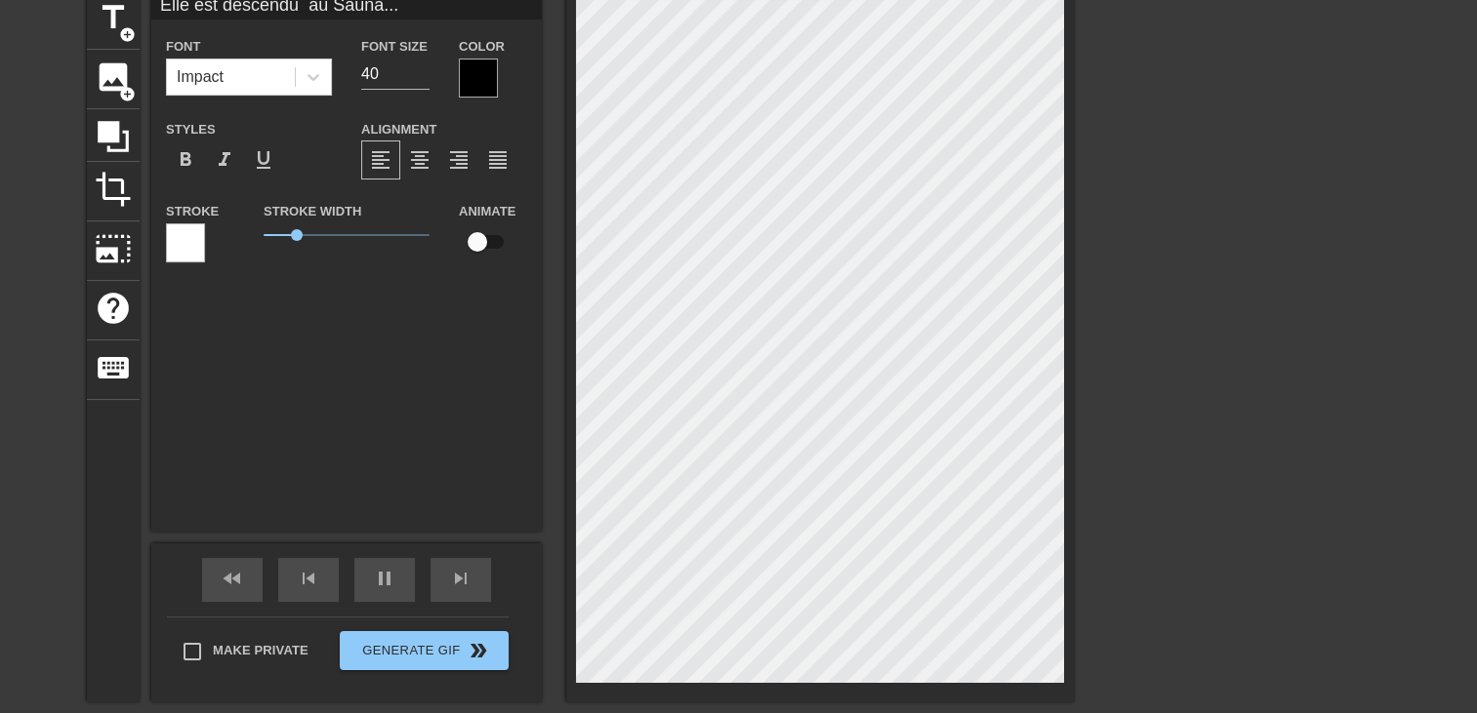
type textarea "Elle est descendu au Sauna...."
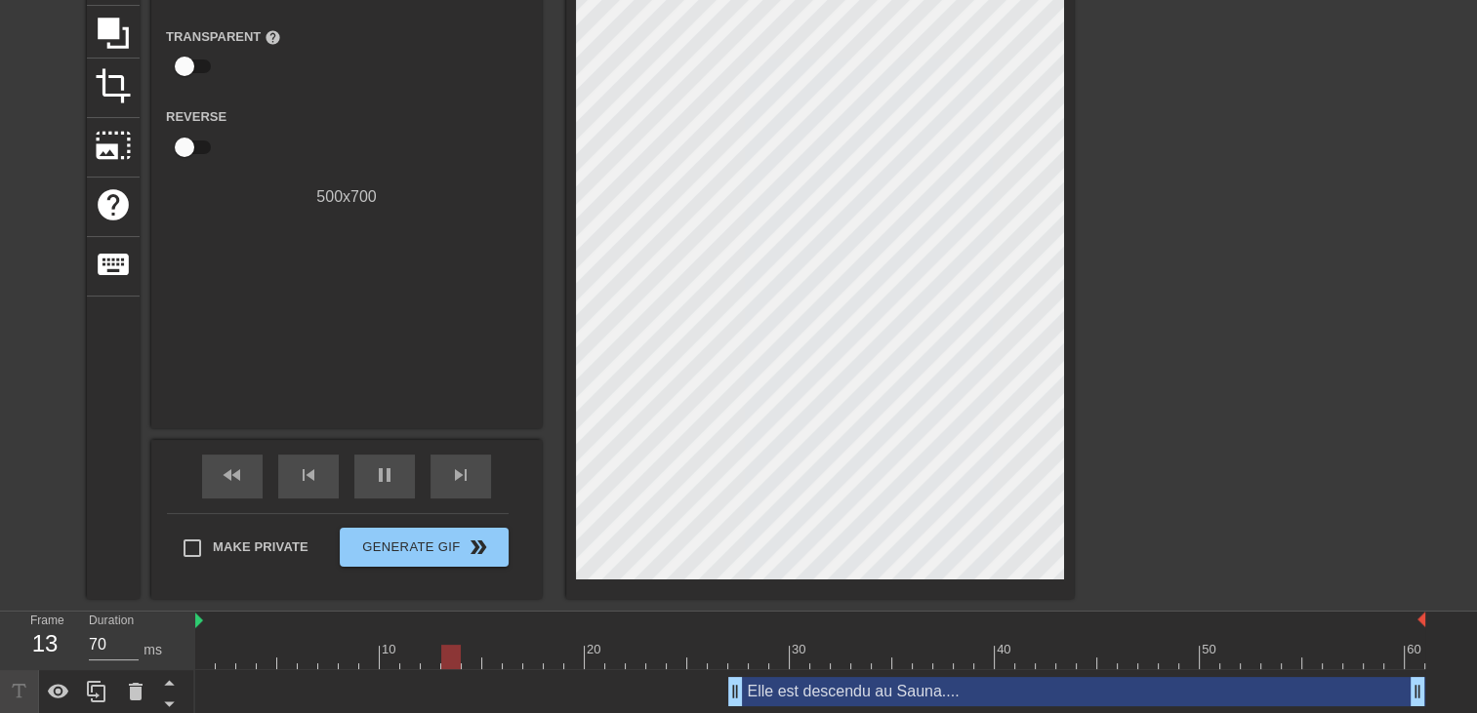
scroll to position [238, 0]
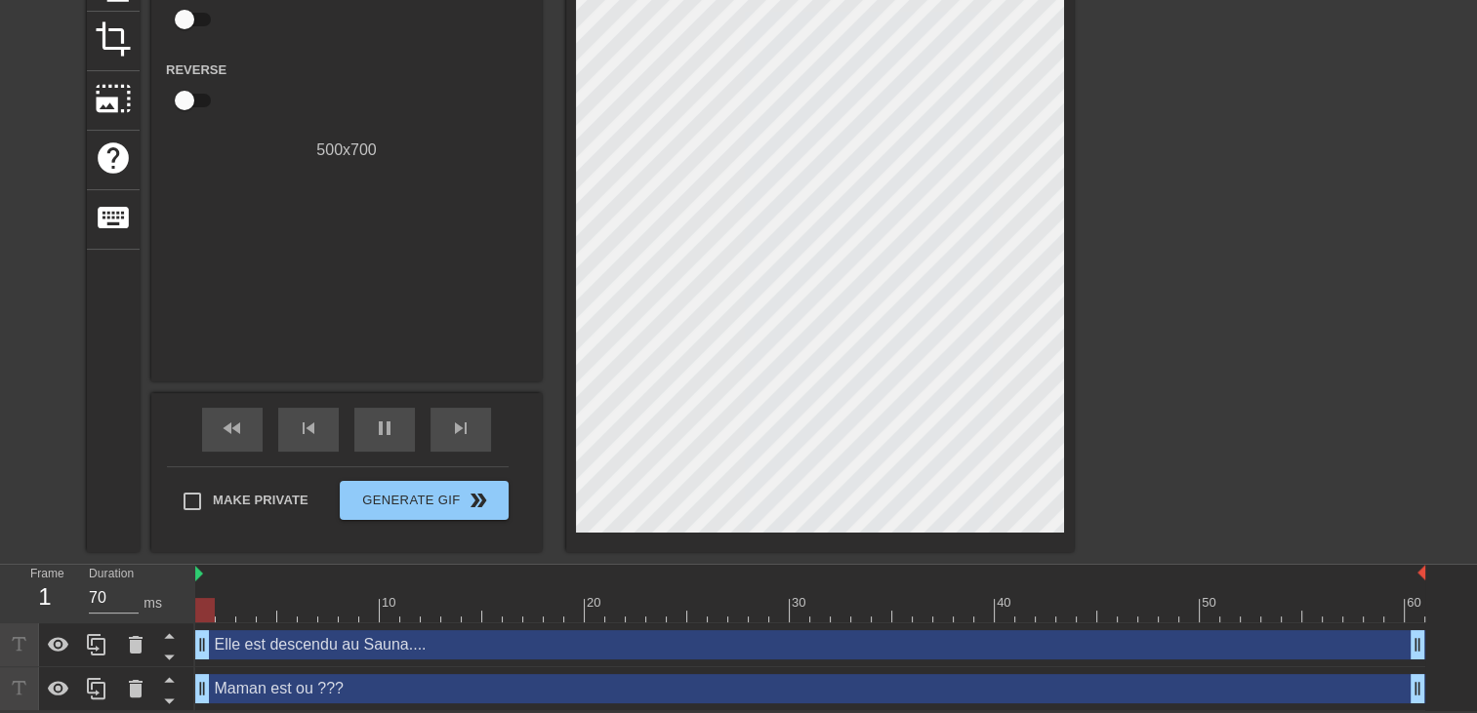
drag, startPoint x: 733, startPoint y: 646, endPoint x: -4, endPoint y: 607, distance: 737.9
click at [0, 607] on html "menu_book Browse the tutorials! Gifntext.com The online gif editor Send Feedbac…" at bounding box center [738, 237] width 1477 height 949
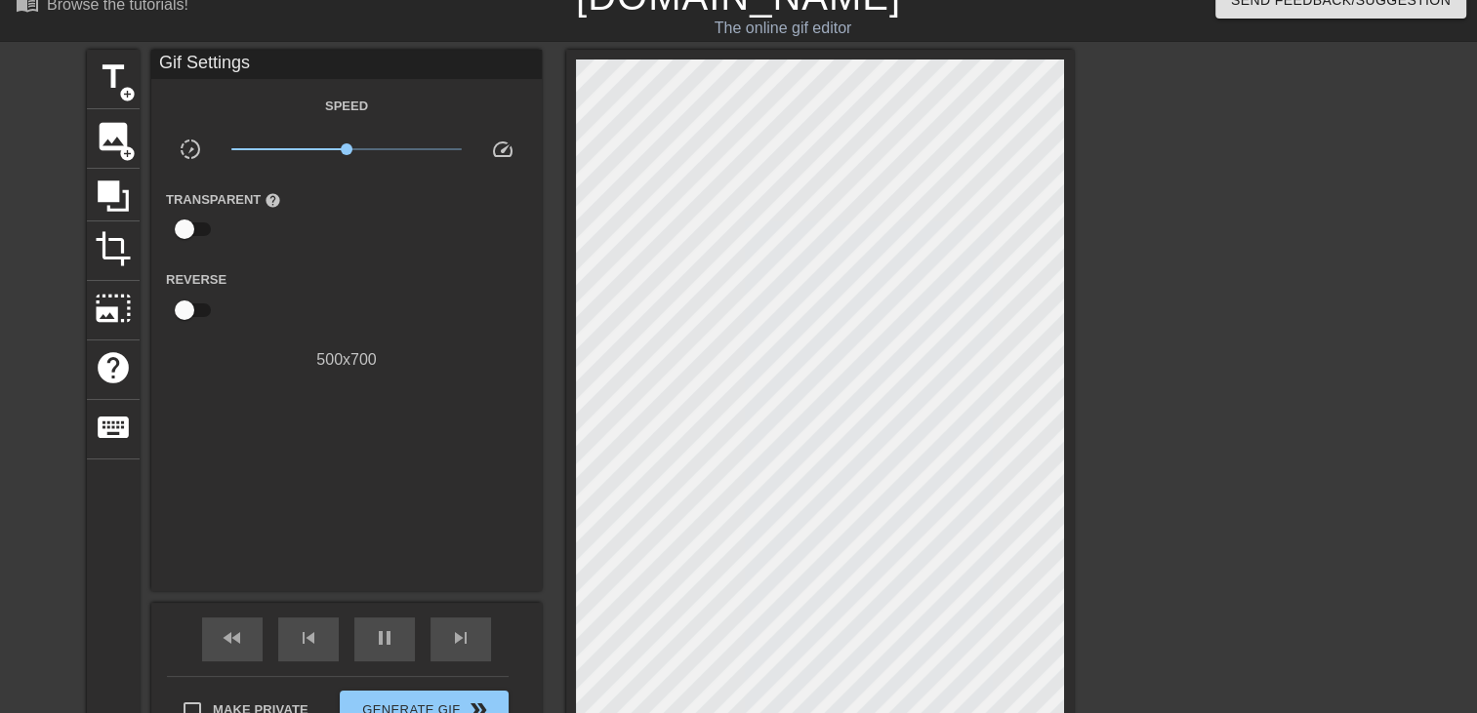
scroll to position [2, 0]
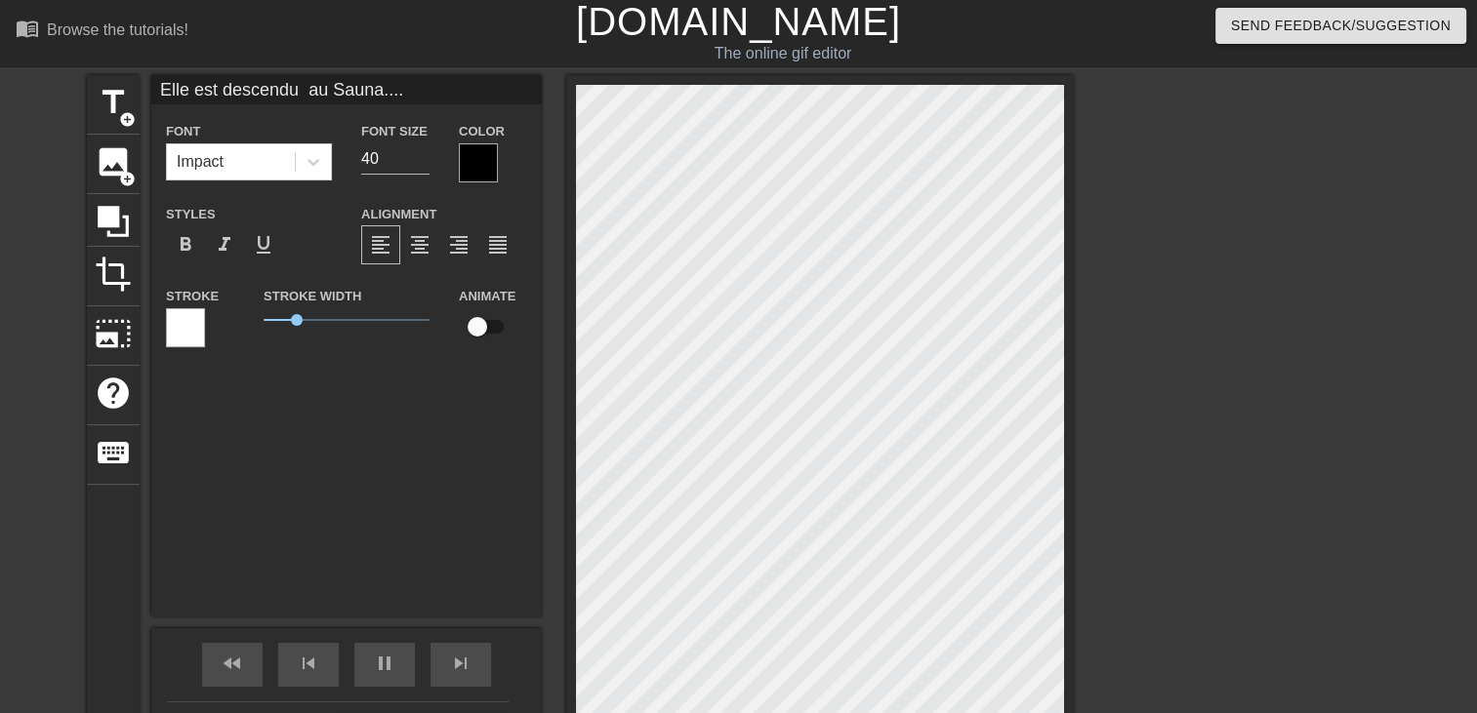
click at [478, 159] on div at bounding box center [478, 162] width 39 height 39
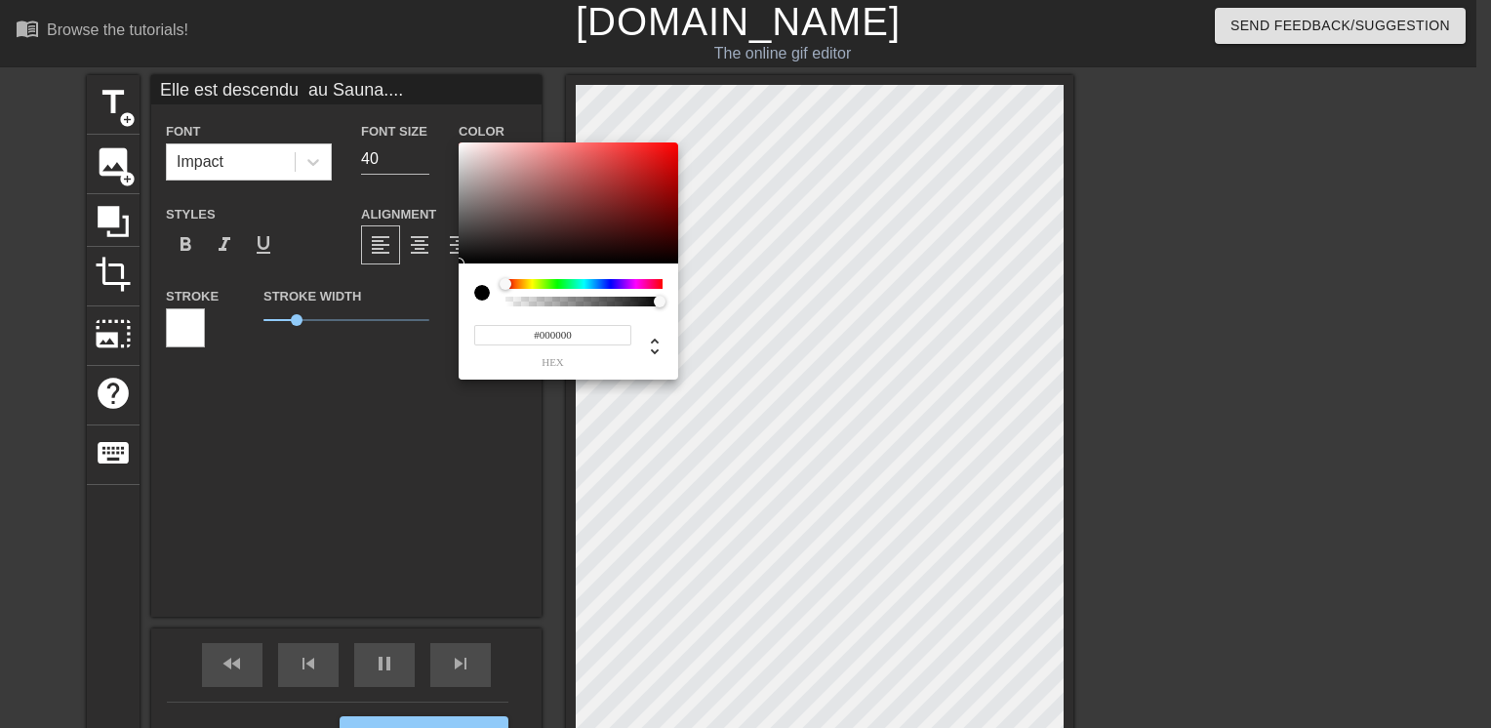
click at [613, 280] on div at bounding box center [584, 284] width 157 height 10
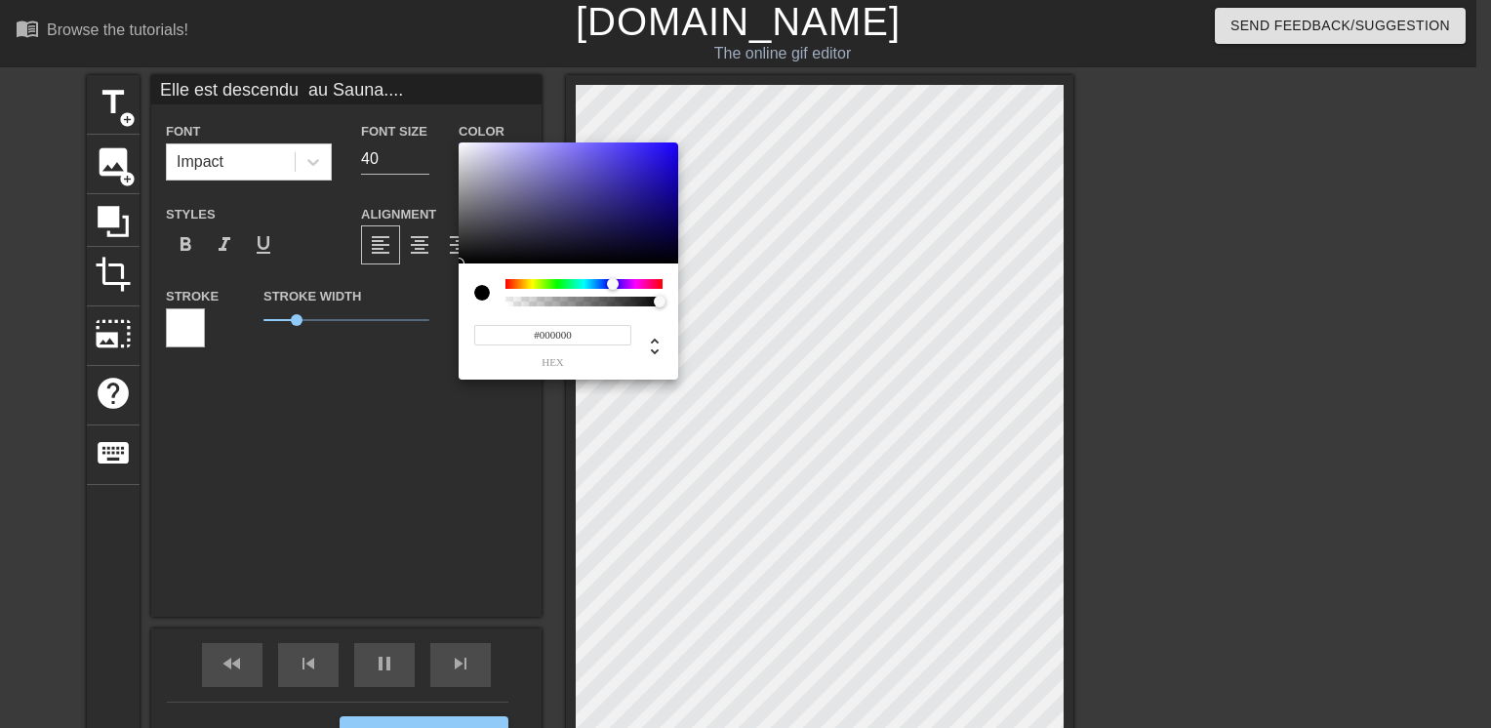
type input "#2714D7"
click at [658, 162] on div at bounding box center [569, 202] width 220 height 121
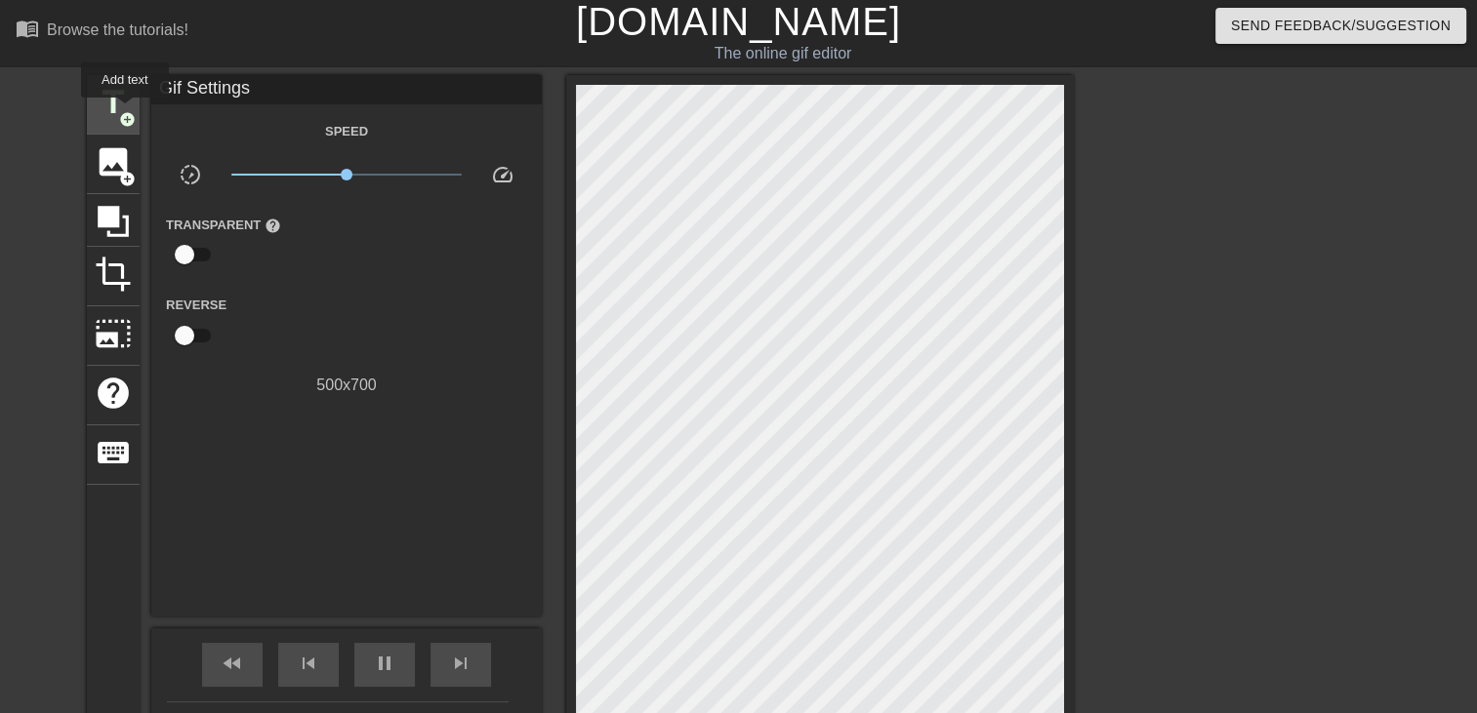
click at [125, 111] on span "add_circle" at bounding box center [127, 119] width 17 height 17
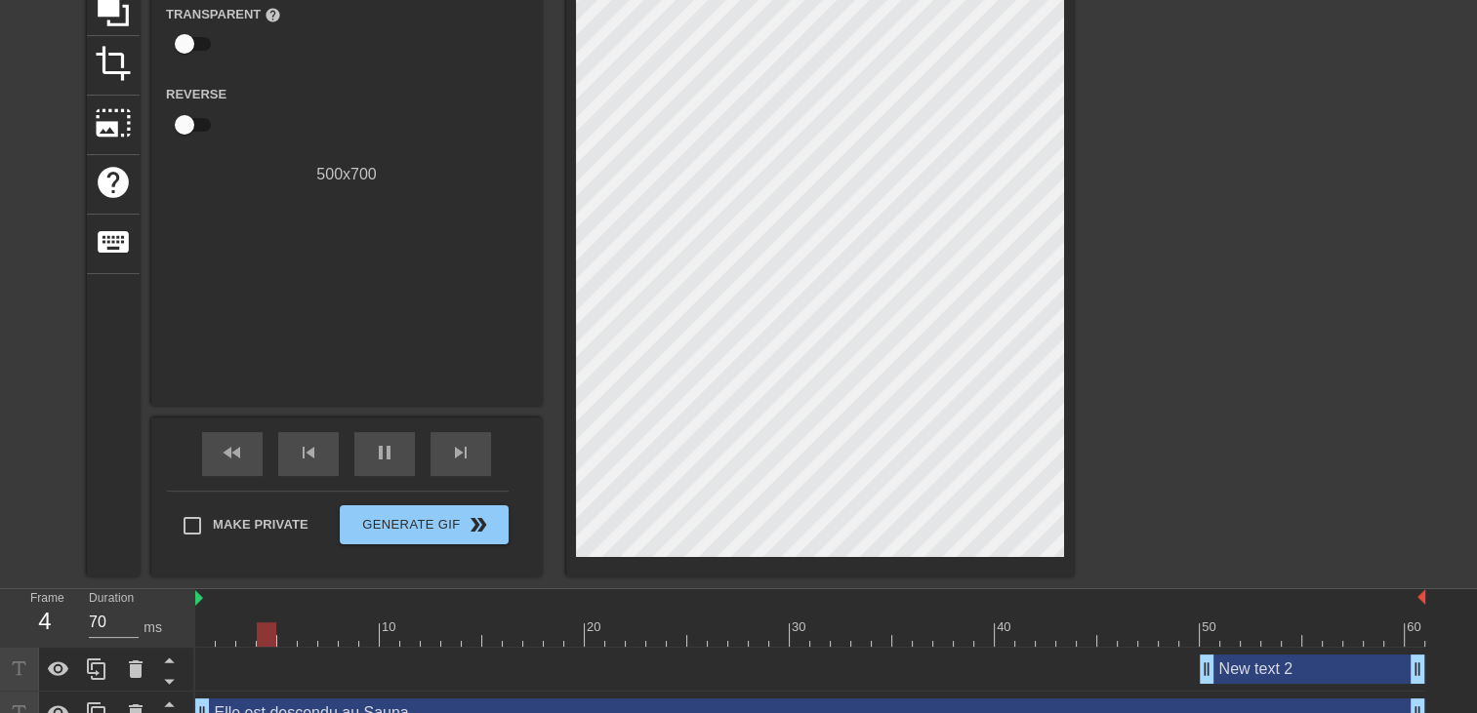
scroll to position [266, 0]
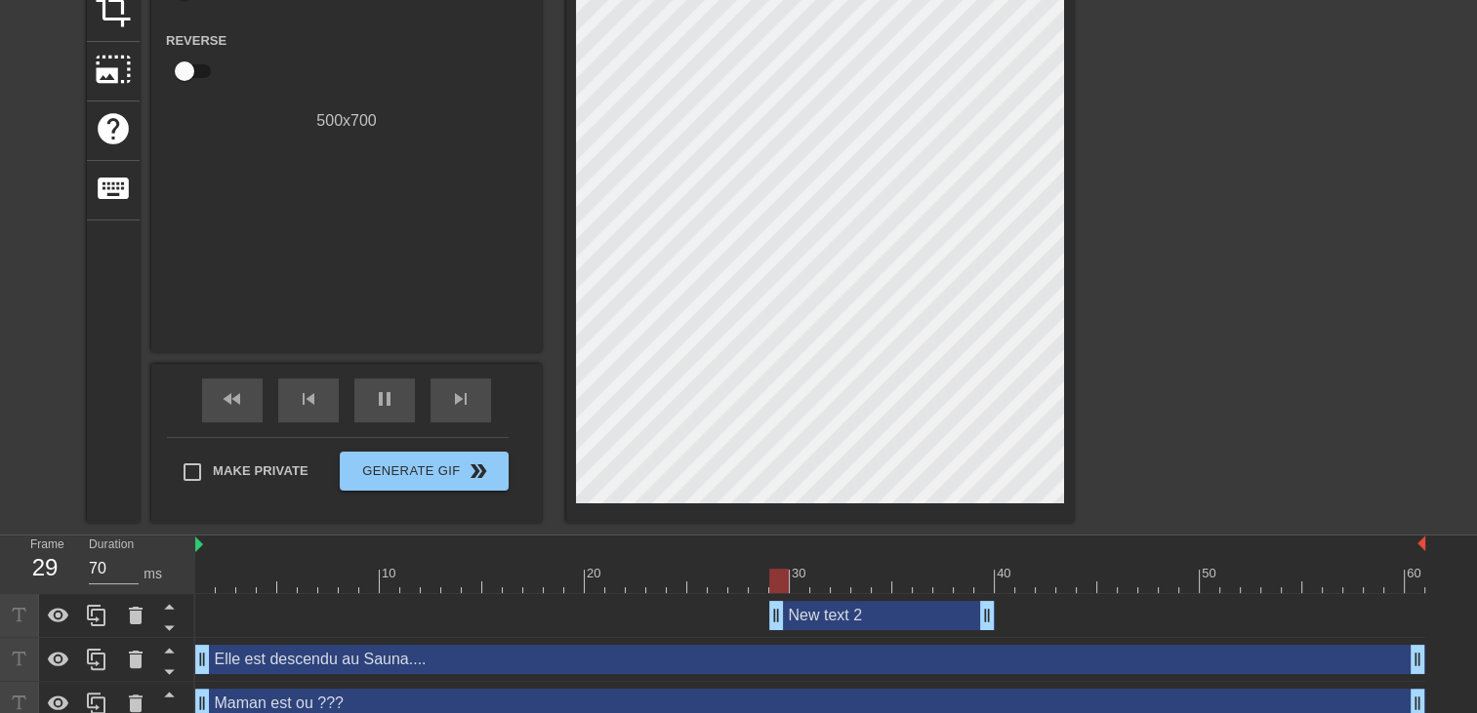
drag, startPoint x: 1218, startPoint y: 622, endPoint x: 777, endPoint y: 595, distance: 441.9
click at [777, 595] on div "New text 2 drag_handle drag_handle" at bounding box center [810, 616] width 1230 height 44
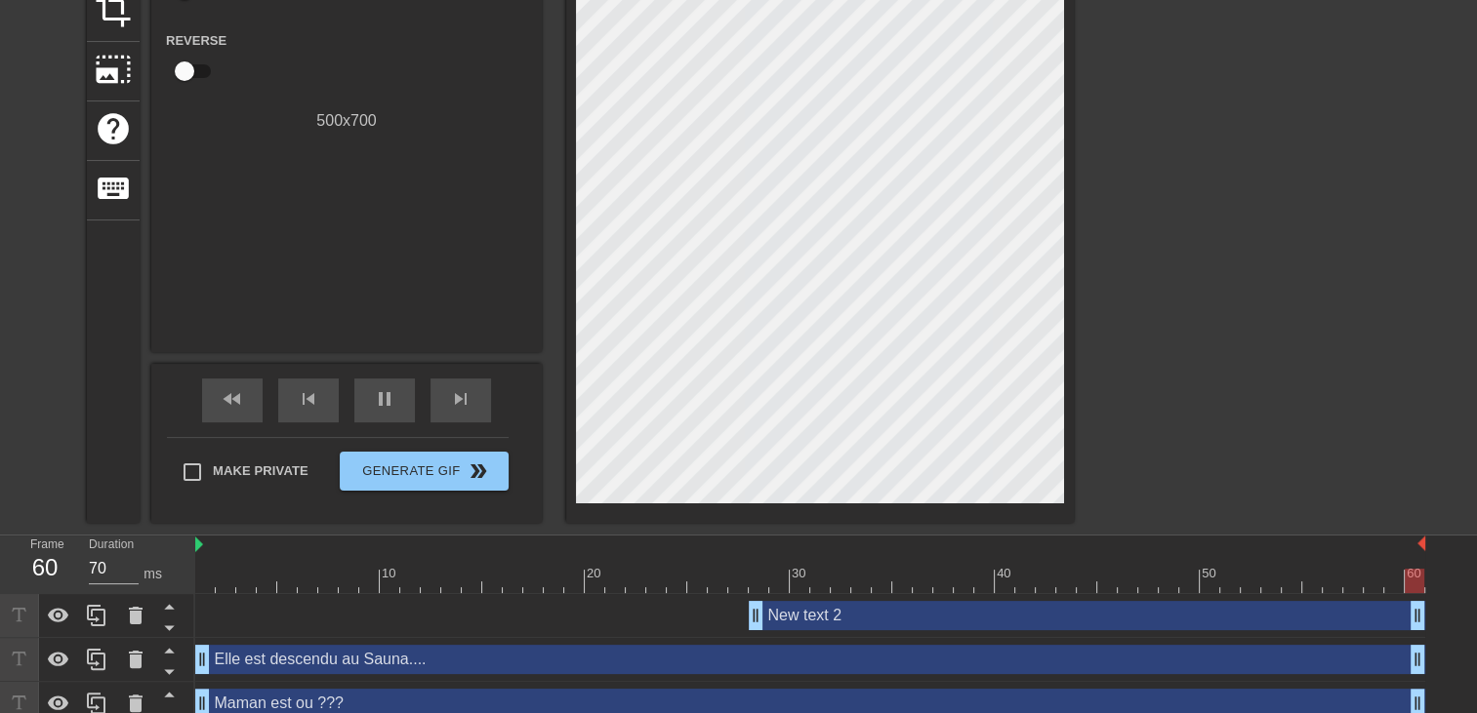
drag, startPoint x: 965, startPoint y: 612, endPoint x: 1489, endPoint y: 493, distance: 537.4
click at [1476, 493] on html "menu_book Browse the tutorials! Gifntext.com The online gif editor Send Feedbac…" at bounding box center [738, 230] width 1477 height 993
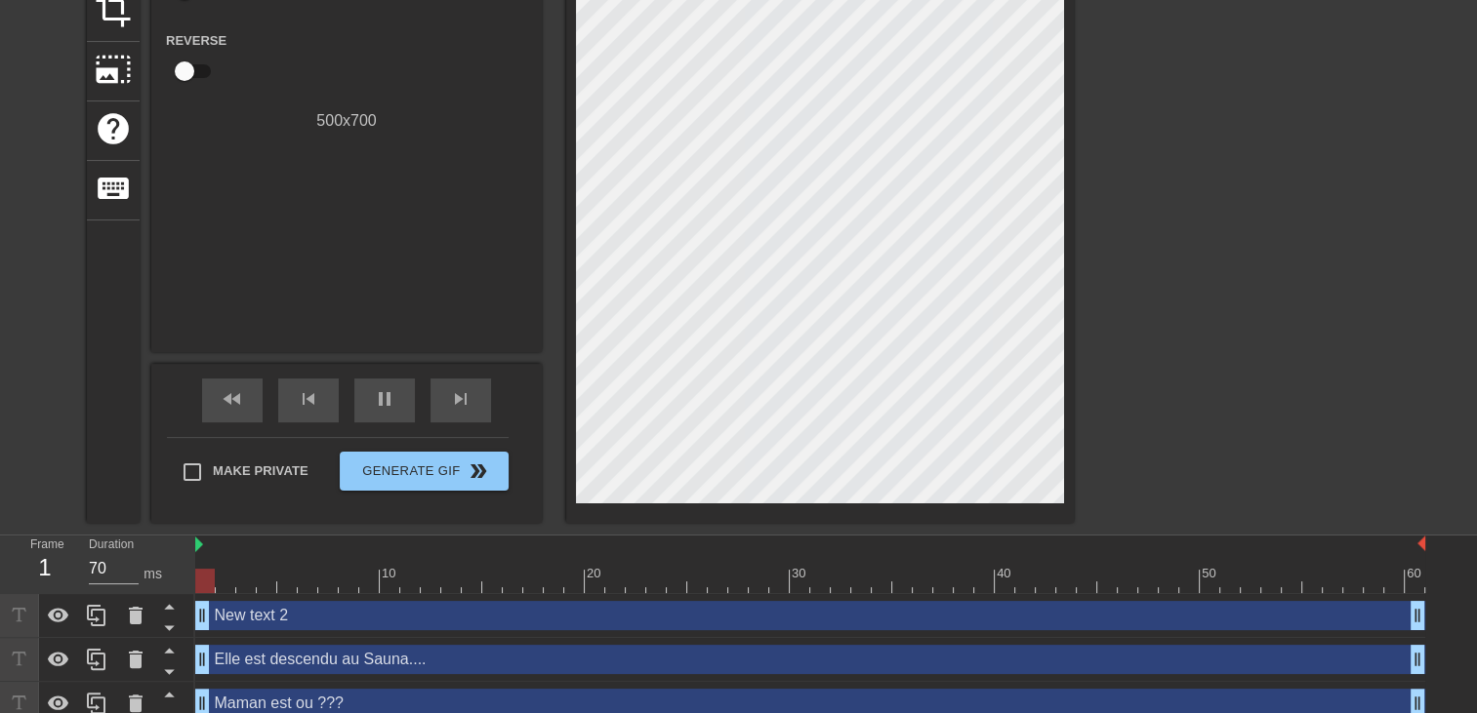
drag, startPoint x: 755, startPoint y: 613, endPoint x: 55, endPoint y: 588, distance: 701.1
click at [55, 588] on div "Frame 1 Duration 70 ms 10 20 30 40 50 60 New text 2 drag_handle drag_handle Ell…" at bounding box center [738, 631] width 1477 height 190
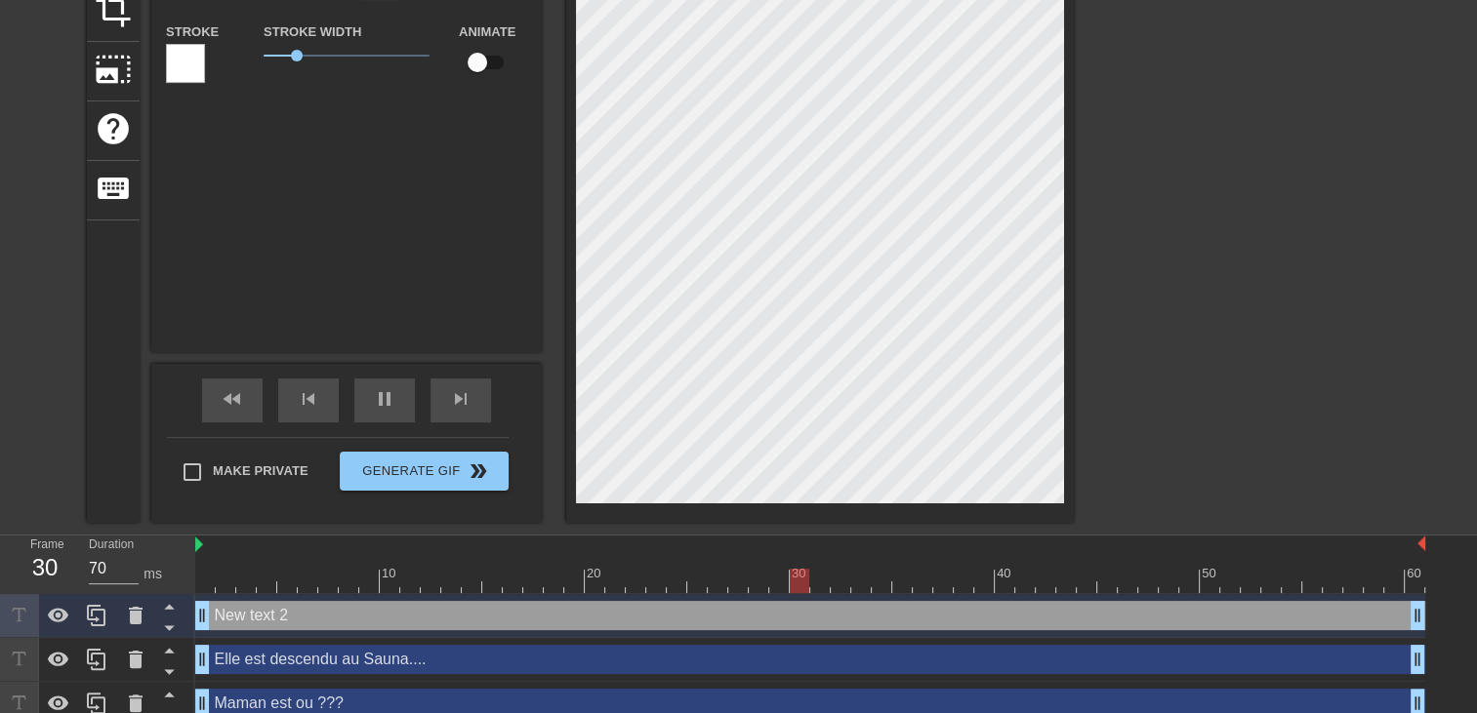
type input "New text"
type textarea "New text"
type input "New text"
type textarea "New text"
type input "New tex"
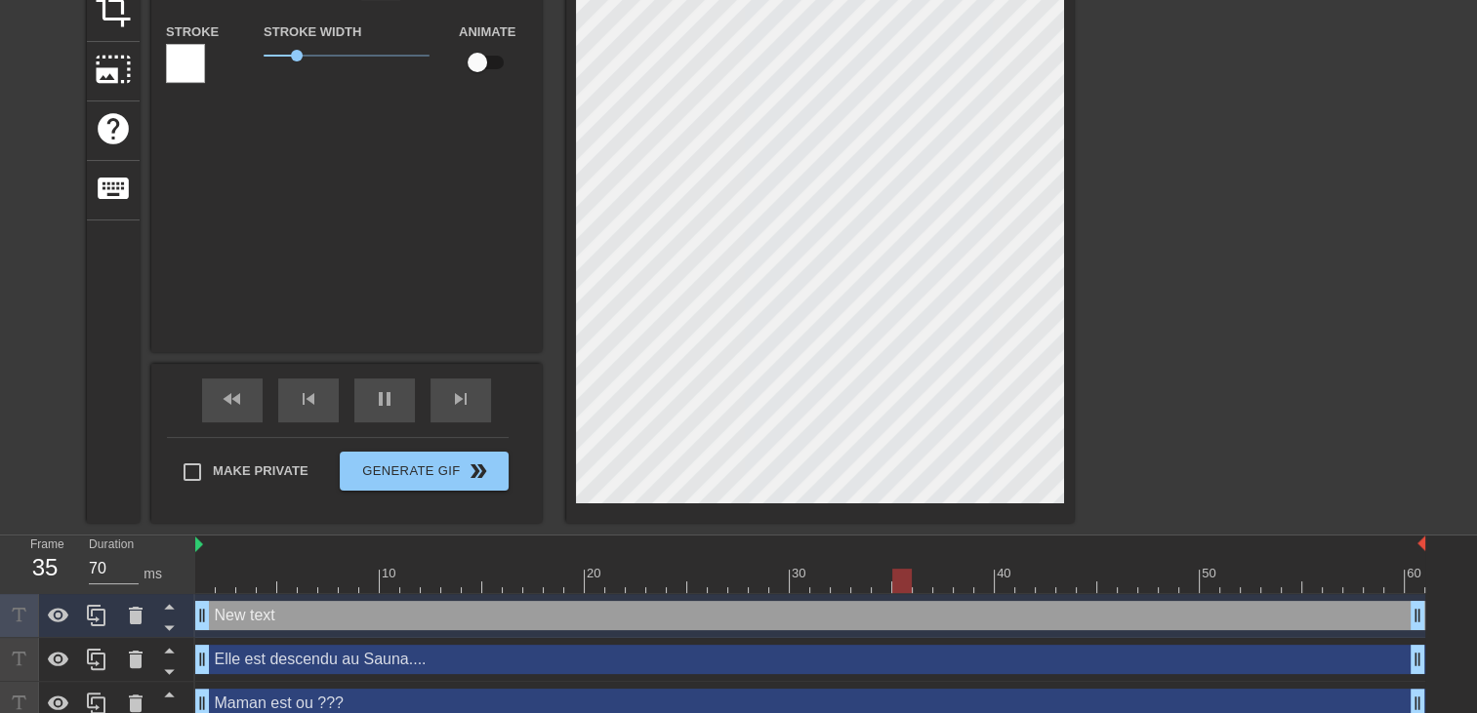
type textarea "New tex"
type input "New te"
type textarea "New te"
type input "New t"
type textarea "New t"
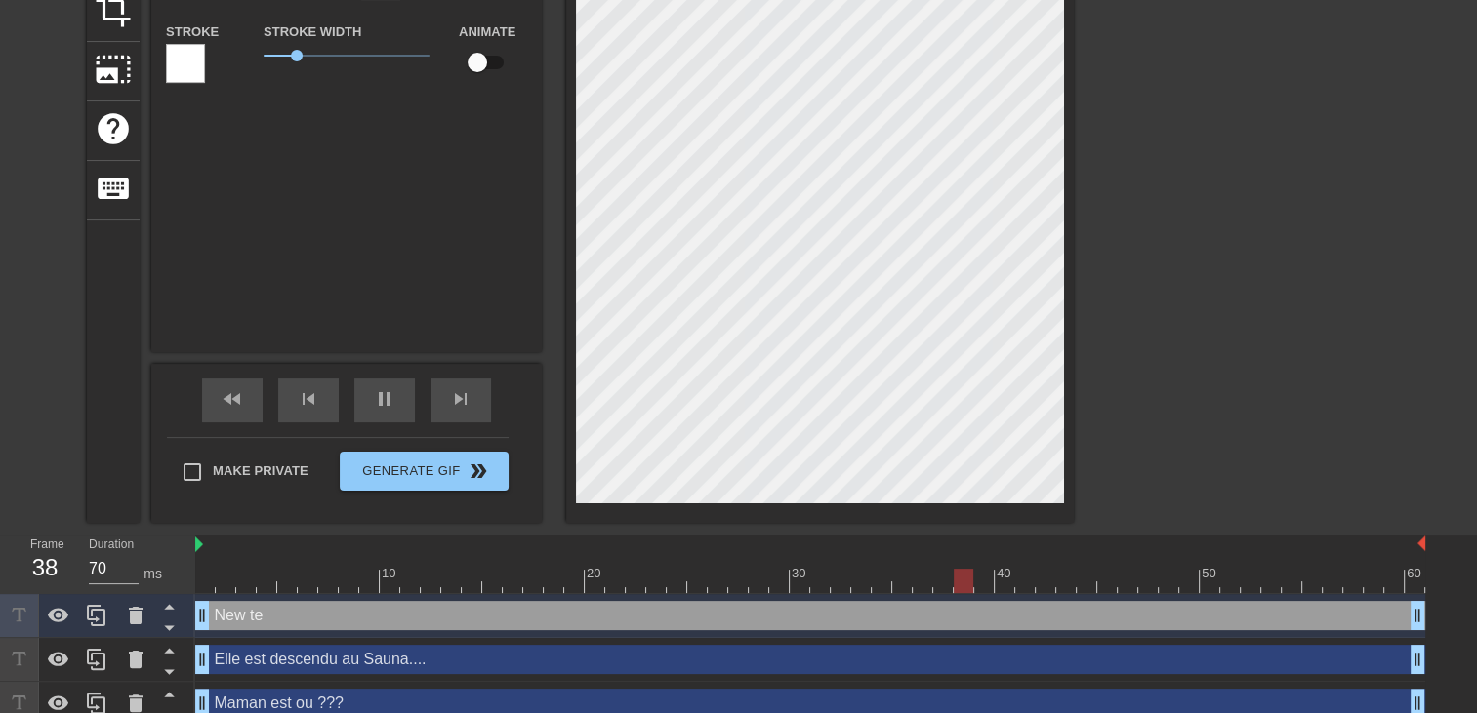
type input "New"
type textarea "New"
type input "New"
type textarea "New"
type input "Ne"
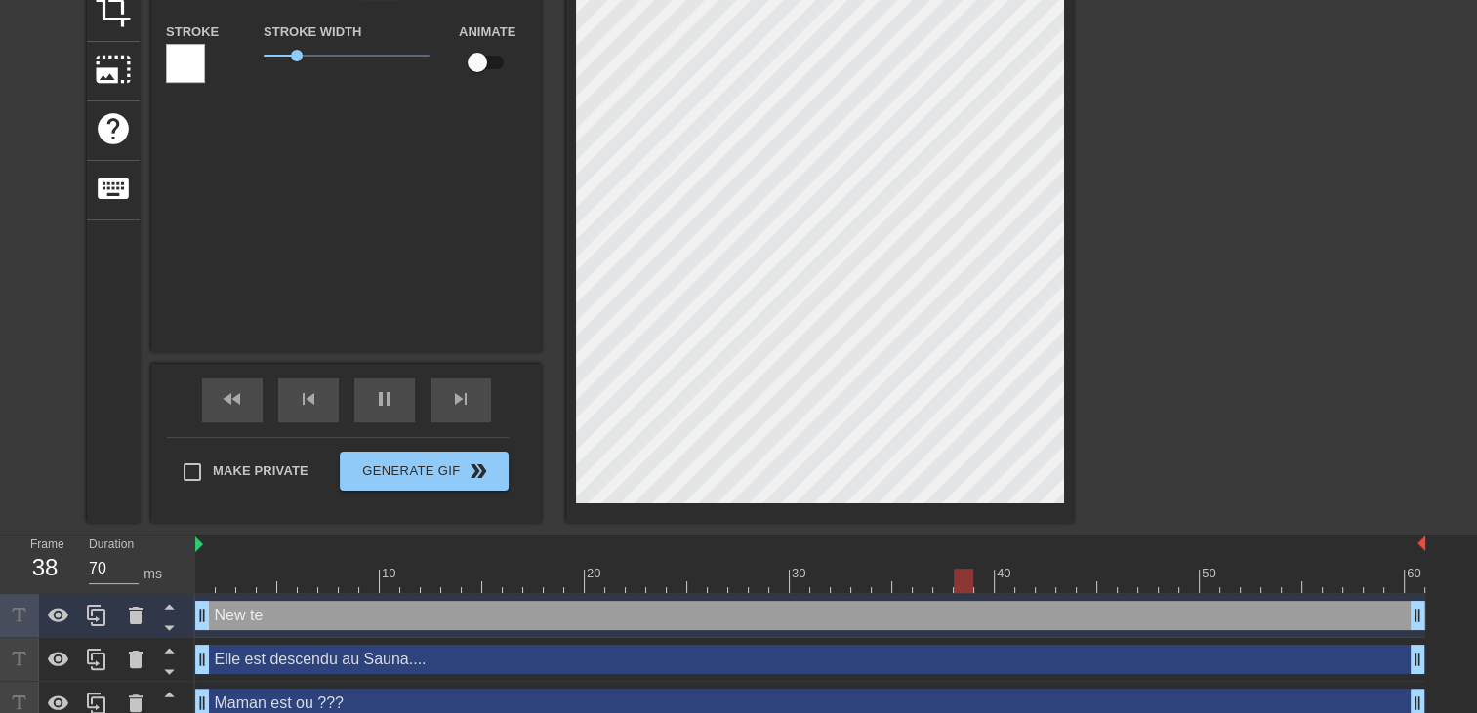
type textarea "Ne"
type input "N"
type textarea "N"
type input "o"
type textarea "o"
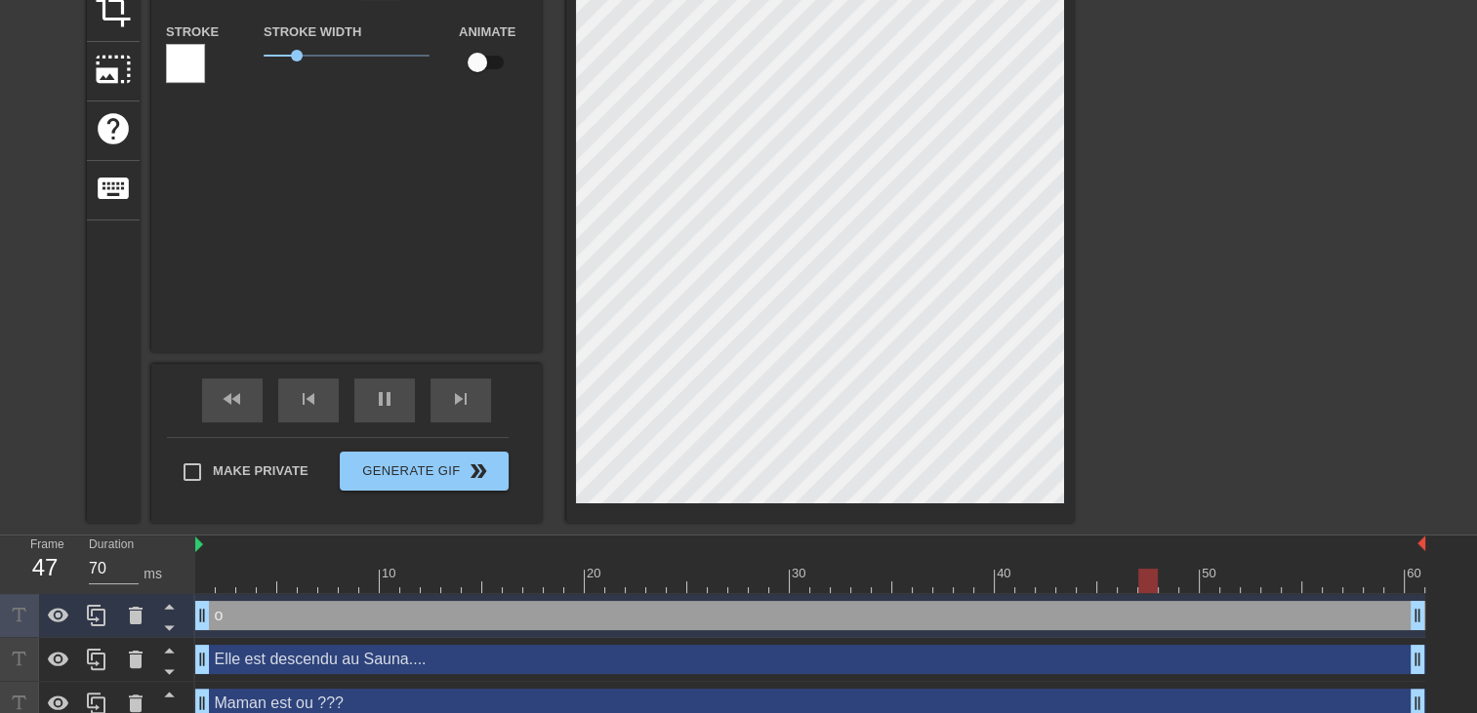
scroll to position [2, 2]
type input "oh"
type textarea "oh"
type input "oh"
type textarea "oh"
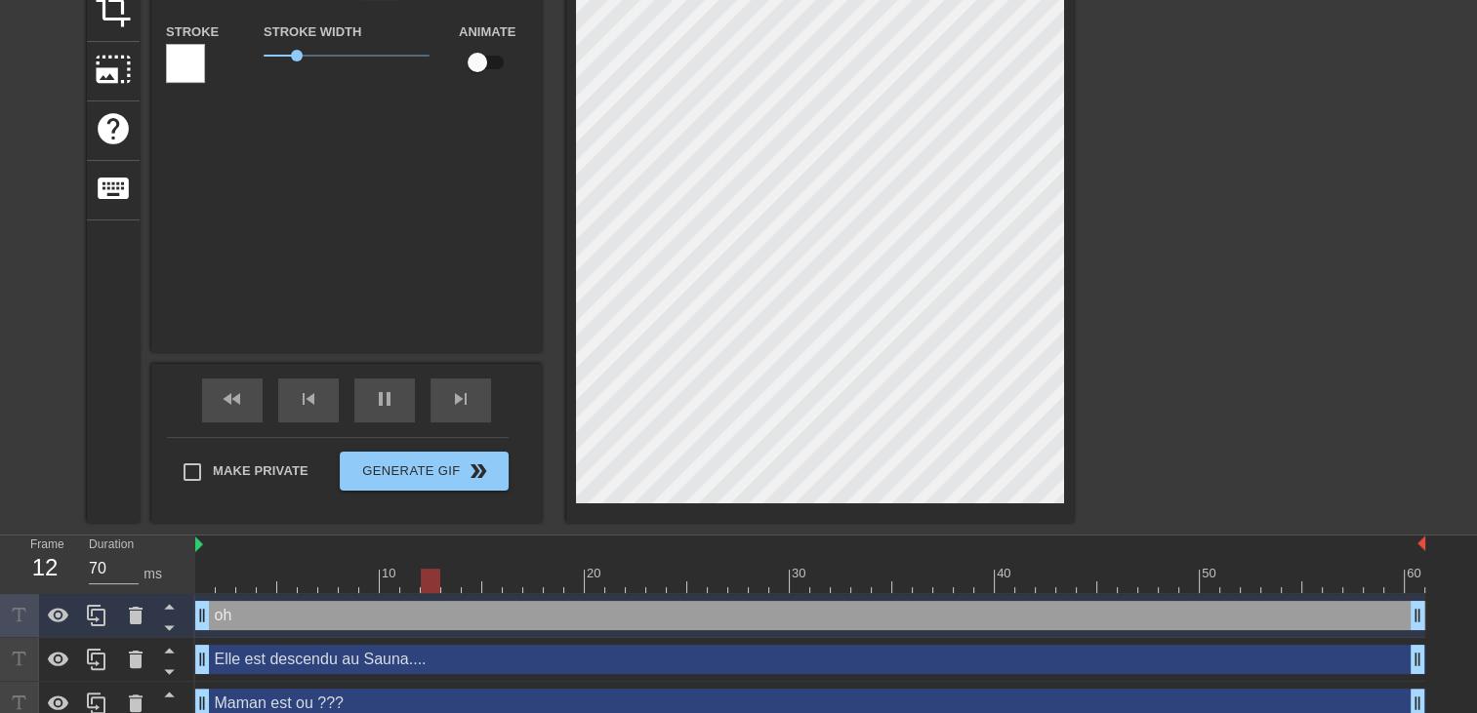
type input "oh p"
type textarea "oh p"
type input "oh pu"
type textarea "oh pu"
type input "oh put"
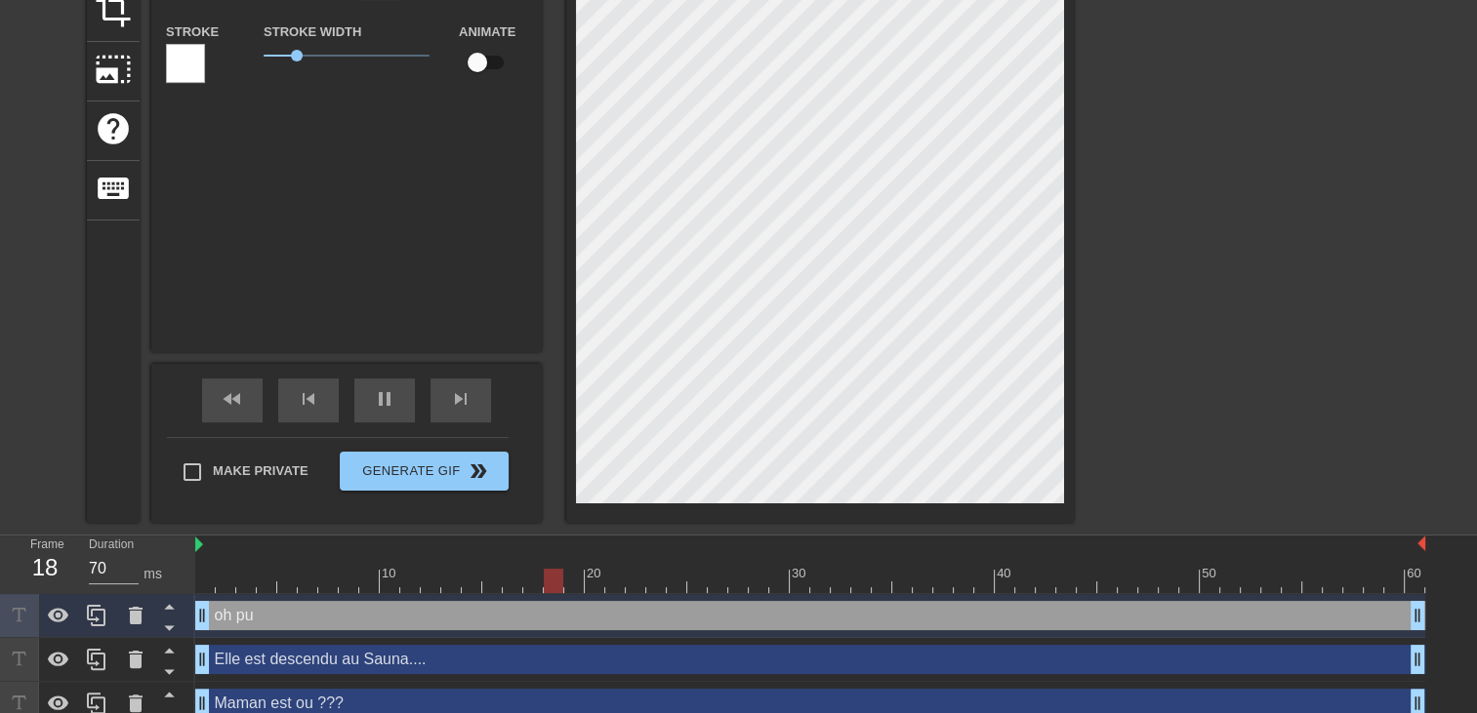
type textarea "oh put"
type input "oh puta"
type textarea "oh puta"
type input "oh putai"
type textarea "oh putai"
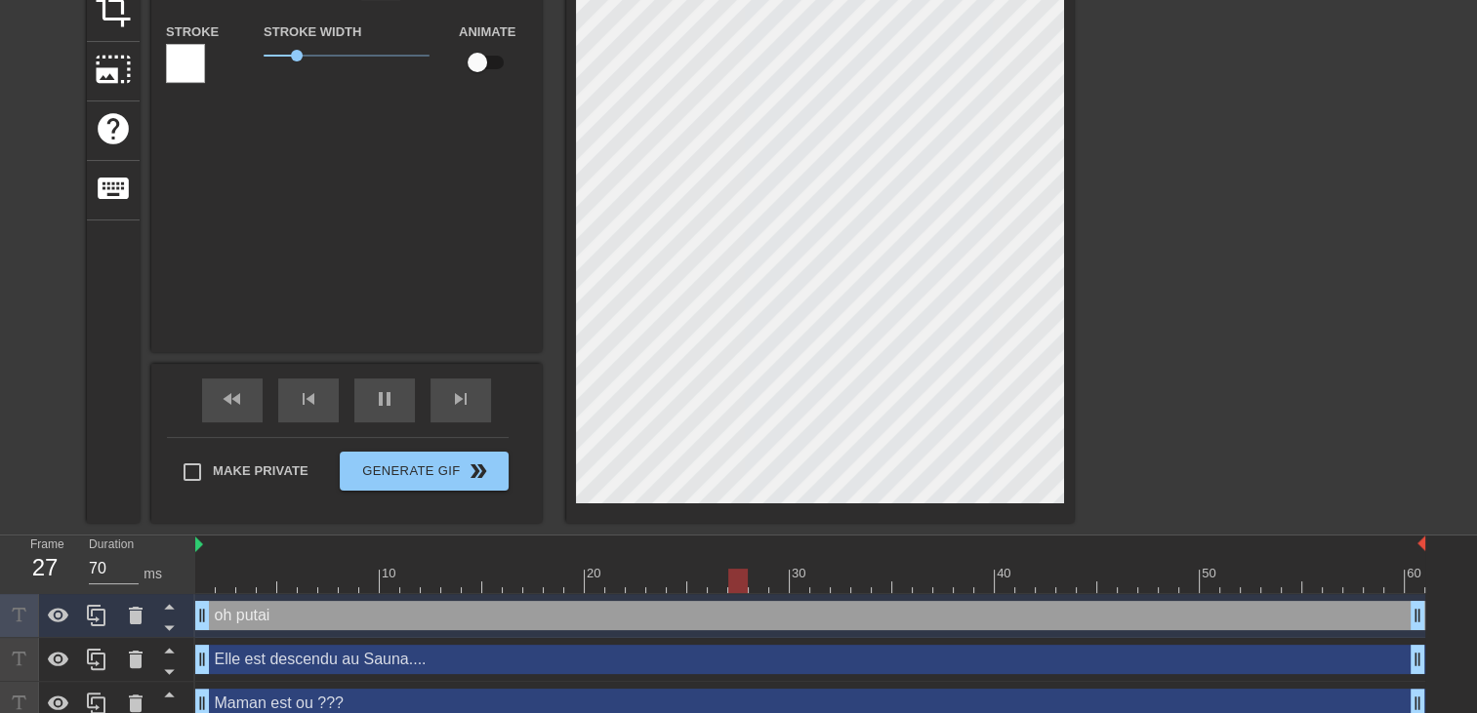
type input "oh putain"
type textarea "oh putain"
type input "oh putain"
type textarea "oh putain"
type input "oh putain i"
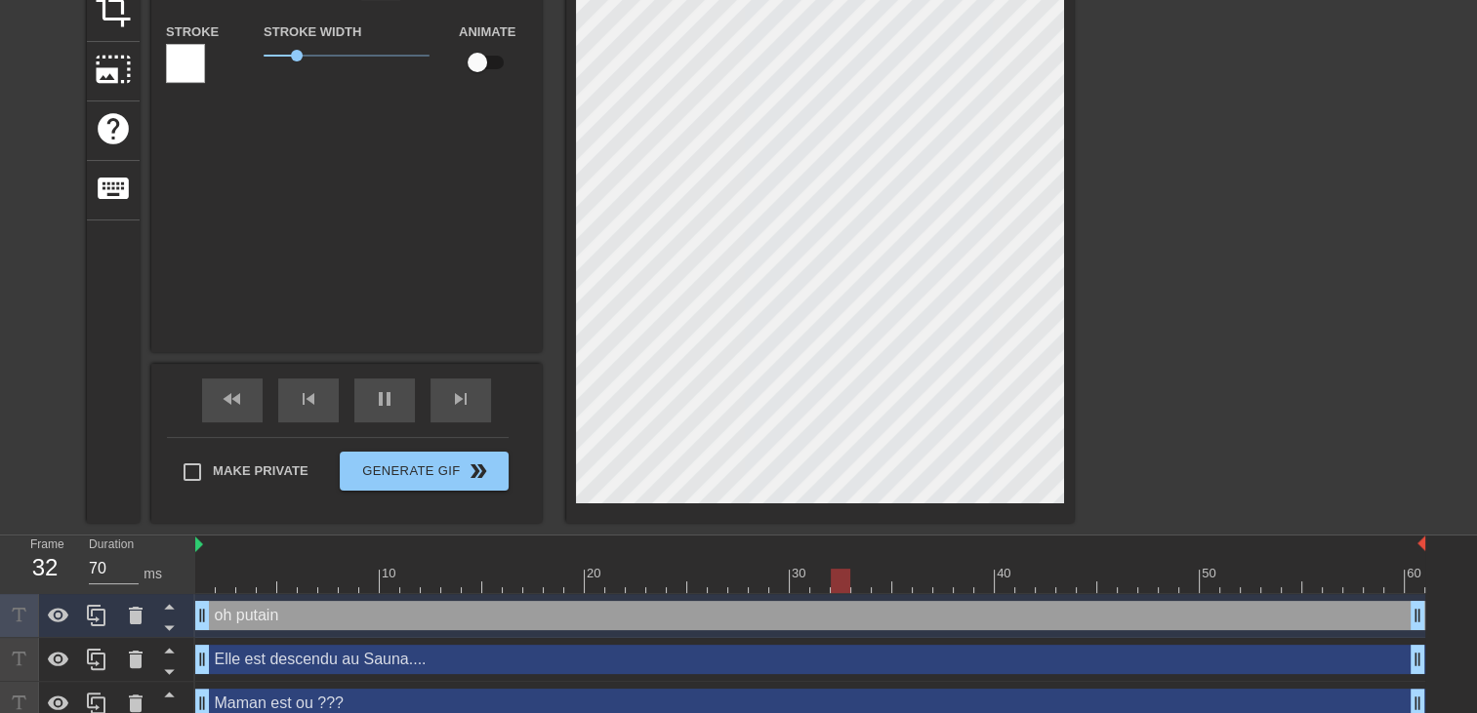
type textarea "oh putain i"
type input "oh putain il"
type textarea "oh putain il"
type input "oh putain il"
type textarea "oh putain il"
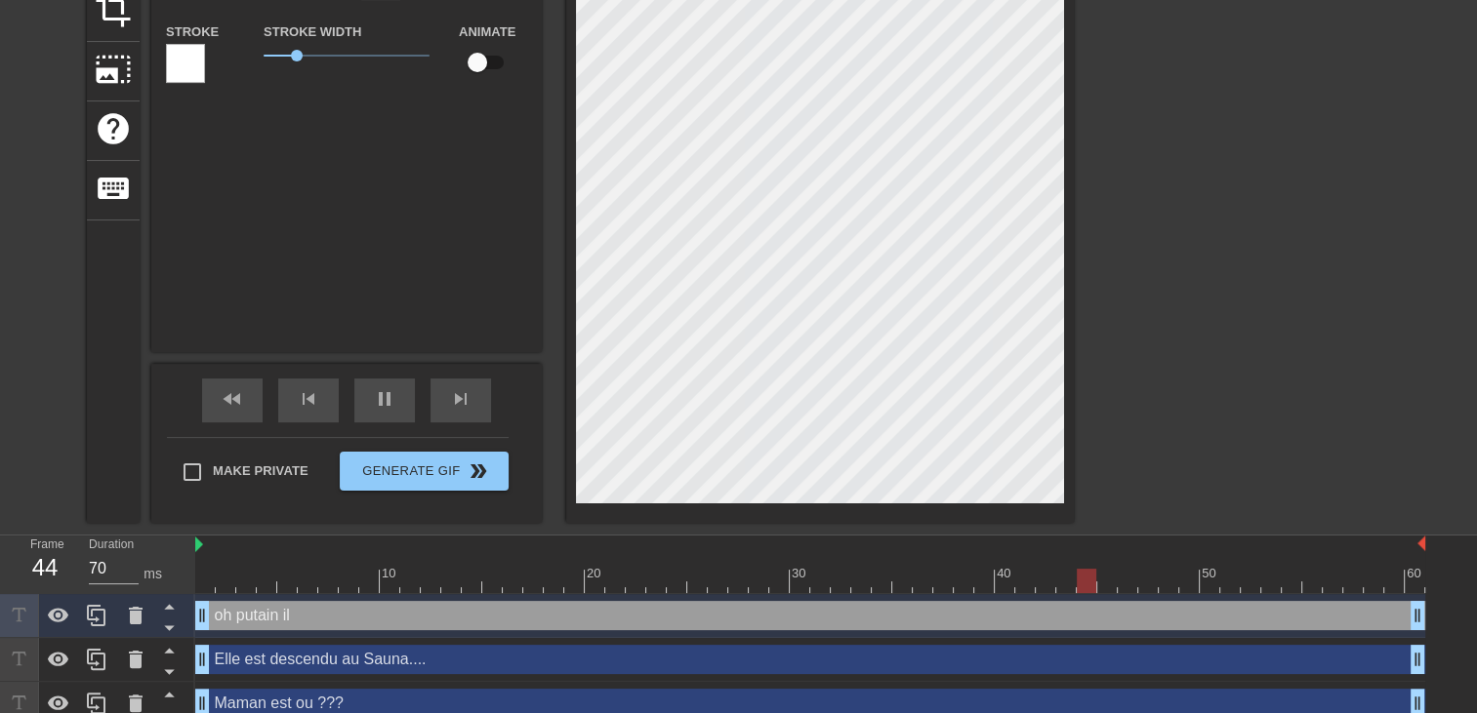
type input "oh putain il f"
type textarea "oh putain il f"
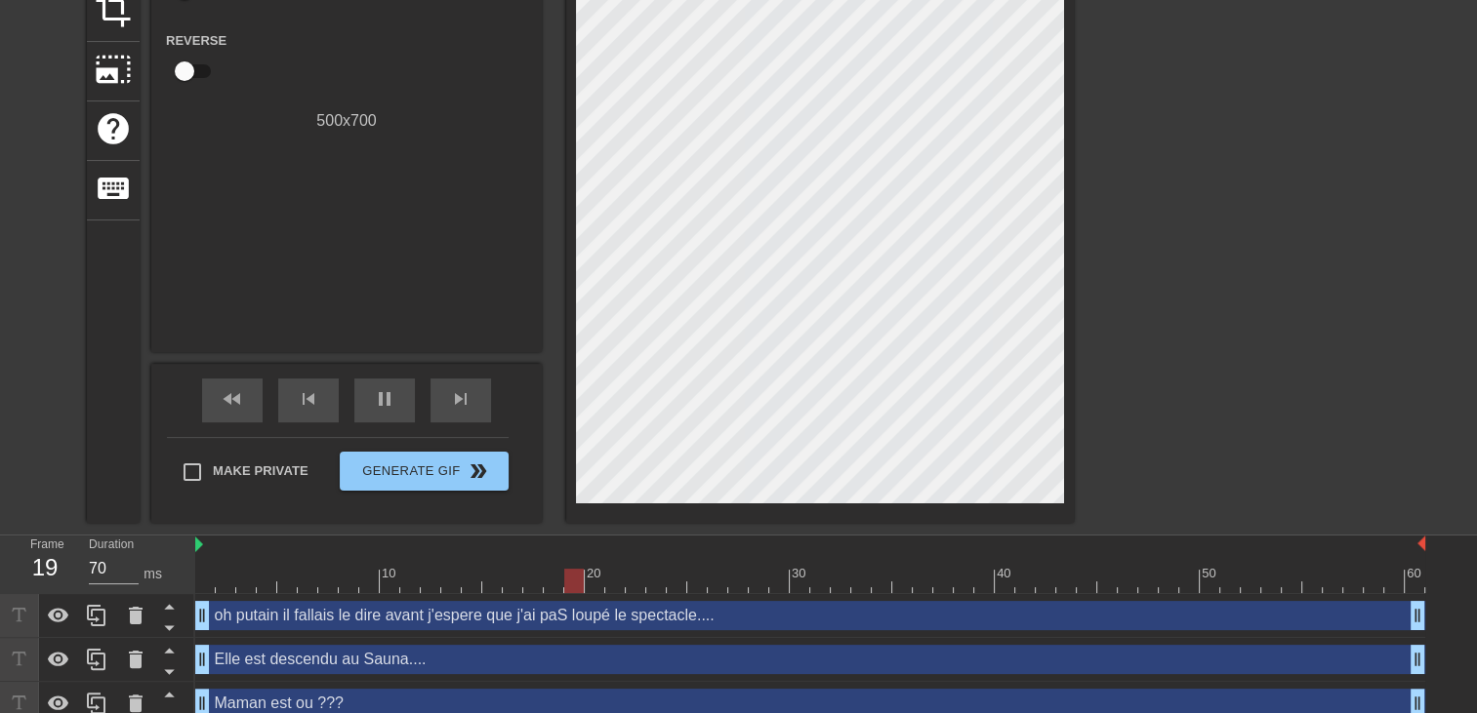
click at [1343, 384] on div at bounding box center [1243, 104] width 293 height 586
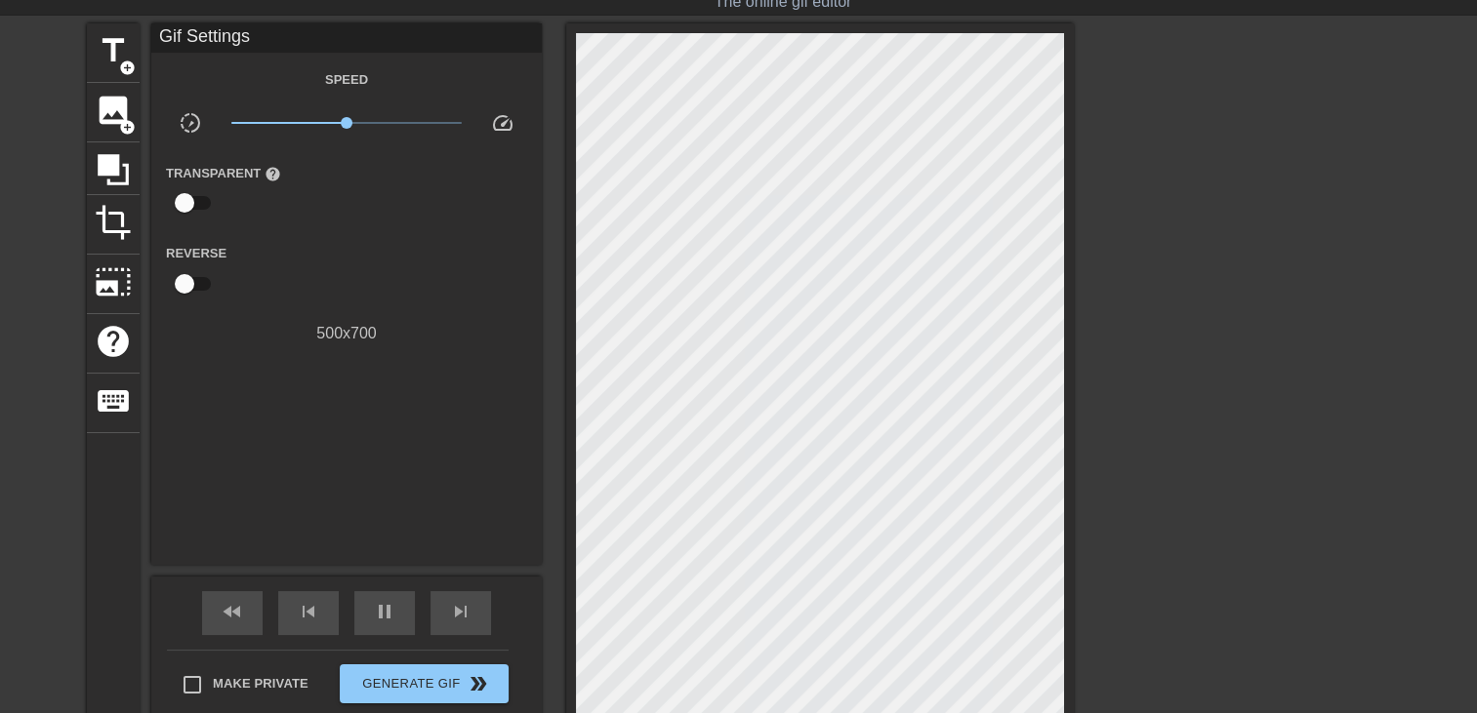
scroll to position [53, 0]
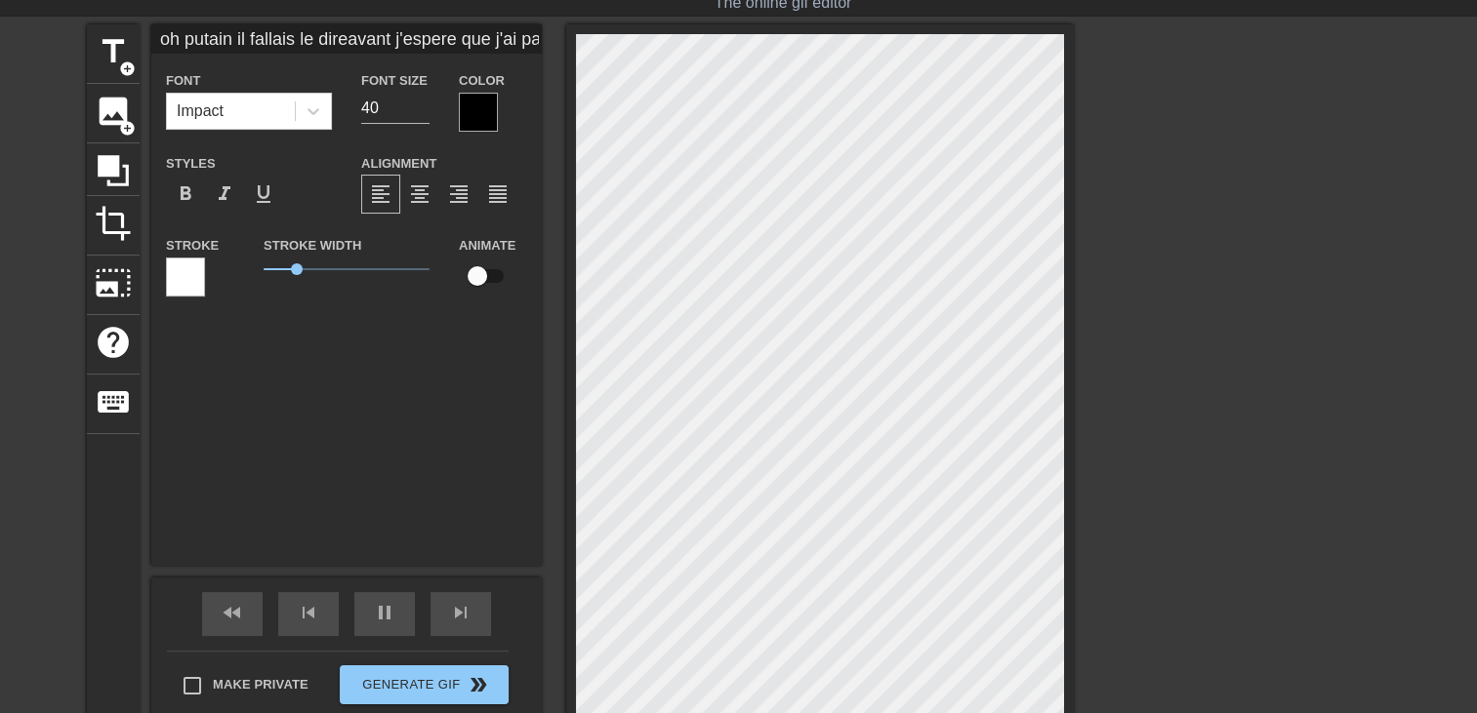
click at [479, 122] on div at bounding box center [478, 112] width 39 height 39
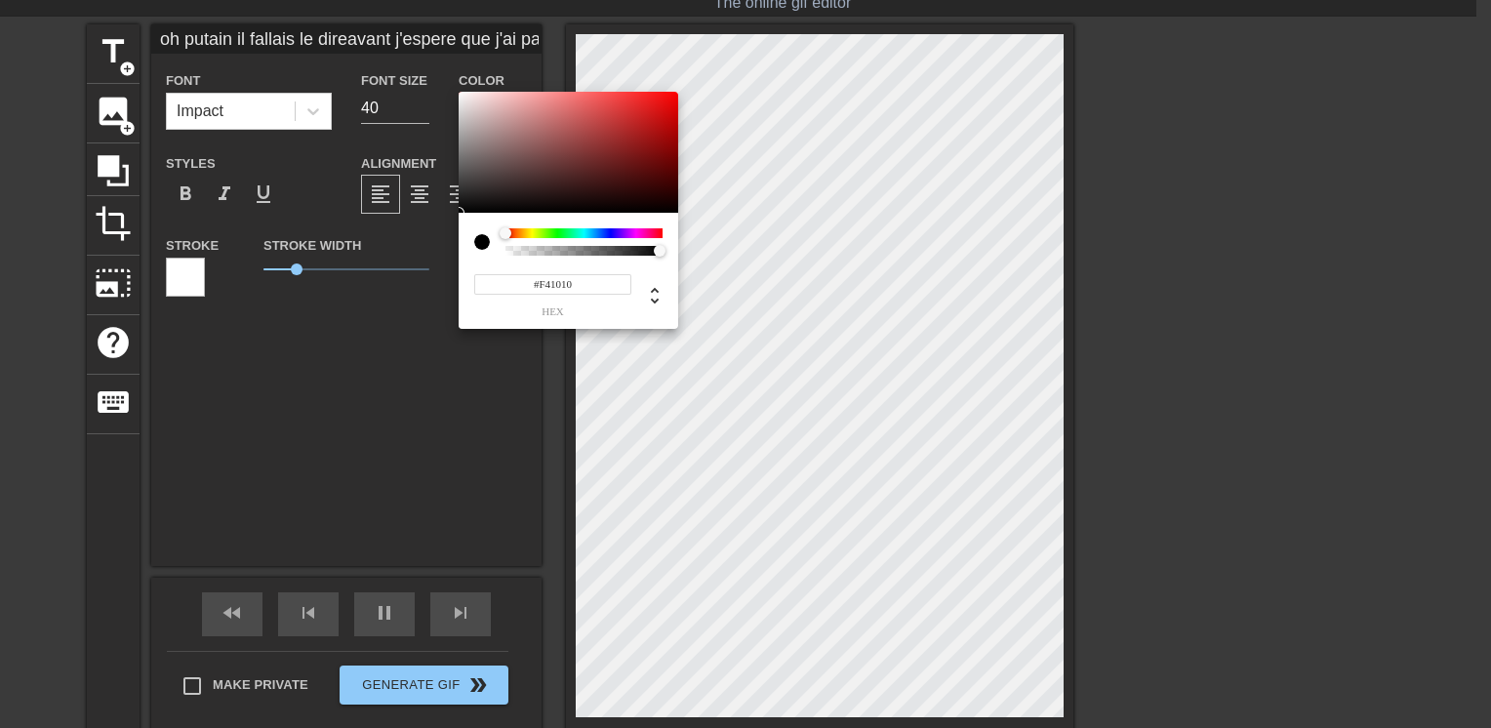
click at [664, 98] on div at bounding box center [569, 152] width 220 height 121
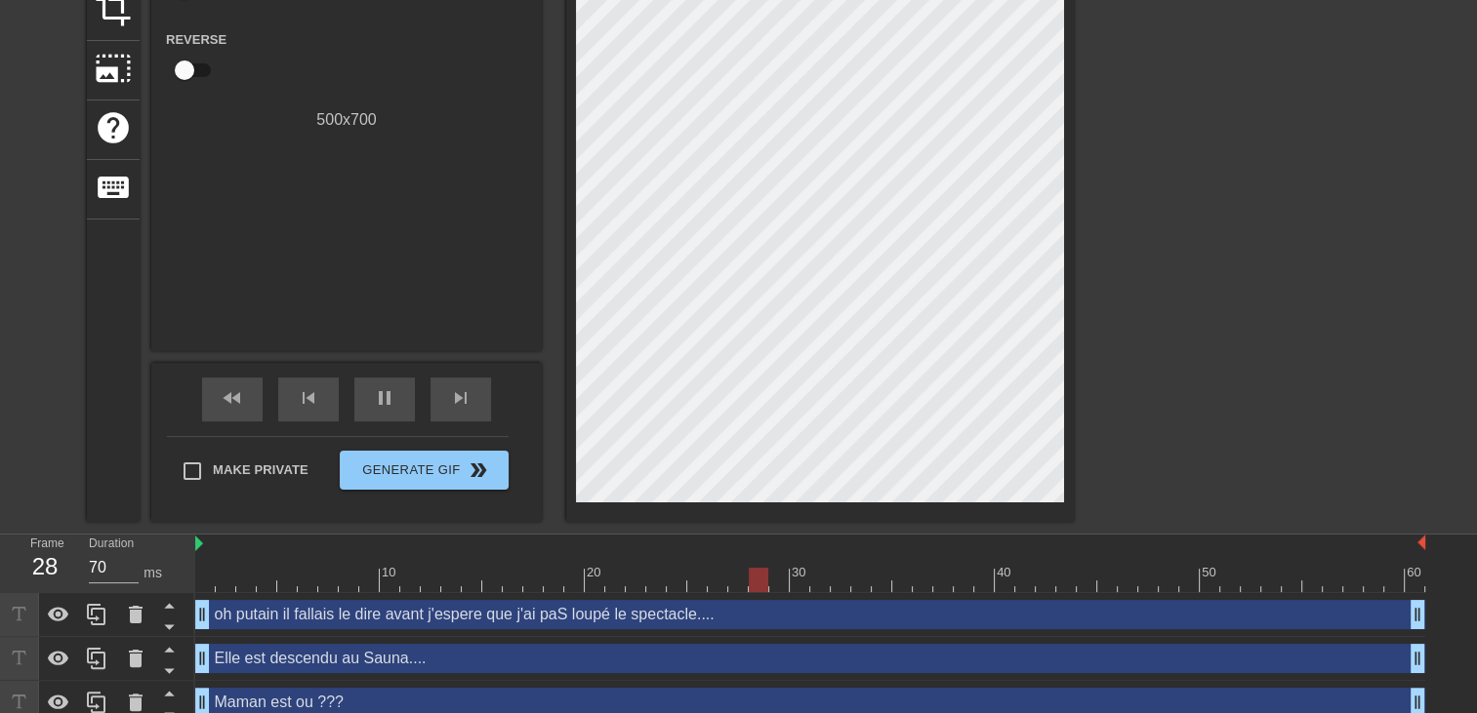
scroll to position [282, 0]
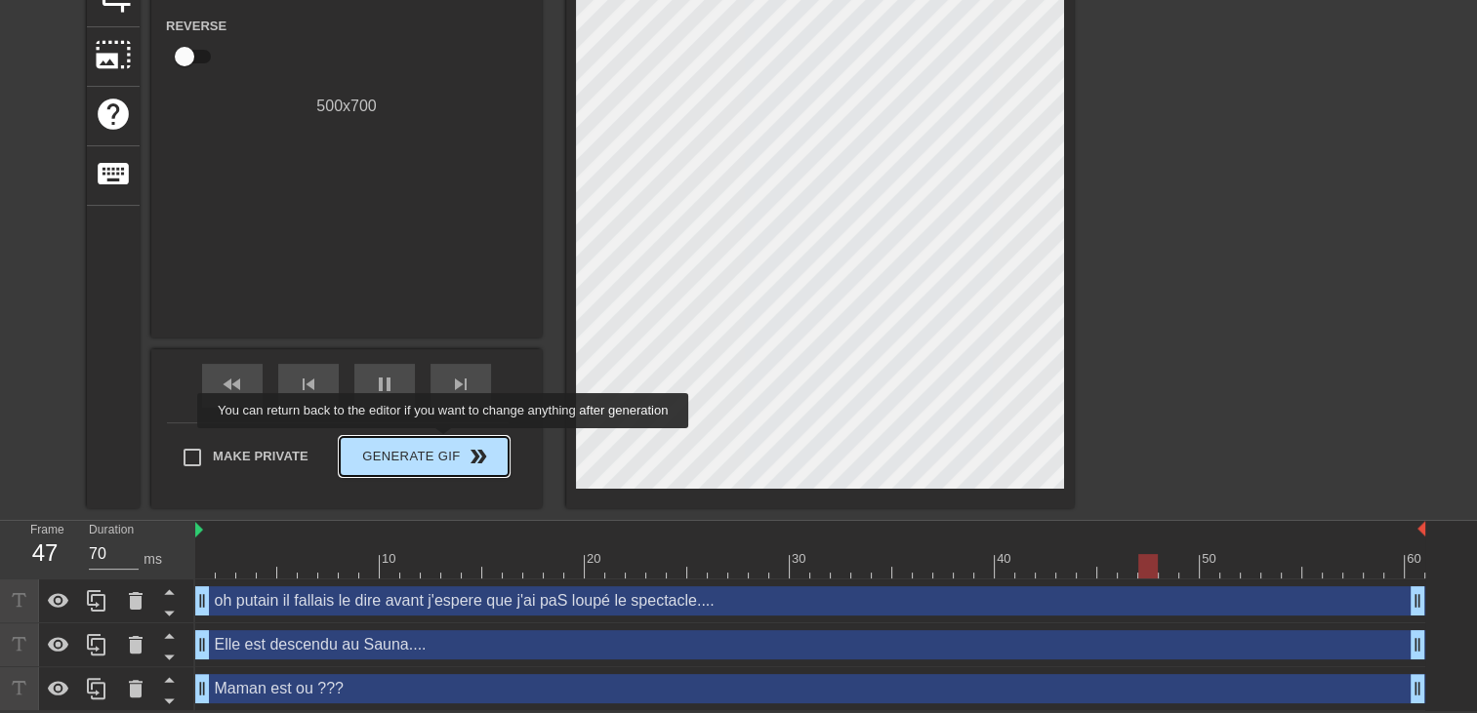
click at [441, 446] on span "Generate Gif double_arrow" at bounding box center [423, 456] width 153 height 23
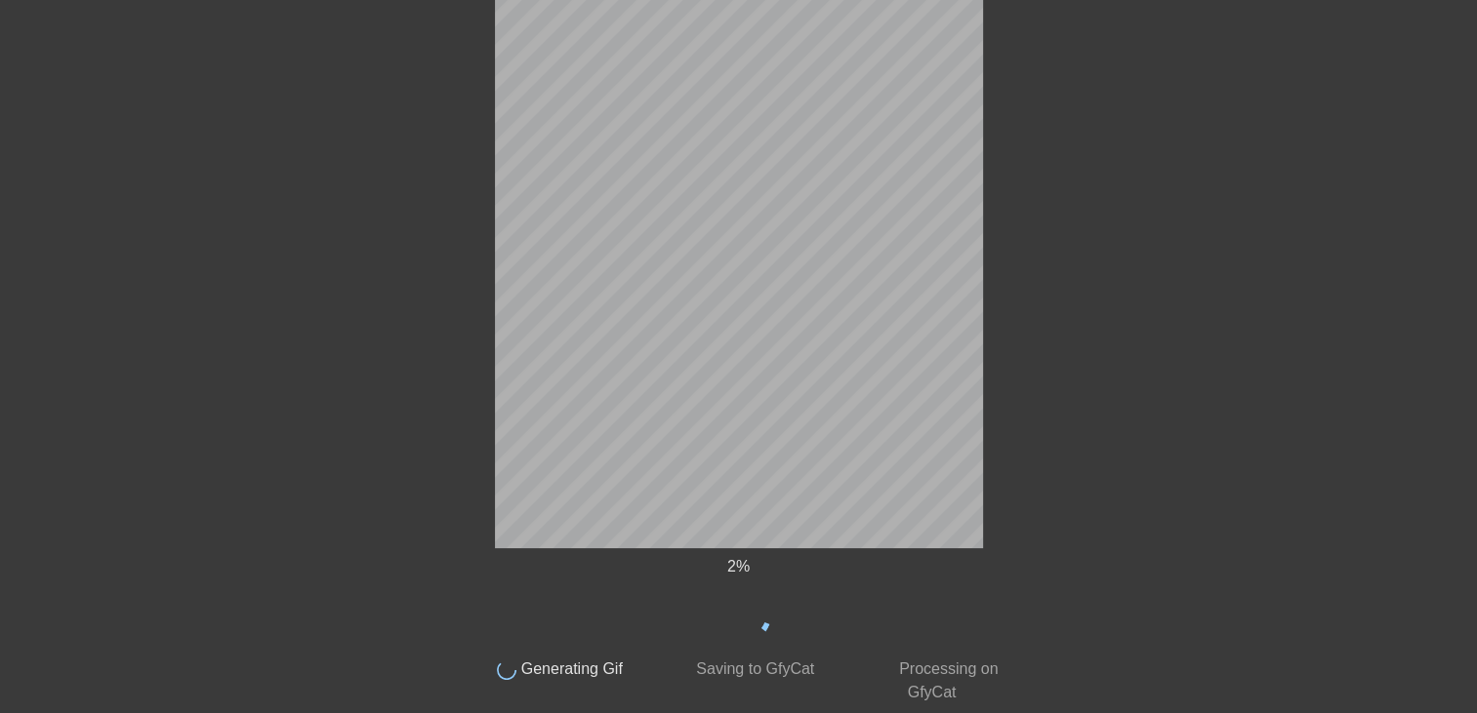
scroll to position [0, 0]
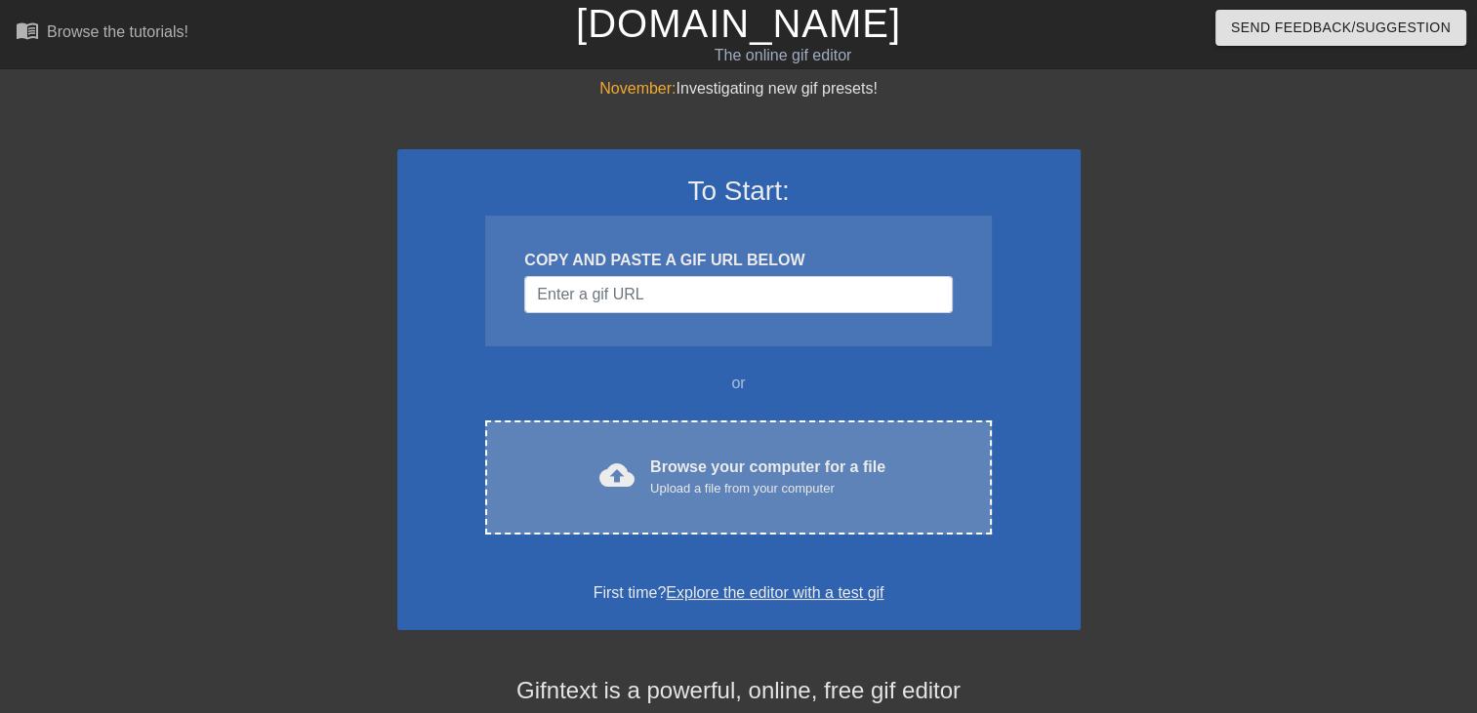
click at [659, 447] on div "cloud_upload Browse your computer for a file Upload a file from your computer C…" at bounding box center [738, 478] width 506 height 114
click at [686, 456] on div "Browse your computer for a file Upload a file from your computer" at bounding box center [767, 477] width 235 height 43
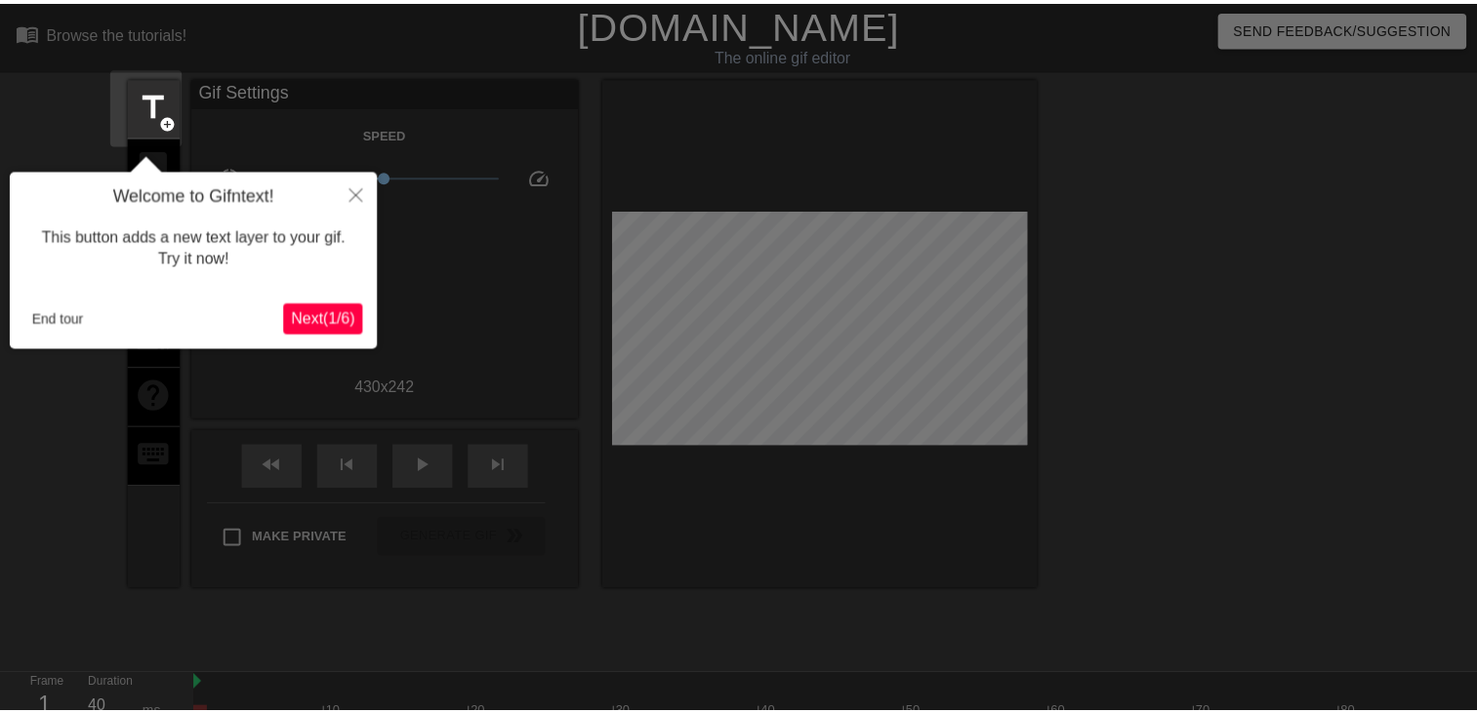
scroll to position [47, 0]
